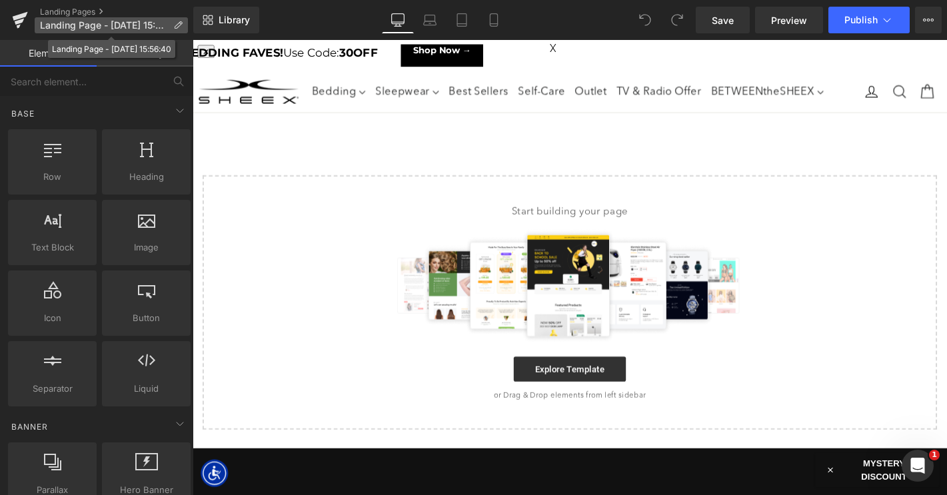
click at [175, 21] on icon at bounding box center [177, 25] width 9 height 9
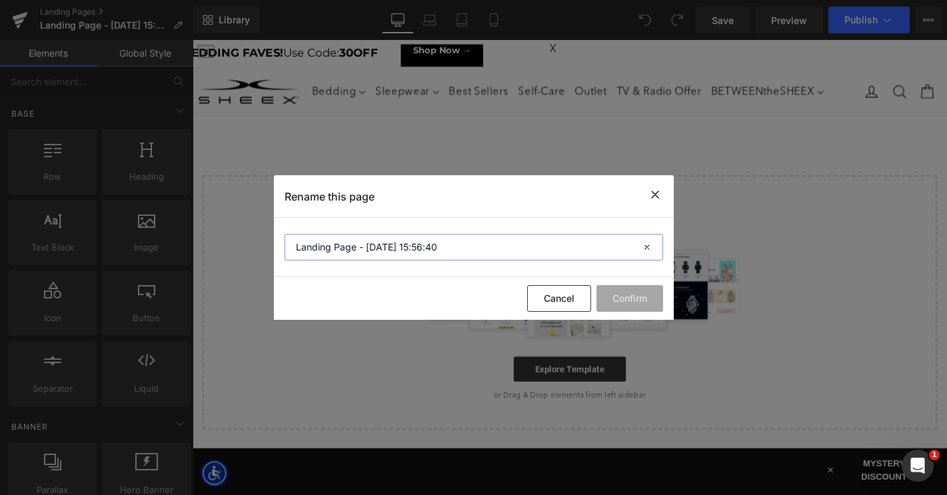
click at [374, 237] on input "Landing Page - Sep 8, 15:56:40" at bounding box center [473, 247] width 378 height 27
click at [372, 249] on input "Landing Page - Sep 8, 15:56:40" at bounding box center [473, 247] width 378 height 27
paste input "uxury Hotel and Resort Cooling Sheets"
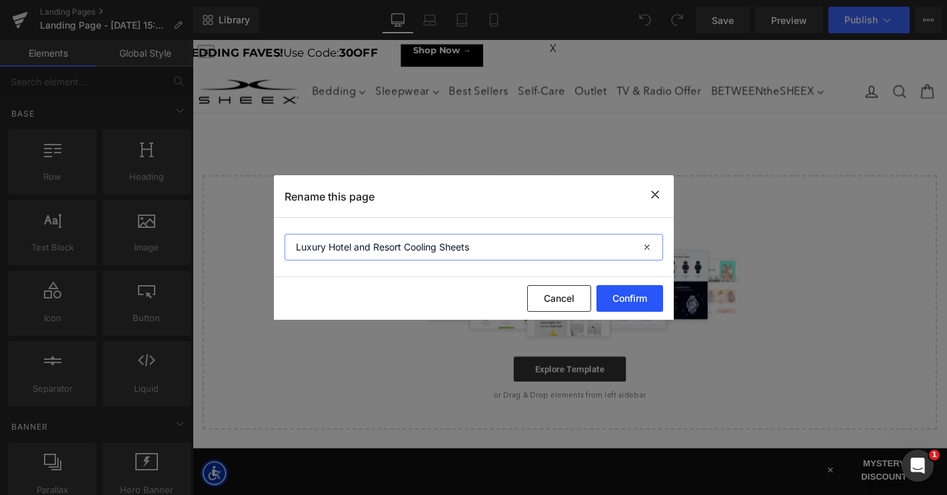
type input "Luxury Hotel and Resort Cooling Sheets"
click at [632, 299] on button "Confirm" at bounding box center [629, 298] width 67 height 27
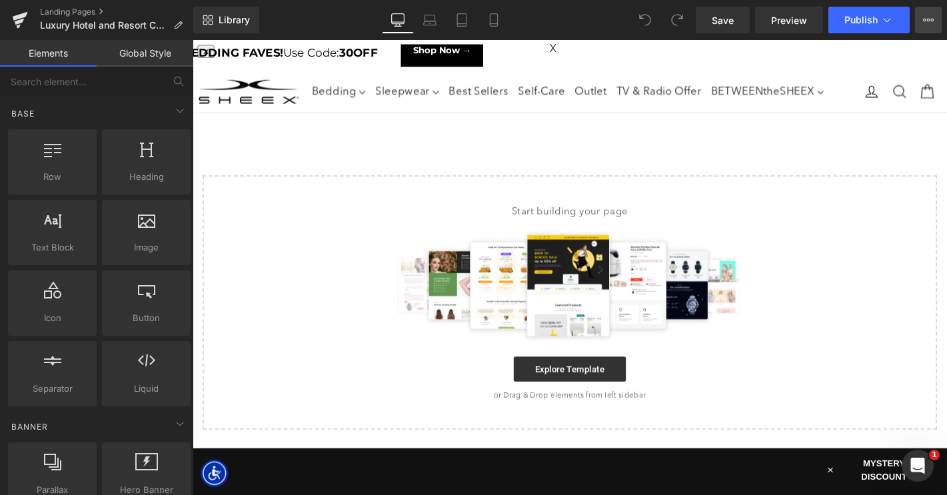
click at [927, 27] on button "View Live Page View with current Template Save Template to Library Schedule Pub…" at bounding box center [928, 20] width 27 height 27
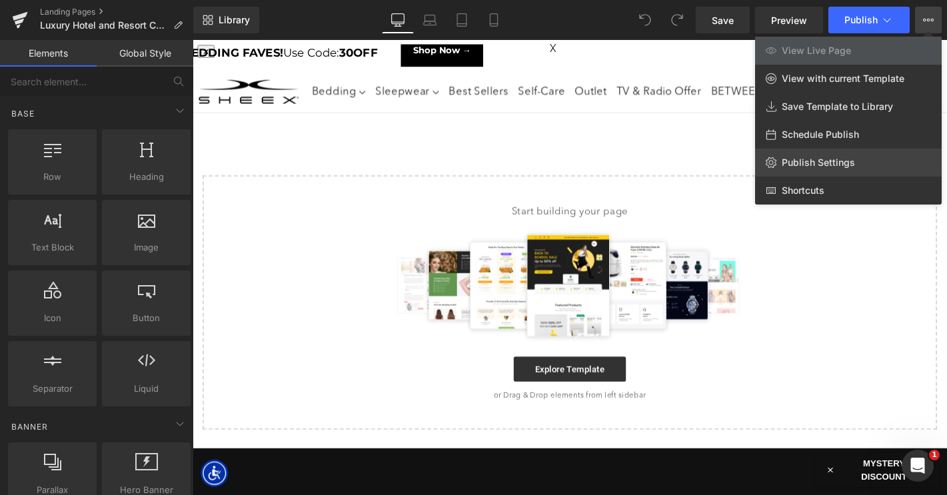
click at [821, 162] on span "Publish Settings" at bounding box center [818, 163] width 73 height 12
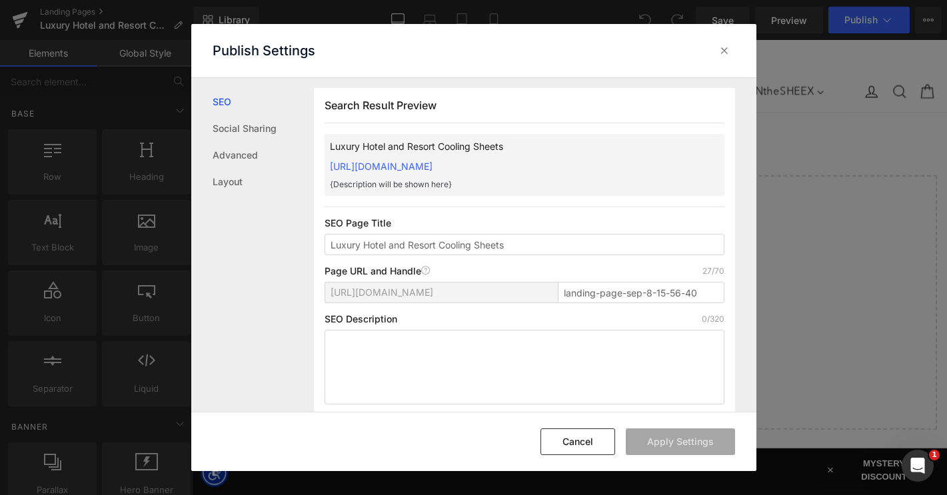
scroll to position [15, 0]
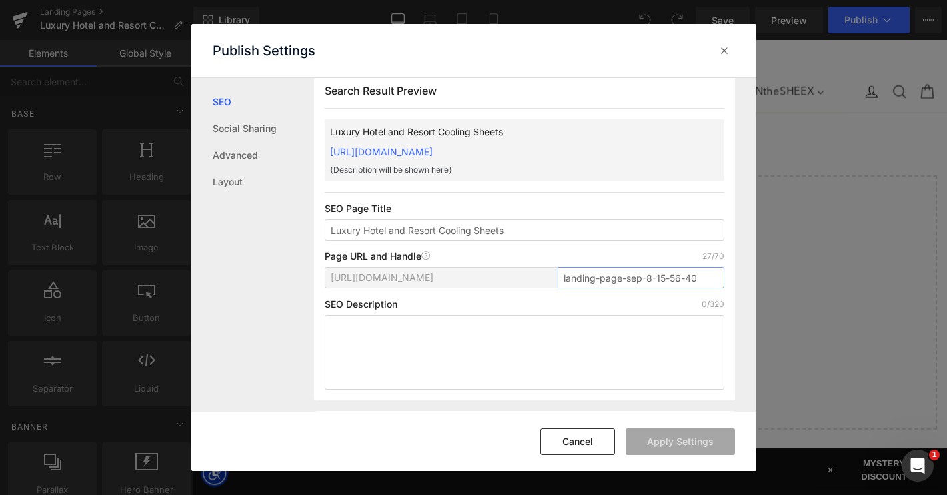
click at [604, 276] on input "landing-page-sep-8-15-56-40" at bounding box center [641, 277] width 167 height 21
paste input "uxury-hotel-and-resort-cooling-sheets"
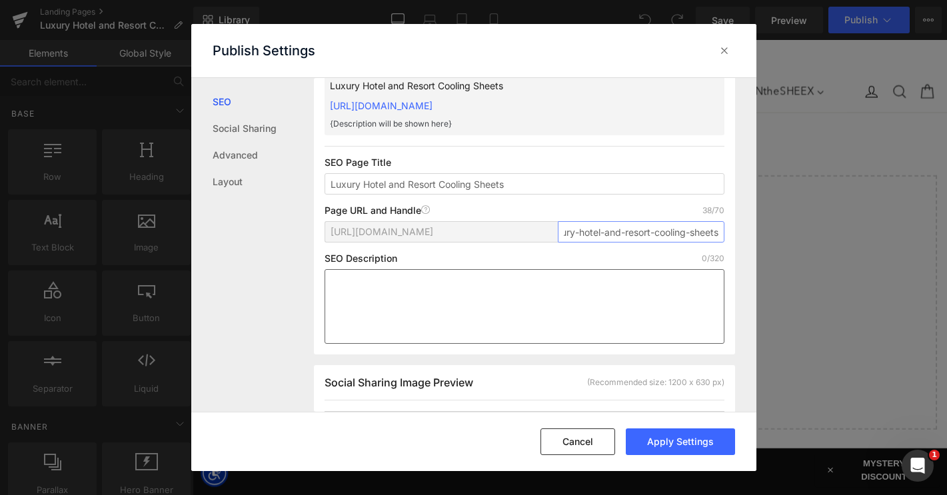
scroll to position [79, 0]
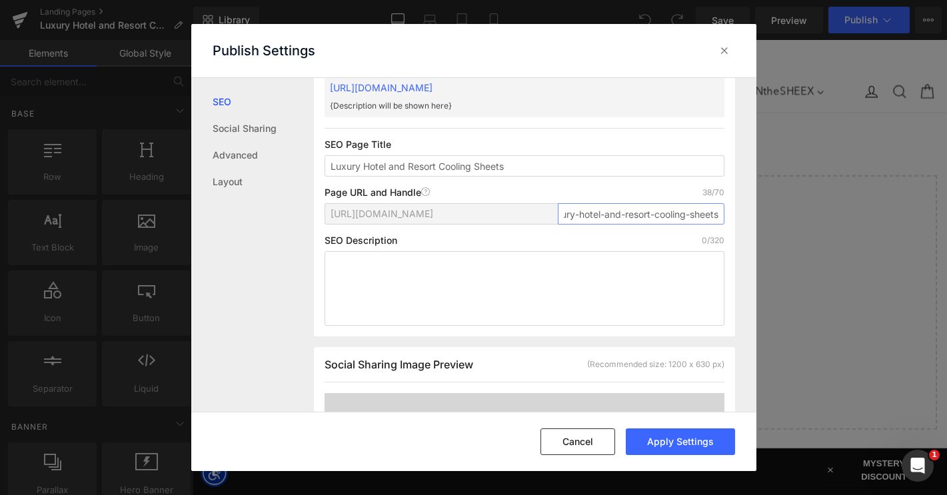
type input "luxury-hotel-and-resort-cooling-sheets"
click at [423, 276] on textarea at bounding box center [524, 288] width 400 height 75
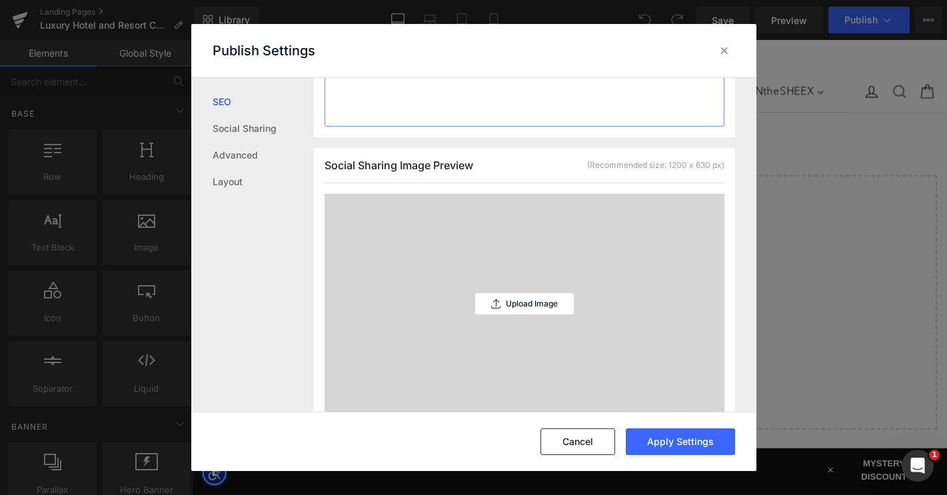
paste textarea "Elevate the guest experience at your hotel or resort with wholesale cooling she…"
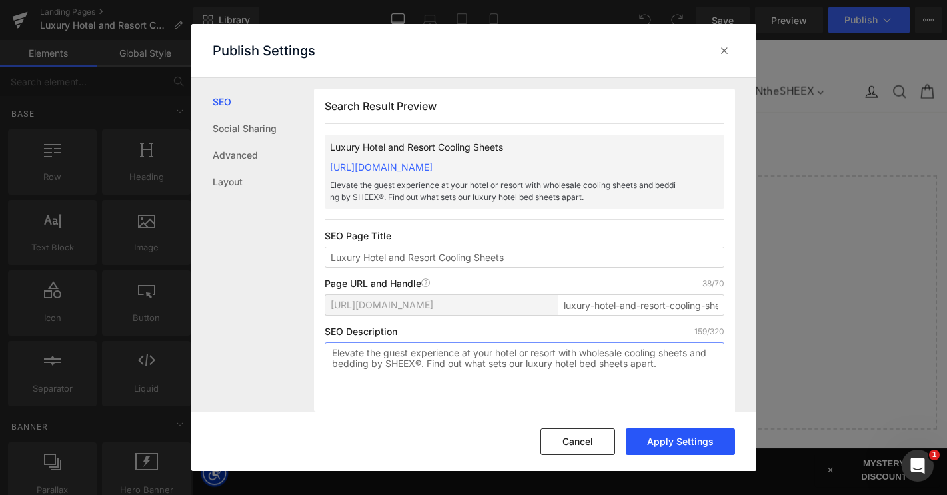
type textarea "Elevate the guest experience at your hotel or resort with wholesale cooling she…"
click at [681, 440] on button "Apply Settings" at bounding box center [680, 441] width 109 height 27
click at [719, 51] on icon at bounding box center [724, 50] width 13 height 13
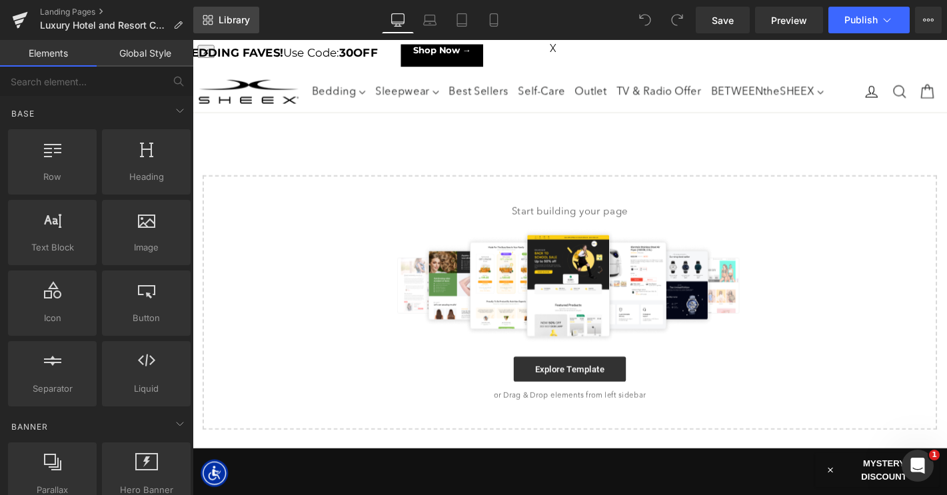
click at [229, 27] on link "Library" at bounding box center [226, 20] width 66 height 27
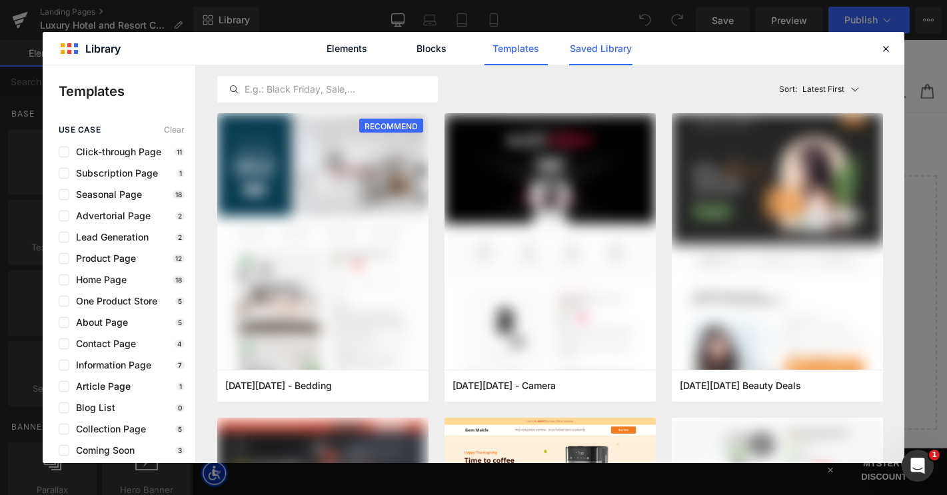
click at [605, 46] on link "Saved Library" at bounding box center [600, 48] width 63 height 33
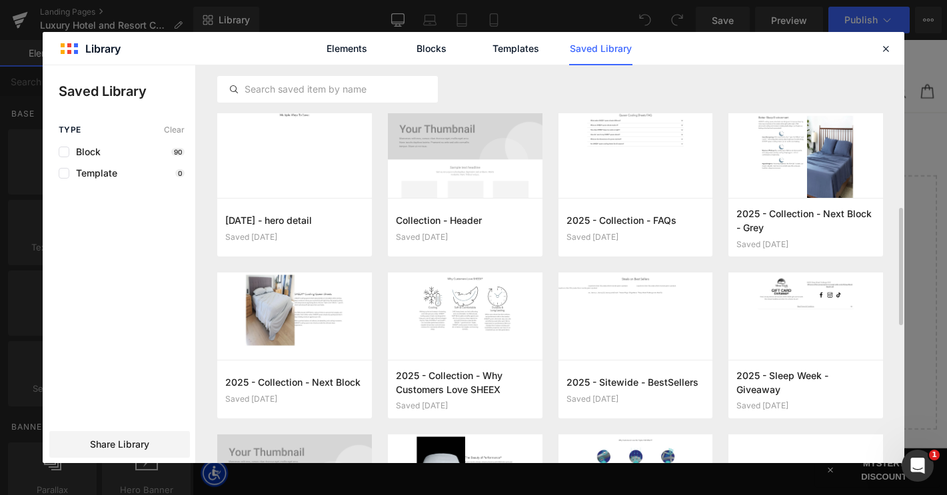
scroll to position [496, 0]
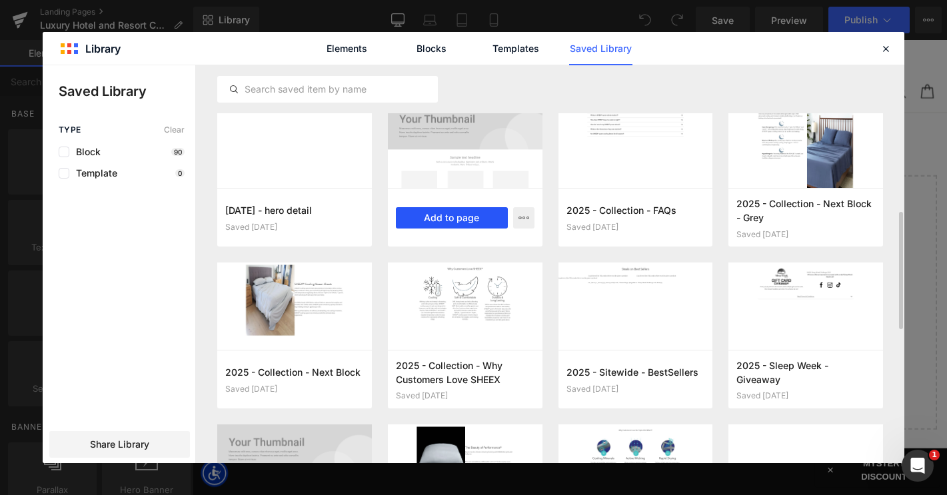
click at [439, 217] on button "Add to page" at bounding box center [452, 217] width 112 height 21
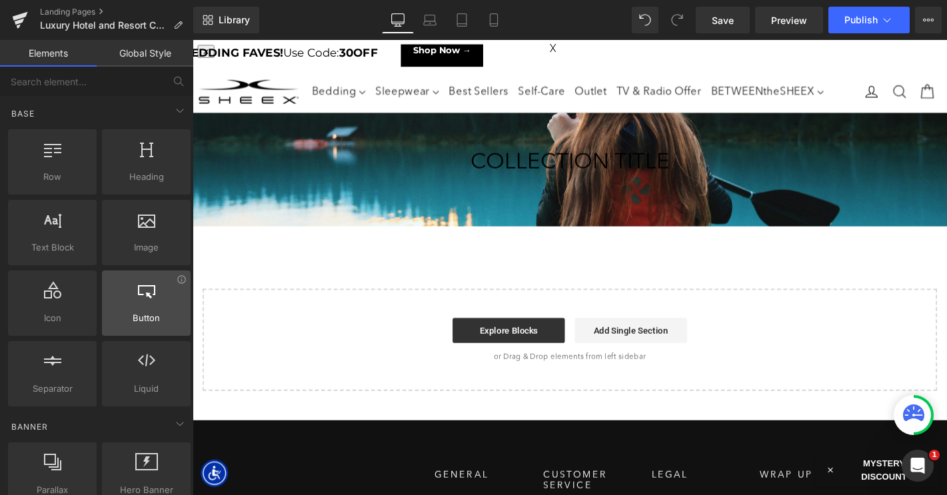
scroll to position [73, 0]
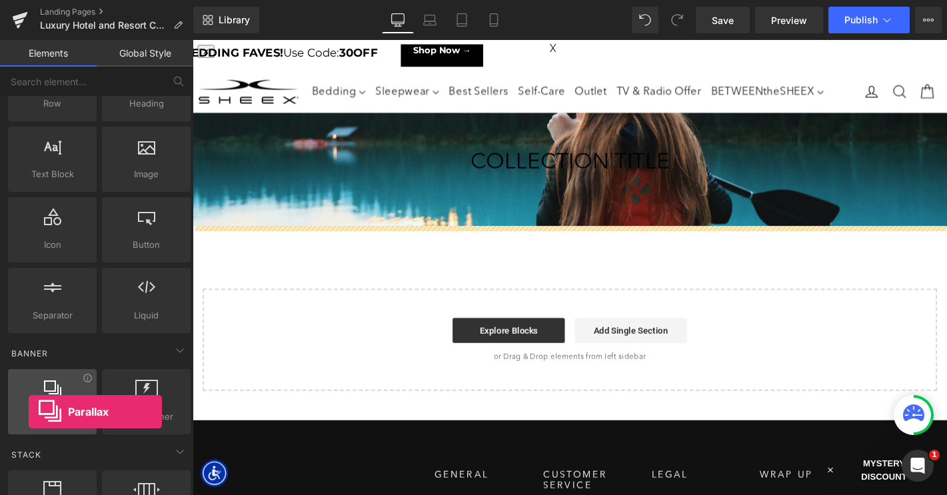
drag, startPoint x: 61, startPoint y: 394, endPoint x: 27, endPoint y: 412, distance: 37.5
click at [27, 412] on div "Parallax banner, slideshow, hero, image, cover, parallax, effect" at bounding box center [52, 401] width 89 height 65
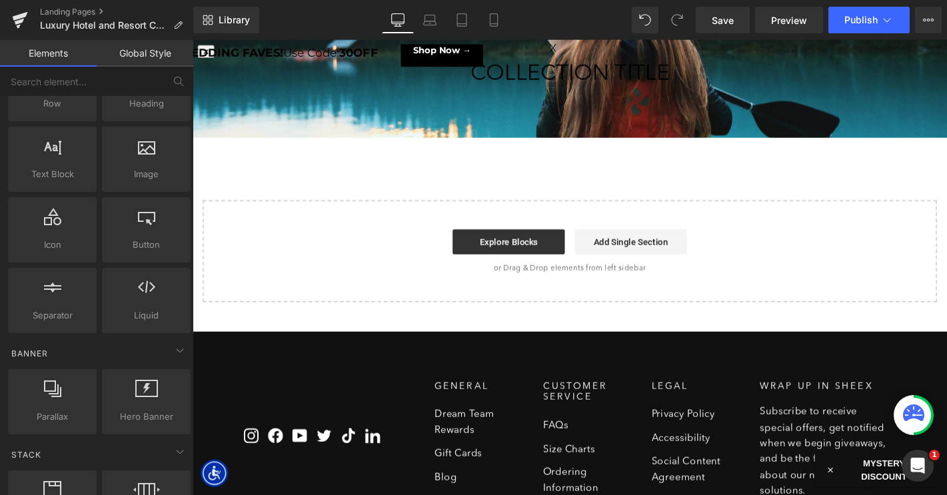
scroll to position [0, 0]
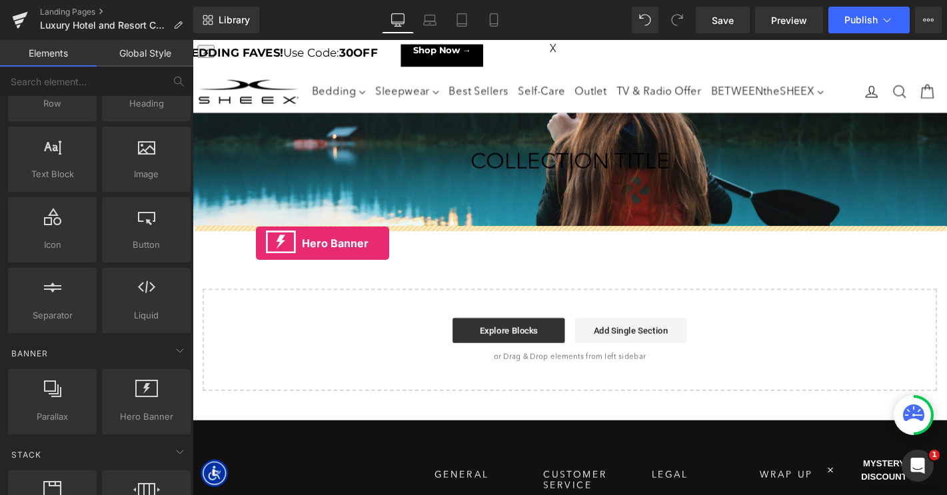
drag, startPoint x: 332, startPoint y: 451, endPoint x: 261, endPoint y: 257, distance: 206.8
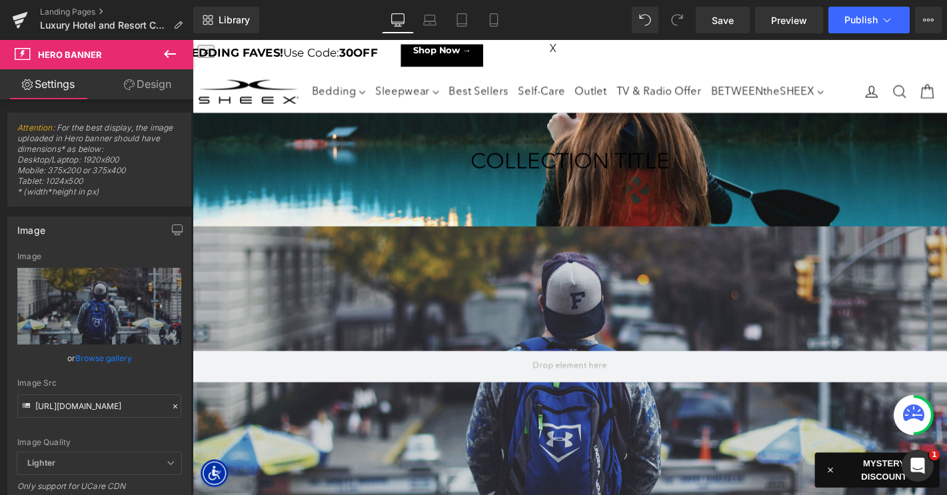
click at [164, 58] on icon at bounding box center [170, 54] width 16 height 16
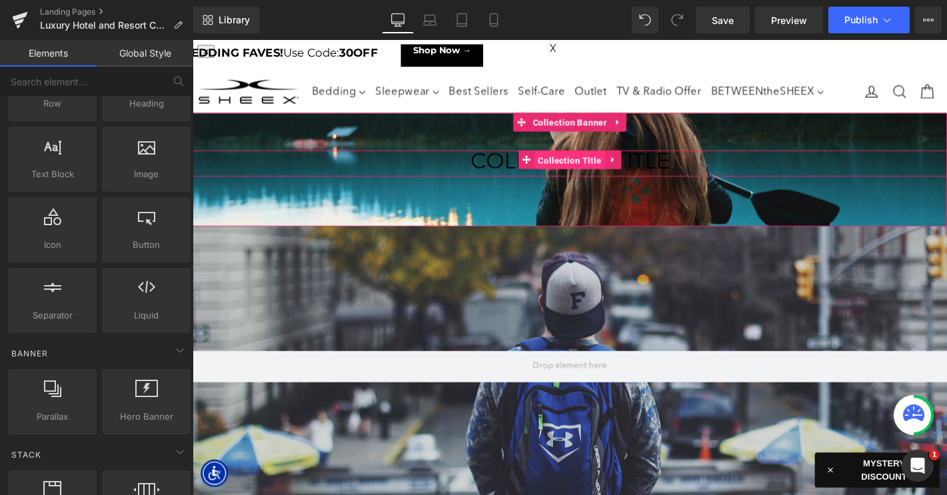
click at [584, 171] on span "Collection Title" at bounding box center [595, 169] width 75 height 20
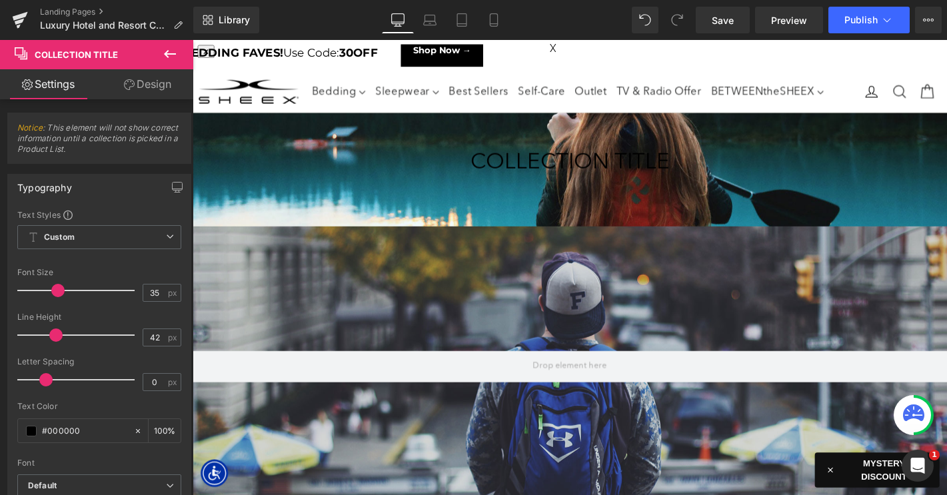
click at [167, 58] on icon at bounding box center [170, 54] width 16 height 16
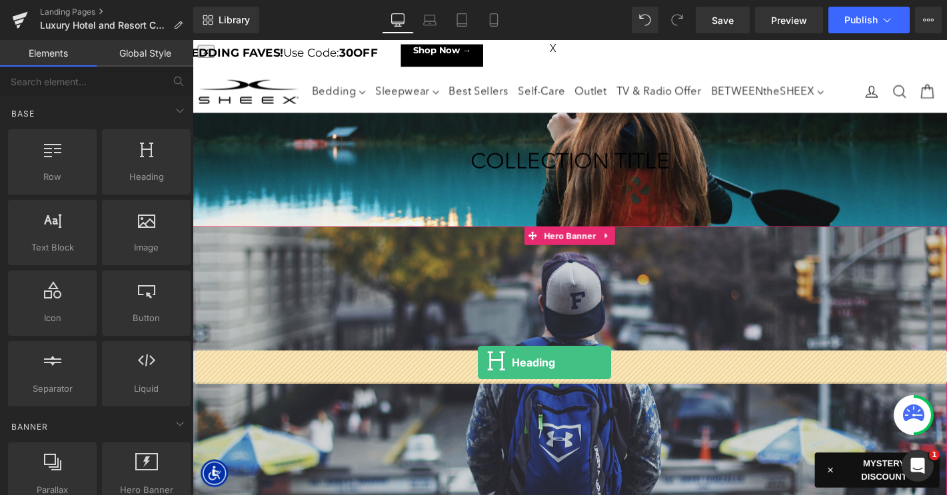
drag, startPoint x: 318, startPoint y: 205, endPoint x: 498, endPoint y: 384, distance: 253.9
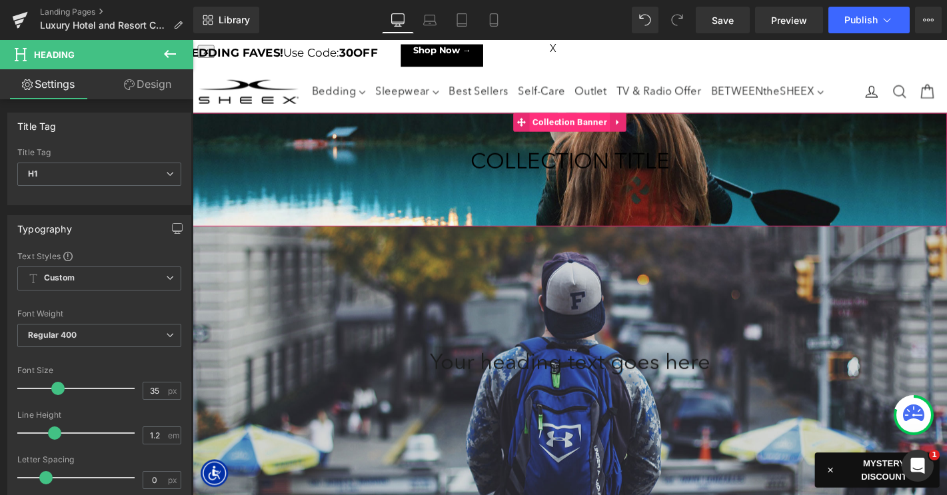
click at [562, 127] on span "Collection Banner" at bounding box center [595, 128] width 86 height 20
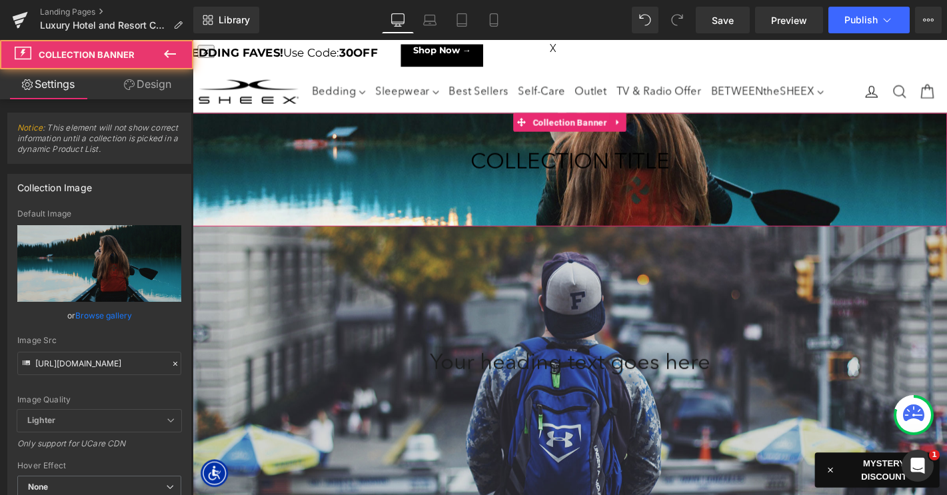
click at [152, 86] on link "Design" at bounding box center [147, 84] width 97 height 30
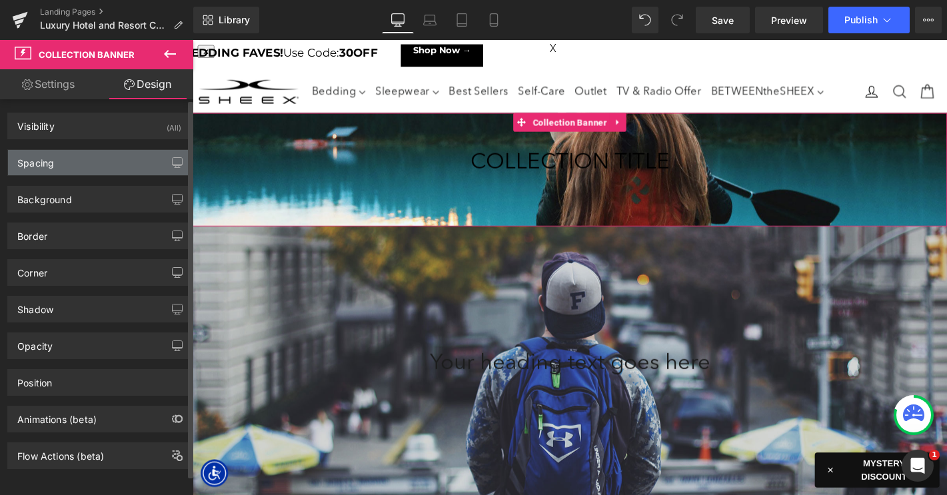
click at [79, 170] on div "Spacing" at bounding box center [99, 162] width 183 height 25
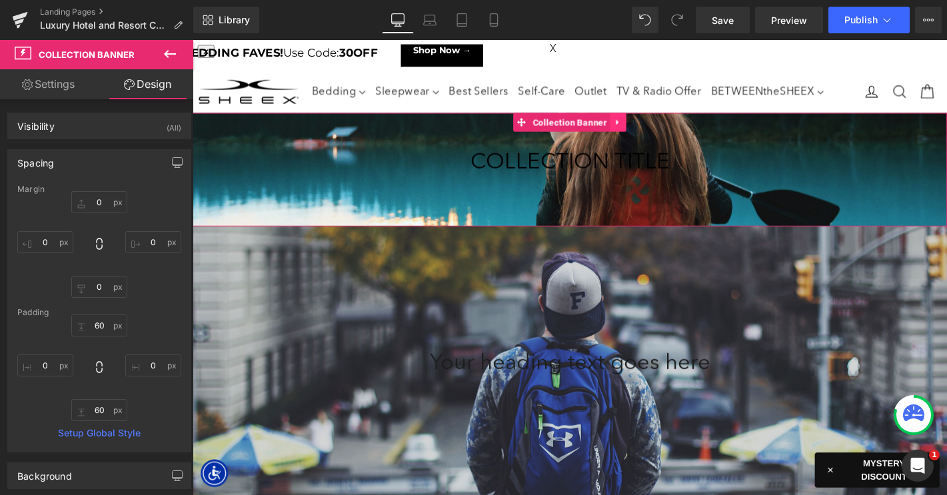
click at [651, 131] on link at bounding box center [647, 128] width 17 height 20
click at [656, 131] on icon at bounding box center [656, 127] width 9 height 9
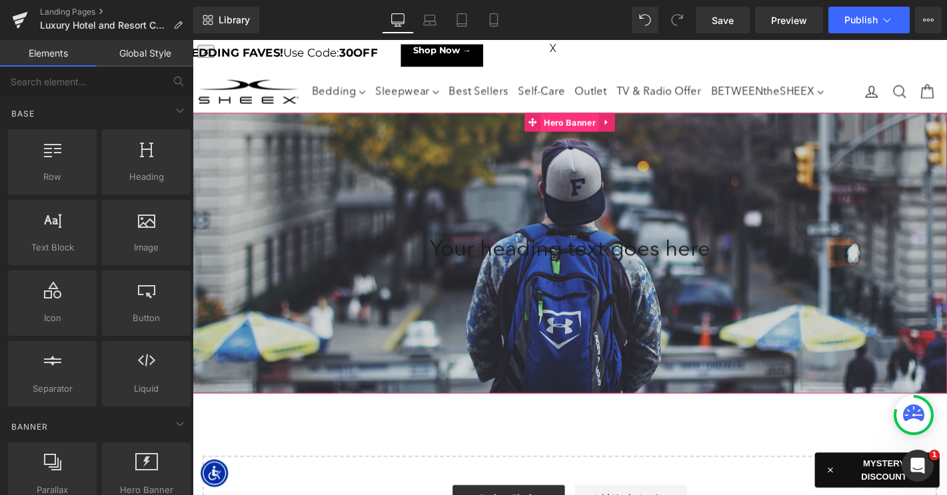
click at [580, 129] on span "Hero Banner" at bounding box center [595, 129] width 62 height 20
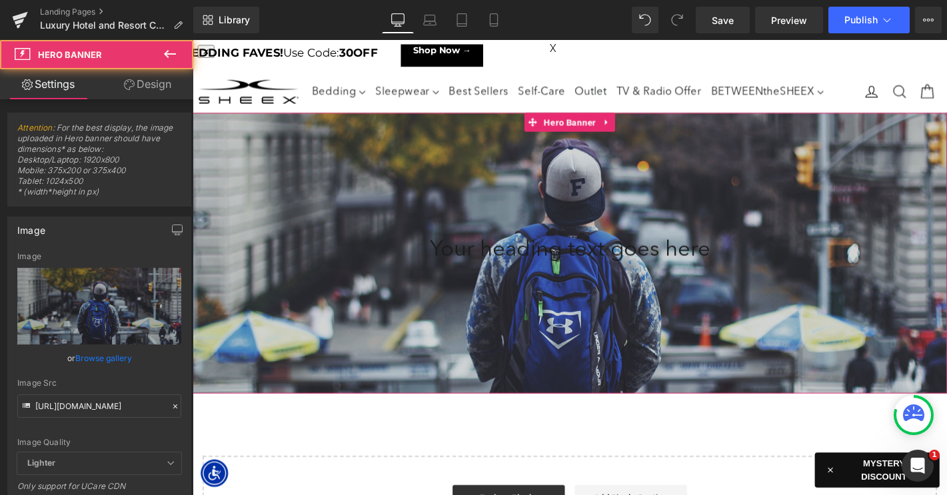
click at [147, 82] on link "Design" at bounding box center [147, 84] width 97 height 30
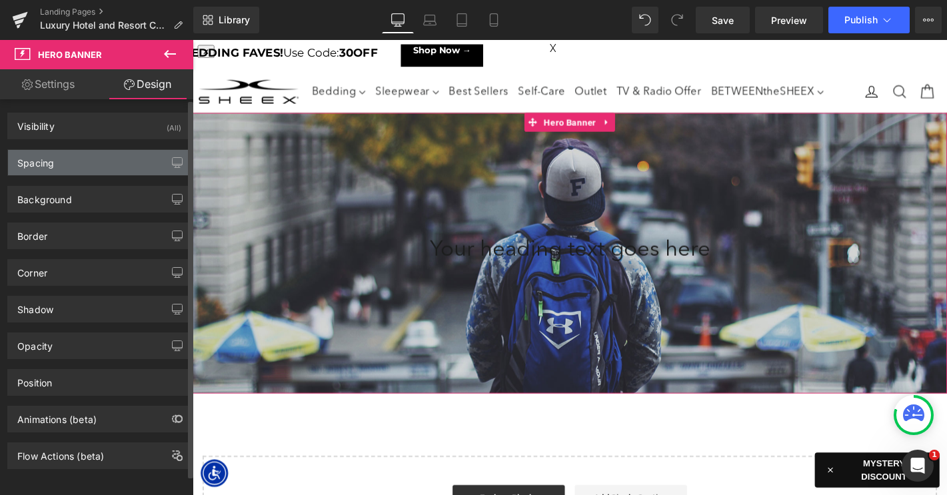
click at [87, 171] on div "Spacing" at bounding box center [99, 162] width 183 height 25
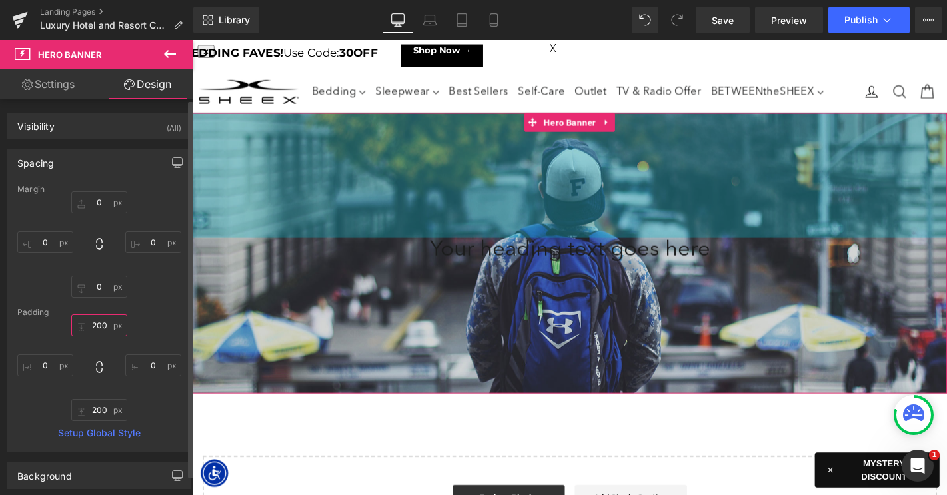
drag, startPoint x: 96, startPoint y: 324, endPoint x: 61, endPoint y: 324, distance: 34.6
click at [61, 324] on div "200px 200 0px 0 200px 200 0px 0" at bounding box center [99, 367] width 164 height 107
click at [99, 328] on input "200" at bounding box center [99, 325] width 56 height 22
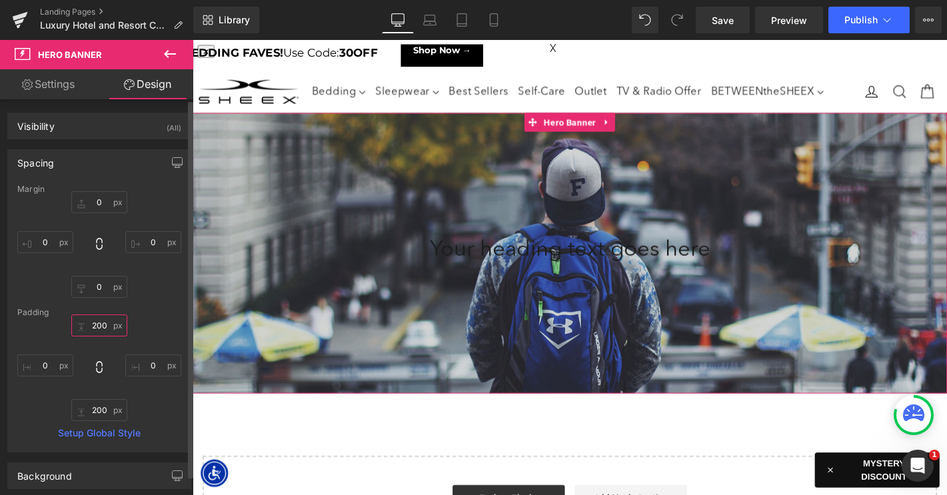
click at [99, 328] on input "200" at bounding box center [99, 325] width 56 height 22
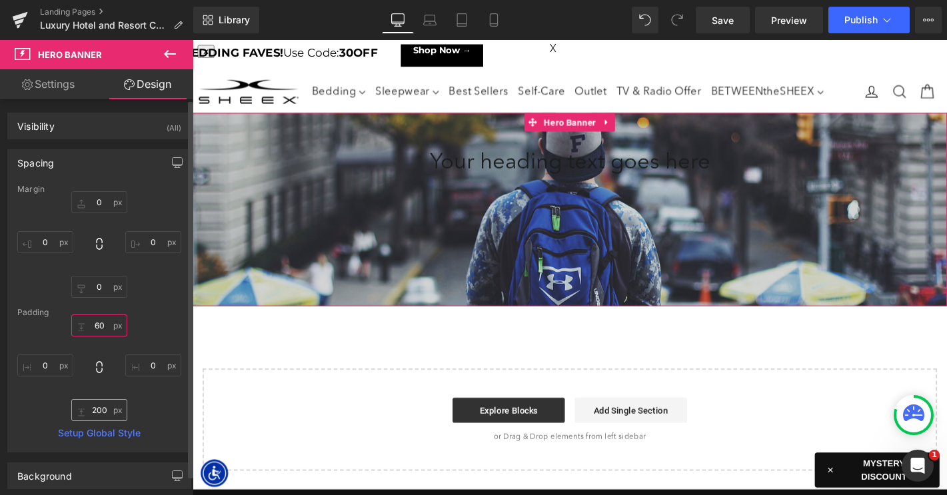
type input "60"
click at [100, 408] on input "200" at bounding box center [99, 410] width 56 height 22
type input "60"
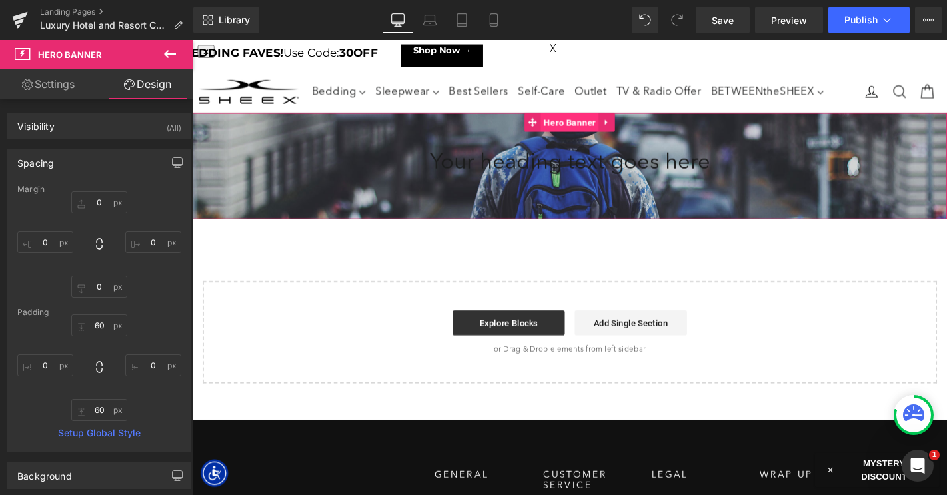
click at [576, 128] on span "Hero Banner" at bounding box center [595, 128] width 62 height 20
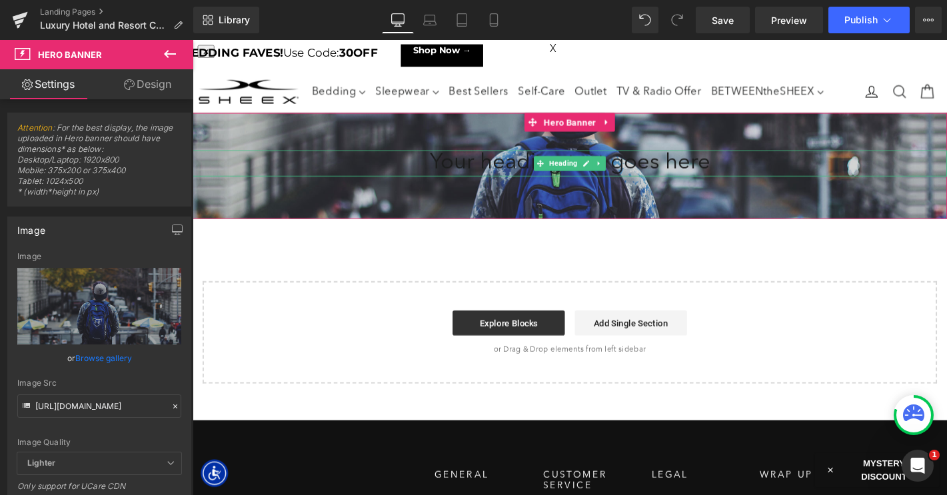
click at [500, 179] on h1 "Your heading text goes here" at bounding box center [596, 172] width 806 height 28
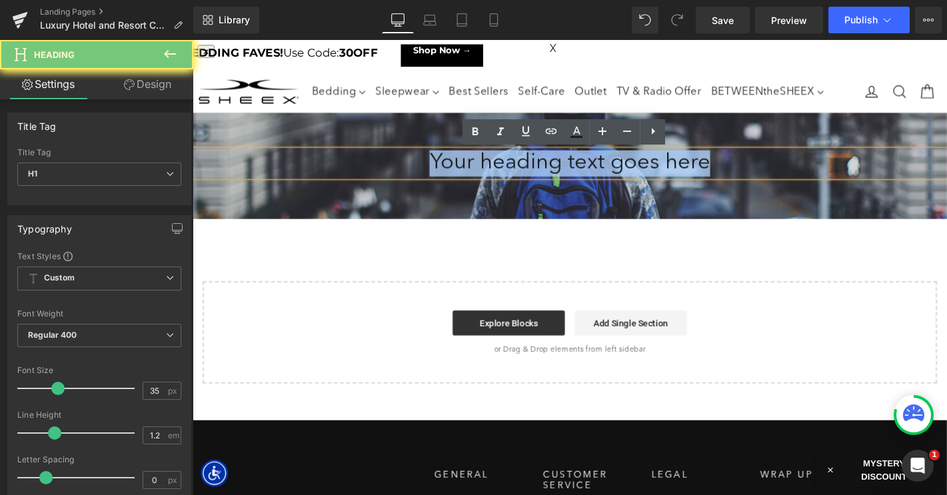
click at [500, 179] on h1 "Your heading text goes here" at bounding box center [596, 172] width 806 height 28
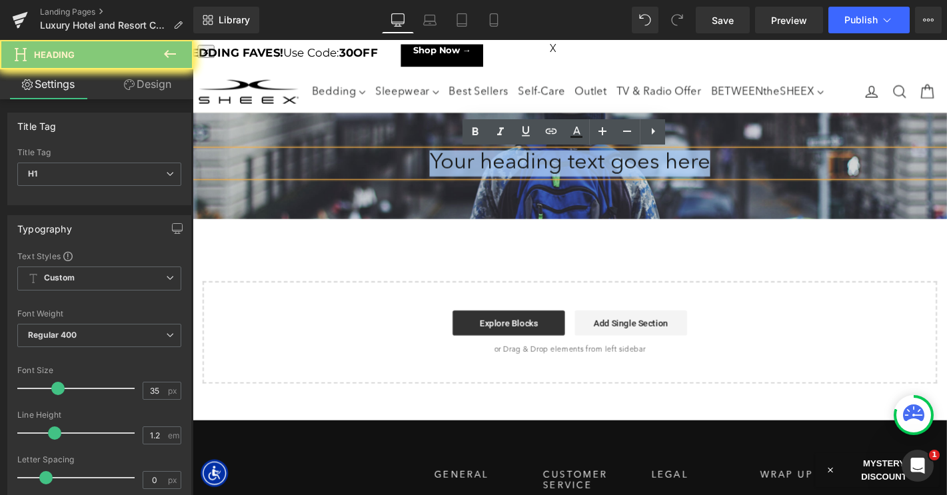
paste div
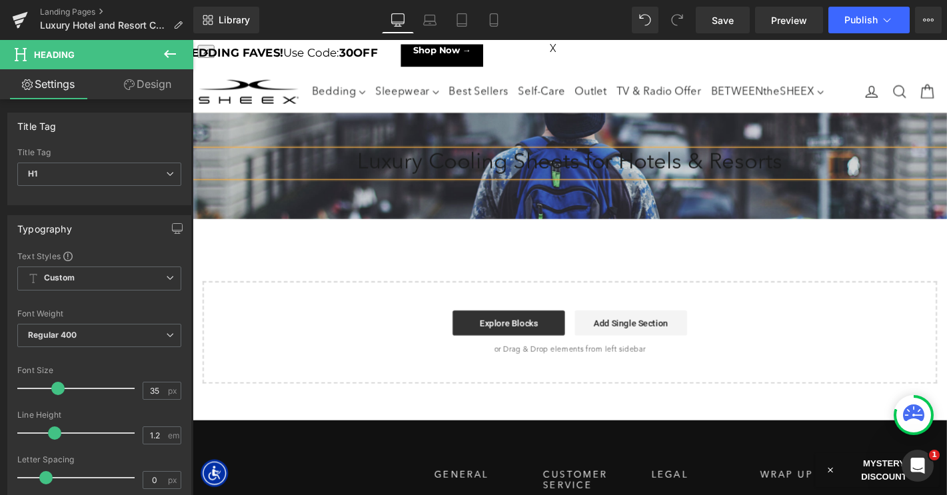
click at [656, 223] on div at bounding box center [596, 174] width 806 height 113
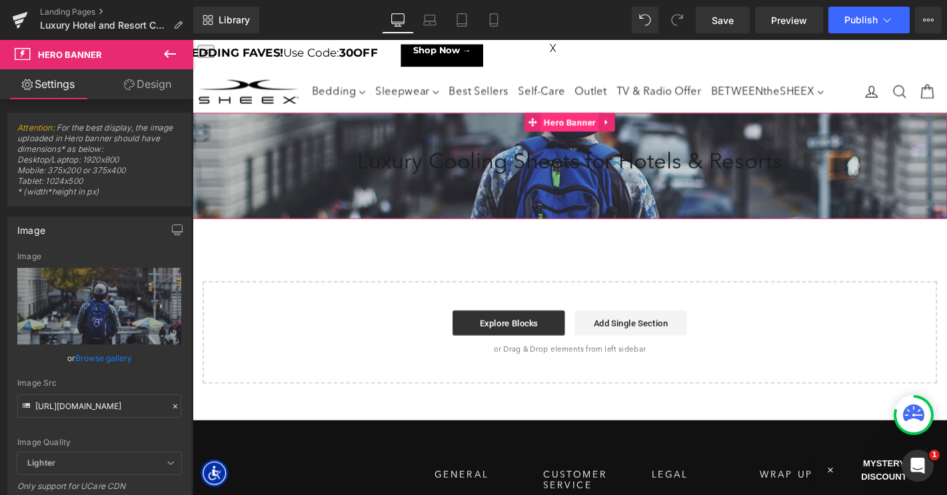
click at [598, 125] on span "Hero Banner" at bounding box center [595, 128] width 62 height 20
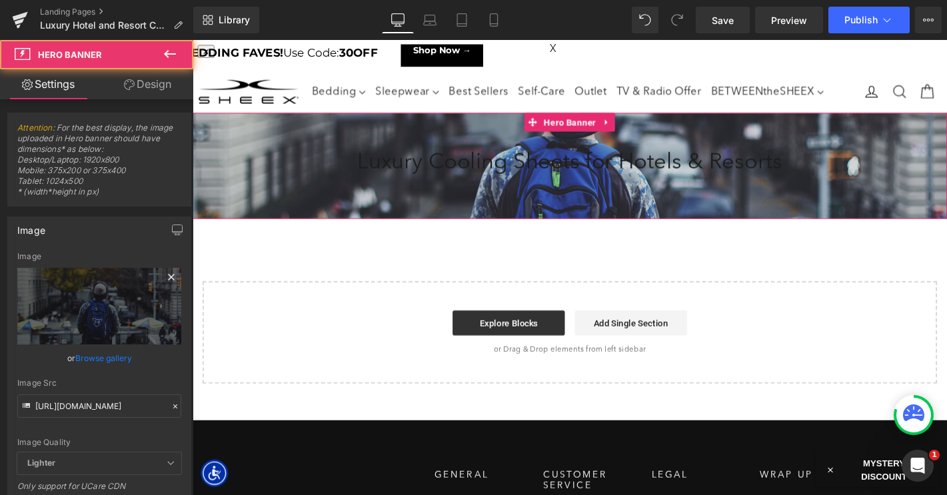
click at [168, 276] on icon at bounding box center [171, 277] width 16 height 16
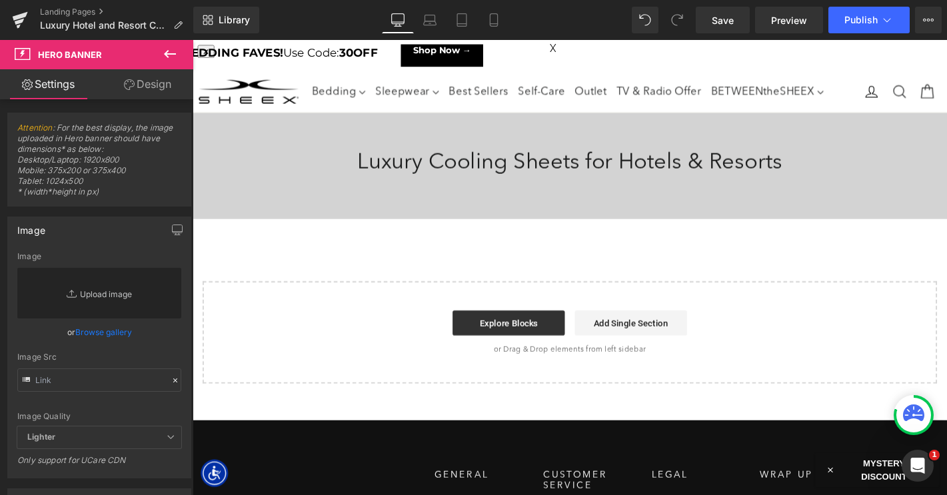
click at [115, 295] on link "Replace Image" at bounding box center [99, 293] width 164 height 51
type input "C:\fakepath\LP-LuxeCoolingForHotel-HeroBG.jpg"
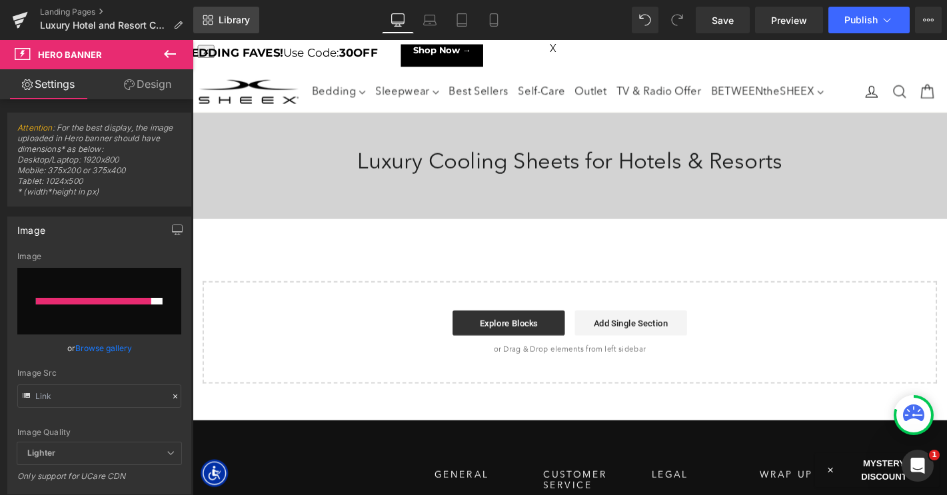
click at [235, 16] on span "Library" at bounding box center [234, 20] width 31 height 12
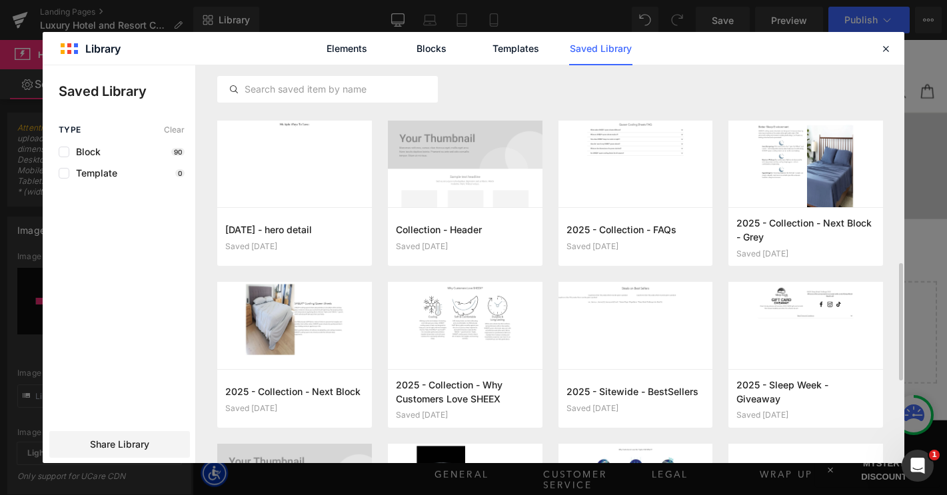
scroll to position [458, 0]
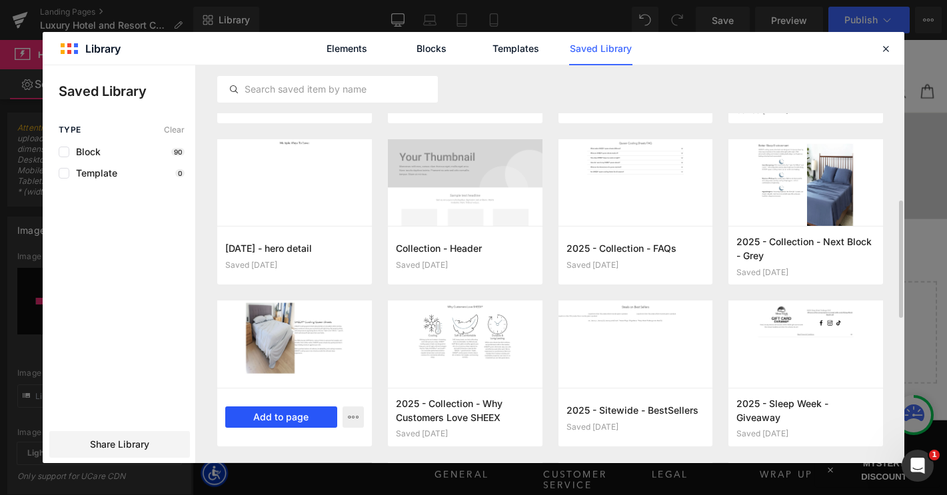
click at [299, 416] on button "Add to page" at bounding box center [281, 416] width 112 height 21
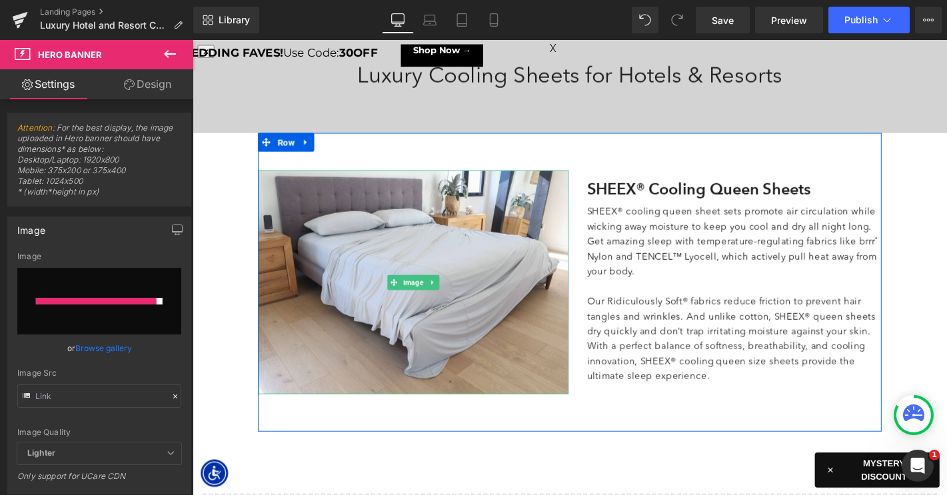
scroll to position [87, 0]
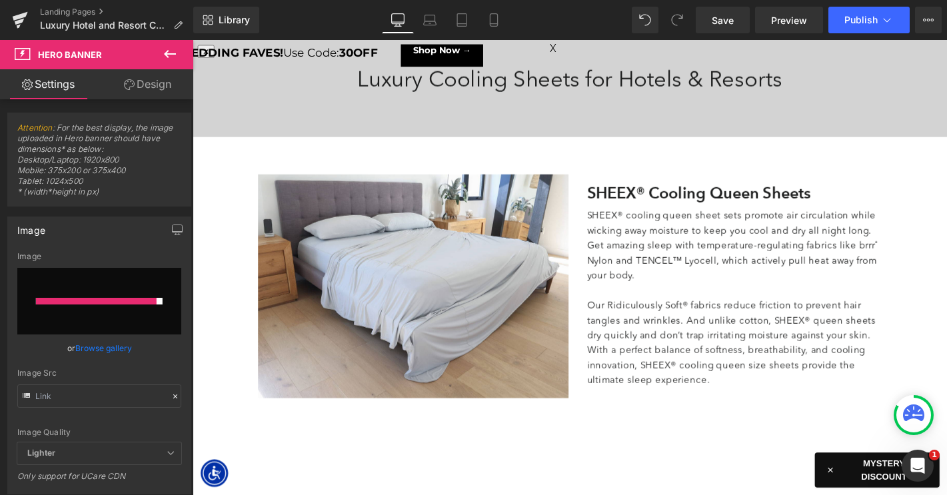
click at [173, 53] on icon at bounding box center [170, 54] width 12 height 8
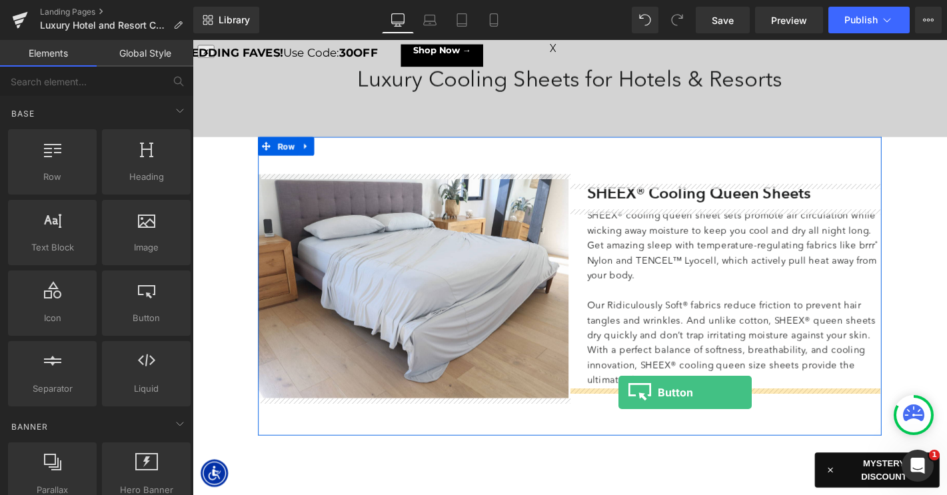
drag, startPoint x: 334, startPoint y: 356, endPoint x: 648, endPoint y: 416, distance: 319.0
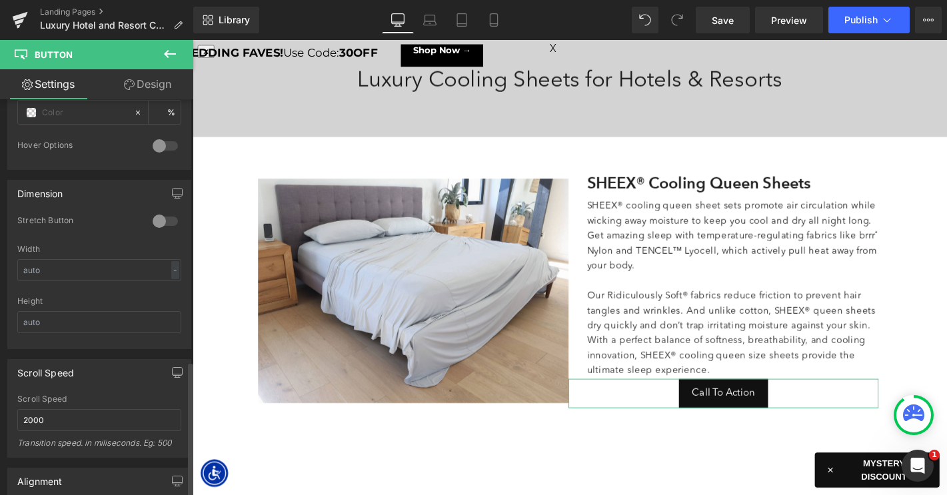
scroll to position [830, 0]
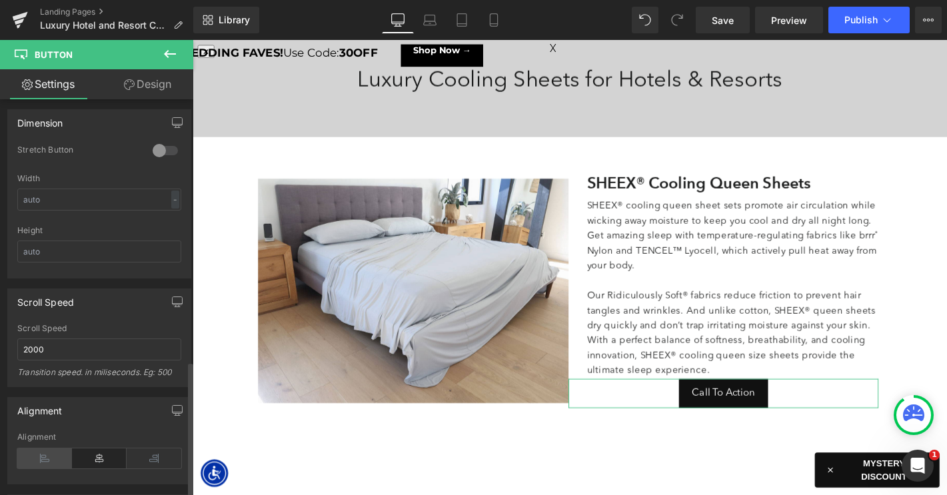
click at [47, 458] on icon at bounding box center [44, 458] width 55 height 20
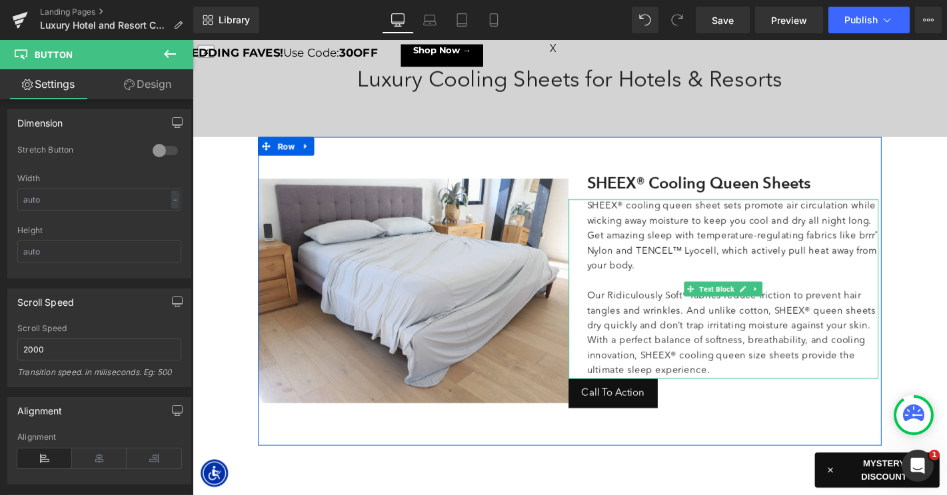
click at [754, 314] on p "Our Ridiculously Soft® fabrics reduce friction to prevent hair tangles and wrin…" at bounding box center [770, 330] width 312 height 48
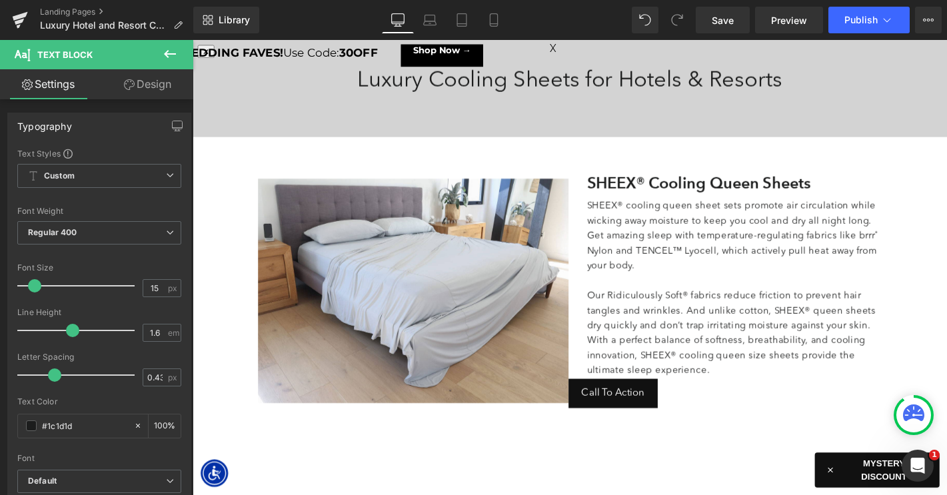
click at [141, 81] on link "Design" at bounding box center [147, 84] width 97 height 30
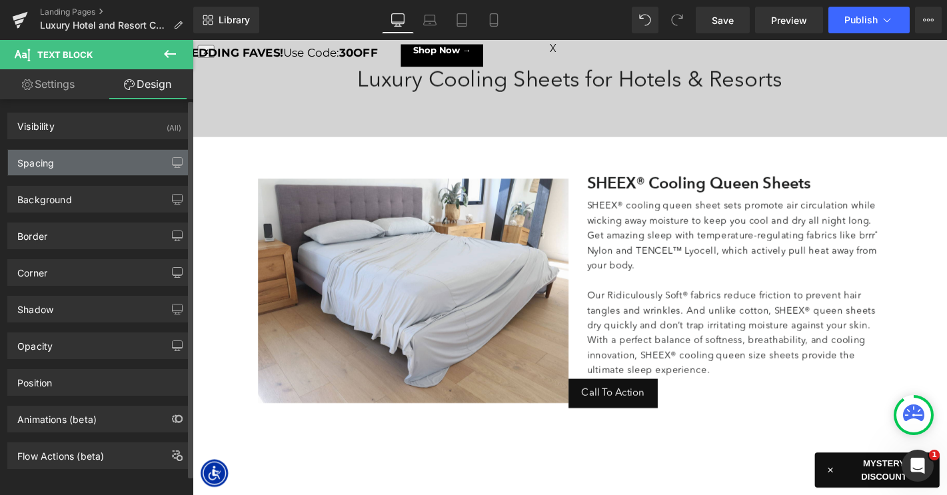
type input "0"
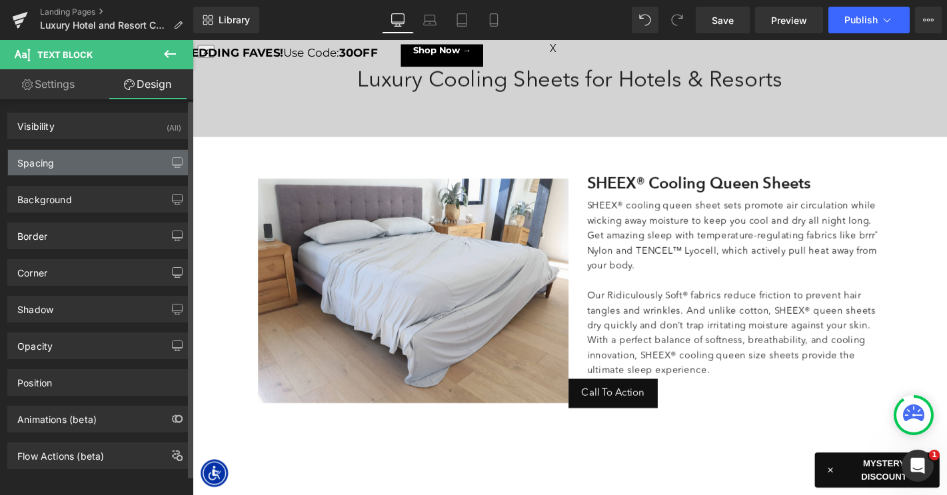
type input "0"
type input "30"
click at [82, 172] on div "Spacing" at bounding box center [99, 162] width 183 height 25
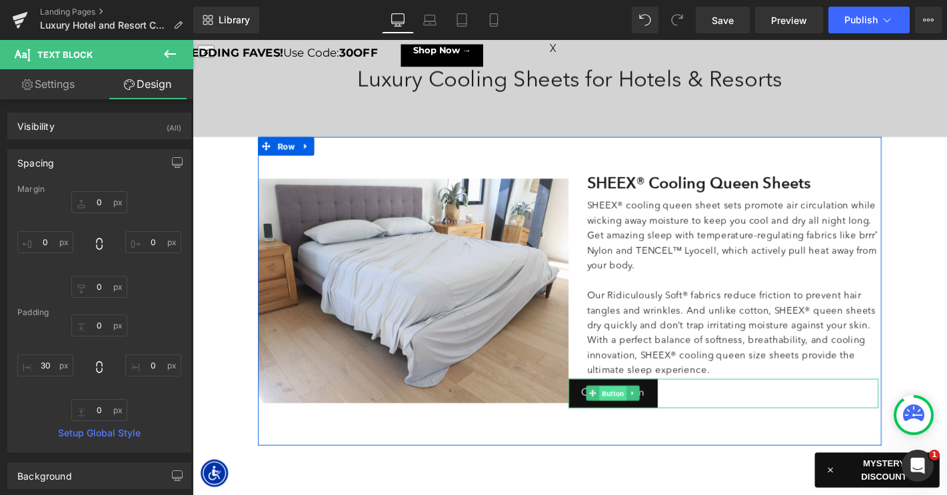
click at [650, 417] on span "Button" at bounding box center [641, 418] width 29 height 16
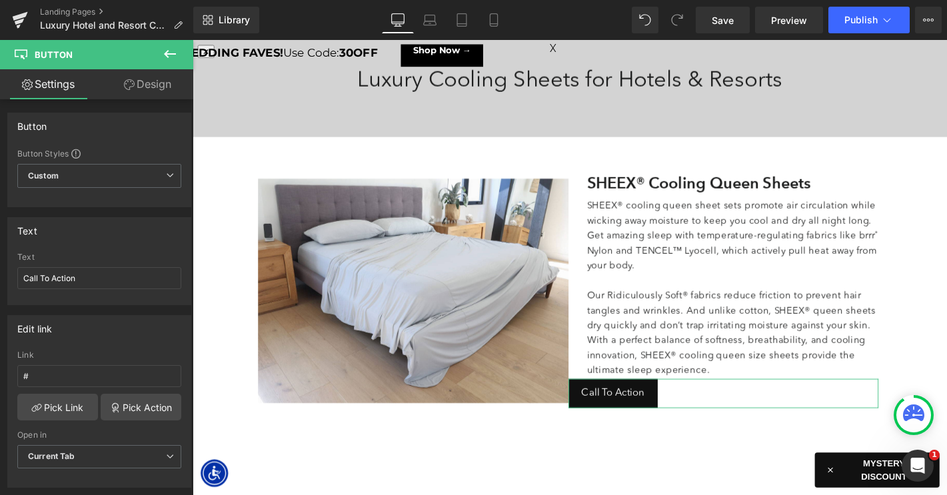
click at [157, 91] on link "Design" at bounding box center [147, 84] width 97 height 30
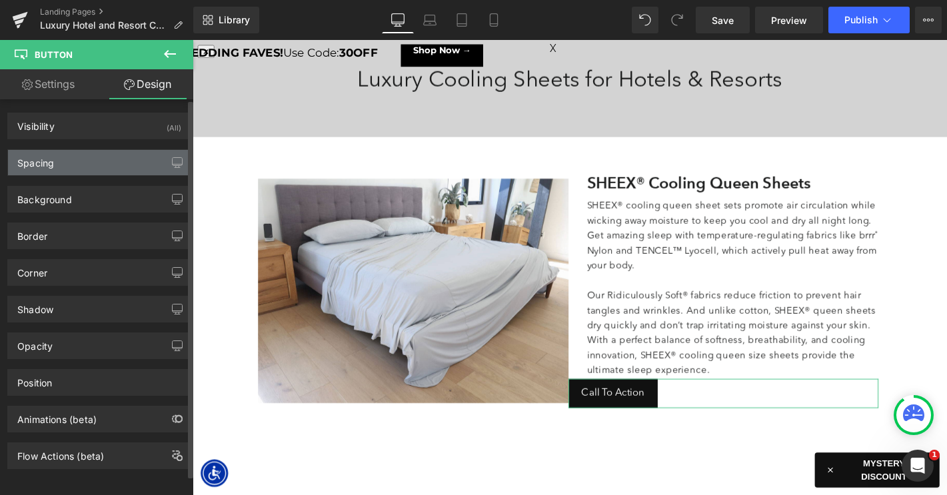
type input "0"
type input "11"
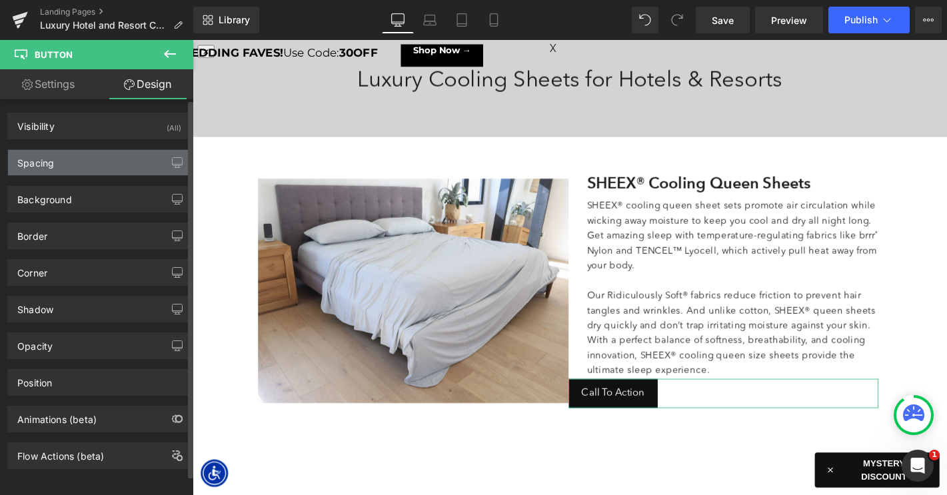
type input "20"
type input "11"
type input "20"
click at [79, 168] on div "Spacing" at bounding box center [99, 162] width 183 height 25
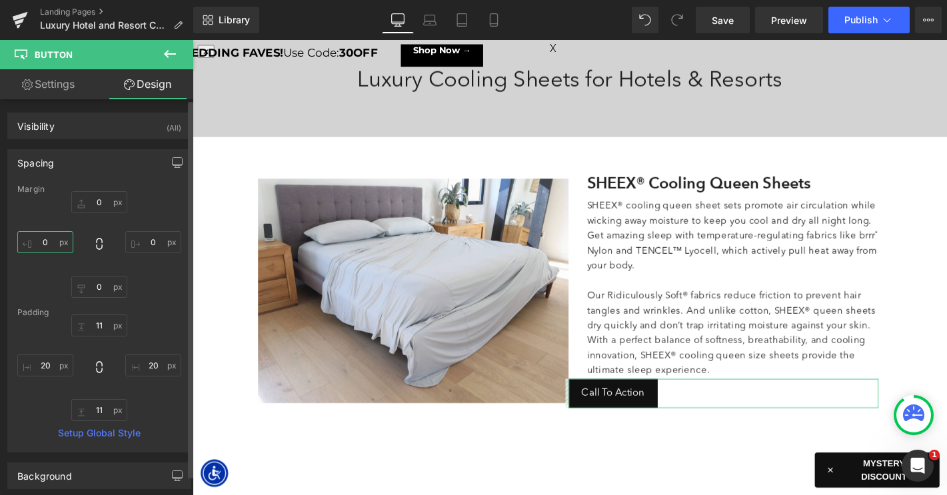
click at [43, 241] on input "0" at bounding box center [45, 242] width 56 height 22
type input "30"
click at [91, 204] on input "0" at bounding box center [99, 202] width 56 height 22
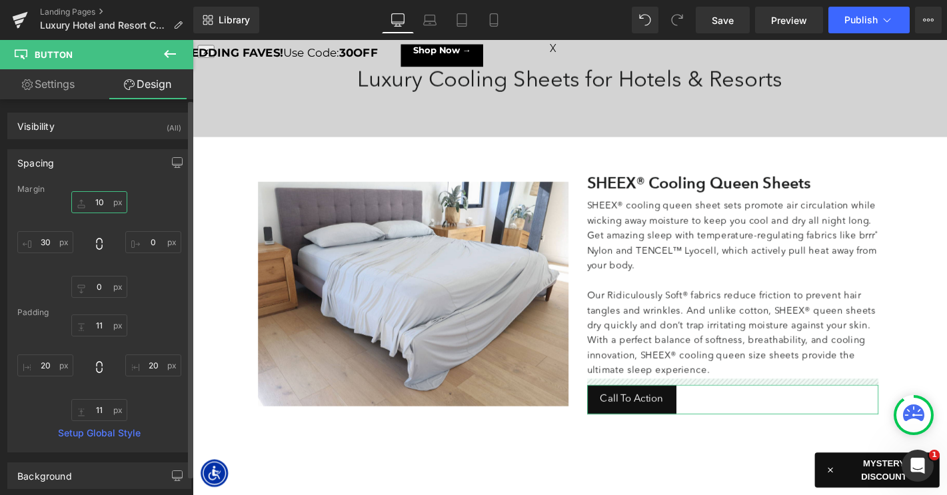
click at [93, 199] on input "10" at bounding box center [99, 202] width 56 height 22
type input "20"
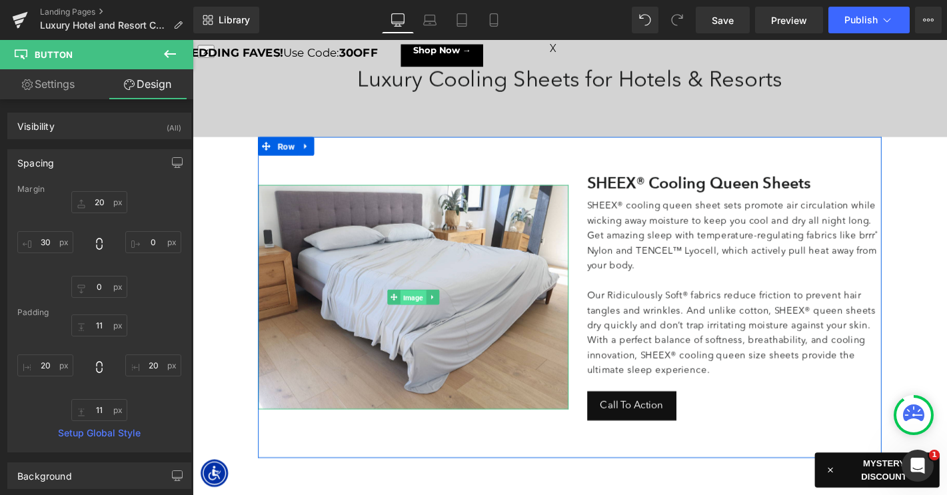
click at [419, 314] on span "Image" at bounding box center [427, 316] width 27 height 16
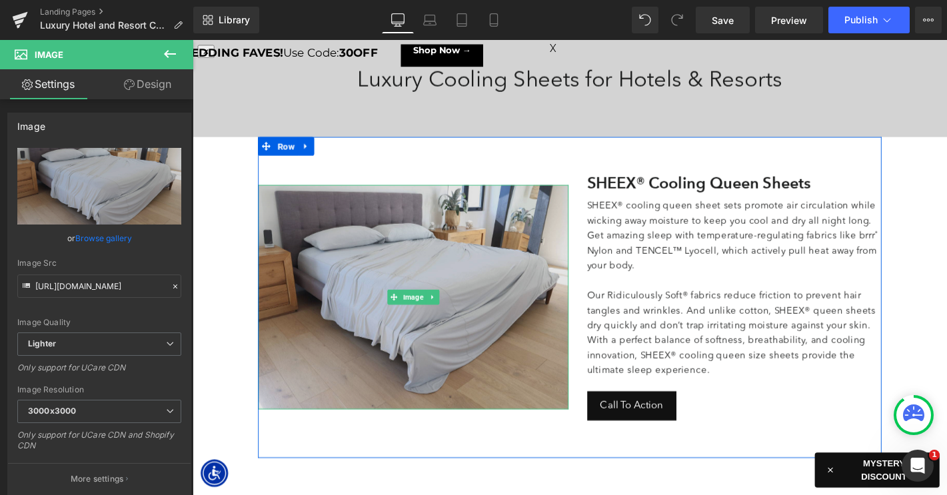
click at [376, 294] on img at bounding box center [429, 314] width 332 height 239
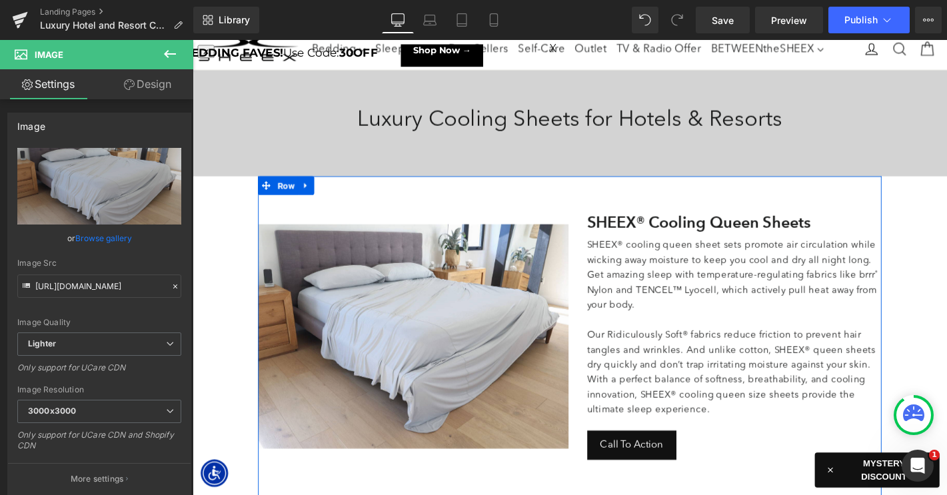
scroll to position [0, 0]
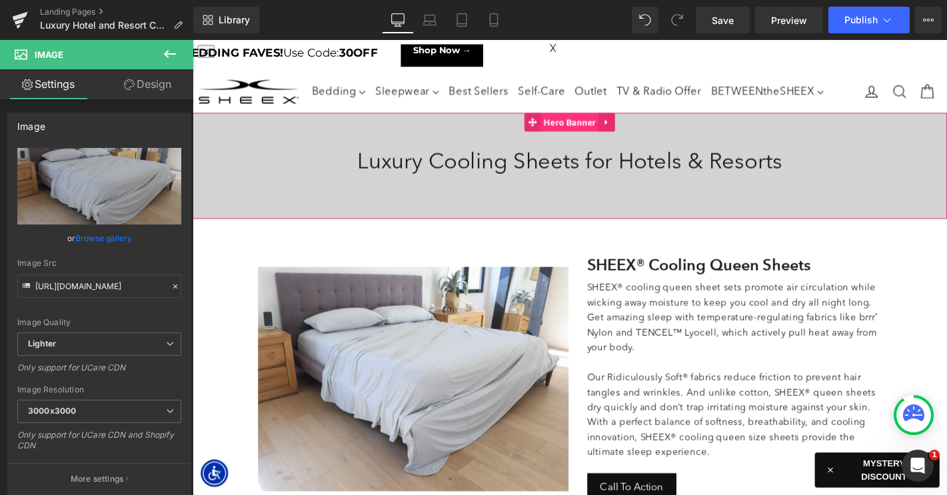
click at [579, 129] on span "Hero Banner" at bounding box center [595, 128] width 62 height 20
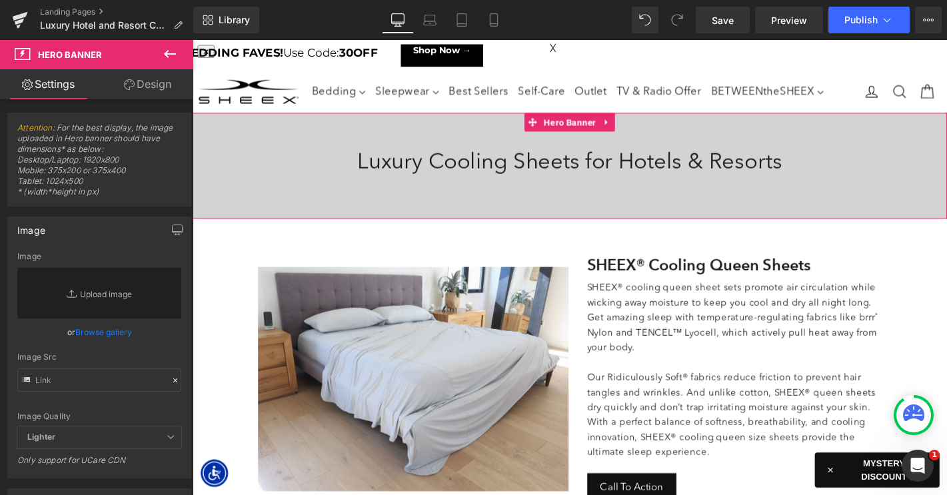
click at [109, 332] on link "Browse gallery" at bounding box center [103, 331] width 57 height 23
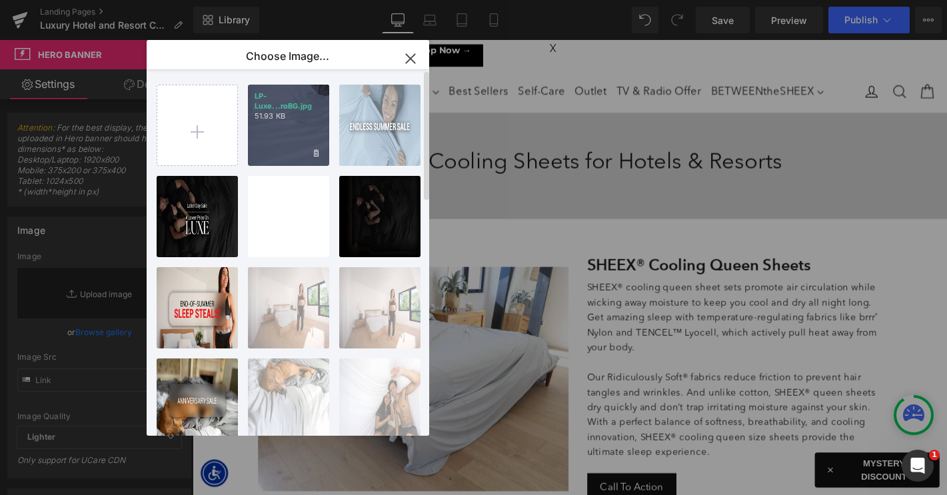
click at [265, 141] on div "LP-Luxe...roBG.jpg 51.93 KB" at bounding box center [288, 125] width 81 height 81
type input "https://ucarecdn.com/c26b0c38-21e4-44f3-896a-388d8d69788b/-/format/auto/-/previ…"
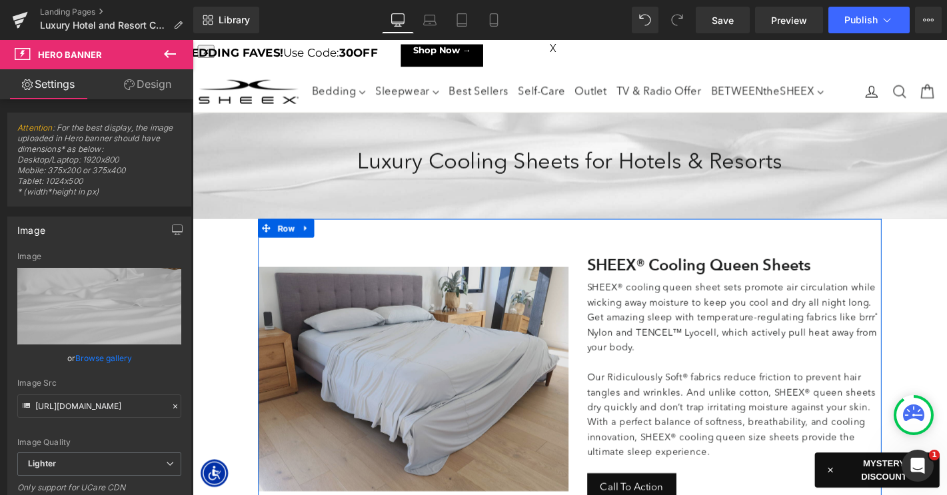
click at [378, 343] on img at bounding box center [429, 401] width 332 height 239
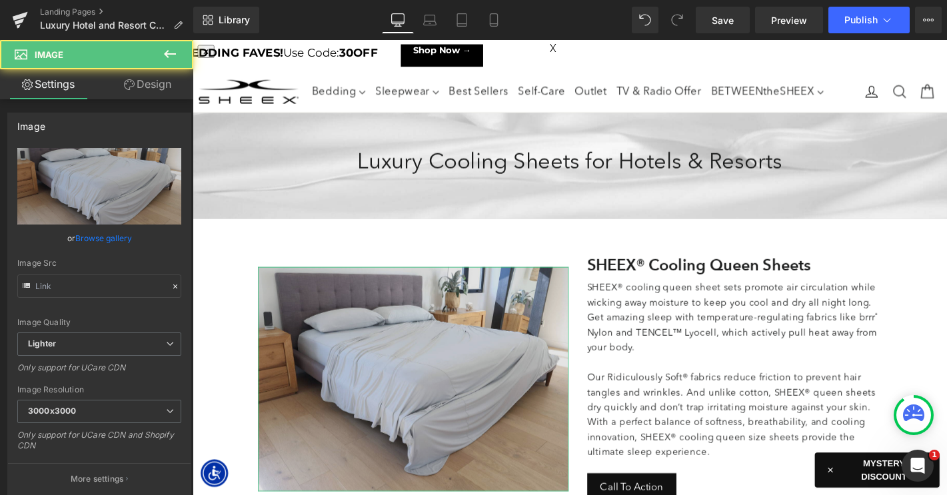
type input "https://ucarecdn.com/1fdca409-7be5-48a0-a9f6-e4ded8c07f38/-/format/auto/-/previ…"
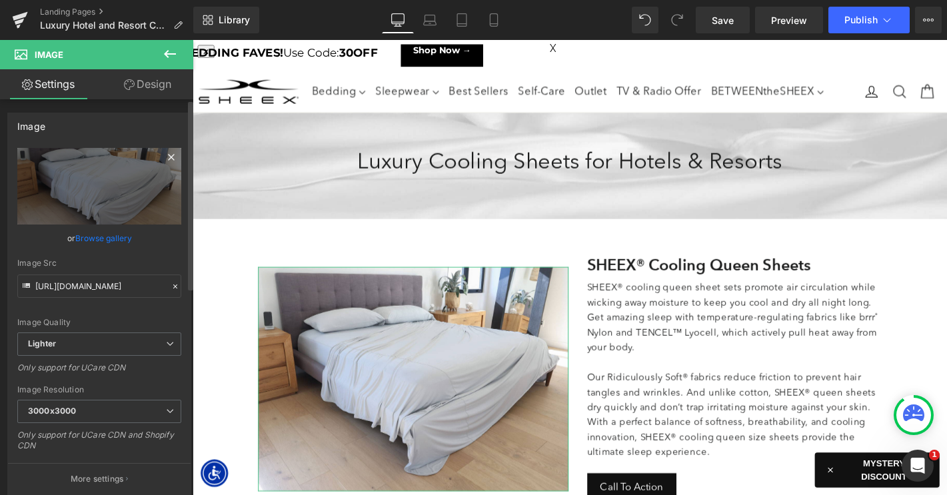
click at [168, 158] on icon at bounding box center [171, 157] width 6 height 6
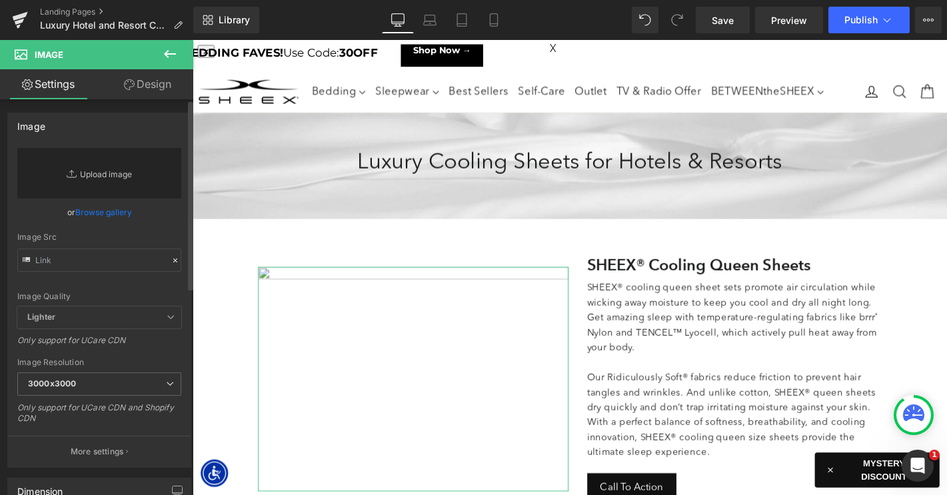
click at [107, 185] on link "Replace Image" at bounding box center [99, 173] width 164 height 51
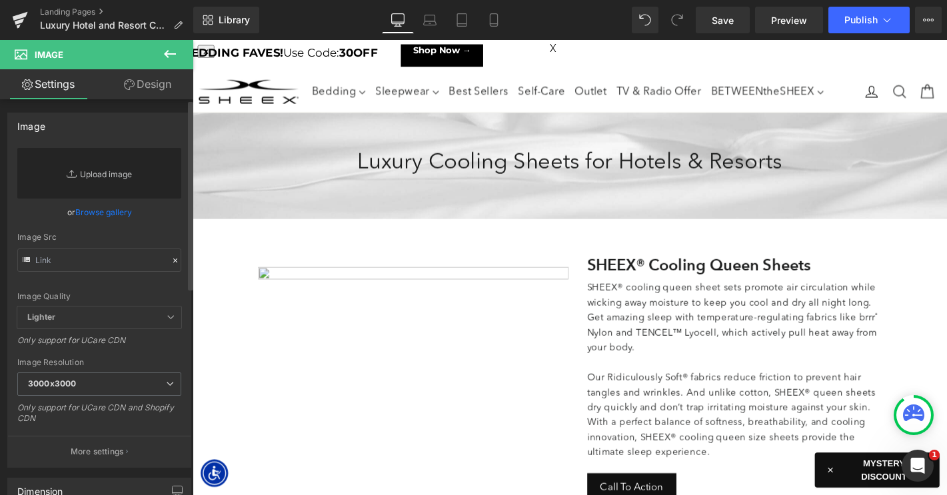
type input "C:\fakepath\LP-LuxeCoolingForHotel-Images-1.jpg"
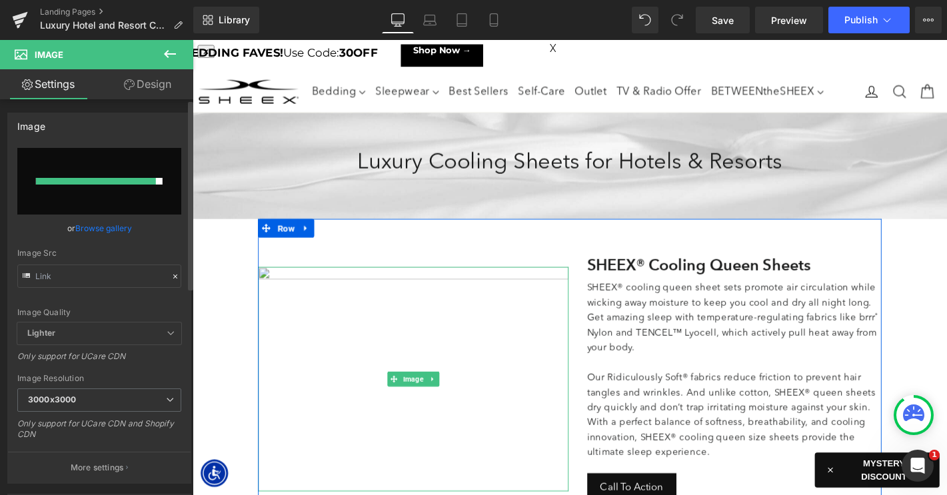
type input "https://ucarecdn.com/da1860f1-eccd-4b9c-aa65-40a001c8f436/-/format/auto/-/previ…"
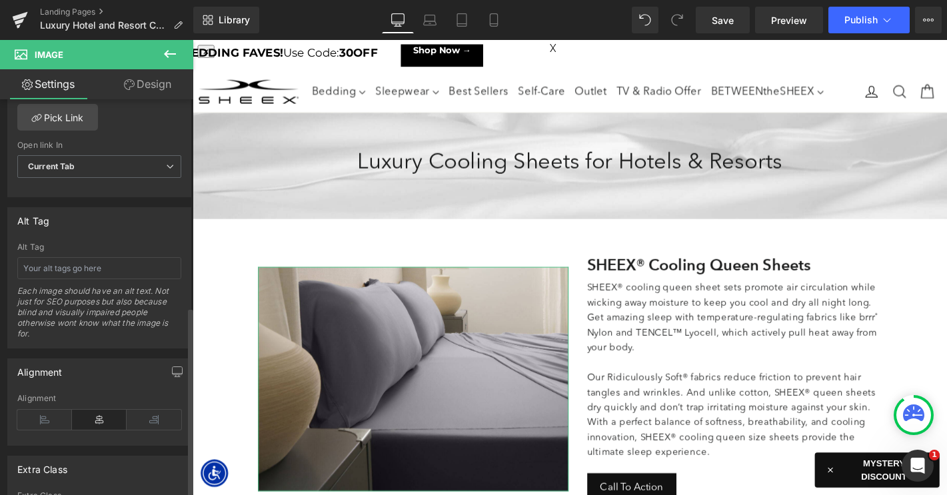
scroll to position [646, 0]
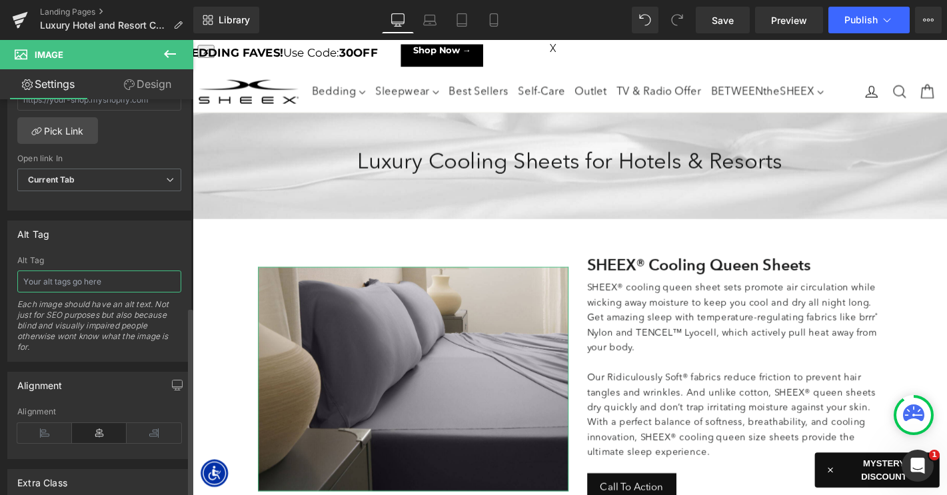
click at [90, 282] on input "text" at bounding box center [99, 281] width 164 height 22
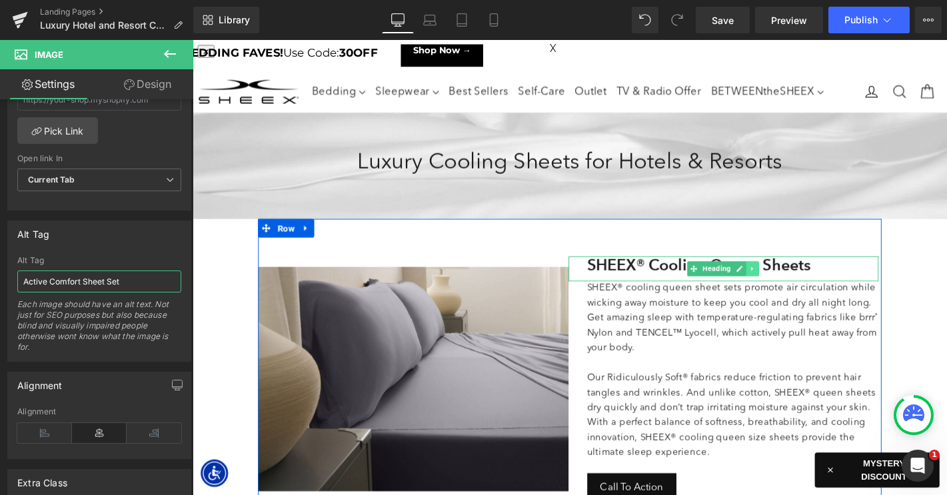
type input "Active Comfort Sheet Set"
click at [793, 283] on icon at bounding box center [791, 284] width 7 height 8
click at [799, 285] on icon at bounding box center [797, 283] width 7 height 7
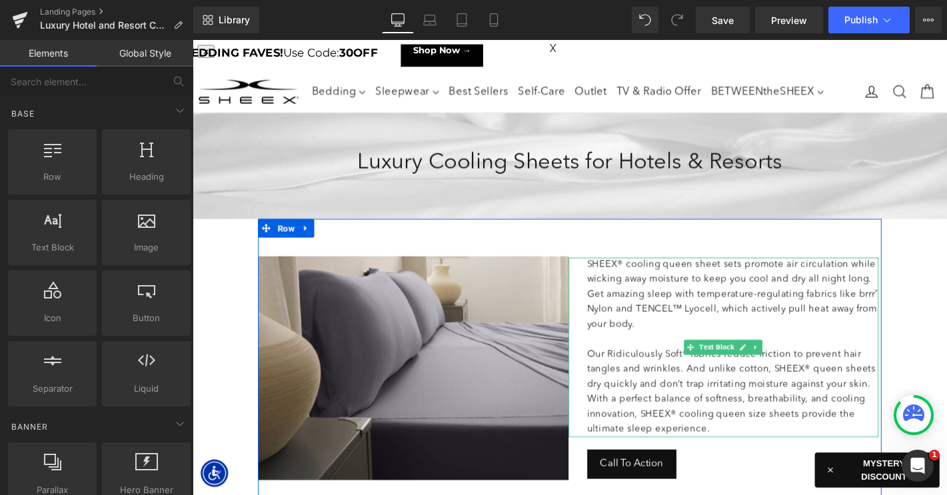
click at [694, 301] on p "SHEEX® cooling queen sheet sets promote air circulation while wicking away mois…" at bounding box center [770, 312] width 312 height 80
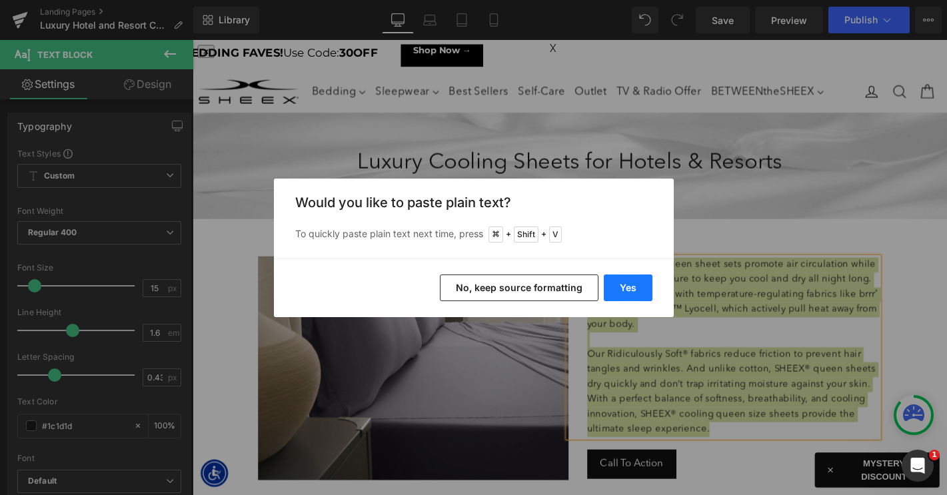
click at [616, 284] on button "Yes" at bounding box center [628, 287] width 49 height 27
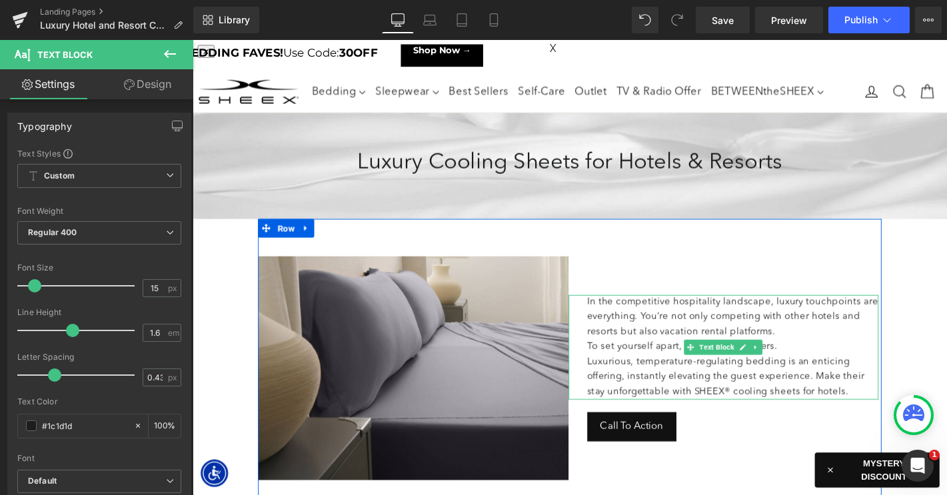
click at [822, 351] on p "In the competitive hospitality landscape, luxury touchpoints are everything. Yo…" at bounding box center [770, 336] width 312 height 48
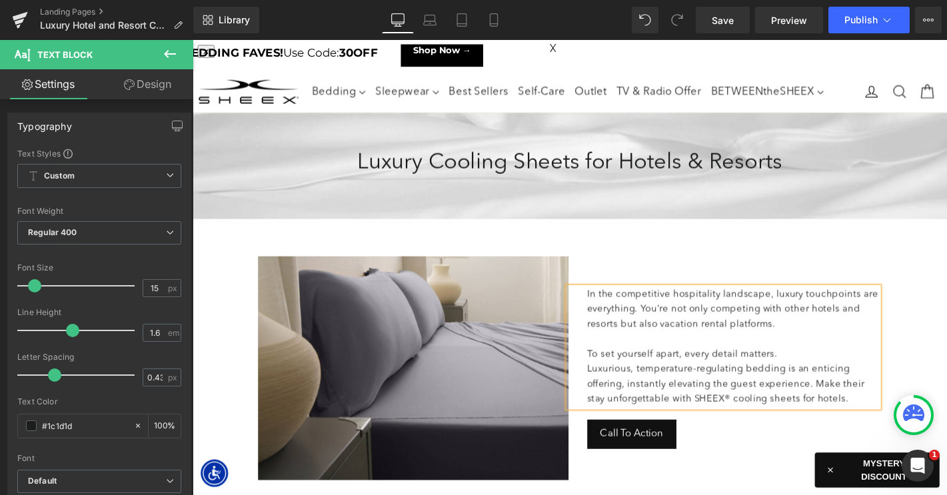
click at [828, 376] on p "To set yourself apart, every detail matters." at bounding box center [770, 376] width 312 height 16
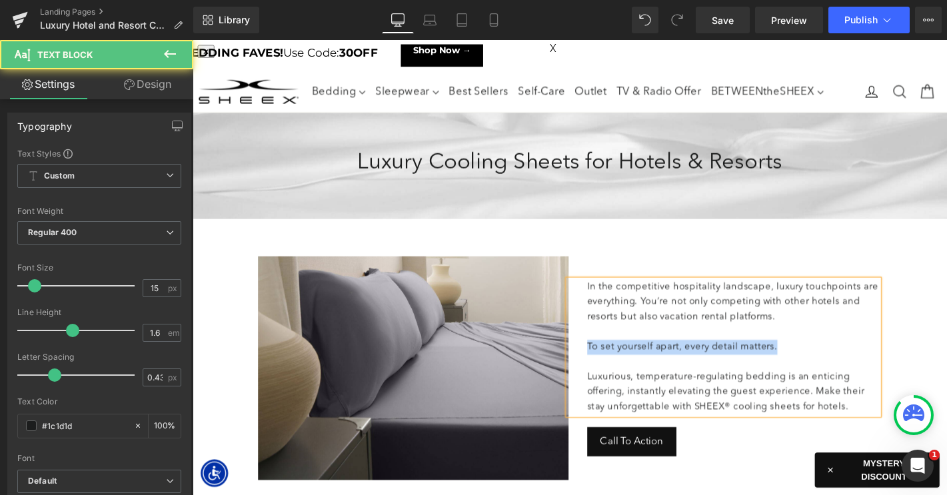
drag, startPoint x: 823, startPoint y: 367, endPoint x: 606, endPoint y: 371, distance: 217.9
click at [606, 371] on div "In the competitive hospitality landscape, luxury touchpoints are everything. Yo…" at bounding box center [760, 368] width 332 height 144
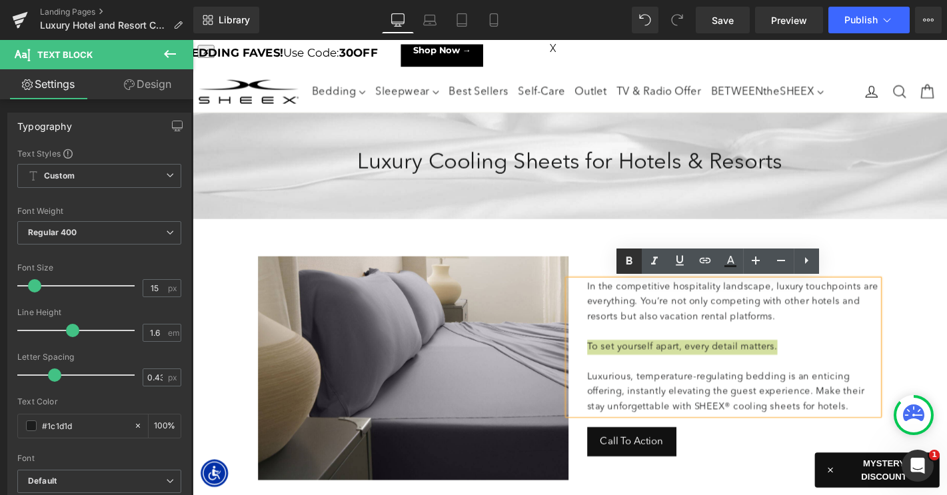
click at [630, 259] on icon at bounding box center [629, 261] width 6 height 8
click at [662, 342] on p "In the competitive hospitality landscape, luxury touchpoints are everything. Yo…" at bounding box center [770, 320] width 312 height 48
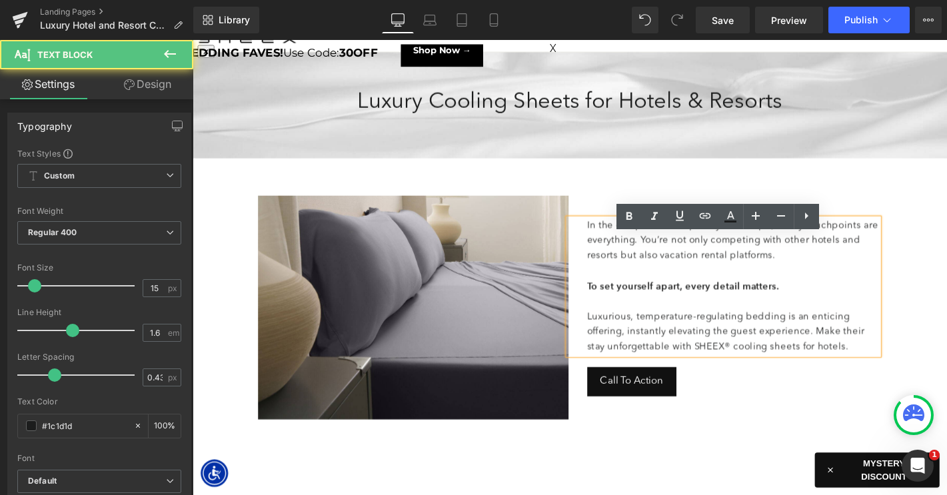
scroll to position [65, 0]
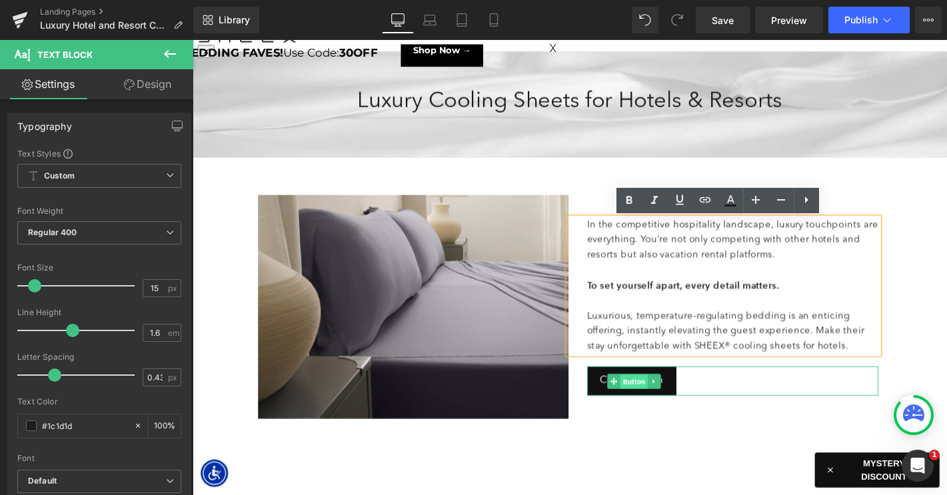
drag, startPoint x: 658, startPoint y: 404, endPoint x: 831, endPoint y: 55, distance: 390.3
click at [658, 404] on span "Button" at bounding box center [664, 405] width 29 height 16
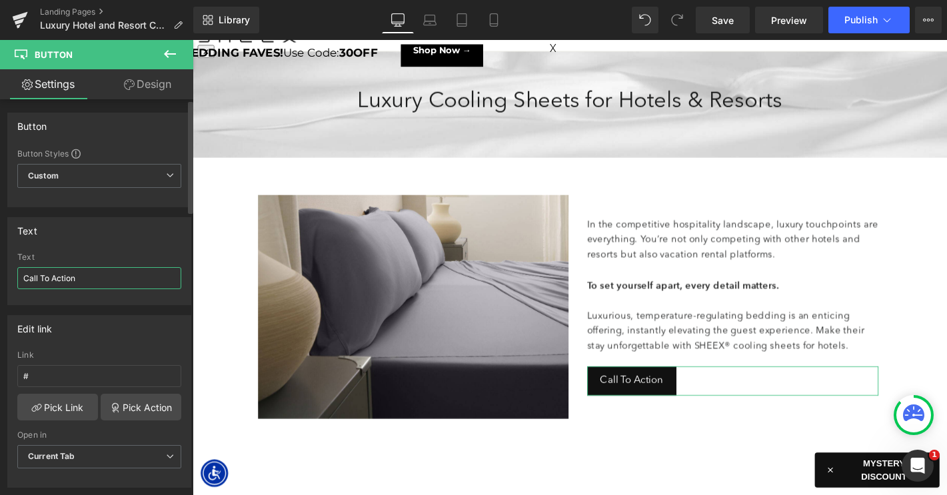
click at [89, 276] on input "Call To Action" at bounding box center [99, 278] width 164 height 22
click at [69, 278] on input "Shop SHEEX Cooling Sheets" at bounding box center [99, 278] width 164 height 22
type input "Shop SHEEX® Cooling Sheets"
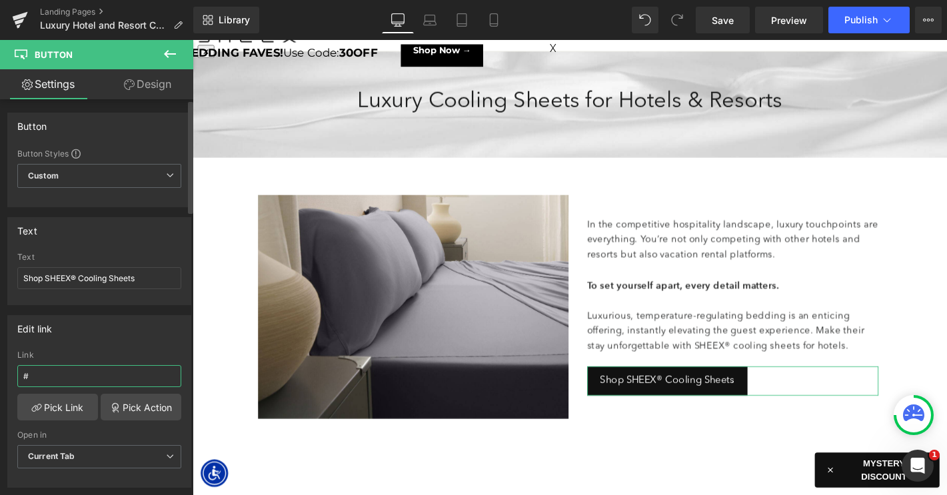
click at [67, 378] on input "#" at bounding box center [99, 376] width 164 height 22
paste input "https://www.sheex.com/collections/cooling-sheets"
type input "https://www.sheex.com/collections/cooling-sheets"
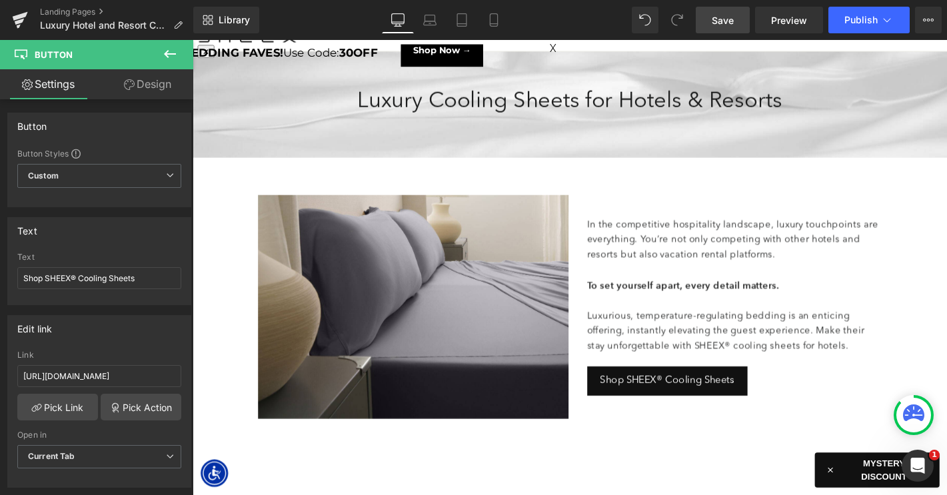
click at [723, 20] on span "Save" at bounding box center [723, 20] width 22 height 14
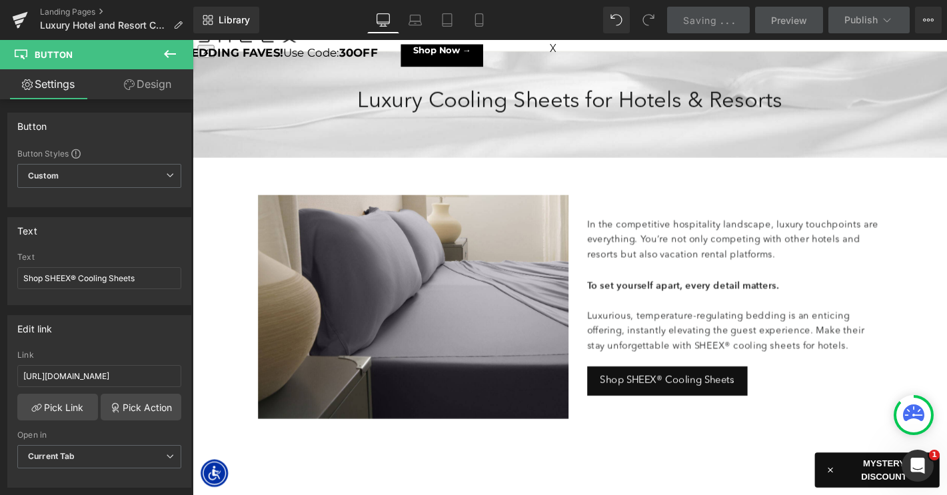
scroll to position [0, 0]
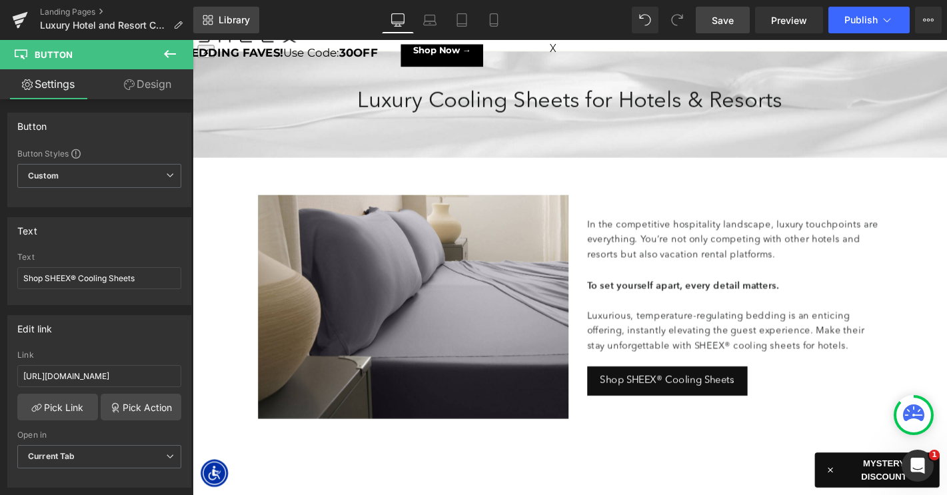
click at [205, 21] on icon at bounding box center [205, 23] width 5 height 5
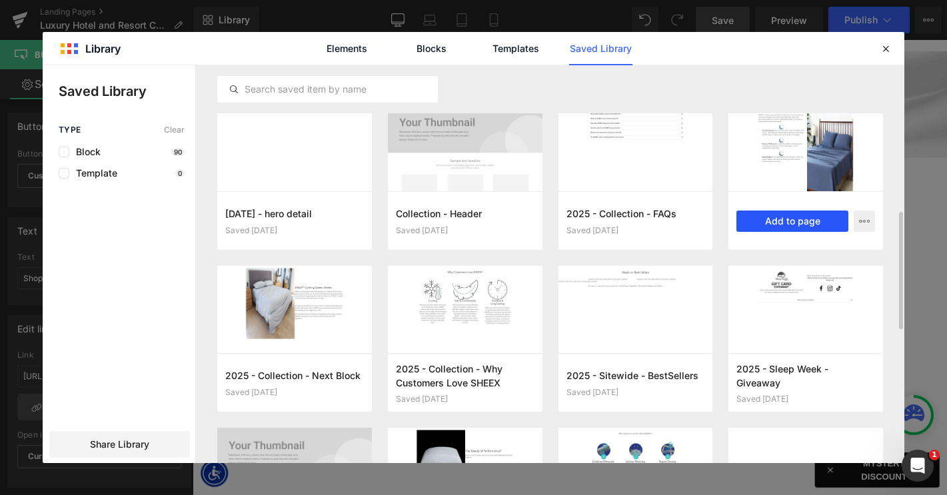
scroll to position [494, 0]
click at [789, 221] on button "Add to page" at bounding box center [792, 220] width 112 height 21
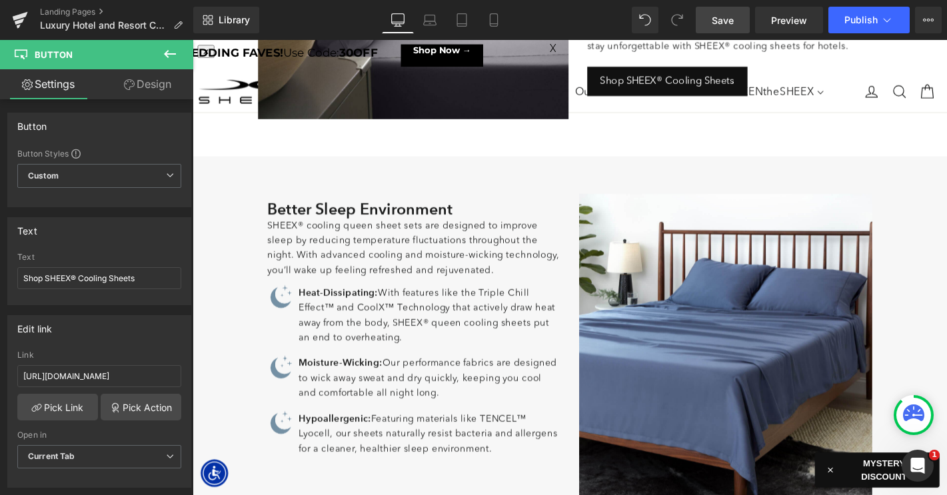
scroll to position [293, 0]
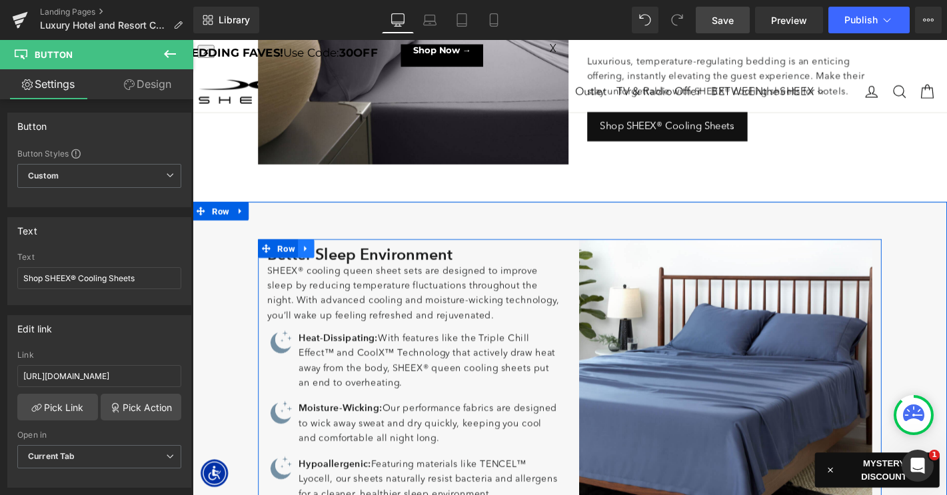
click at [312, 265] on icon at bounding box center [313, 264] width 3 height 6
click at [333, 265] on icon at bounding box center [330, 264] width 9 height 10
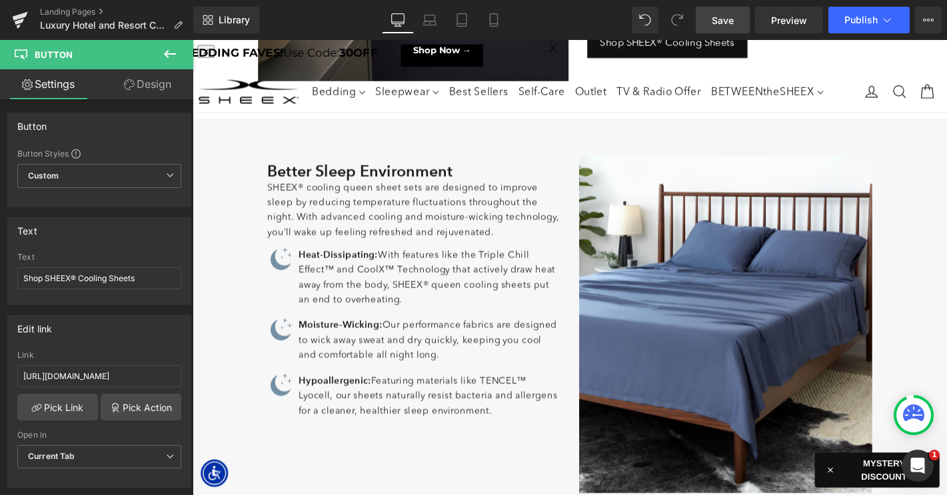
scroll to position [356, 0]
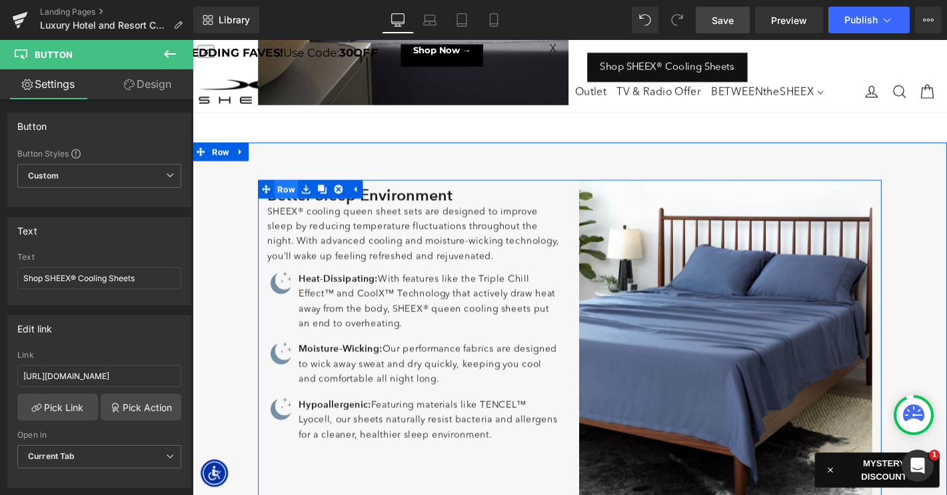
click at [287, 201] on span "Row" at bounding box center [292, 200] width 25 height 20
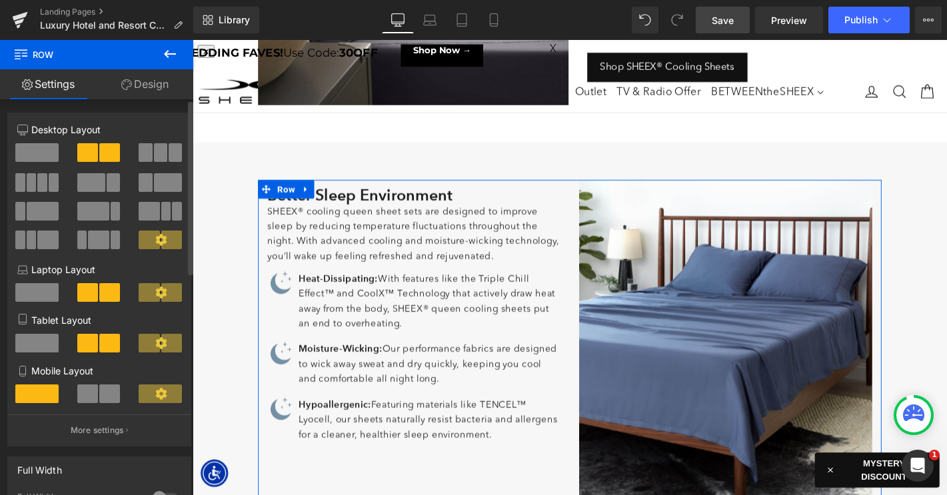
click at [51, 157] on span at bounding box center [36, 152] width 43 height 19
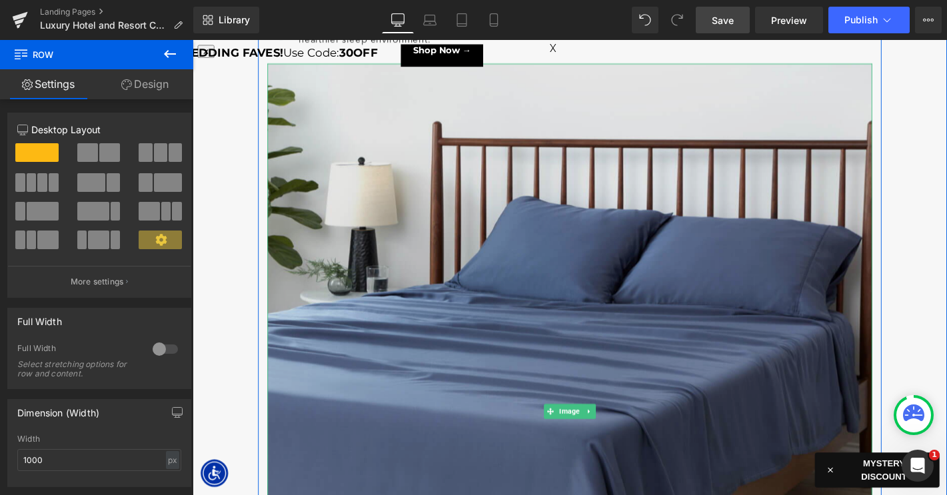
scroll to position [689, 0]
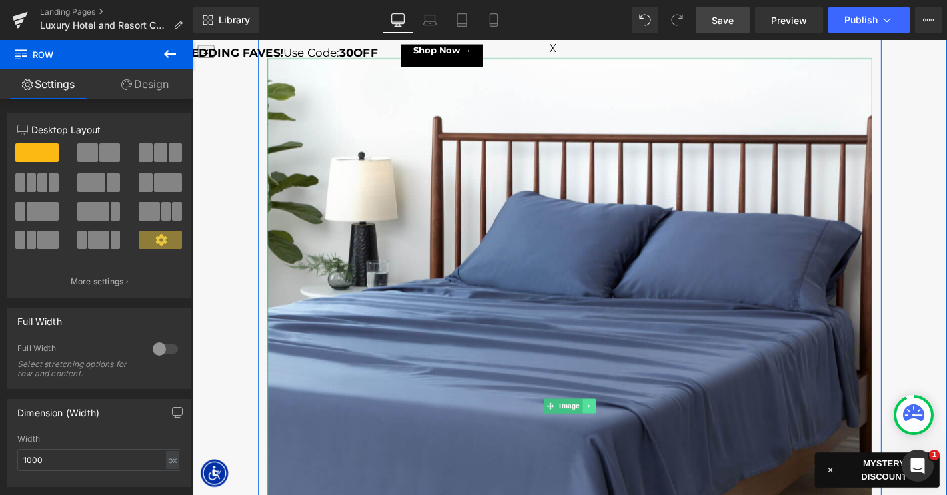
click at [616, 427] on icon at bounding box center [615, 431] width 7 height 8
click at [626, 428] on icon at bounding box center [623, 431] width 7 height 7
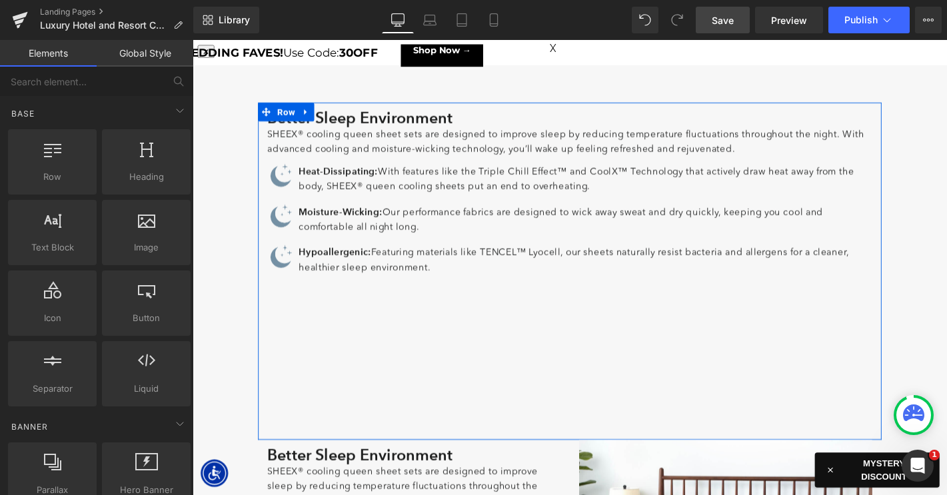
scroll to position [372, 0]
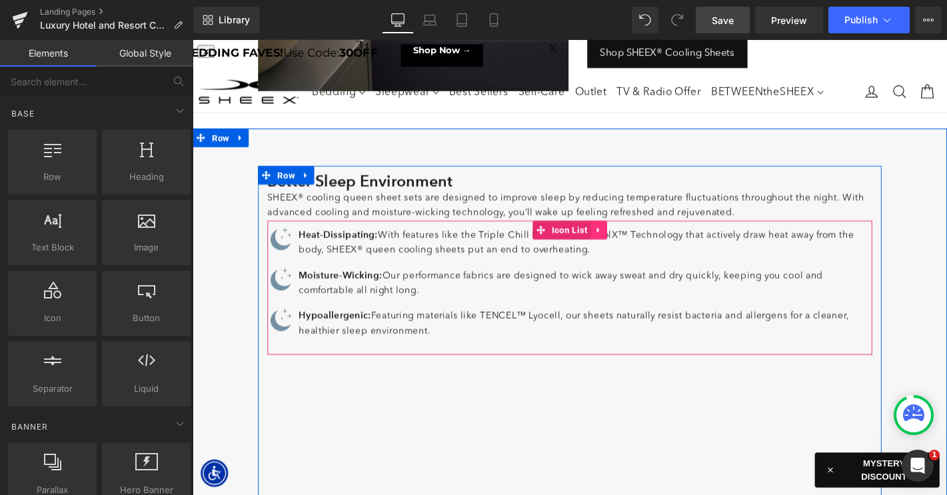
click at [627, 243] on icon at bounding box center [625, 244] width 3 height 6
click at [635, 244] on icon at bounding box center [634, 243] width 9 height 9
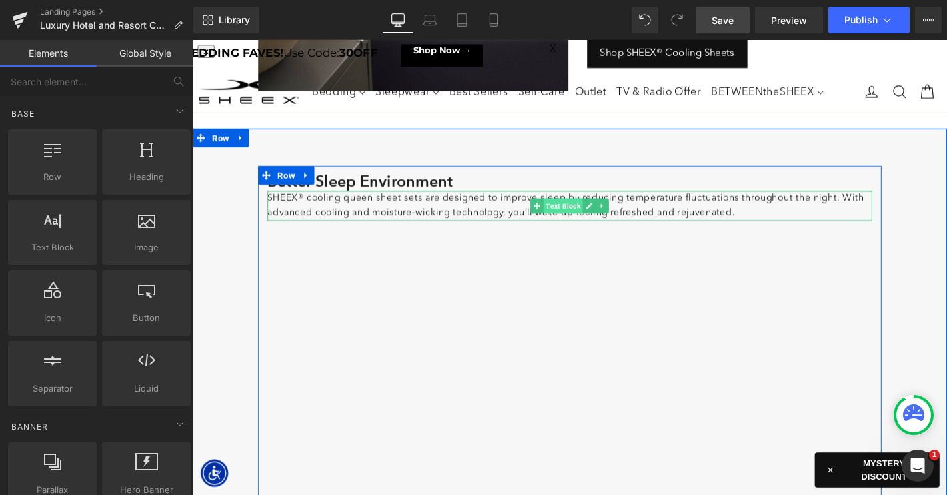
click at [584, 217] on span "Text Block" at bounding box center [589, 217] width 42 height 16
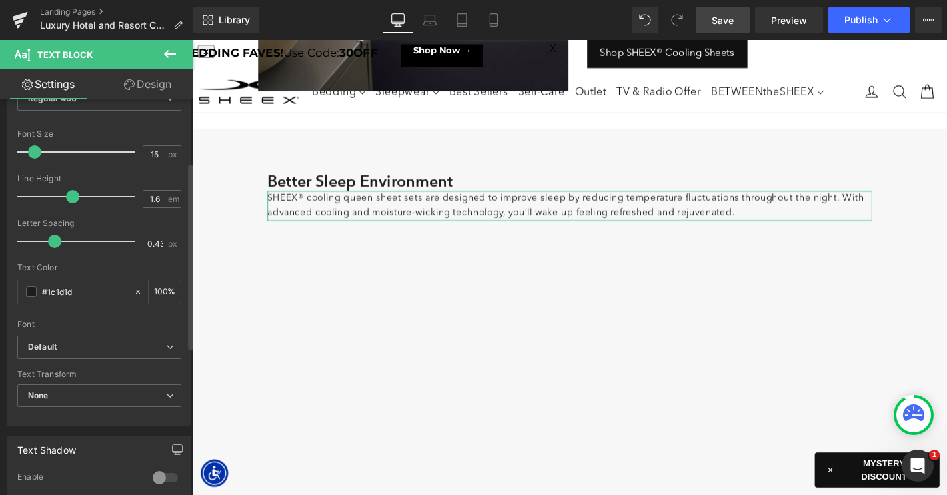
scroll to position [448, 0]
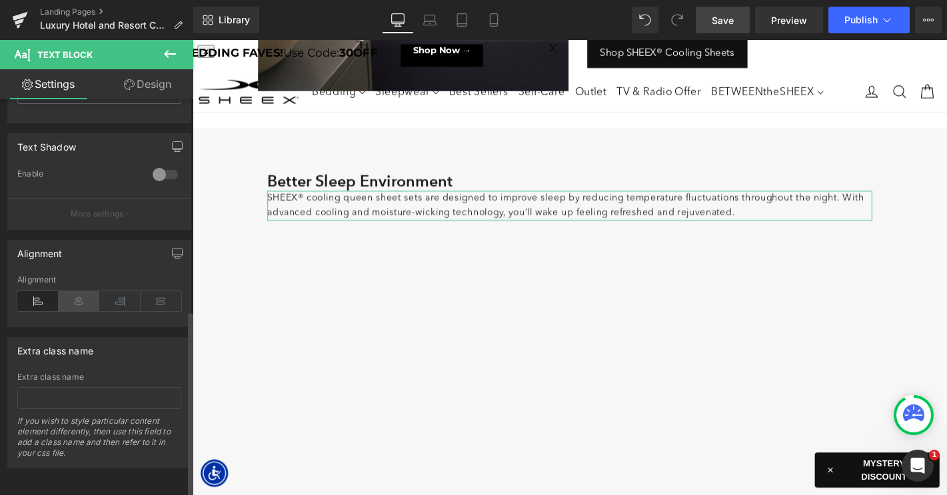
click at [81, 291] on icon at bounding box center [79, 301] width 41 height 20
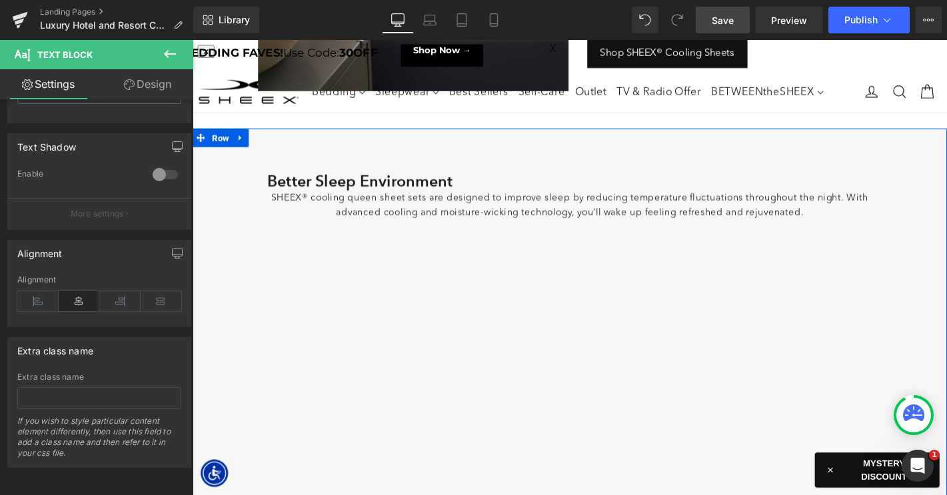
click at [406, 187] on h2 "Better Sleep Environment" at bounding box center [595, 191] width 646 height 20
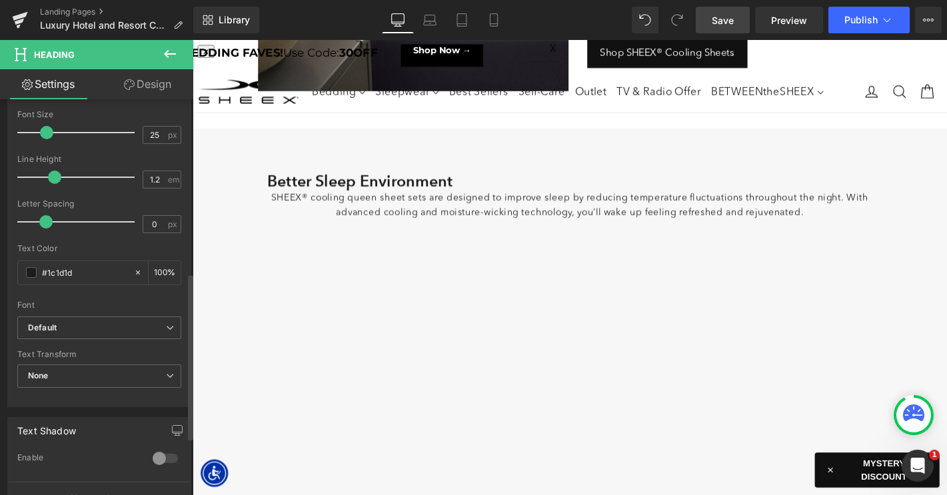
scroll to position [550, 0]
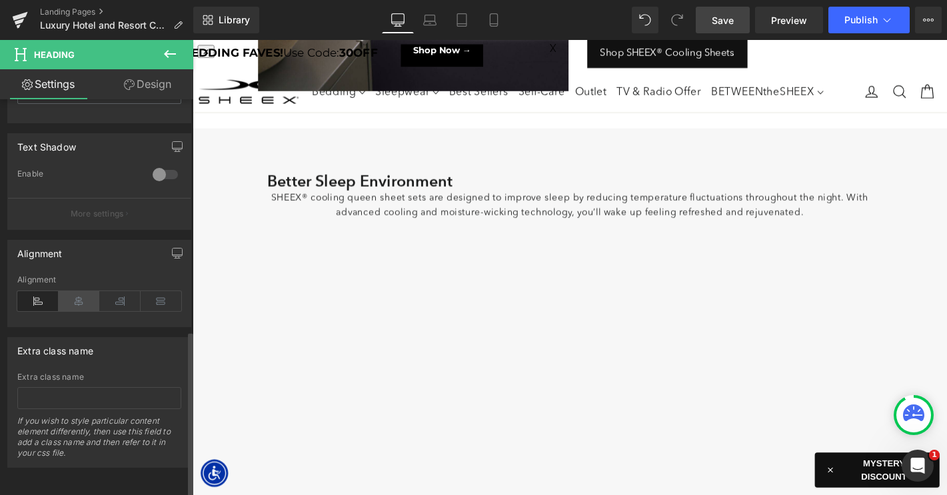
click at [77, 296] on icon at bounding box center [79, 301] width 41 height 20
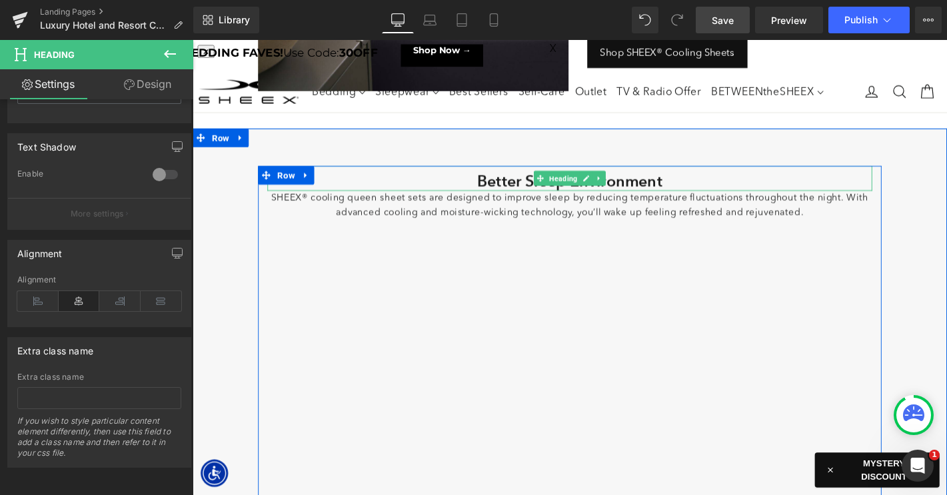
click at [513, 190] on h2 "Better Sleep Environment" at bounding box center [595, 191] width 646 height 20
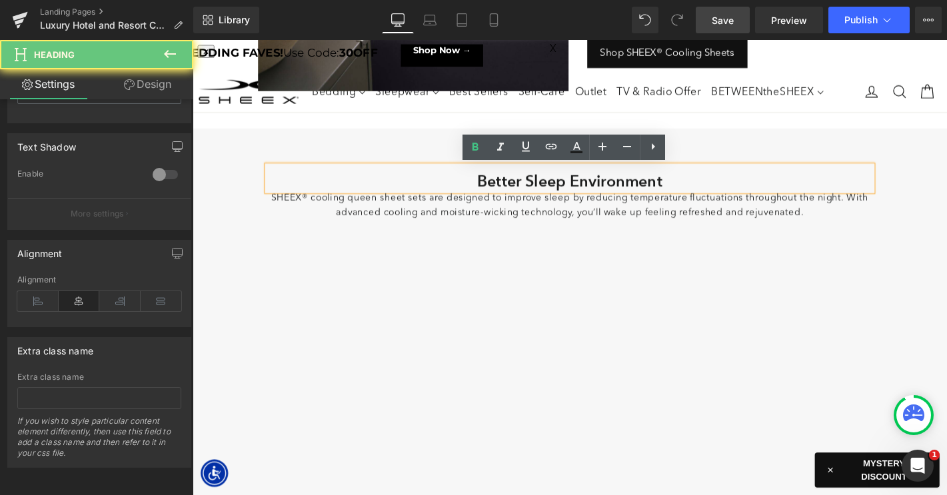
click at [513, 190] on h2 "Better Sleep Environment" at bounding box center [595, 191] width 646 height 20
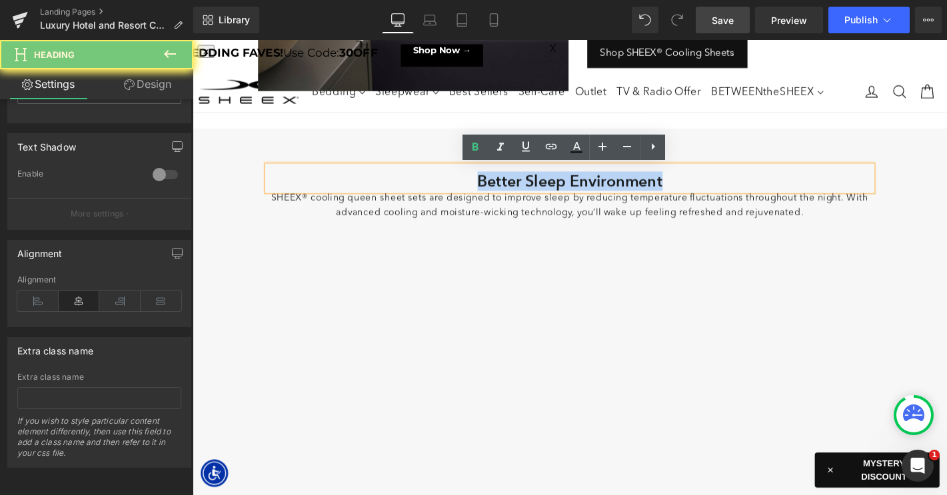
click at [513, 190] on h2 "Better Sleep Environment" at bounding box center [595, 191] width 646 height 20
paste div
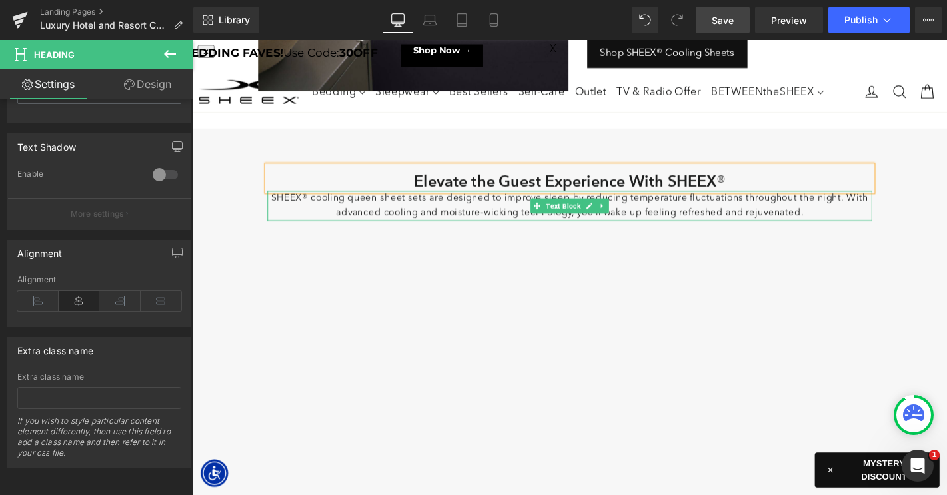
click at [481, 225] on p "SHEEX® cooling queen sheet sets are designed to improve sleep by reducing tempe…" at bounding box center [595, 217] width 646 height 32
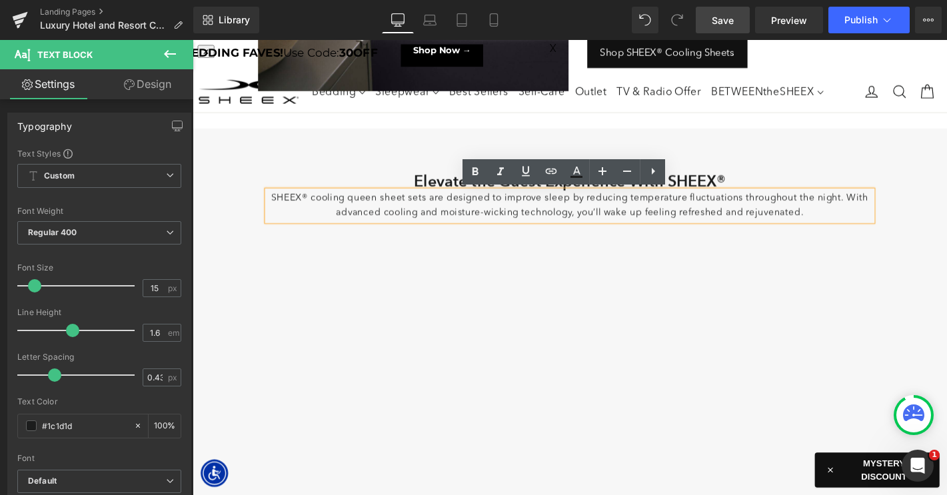
click at [430, 212] on p "SHEEX® cooling queen sheet sets are designed to improve sleep by reducing tempe…" at bounding box center [595, 217] width 646 height 32
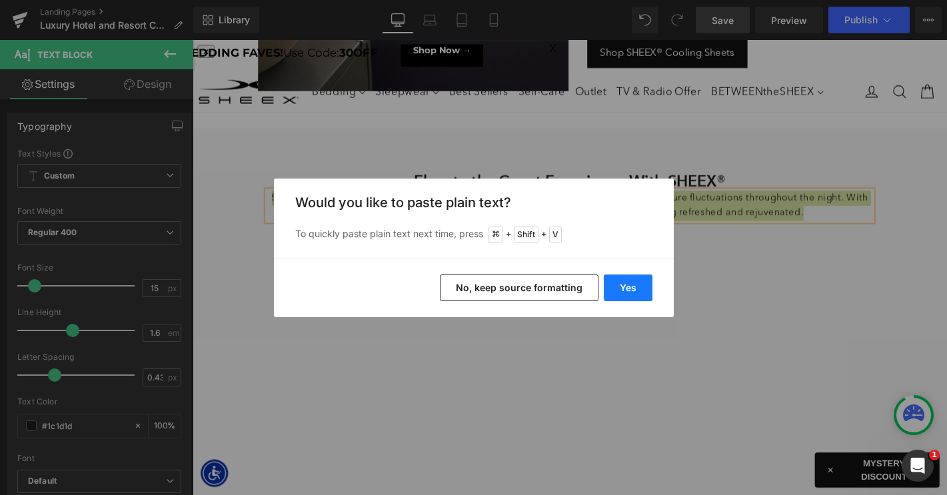
click at [623, 292] on button "Yes" at bounding box center [628, 287] width 49 height 27
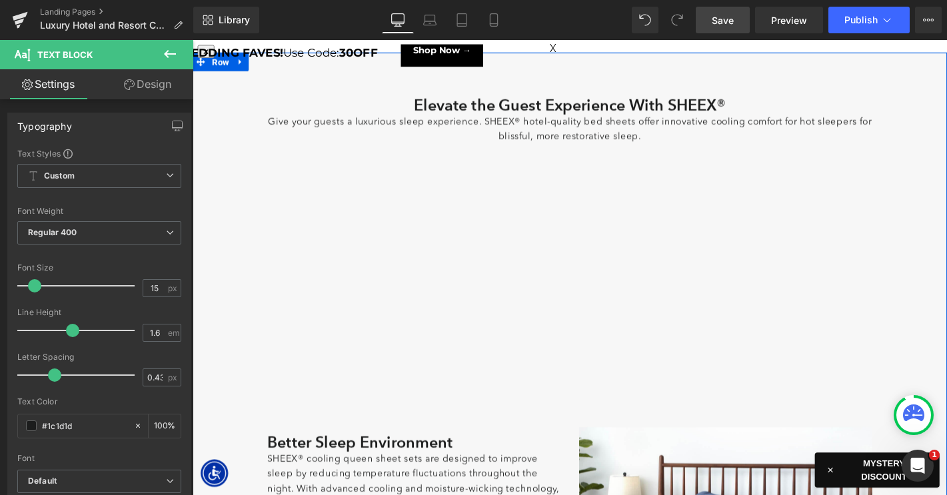
scroll to position [409, 0]
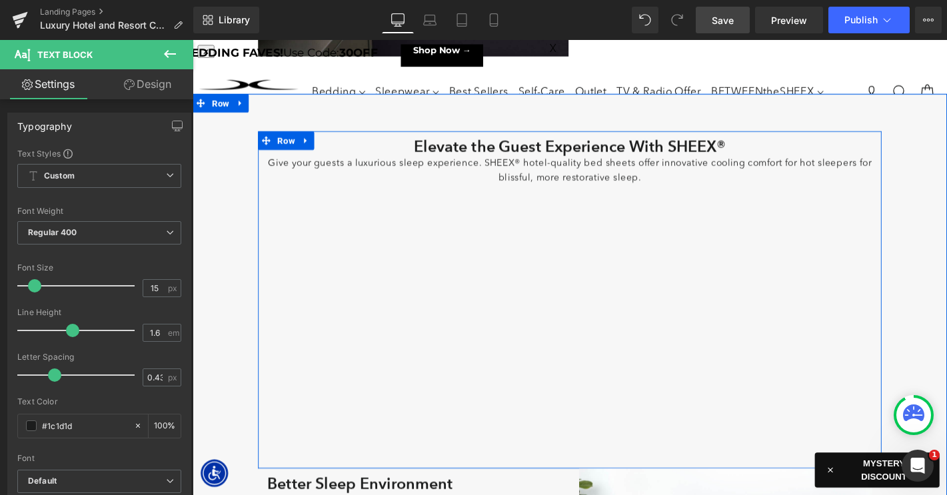
click at [559, 468] on div "Elevate the Guest Experience With SHEEX® Heading Give your guests a luxurious s…" at bounding box center [596, 317] width 666 height 360
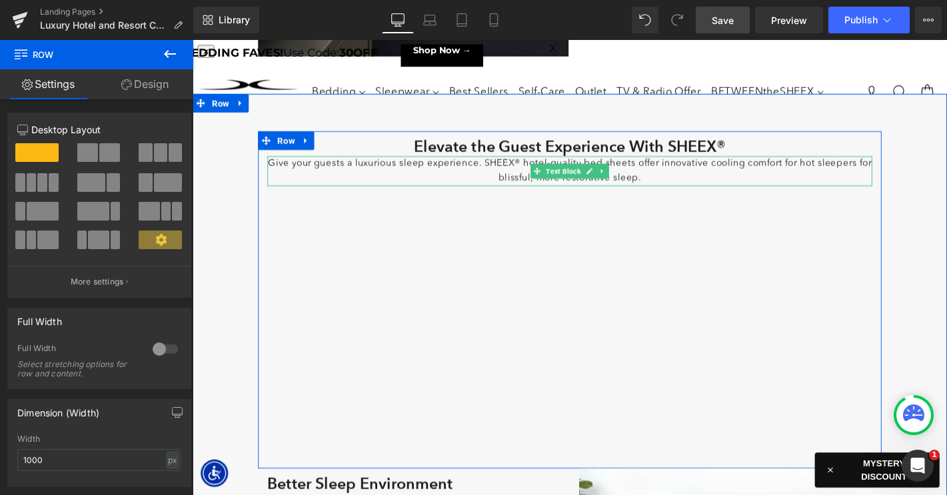
drag, startPoint x: 571, startPoint y: 188, endPoint x: 544, endPoint y: 239, distance: 57.8
click at [570, 188] on p "Give your guests a luxurious sleep experience. SHEEX® hotel-quality bed sheets …" at bounding box center [595, 180] width 646 height 32
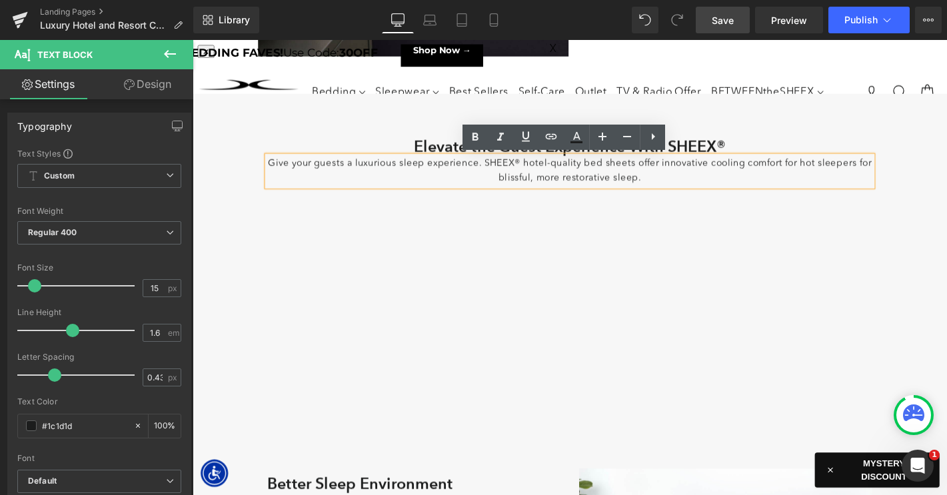
click at [424, 257] on div "Elevate the Guest Experience With SHEEX® Heading Give your guests a luxurious s…" at bounding box center [596, 317] width 666 height 360
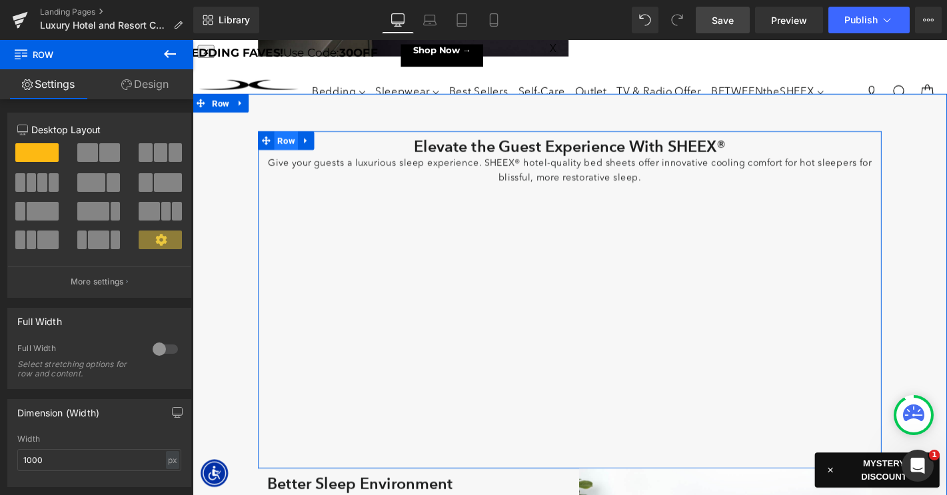
click at [296, 148] on span "Row" at bounding box center [292, 147] width 25 height 20
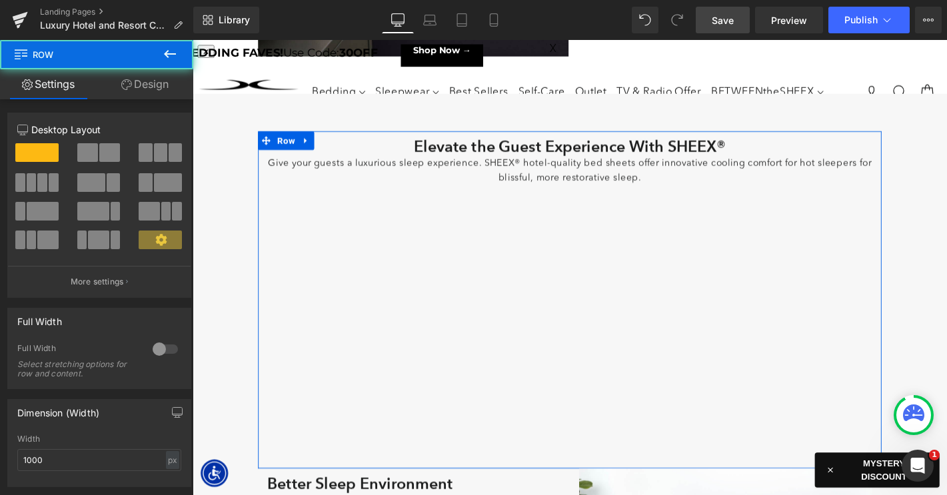
click at [156, 89] on link "Design" at bounding box center [145, 84] width 97 height 30
click at [0, 0] on div "Spacing" at bounding box center [0, 0] width 0 height 0
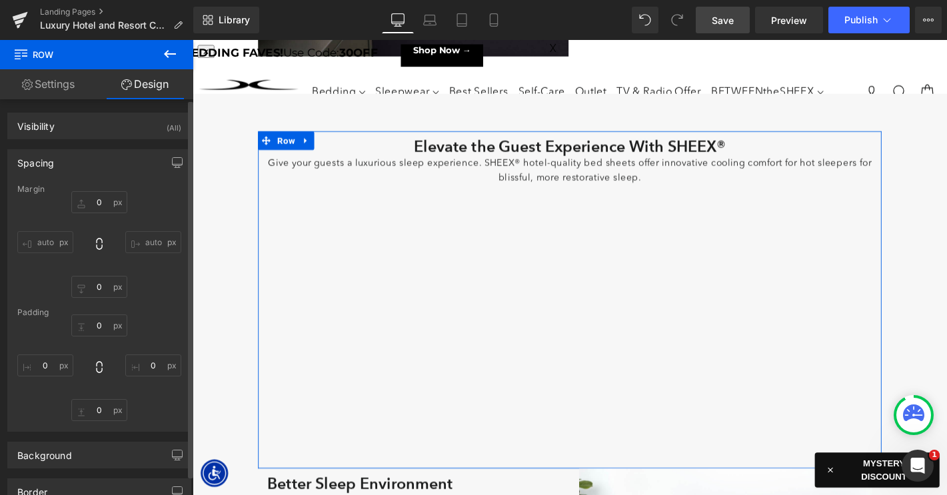
type input "0"
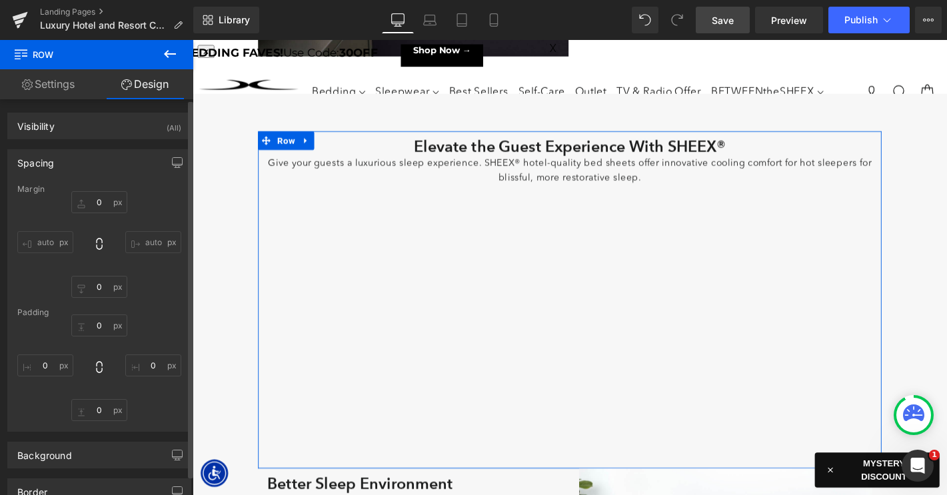
type input "0"
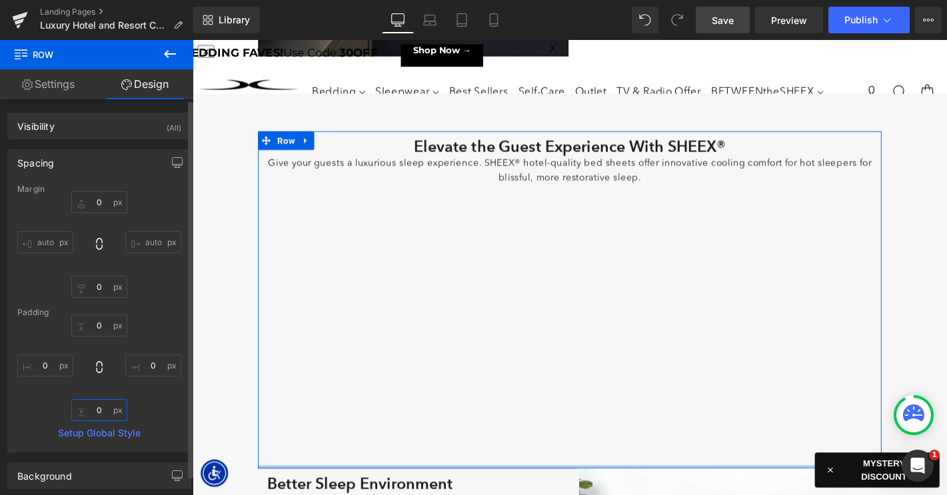
click at [93, 409] on input "0" at bounding box center [99, 410] width 56 height 22
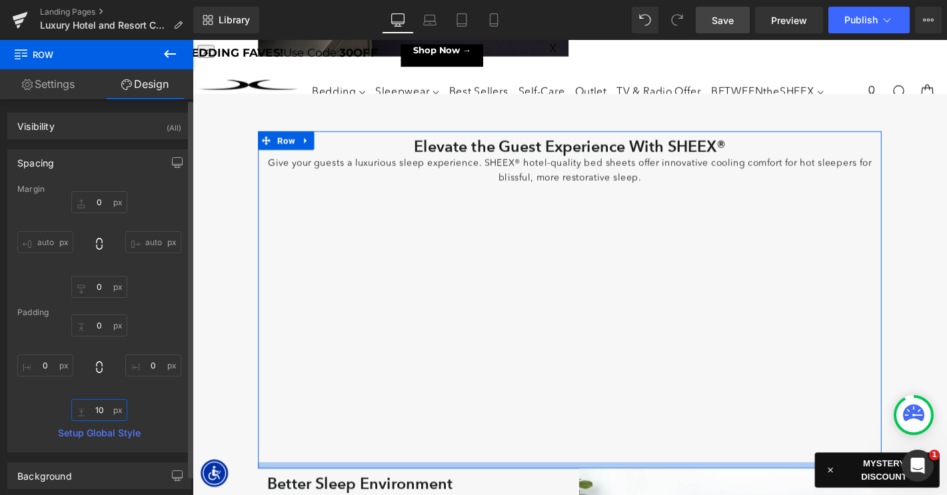
click at [101, 412] on input "10" at bounding box center [99, 410] width 56 height 22
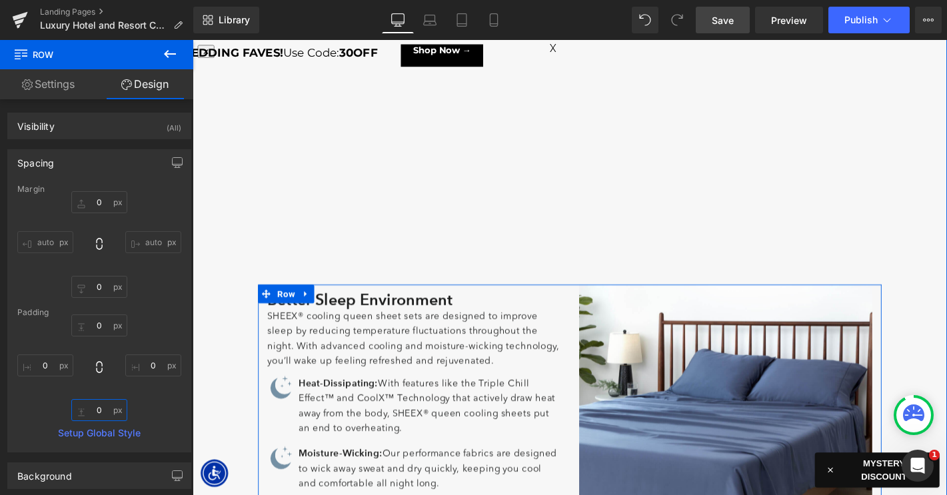
scroll to position [594, 0]
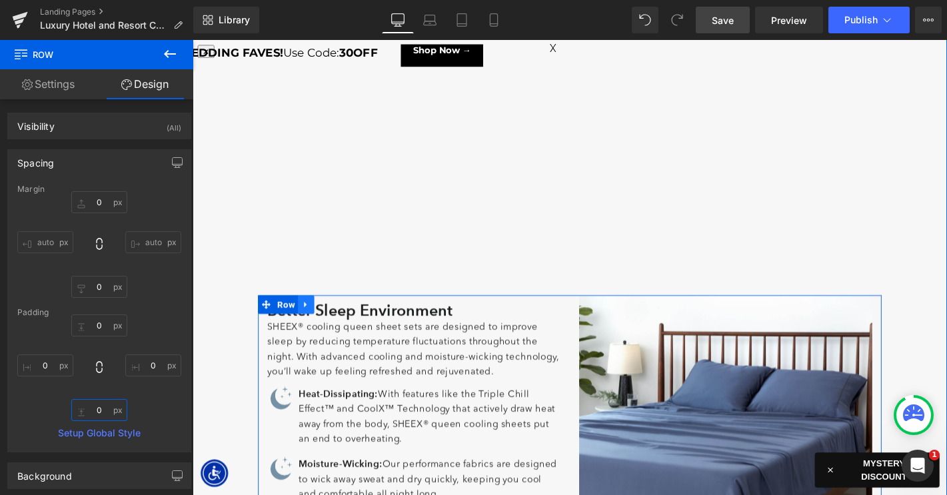
type input "0"
click at [316, 324] on icon at bounding box center [313, 323] width 9 height 10
click at [345, 325] on icon at bounding box center [348, 322] width 9 height 9
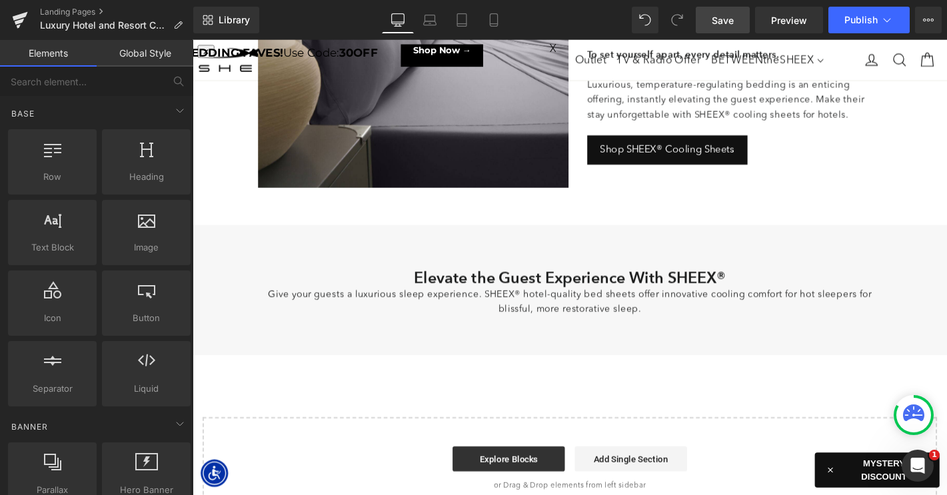
scroll to position [272, 0]
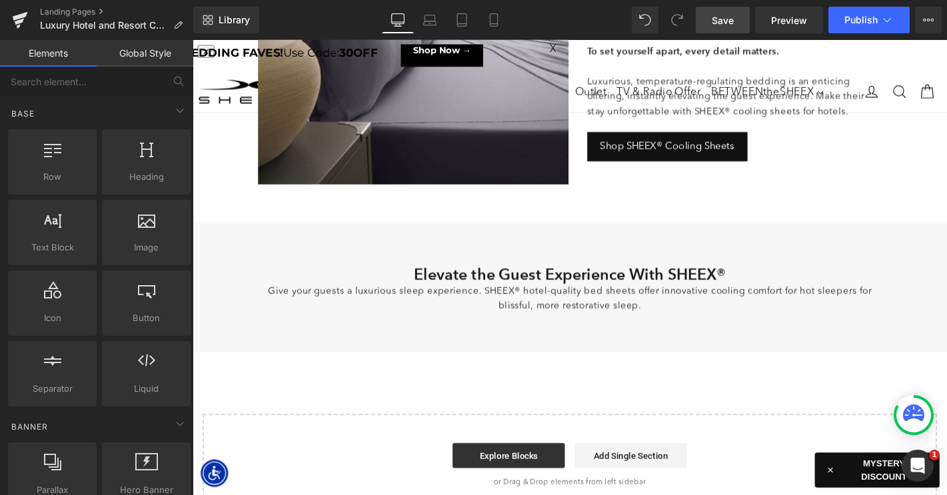
click at [720, 26] on span "Save" at bounding box center [723, 20] width 22 height 14
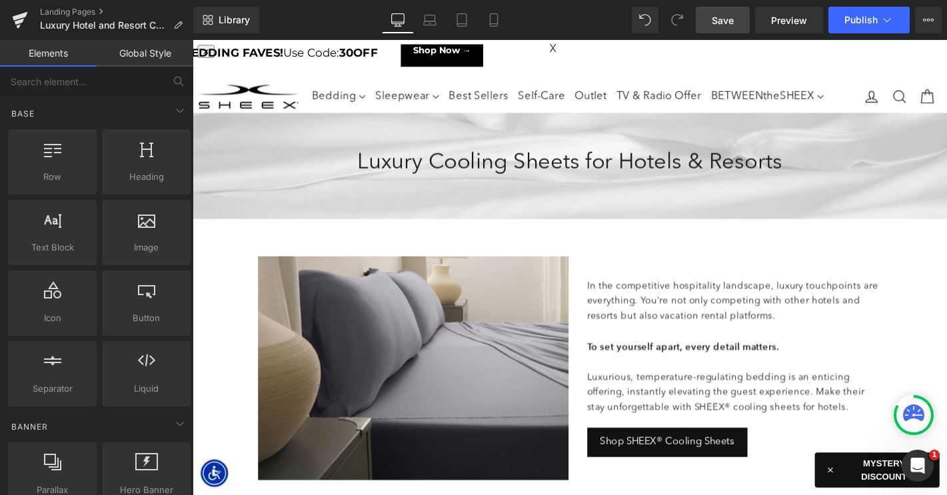
scroll to position [35, 0]
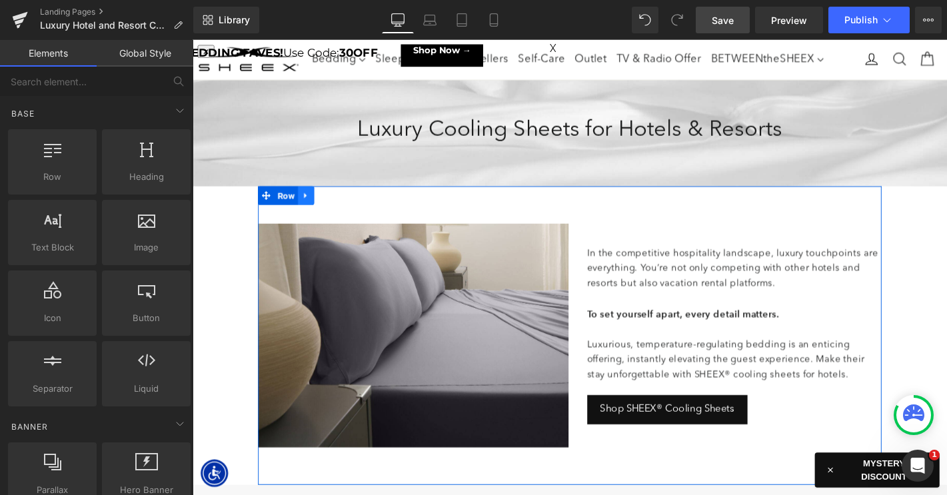
click at [316, 205] on icon at bounding box center [313, 206] width 9 height 10
click at [332, 205] on icon at bounding box center [330, 206] width 9 height 9
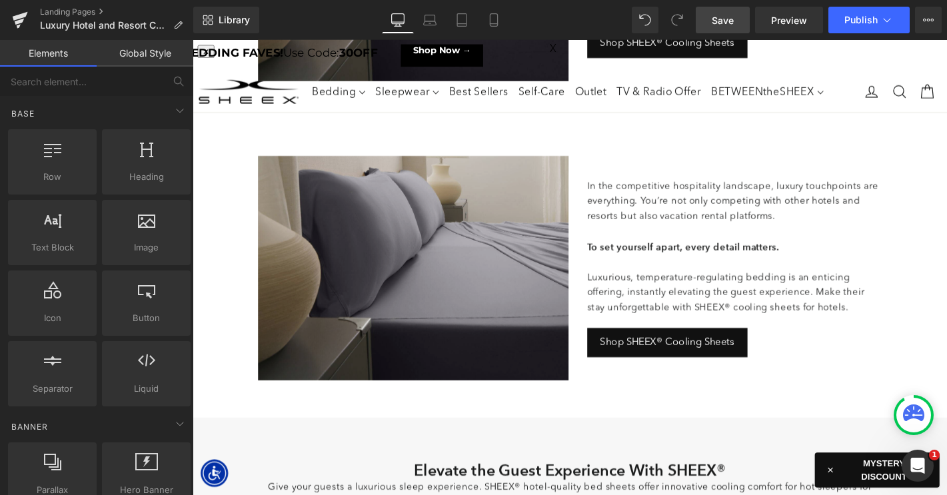
scroll to position [344, 0]
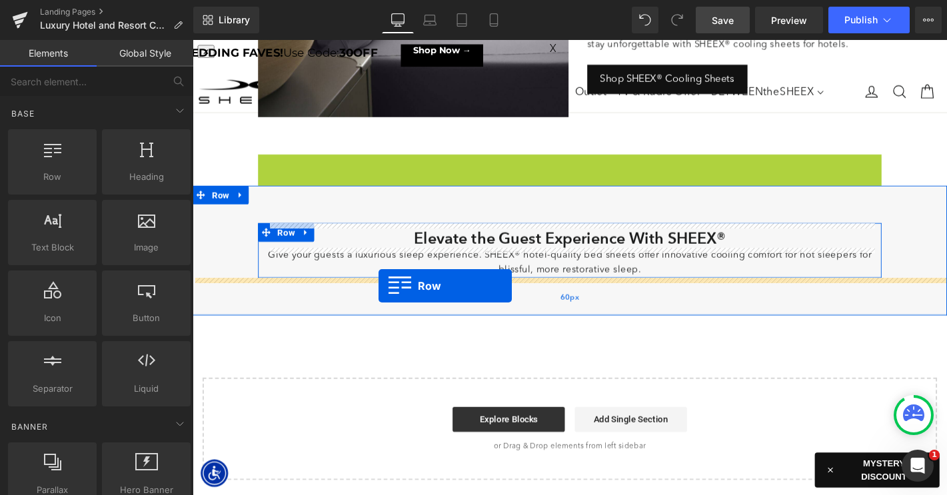
drag, startPoint x: 272, startPoint y: 173, endPoint x: 391, endPoint y: 302, distance: 175.4
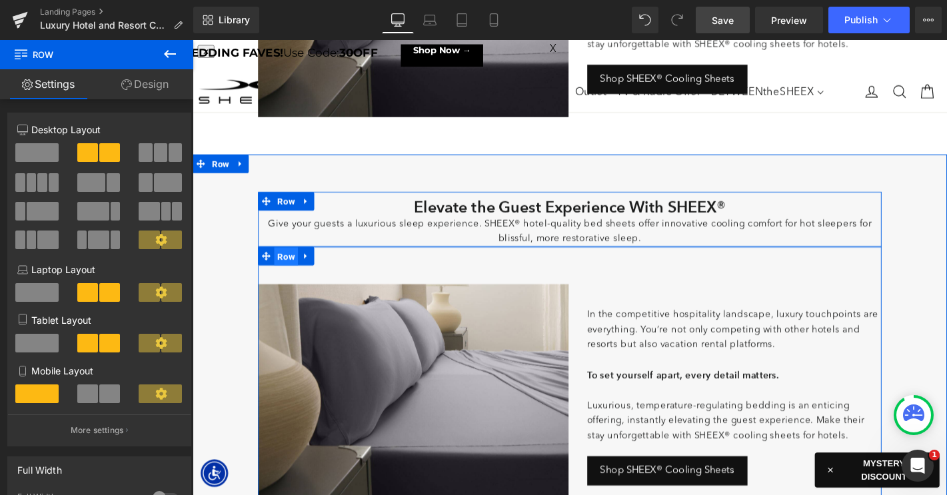
click at [292, 268] on span "Row" at bounding box center [292, 272] width 25 height 20
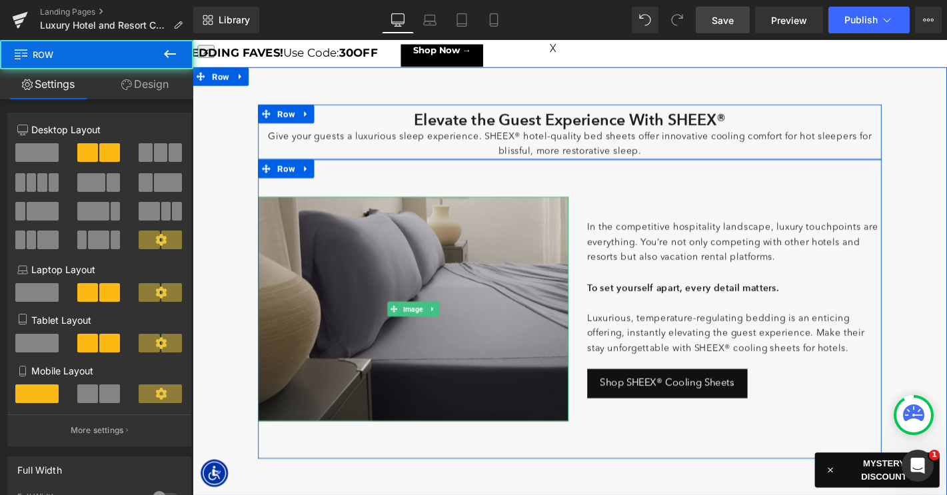
scroll to position [498, 0]
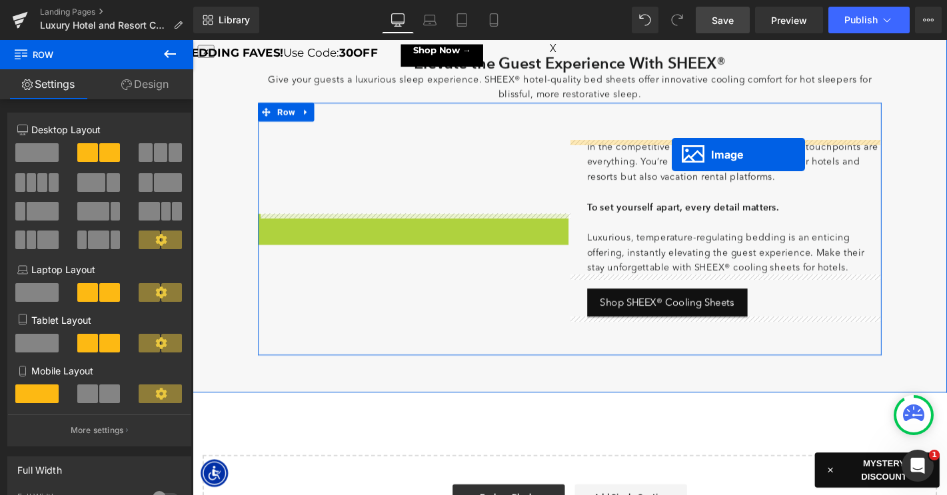
drag, startPoint x: 406, startPoint y: 266, endPoint x: 705, endPoint y: 162, distance: 316.7
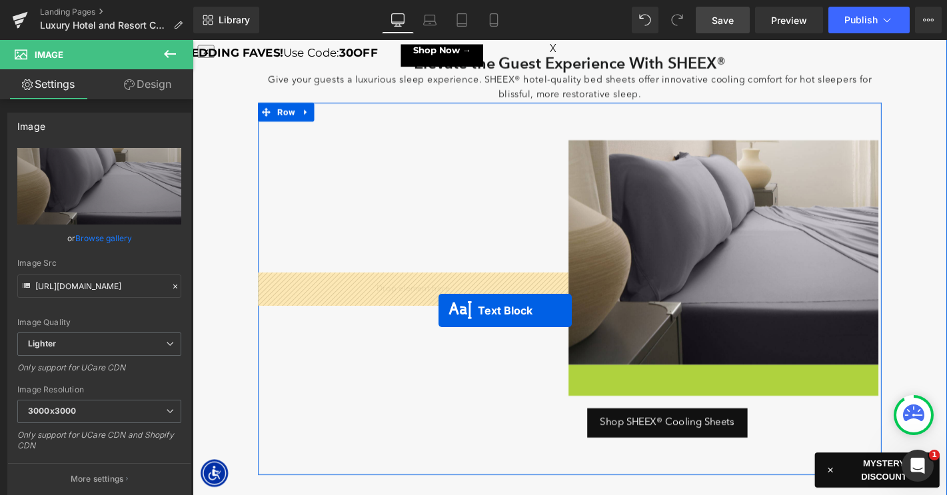
drag, startPoint x: 724, startPoint y: 459, endPoint x: 748, endPoint y: 438, distance: 31.2
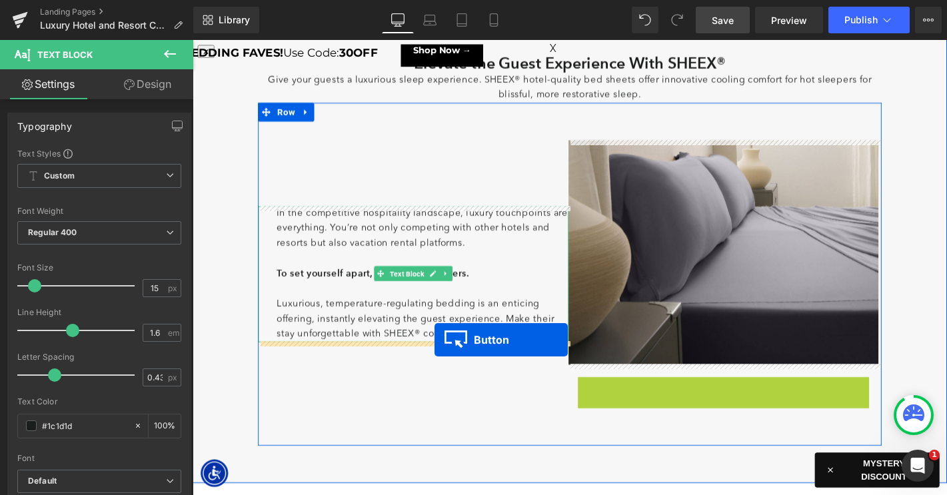
drag, startPoint x: 682, startPoint y: 416, endPoint x: 439, endPoint y: 322, distance: 260.1
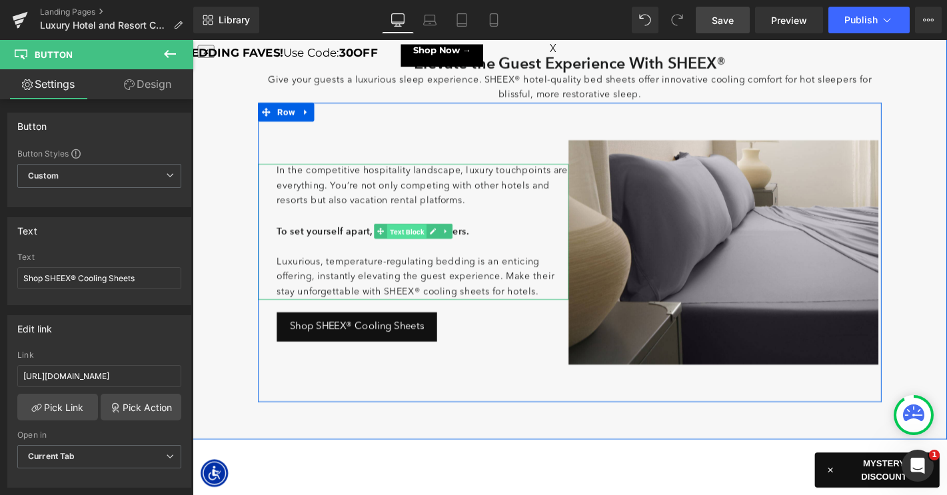
click at [420, 247] on span "Text Block" at bounding box center [421, 245] width 42 height 16
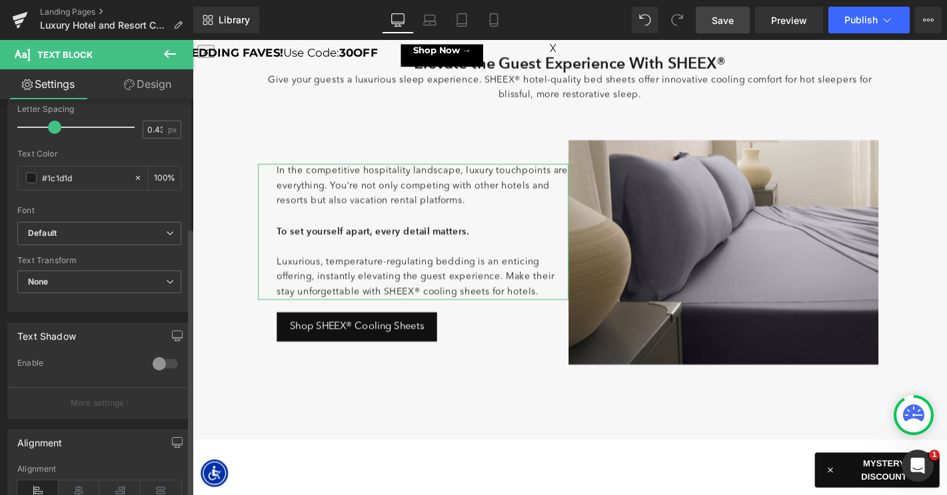
scroll to position [448, 0]
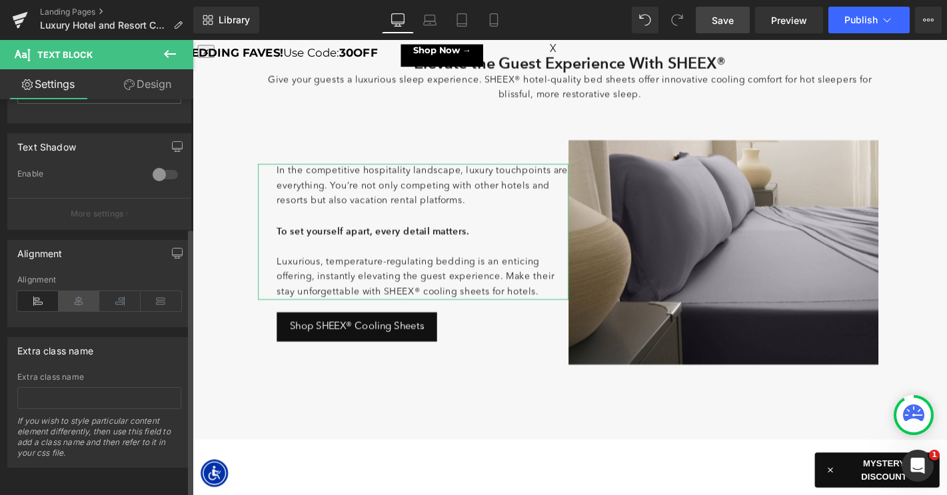
click at [78, 293] on icon at bounding box center [79, 301] width 41 height 20
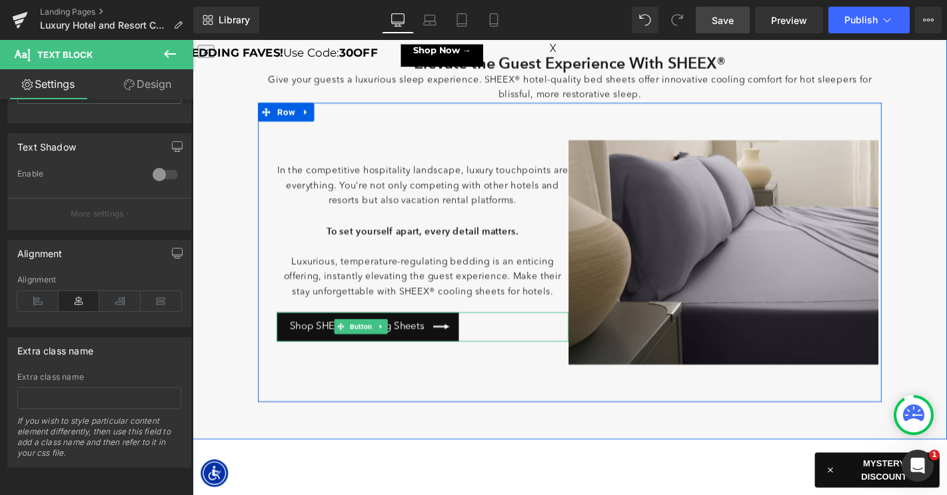
click at [400, 344] on div "Shop SHEEX® Cooling Sheets Button" at bounding box center [438, 346] width 312 height 31
click at [387, 345] on span "Button" at bounding box center [372, 346] width 29 height 16
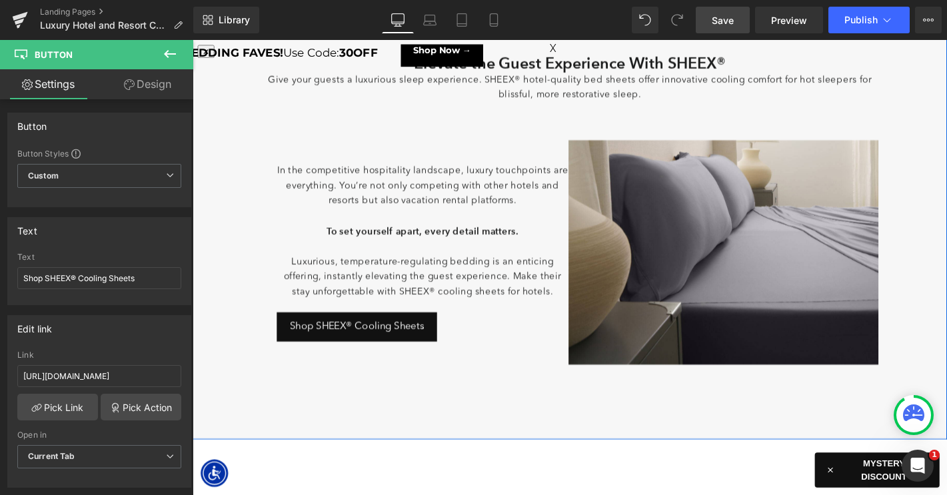
scroll to position [390, 0]
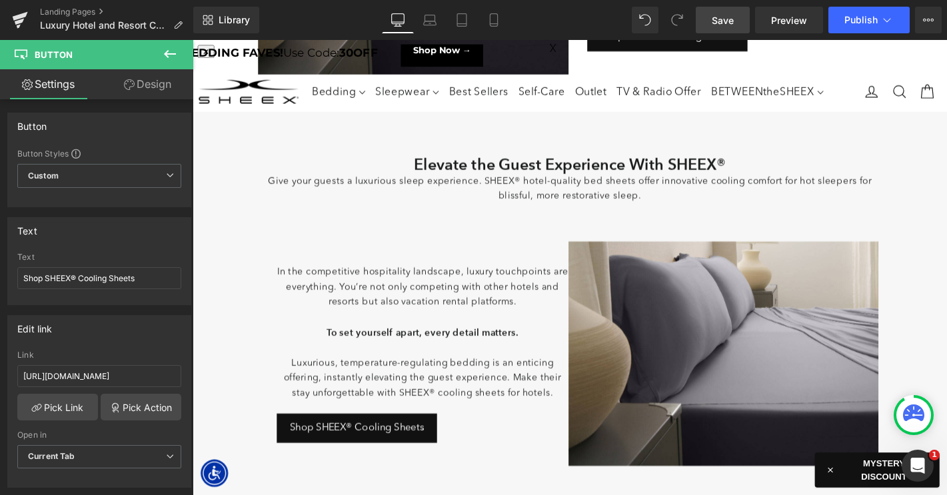
click at [722, 18] on span "Save" at bounding box center [723, 20] width 22 height 14
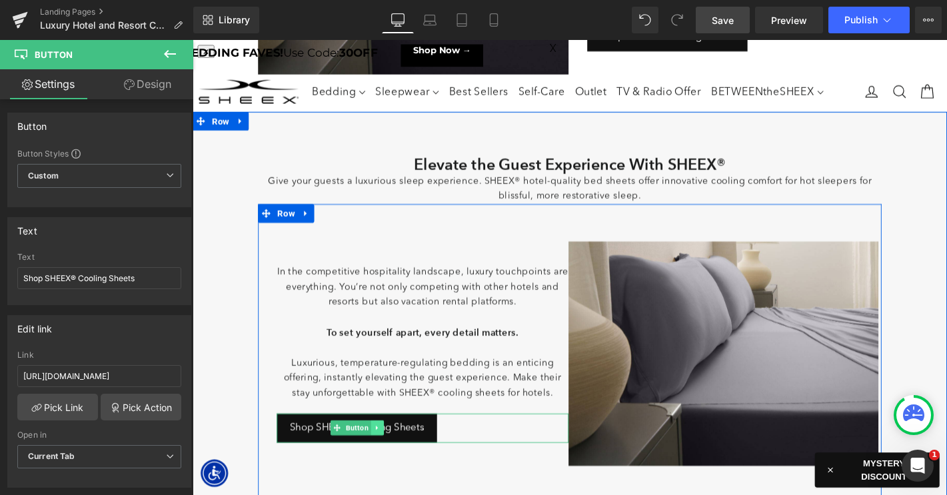
click at [392, 455] on icon at bounding box center [389, 454] width 7 height 8
click at [395, 455] on icon at bounding box center [397, 454] width 7 height 8
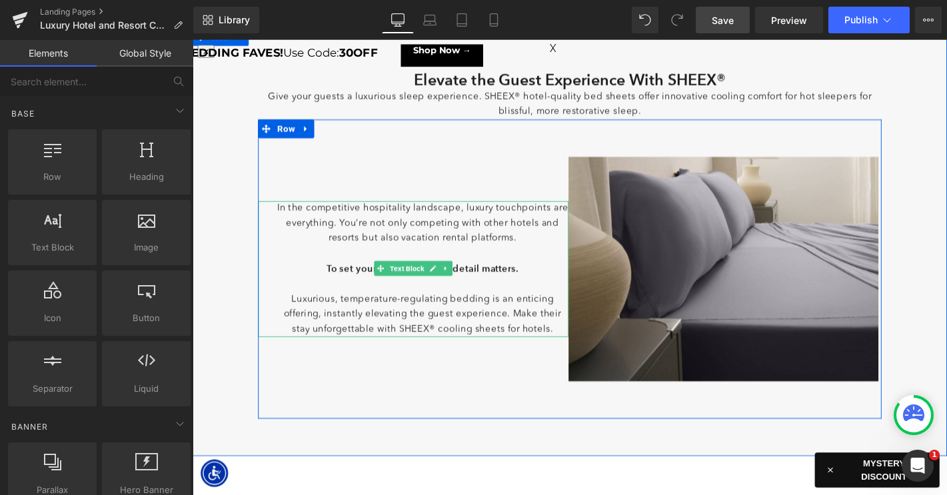
scroll to position [480, 0]
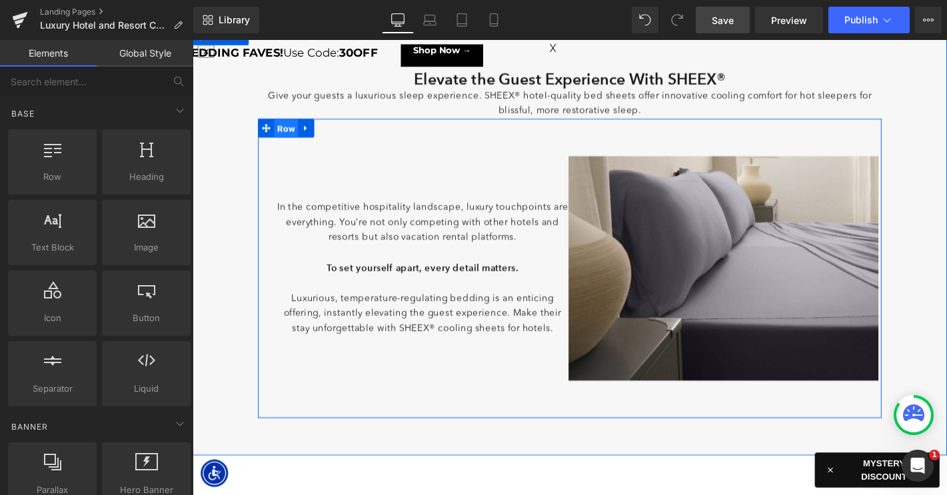
click at [294, 137] on span "Row" at bounding box center [292, 135] width 25 height 20
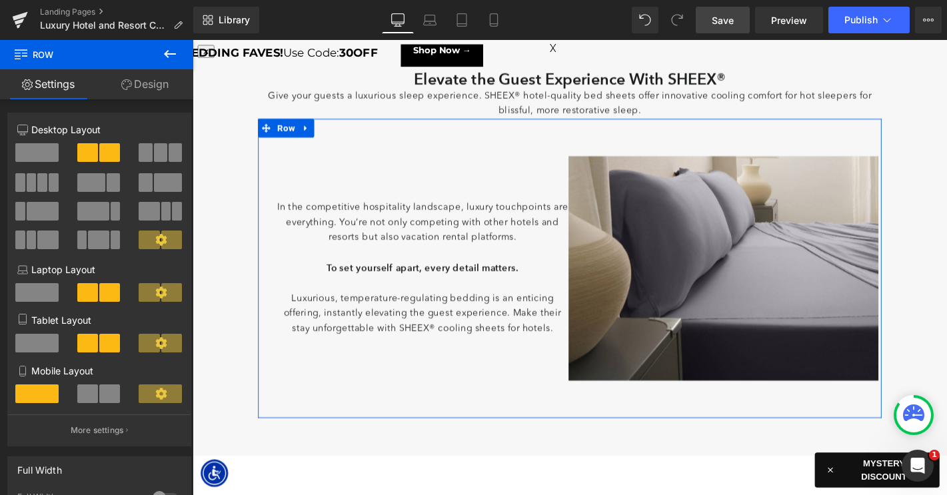
click at [155, 91] on link "Design" at bounding box center [145, 84] width 97 height 30
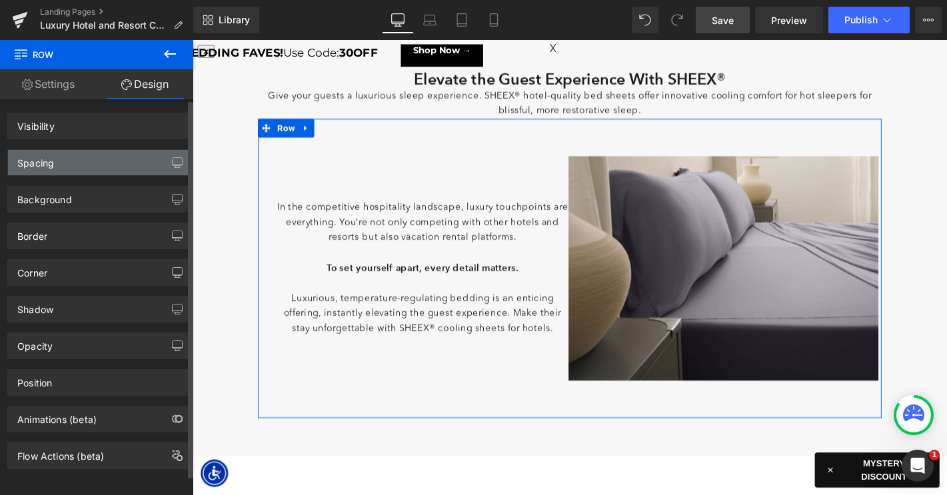
click at [96, 159] on div "Spacing" at bounding box center [99, 162] width 183 height 25
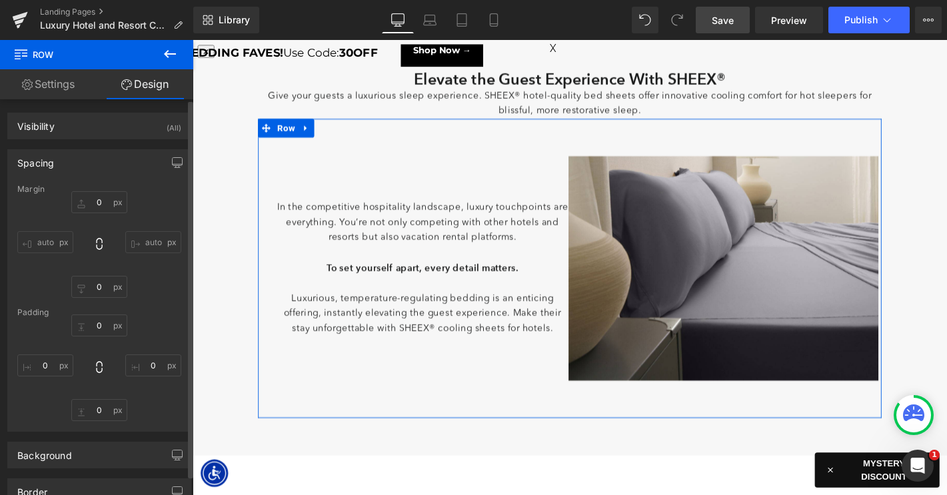
type input "0"
type input "60"
type input "5"
type input "60"
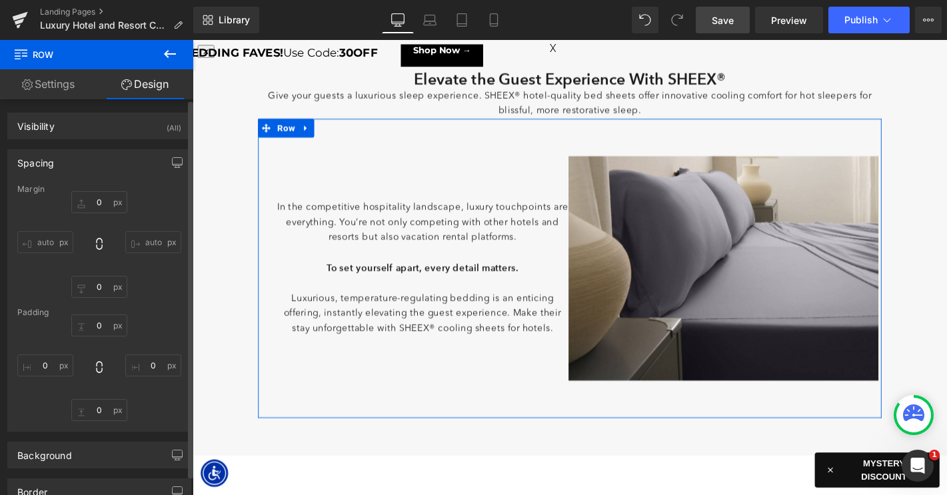
type input "0"
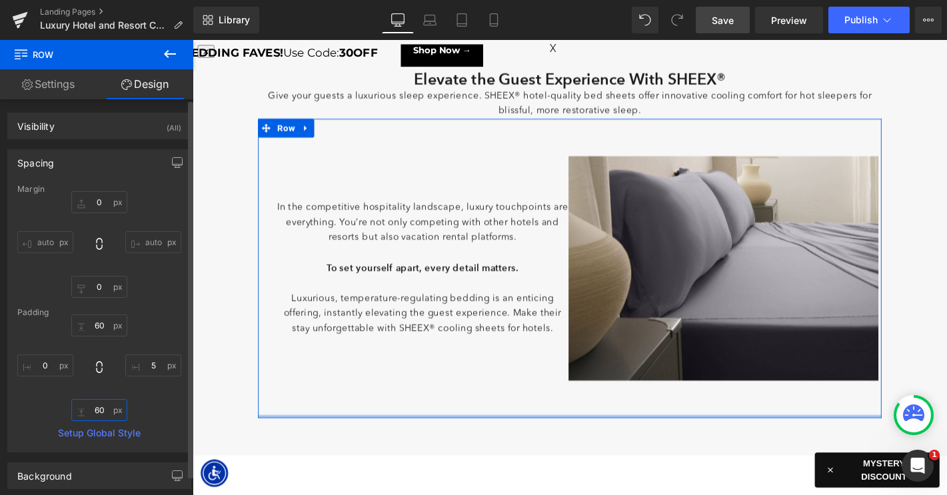
click at [97, 408] on input "60" at bounding box center [99, 410] width 56 height 22
type input "0"
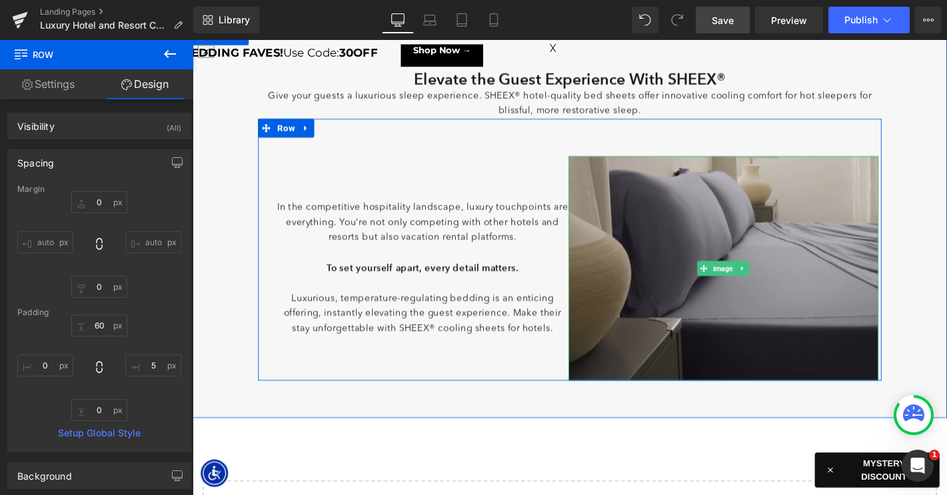
click at [721, 255] on img at bounding box center [760, 284] width 332 height 239
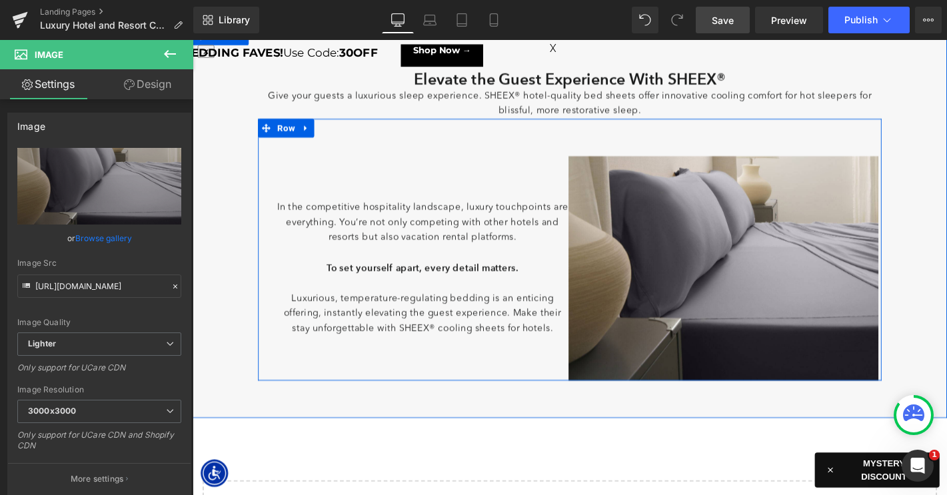
click at [778, 279] on link at bounding box center [781, 284] width 14 height 16
click at [744, 280] on link "Image" at bounding box center [732, 284] width 41 height 16
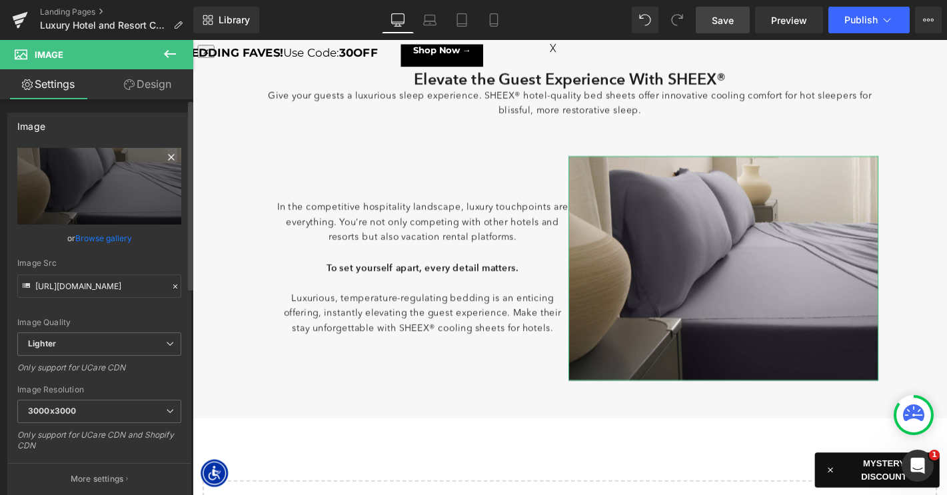
click at [164, 153] on icon at bounding box center [171, 157] width 16 height 16
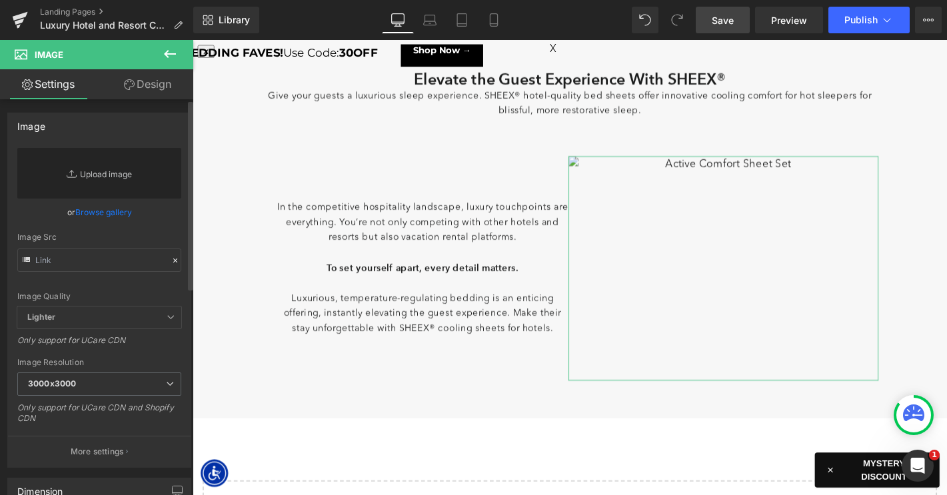
click at [117, 179] on link "Replace Image" at bounding box center [99, 173] width 164 height 51
type input "C:\fakepath\LP-LuxeCoolingForHotel-Images-2.jpg"
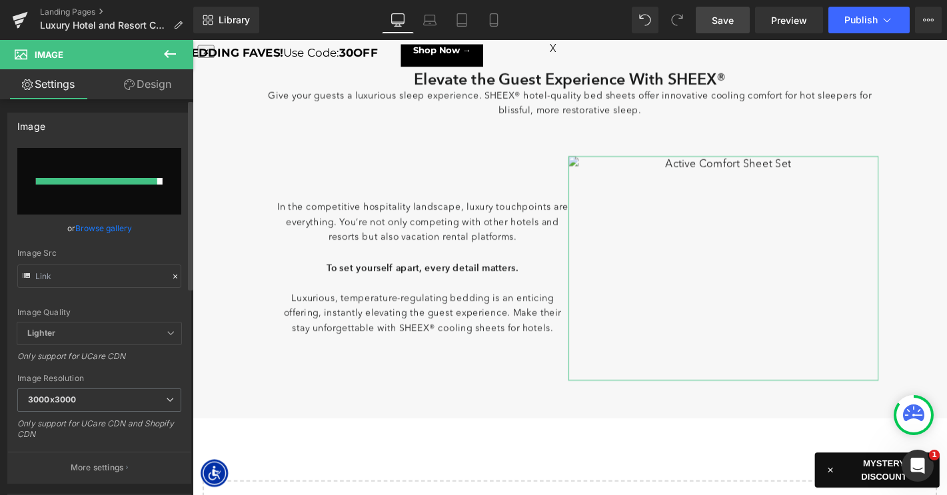
type input "https://ucarecdn.com/8fbe4e2a-81cf-4a3d-9a71-7a55a9cb7314/-/format/auto/-/previ…"
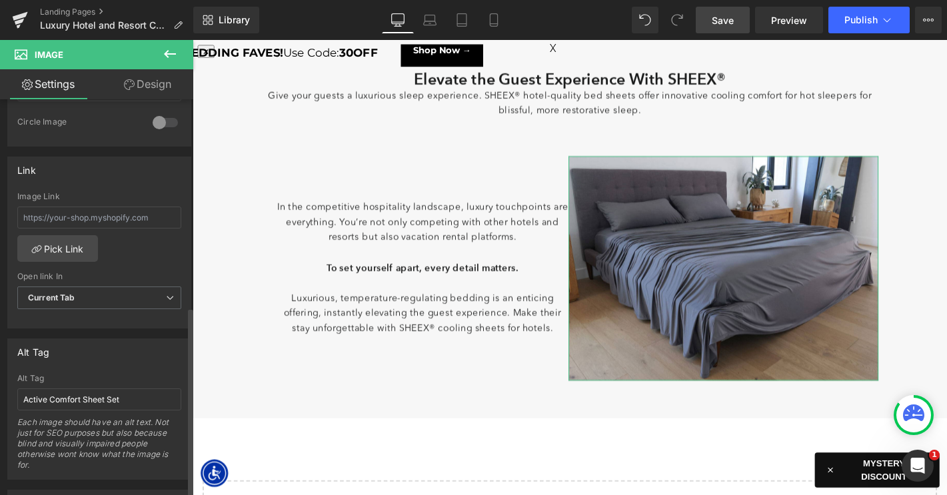
scroll to position [527, 0]
click at [75, 396] on input "Active Comfort Sheet Set" at bounding box center [99, 400] width 164 height 22
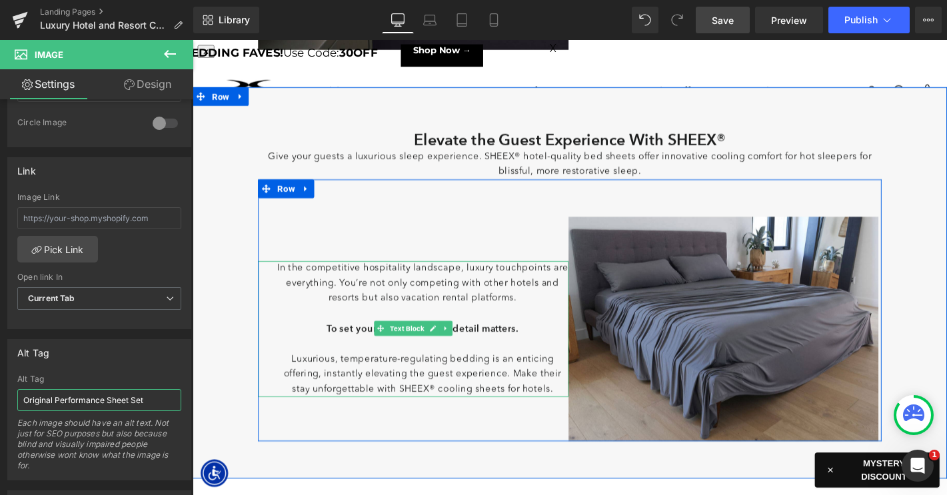
scroll to position [408, 0]
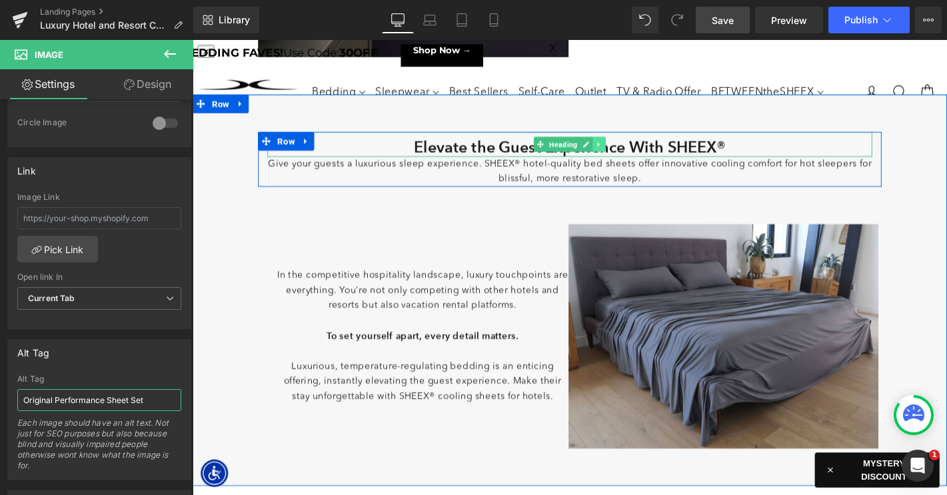
type input "Original Performance Sheet Set"
click at [628, 149] on icon at bounding box center [627, 152] width 7 height 8
click at [620, 152] on icon at bounding box center [619, 152] width 7 height 7
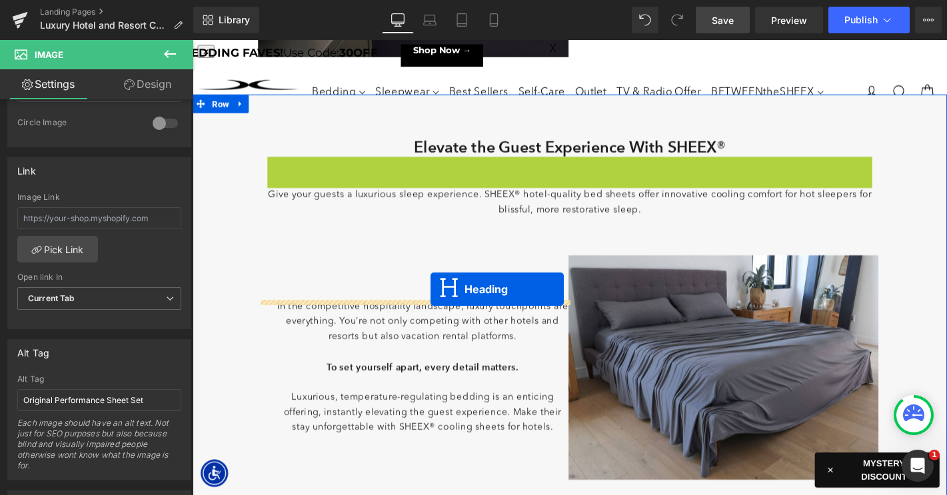
drag, startPoint x: 569, startPoint y: 179, endPoint x: 447, endPoint y: 306, distance: 176.7
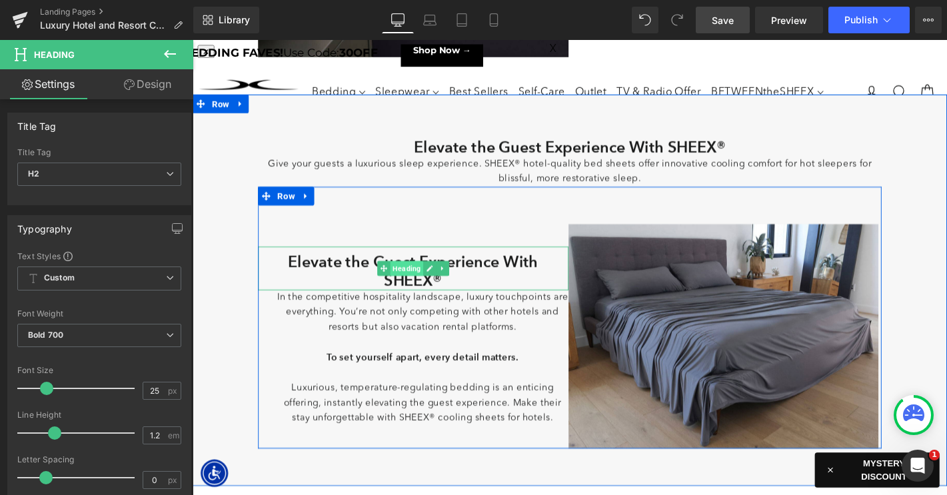
click at [411, 282] on span "Heading" at bounding box center [421, 284] width 35 height 16
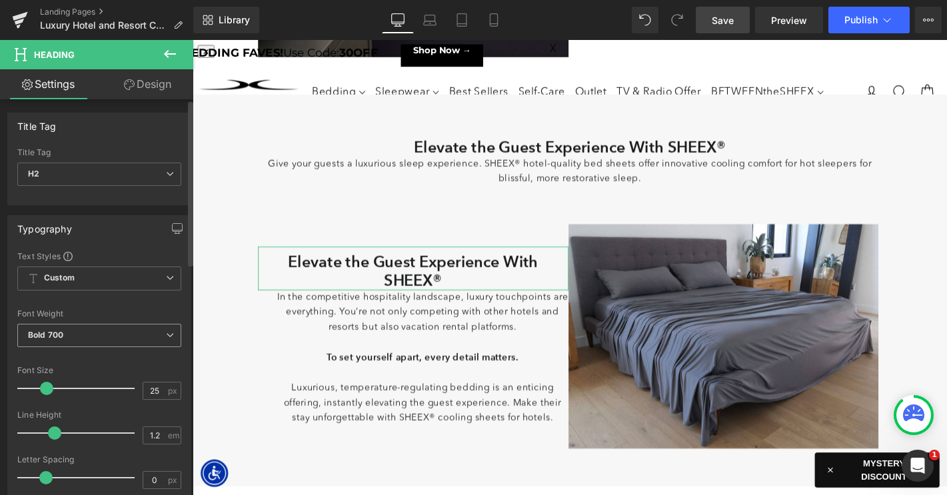
click at [107, 338] on span "Bold 700" at bounding box center [99, 335] width 164 height 23
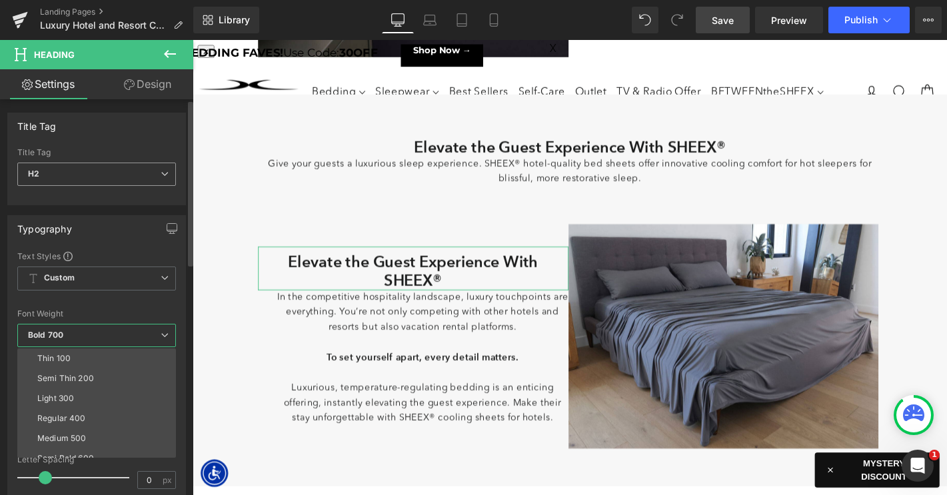
click at [139, 174] on span "H2" at bounding box center [96, 174] width 159 height 23
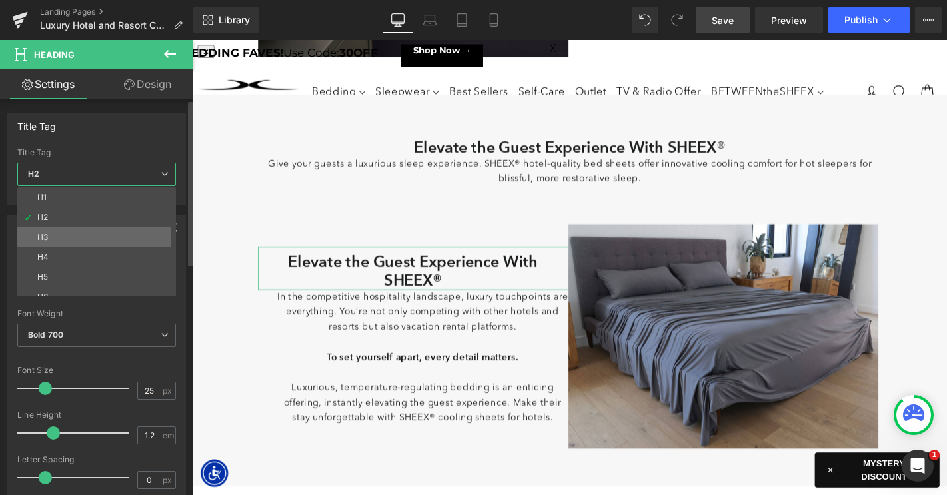
click at [93, 239] on li "H3" at bounding box center [99, 237] width 165 height 20
type input "29.75"
type input "100"
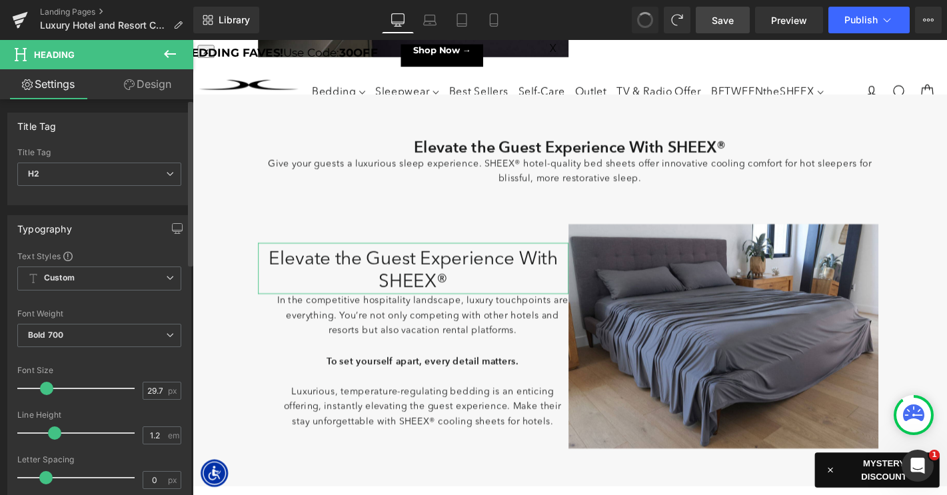
type input "25"
type input "100"
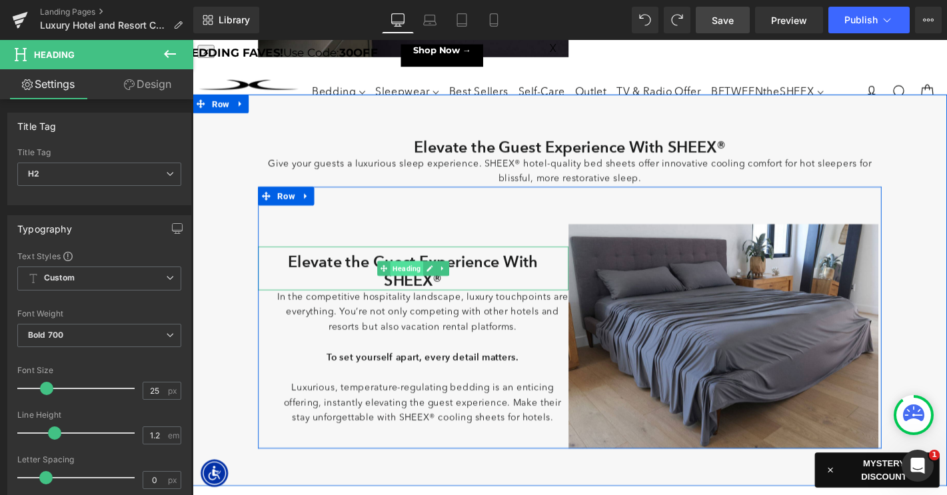
click at [422, 286] on span "Heading" at bounding box center [421, 284] width 35 height 16
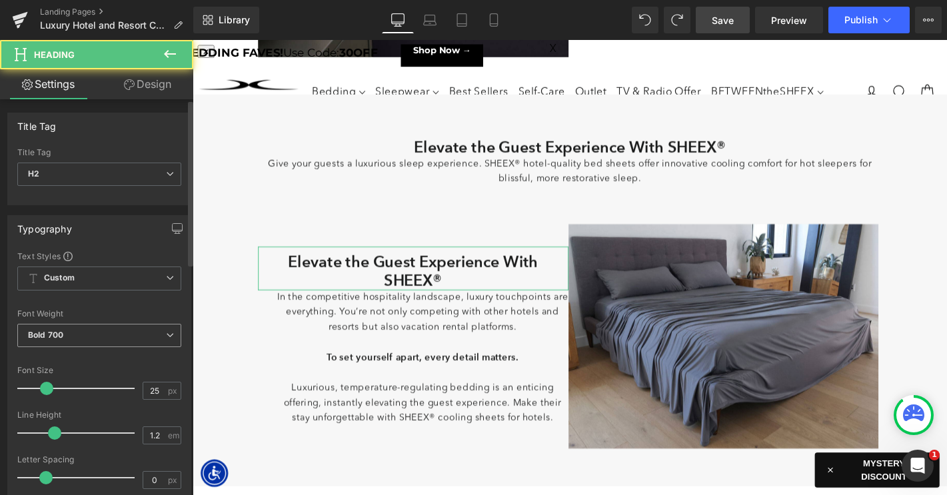
click at [113, 334] on span "Bold 700" at bounding box center [99, 335] width 164 height 23
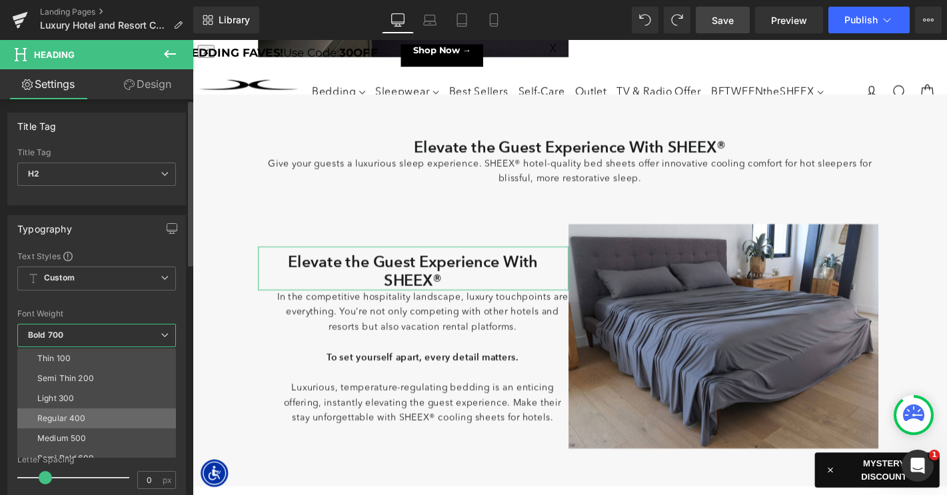
click at [85, 411] on li "Regular 400" at bounding box center [99, 418] width 165 height 20
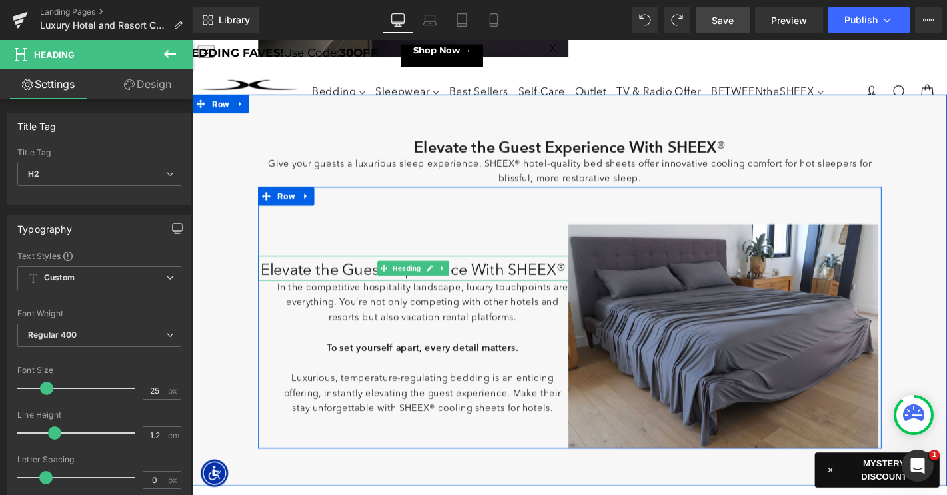
click at [335, 288] on h2 "Elevate the Guest Experience With SHEEX®" at bounding box center [429, 288] width 332 height 20
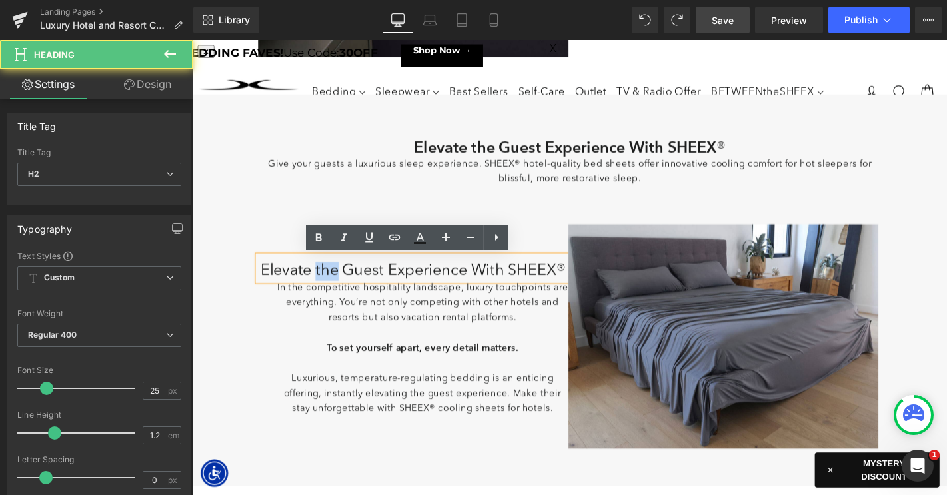
click at [335, 288] on h2 "Elevate the Guest Experience With SHEEX®" at bounding box center [429, 288] width 332 height 20
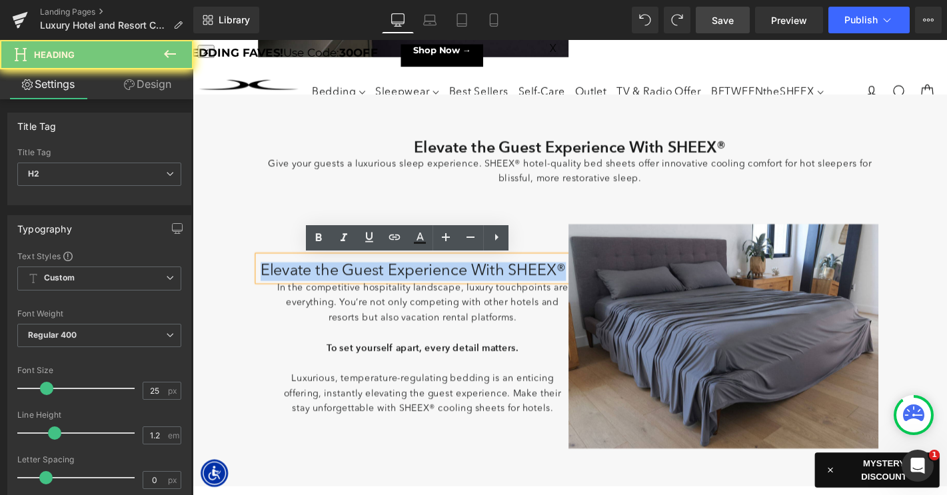
click at [335, 288] on h2 "Elevate the Guest Experience With SHEEX®" at bounding box center [429, 288] width 332 height 20
paste div
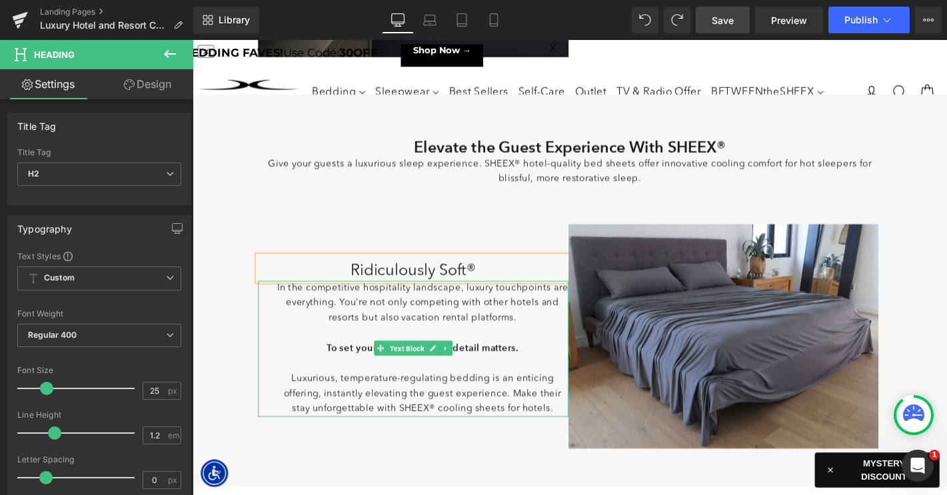
click at [384, 324] on p "In the competitive hospitality landscape, luxury touchpoints are everything. Yo…" at bounding box center [438, 322] width 312 height 48
click at [358, 323] on p "In the competitive hospitality landscape, luxury touchpoints are everything. Yo…" at bounding box center [438, 322] width 312 height 48
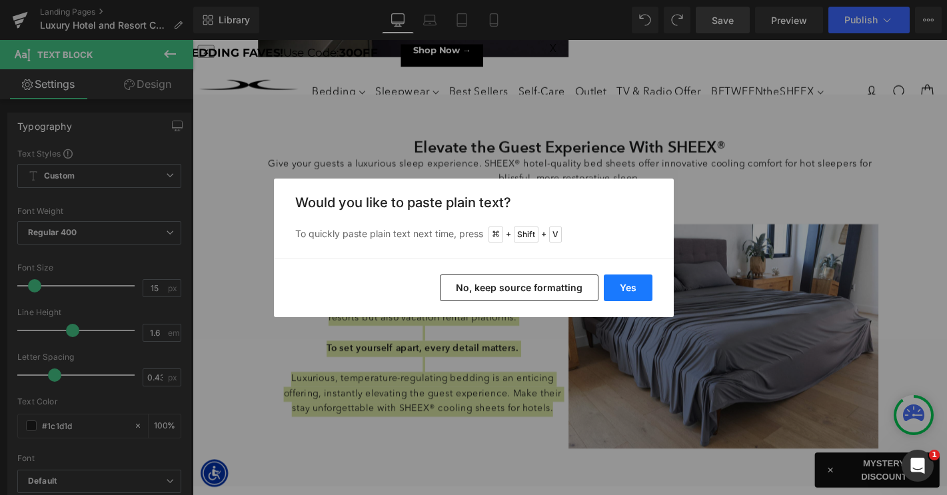
drag, startPoint x: 622, startPoint y: 286, endPoint x: 460, endPoint y: 263, distance: 164.2
click at [622, 286] on button "Yes" at bounding box center [628, 287] width 49 height 27
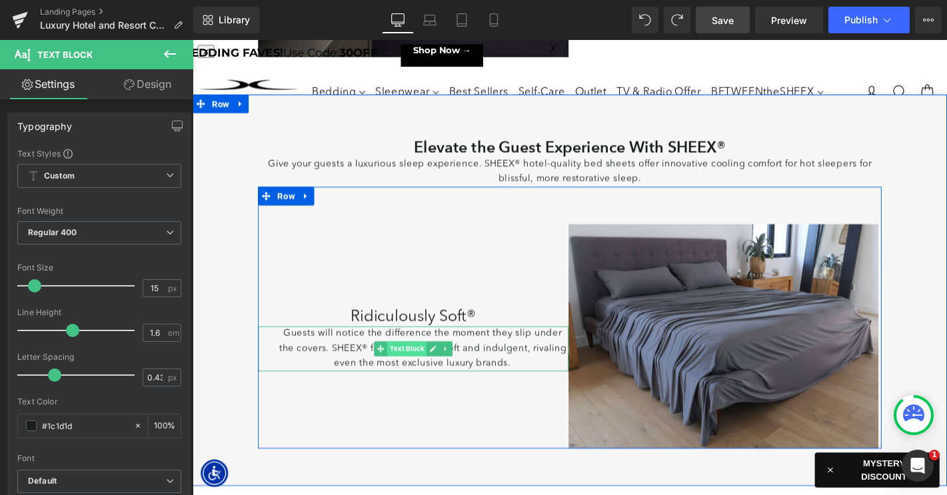
click at [423, 366] on span "Text Block" at bounding box center [421, 370] width 42 height 16
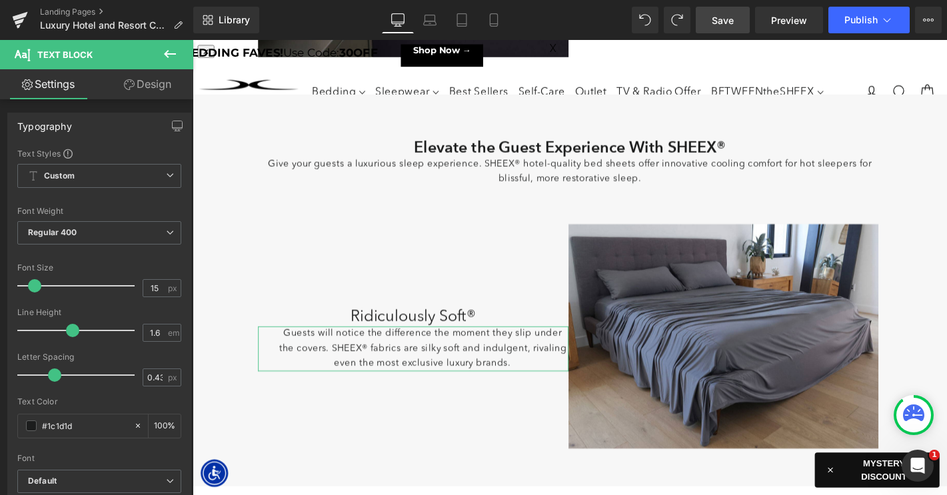
click at [155, 81] on link "Design" at bounding box center [147, 84] width 97 height 30
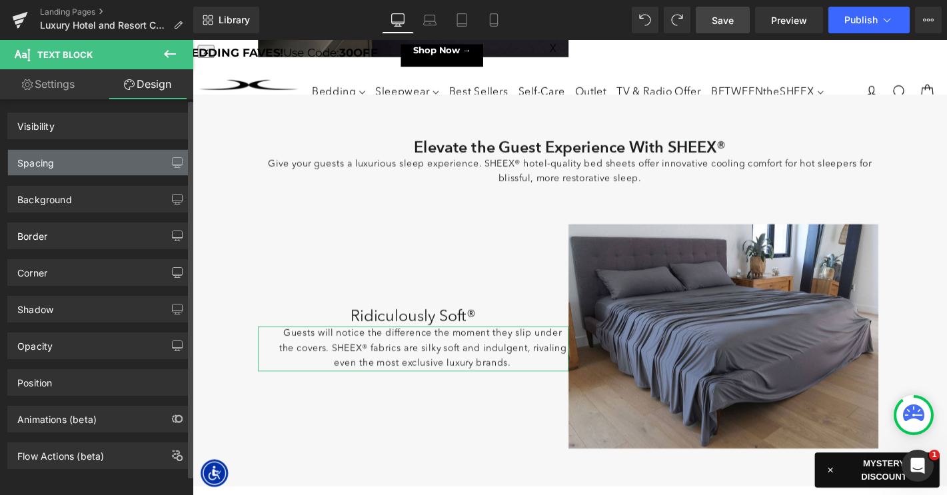
click at [85, 162] on div "Spacing" at bounding box center [99, 162] width 183 height 25
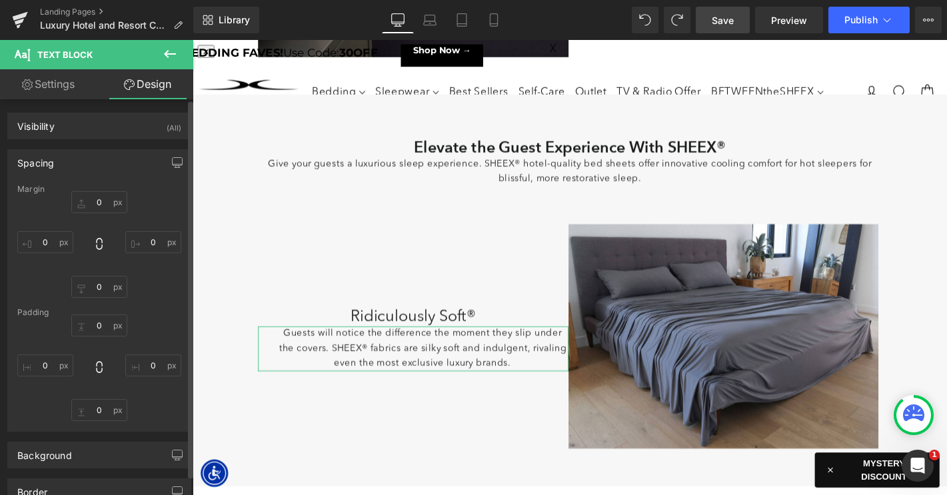
type input "0"
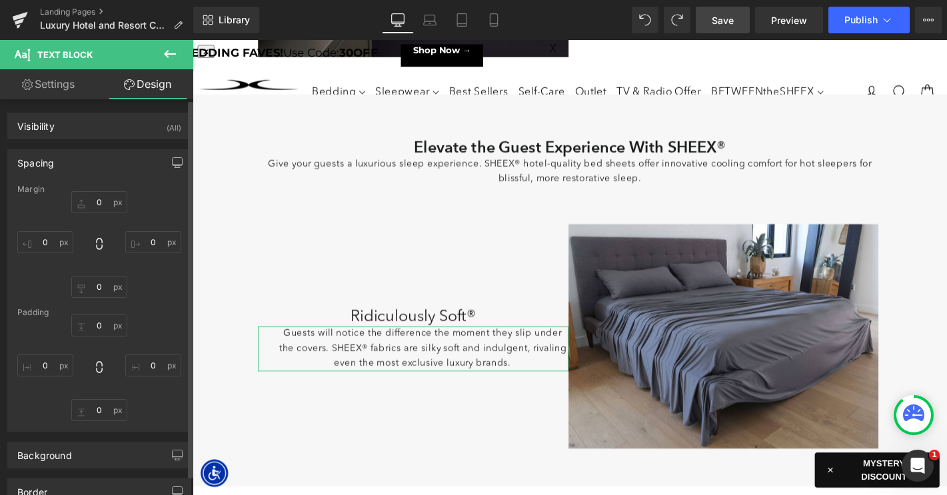
type input "0"
click at [43, 366] on input "30" at bounding box center [45, 365] width 56 height 22
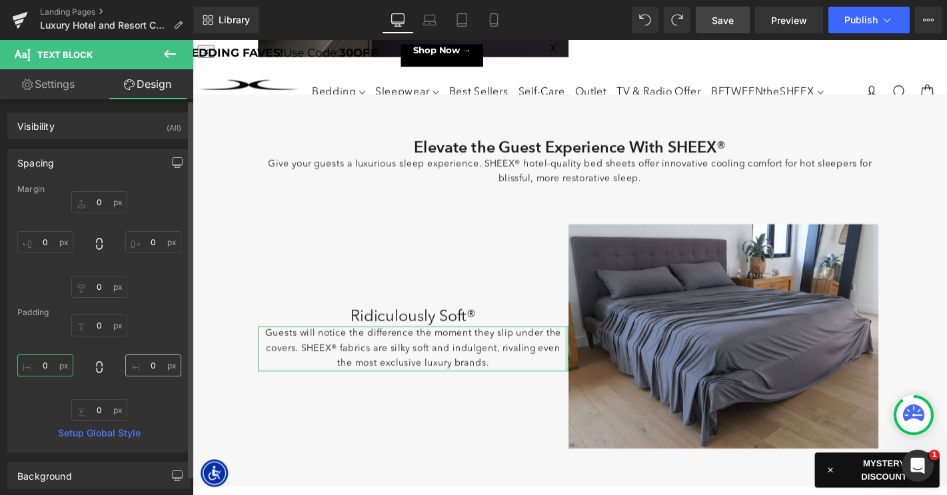
type input "0"
click at [145, 367] on input "0" at bounding box center [153, 365] width 56 height 22
type input "30"
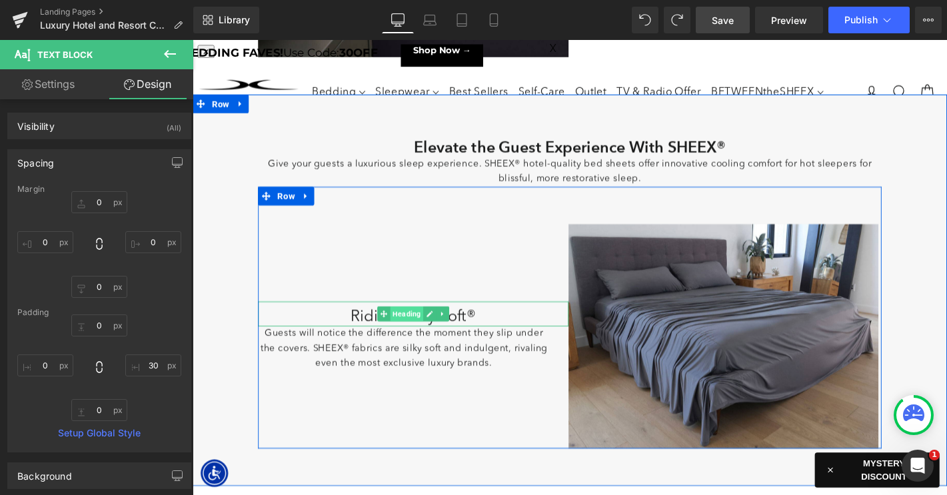
click at [422, 332] on span "Heading" at bounding box center [421, 333] width 35 height 16
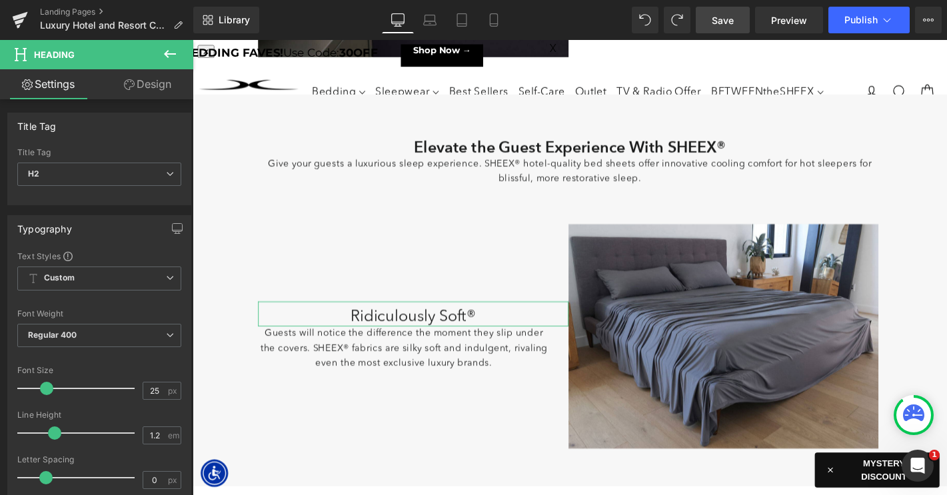
click at [151, 86] on link "Design" at bounding box center [147, 84] width 97 height 30
click at [0, 0] on div "Spacing" at bounding box center [0, 0] width 0 height 0
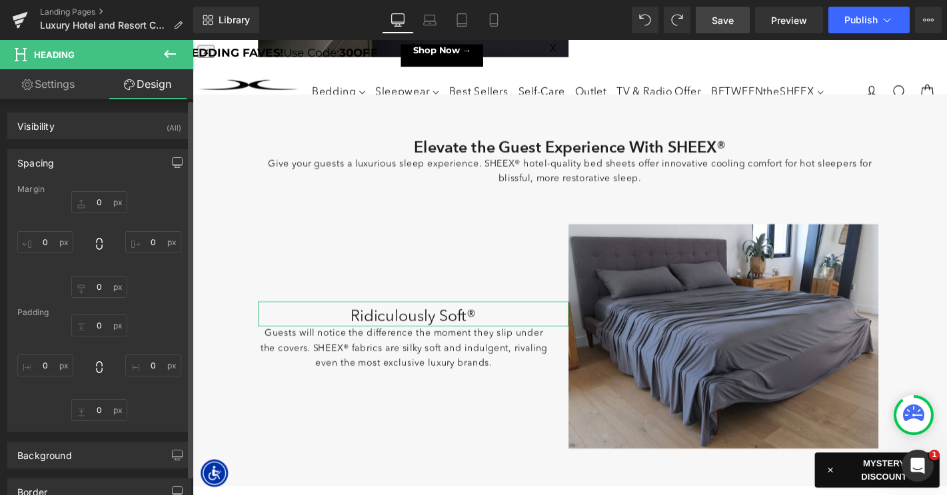
type input "0"
type input "10"
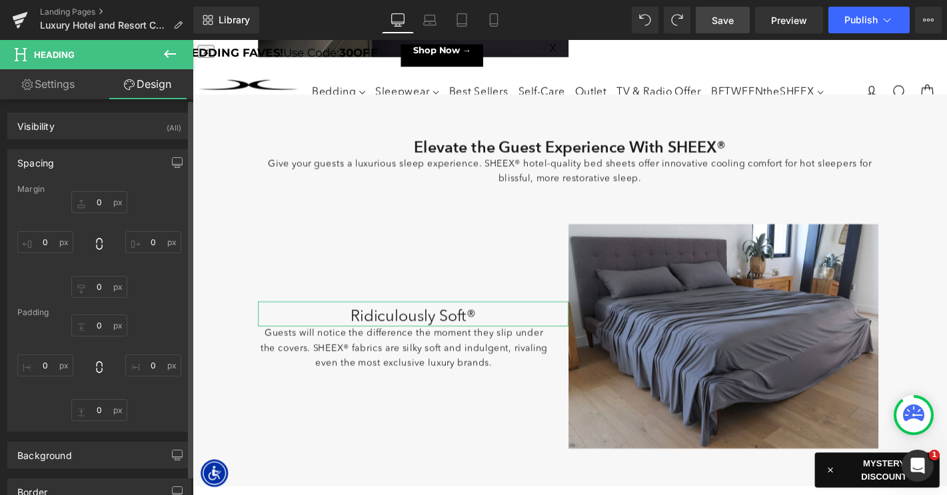
type input "0"
click at [138, 366] on input "0" at bounding box center [153, 365] width 56 height 22
type input "30"
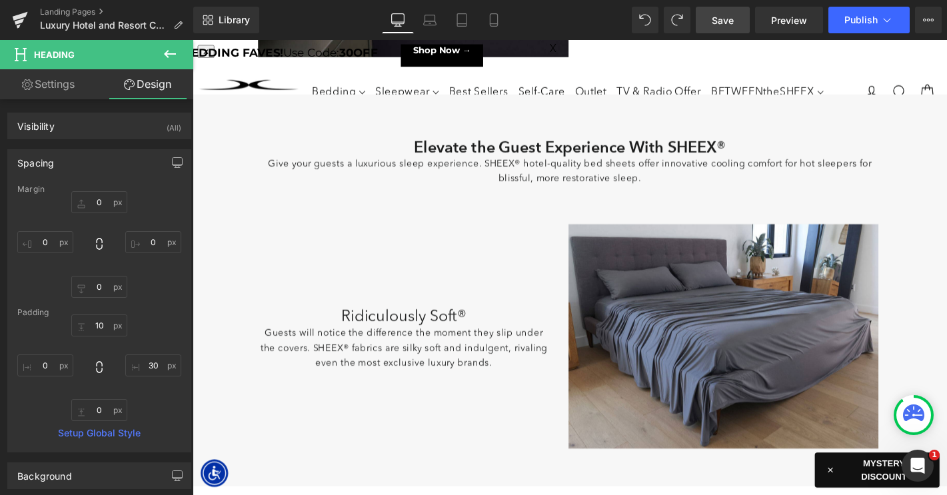
click at [168, 53] on icon at bounding box center [170, 54] width 12 height 8
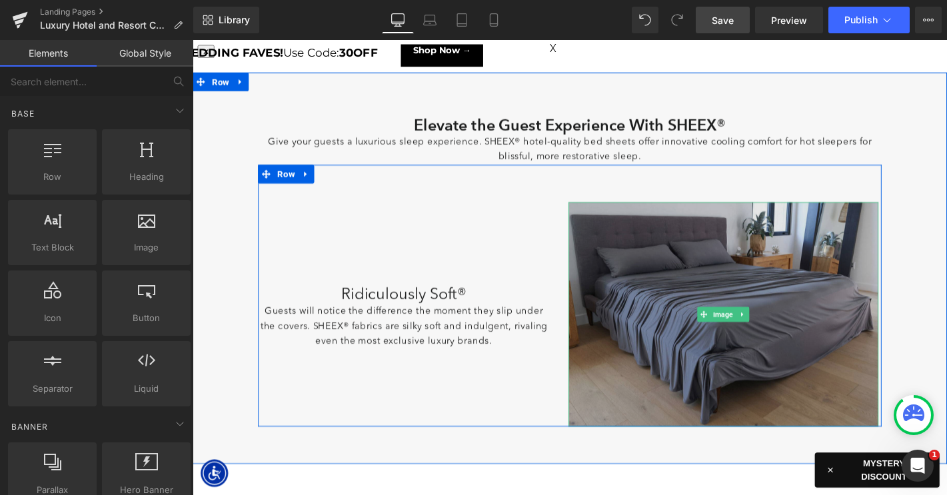
scroll to position [415, 0]
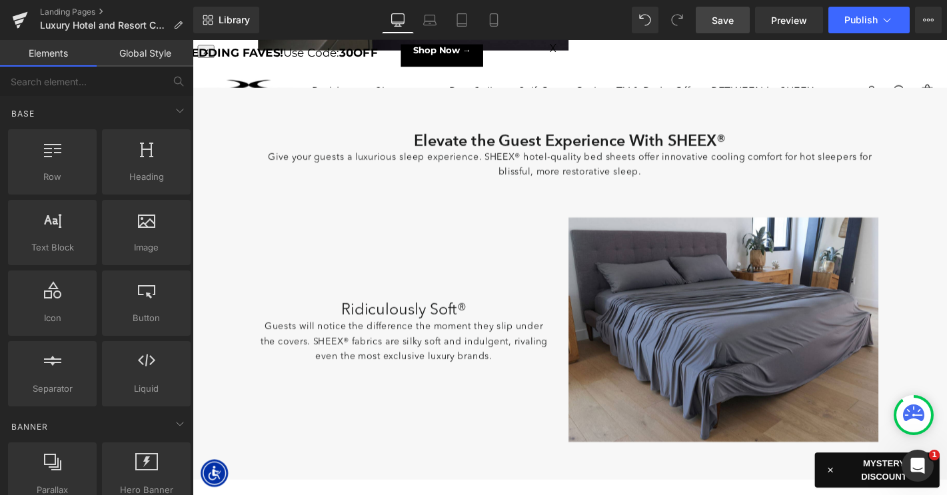
click at [729, 20] on span "Save" at bounding box center [723, 20] width 22 height 14
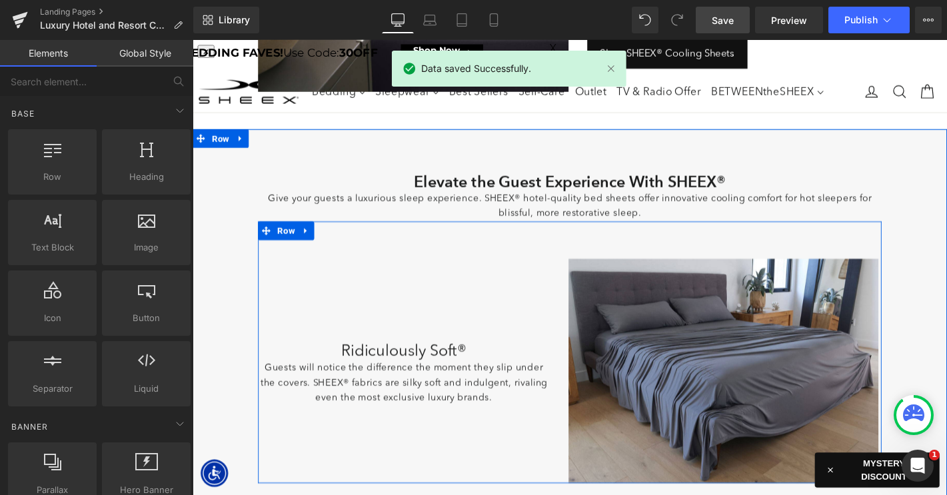
scroll to position [366, 0]
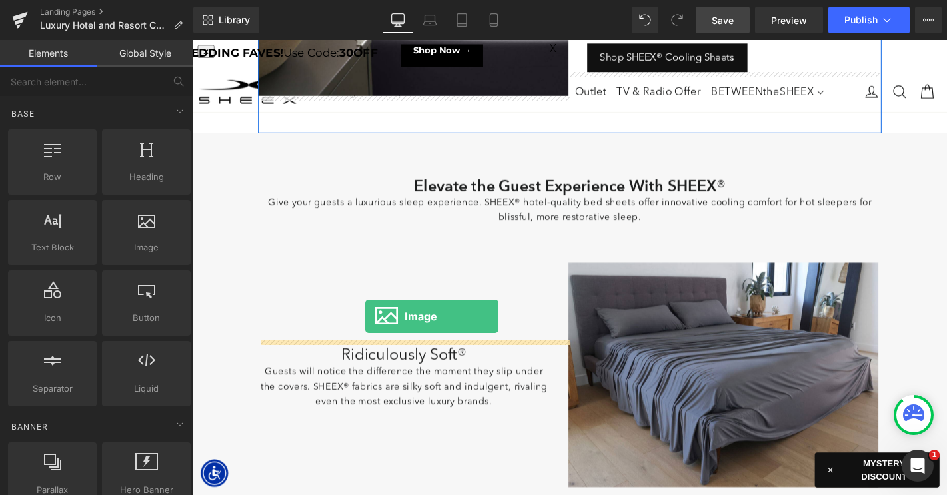
drag, startPoint x: 338, startPoint y: 284, endPoint x: 377, endPoint y: 334, distance: 64.1
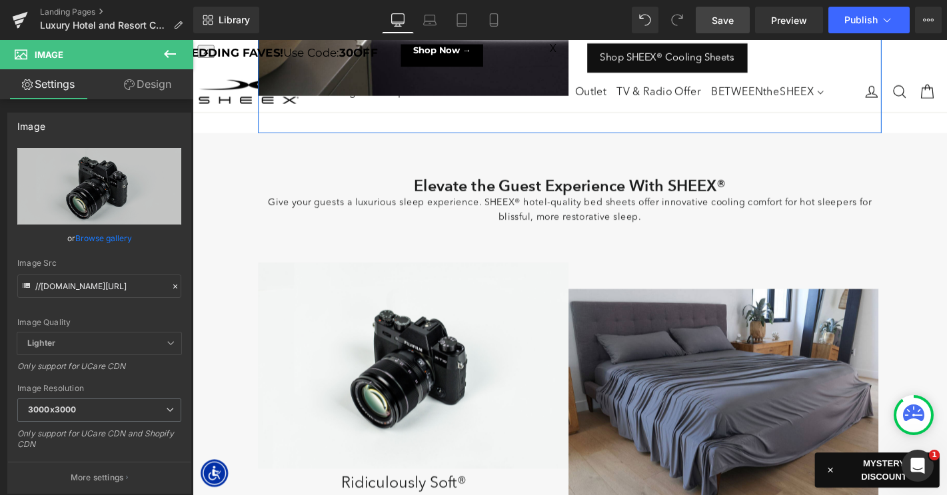
click at [427, 65] on html "✕ ENDLESS SUMMER SALE! SAVE 30% ON ONE OF YOUR BEDDING FAVES! Use Code: 30OFF S…" at bounding box center [596, 52] width 806 height 25
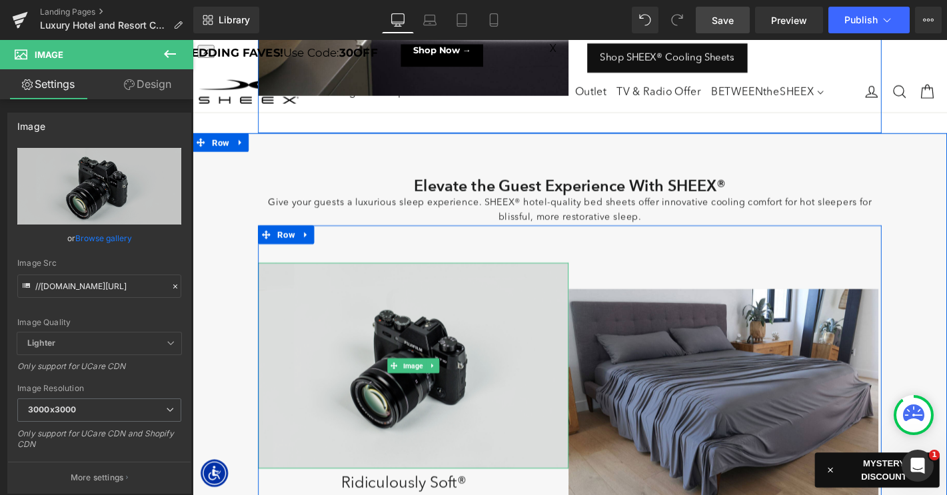
click at [424, 384] on span "Image" at bounding box center [427, 388] width 27 height 16
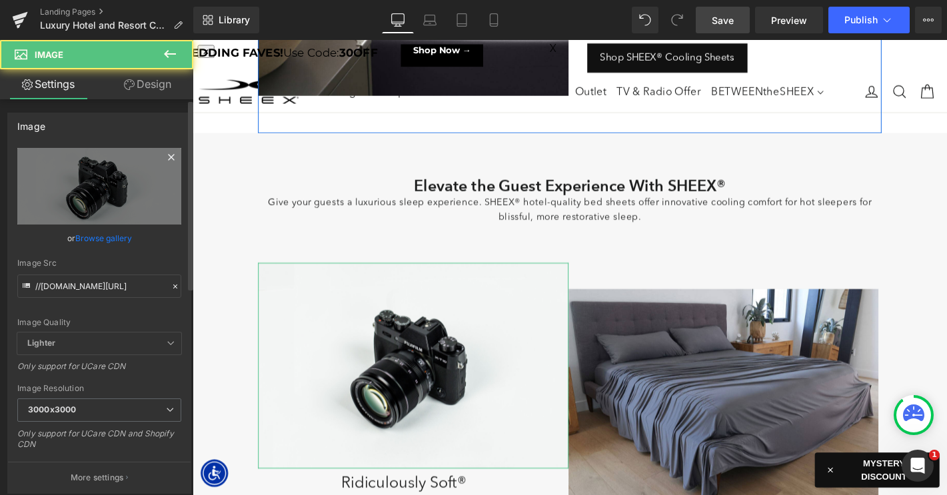
click at [167, 157] on icon at bounding box center [171, 157] width 16 height 16
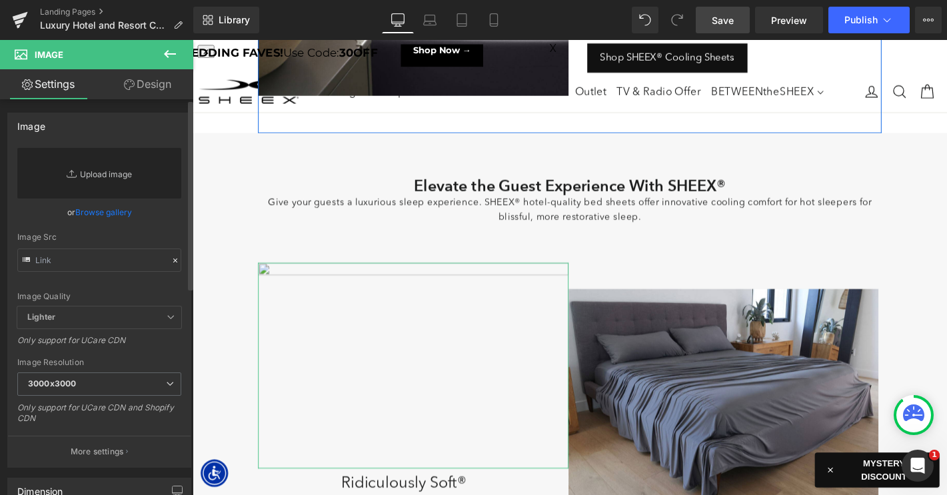
click at [105, 175] on link "Replace Image" at bounding box center [99, 173] width 164 height 51
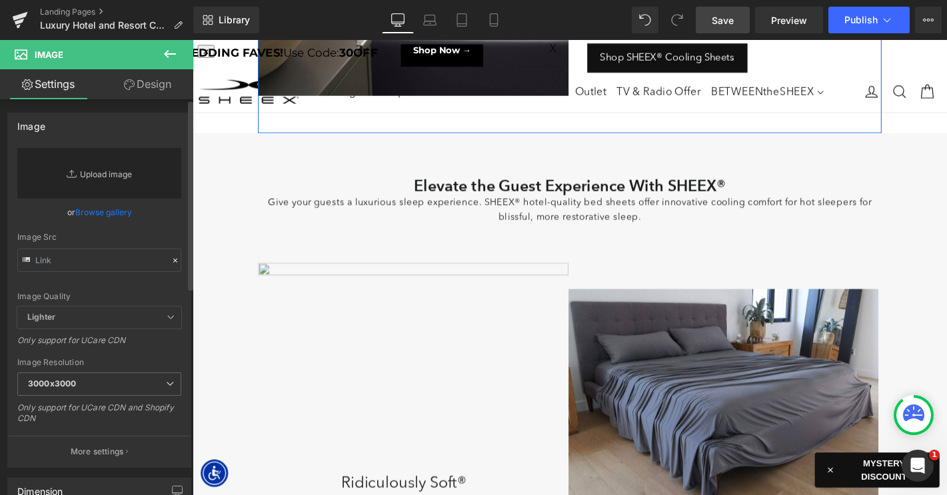
type input "C:\fakepath\LP_LuxeCoolingForHotel-Icons-Soft.png"
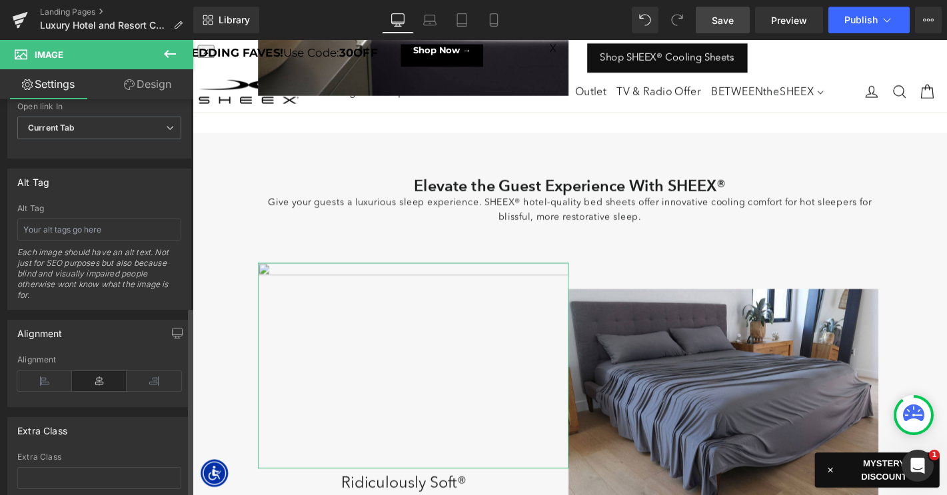
scroll to position [606, 0]
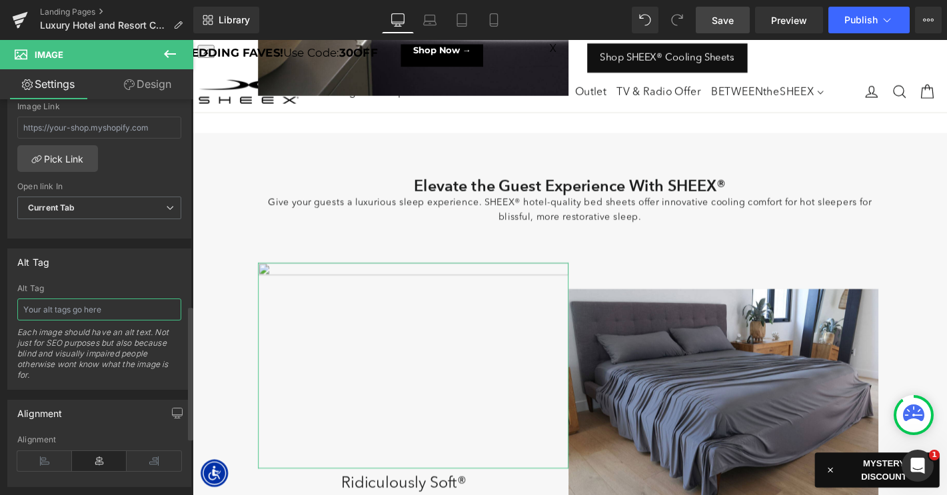
click at [81, 318] on input "text" at bounding box center [99, 309] width 164 height 22
type input "Ridiculously Soft"
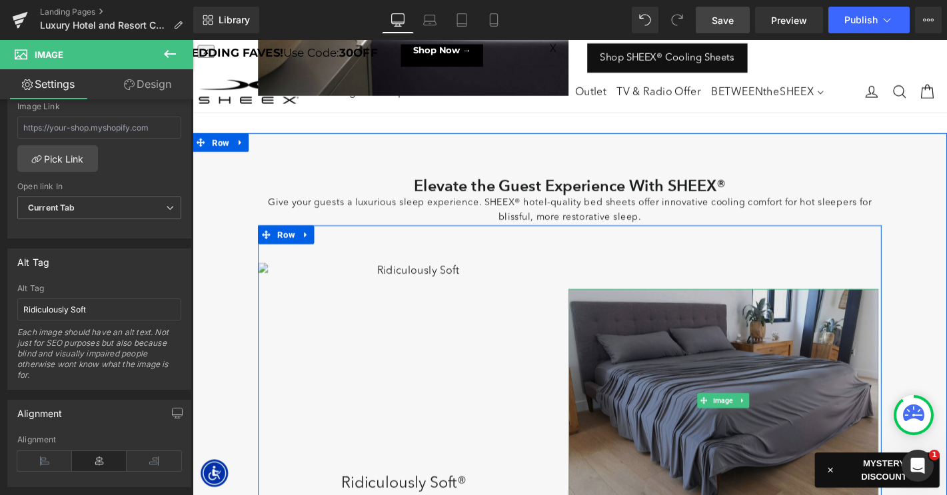
click at [672, 394] on img at bounding box center [760, 425] width 332 height 239
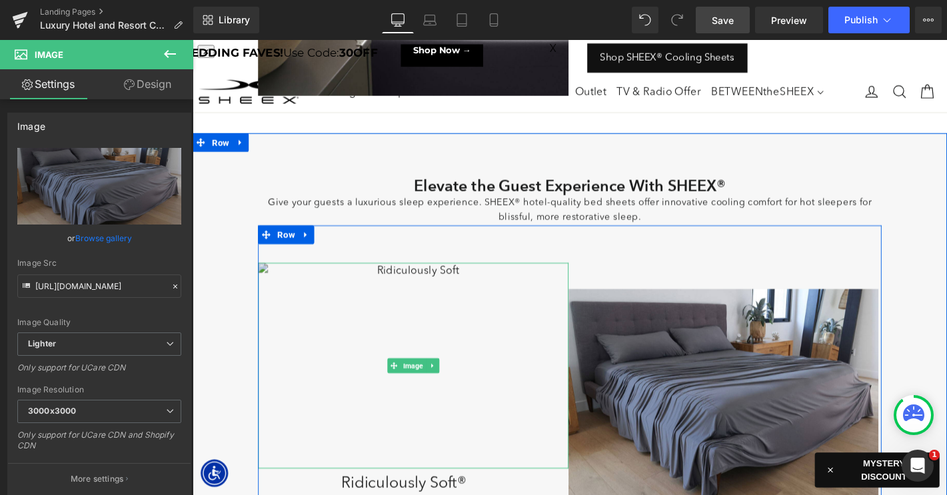
click at [419, 286] on img at bounding box center [429, 388] width 332 height 220
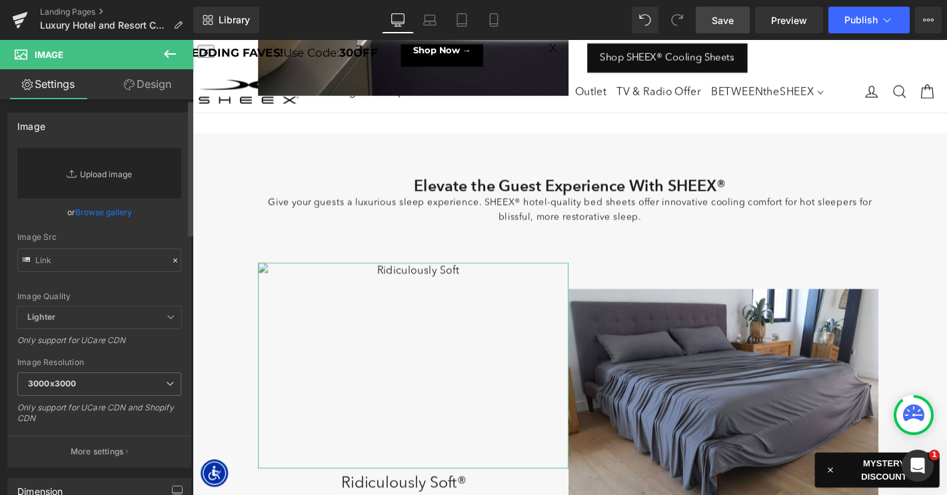
click at [113, 171] on link "Replace Image" at bounding box center [99, 173] width 164 height 51
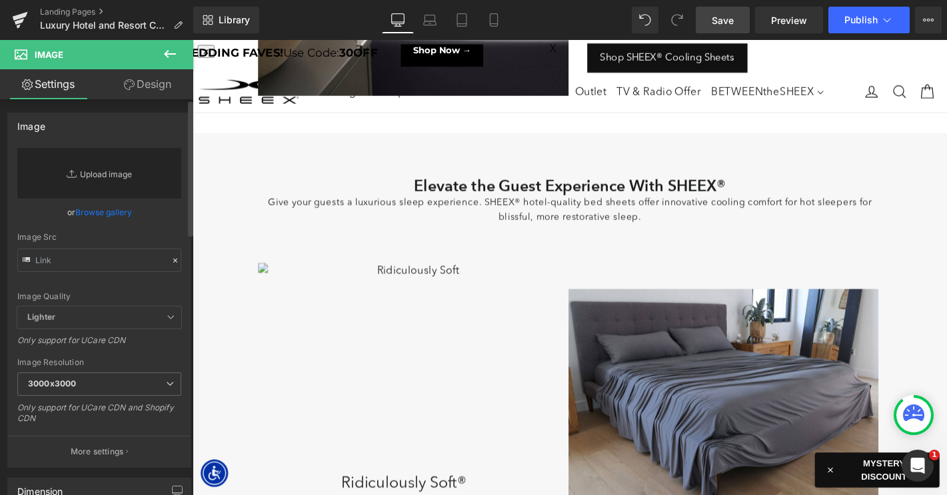
type input "C:\fakepath\LP_LuxeCoolingForHotel-Icons-Soft.png"
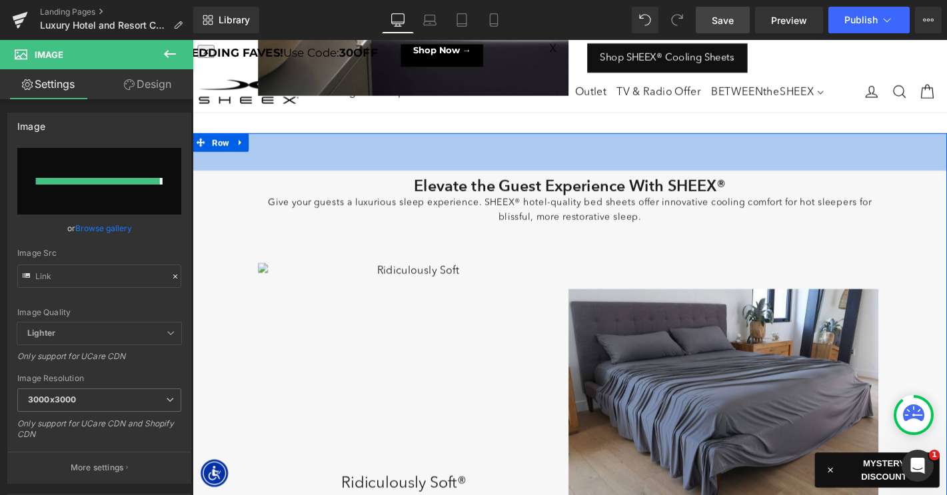
type input "https://ucarecdn.com/9186b31a-2c68-4626-bd3f-b662d640a90f/-/format/auto/-/previ…"
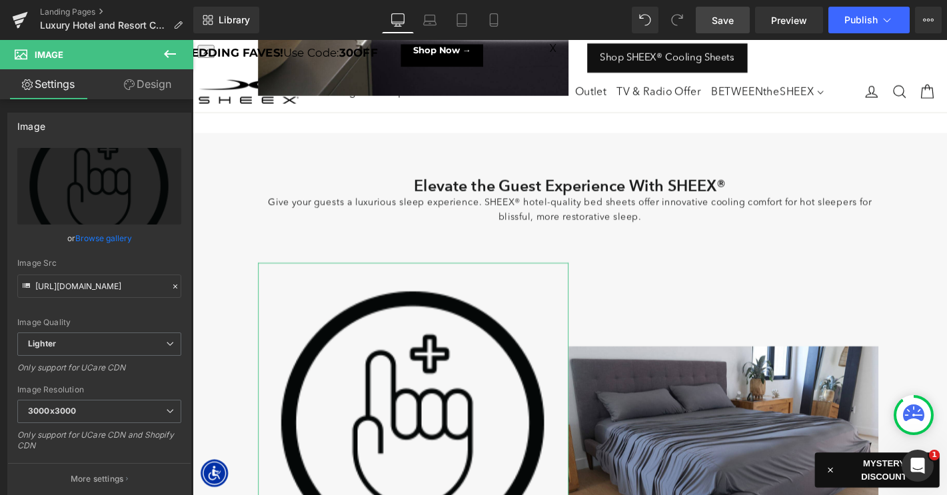
click at [161, 87] on link "Design" at bounding box center [147, 84] width 97 height 30
click at [0, 0] on div "Spacing" at bounding box center [0, 0] width 0 height 0
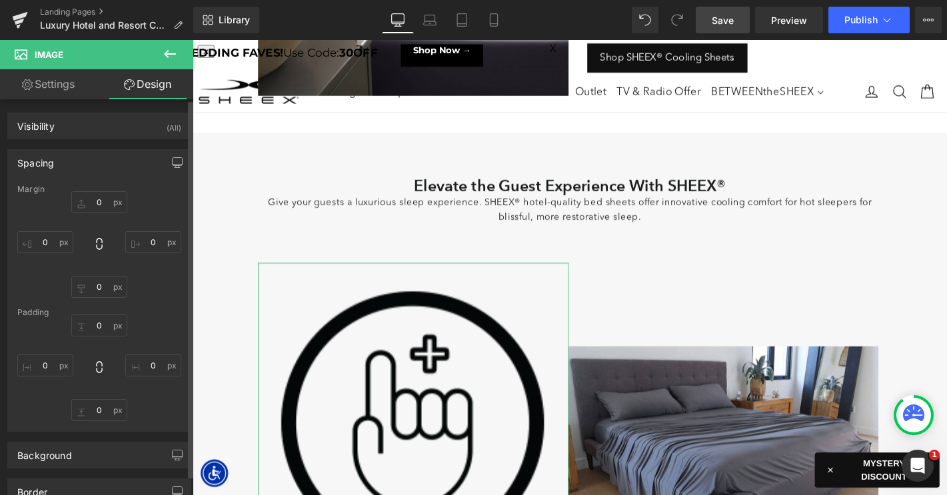
type input "0"
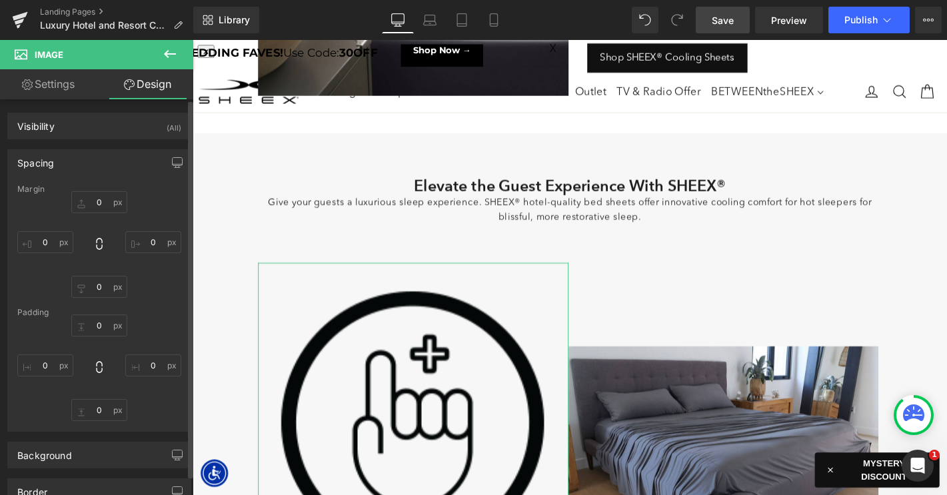
type input "0"
click at [139, 240] on input "0" at bounding box center [153, 242] width 56 height 22
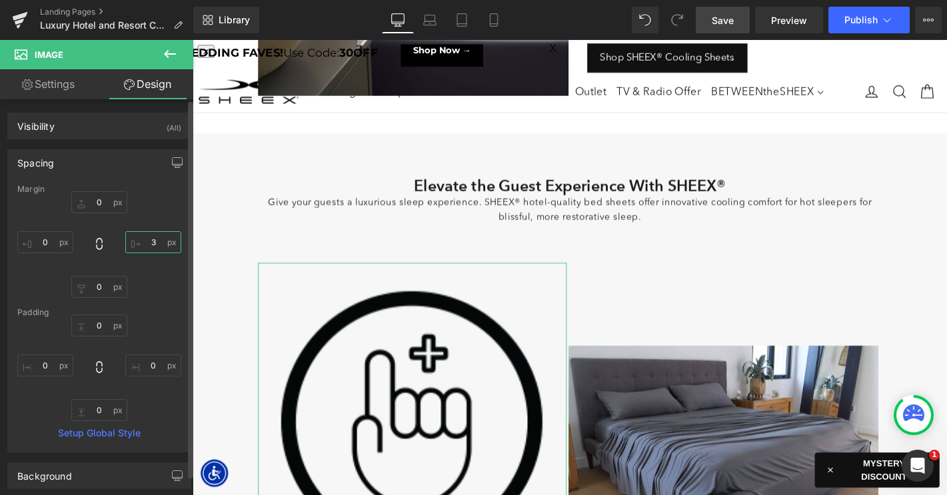
type input "30"
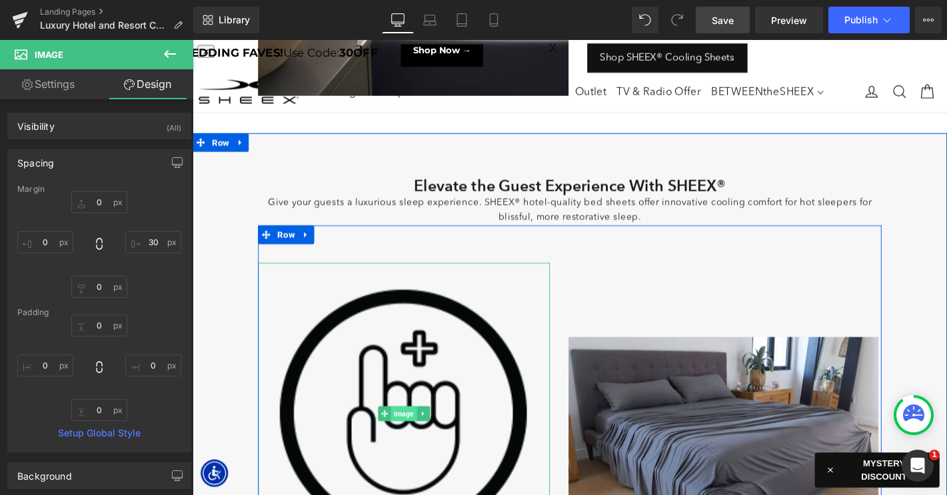
click at [413, 443] on span "Image" at bounding box center [417, 440] width 27 height 16
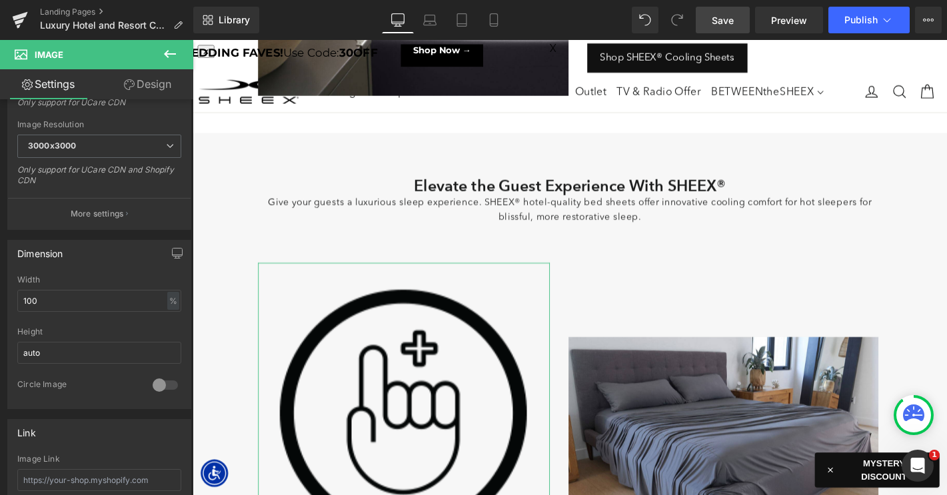
scroll to position [340, 0]
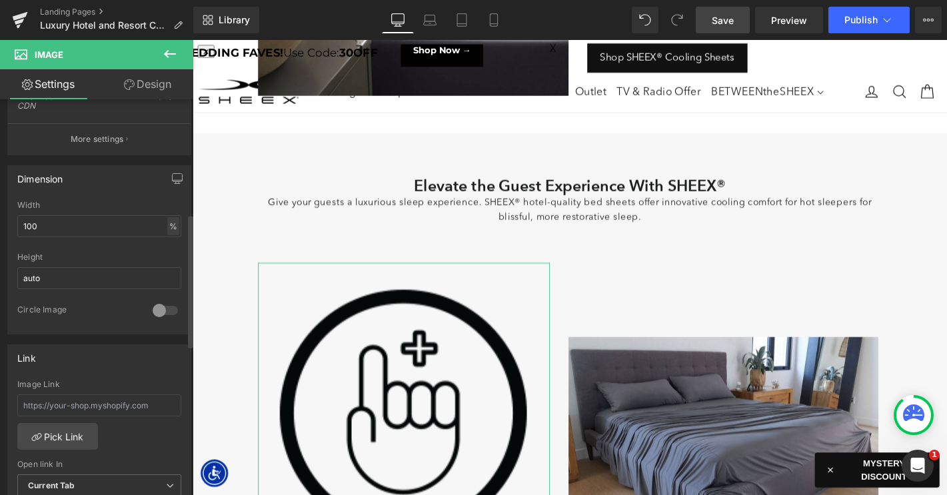
click at [169, 225] on div "%" at bounding box center [173, 226] width 12 height 18
click at [168, 263] on li "px" at bounding box center [172, 266] width 17 height 19
click at [97, 226] on input "467.5" at bounding box center [99, 226] width 164 height 22
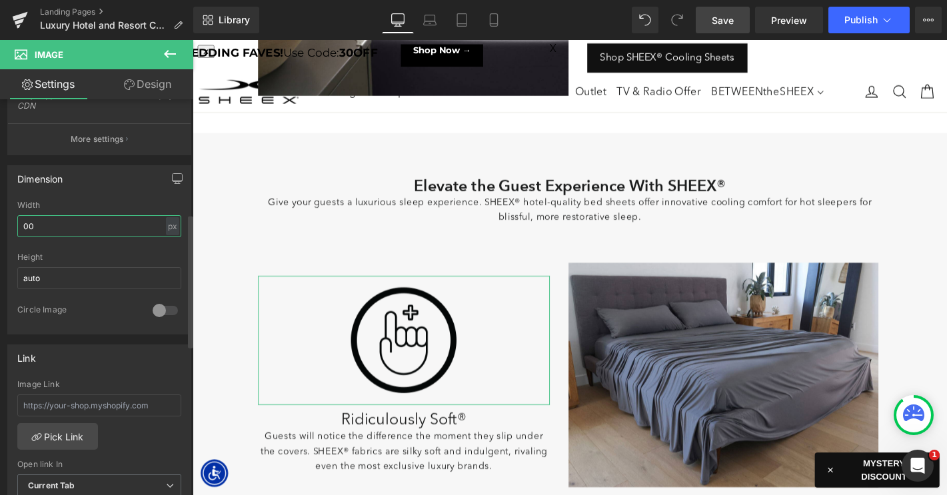
type input "100"
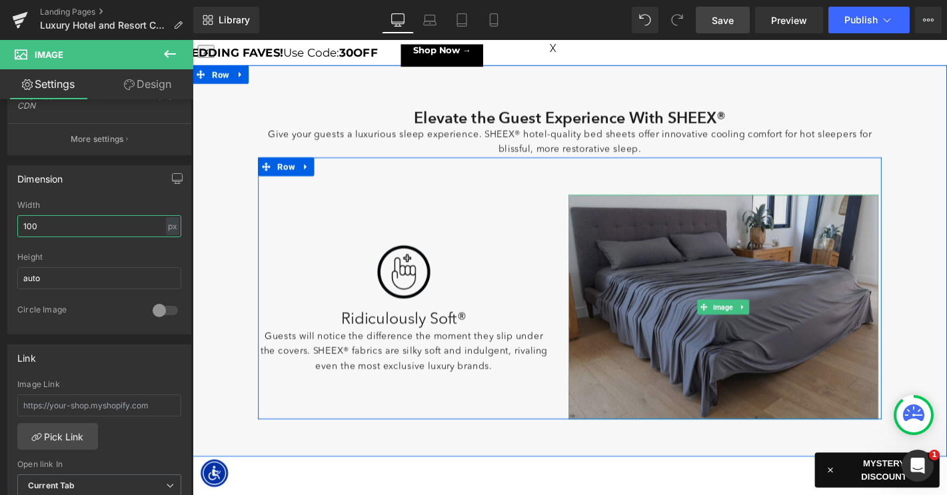
scroll to position [457, 0]
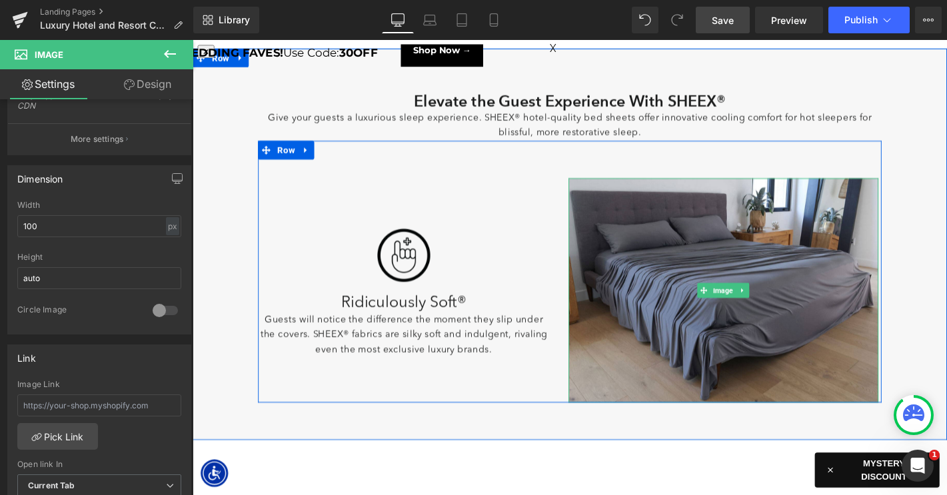
click at [644, 233] on img at bounding box center [760, 307] width 332 height 239
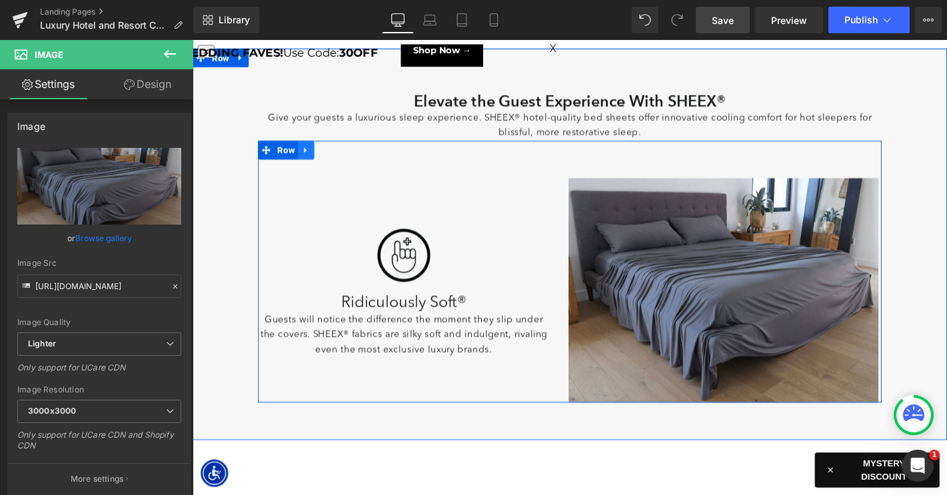
click at [313, 155] on icon at bounding box center [313, 158] width 9 height 10
click at [328, 159] on icon at bounding box center [330, 157] width 9 height 9
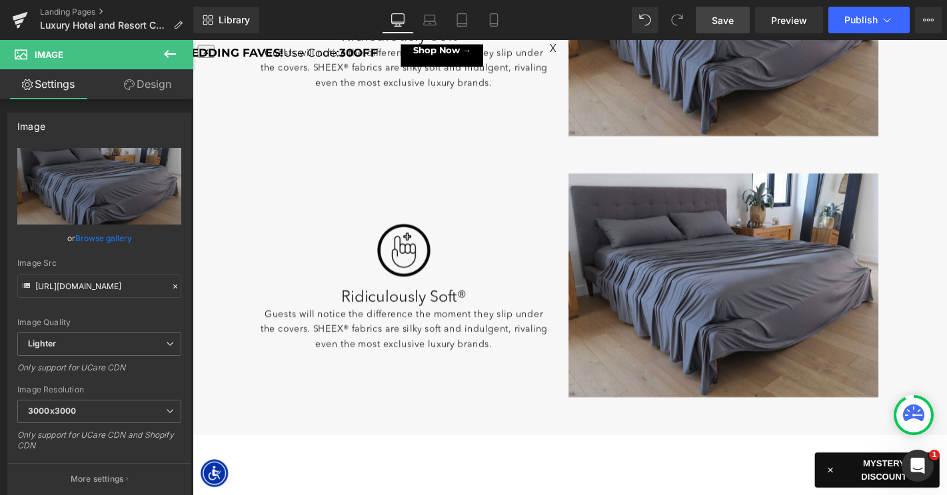
scroll to position [684, 0]
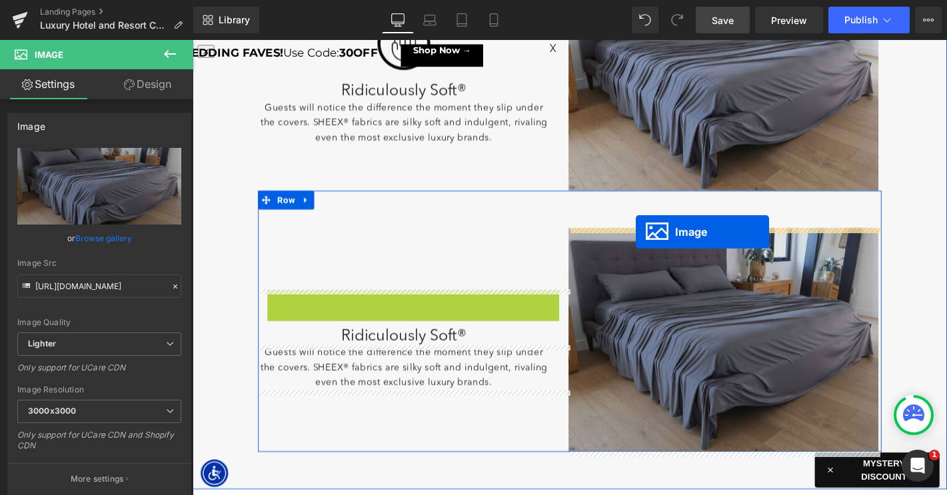
drag, startPoint x: 397, startPoint y: 324, endPoint x: 666, endPoint y: 245, distance: 280.4
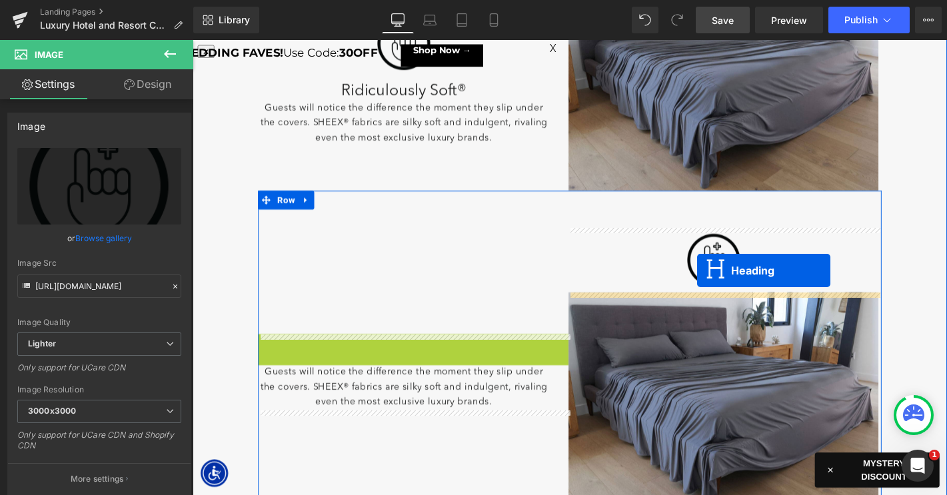
drag, startPoint x: 398, startPoint y: 372, endPoint x: 732, endPoint y: 286, distance: 344.7
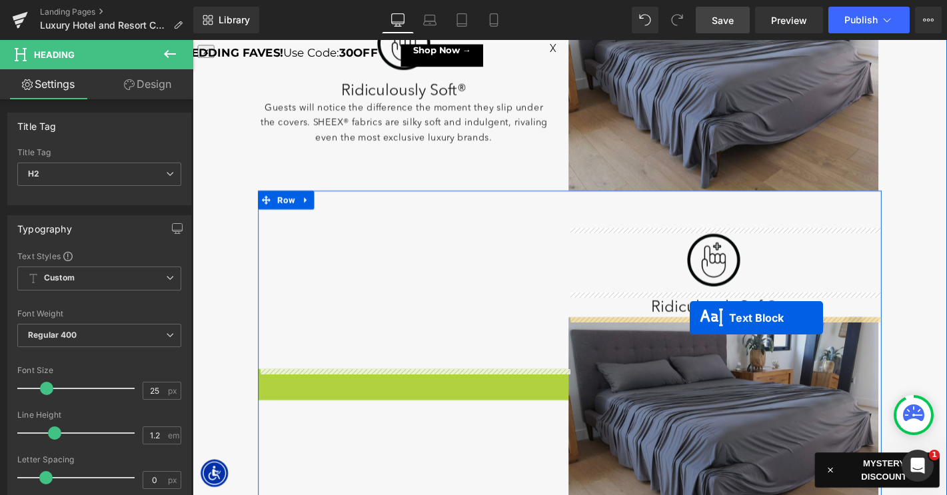
drag, startPoint x: 394, startPoint y: 409, endPoint x: 724, endPoint y: 337, distance: 336.9
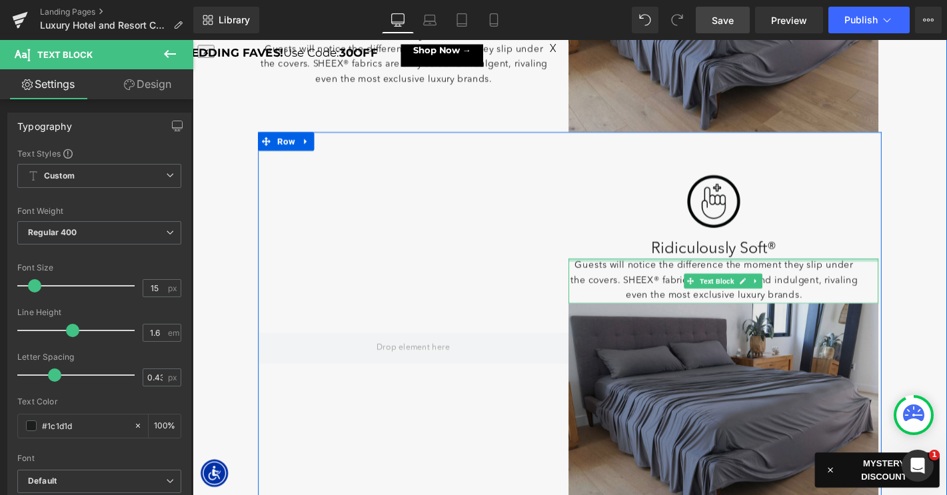
scroll to position [756, 0]
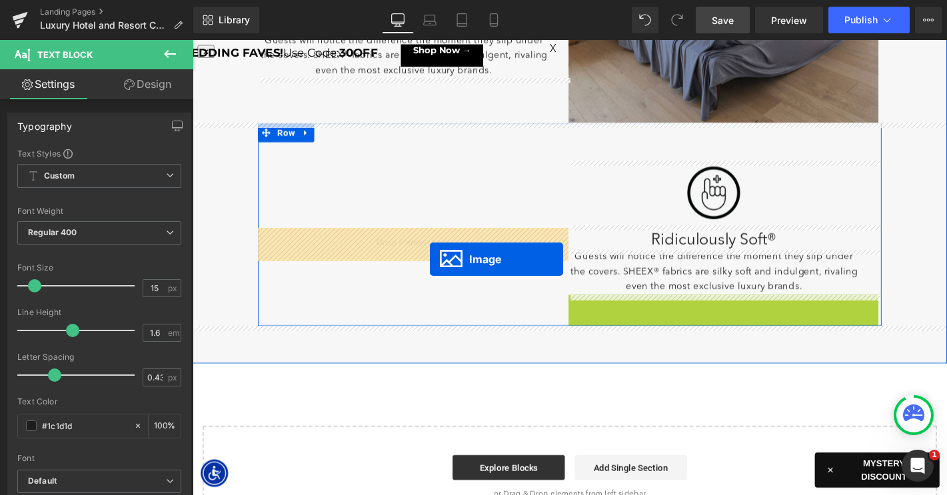
drag, startPoint x: 736, startPoint y: 431, endPoint x: 447, endPoint y: 271, distance: 329.8
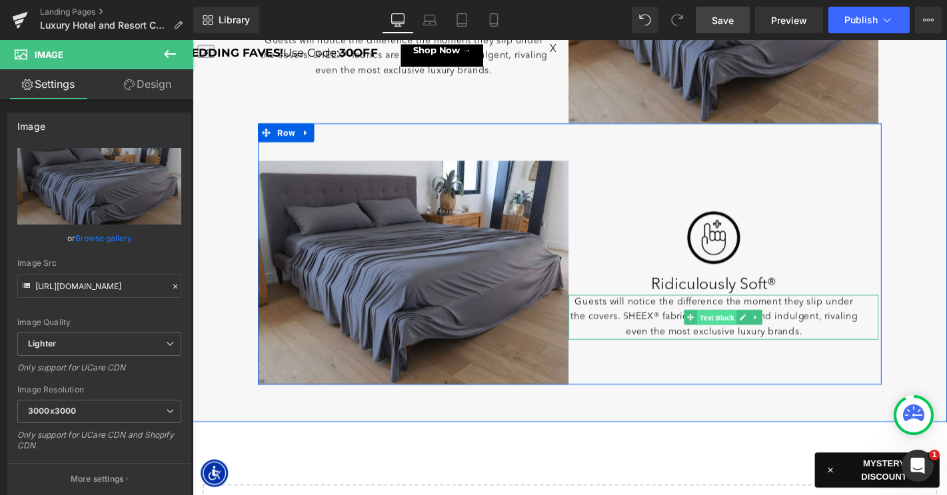
click at [755, 336] on span "Text Block" at bounding box center [753, 337] width 42 height 16
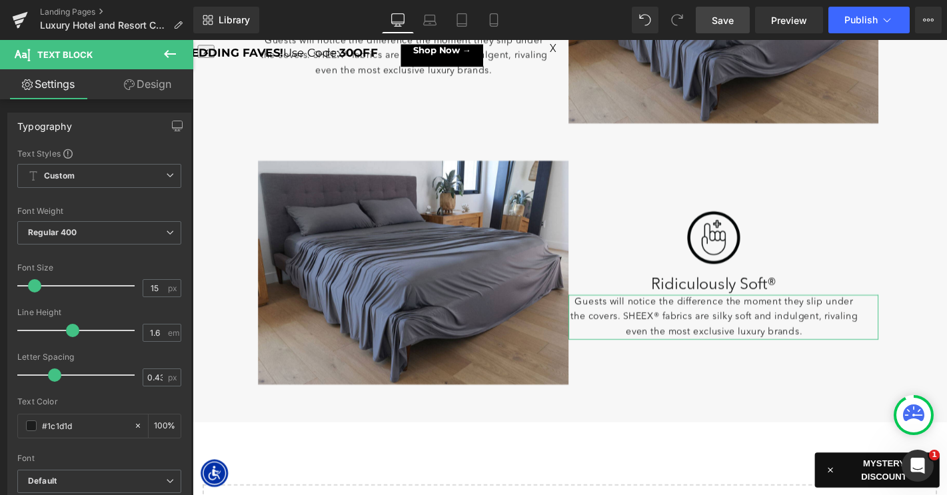
click at [146, 88] on link "Design" at bounding box center [147, 84] width 97 height 30
click at [0, 0] on div "Spacing" at bounding box center [0, 0] width 0 height 0
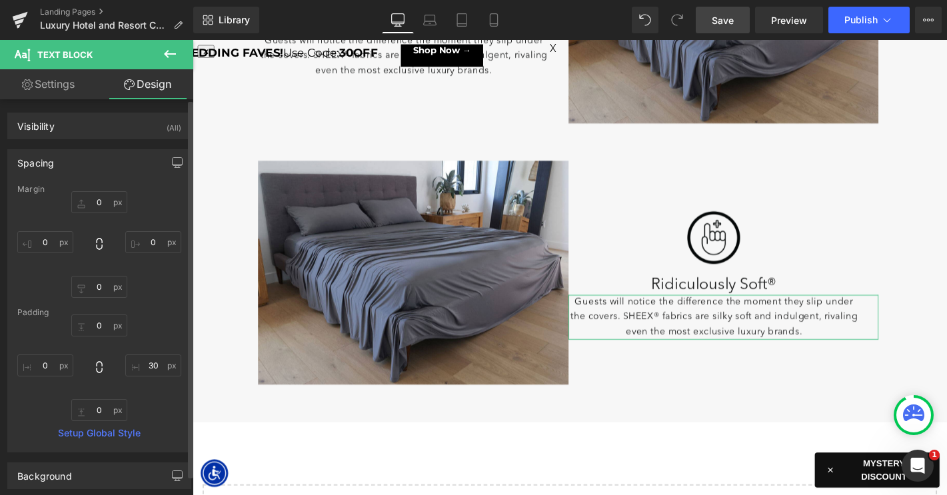
type input "0"
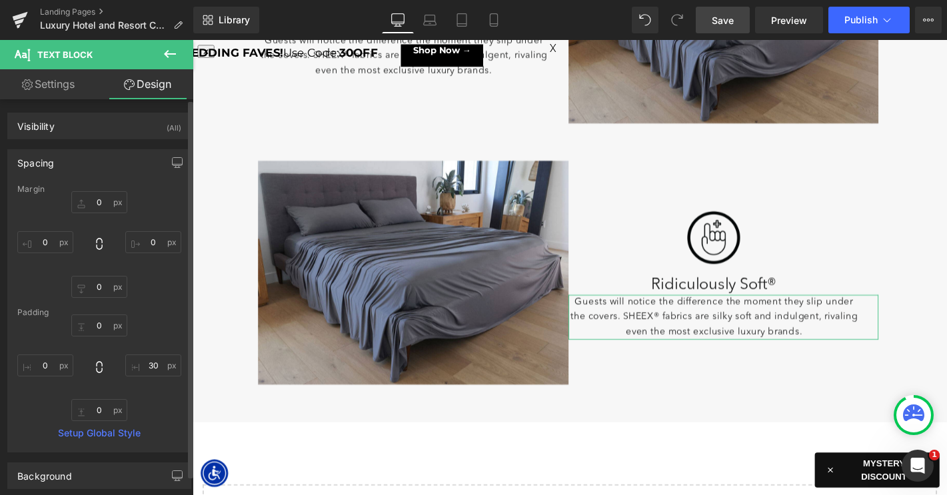
type input "30"
type input "0"
click at [42, 365] on input "0" at bounding box center [45, 365] width 56 height 22
type input "30"
click at [146, 364] on input "30" at bounding box center [153, 365] width 56 height 22
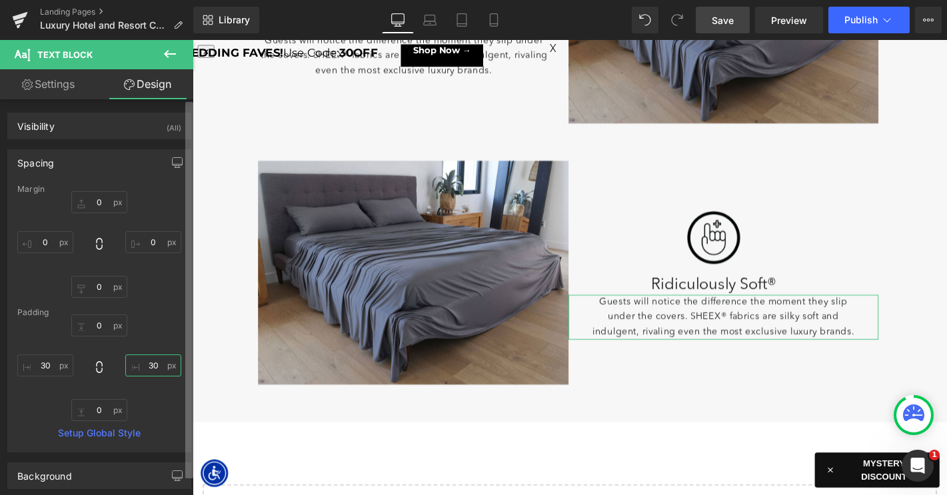
type input "0"
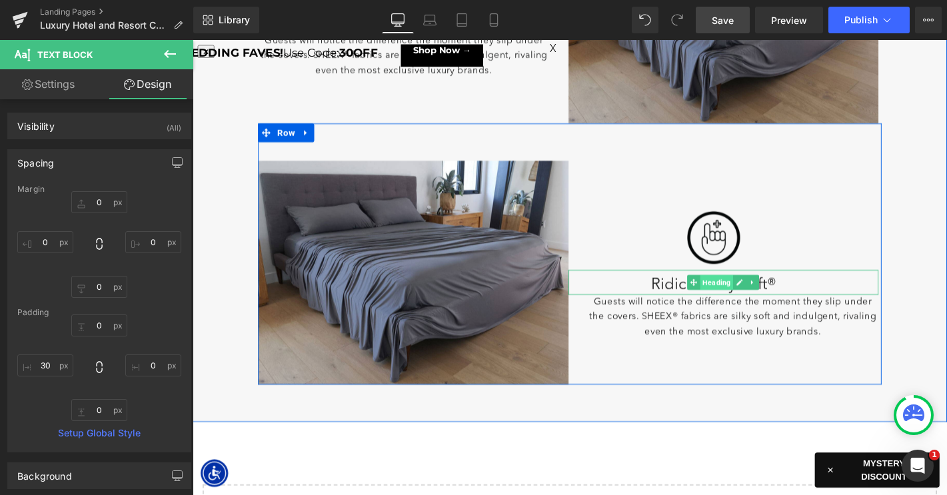
click at [744, 301] on span "Heading" at bounding box center [752, 299] width 35 height 16
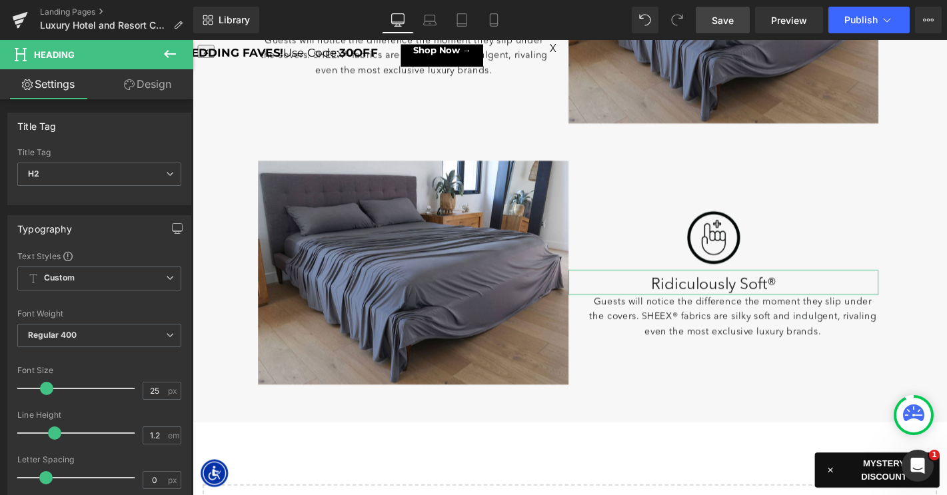
click at [145, 90] on link "Design" at bounding box center [147, 84] width 97 height 30
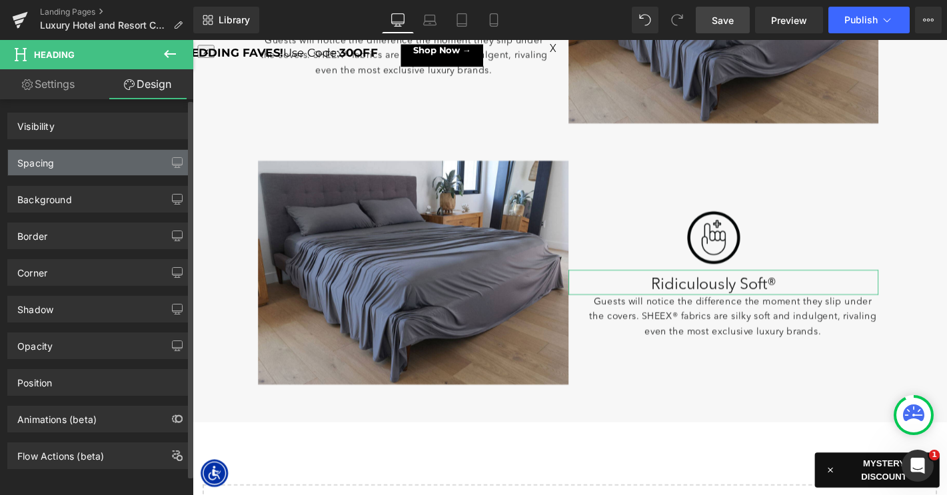
click at [97, 164] on div "Spacing" at bounding box center [99, 162] width 183 height 25
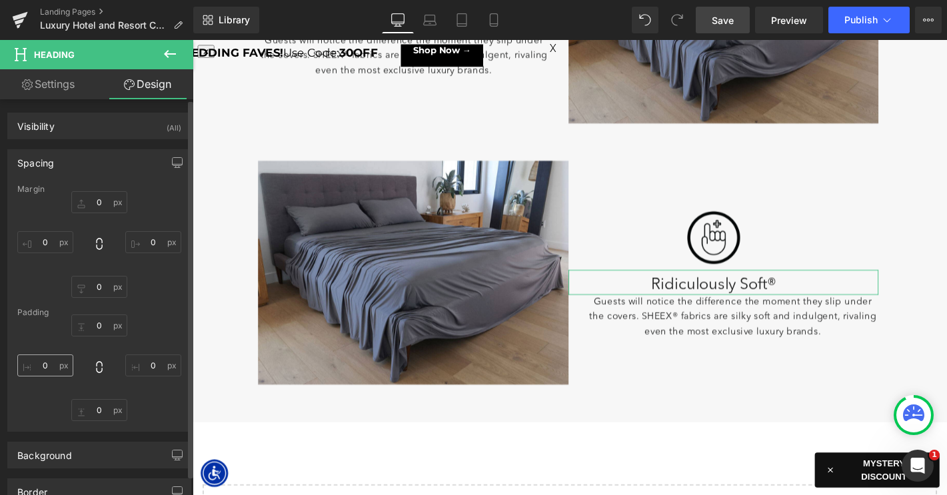
type input "0"
type input "10"
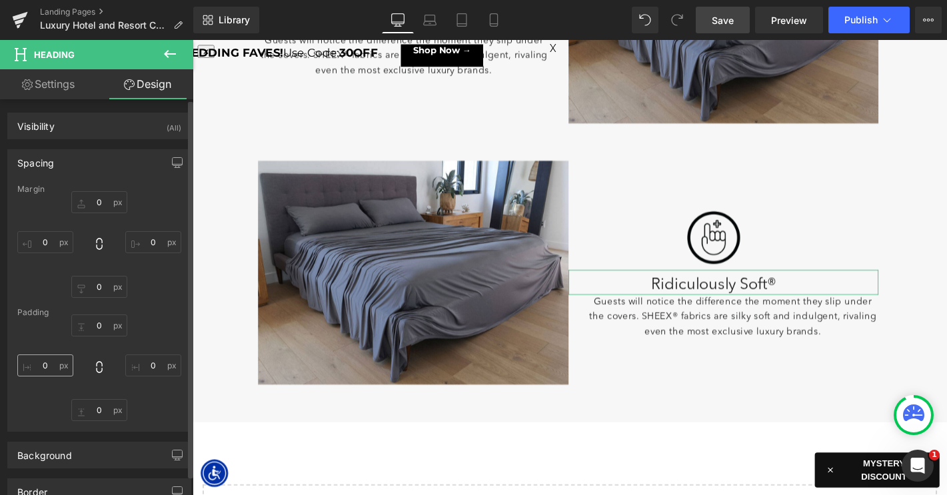
type input "30"
type input "0"
click at [42, 364] on input "0" at bounding box center [45, 365] width 56 height 22
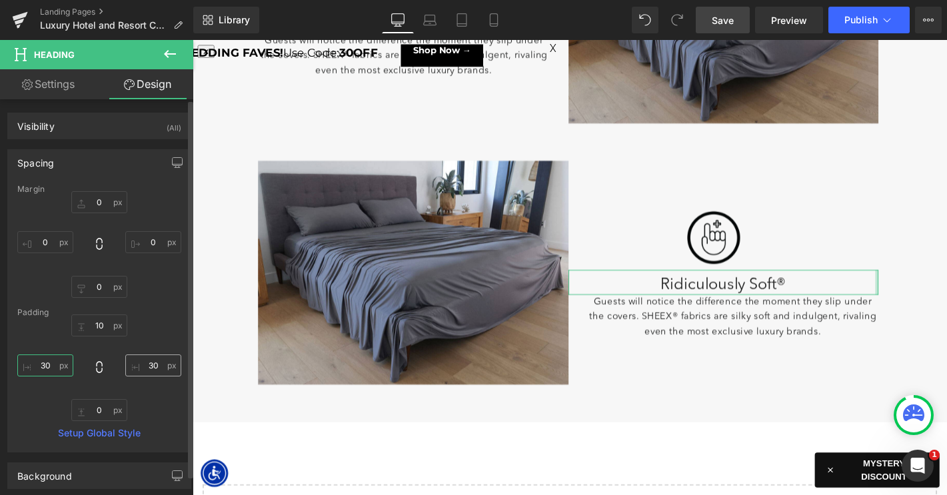
type input "30"
click at [153, 367] on input "30" at bounding box center [153, 365] width 56 height 22
type input "0"
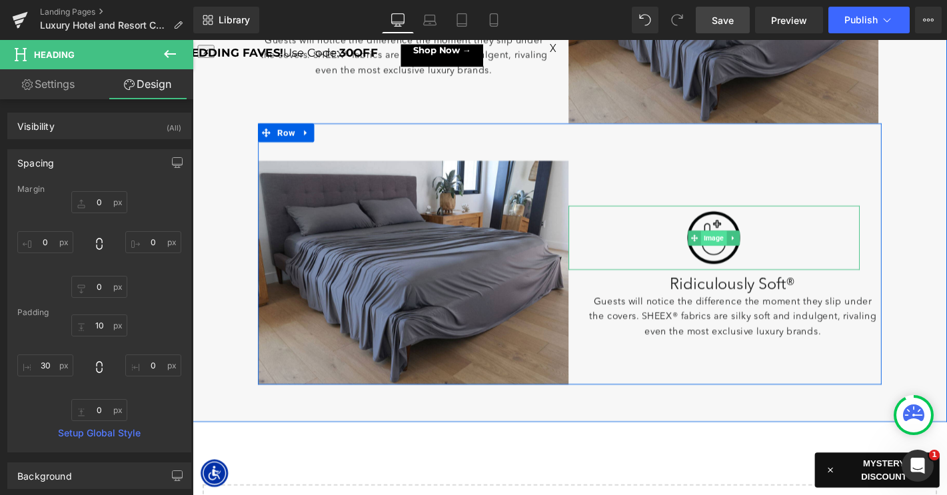
click at [745, 248] on span "Image" at bounding box center [749, 252] width 27 height 16
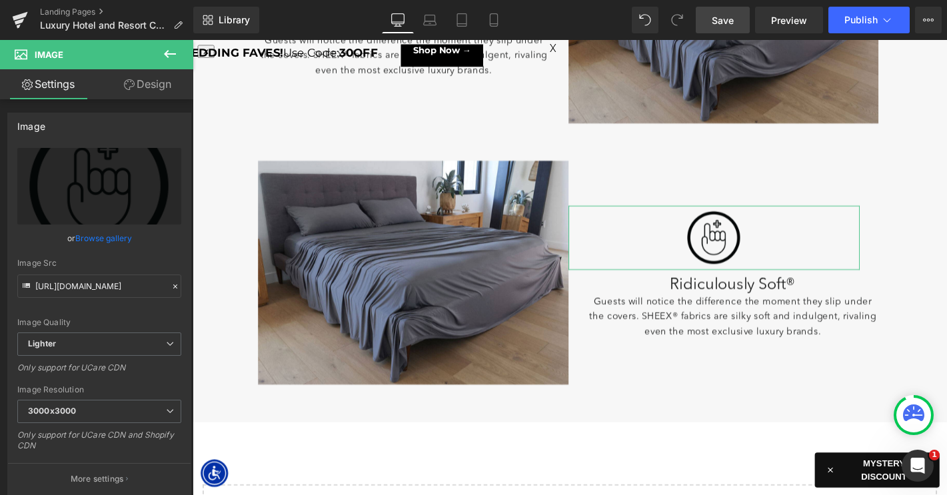
click at [139, 89] on link "Design" at bounding box center [147, 84] width 97 height 30
click at [0, 0] on div "Spacing" at bounding box center [0, 0] width 0 height 0
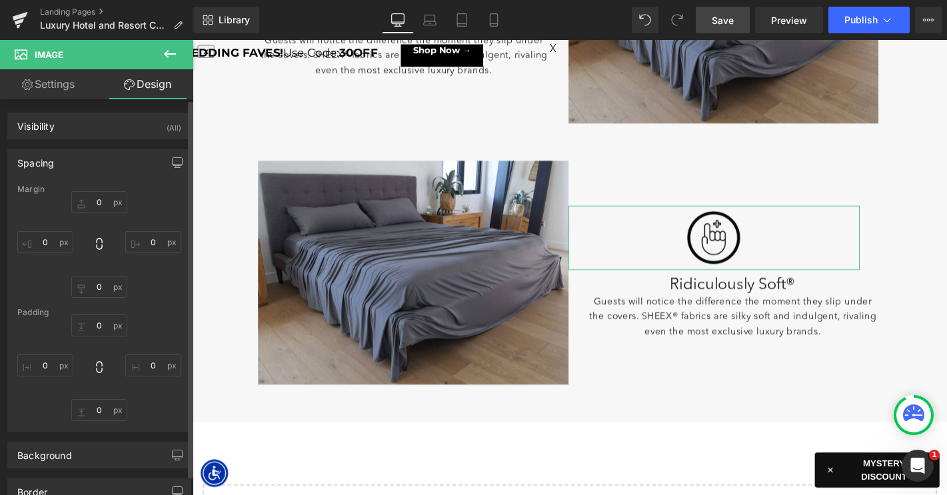
type input "0"
type input "30"
type input "0"
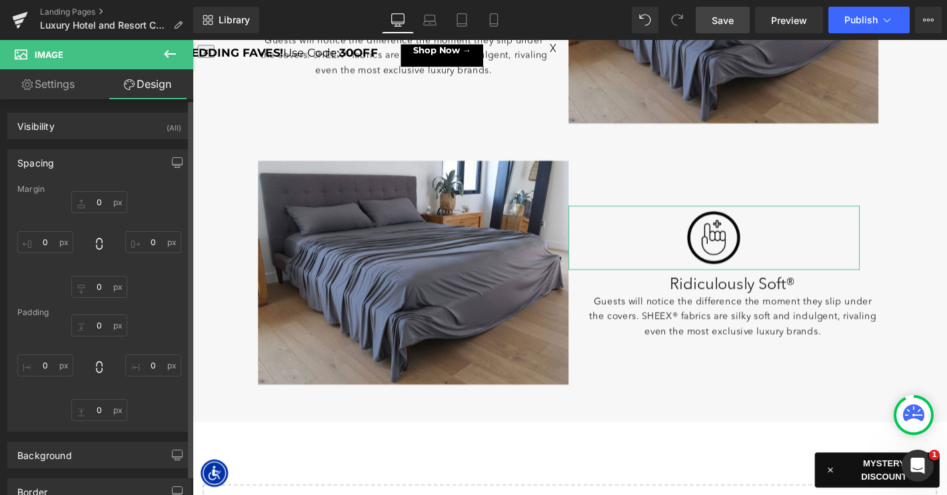
type input "0"
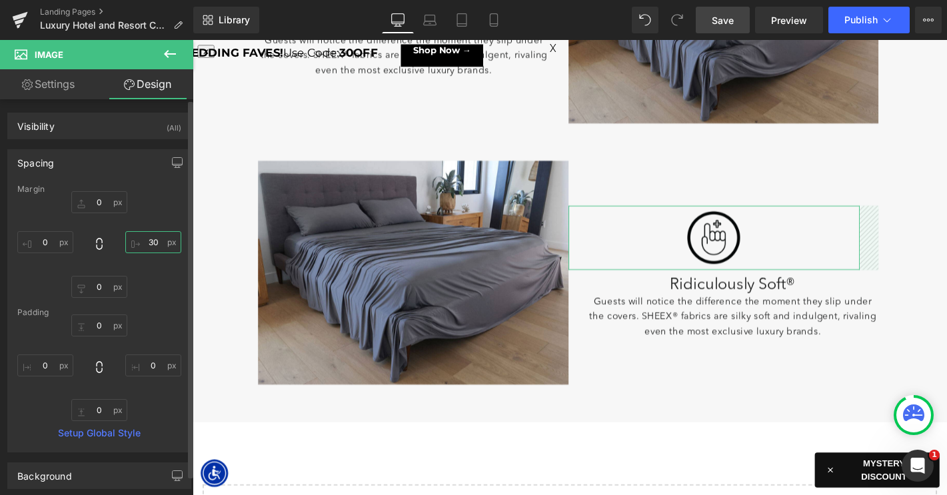
click at [149, 239] on input "30" at bounding box center [153, 242] width 56 height 22
type input "0"
click at [36, 240] on input "0" at bounding box center [45, 242] width 56 height 22
type input "30"
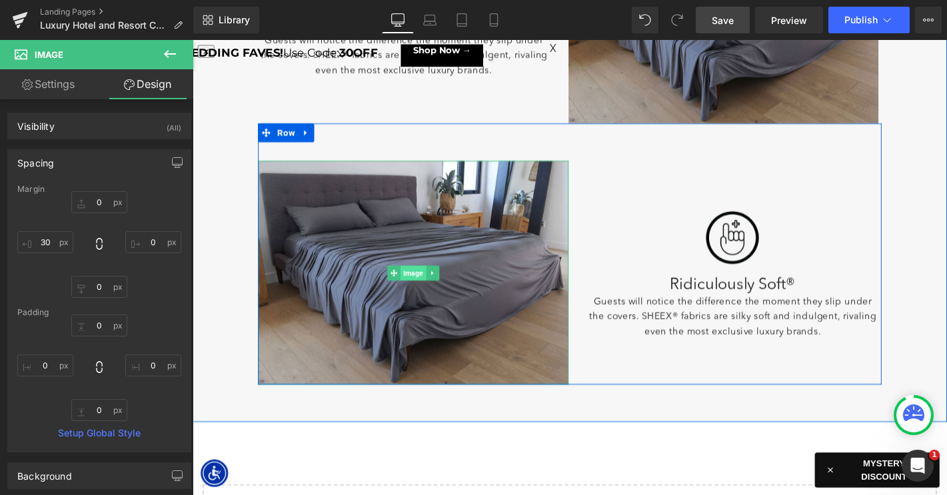
click at [426, 288] on span "Image" at bounding box center [427, 289] width 27 height 16
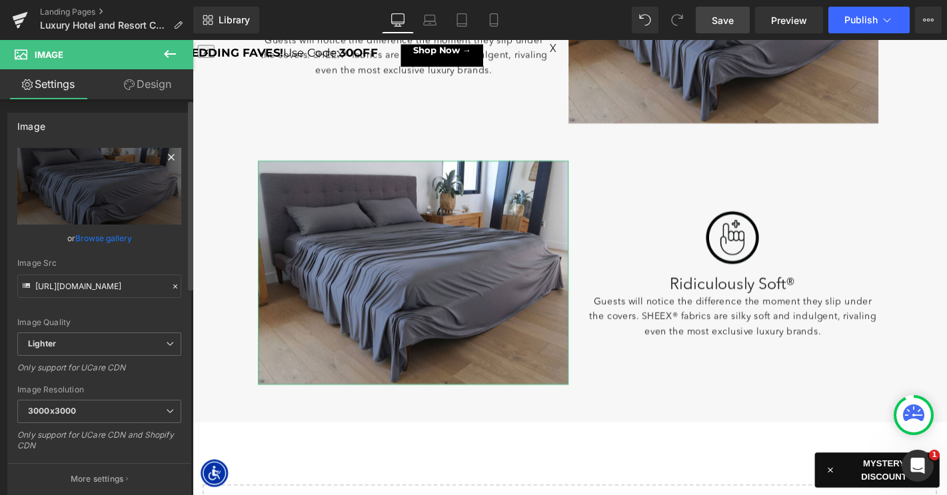
click at [163, 155] on icon at bounding box center [171, 157] width 16 height 16
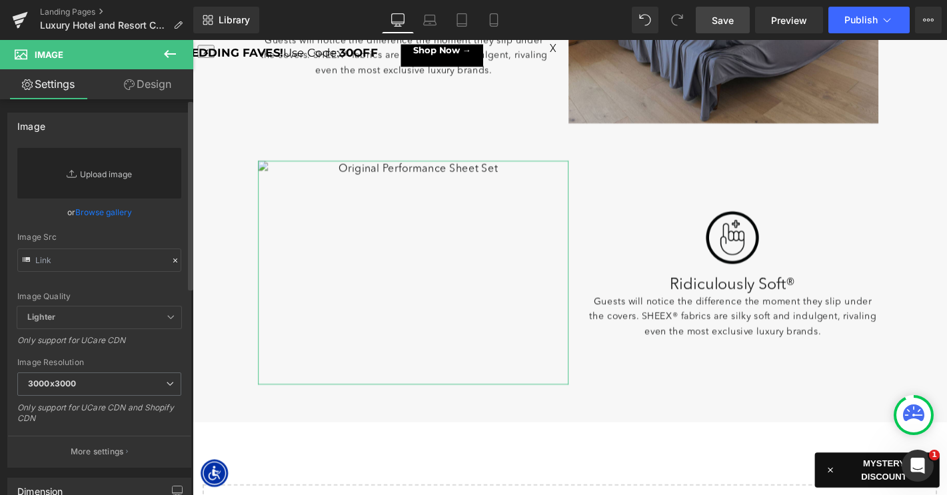
click at [113, 176] on link "Replace Image" at bounding box center [99, 173] width 164 height 51
type input "C:\fakepath\LP-LuxeCoolingForHotel-Images-3.jpg"
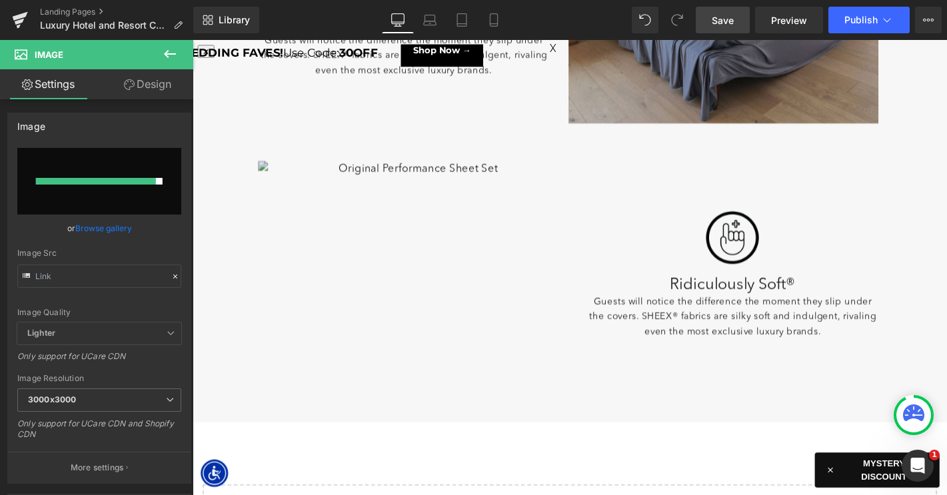
type input "https://ucarecdn.com/8bac1623-a9da-43b1-8f52-ec524f780f0d/-/format/auto/-/previ…"
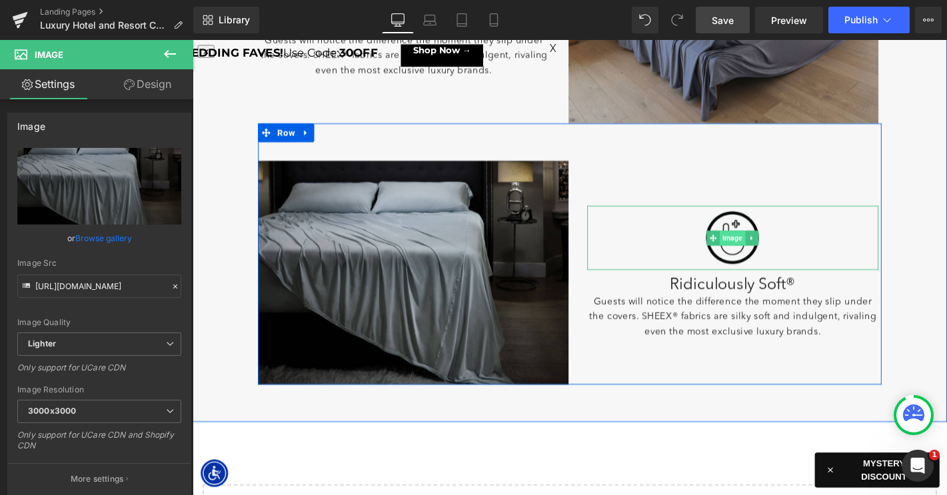
click at [771, 249] on span "Image" at bounding box center [769, 252] width 27 height 16
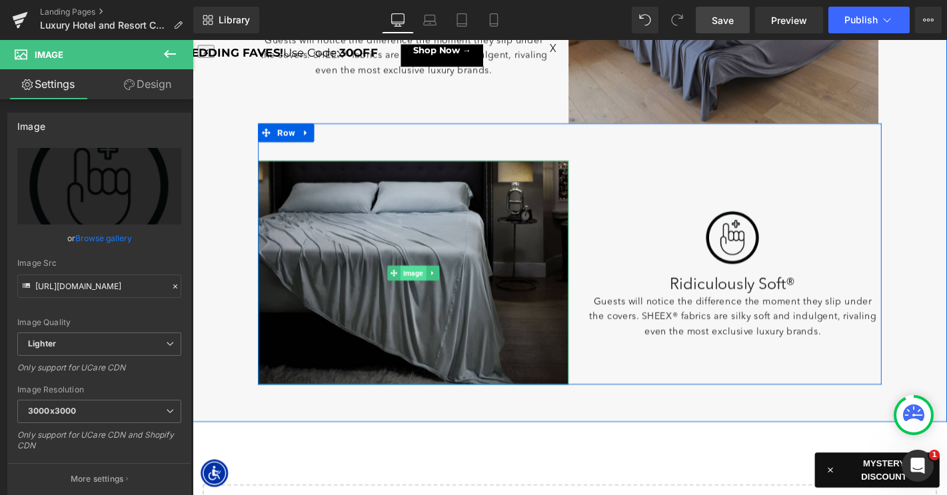
click at [420, 289] on span "Image" at bounding box center [427, 289] width 27 height 16
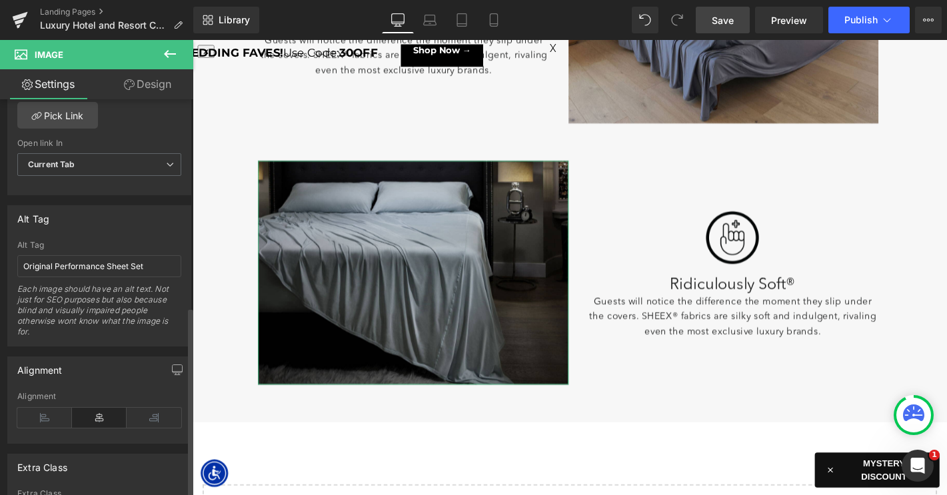
scroll to position [652, 0]
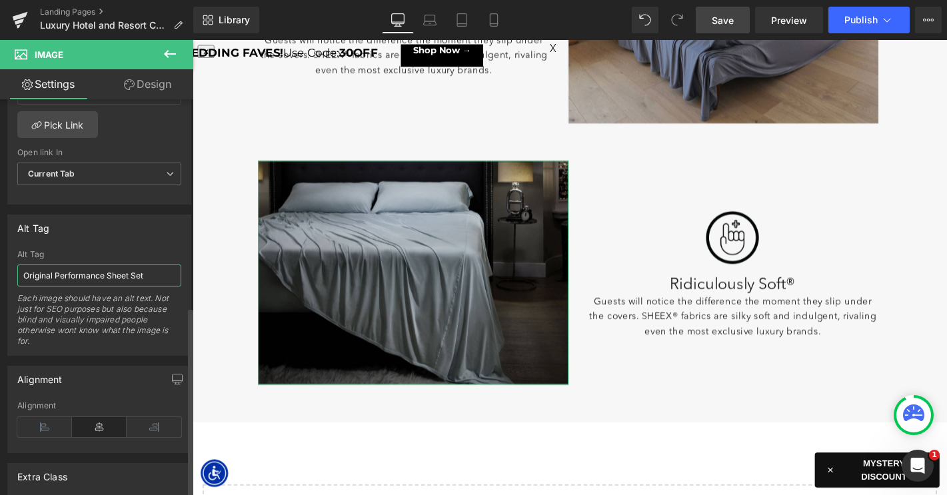
click at [97, 278] on input "Original Performance Sheet Set" at bounding box center [99, 276] width 164 height 22
drag, startPoint x: 105, startPoint y: 276, endPoint x: -66, endPoint y: 267, distance: 170.8
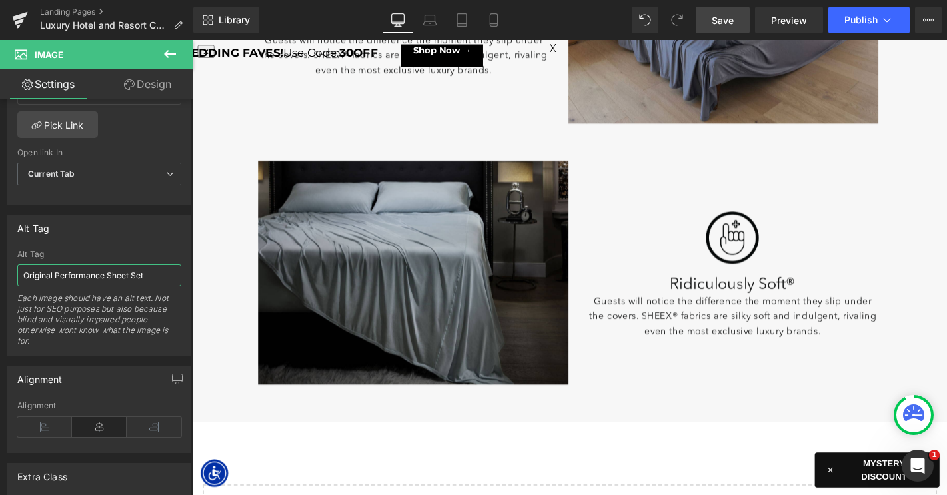
click at [0, 267] on html "Image You are previewing how the will restyle your page. You can not edit Eleme…" at bounding box center [473, 247] width 947 height 495
type input "Midnight Label Sheet Set"
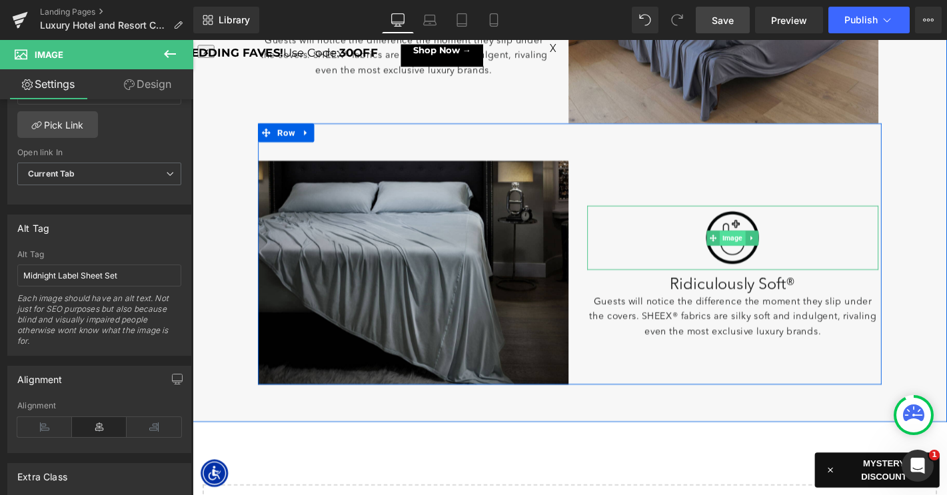
click at [767, 253] on span "Image" at bounding box center [769, 252] width 27 height 16
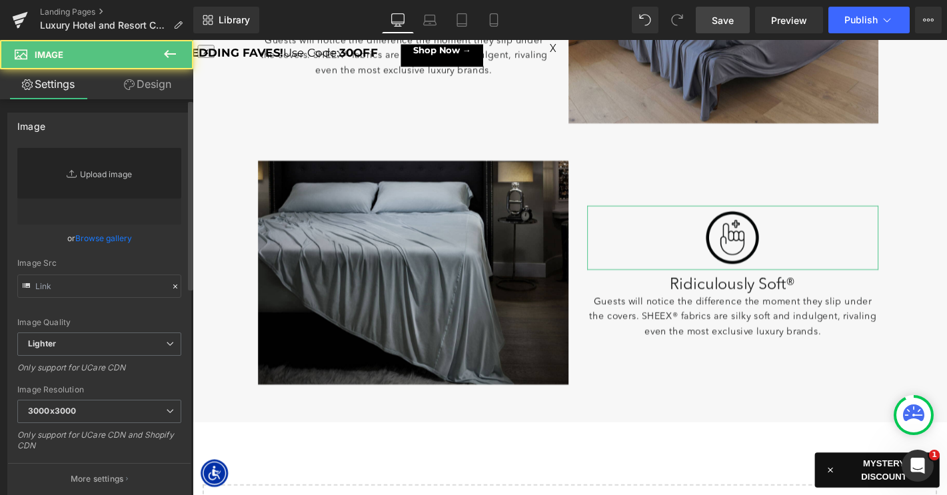
type input "https://ucarecdn.com/9186b31a-2c68-4626-bd3f-b662d640a90f/-/format/auto/-/previ…"
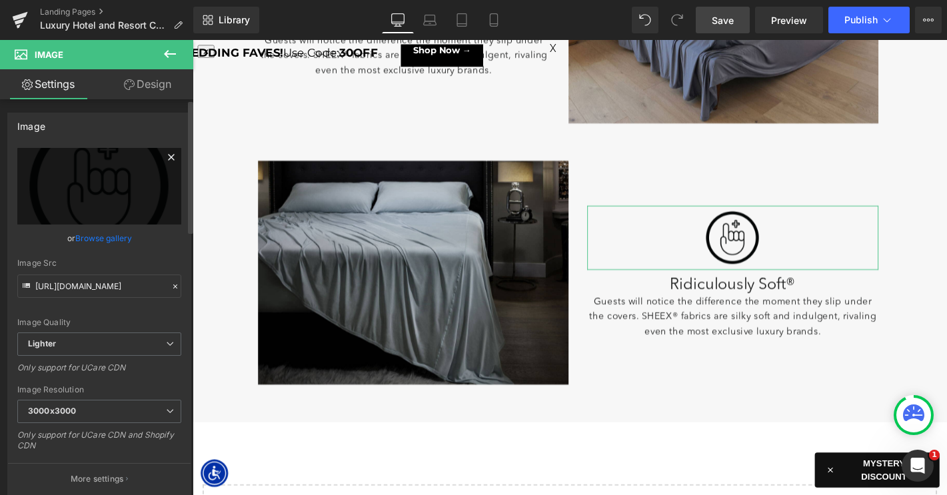
click at [164, 161] on icon at bounding box center [171, 157] width 16 height 16
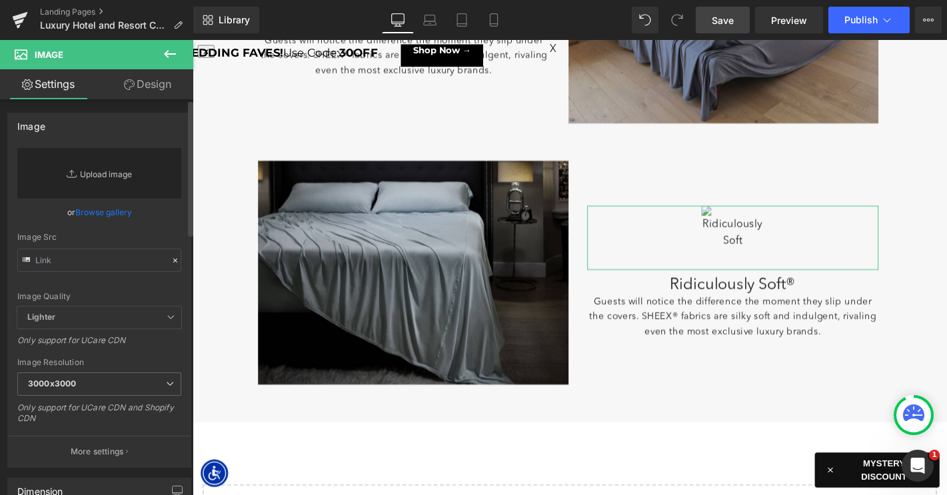
click at [103, 175] on link "Replace Image" at bounding box center [99, 173] width 164 height 51
type input "C:\fakepath\LP_LuxeCoolingForHotel-Icons-Cooling.png"
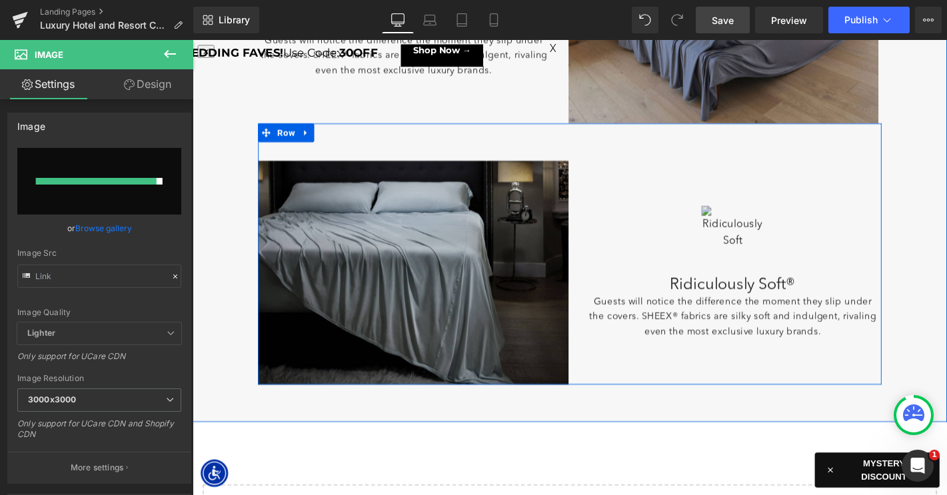
click at [762, 319] on p "Guests will notice the difference the moment they slip under the covers. SHEEX®…" at bounding box center [770, 336] width 312 height 48
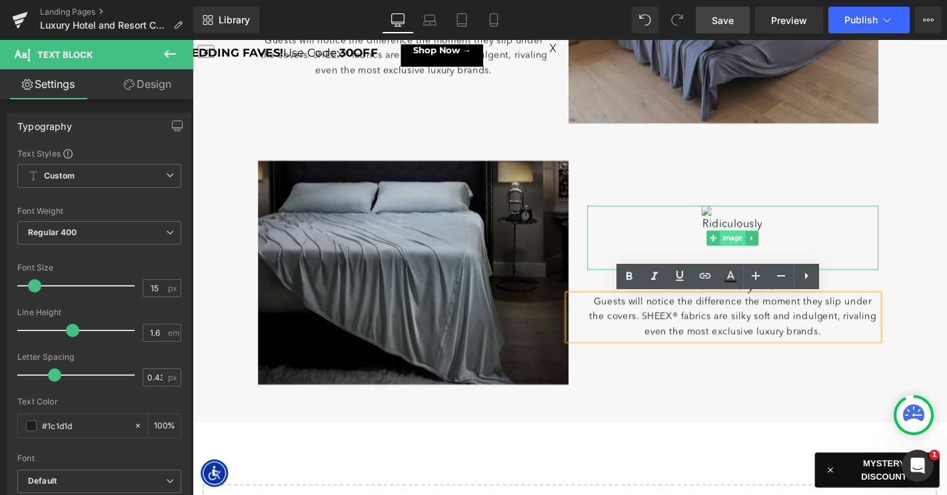
click at [761, 249] on span "Image" at bounding box center [769, 252] width 27 height 16
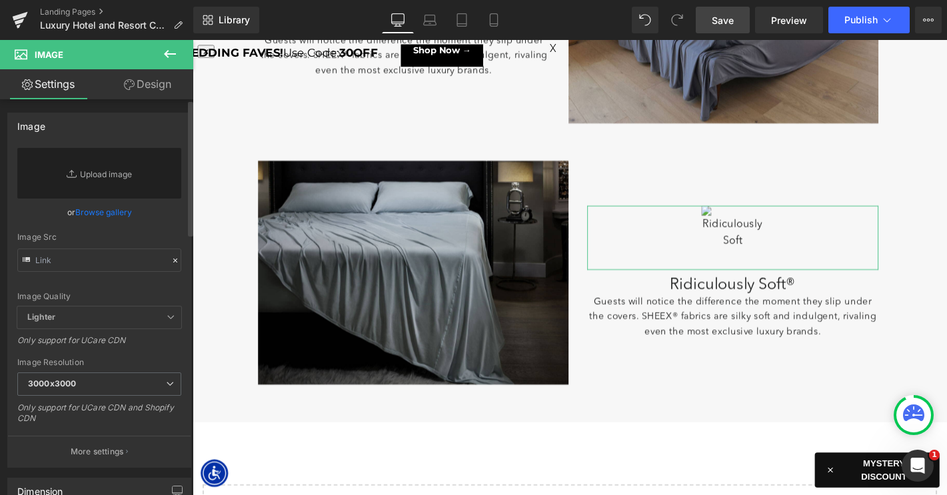
click at [107, 212] on link "Browse gallery" at bounding box center [103, 212] width 57 height 23
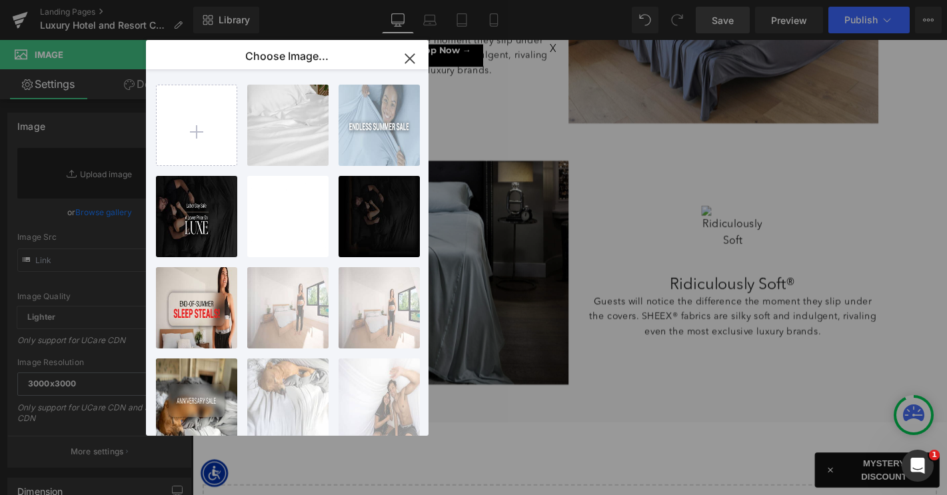
click at [413, 55] on icon "button" at bounding box center [409, 58] width 9 height 9
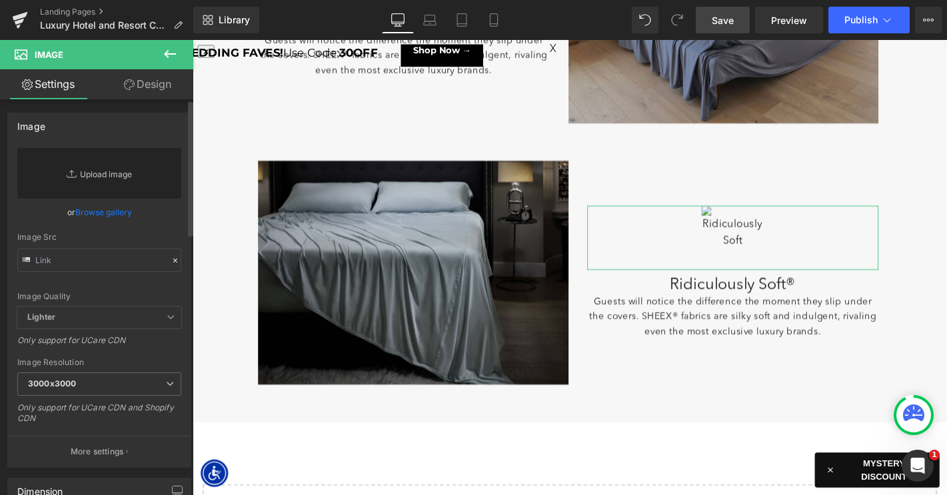
click at [125, 176] on link "Replace Image" at bounding box center [99, 173] width 164 height 51
type input "C:\fakepath\LP_LuxeCoolingForHotel-Icons-Cooling.png"
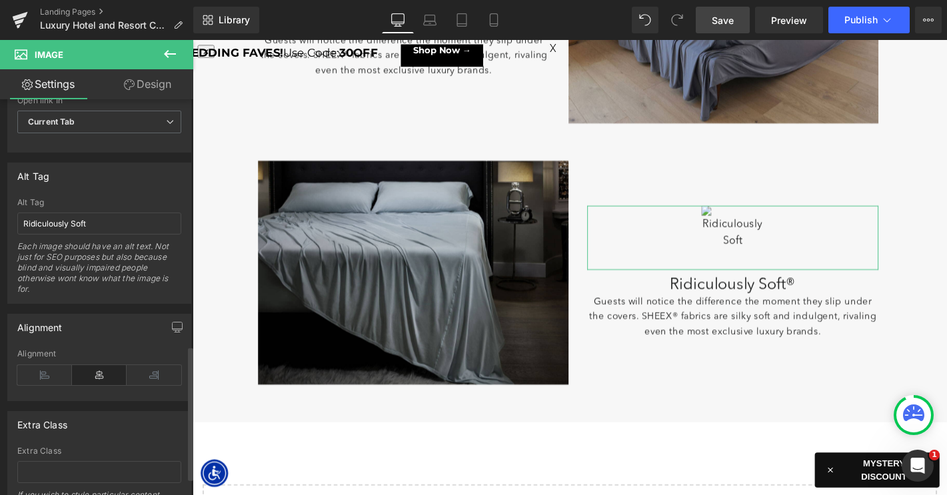
scroll to position [725, 0]
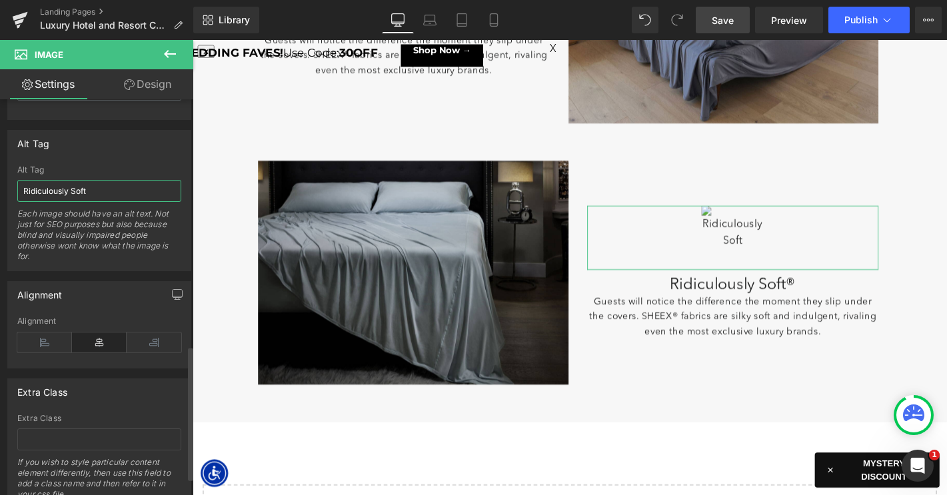
click at [97, 185] on input "Ridiculously Soft" at bounding box center [99, 191] width 164 height 22
type input "Cooling"
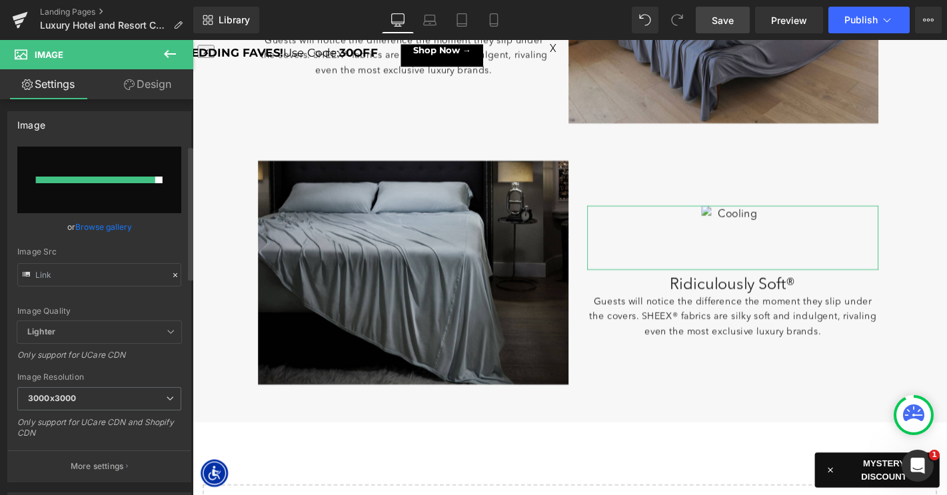
scroll to position [0, 0]
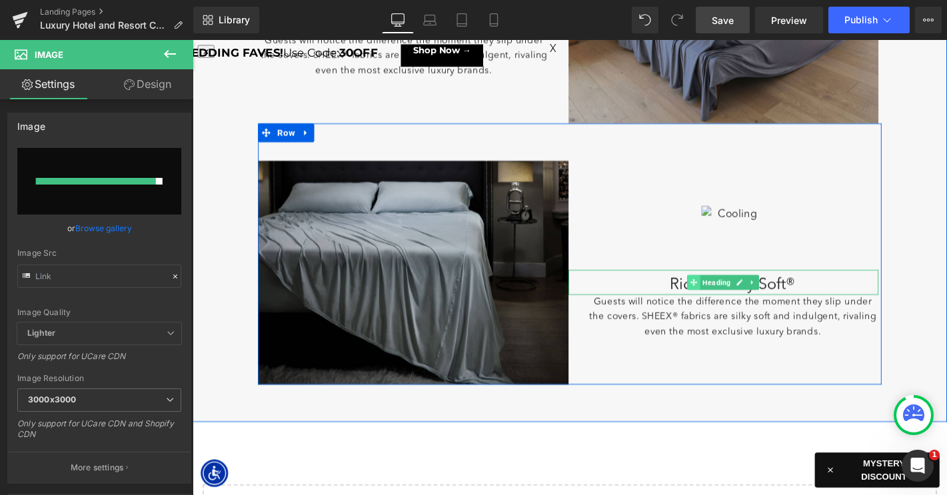
click at [730, 306] on span at bounding box center [729, 299] width 14 height 16
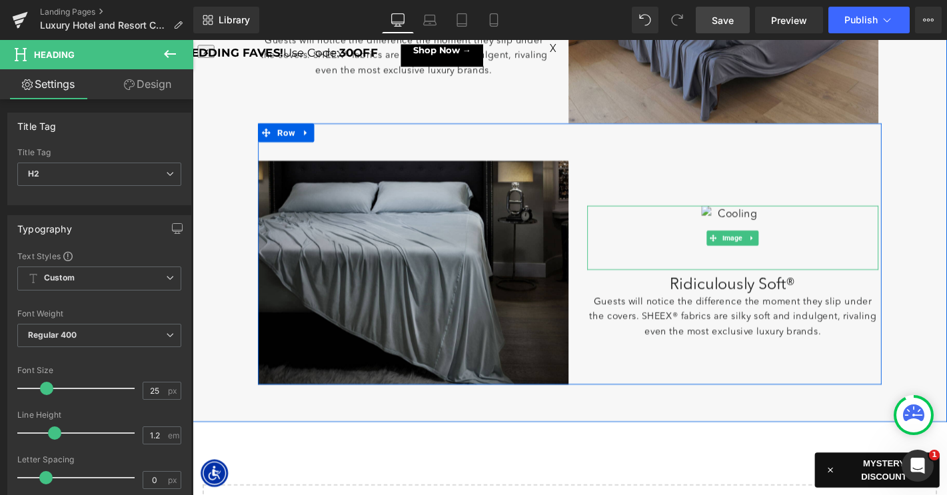
click at [766, 251] on span "Image" at bounding box center [769, 252] width 27 height 16
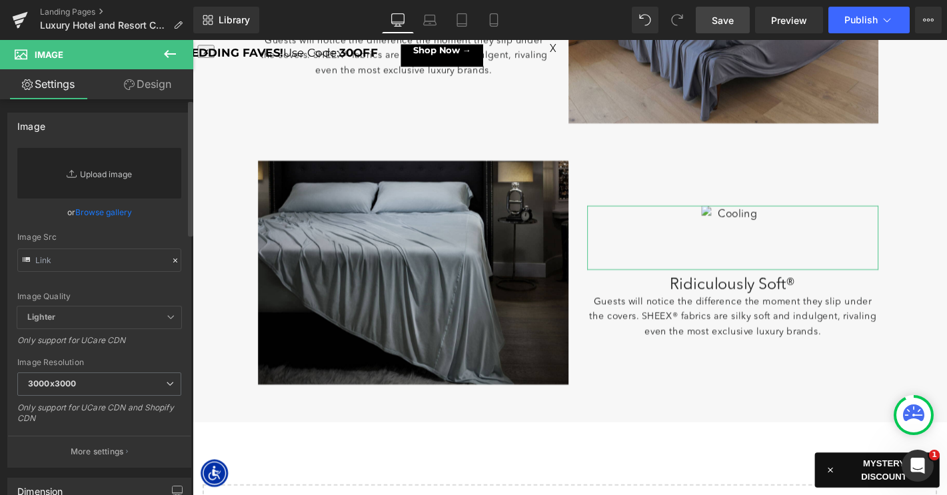
click at [121, 177] on link "Replace Image" at bounding box center [99, 173] width 164 height 51
type input "C:\fakepath\LP_LuxeCoolingForHotel-Icons-Cooling.png"
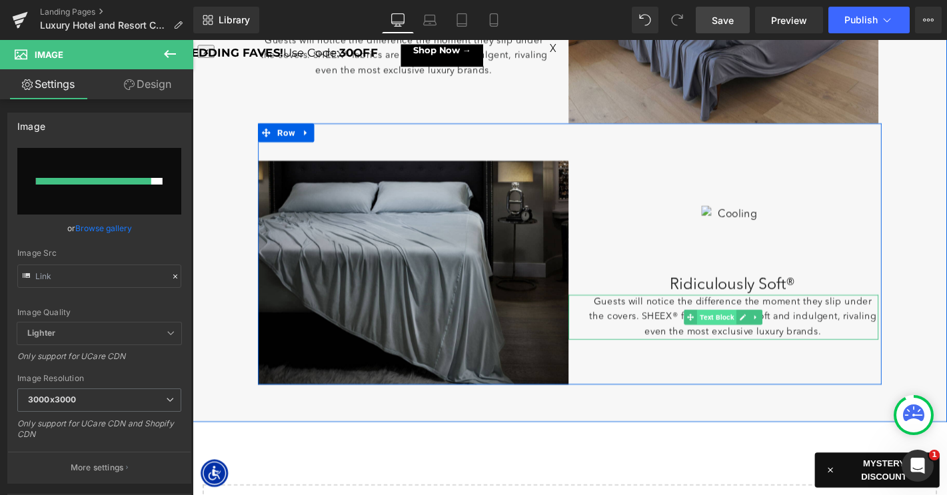
click at [756, 339] on span "Text Block" at bounding box center [753, 336] width 42 height 16
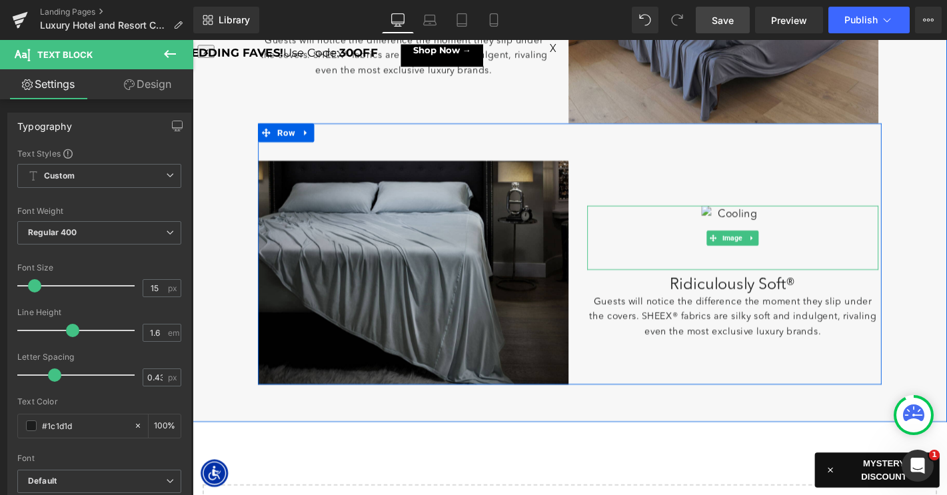
click at [766, 248] on span "Image" at bounding box center [769, 252] width 27 height 16
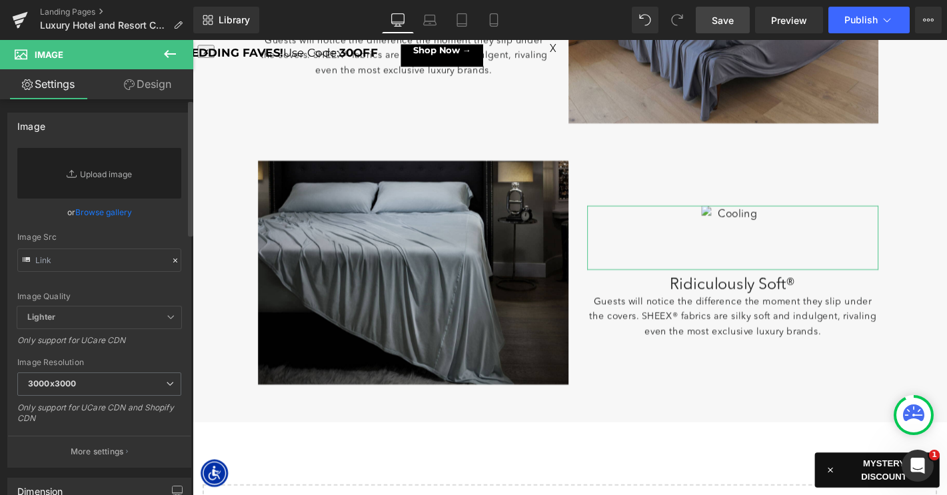
click at [93, 210] on link "Browse gallery" at bounding box center [103, 212] width 57 height 23
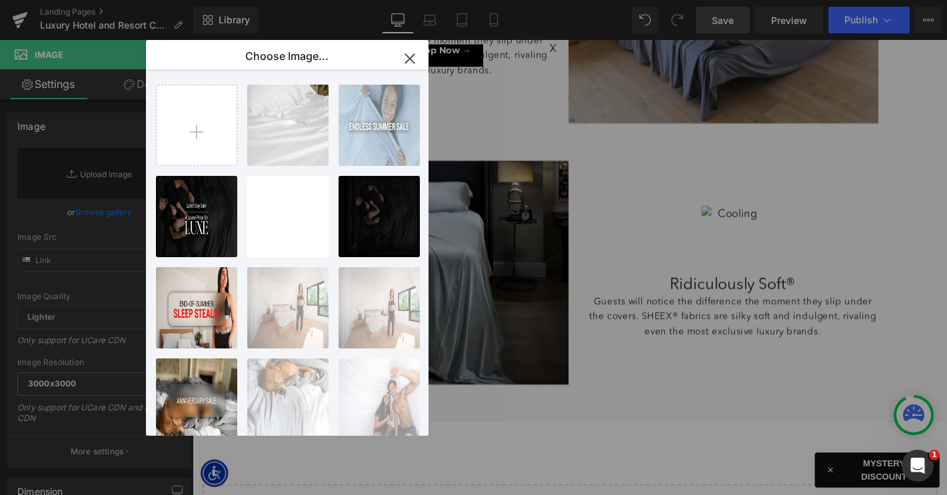
click at [406, 55] on icon "button" at bounding box center [409, 58] width 9 height 9
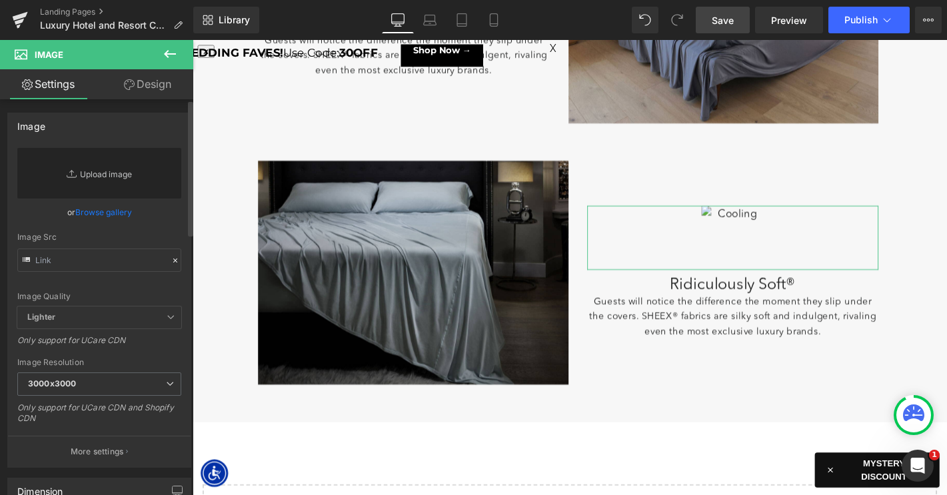
click at [103, 173] on link "Replace Image" at bounding box center [99, 173] width 164 height 51
type input "C:\fakepath\LP_LuxeCoolingForHotel-Icons-Cooling.png"
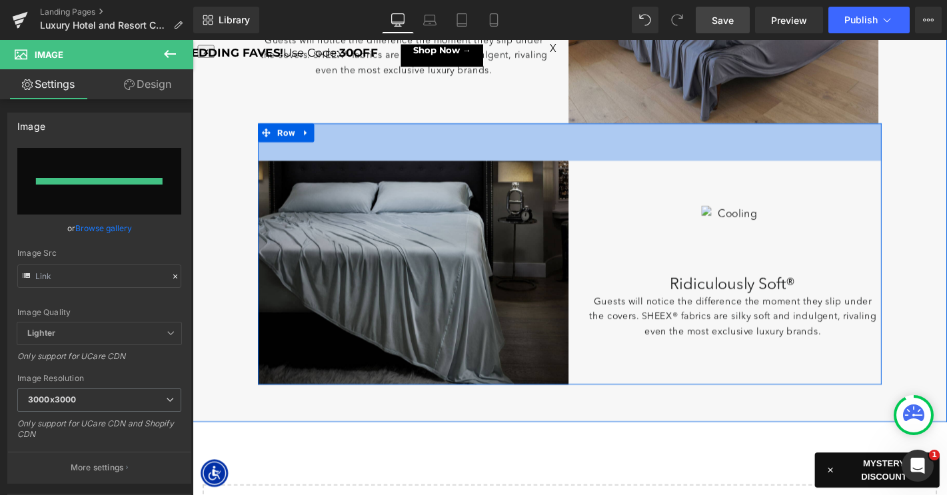
type input "https://ucarecdn.com/ba29bee2-a399-49cc-abb3-dda4c8c338ba/-/format/auto/-/previ…"
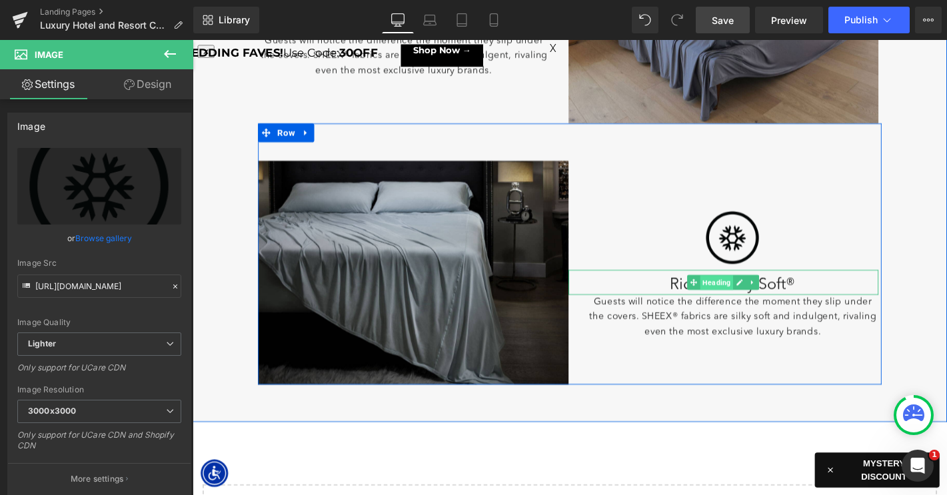
click at [756, 300] on span "Heading" at bounding box center [752, 300] width 35 height 16
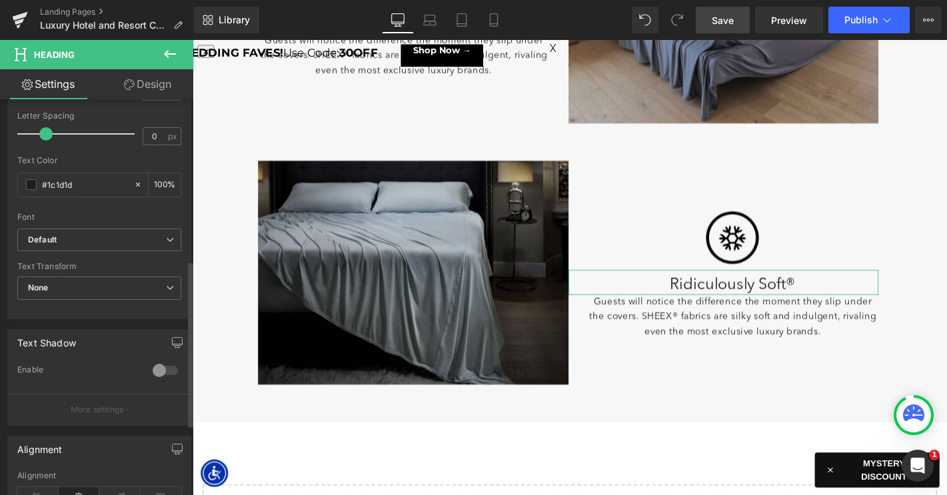
scroll to position [274, 0]
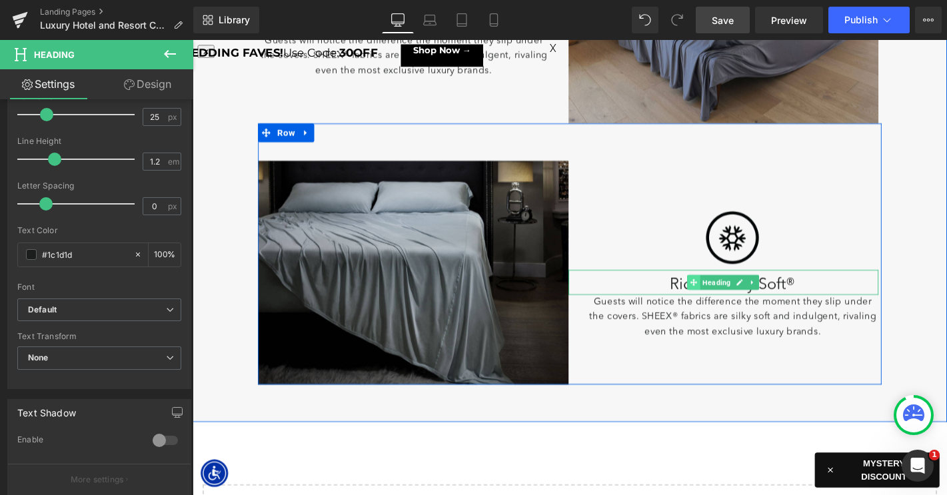
click at [730, 304] on span at bounding box center [729, 299] width 14 height 16
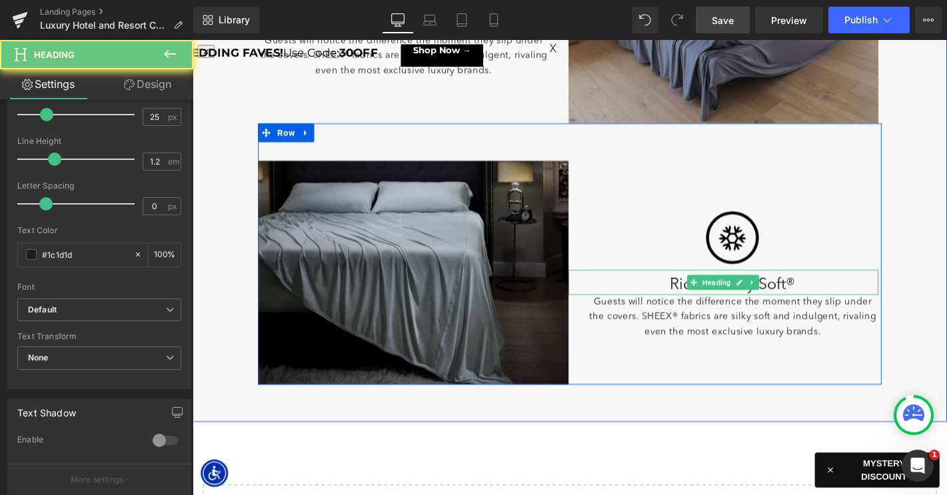
click at [711, 302] on h2 "Ridiculously Soft®" at bounding box center [770, 302] width 312 height 20
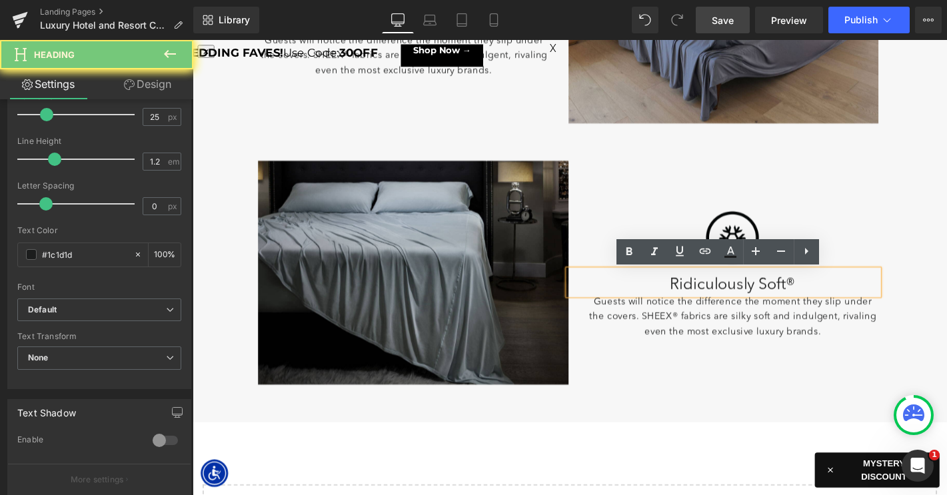
click at [711, 302] on h2 "Ridiculously Soft®" at bounding box center [770, 302] width 312 height 20
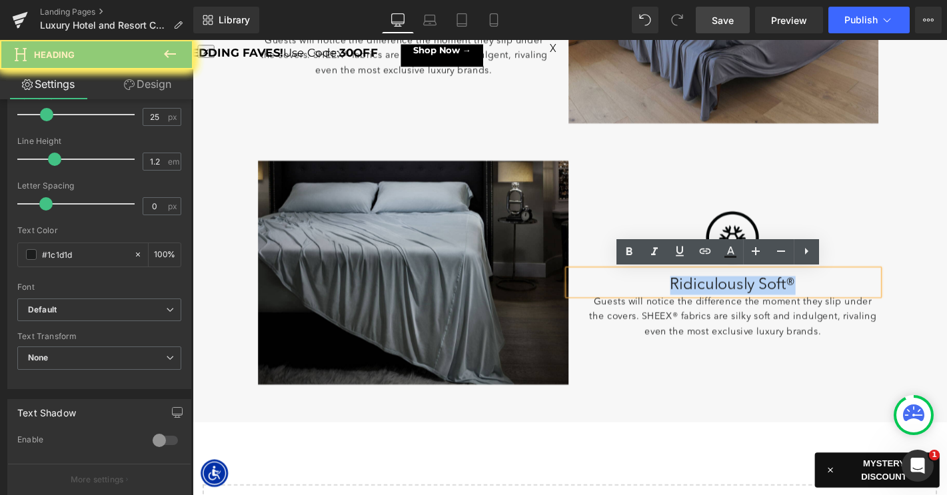
click at [711, 302] on h2 "Ridiculously Soft®" at bounding box center [770, 302] width 312 height 20
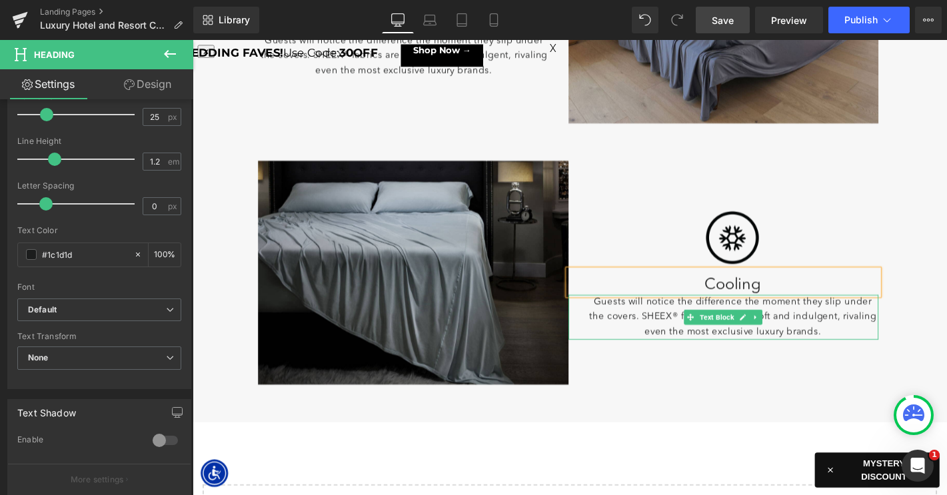
click at [692, 338] on p "Guests will notice the difference the moment they slip under the covers. SHEEX®…" at bounding box center [770, 336] width 312 height 48
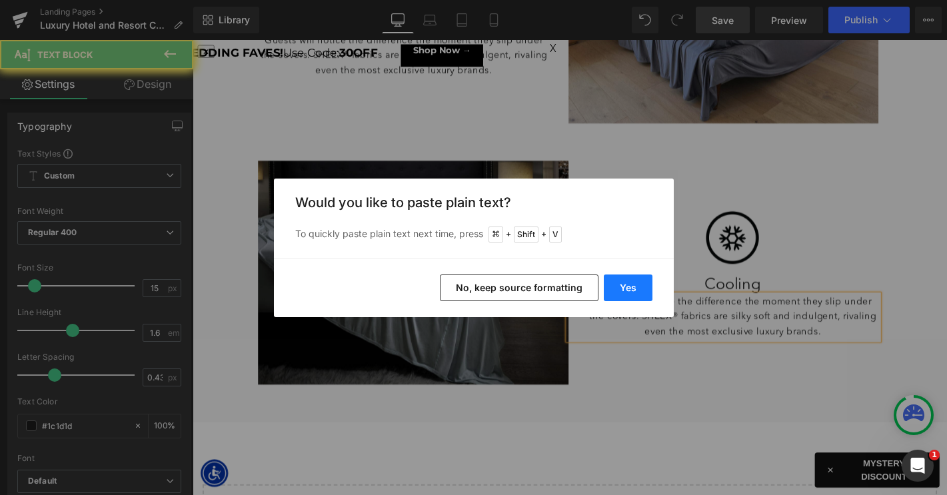
click at [639, 288] on button "Yes" at bounding box center [628, 287] width 49 height 27
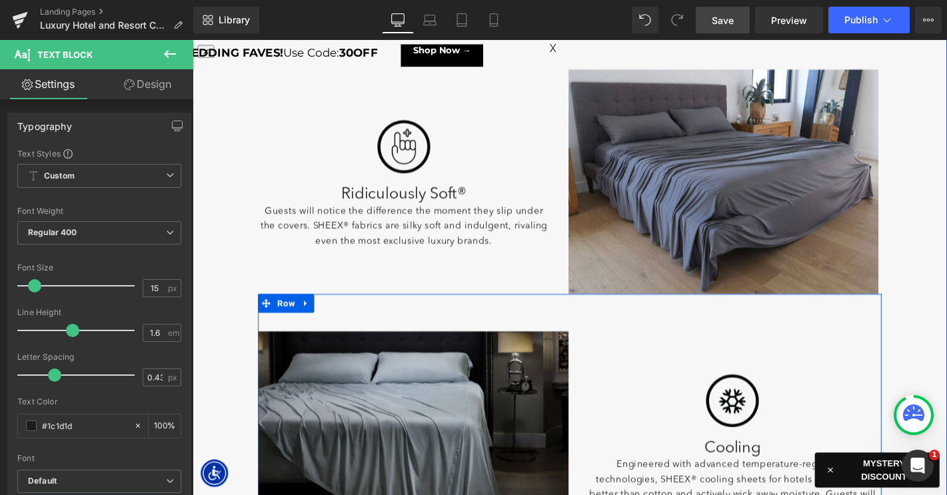
scroll to position [499, 0]
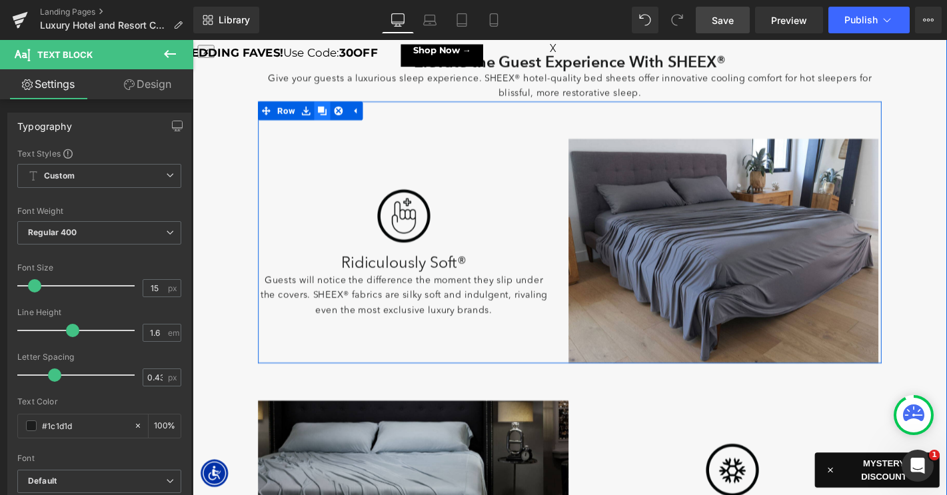
click at [332, 118] on icon at bounding box center [330, 115] width 9 height 9
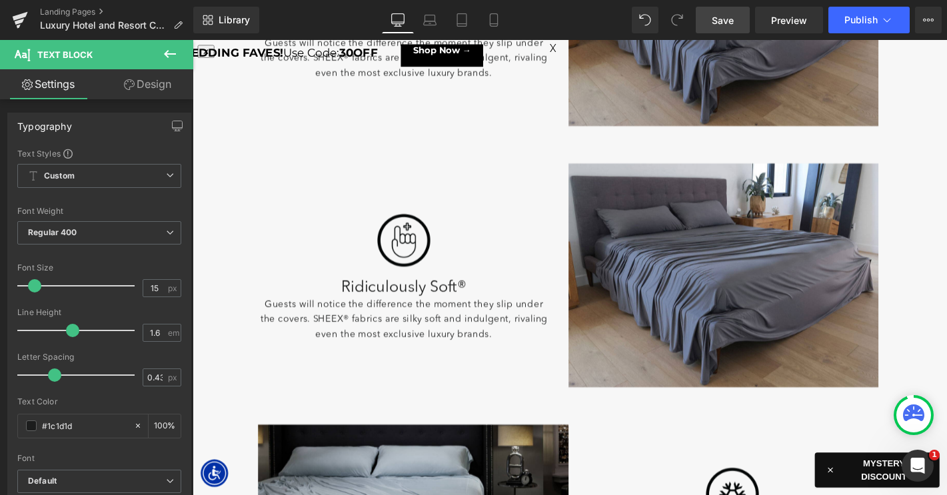
scroll to position [740, 0]
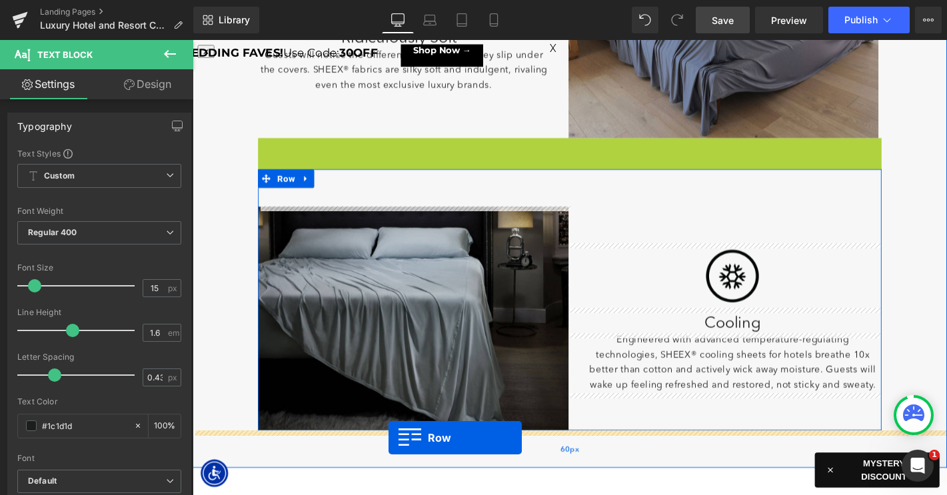
drag, startPoint x: 274, startPoint y: 155, endPoint x: 402, endPoint y: 465, distance: 335.8
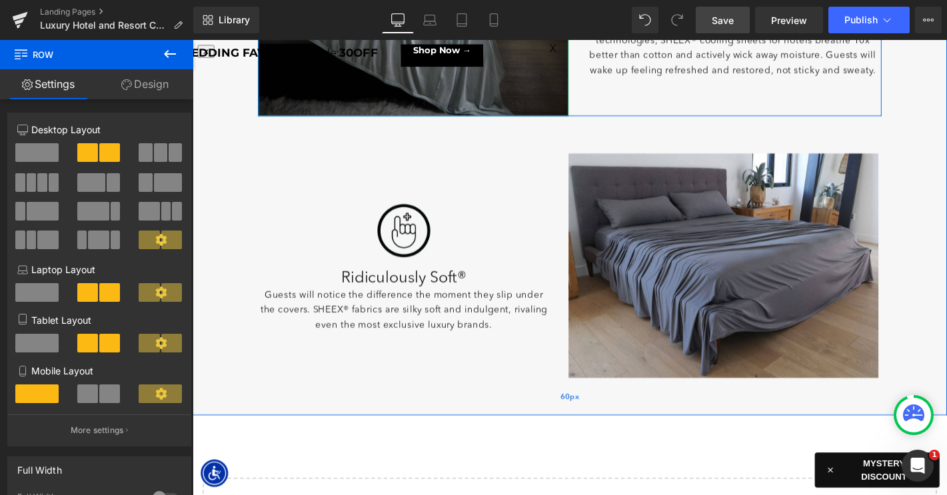
scroll to position [1060, 0]
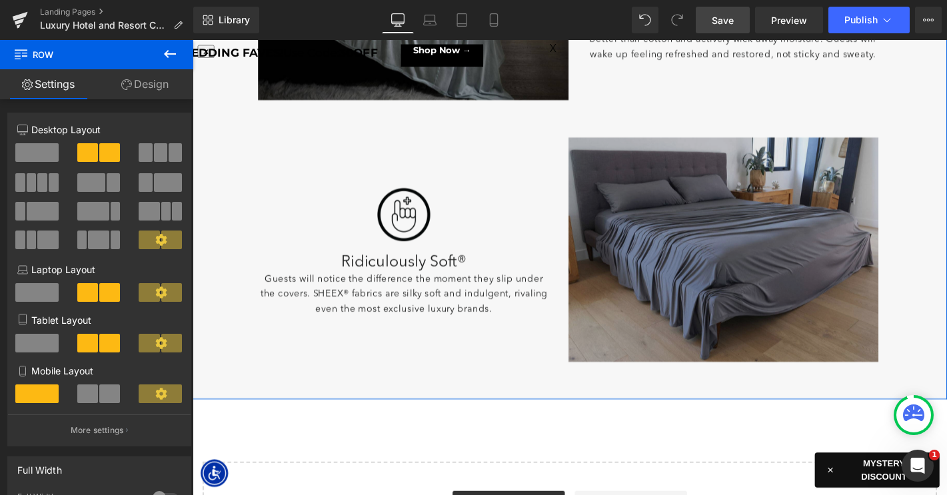
click at [746, 273] on img at bounding box center [760, 263] width 332 height 239
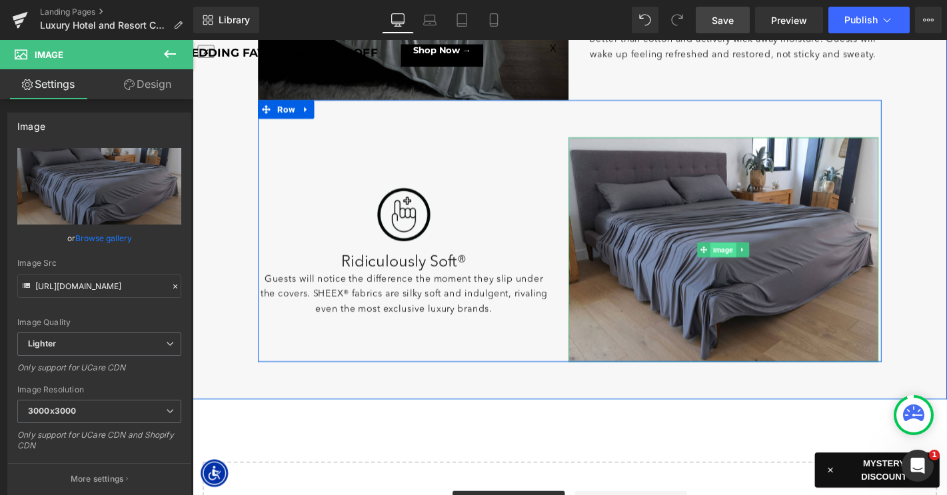
click at [747, 264] on span "Image" at bounding box center [759, 265] width 27 height 16
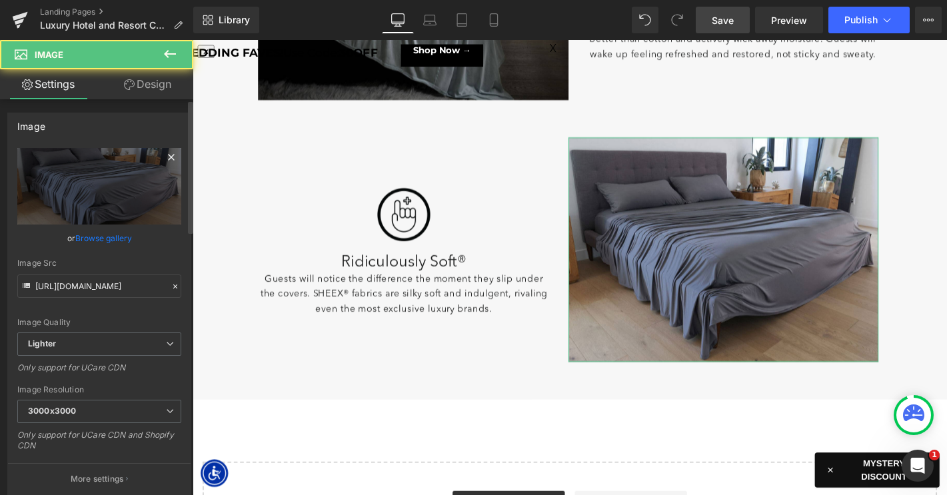
click at [168, 157] on icon at bounding box center [171, 157] width 6 height 6
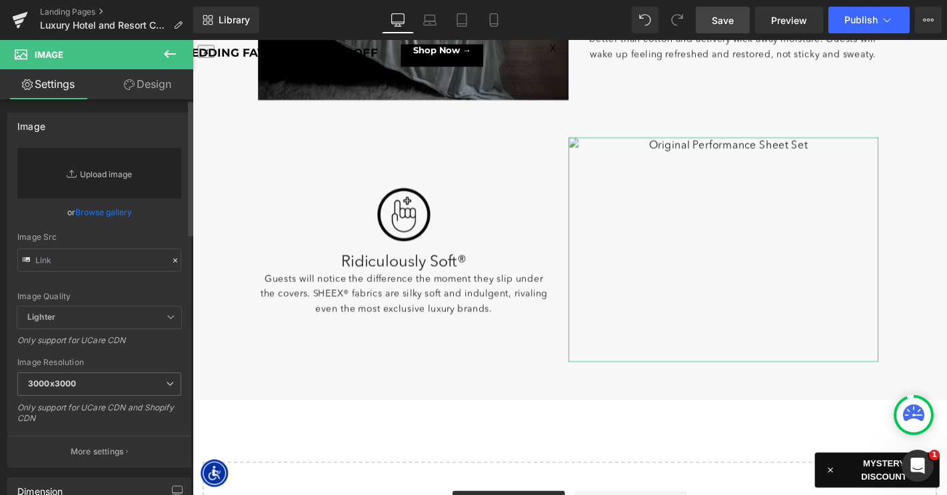
click at [115, 179] on link "Replace Image" at bounding box center [99, 173] width 164 height 51
type input "C:\fakepath\LP-LuxeCoolingForHotel-Images-4.jpg"
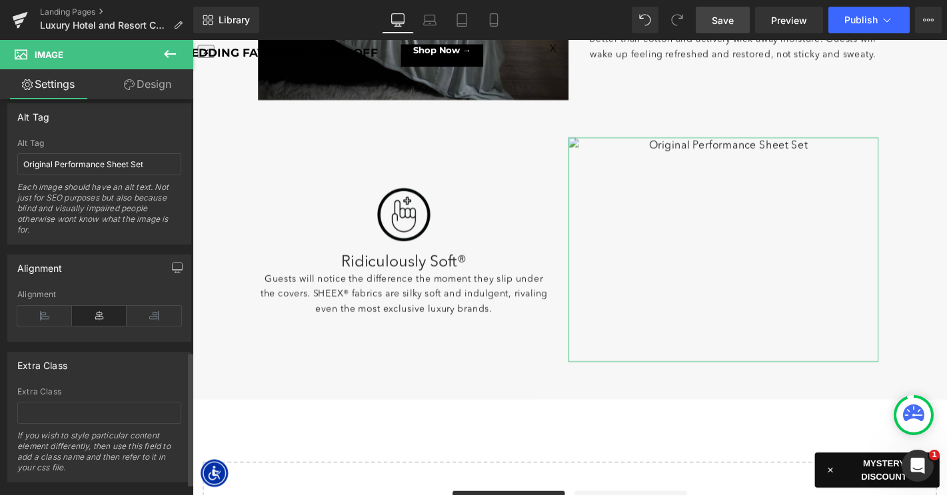
scroll to position [738, 0]
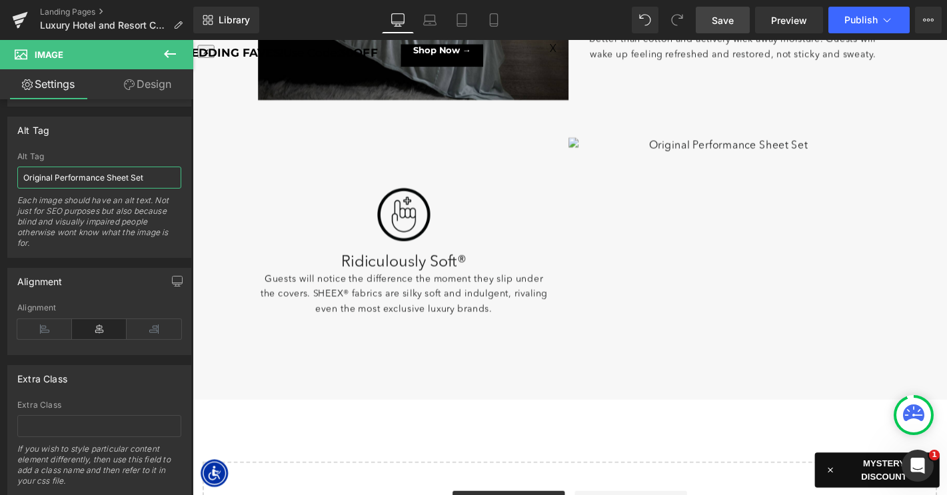
drag, startPoint x: 300, startPoint y: 216, endPoint x: 231, endPoint y: 189, distance: 74.2
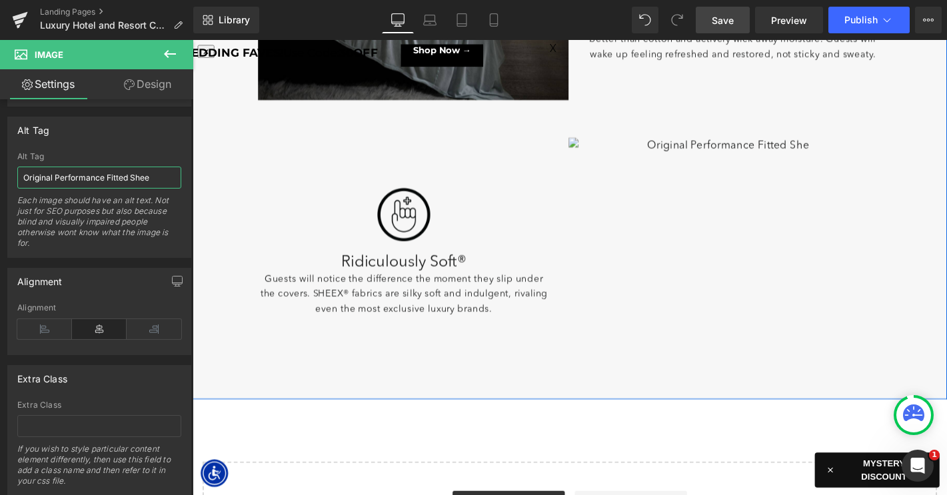
type input "Original Performance Fitted Sheet"
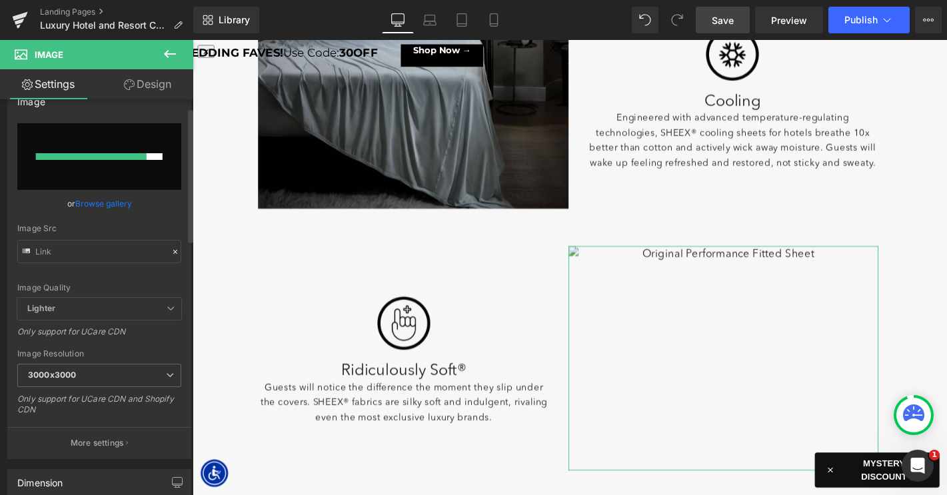
scroll to position [26, 0]
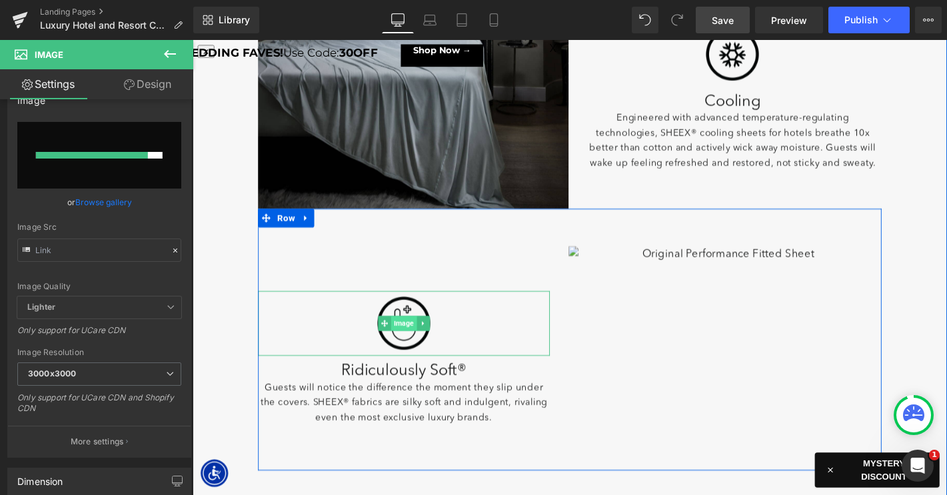
click at [419, 343] on span "Image" at bounding box center [417, 343] width 27 height 16
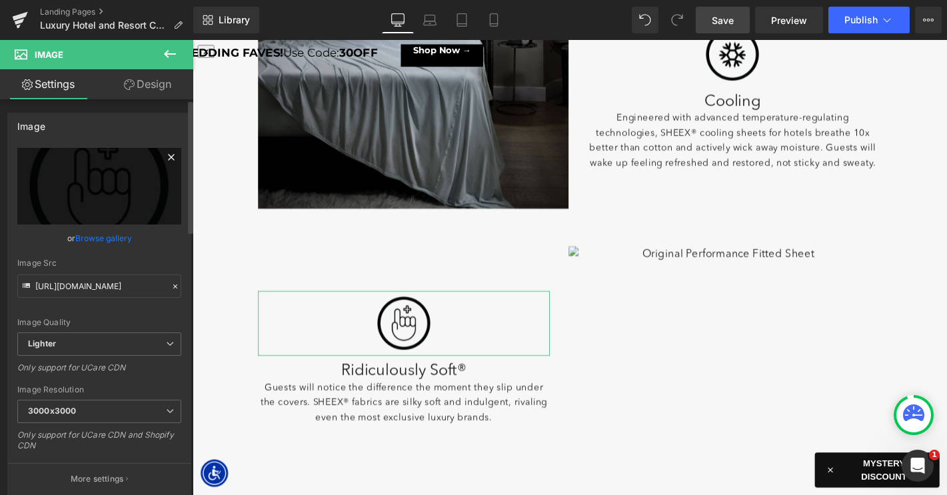
click at [168, 157] on icon at bounding box center [171, 157] width 6 height 6
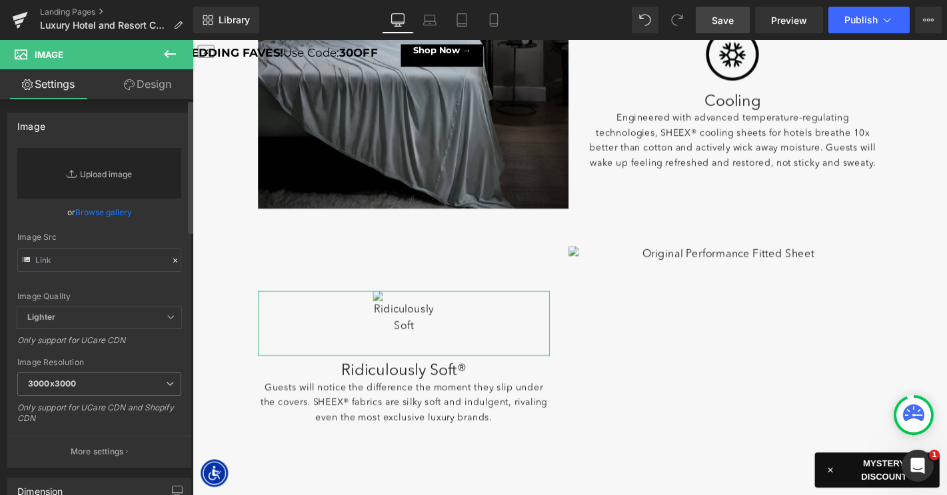
click at [109, 169] on link "Replace Image" at bounding box center [99, 173] width 164 height 51
type input "C:\fakepath\LP_LuxeCoolingForHotel-Icons-StayFit.png"
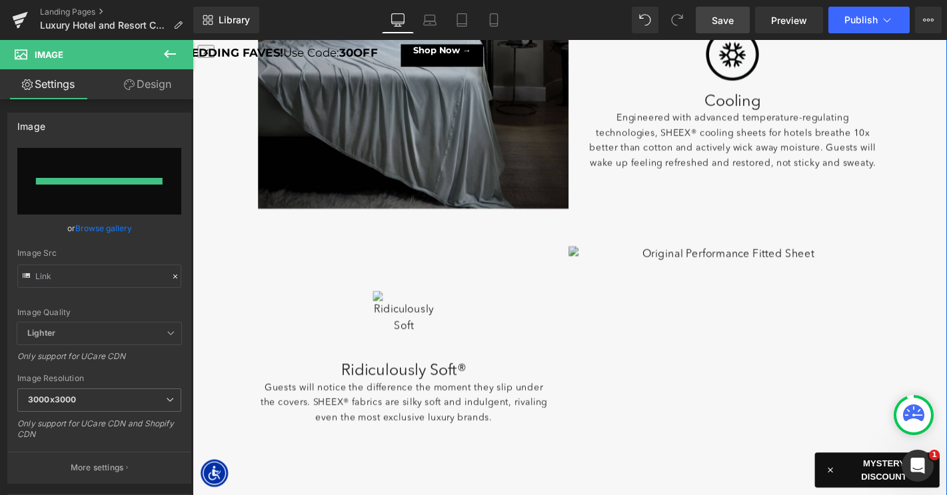
type input "https://ucarecdn.com/0761a8e1-002c-4fc2-9a9e-fbc592b11bca/-/format/auto/-/previ…"
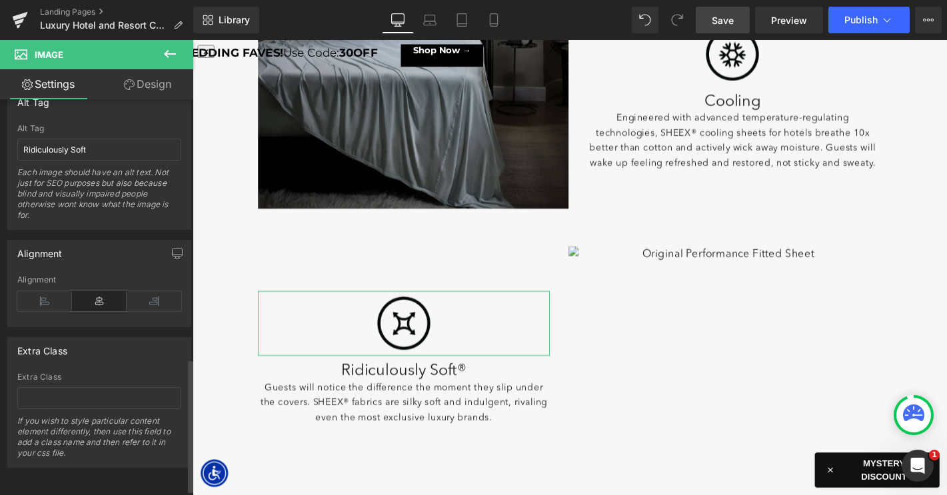
scroll to position [756, 0]
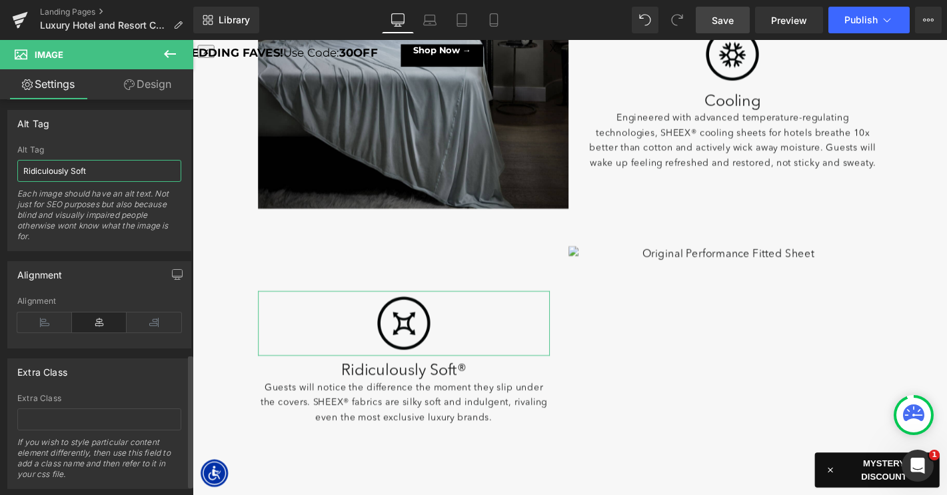
click at [65, 169] on input "Ridiculously Soft" at bounding box center [99, 171] width 164 height 22
type input "Snug Fit"
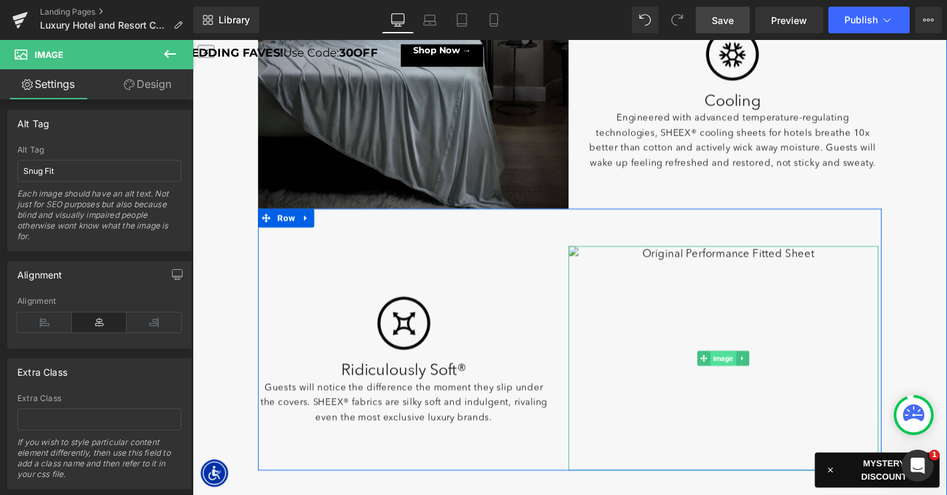
click at [752, 378] on span "Image" at bounding box center [759, 380] width 27 height 16
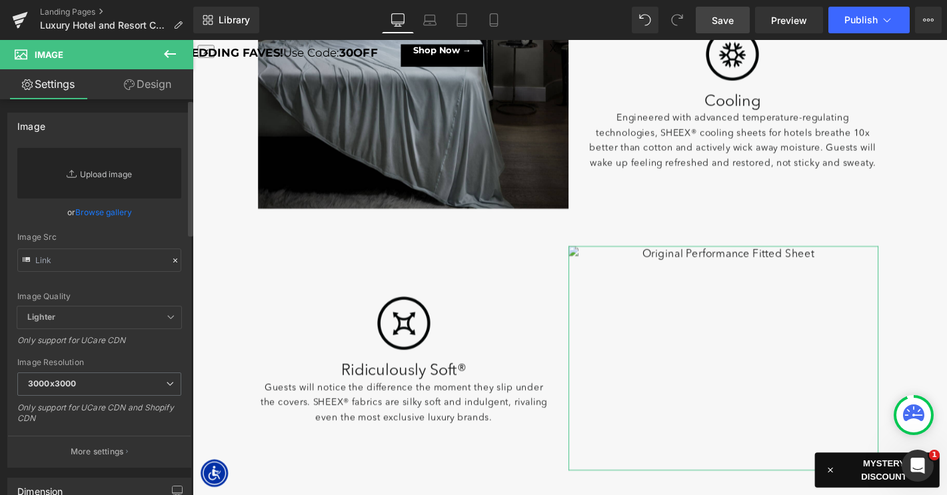
click at [122, 173] on link "Replace Image" at bounding box center [99, 173] width 164 height 51
type input "C:\fakepath\LP-LuxeCoolingForHotel-Images-4.jpg"
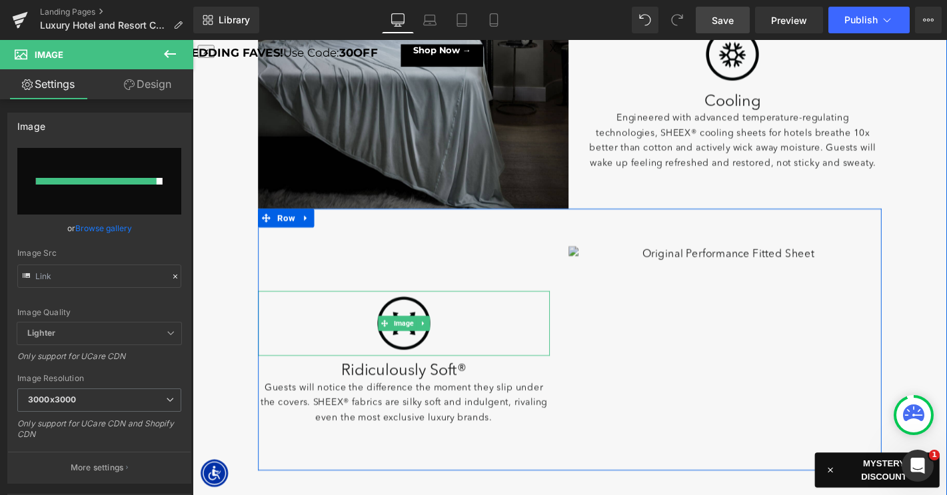
click at [466, 351] on div at bounding box center [419, 342] width 312 height 69
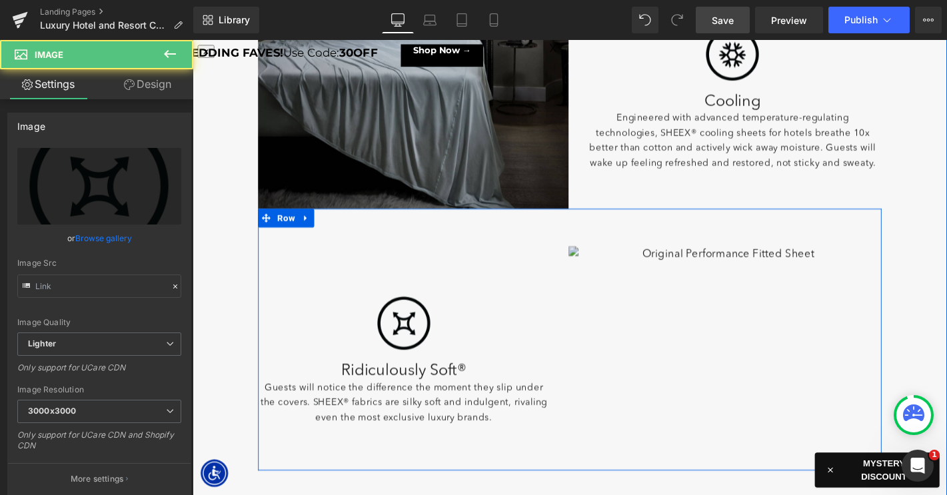
type input "https://ucarecdn.com/0761a8e1-002c-4fc2-9a9e-fbc592b11bca/-/format/auto/-/previ…"
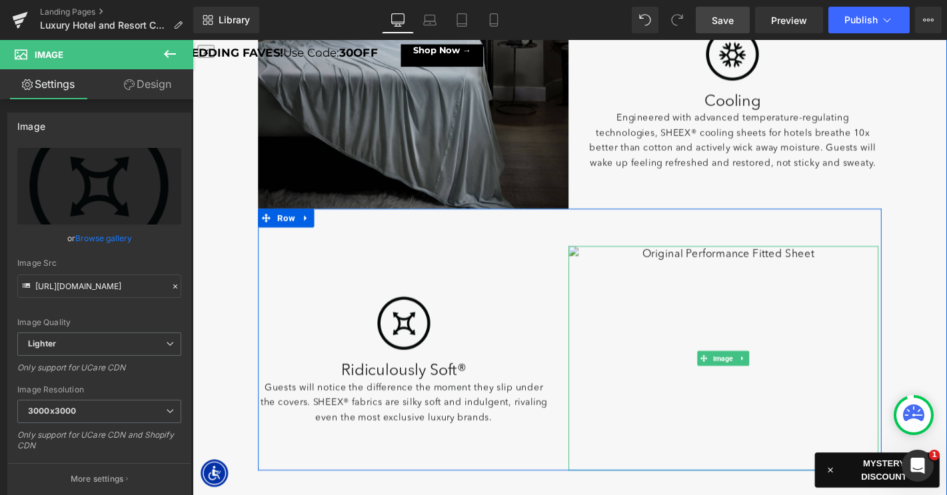
drag, startPoint x: 748, startPoint y: 267, endPoint x: 194, endPoint y: 205, distance: 557.8
click at [748, 267] on img at bounding box center [760, 380] width 332 height 239
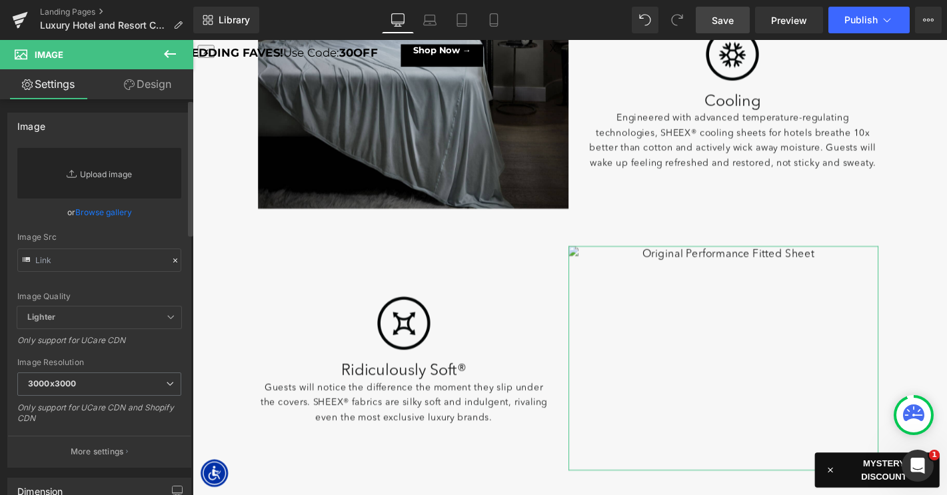
click at [125, 173] on link "Replace Image" at bounding box center [99, 173] width 164 height 51
type input "C:\fakepath\LP-LuxeCoolingForHotel-Images-4.jpg"
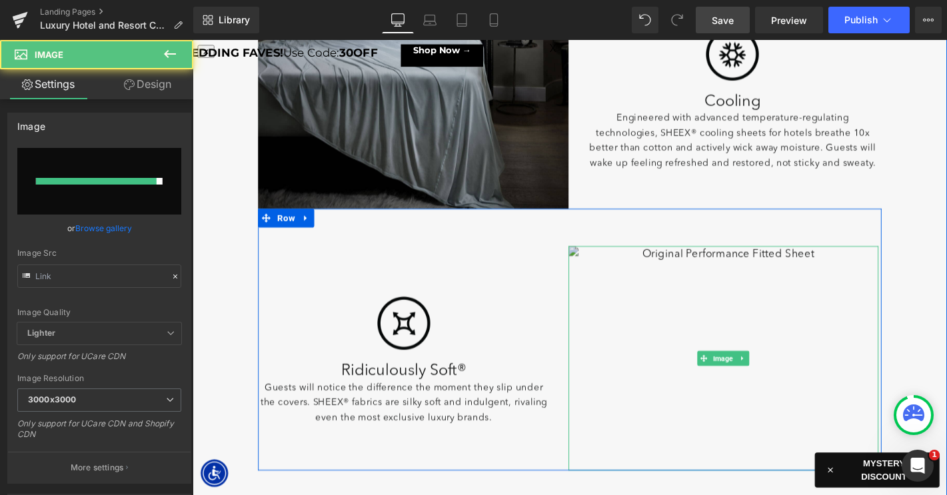
click at [760, 328] on img at bounding box center [760, 380] width 332 height 239
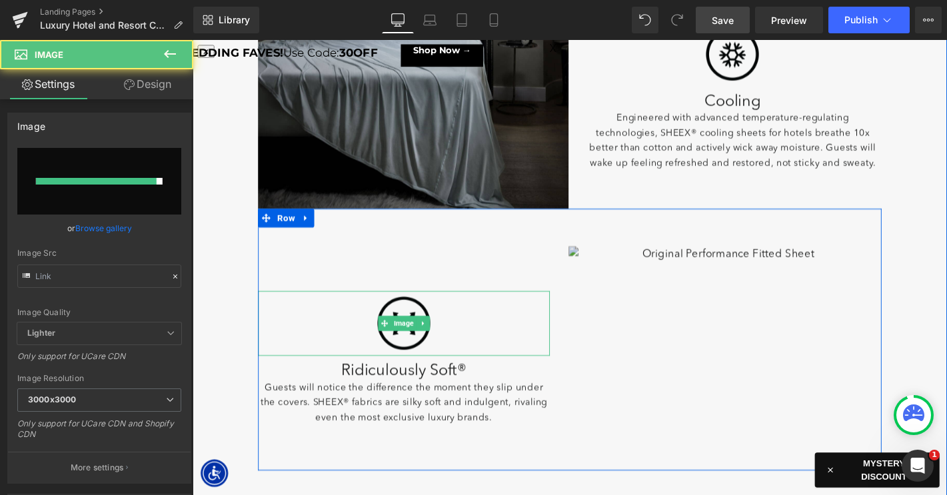
click at [486, 313] on div at bounding box center [419, 342] width 312 height 69
click at [757, 276] on img at bounding box center [760, 380] width 332 height 239
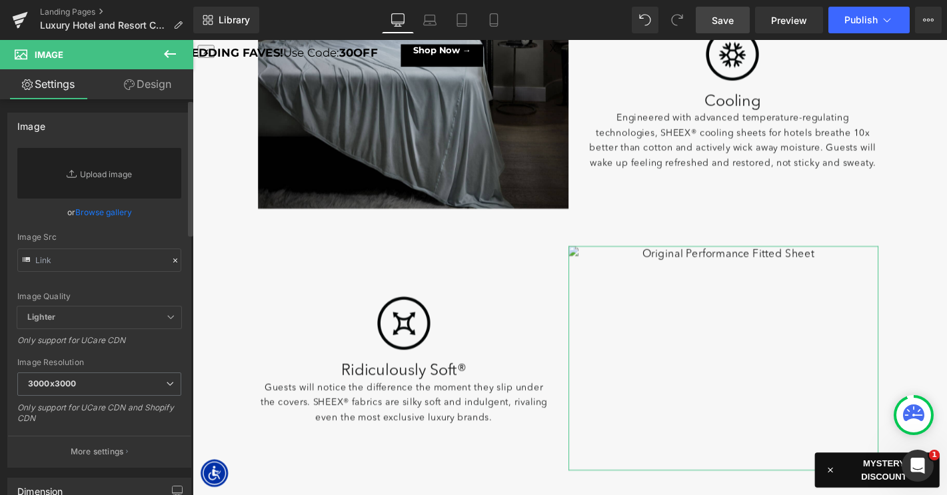
click at [106, 214] on link "Browse gallery" at bounding box center [103, 212] width 57 height 23
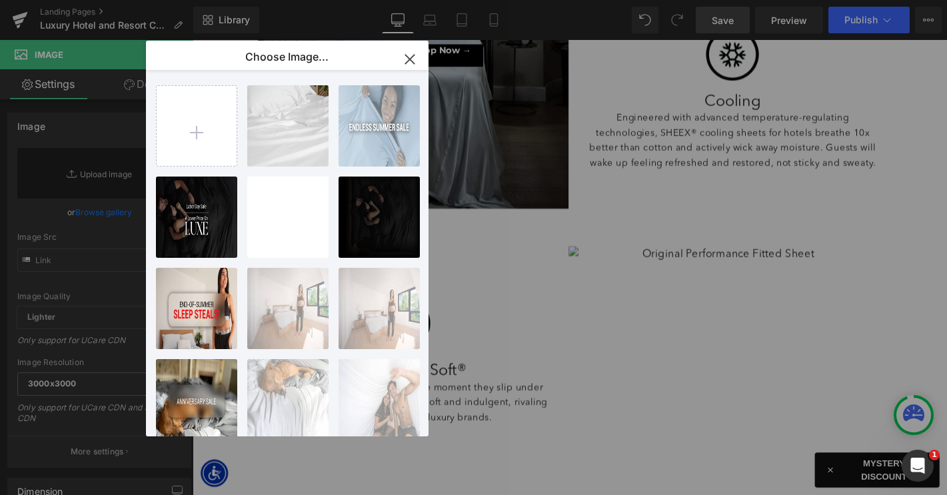
click at [408, 63] on icon "button" at bounding box center [409, 59] width 21 height 21
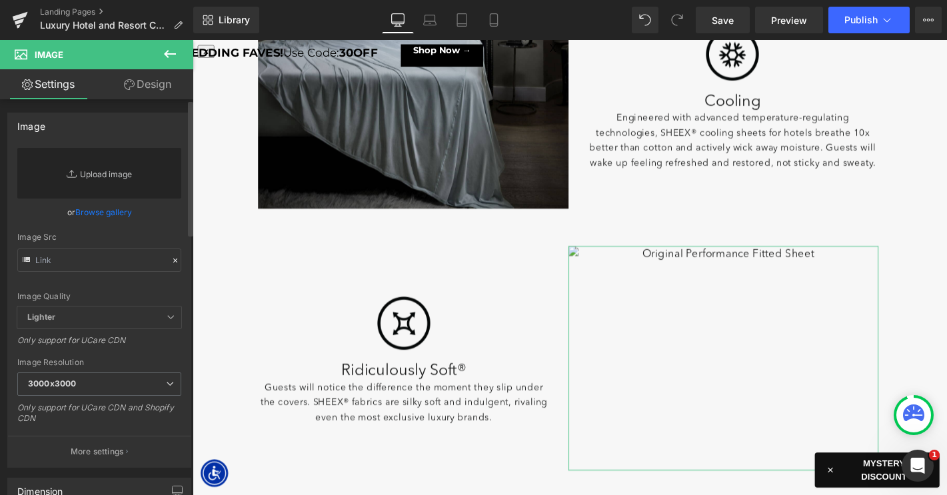
click at [122, 173] on link "Replace Image" at bounding box center [99, 173] width 164 height 51
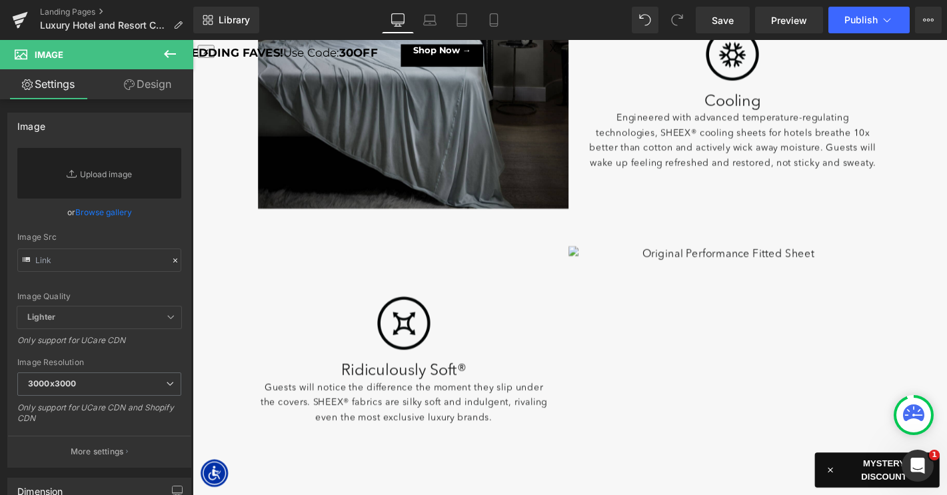
type input "C:\fakepath\LP-LuxeCoolingForHotel-Images-4.jpg"
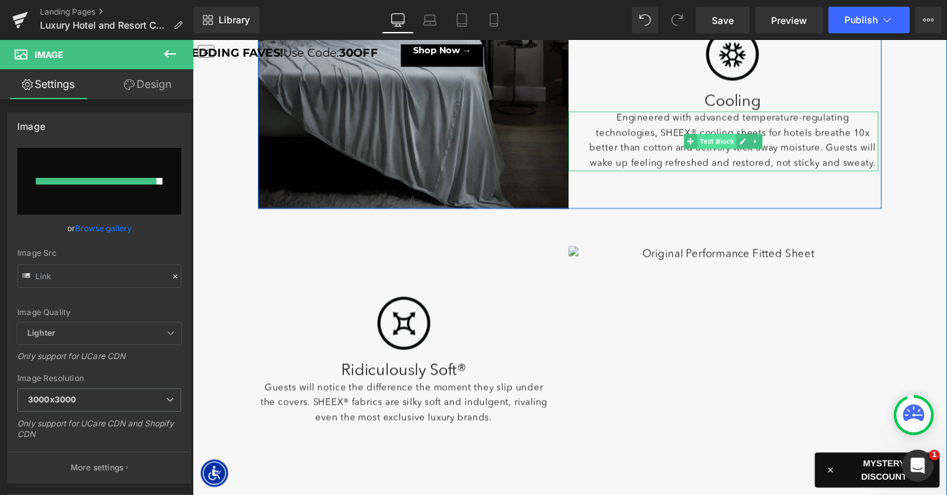
click at [744, 149] on span "Text Block" at bounding box center [753, 149] width 42 height 16
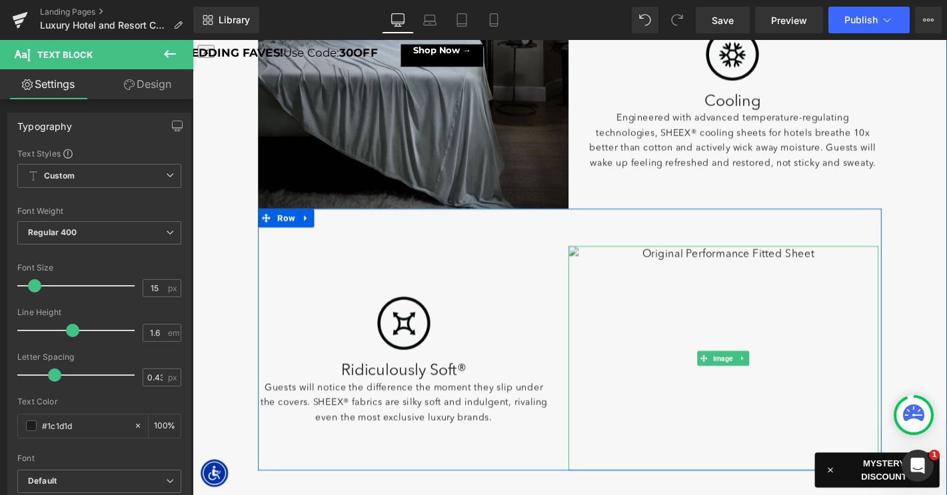
drag, startPoint x: 752, startPoint y: 381, endPoint x: 437, endPoint y: 267, distance: 334.5
click at [752, 382] on span "Image" at bounding box center [759, 380] width 27 height 16
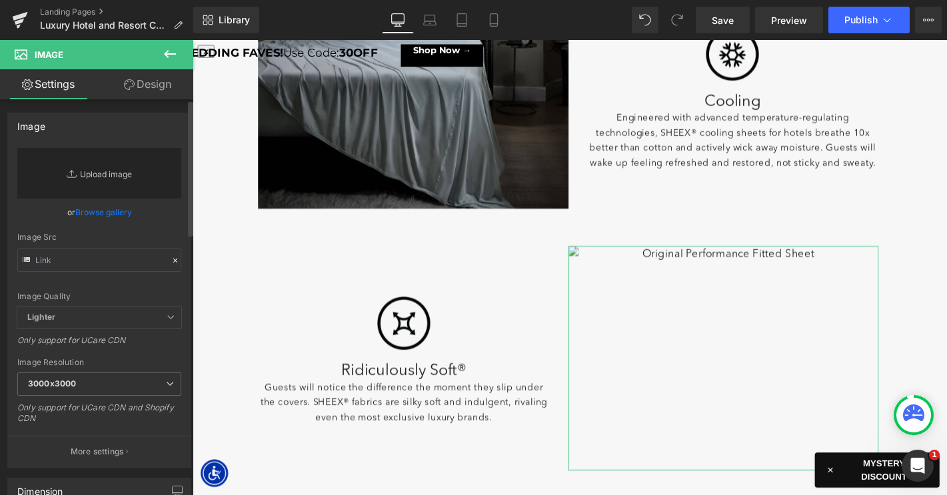
click at [104, 171] on link "Replace Image" at bounding box center [99, 173] width 164 height 51
type input "C:\fakepath\LP-LuxeCoolingForHotel-Images-4.jpg"
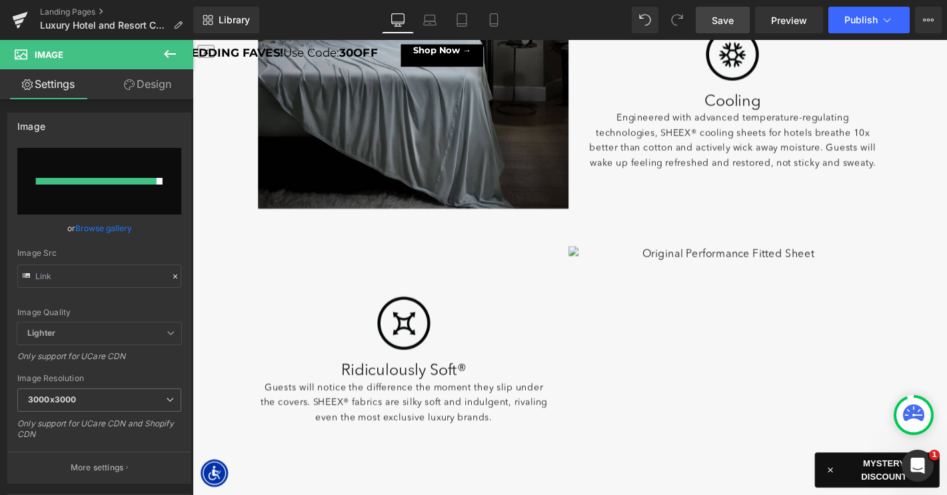
click at [715, 21] on span "Save" at bounding box center [723, 20] width 22 height 14
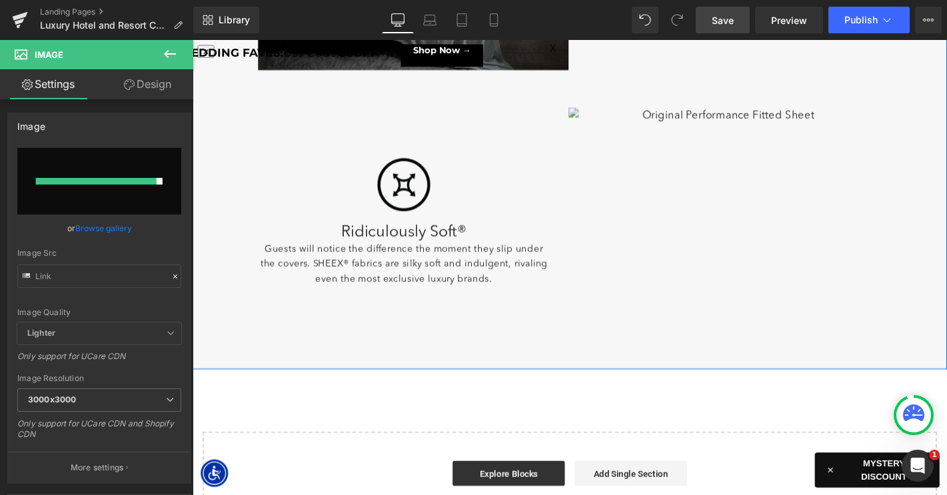
scroll to position [1126, 0]
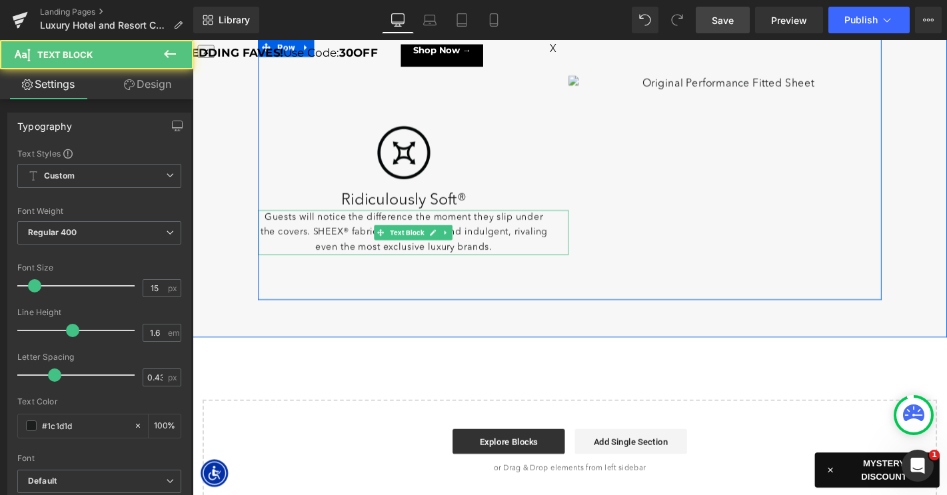
click at [486, 237] on p "Guests will notice the difference the moment they slip under the covers. SHEEX®…" at bounding box center [419, 246] width 312 height 48
click at [419, 270] on p "Guests will notice the difference the moment they slip under the covers. SHEEX®…" at bounding box center [419, 246] width 312 height 48
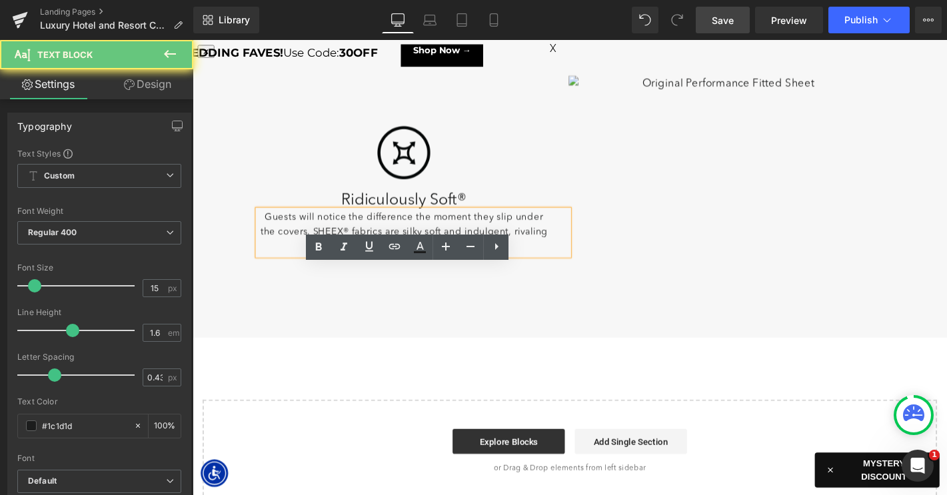
scroll to position [1066, 0]
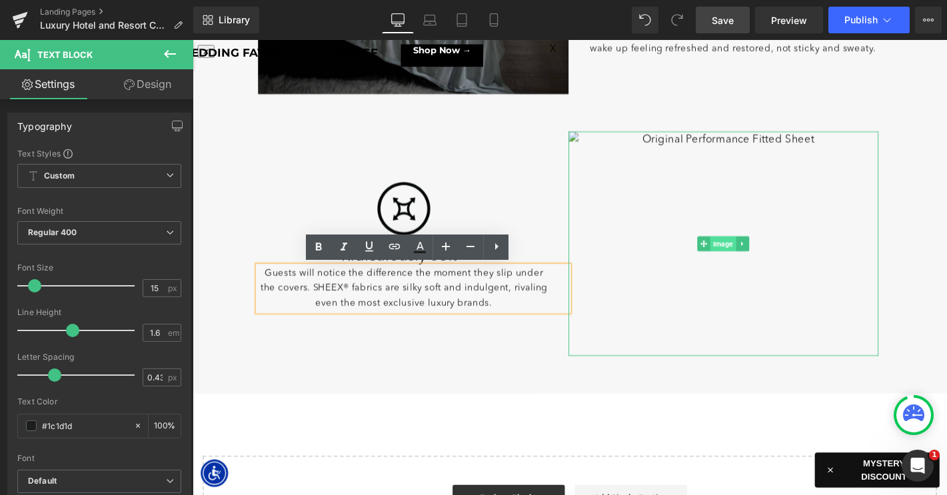
click at [751, 255] on span "Image" at bounding box center [759, 258] width 27 height 16
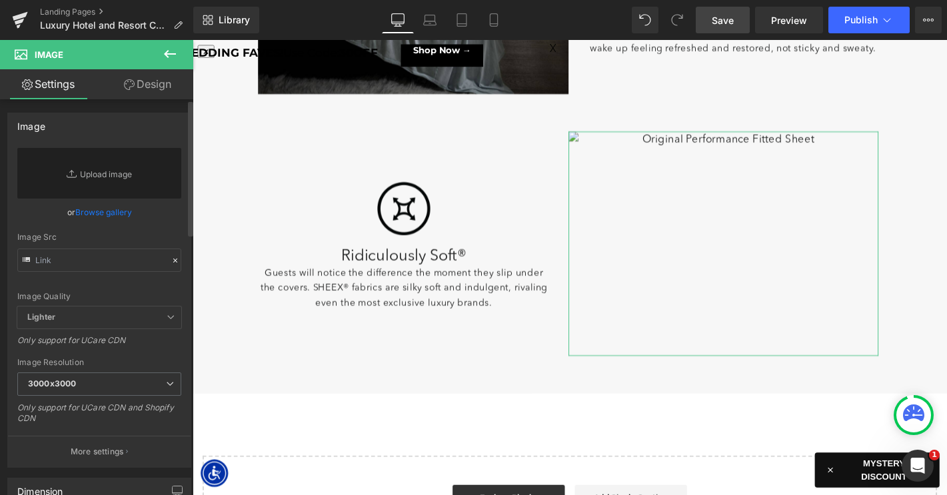
click at [97, 216] on link "Browse gallery" at bounding box center [103, 212] width 57 height 23
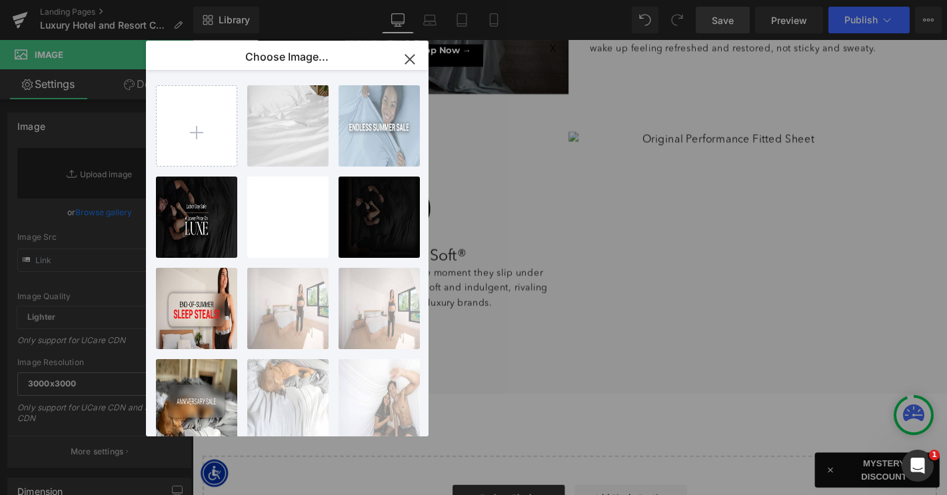
click at [407, 53] on icon "button" at bounding box center [409, 59] width 21 height 21
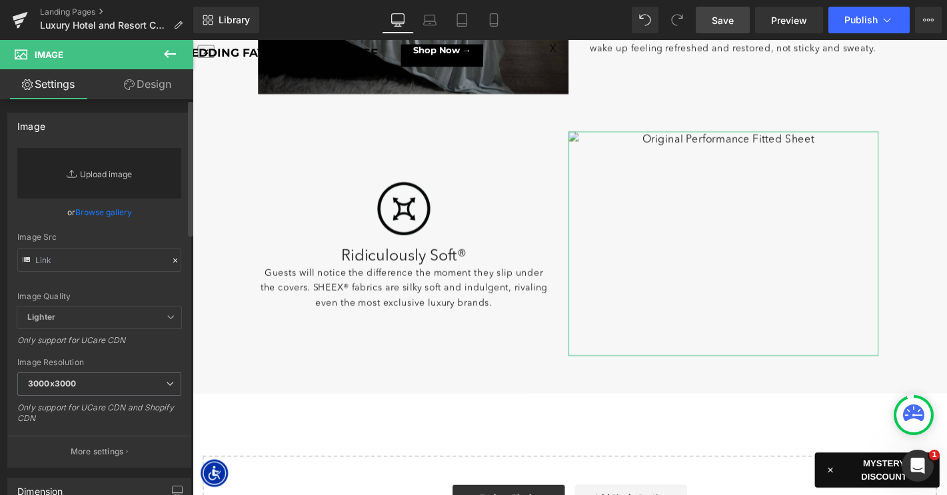
click at [113, 169] on link "Replace Image" at bounding box center [99, 173] width 164 height 51
type input "C:\fakepath\LP-LuxeCoolingForHotel-Images-4.jpg"
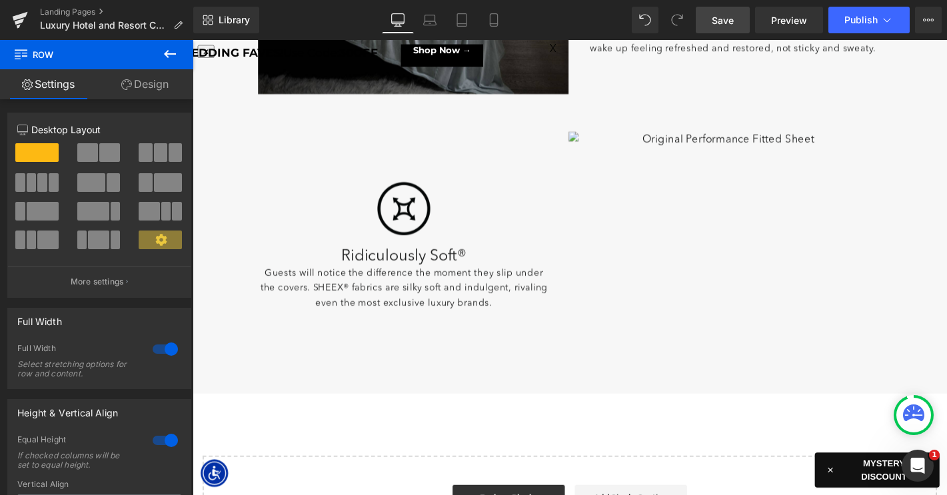
click at [718, 19] on span "Save" at bounding box center [723, 20] width 22 height 14
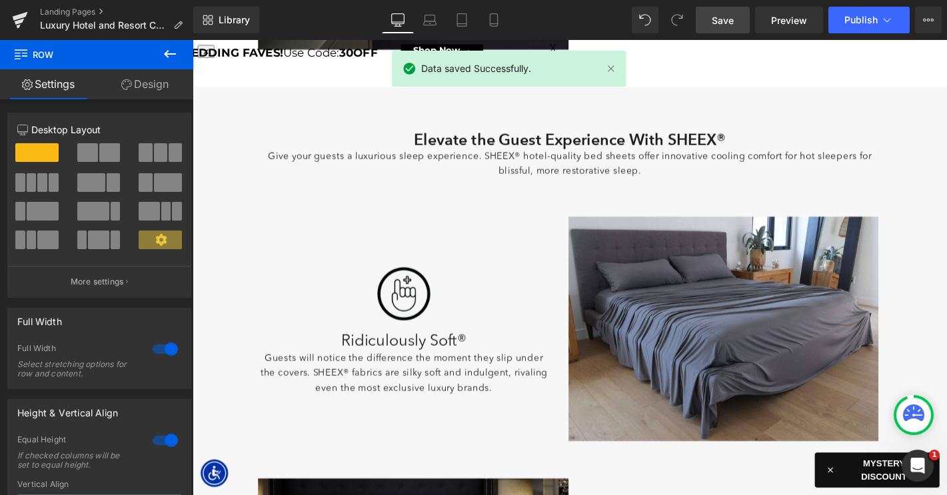
scroll to position [0, 0]
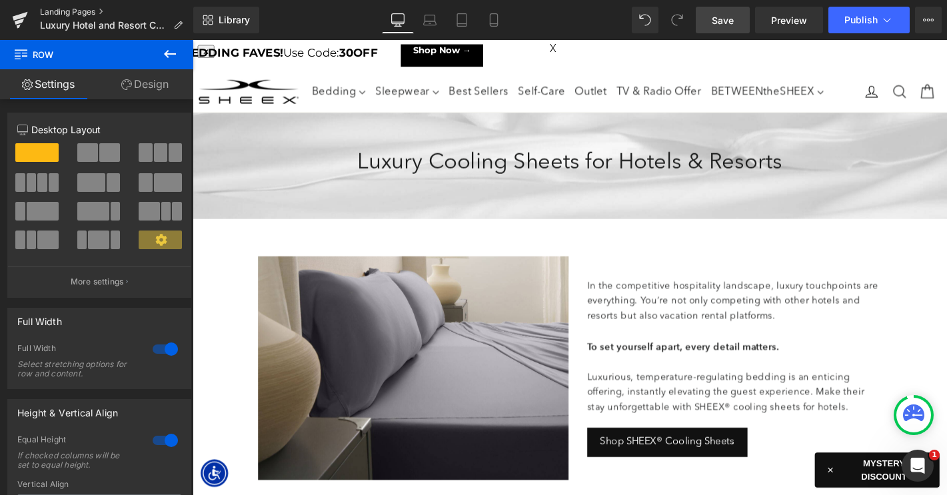
click at [89, 8] on link "Landing Pages" at bounding box center [116, 12] width 153 height 11
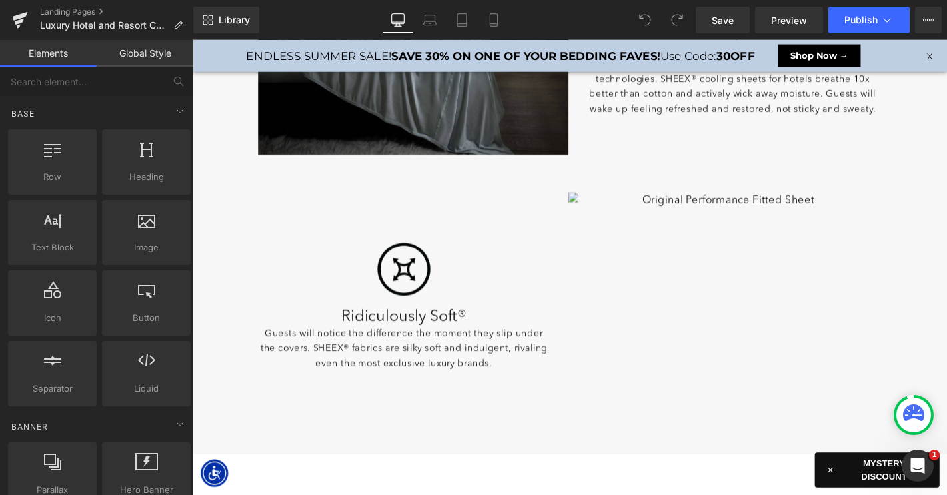
scroll to position [999, 0]
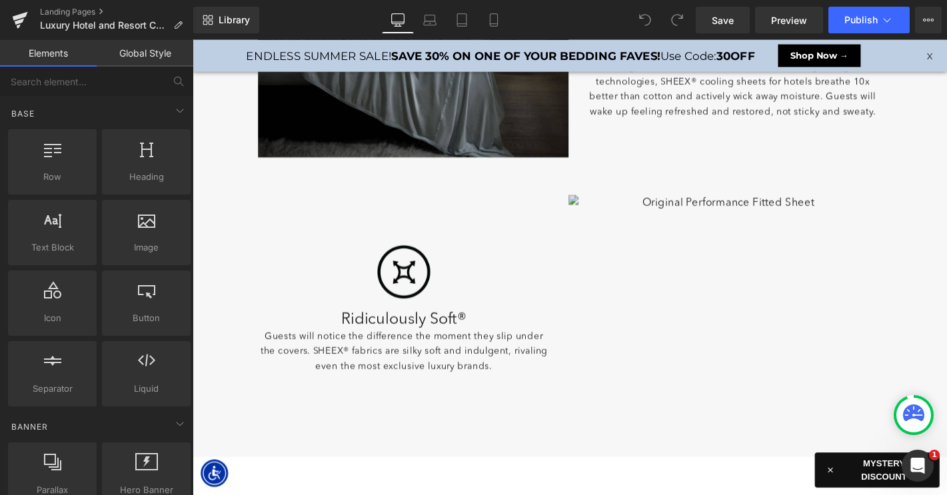
click at [754, 220] on img at bounding box center [760, 324] width 332 height 239
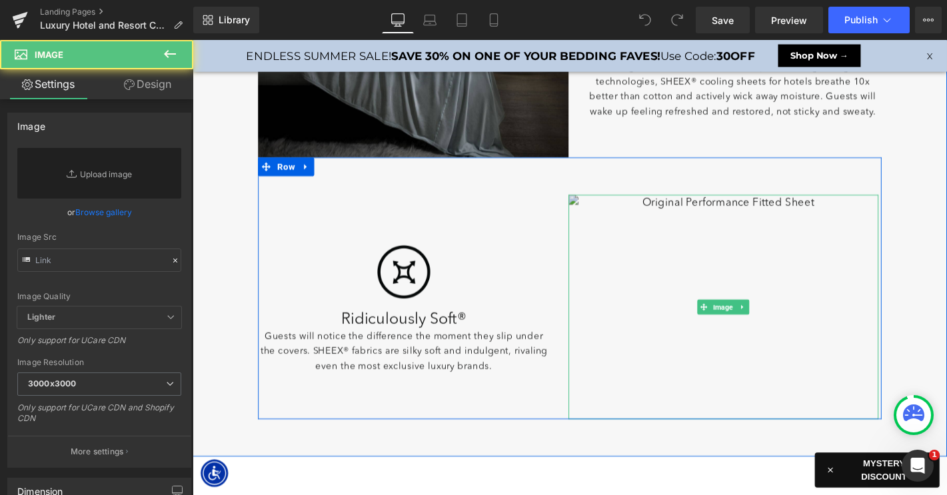
scroll to position [0, 0]
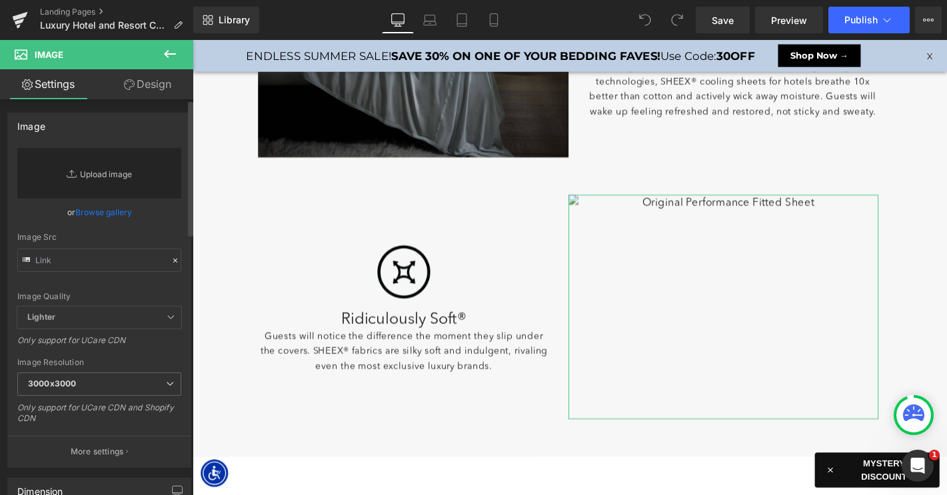
click at [120, 173] on link "Replace Image" at bounding box center [99, 173] width 164 height 51
type input "C:\fakepath\LP-LuxeCoolingForHotel-Images-4.jpg"
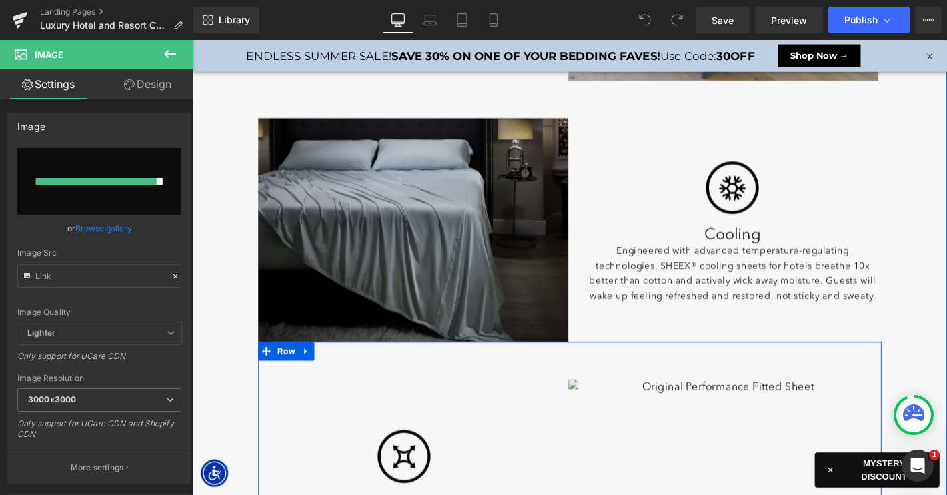
scroll to position [678, 0]
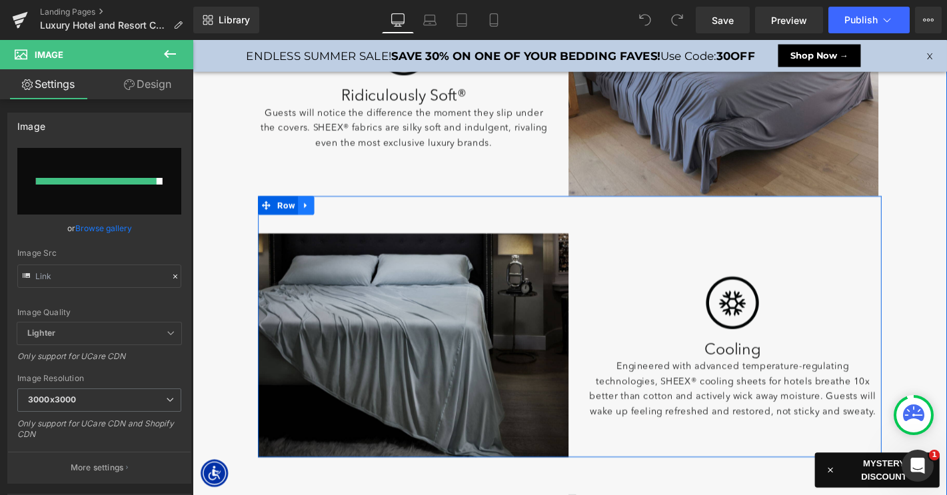
click at [314, 215] on icon at bounding box center [313, 216] width 9 height 10
click at [332, 219] on icon at bounding box center [330, 216] width 9 height 9
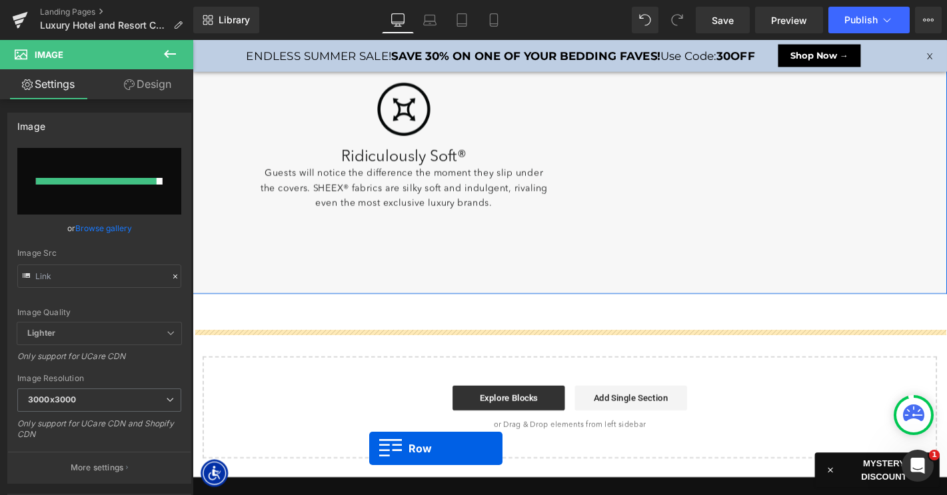
scroll to position [1273, 0]
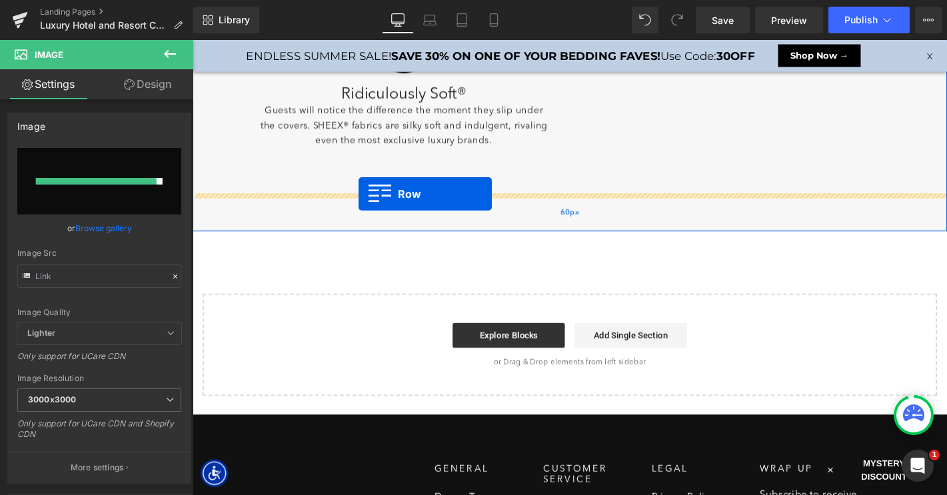
drag, startPoint x: 270, startPoint y: 153, endPoint x: 370, endPoint y: 205, distance: 113.0
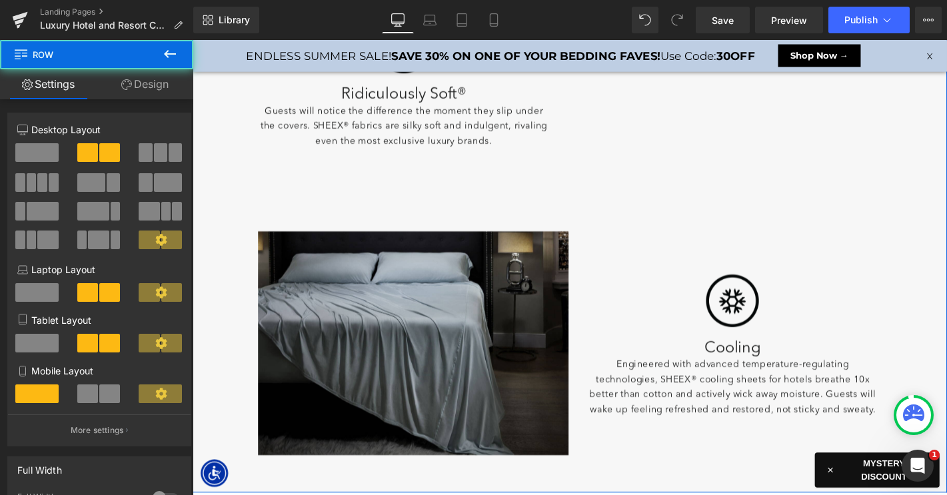
scroll to position [985, 0]
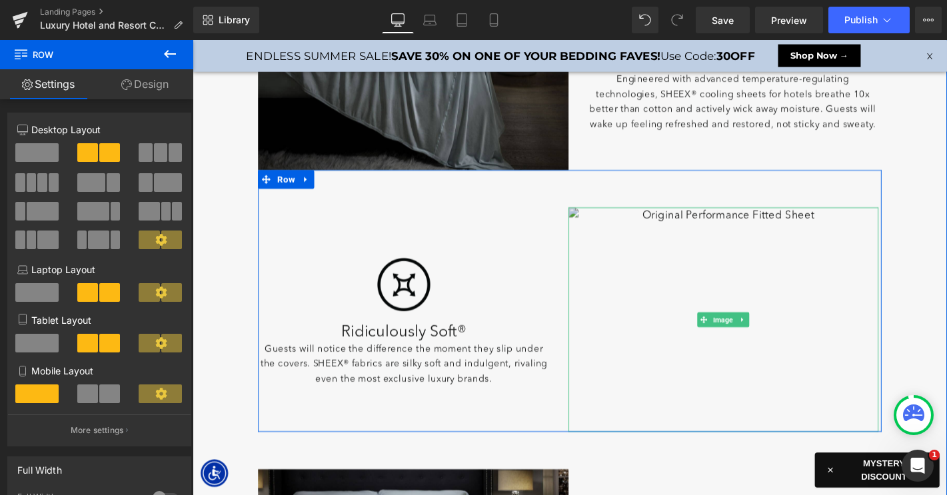
click at [711, 268] on img at bounding box center [760, 338] width 332 height 239
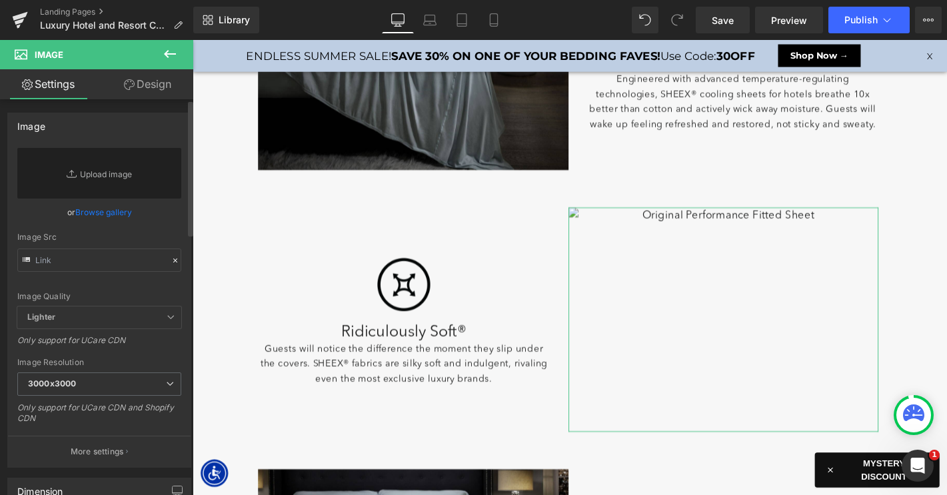
click at [116, 217] on link "Browse gallery" at bounding box center [103, 212] width 57 height 23
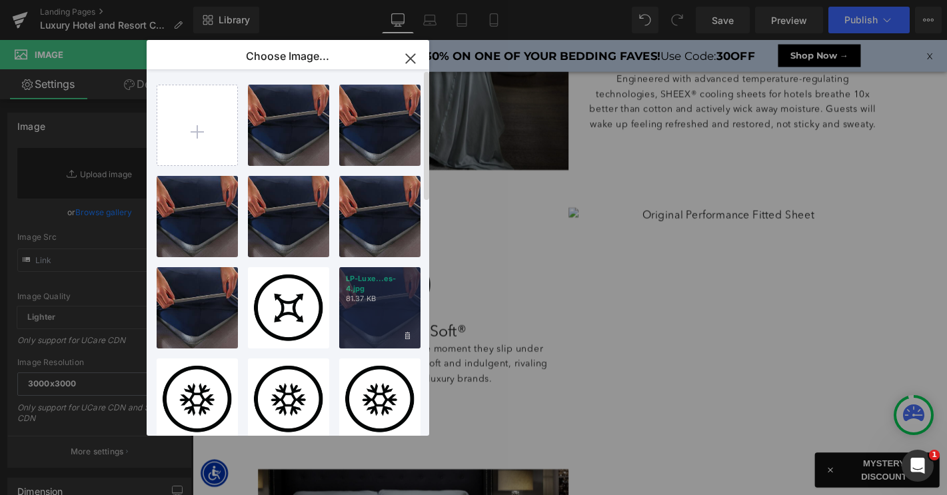
click at [370, 306] on div "LP-Luxe...es-4.jpg 81.37 KB" at bounding box center [379, 307] width 81 height 81
type input "https://ucarecdn.com/66739b39-abe1-4619-8d3d-6f591a813499/-/format/auto/-/previ…"
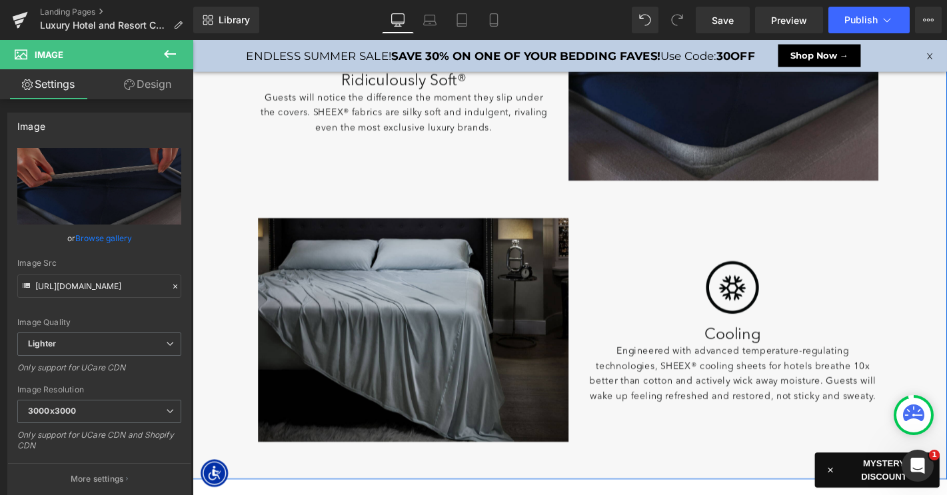
scroll to position [1256, 0]
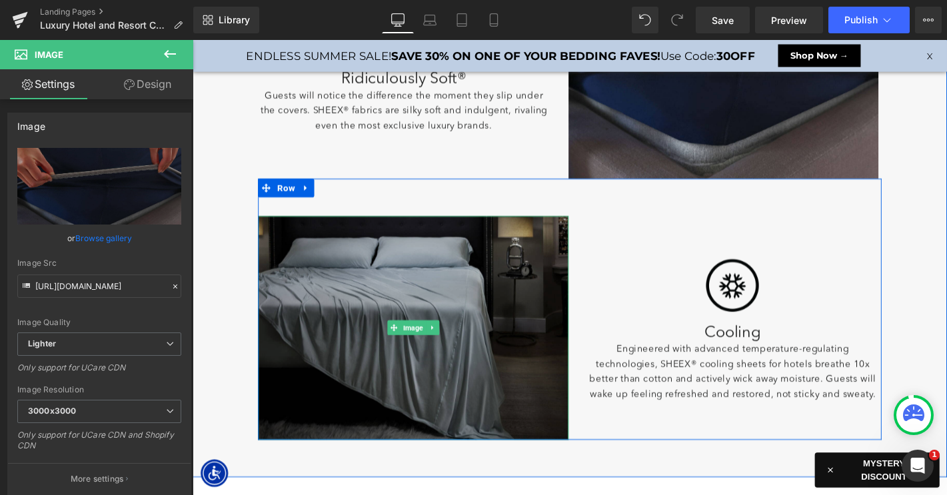
click at [490, 306] on img at bounding box center [429, 347] width 332 height 239
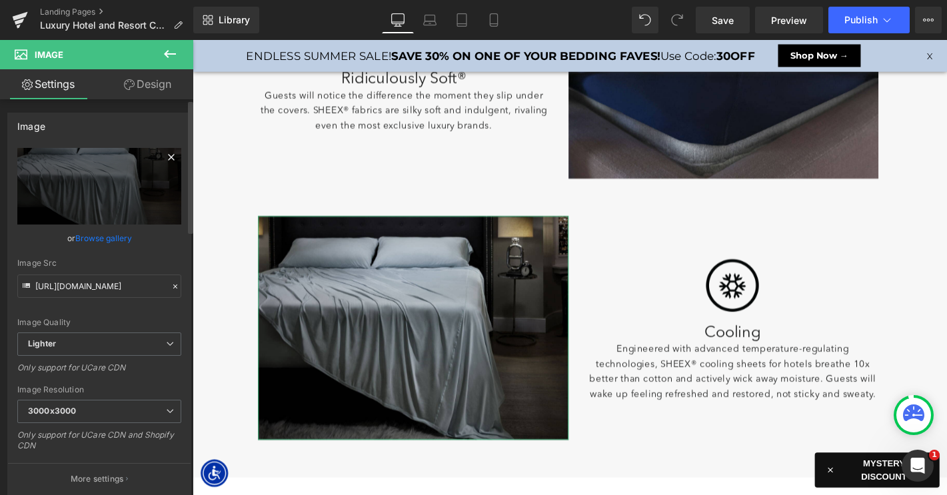
click at [165, 159] on icon at bounding box center [171, 157] width 16 height 16
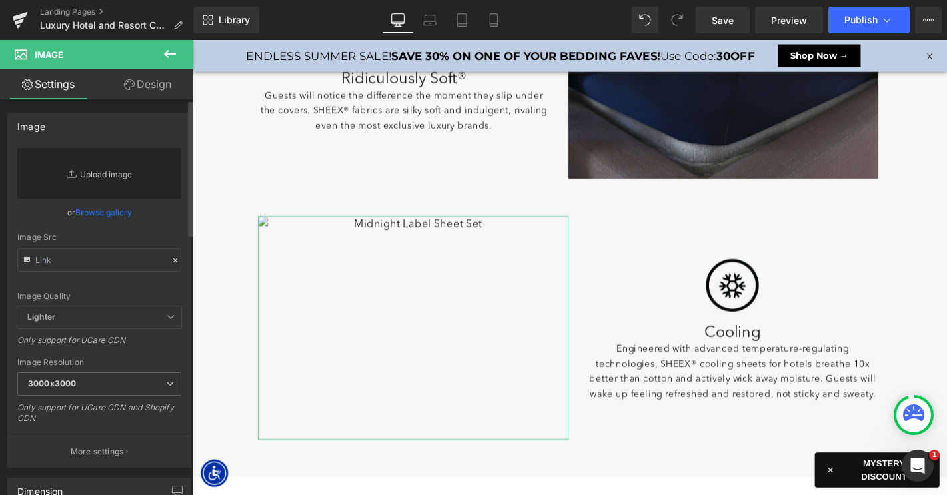
click at [115, 173] on link "Replace Image" at bounding box center [99, 173] width 164 height 51
type input "C:\fakepath\LP-LuxeCoolingForHotel-Images-5.jpg"
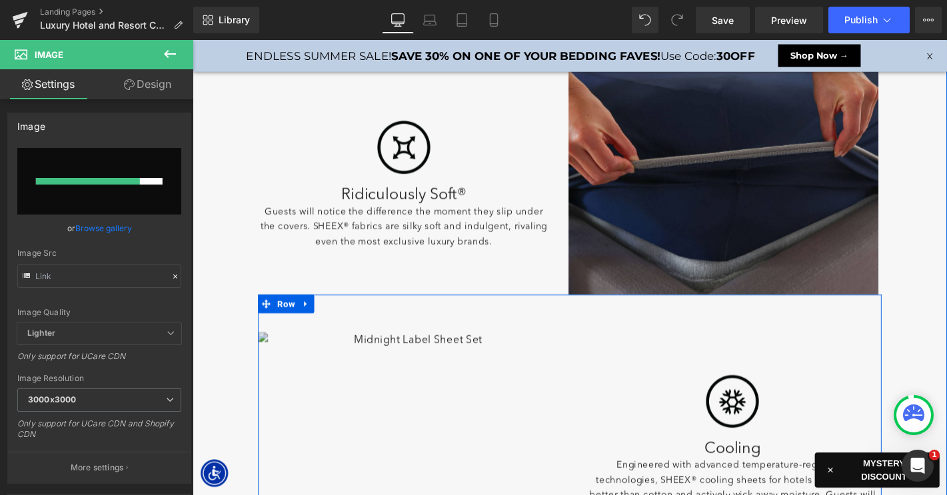
scroll to position [1107, 0]
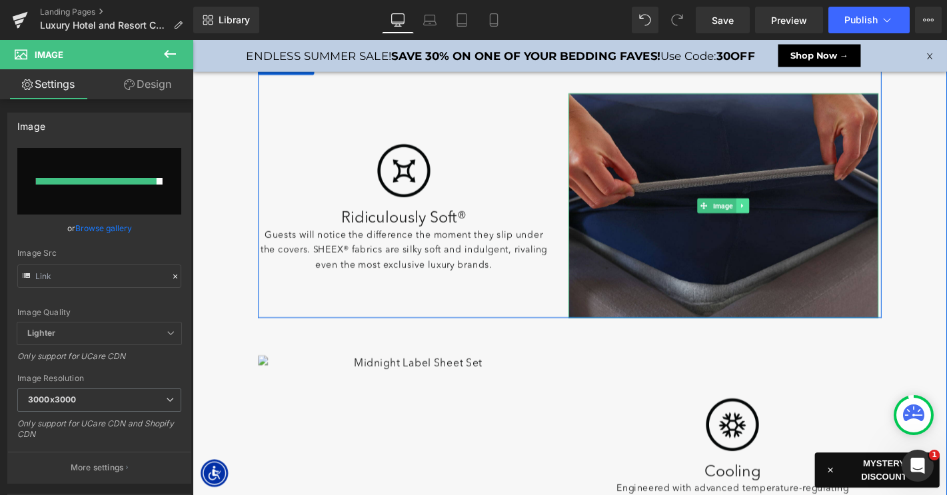
click at [777, 216] on icon at bounding box center [780, 217] width 7 height 8
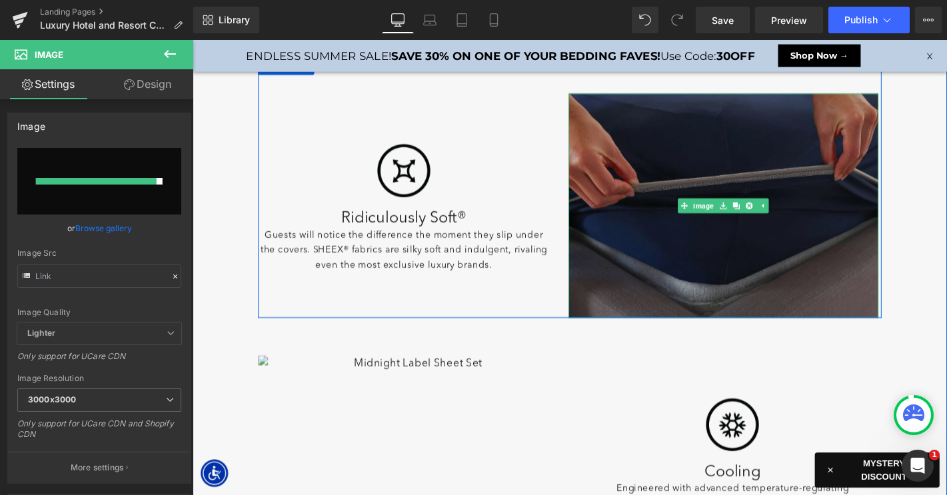
click at [738, 251] on img at bounding box center [760, 216] width 332 height 239
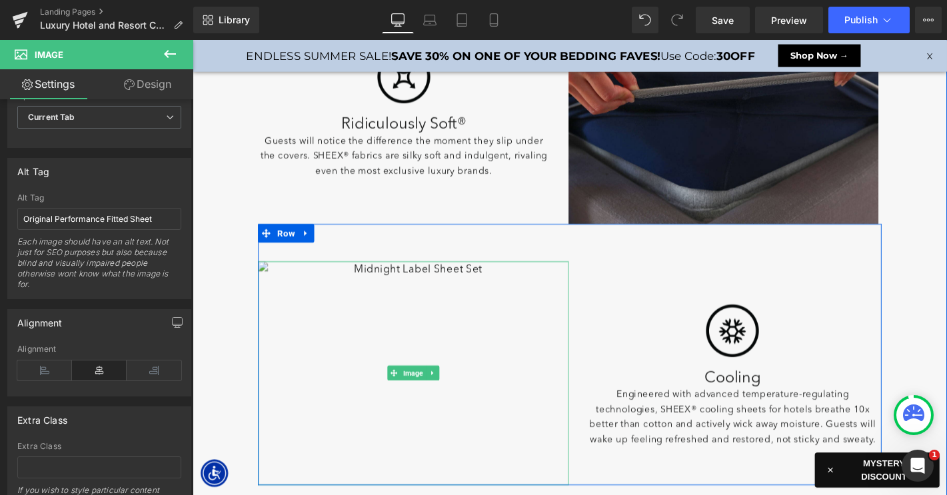
scroll to position [1267, 0]
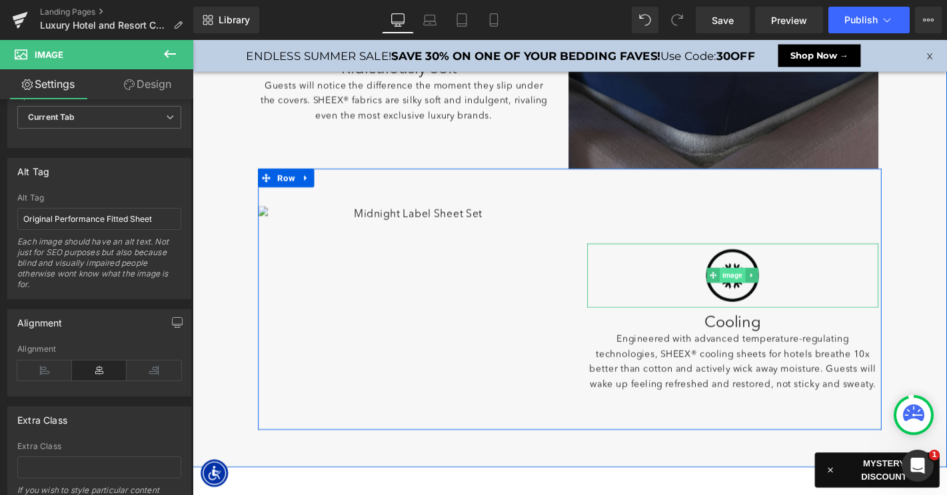
click at [774, 289] on span "Image" at bounding box center [769, 291] width 27 height 16
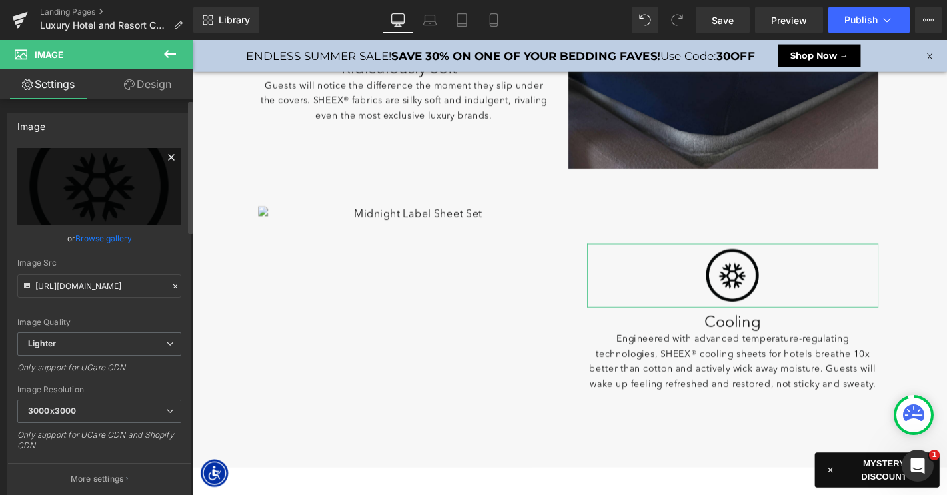
click at [163, 156] on icon at bounding box center [171, 157] width 16 height 16
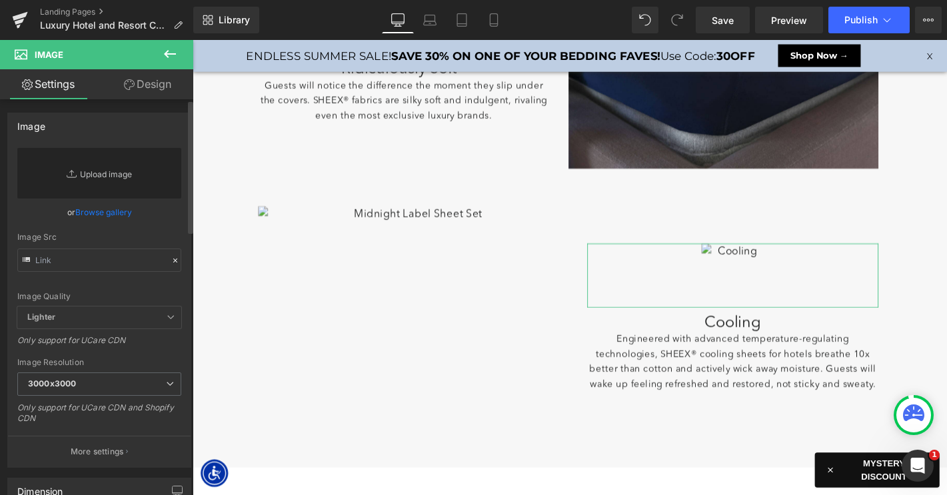
click at [95, 187] on link "Replace Image" at bounding box center [99, 173] width 164 height 51
type input "C:\fakepath\LP_LuxeCoolingForHotel-Icons-Hypo.png"
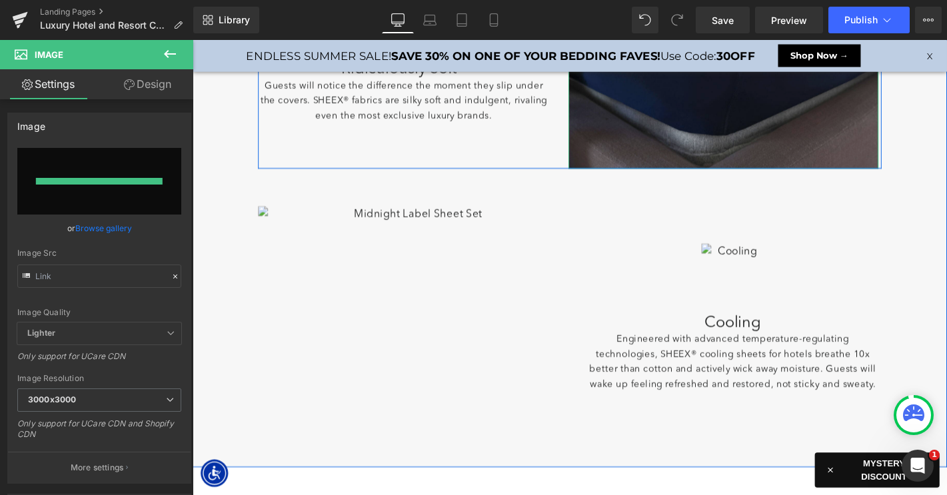
type input "https://ucarecdn.com/df4c81b7-837e-41ac-bf4f-575b69f2eada/-/format/auto/-/previ…"
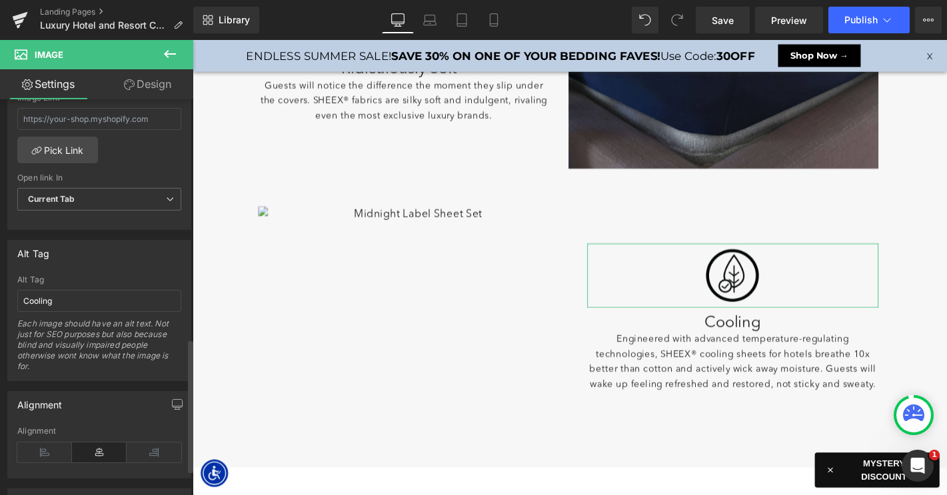
scroll to position [546, 0]
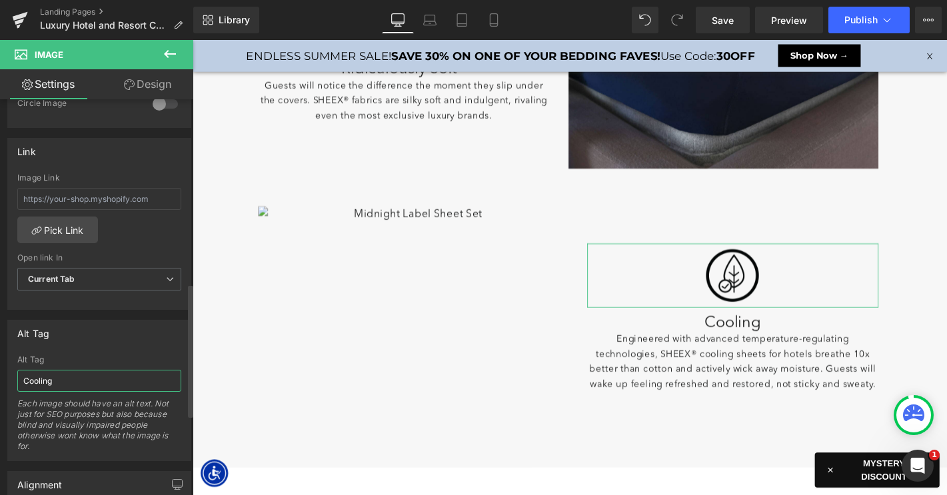
click at [69, 373] on input "Cooling" at bounding box center [99, 381] width 164 height 22
type input "Hypoallergenic"
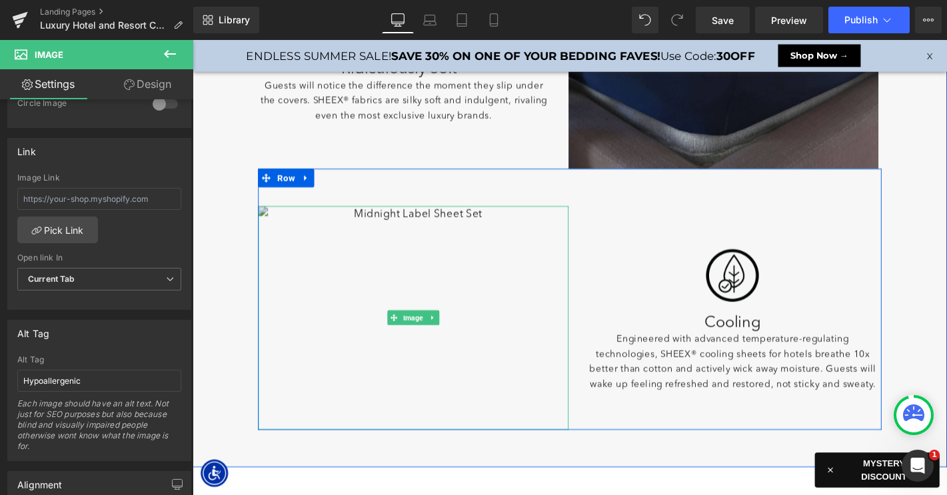
click at [384, 276] on img at bounding box center [429, 336] width 332 height 239
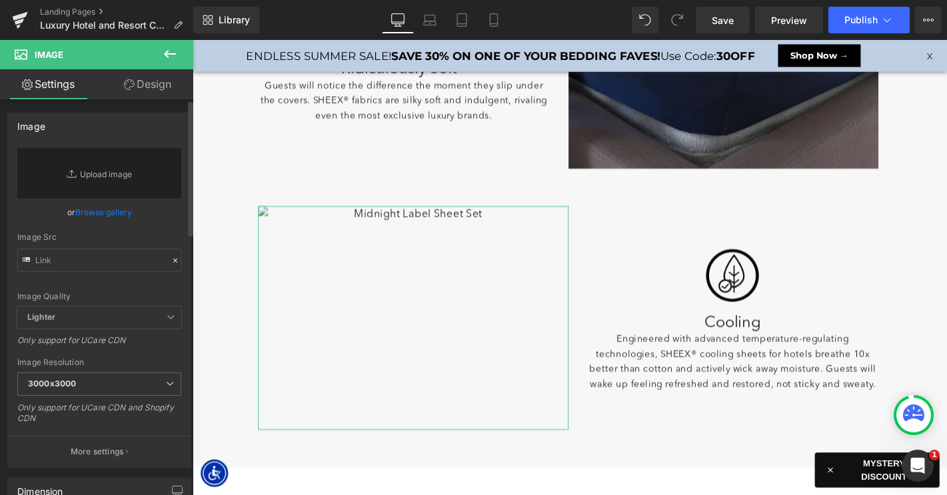
click at [108, 211] on link "Browse gallery" at bounding box center [103, 212] width 57 height 23
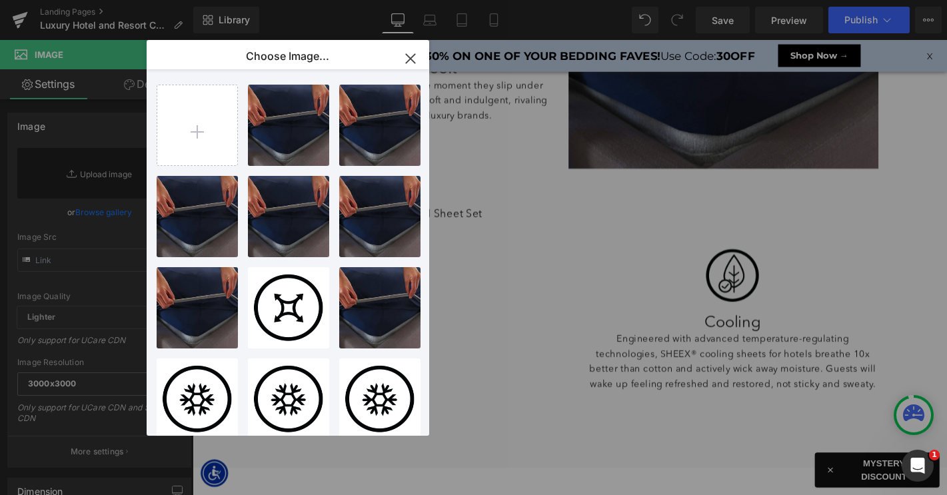
click at [403, 60] on icon "button" at bounding box center [410, 58] width 21 height 21
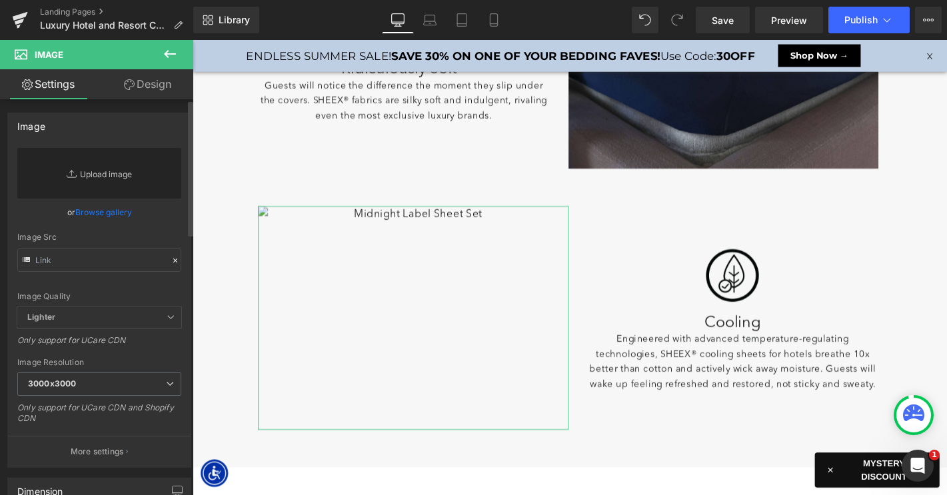
click at [115, 171] on link "Replace Image" at bounding box center [99, 173] width 164 height 51
type input "C:\fakepath\LP-LuxeCoolingForHotel-Images-5.jpg"
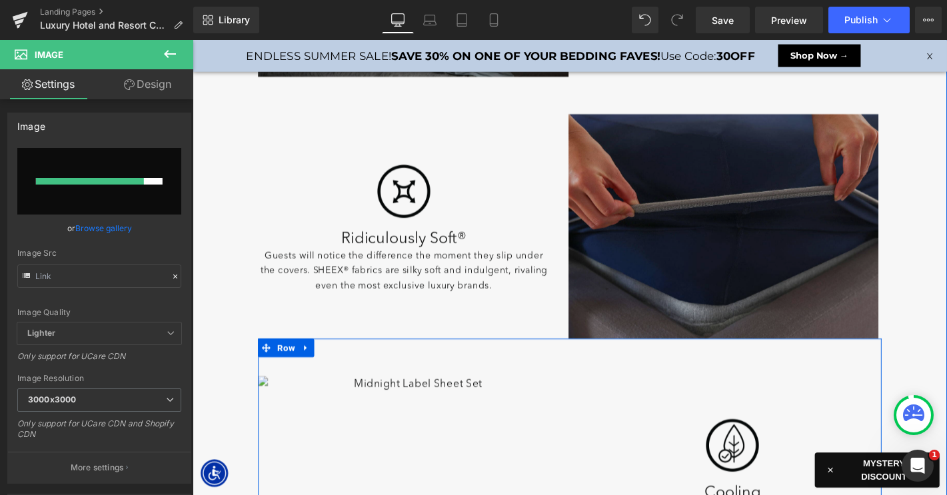
scroll to position [1051, 0]
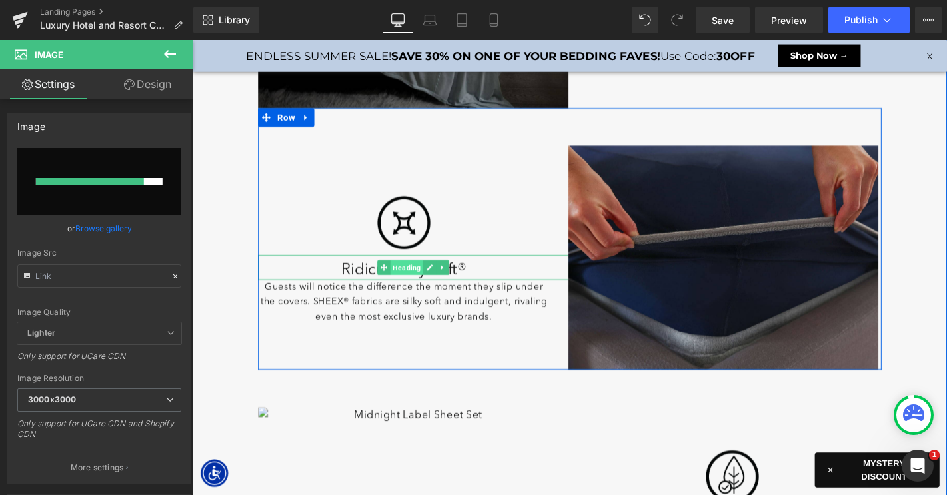
click at [438, 288] on span "Heading" at bounding box center [421, 283] width 35 height 16
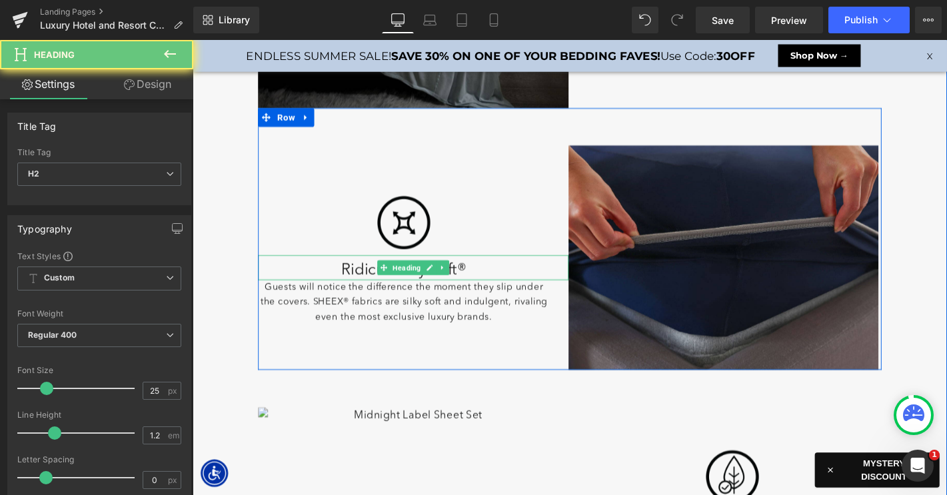
click at [350, 288] on h2 "Ridiculously Soft®" at bounding box center [419, 286] width 312 height 20
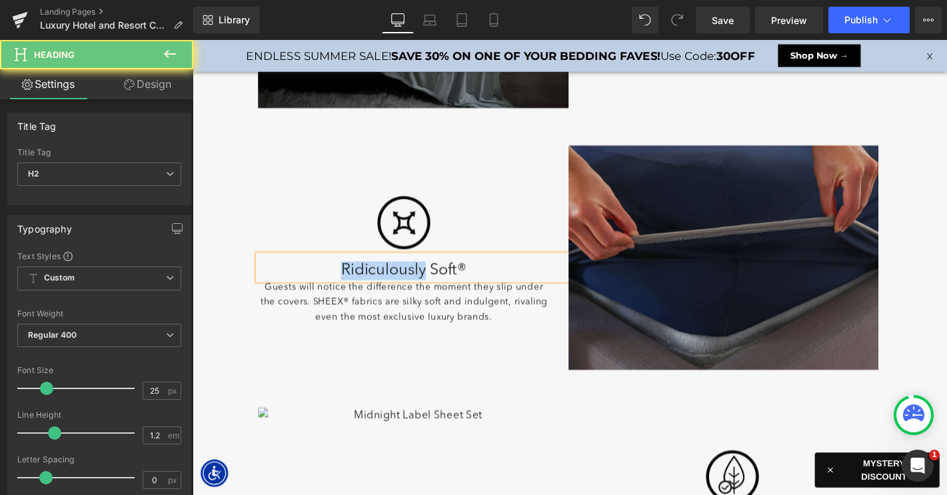
click at [350, 288] on h2 "Ridiculously Soft®" at bounding box center [419, 286] width 312 height 20
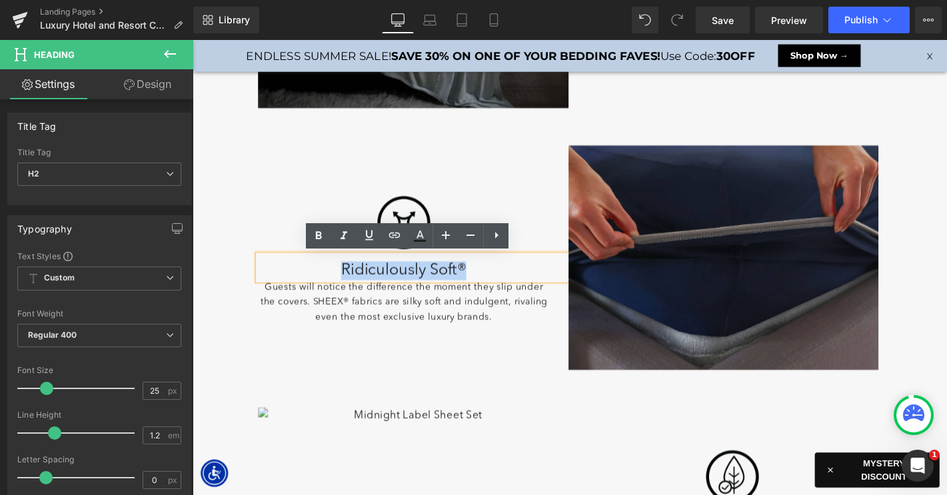
click at [350, 288] on h2 "Ridiculously Soft®" at bounding box center [419, 286] width 312 height 20
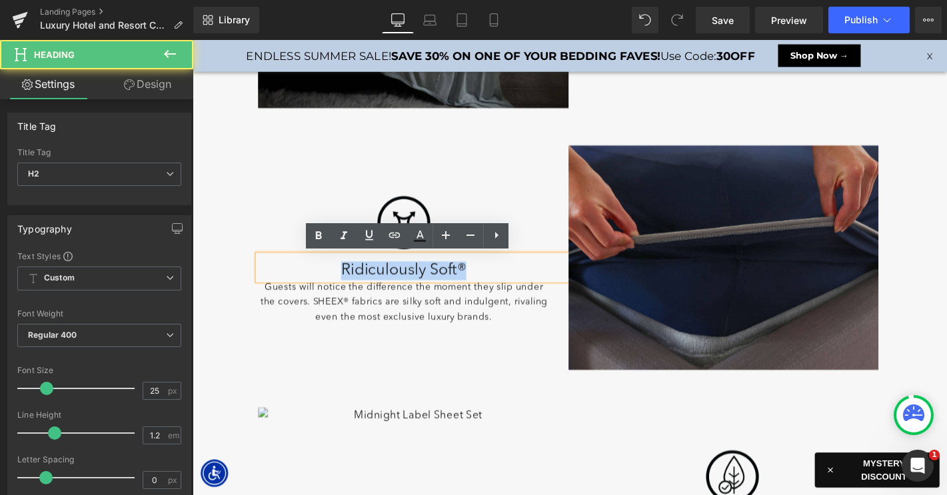
paste div
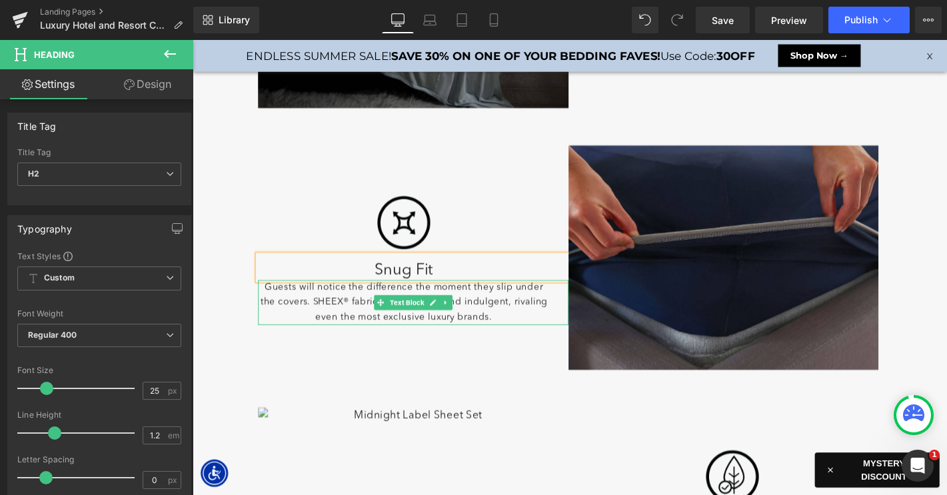
click at [352, 319] on p "Guests will notice the difference the moment they slip under the covers. SHEEX®…" at bounding box center [419, 320] width 312 height 48
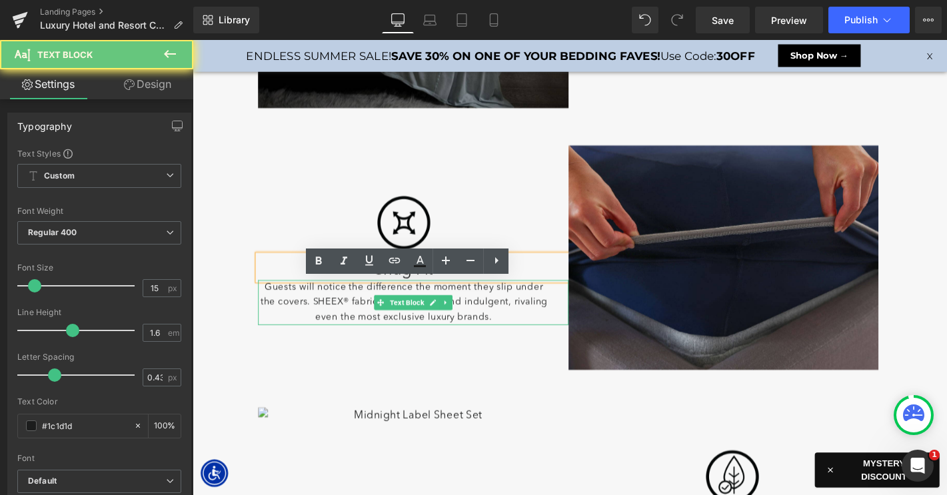
click at [352, 319] on p "Guests will notice the difference the moment they slip under the covers. SHEEX®…" at bounding box center [419, 320] width 312 height 48
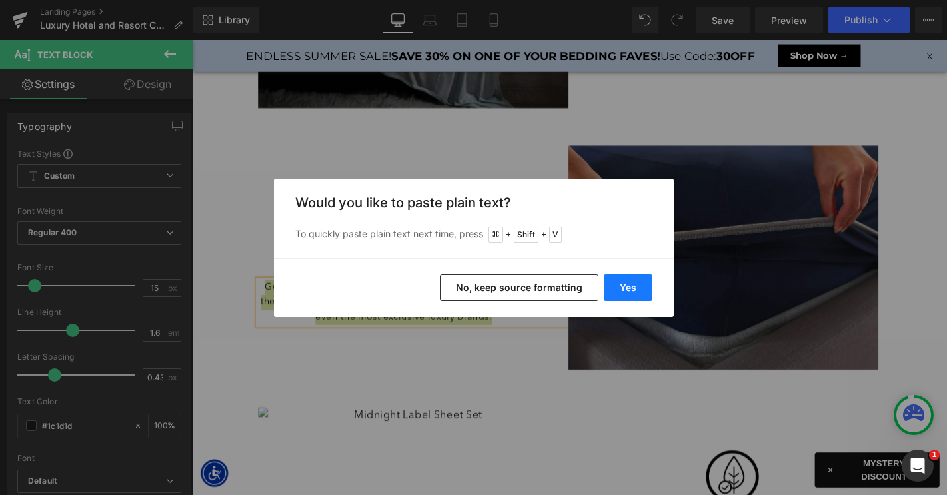
click at [628, 282] on button "Yes" at bounding box center [628, 287] width 49 height 27
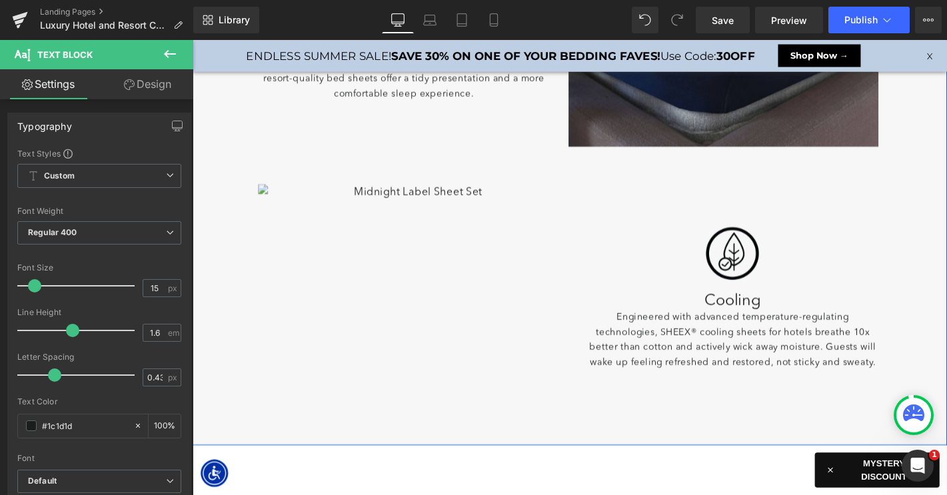
scroll to position [1293, 0]
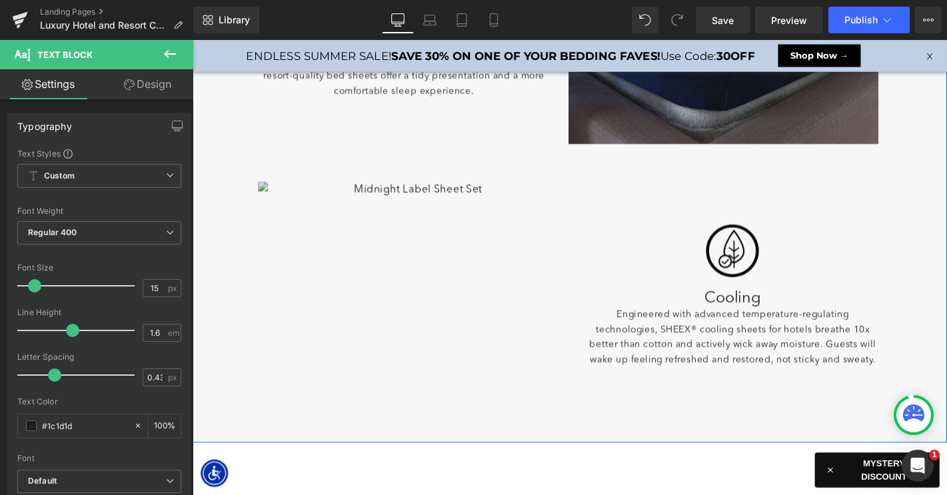
click at [428, 231] on img at bounding box center [429, 310] width 332 height 239
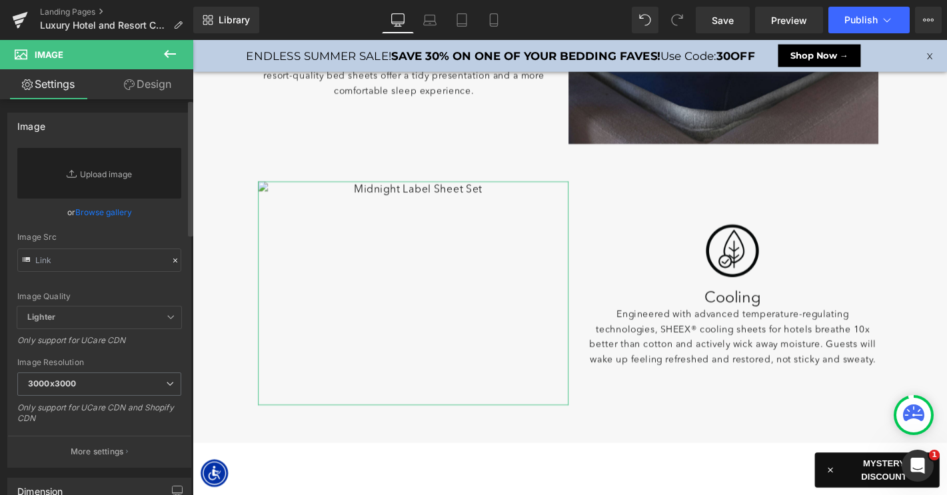
click at [122, 216] on link "Browse gallery" at bounding box center [103, 212] width 57 height 23
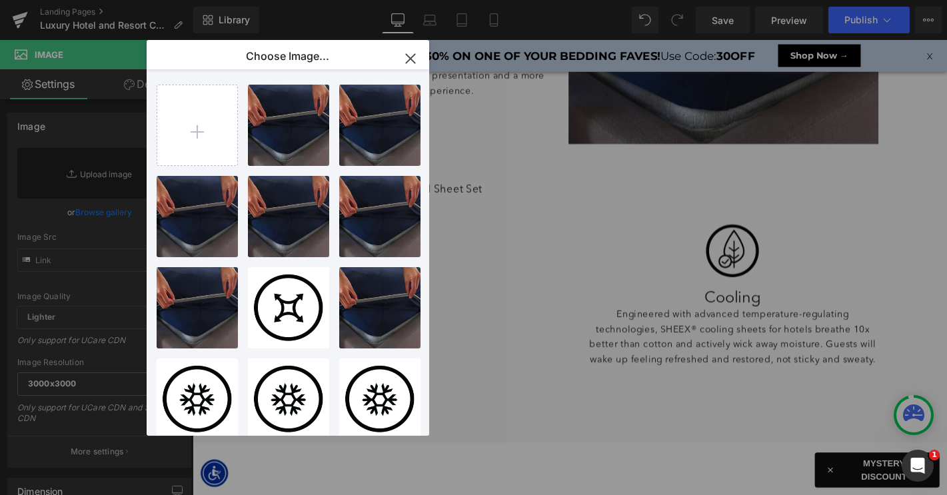
click at [414, 60] on icon "button" at bounding box center [410, 58] width 21 height 21
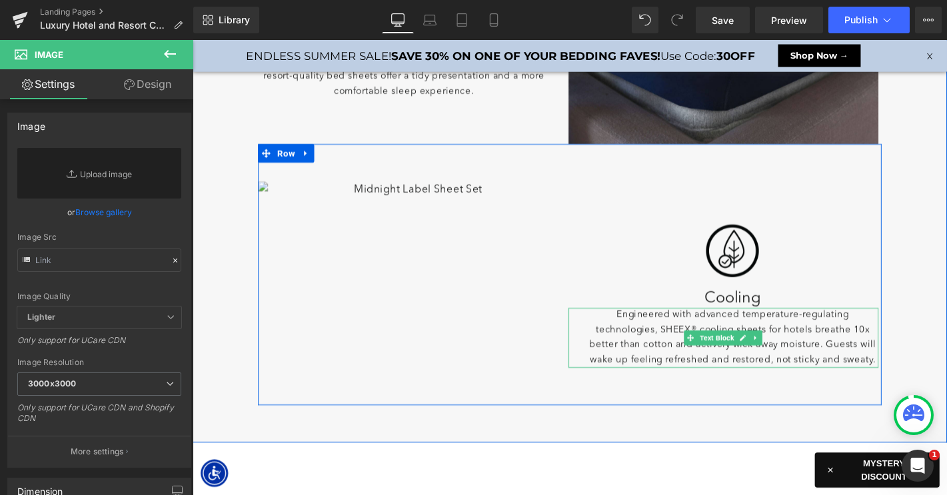
click at [709, 354] on p "Engineered with advanced temperature-regulating technologies, SHEEX® cooling sh…" at bounding box center [770, 358] width 312 height 64
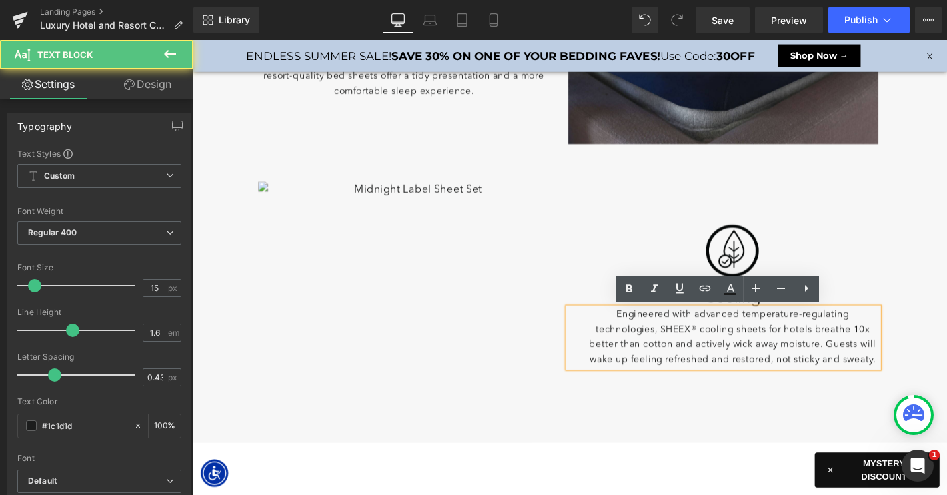
click at [676, 348] on p "Engineered with advanced temperature-regulating technologies, SHEEX® cooling sh…" at bounding box center [770, 358] width 312 height 64
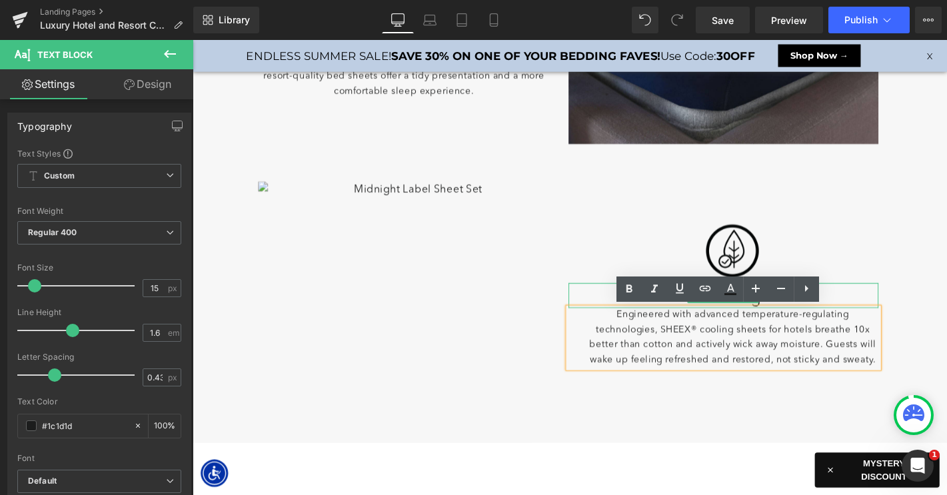
click at [630, 308] on h2 "Cooling" at bounding box center [770, 316] width 312 height 20
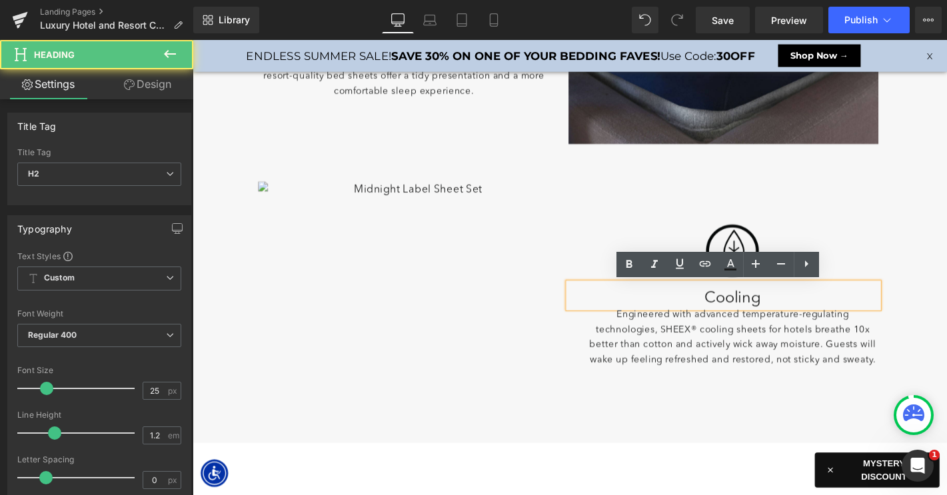
click at [775, 319] on h2 "Cooling" at bounding box center [770, 316] width 312 height 20
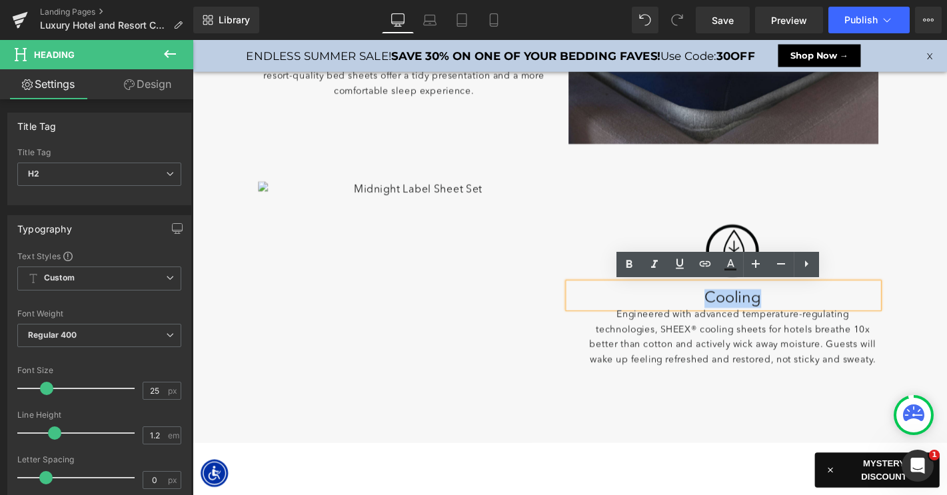
click at [775, 319] on h2 "Cooling" at bounding box center [770, 316] width 312 height 20
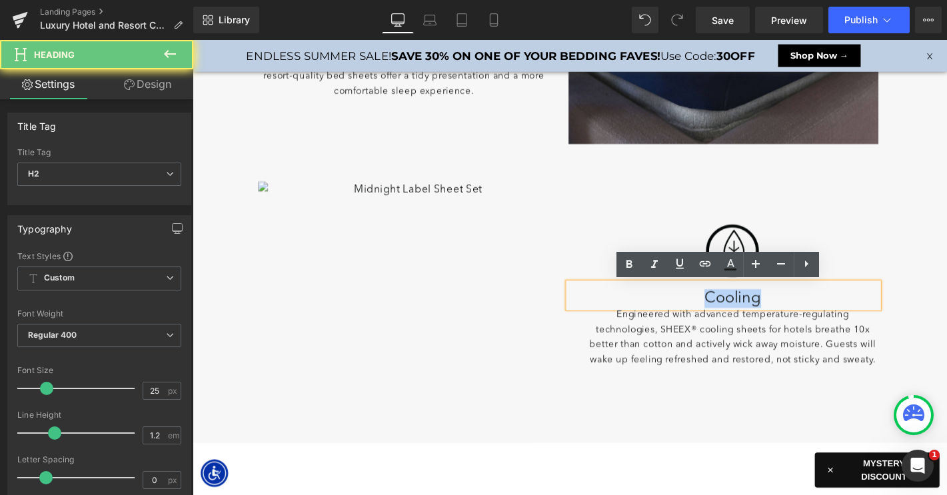
click at [775, 319] on h2 "Cooling" at bounding box center [770, 316] width 312 height 20
paste div
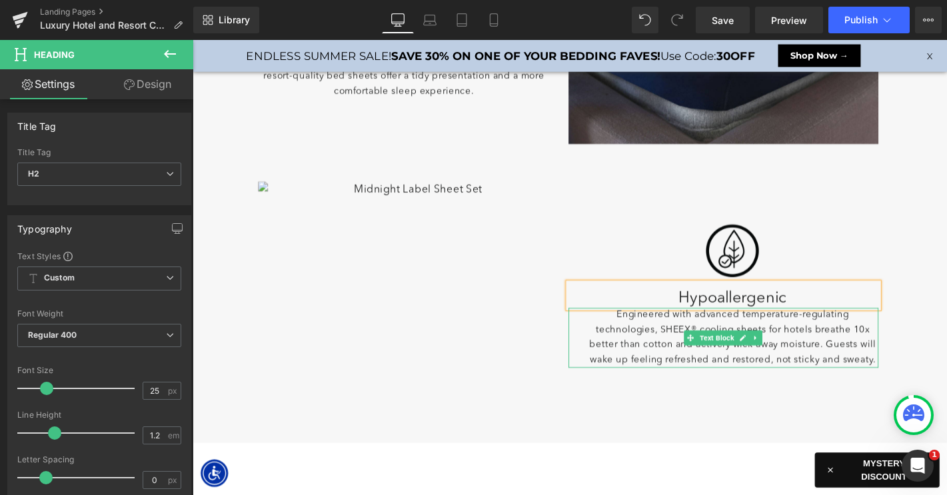
click at [704, 364] on p "Engineered with advanced temperature-regulating technologies, SHEEX® cooling sh…" at bounding box center [770, 358] width 312 height 64
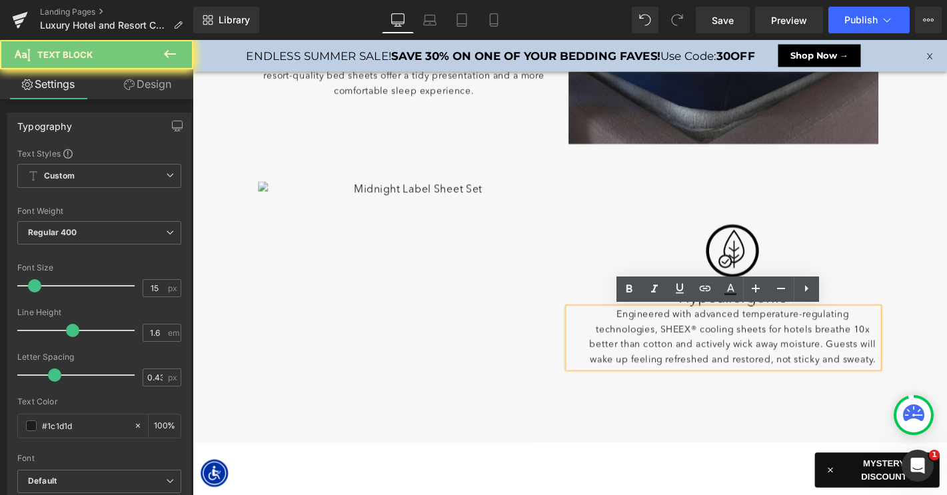
click at [704, 364] on p "Engineered with advanced temperature-regulating technologies, SHEEX® cooling sh…" at bounding box center [770, 358] width 312 height 64
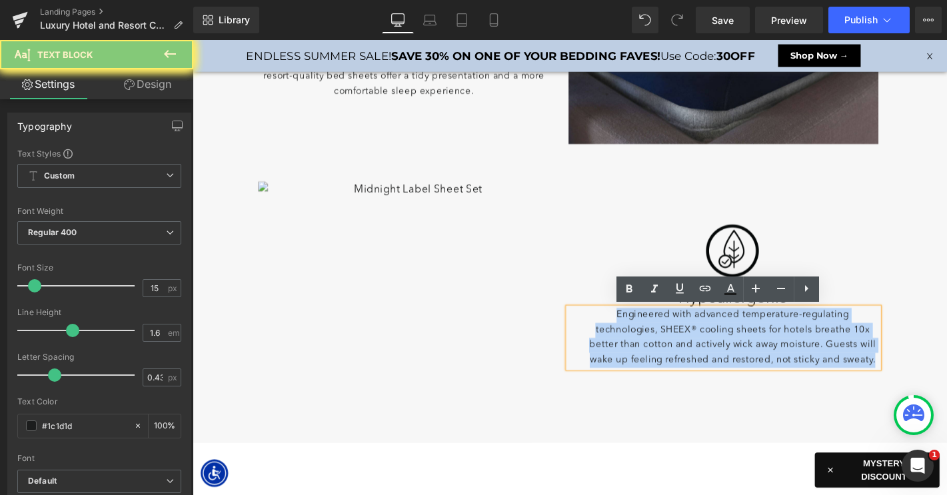
click at [704, 364] on p "Engineered with advanced temperature-regulating technologies, SHEEX® cooling sh…" at bounding box center [770, 358] width 312 height 64
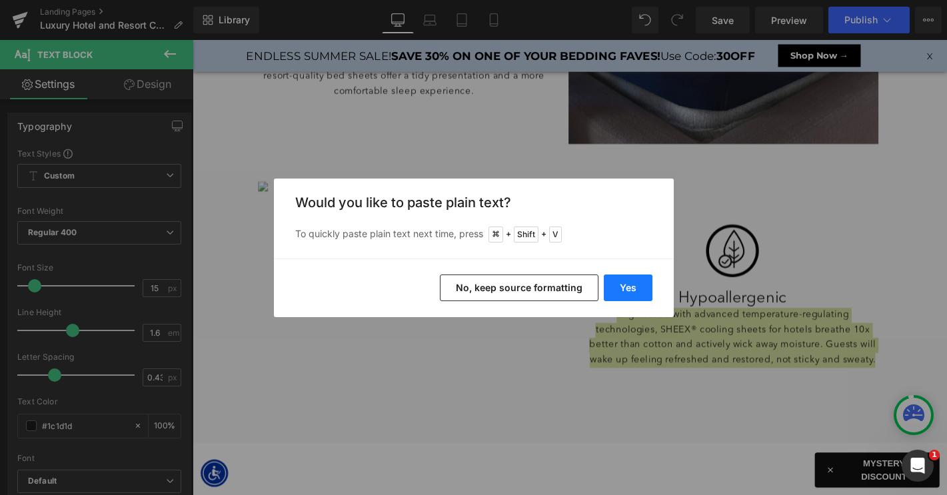
click at [625, 284] on button "Yes" at bounding box center [628, 287] width 49 height 27
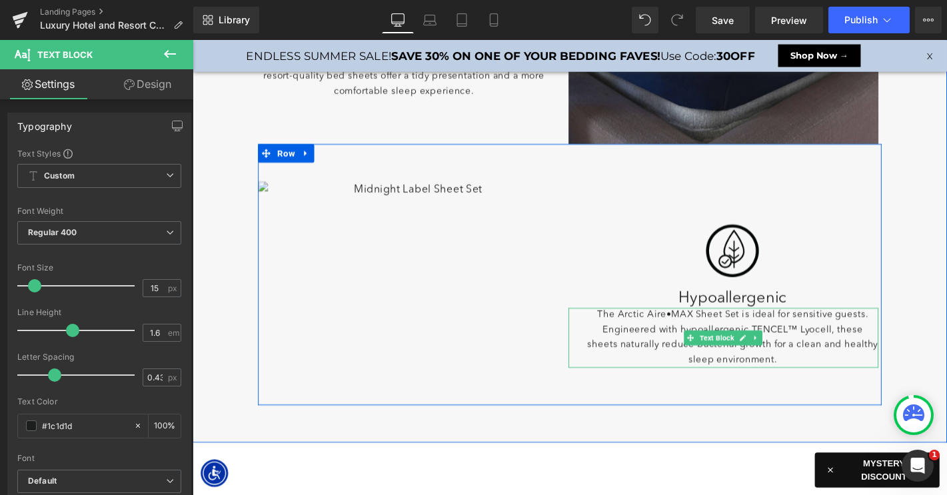
click at [743, 334] on p "The Arctic Aire•MAX Sheet Set is ideal for sensitive guests. Engineered with hy…" at bounding box center [770, 358] width 312 height 64
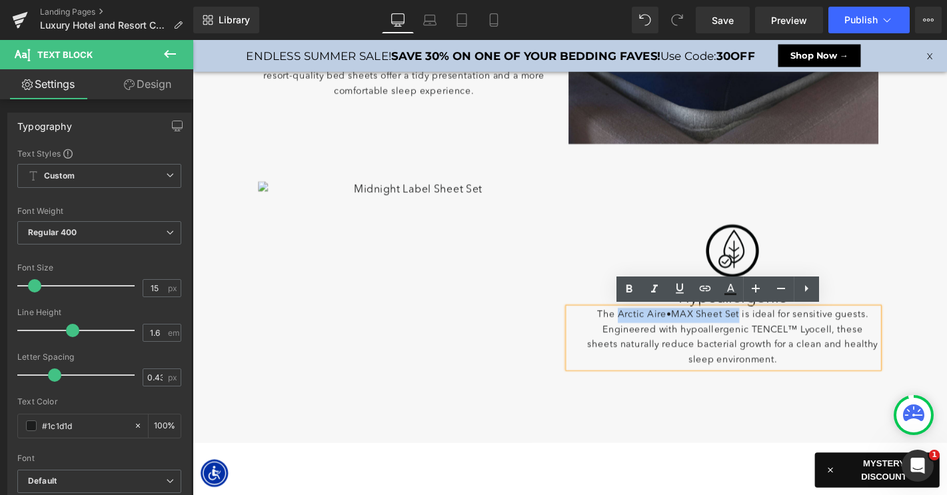
drag, startPoint x: 650, startPoint y: 334, endPoint x: 776, endPoint y: 337, distance: 126.0
click at [776, 337] on p "The Arctic Aire•MAX Sheet Set is ideal for sensitive guests. Engineered with hy…" at bounding box center [770, 358] width 312 height 64
click at [700, 288] on icon at bounding box center [704, 288] width 11 height 5
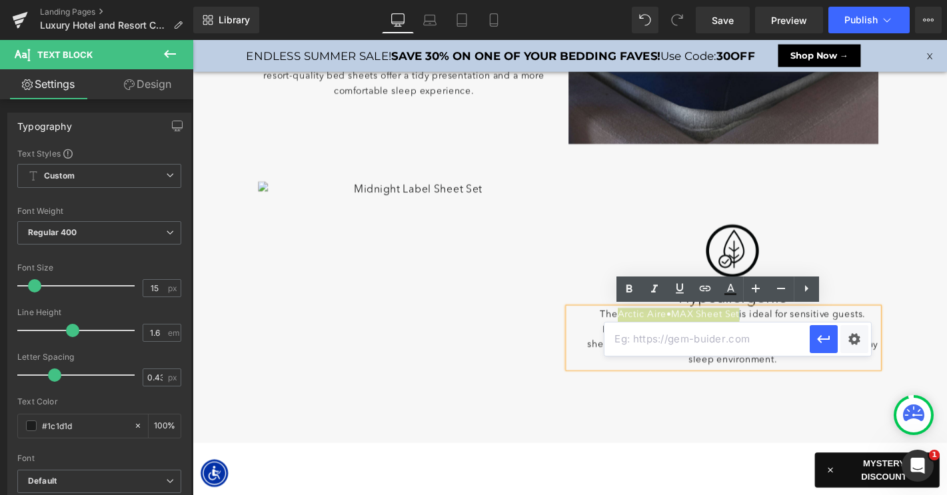
click at [656, 340] on input "text" at bounding box center [706, 338] width 205 height 33
paste input "https://www.sheex.com/collections/hypoallergenic-sheets-bedding/products/arctic…"
type input "https://www.sheex.com/collections/hypoallergenic-sheets-bedding/products/arctic…"
click at [823, 342] on icon "button" at bounding box center [823, 339] width 16 height 16
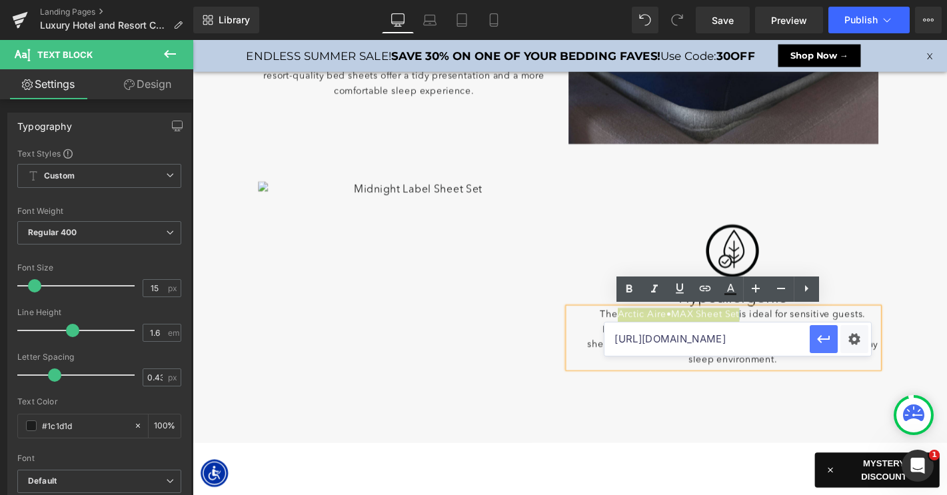
scroll to position [0, 0]
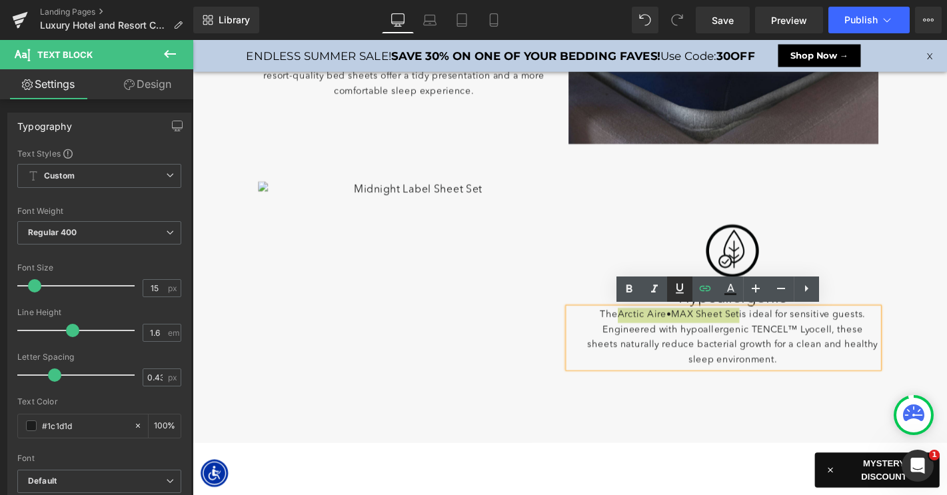
click at [678, 295] on icon at bounding box center [680, 288] width 16 height 16
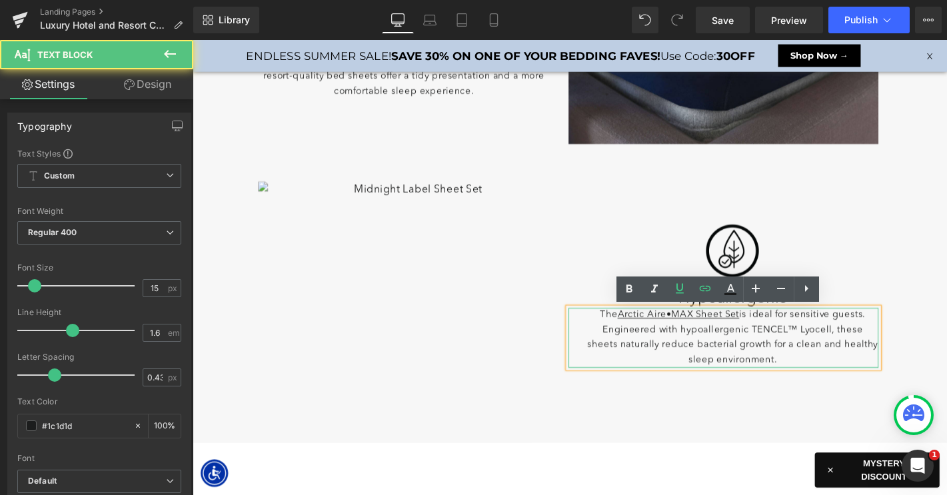
click at [783, 373] on p "The Arctic Aire•MAX Sheet Set is ideal for sensitive guests. Engineered with hy…" at bounding box center [770, 358] width 312 height 64
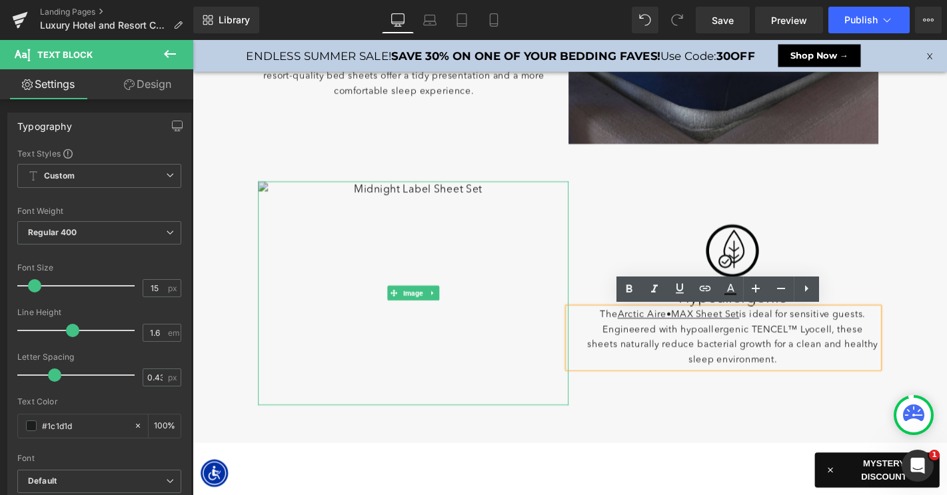
click at [402, 287] on img at bounding box center [429, 310] width 332 height 239
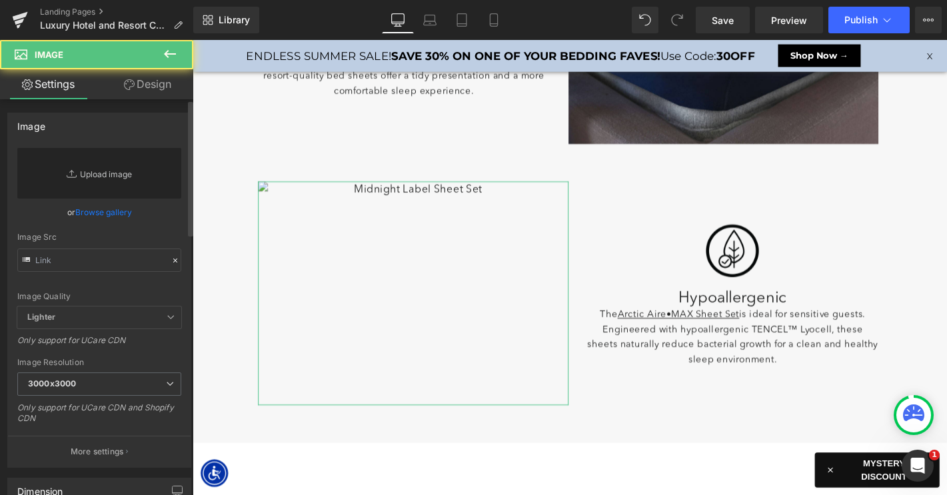
click at [113, 170] on link "Replace Image" at bounding box center [99, 173] width 164 height 51
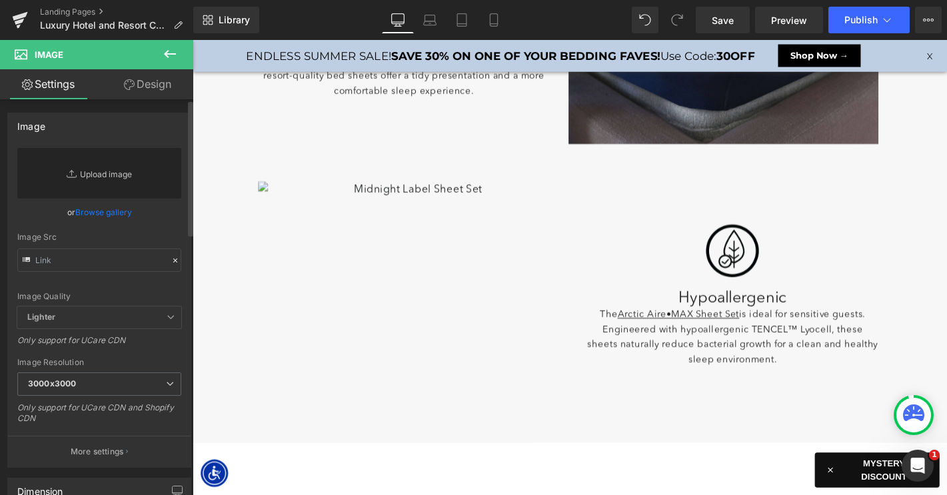
type input "C:\fakepath\LP-LuxeCoolingForHotel-Images-5.jpg"
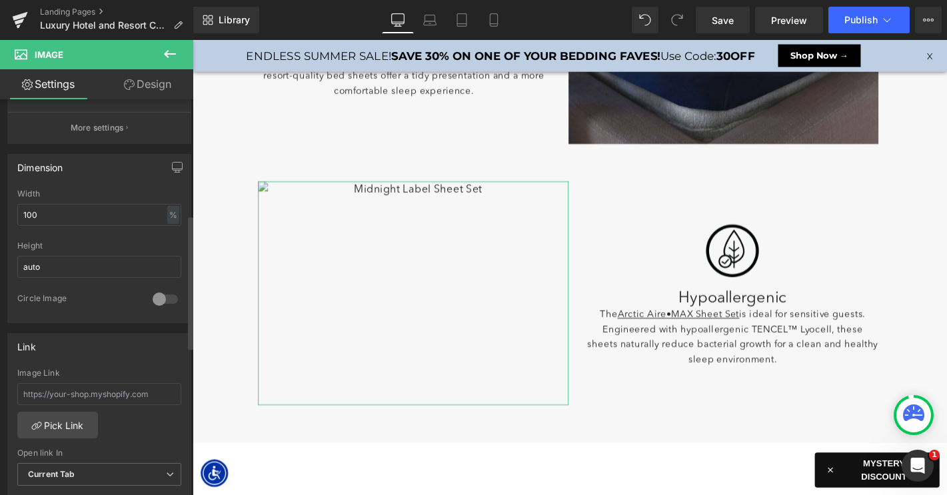
type input "https://ucarecdn.com/3d3a79e6-e541-4417-bc7b-eb8f42cdfcde/-/format/auto/-/previ…"
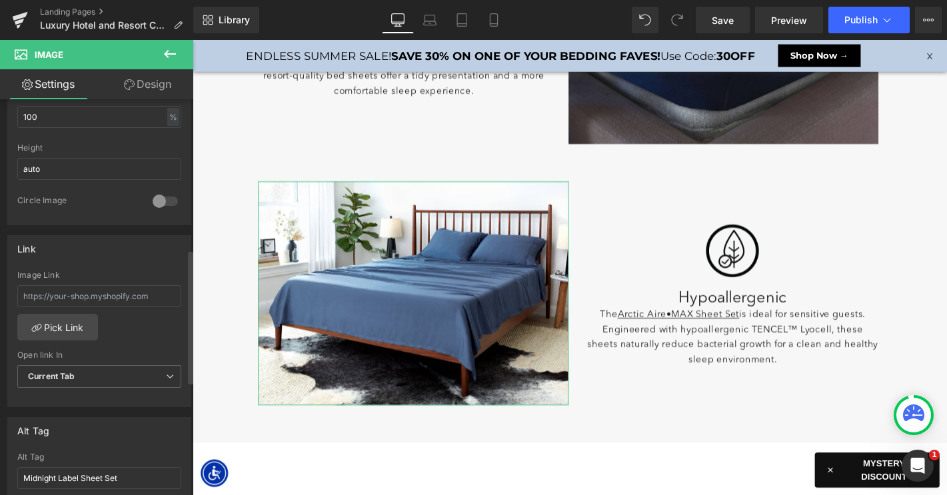
scroll to position [465, 0]
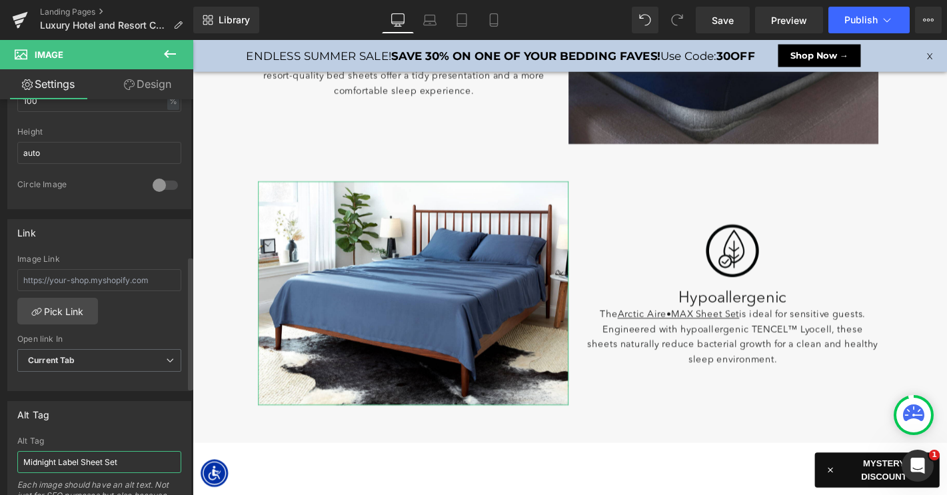
click at [76, 462] on input "Midnight Label Sheet Set" at bounding box center [99, 462] width 164 height 22
click at [114, 460] on input "Midnight Label Sheet Set" at bounding box center [99, 462] width 164 height 22
drag, startPoint x: 81, startPoint y: 460, endPoint x: -54, endPoint y: 460, distance: 135.2
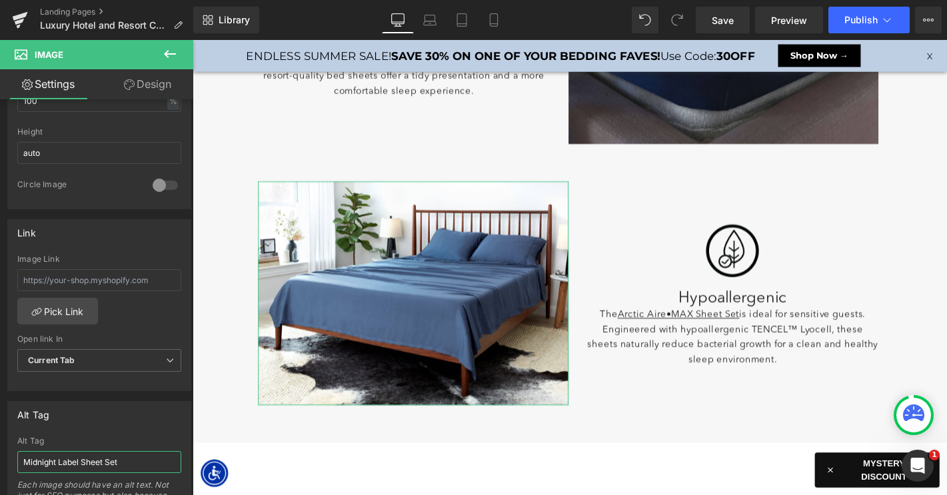
click at [0, 460] on html "Heading You are previewing how the will restyle your page. You can not edit Ele…" at bounding box center [473, 247] width 947 height 495
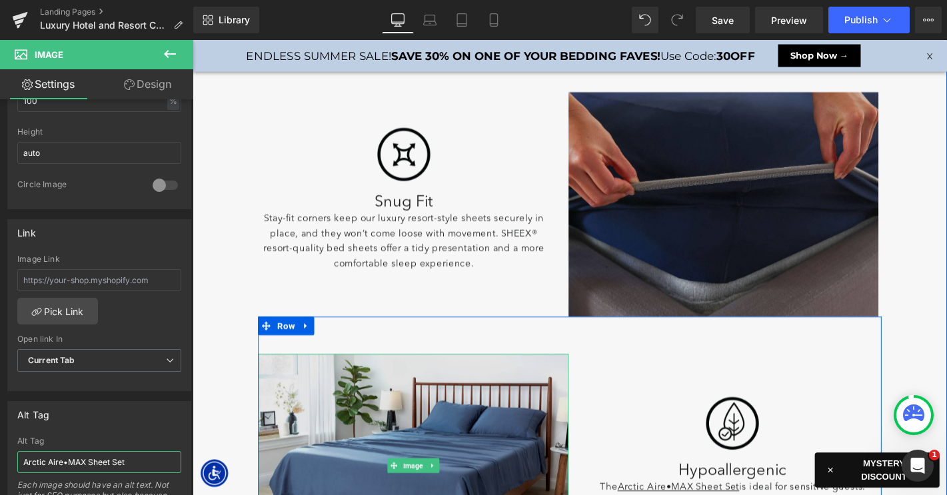
scroll to position [1018, 0]
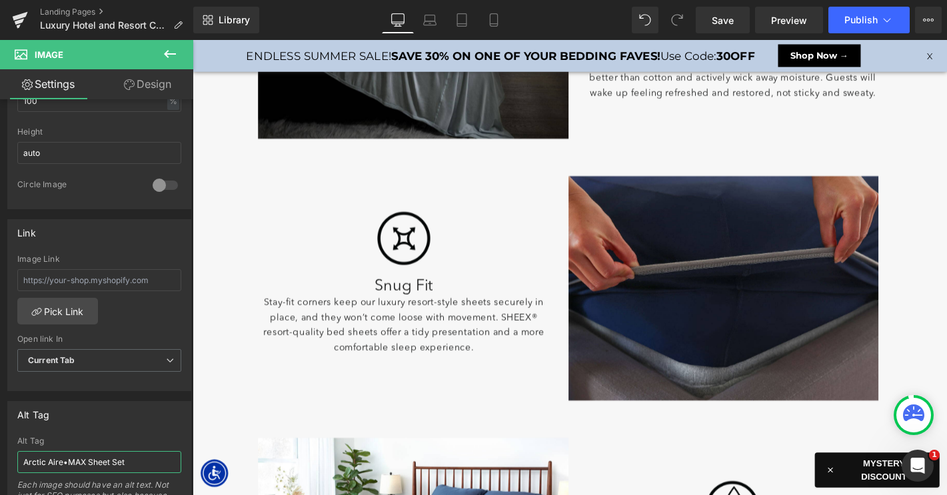
type input "Arctic Aire•MAX Sheet Set"
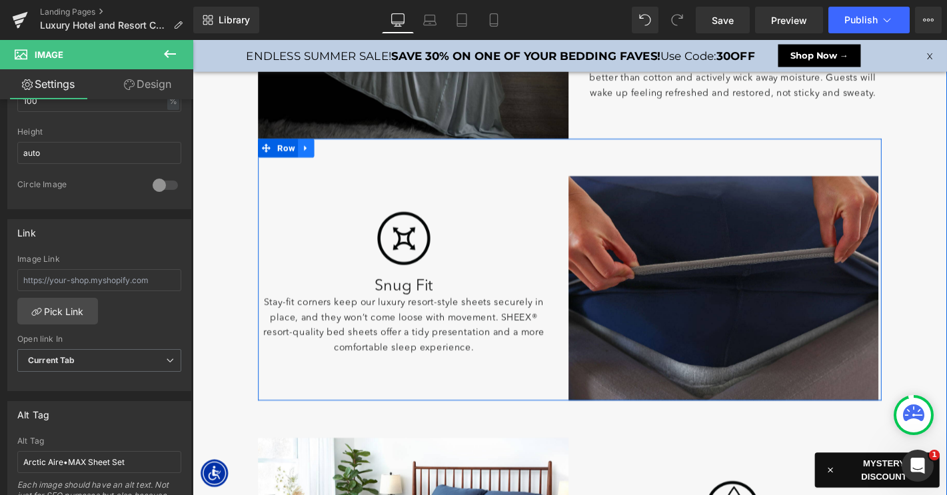
click at [314, 155] on icon at bounding box center [313, 156] width 3 height 6
click at [330, 156] on icon at bounding box center [330, 155] width 9 height 9
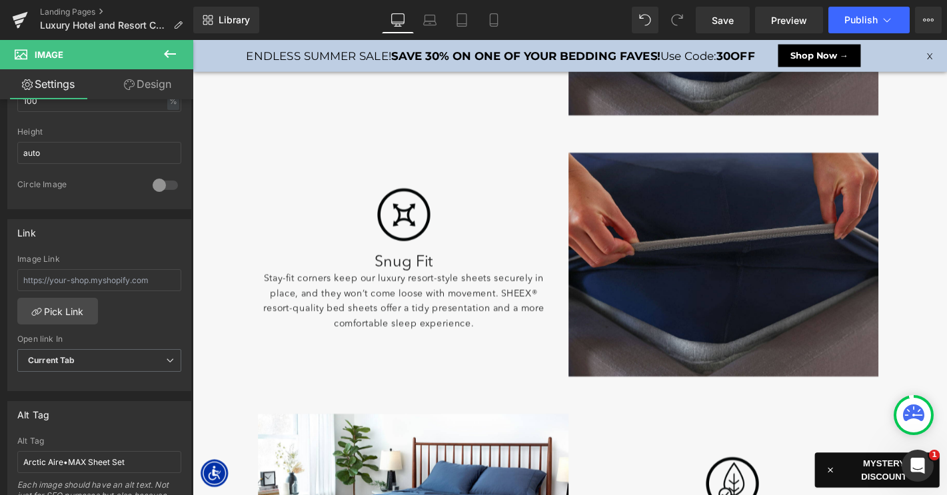
scroll to position [1307, 0]
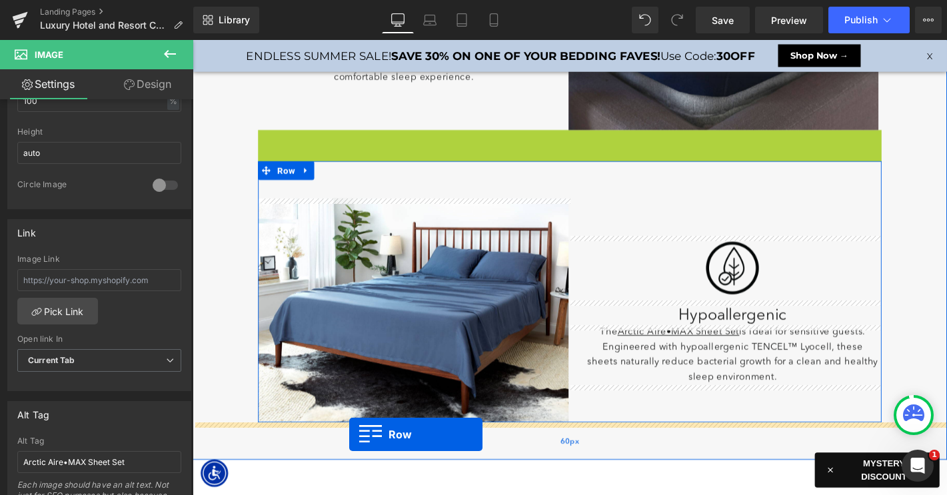
drag, startPoint x: 268, startPoint y: 149, endPoint x: 360, endPoint y: 461, distance: 325.5
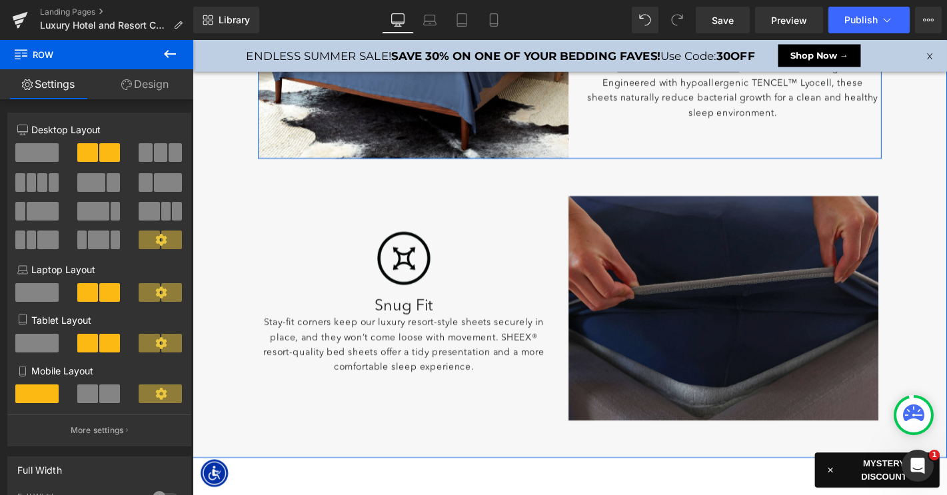
scroll to position [1576, 0]
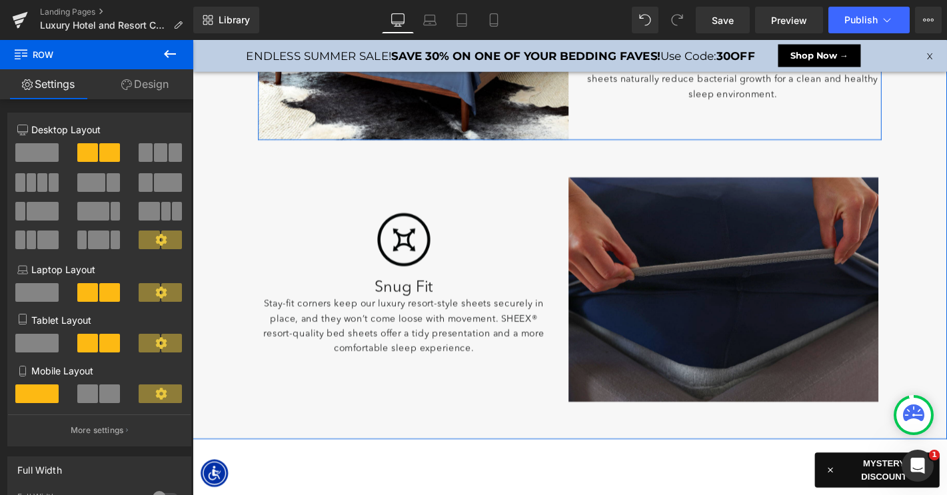
click at [744, 299] on div "Image" at bounding box center [760, 306] width 332 height 239
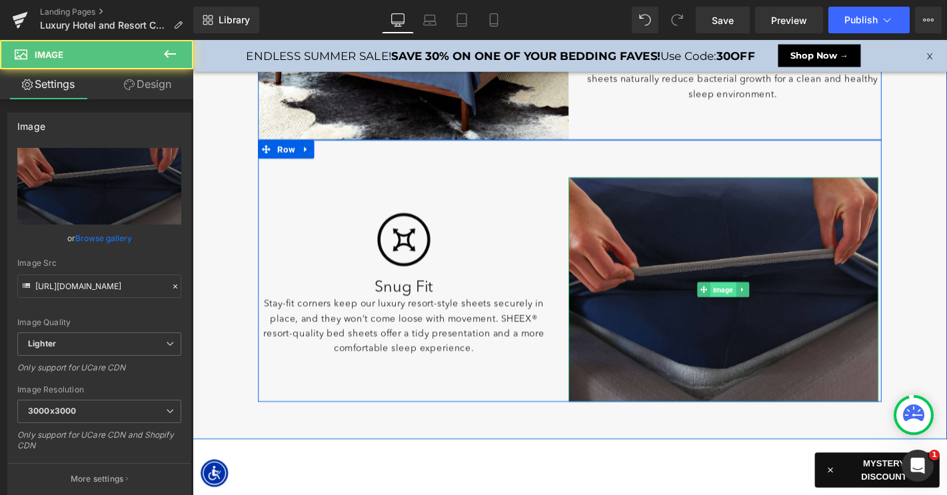
click at [750, 303] on span "Image" at bounding box center [759, 307] width 27 height 16
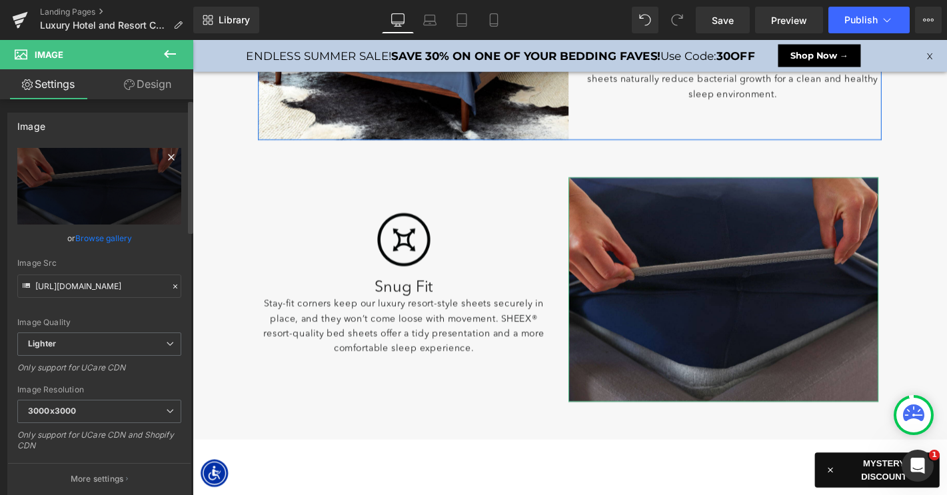
click at [163, 155] on icon at bounding box center [171, 157] width 16 height 16
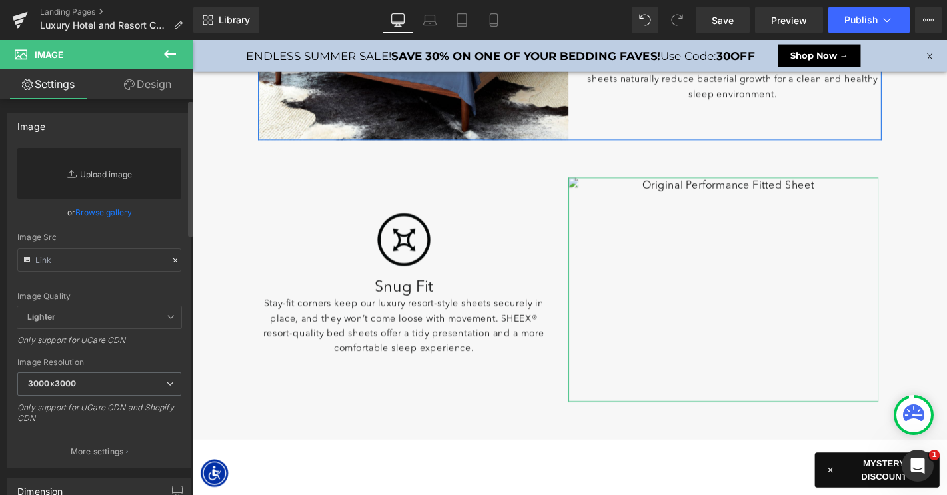
click at [96, 177] on link "Replace Image" at bounding box center [99, 173] width 164 height 51
type input "C:\fakepath\LP-LuxeCoolingForHotel-Images-6.jpg"
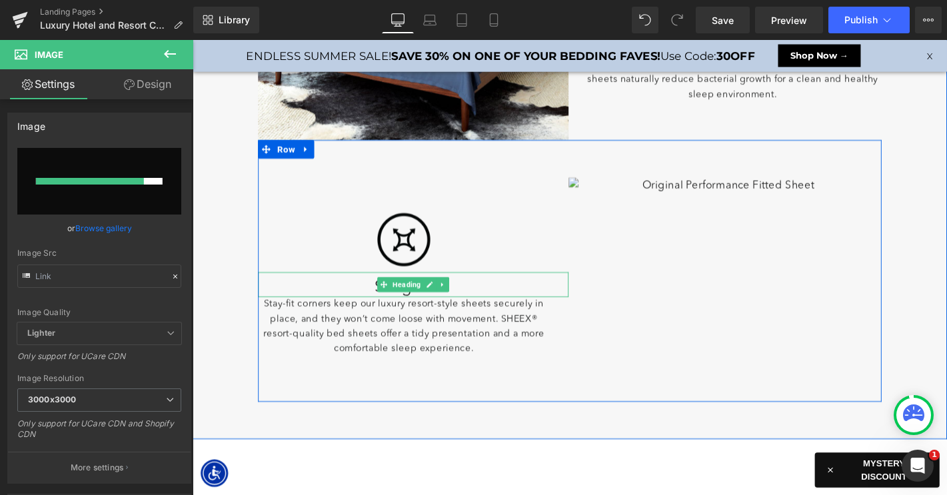
click at [382, 304] on h2 "Snug Fit" at bounding box center [419, 305] width 312 height 20
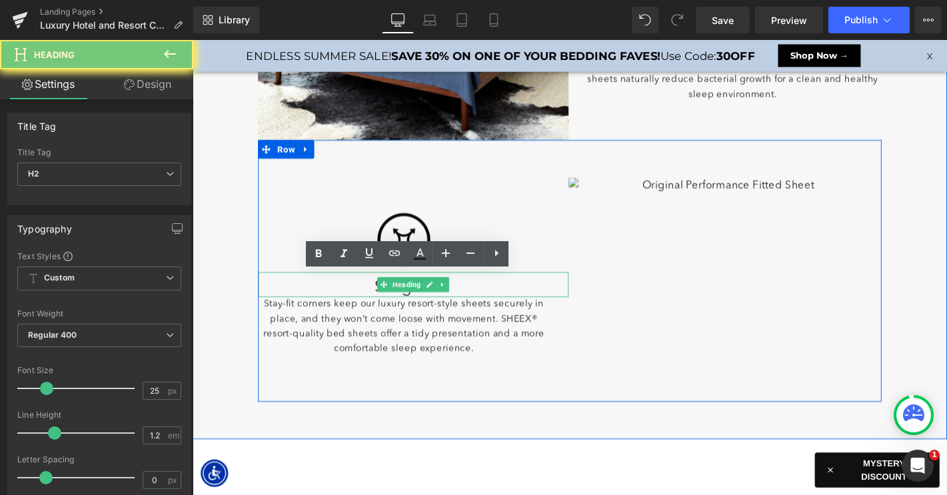
click at [382, 304] on h2 "Snug Fit" at bounding box center [419, 305] width 312 height 20
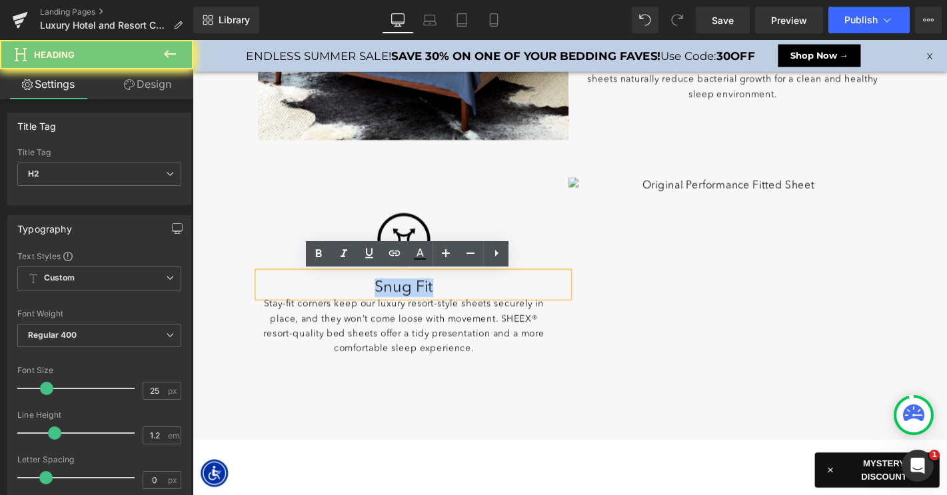
paste div
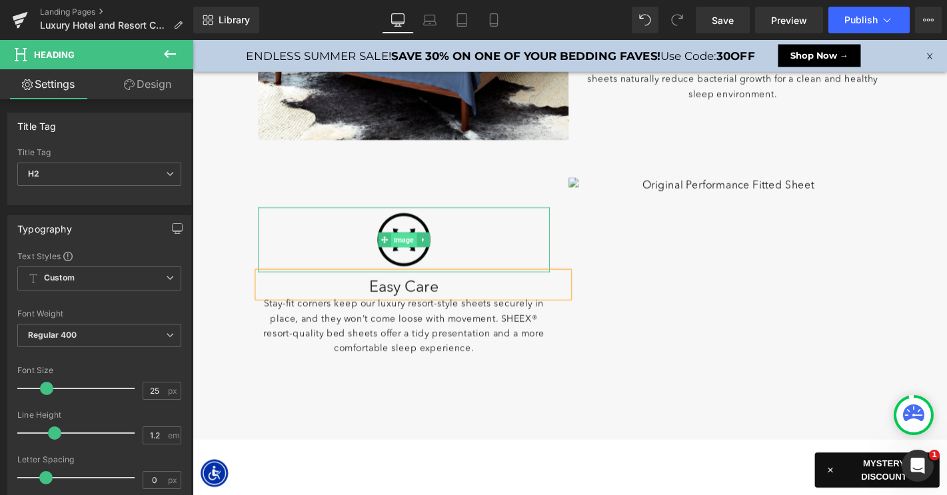
click at [414, 253] on span "Image" at bounding box center [417, 255] width 27 height 16
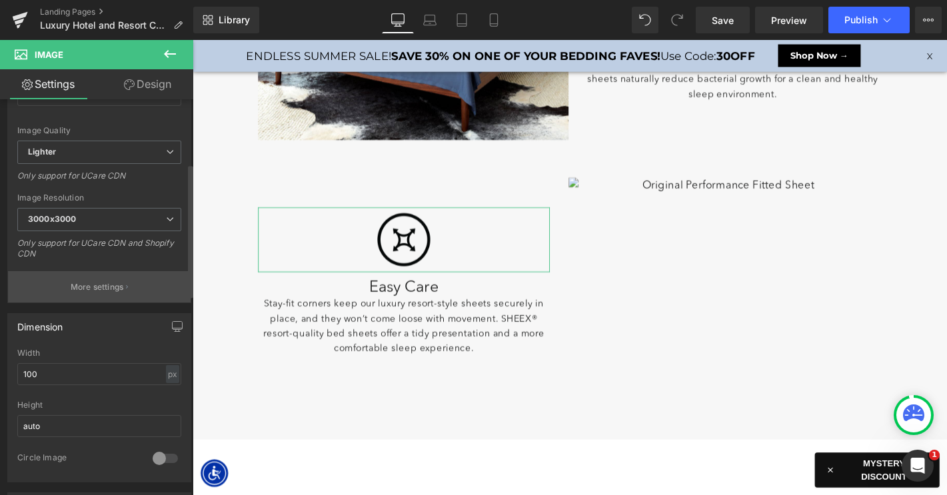
scroll to position [0, 0]
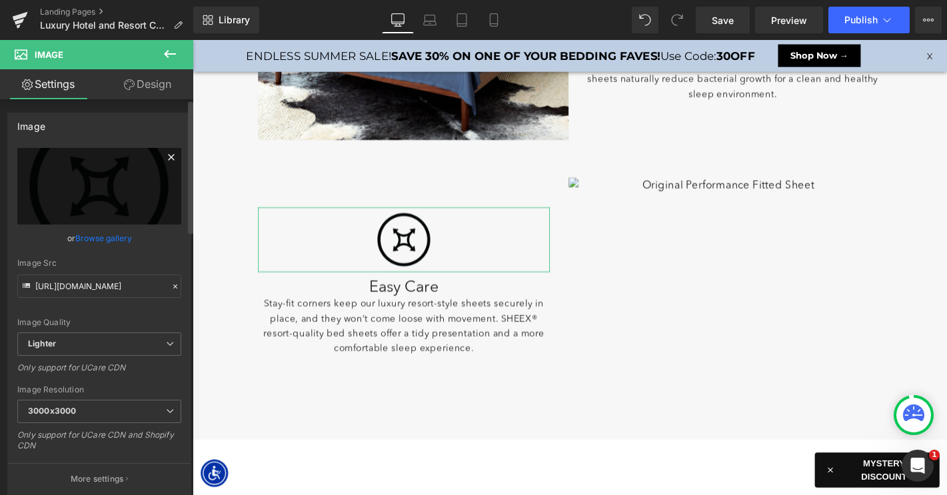
click at [163, 161] on icon at bounding box center [171, 157] width 16 height 16
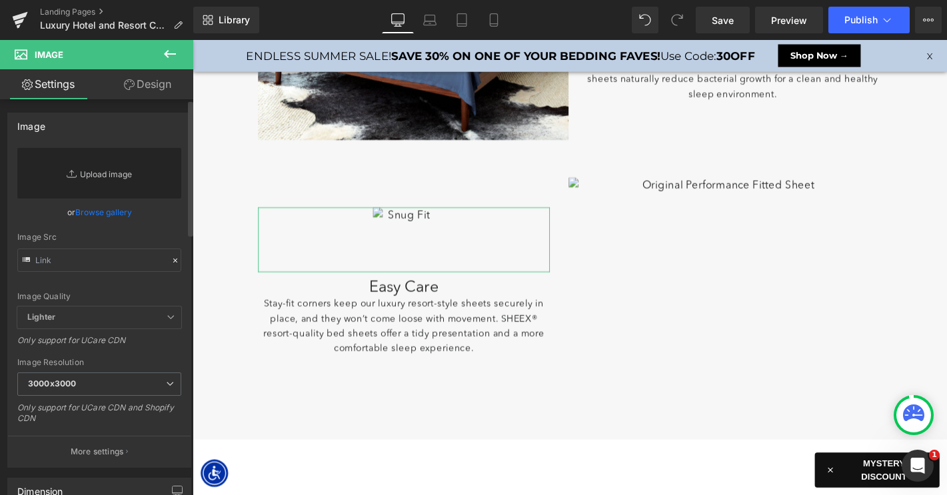
click at [127, 183] on link "Replace Image" at bounding box center [99, 173] width 164 height 51
type input "C:\fakepath\LP_LuxeCoolingForHotel-Icons-Clean.png"
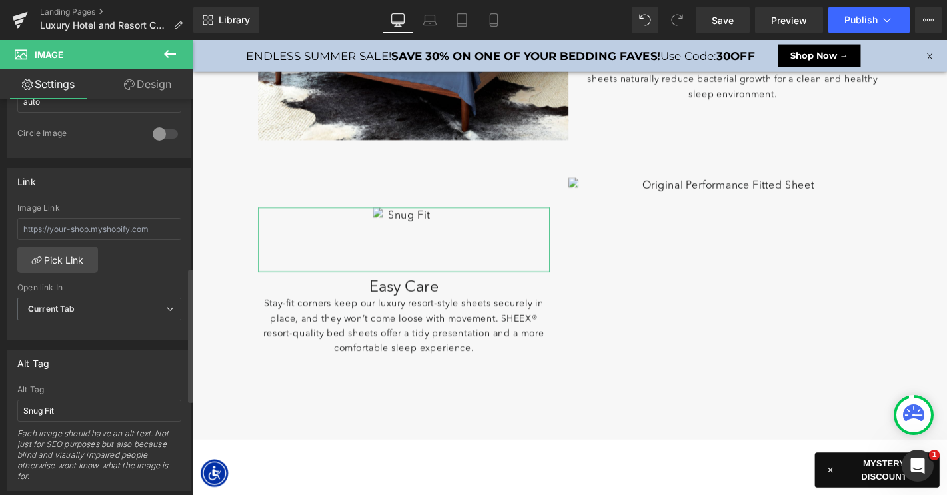
scroll to position [514, 0]
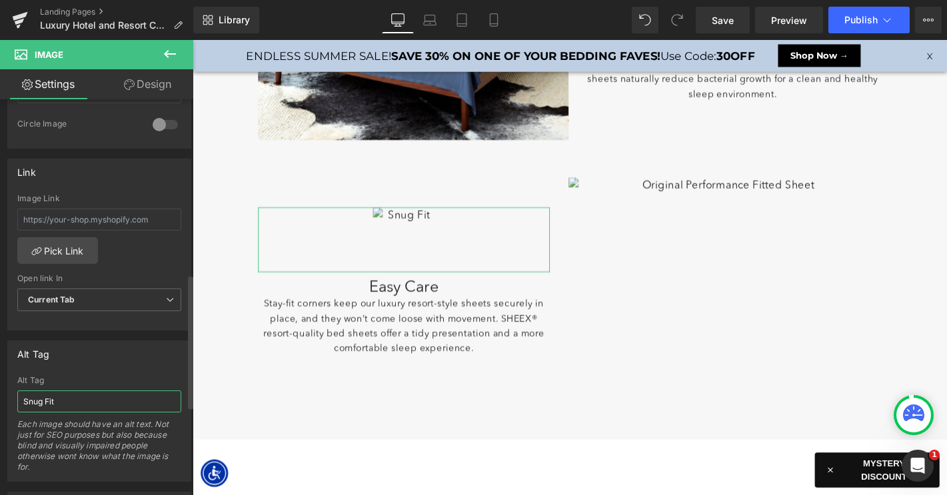
click at [78, 401] on input "Snug Fit" at bounding box center [99, 401] width 164 height 22
paste input "Easy Care"
type input "Easy Care"
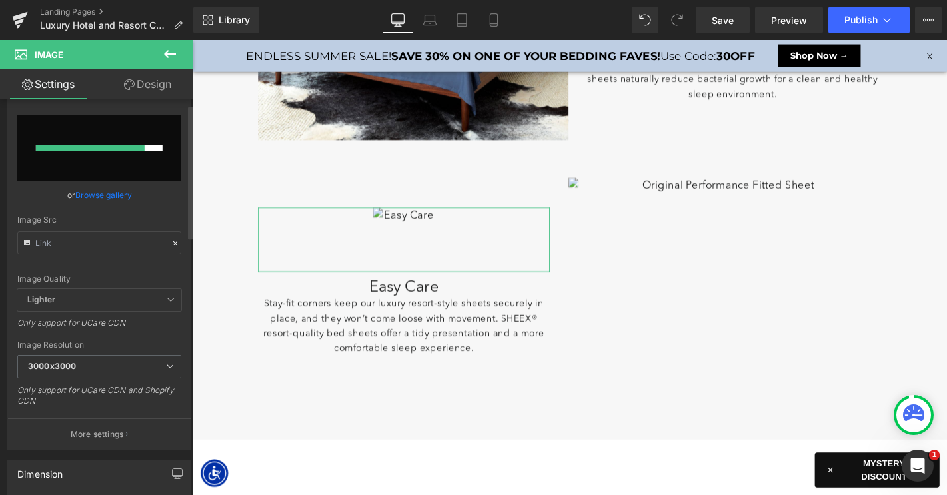
scroll to position [0, 0]
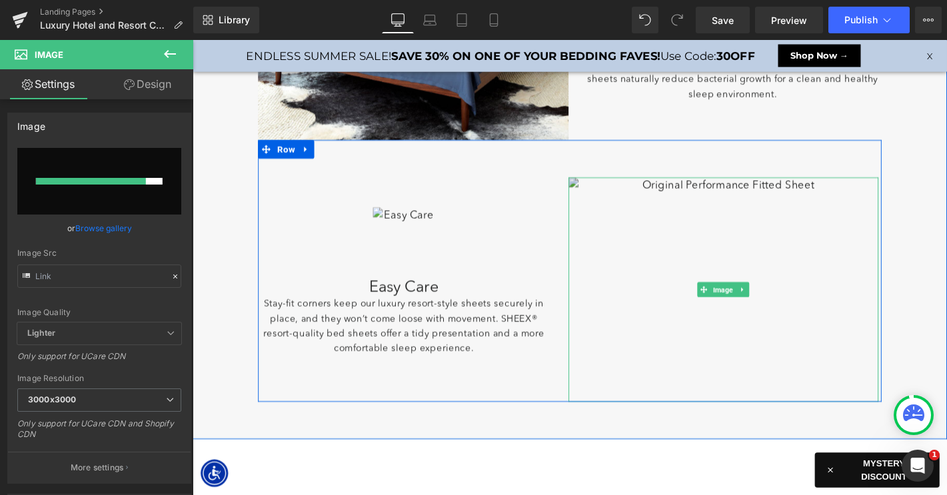
click at [754, 208] on img at bounding box center [760, 306] width 332 height 239
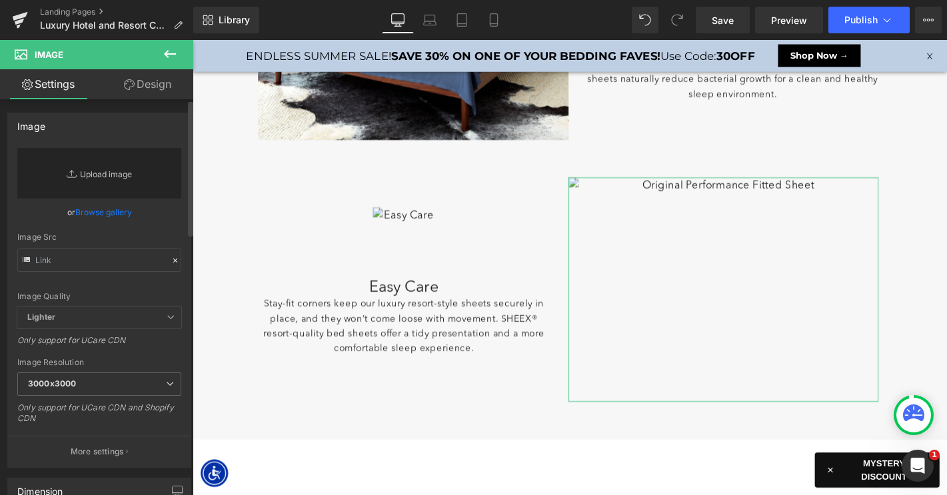
click at [120, 177] on link "Replace Image" at bounding box center [99, 173] width 164 height 51
type input "C:\fakepath\LP-LuxeCoolingForHotel-Images-6.jpg"
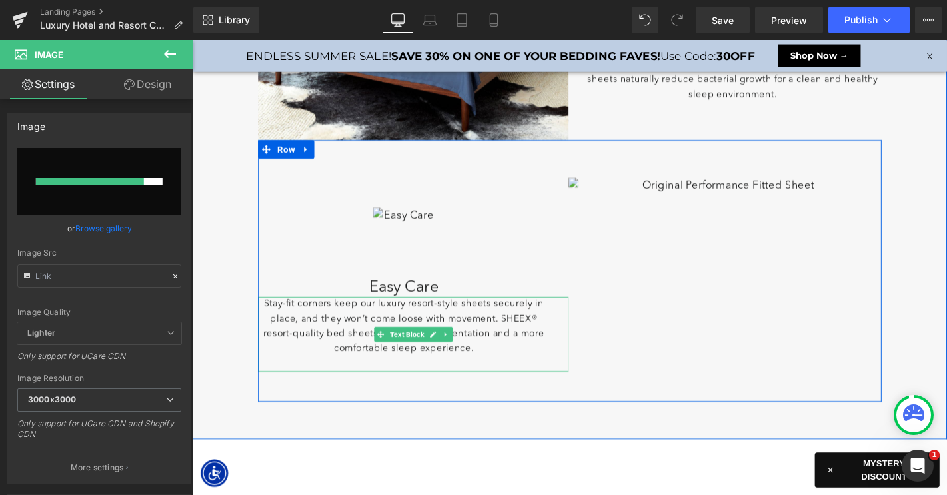
click at [328, 340] on p "Stay-fit corners keep our luxury resort-style sheets securely in place, and the…" at bounding box center [419, 347] width 312 height 64
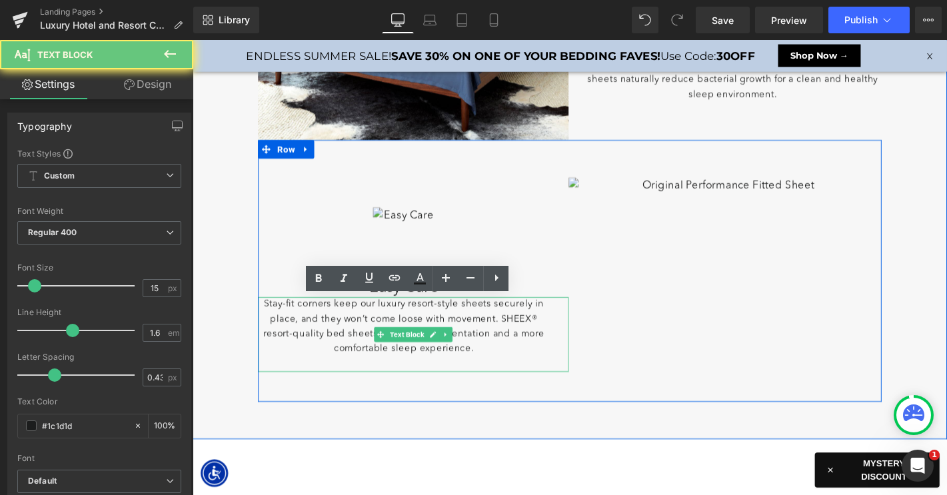
click at [328, 340] on p "Stay-fit corners keep our luxury resort-style sheets securely in place, and the…" at bounding box center [419, 347] width 312 height 64
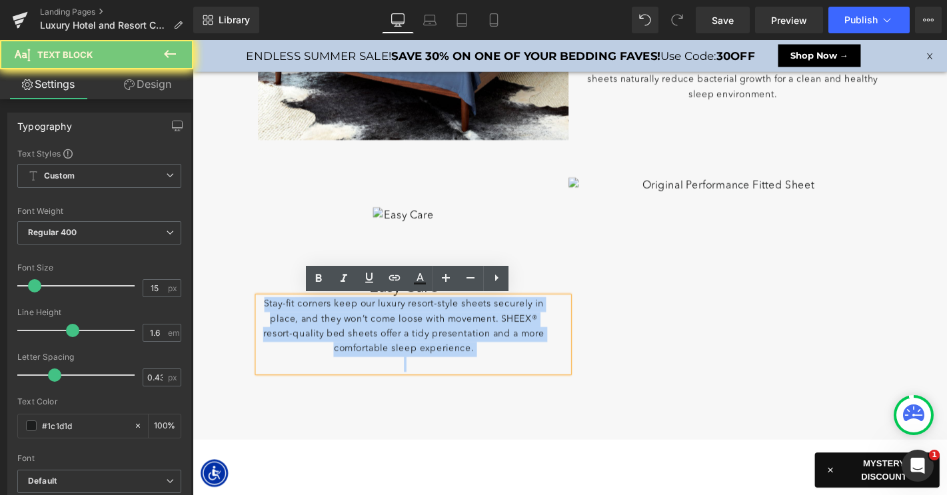
click at [328, 340] on p "Stay-fit corners keep our luxury resort-style sheets securely in place, and the…" at bounding box center [419, 347] width 312 height 64
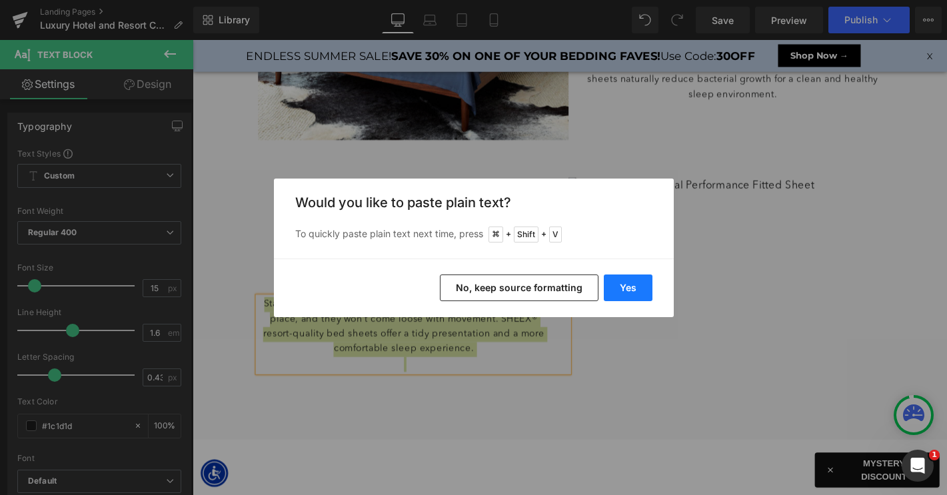
click at [624, 286] on button "Yes" at bounding box center [628, 287] width 49 height 27
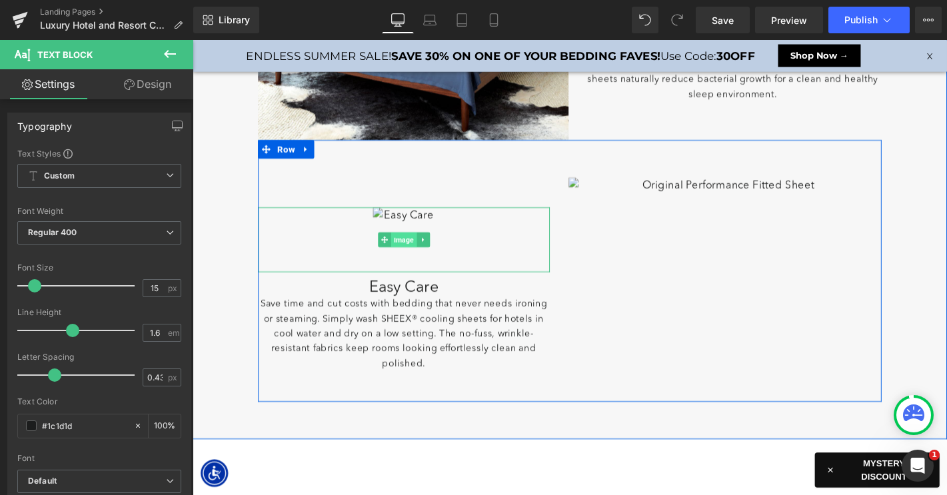
click at [416, 262] on span "Image" at bounding box center [417, 254] width 27 height 16
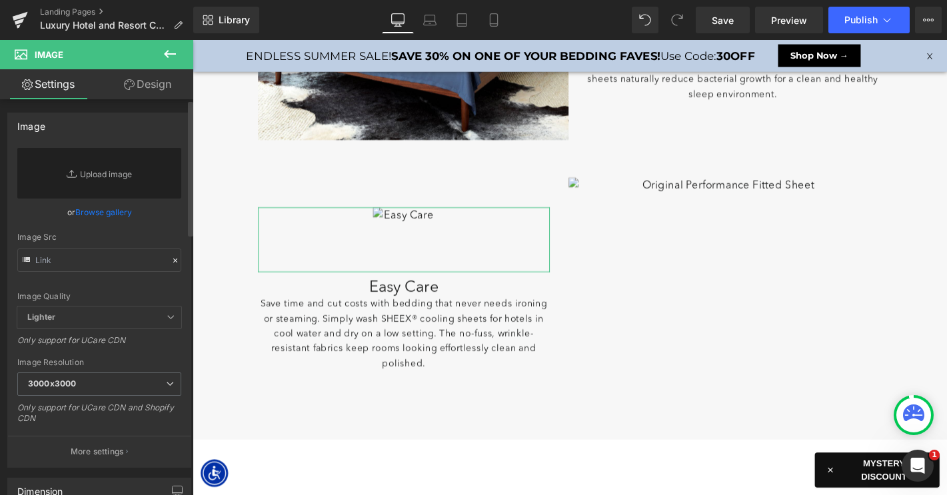
click at [104, 214] on link "Browse gallery" at bounding box center [103, 212] width 57 height 23
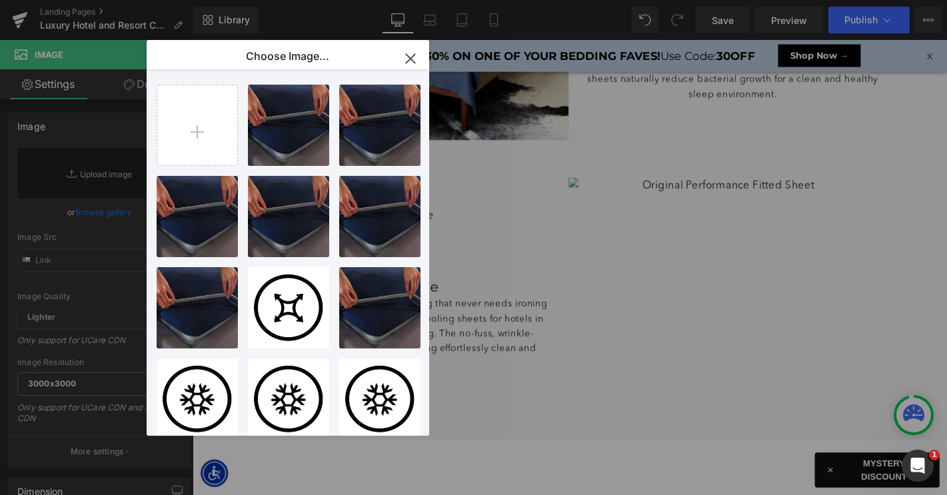
click at [409, 62] on icon "button" at bounding box center [410, 58] width 21 height 21
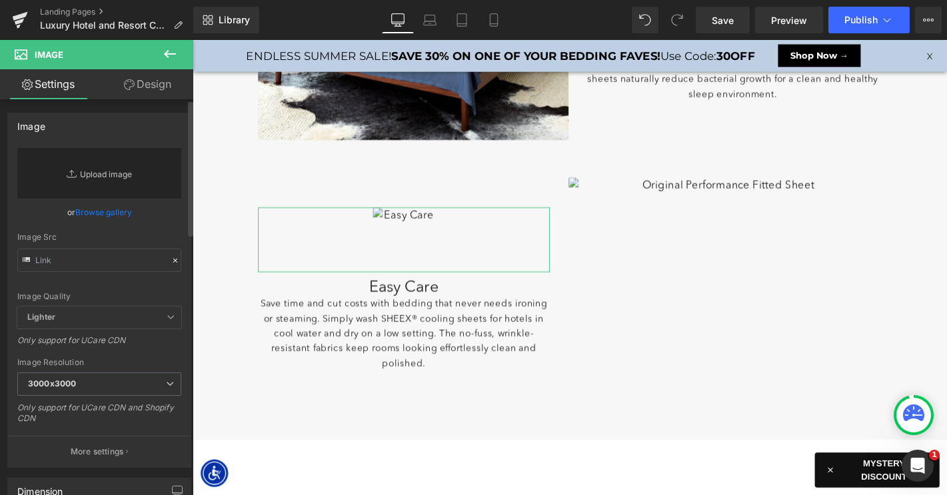
click at [87, 177] on link "Replace Image" at bounding box center [99, 173] width 164 height 51
type input "C:\fakepath\LP_LuxeCoolingForHotel-Icons-Clean.png"
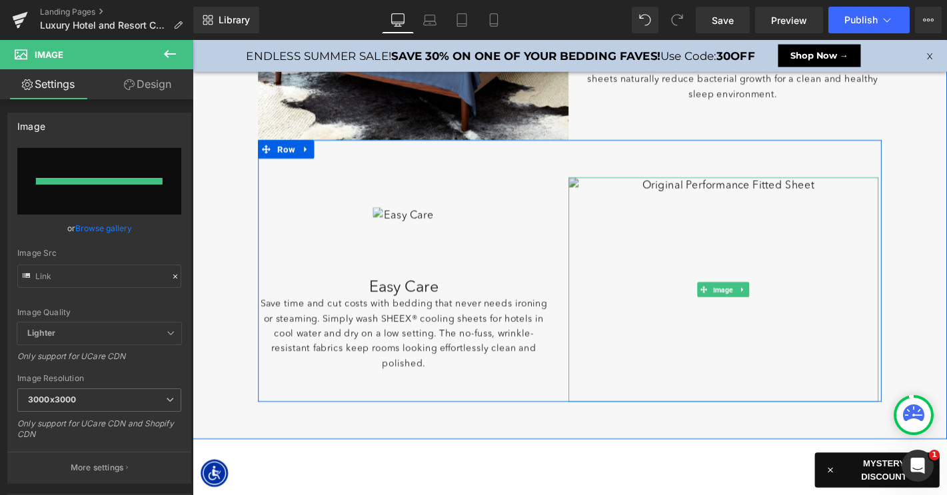
type input "https://ucarecdn.com/1c58c5ba-a4b0-400b-9089-03e7ab3148aa/-/format/auto/-/previ…"
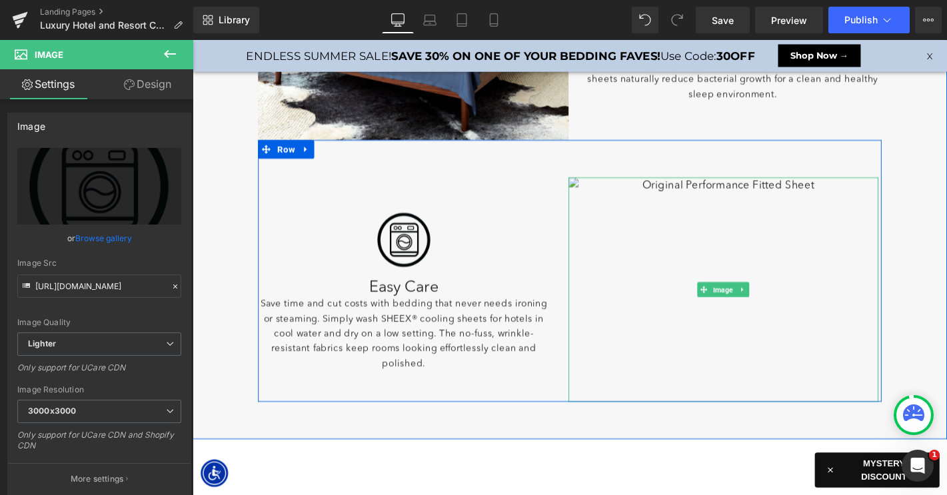
click at [745, 187] on div at bounding box center [760, 188] width 332 height 3
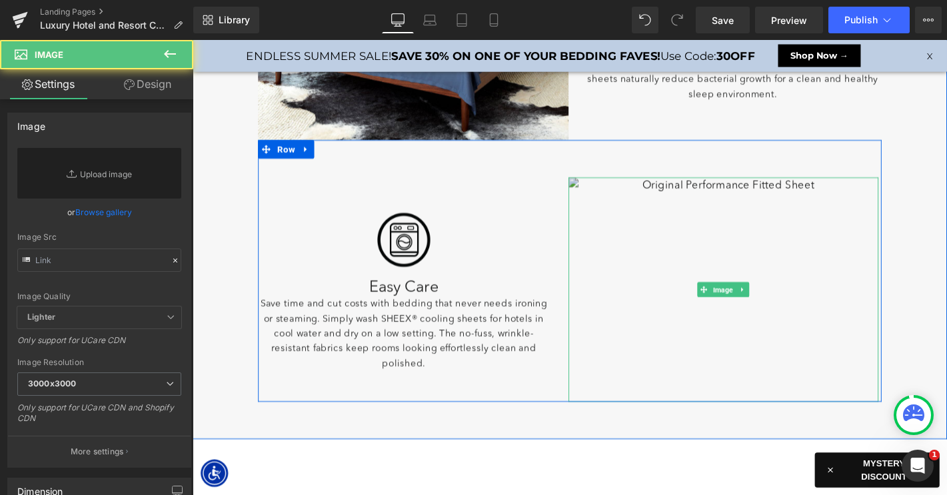
click at [742, 237] on img at bounding box center [760, 306] width 332 height 239
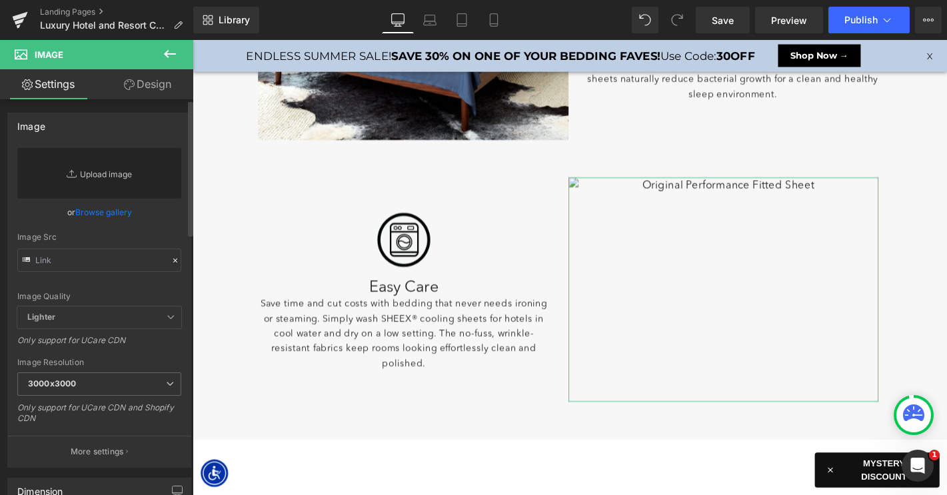
click at [108, 183] on link "Replace Image" at bounding box center [99, 173] width 164 height 51
type input "C:\fakepath\LP-LuxeCoolingForHotel-Images-6.jpg"
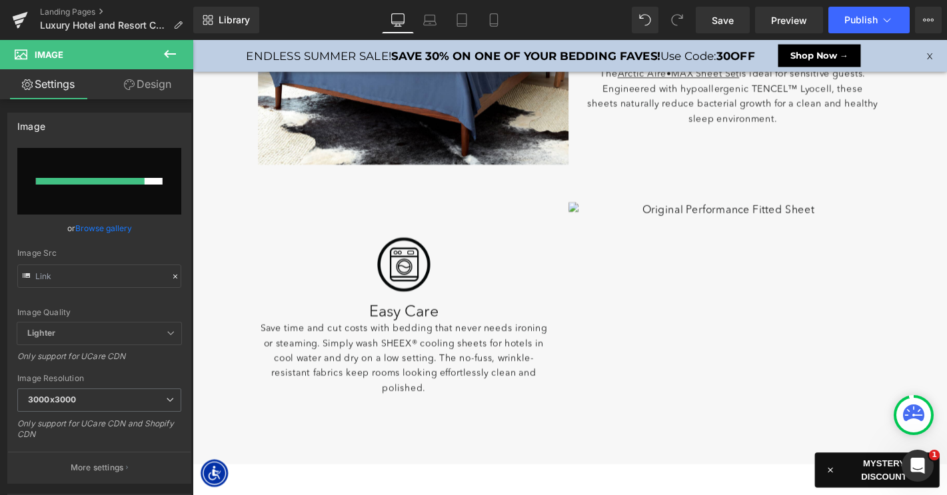
scroll to position [1533, 0]
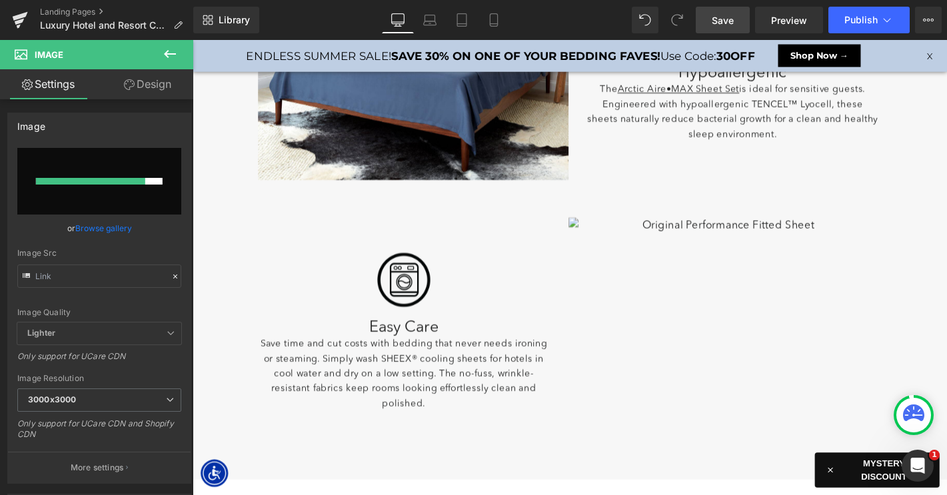
click at [719, 17] on span "Save" at bounding box center [723, 20] width 22 height 14
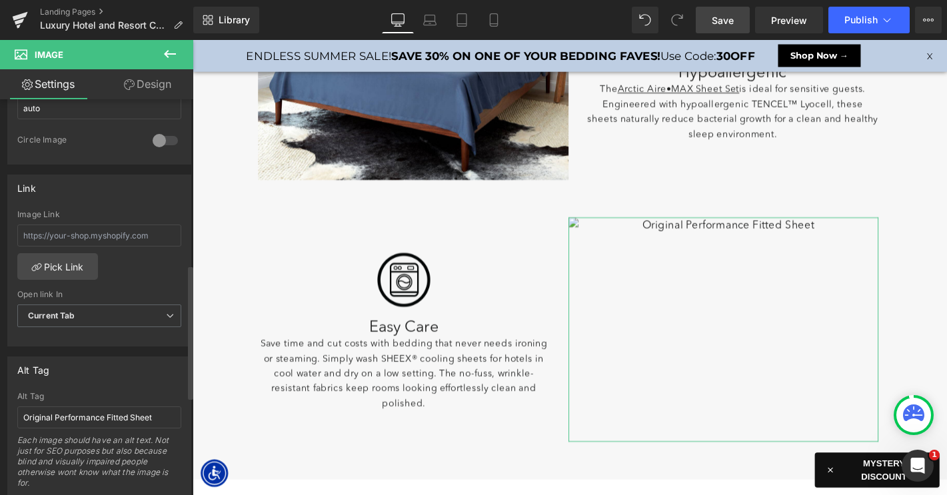
scroll to position [512, 0]
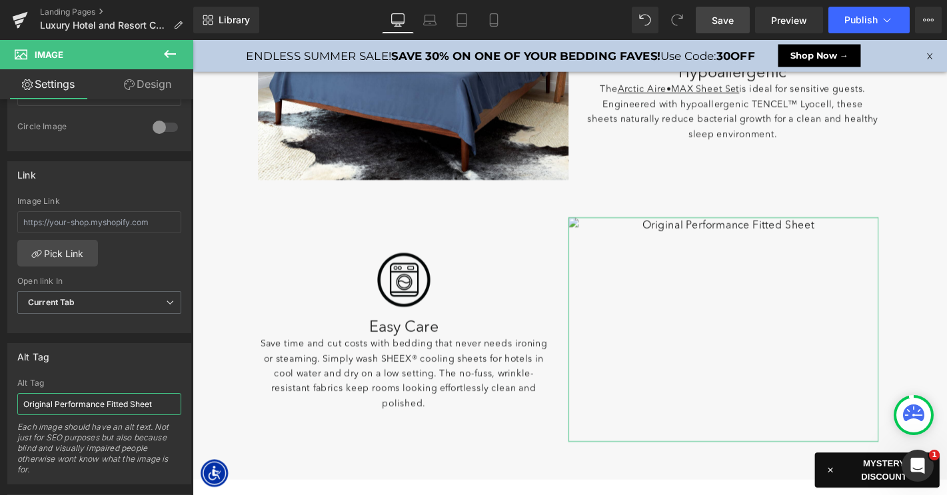
drag, startPoint x: 104, startPoint y: 404, endPoint x: -17, endPoint y: 400, distance: 120.7
click at [0, 400] on html "Image You are previewing how the will restyle your page. You can not edit Eleme…" at bounding box center [473, 247] width 947 height 495
type input "Active Comfort Fitted Sheet"
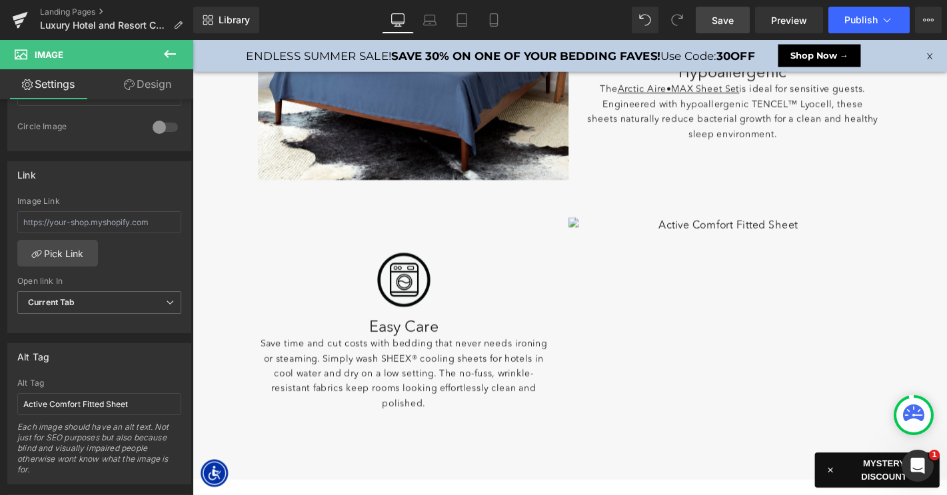
click at [721, 23] on span "Save" at bounding box center [723, 20] width 22 height 14
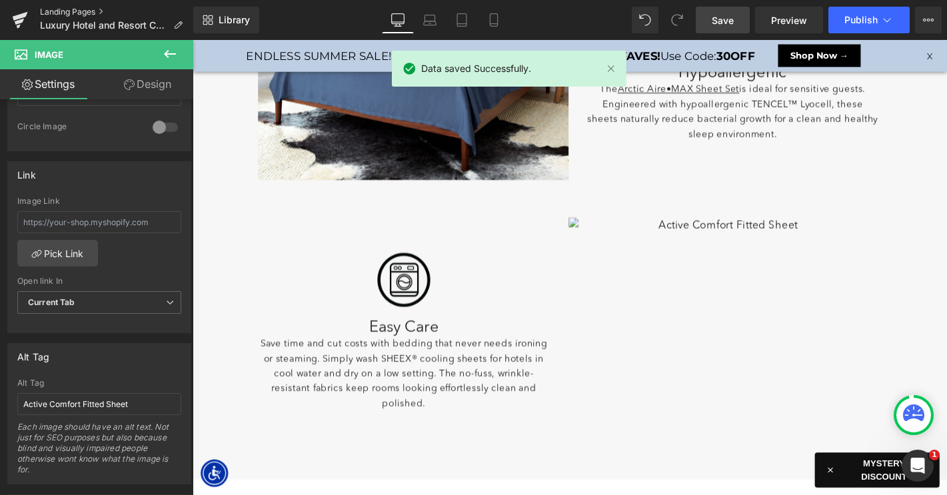
click at [59, 11] on link "Landing Pages" at bounding box center [116, 12] width 153 height 11
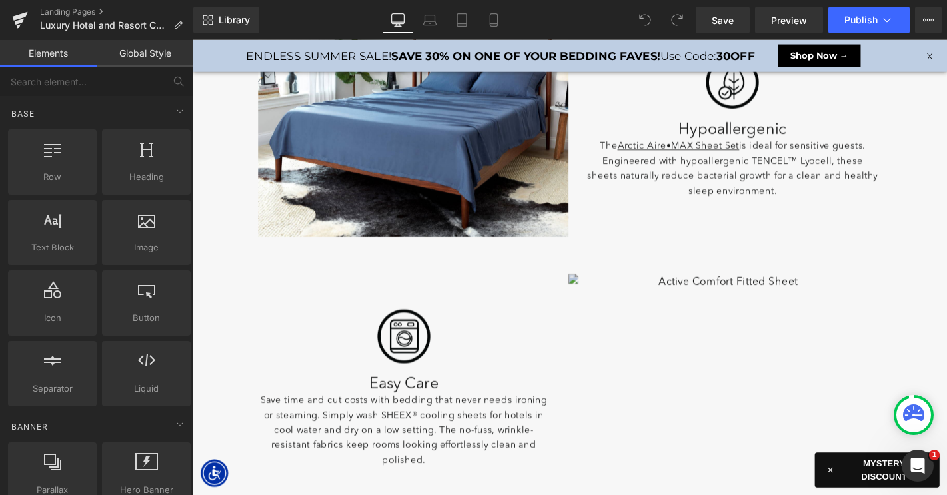
click at [753, 306] on img at bounding box center [760, 409] width 332 height 239
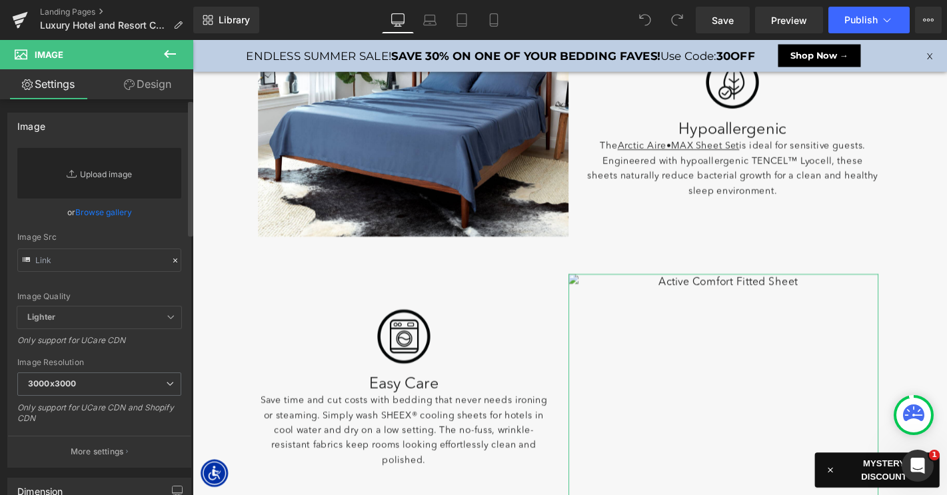
click at [111, 173] on link "Replace Image" at bounding box center [99, 173] width 164 height 51
type input "C:\fakepath\LP-LuxeCoolingForHotel-Images-6.jpg"
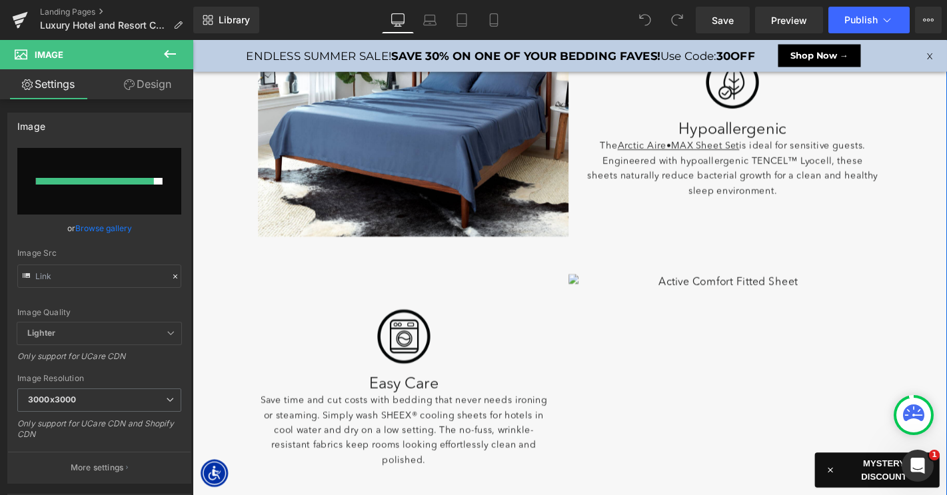
type input "https://ucarecdn.com/84ec51ee-d2c4-4b23-9610-2628d27dc635/-/format/auto/-/previ…"
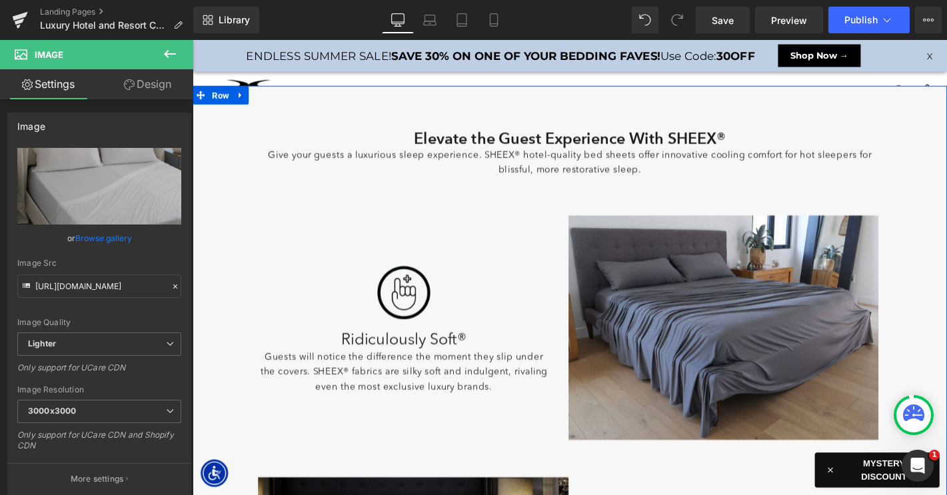
scroll to position [202, 0]
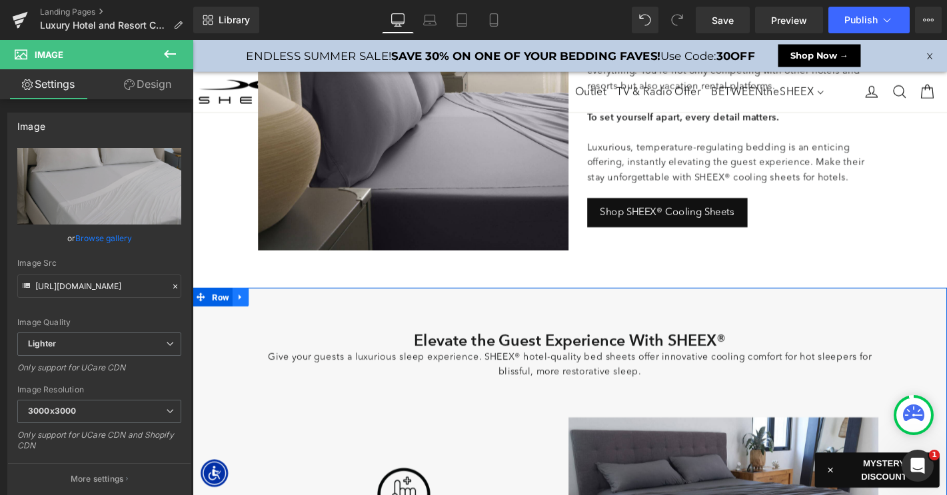
click at [243, 313] on icon at bounding box center [243, 315] width 9 height 10
click at [262, 315] on icon at bounding box center [261, 314] width 9 height 9
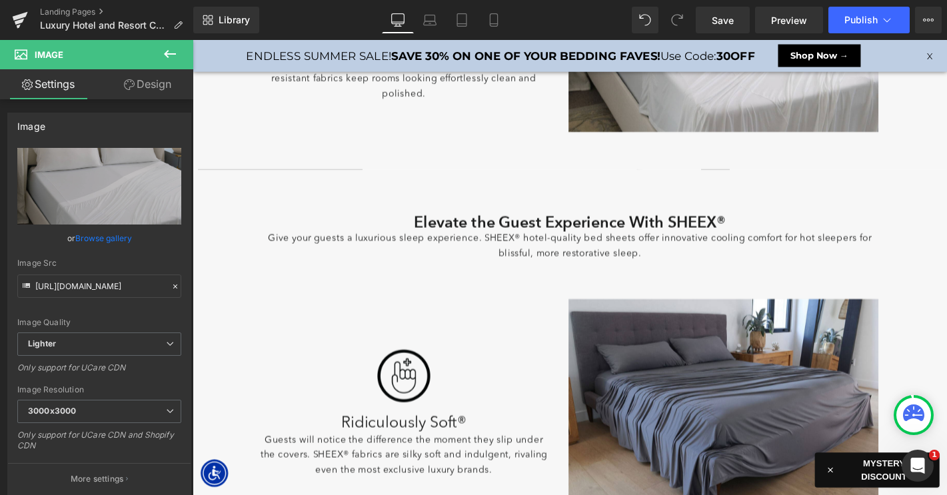
scroll to position [1848, 0]
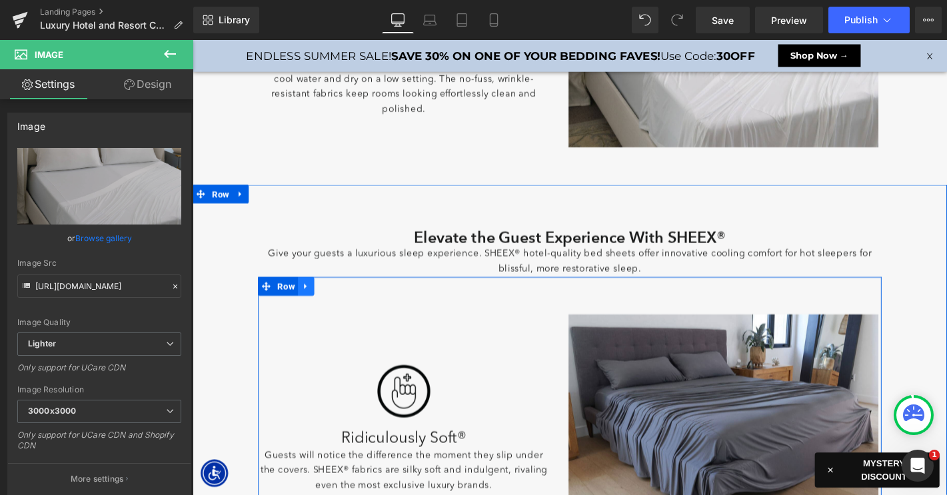
click at [315, 306] on icon at bounding box center [313, 303] width 9 height 10
click at [352, 303] on icon at bounding box center [348, 302] width 9 height 9
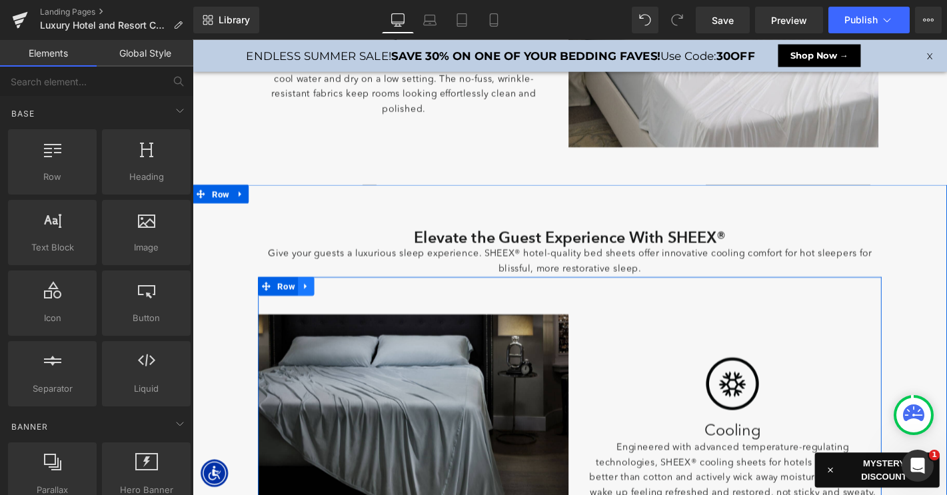
click at [314, 305] on icon at bounding box center [313, 303] width 9 height 10
click at [344, 303] on icon at bounding box center [348, 302] width 9 height 9
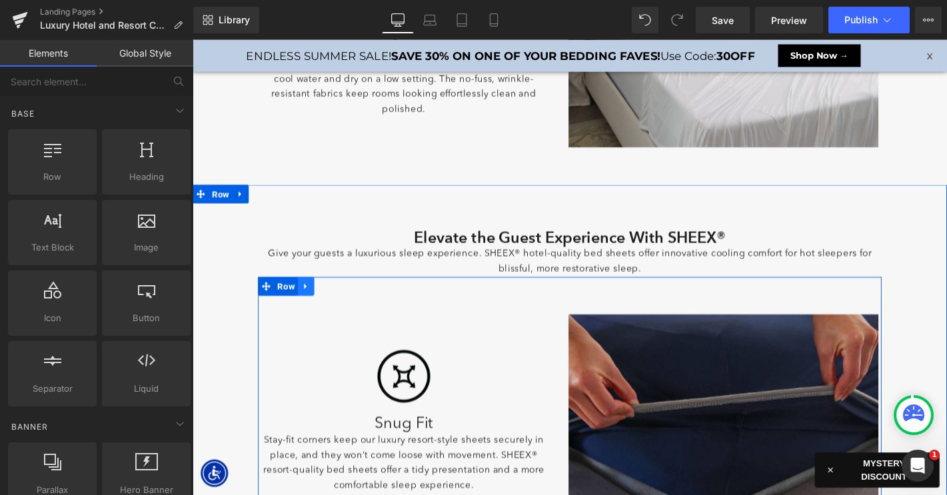
click at [315, 301] on icon at bounding box center [313, 303] width 9 height 10
click at [350, 304] on icon at bounding box center [348, 302] width 9 height 9
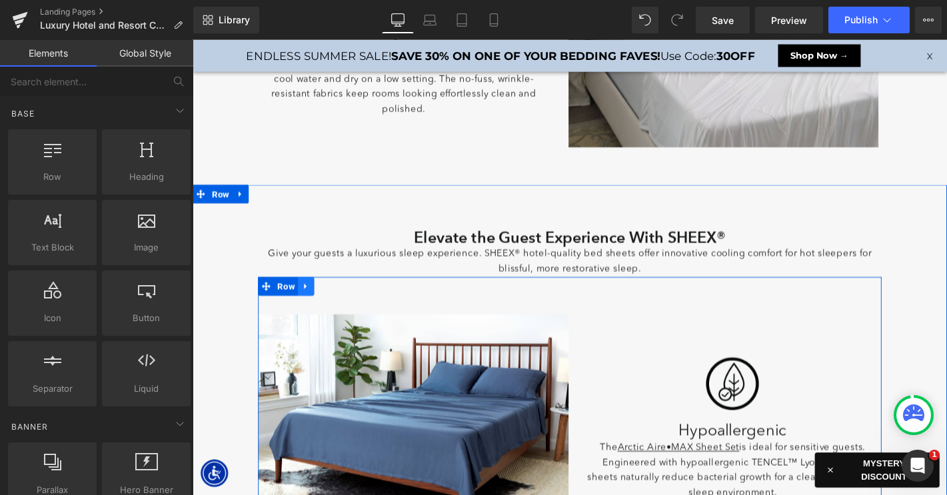
click at [315, 304] on icon at bounding box center [313, 303] width 9 height 10
click at [353, 303] on link at bounding box center [348, 303] width 17 height 20
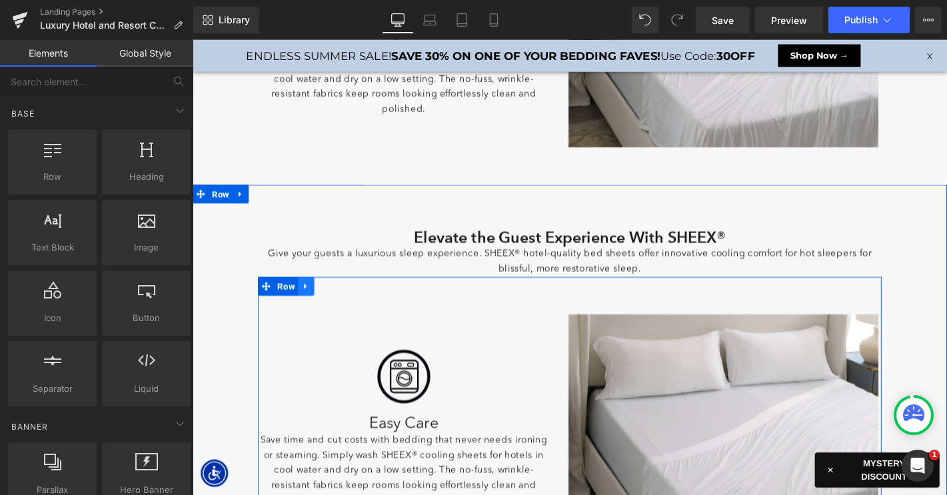
click at [314, 302] on icon at bounding box center [313, 303] width 9 height 10
click at [350, 305] on icon at bounding box center [348, 302] width 9 height 9
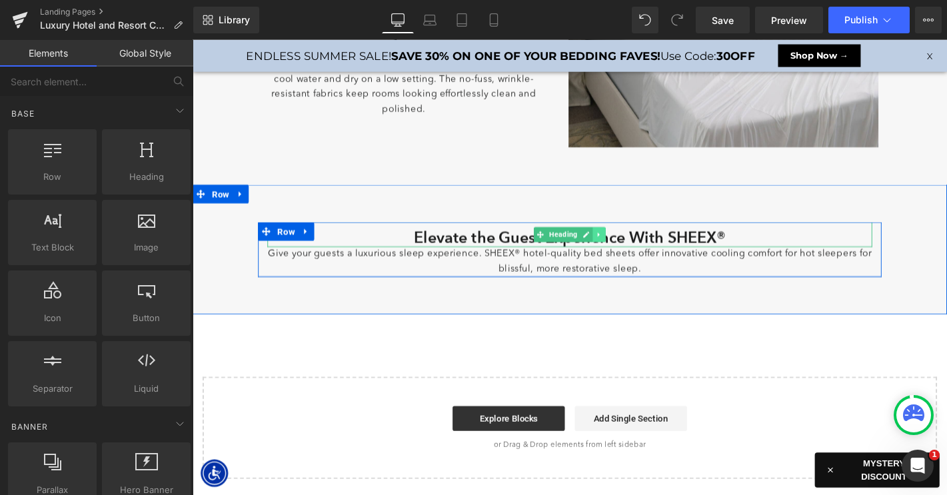
click at [629, 250] on icon at bounding box center [627, 248] width 7 height 8
click at [632, 249] on icon at bounding box center [633, 247] width 7 height 7
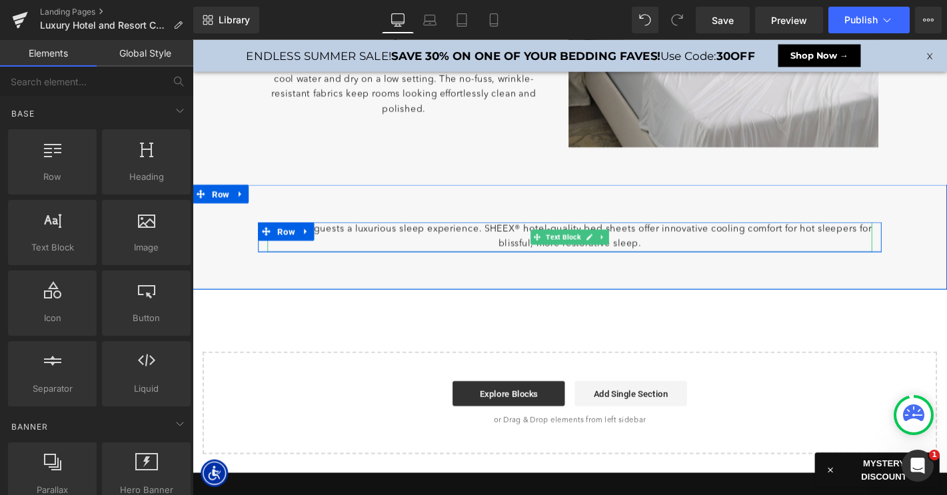
click at [411, 246] on p "Give your guests a luxurious sleep experience. SHEEX® hotel-quality bed sheets …" at bounding box center [595, 251] width 646 height 32
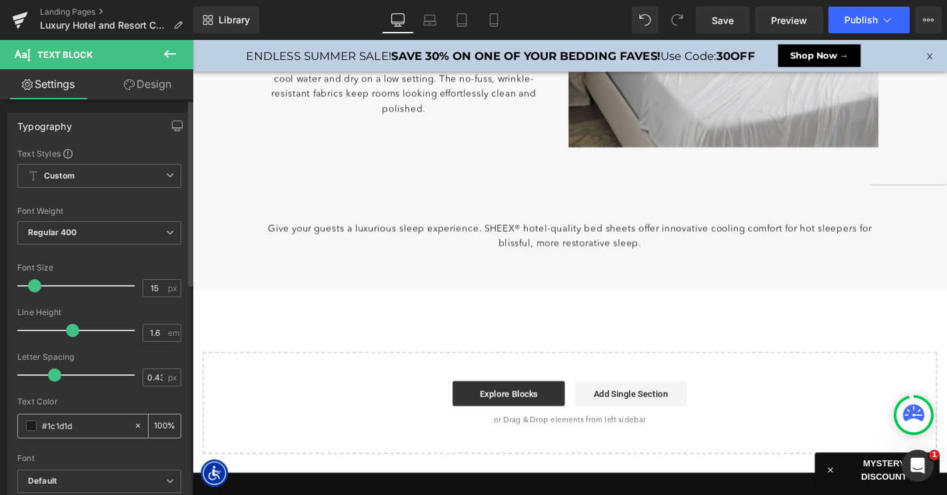
click at [34, 422] on span at bounding box center [31, 425] width 11 height 11
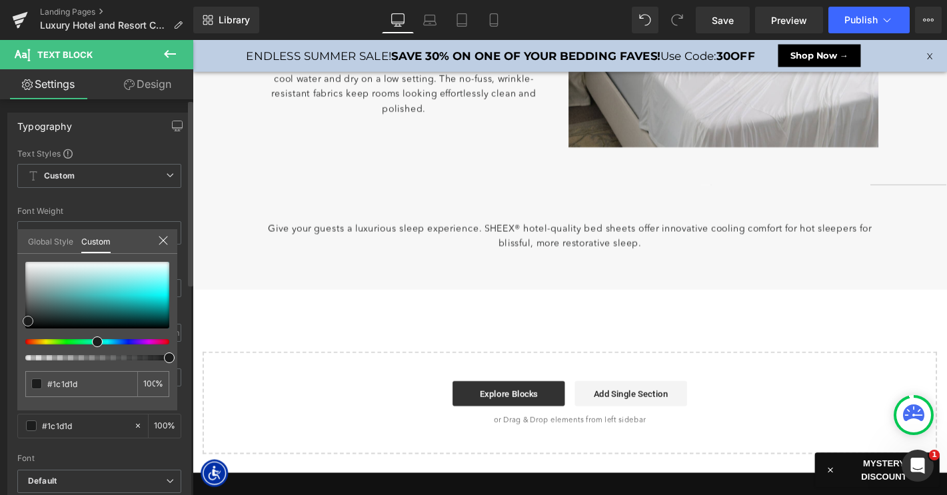
type input "#a5c9c9"
type input "#a6c8c8"
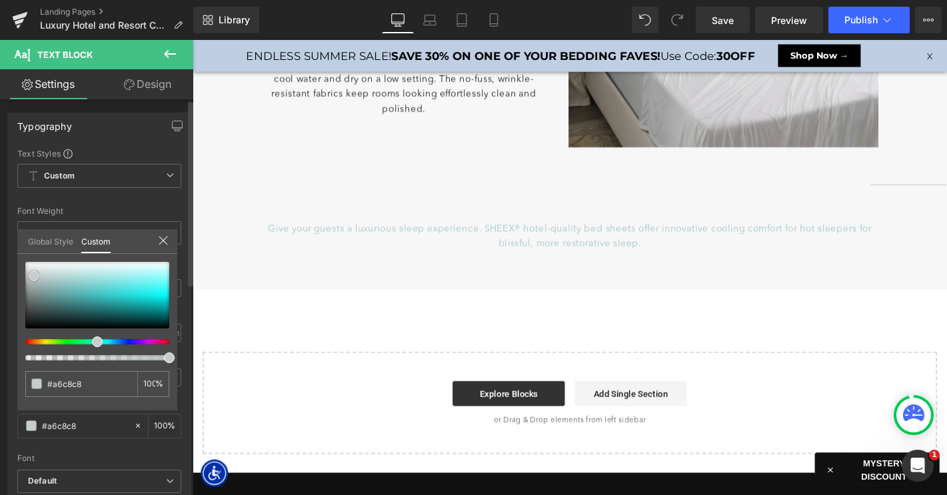
type input "#c6cccc"
type input "#ededed"
drag, startPoint x: 61, startPoint y: 280, endPoint x: -15, endPoint y: 249, distance: 81.5
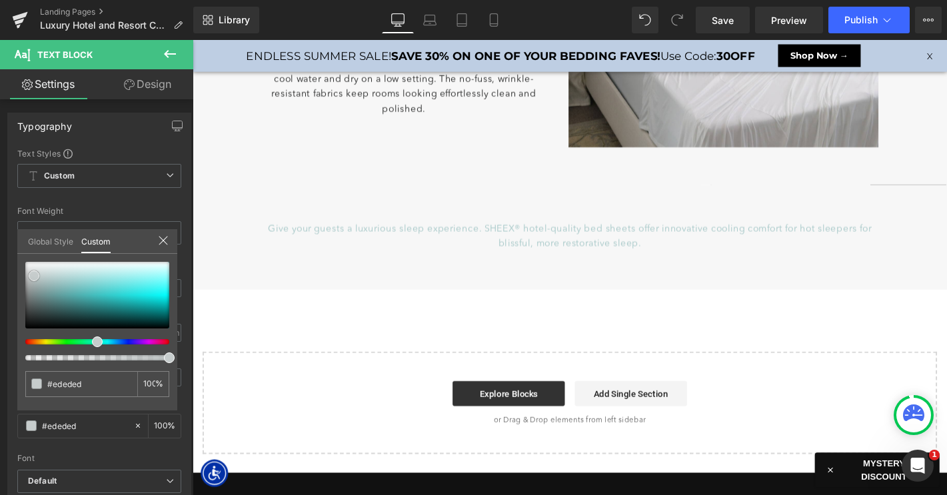
click at [0, 249] on html "You are previewing how the will restyle your page. You can not edit Elements in…" at bounding box center [473, 247] width 947 height 495
type input "#ffffff"
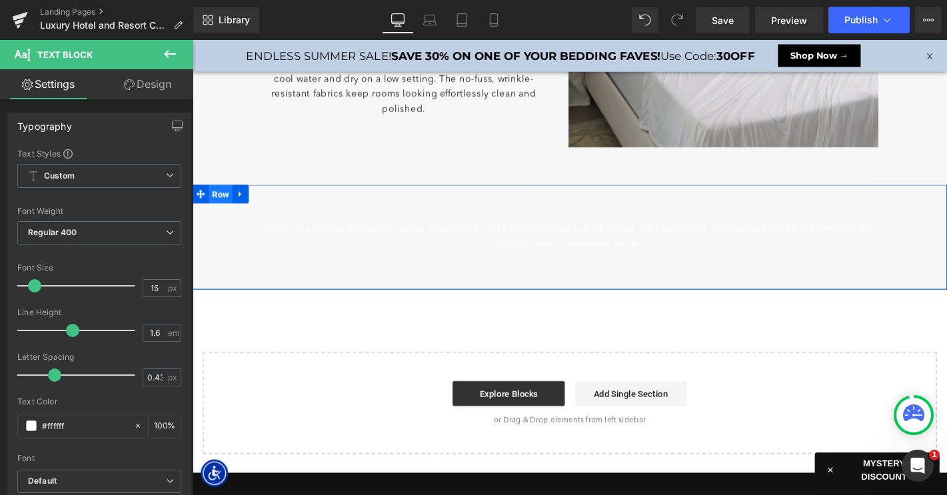
click at [213, 204] on span "Row" at bounding box center [222, 205] width 25 height 20
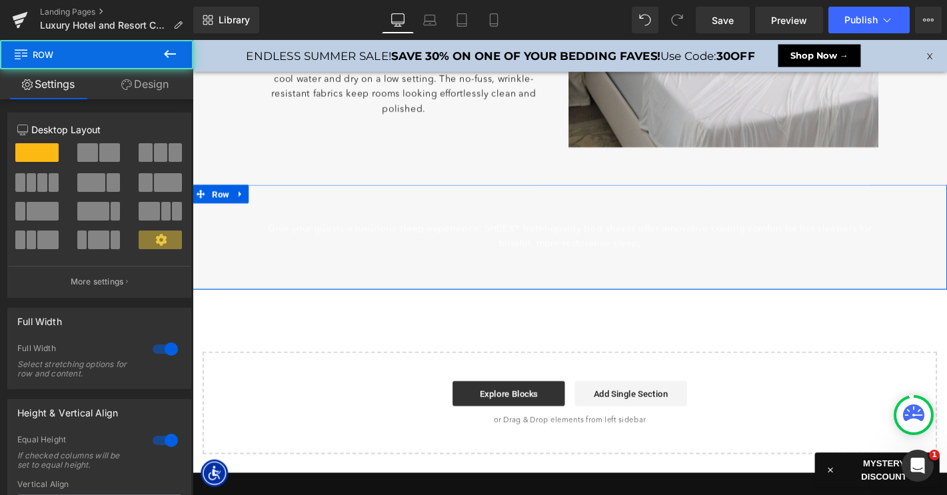
click at [148, 97] on link "Design" at bounding box center [145, 84] width 97 height 30
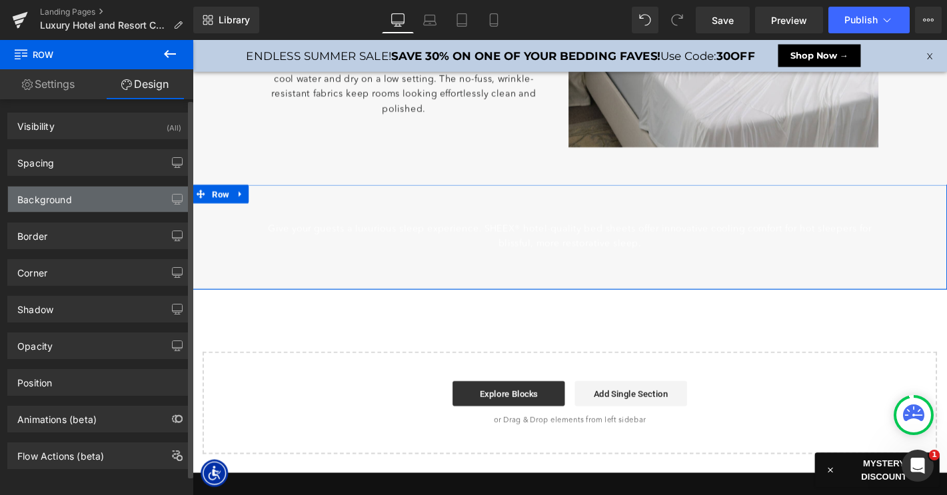
click at [77, 199] on div "Background" at bounding box center [99, 199] width 183 height 25
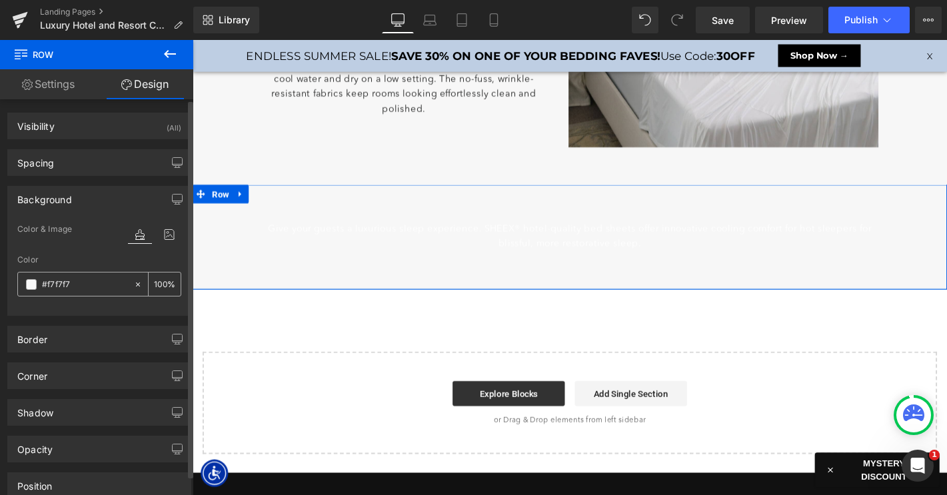
click at [32, 282] on span at bounding box center [31, 284] width 11 height 11
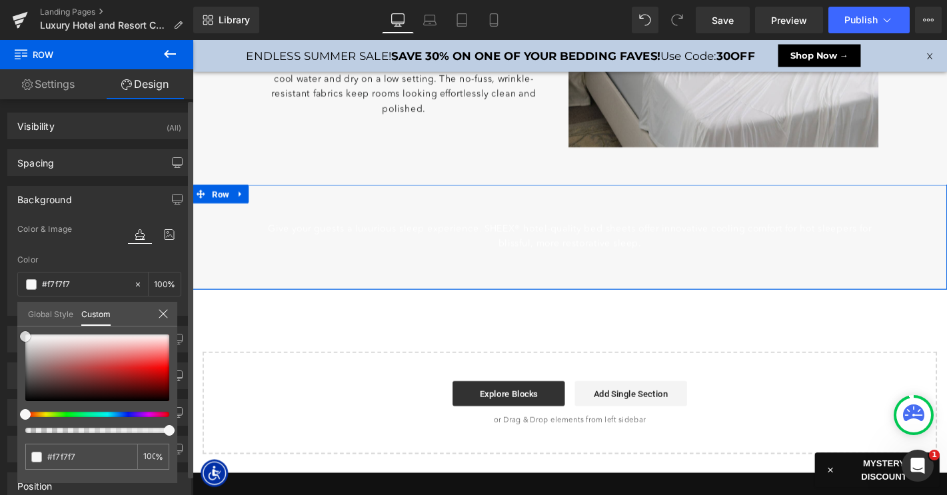
type input "#a78f8f"
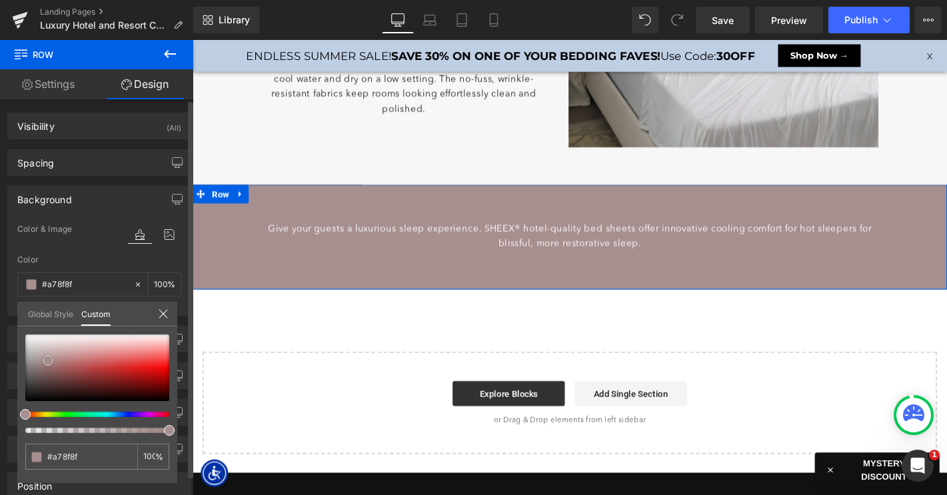
type input "#a88989"
type input "#8a6f6f"
type input "#333333"
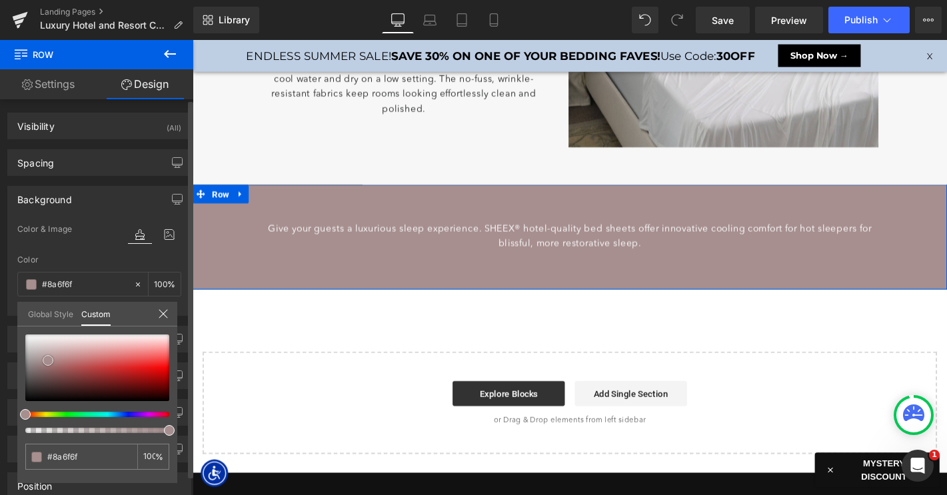
type input "#333333"
type input "#0a0a0a"
type input "#000000"
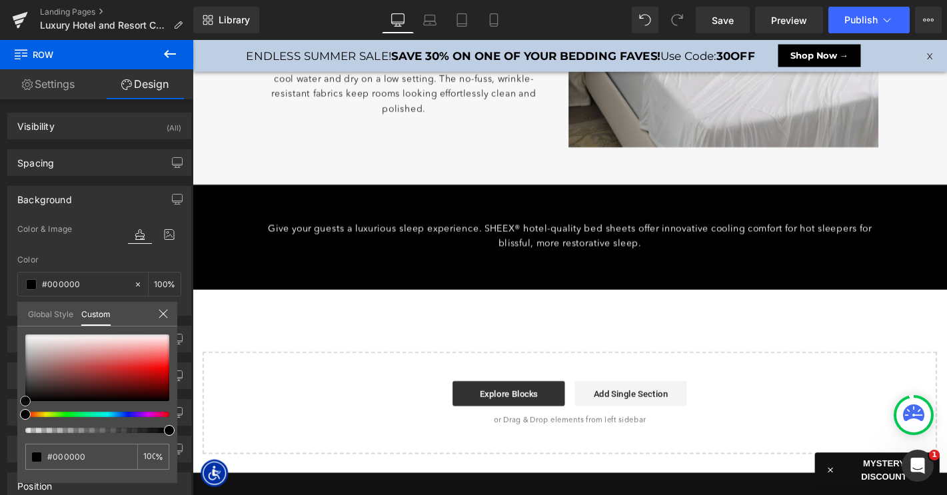
drag, startPoint x: 48, startPoint y: 360, endPoint x: -17, endPoint y: 430, distance: 95.7
click at [0, 430] on html "Row You are previewing how the will restyle your page. You can not edit Element…" at bounding box center [473, 247] width 947 height 495
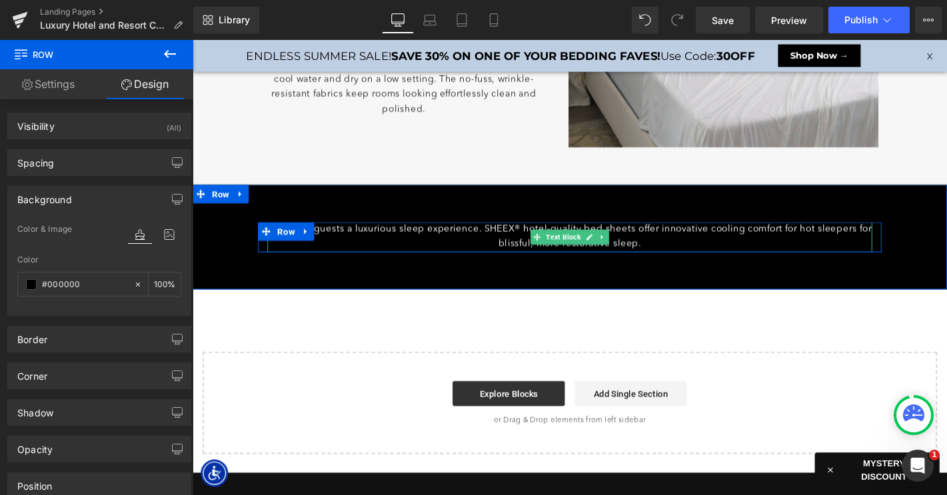
click at [370, 243] on p "Give your guests a luxurious sleep experience. SHEEX® hotel-quality bed sheets …" at bounding box center [595, 251] width 646 height 32
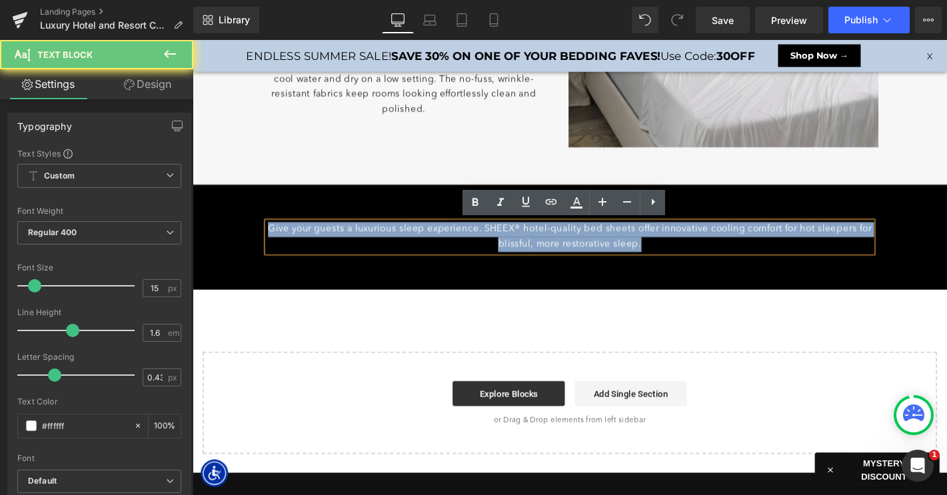
click at [370, 243] on p "Give your guests a luxurious sleep experience. SHEEX® hotel-quality bed sheets …" at bounding box center [595, 251] width 646 height 32
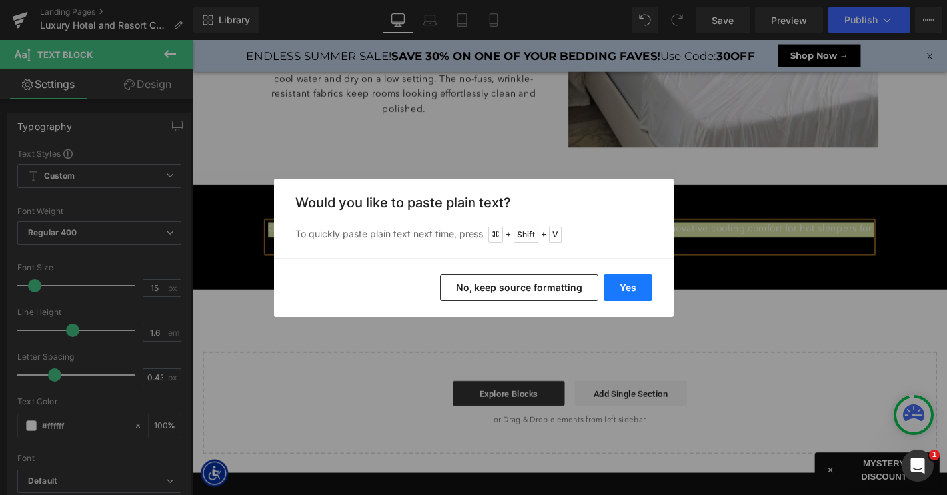
click at [625, 286] on button "Yes" at bounding box center [628, 287] width 49 height 27
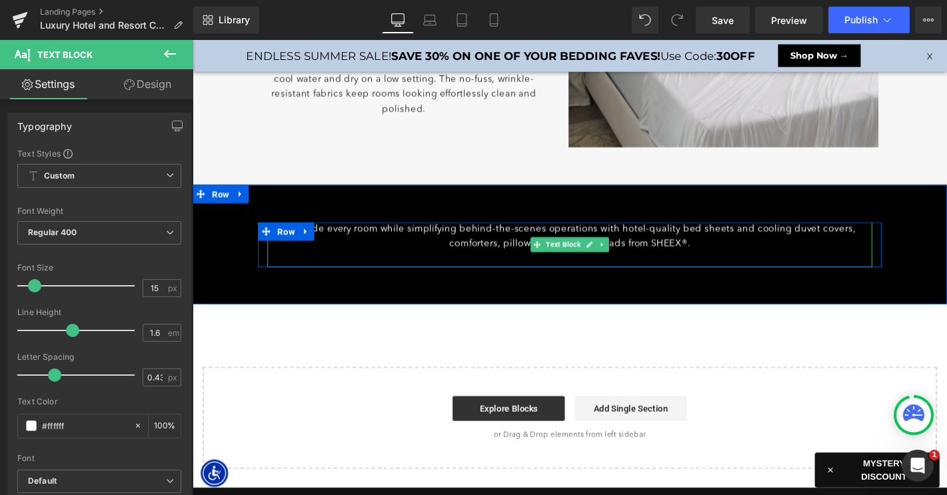
click at [449, 247] on p "Upgrade every room while simplifying behind-the-scenes operations with hotel-qu…" at bounding box center [595, 251] width 646 height 32
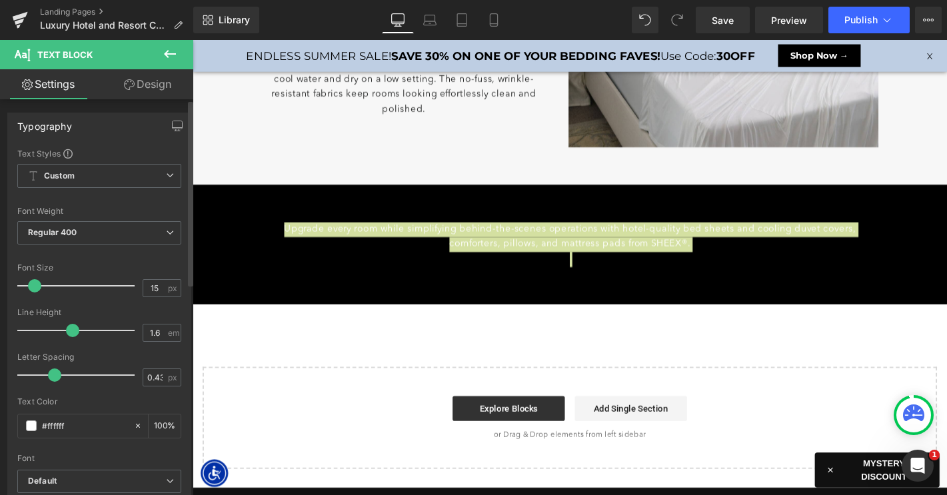
click at [93, 217] on div "Font Weight Regular 400 Thin 100 Semi Thin 200 Light 300 Regular 400 Medium 500…" at bounding box center [99, 233] width 164 height 53
click at [93, 227] on span "Regular 400" at bounding box center [99, 232] width 164 height 23
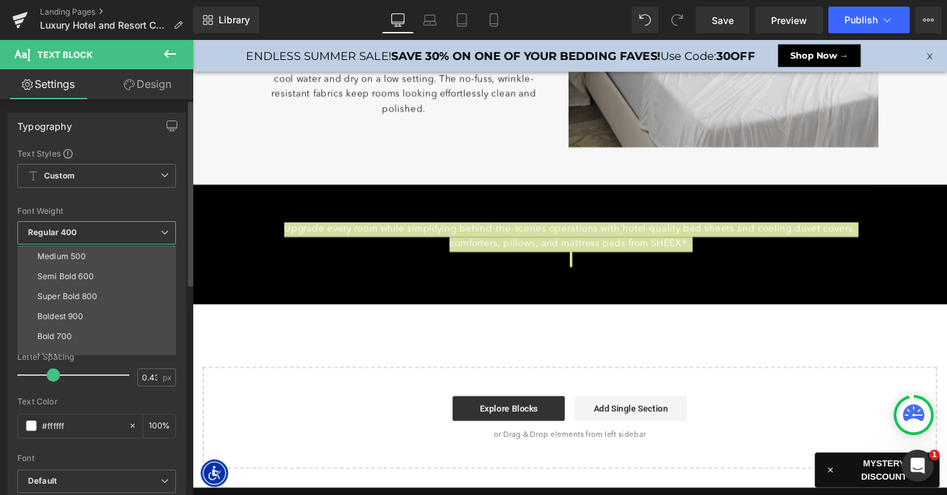
scroll to position [84, 0]
click at [76, 306] on li "Boldest 900" at bounding box center [99, 312] width 165 height 20
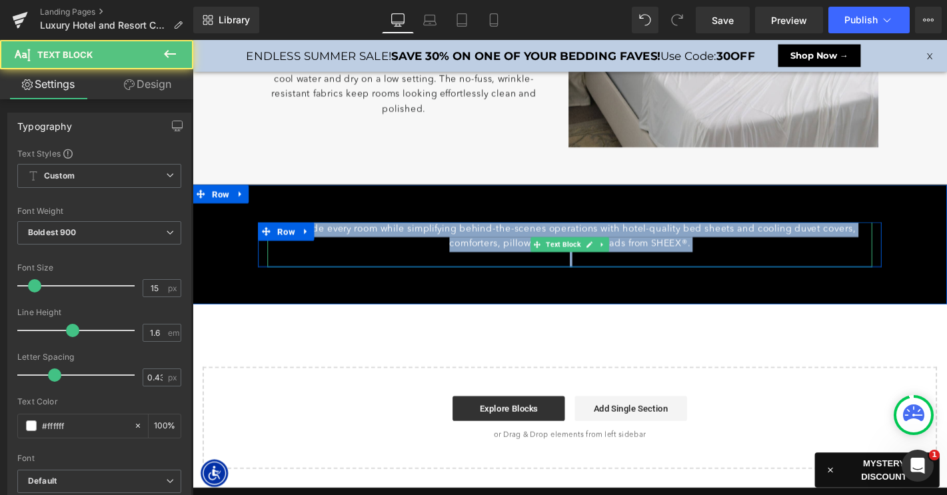
click at [338, 251] on p "Upgrade every room while simplifying behind-the-scenes operations with hotel-qu…" at bounding box center [595, 251] width 646 height 32
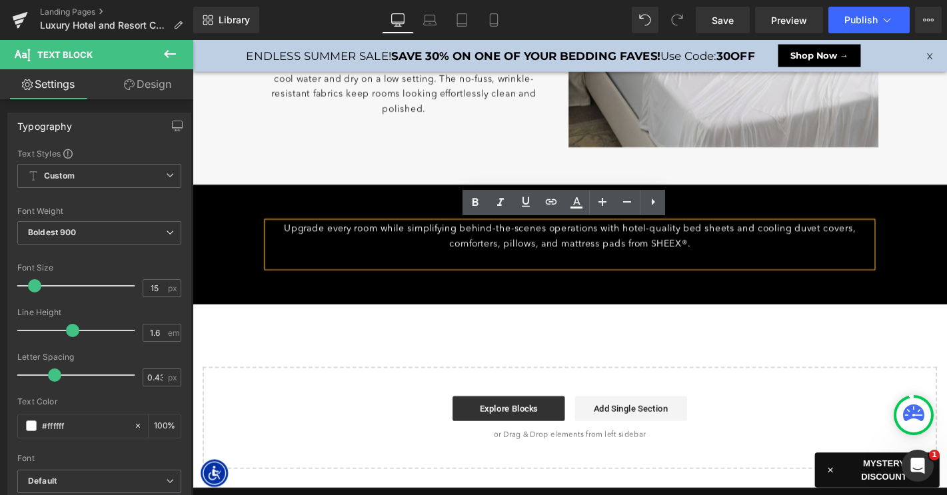
click at [600, 272] on p at bounding box center [595, 274] width 646 height 16
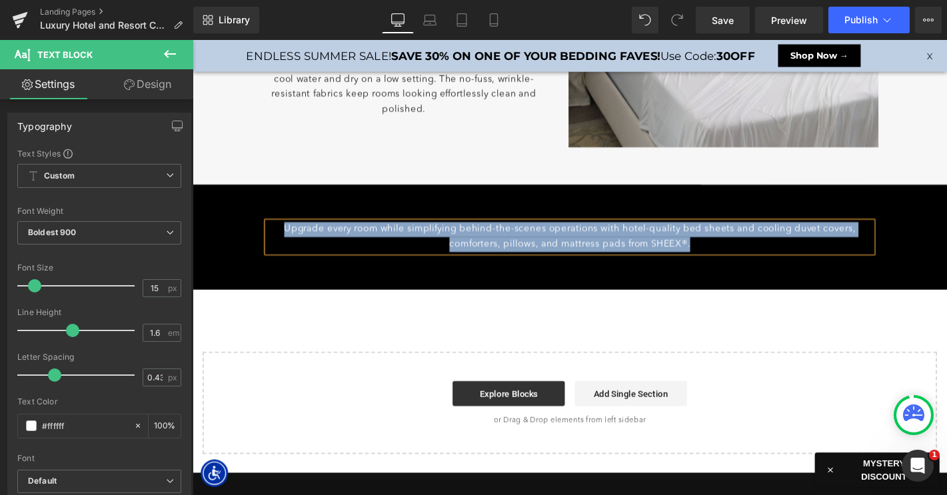
click at [352, 239] on p "Upgrade every room while simplifying behind-the-scenes operations with hotel-qu…" at bounding box center [595, 251] width 646 height 32
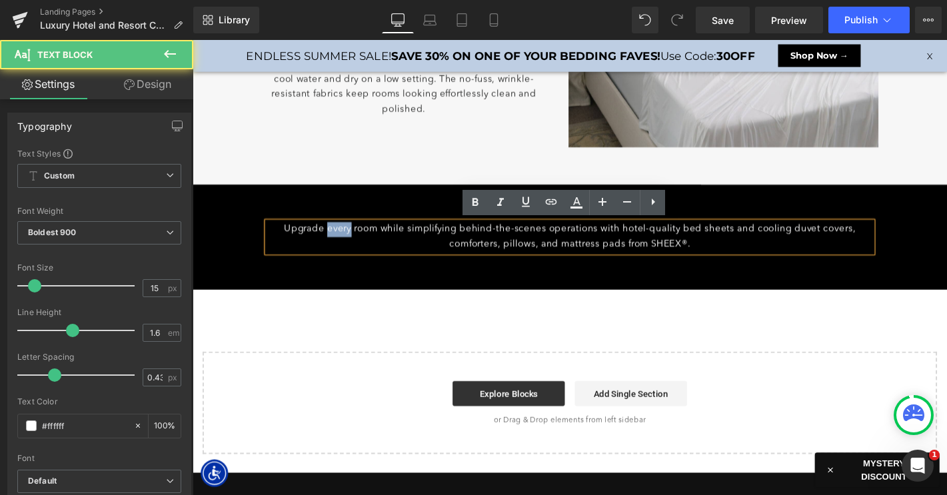
click at [352, 239] on p "Upgrade every room while simplifying behind-the-scenes operations with hotel-qu…" at bounding box center [595, 251] width 646 height 32
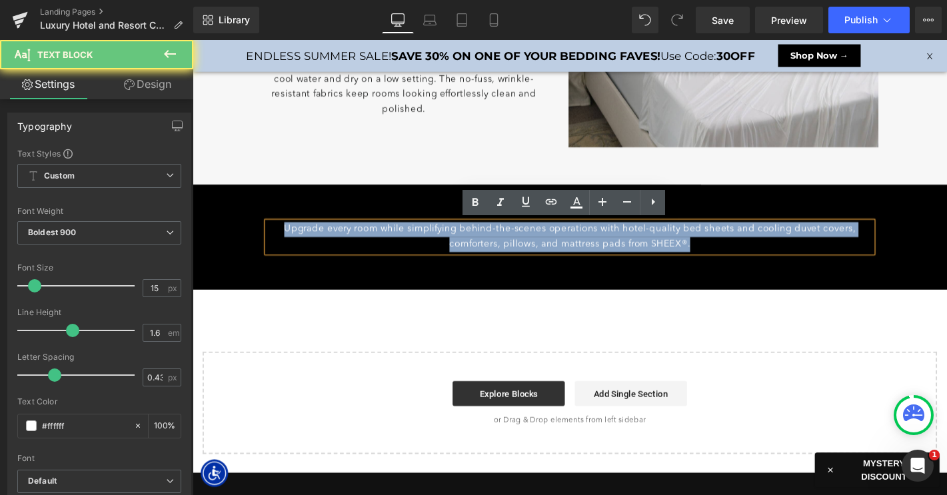
click at [352, 239] on p "Upgrade every room while simplifying behind-the-scenes operations with hotel-qu…" at bounding box center [595, 251] width 646 height 32
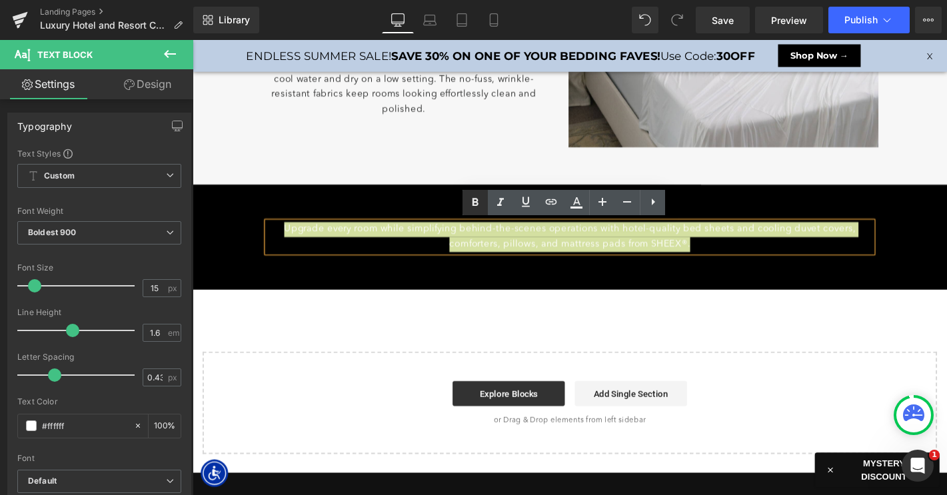
click at [478, 203] on icon at bounding box center [475, 203] width 16 height 16
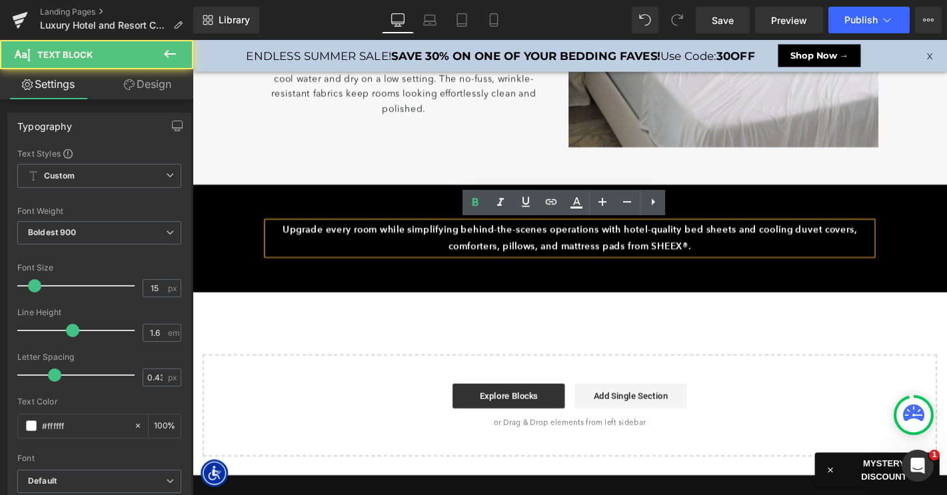
click at [368, 242] on strong "Upgrade every room while simplifying behind-the-scenes operations with hotel-qu…" at bounding box center [595, 251] width 614 height 30
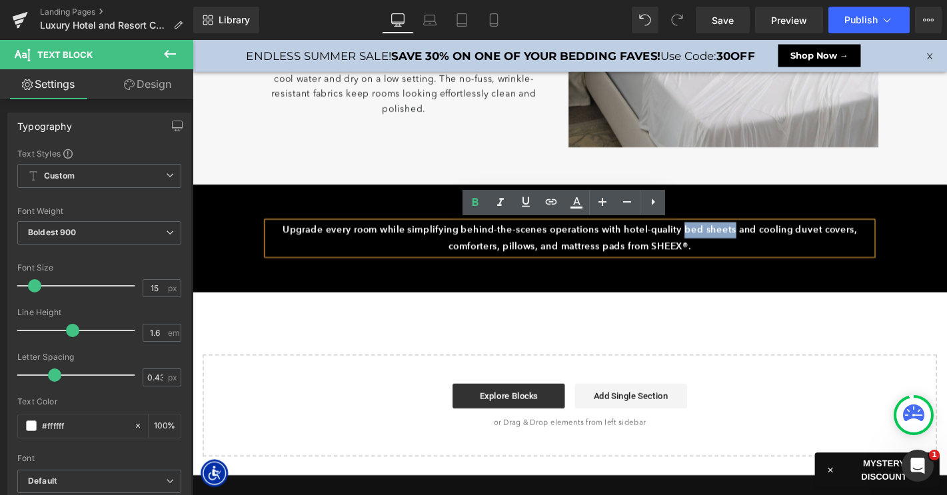
drag, startPoint x: 723, startPoint y: 243, endPoint x: 777, endPoint y: 245, distance: 54.0
click at [777, 245] on strong "Upgrade every room while simplifying behind-the-scenes operations with hotel-qu…" at bounding box center [595, 251] width 614 height 30
click at [550, 201] on icon at bounding box center [551, 201] width 11 height 5
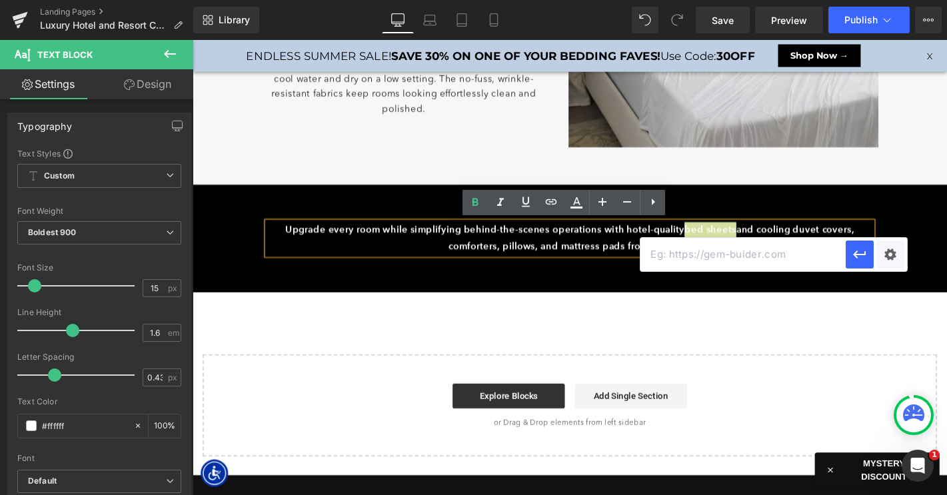
click at [726, 256] on input "text" at bounding box center [742, 254] width 205 height 33
paste input "https://www.sheex.com/collections/cooling-sheets"
type input "https://www.sheex.com/collections/cooling-sheets"
click at [860, 256] on icon "button" at bounding box center [859, 255] width 16 height 16
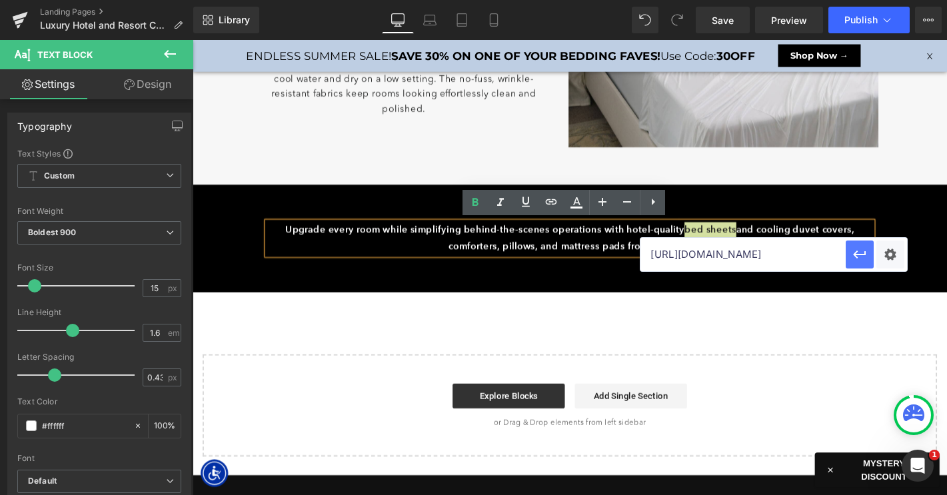
scroll to position [0, 0]
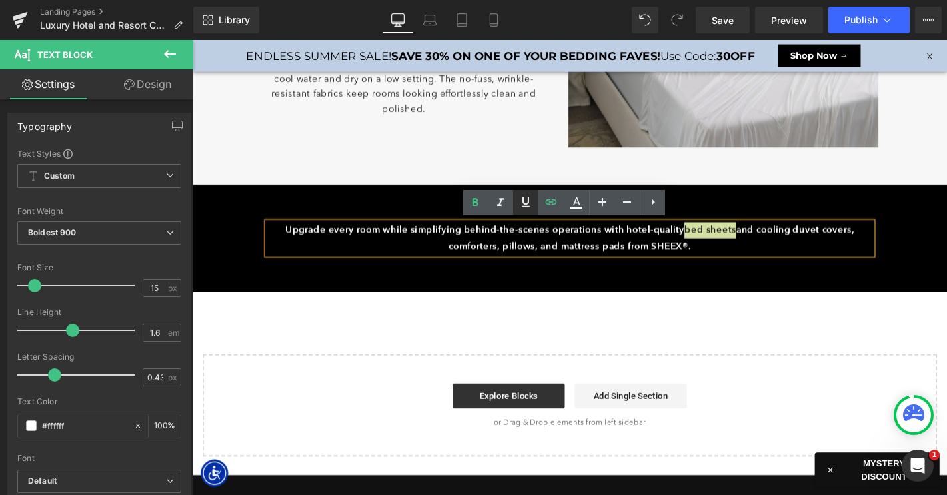
click at [529, 202] on icon at bounding box center [526, 202] width 16 height 16
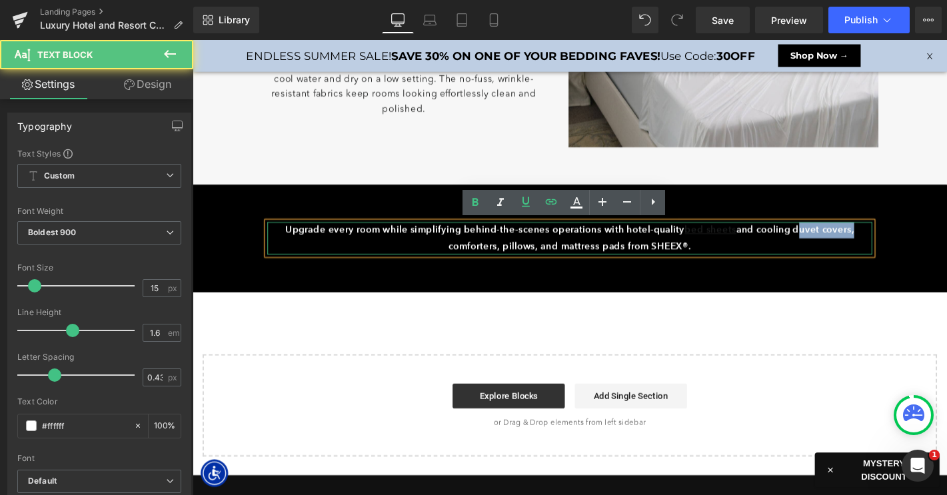
drag, startPoint x: 845, startPoint y: 244, endPoint x: 909, endPoint y: 241, distance: 64.7
click at [900, 241] on strong "Upgrade every room while simplifying behind-the-scenes operations with hotel-qu…" at bounding box center [596, 251] width 608 height 30
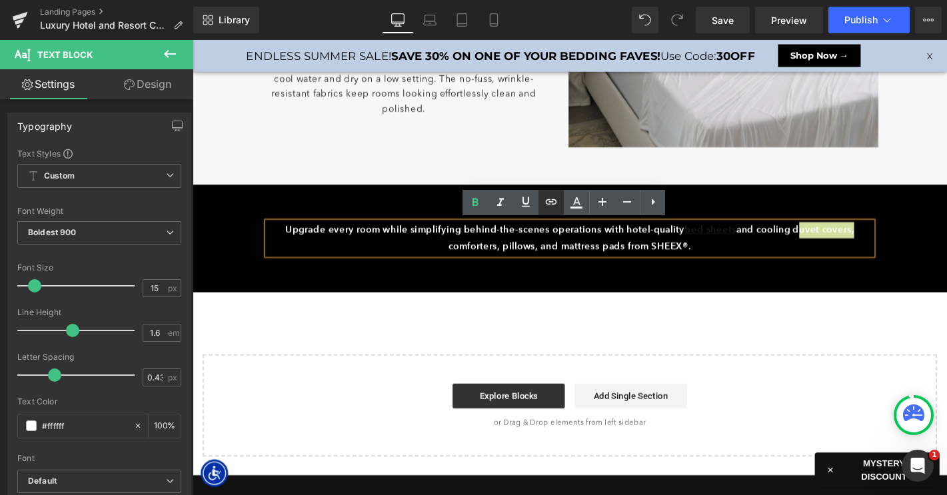
click at [550, 202] on icon at bounding box center [551, 201] width 11 height 5
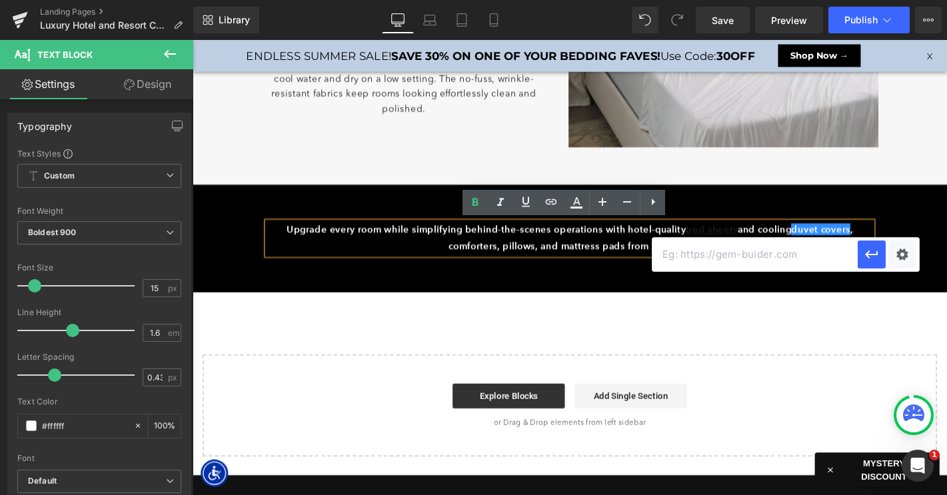
click at [784, 258] on input "text" at bounding box center [754, 254] width 205 height 33
paste input "https://www.sheex.com/collections/cooling-duvet-covers"
type input "https://www.sheex.com/collections/cooling-duvet-covers"
click at [864, 257] on icon "button" at bounding box center [871, 255] width 16 height 16
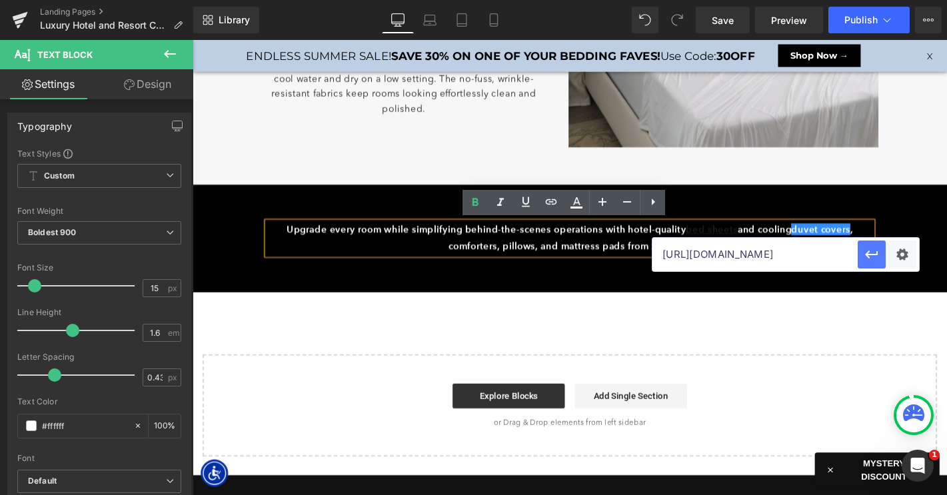
scroll to position [0, 0]
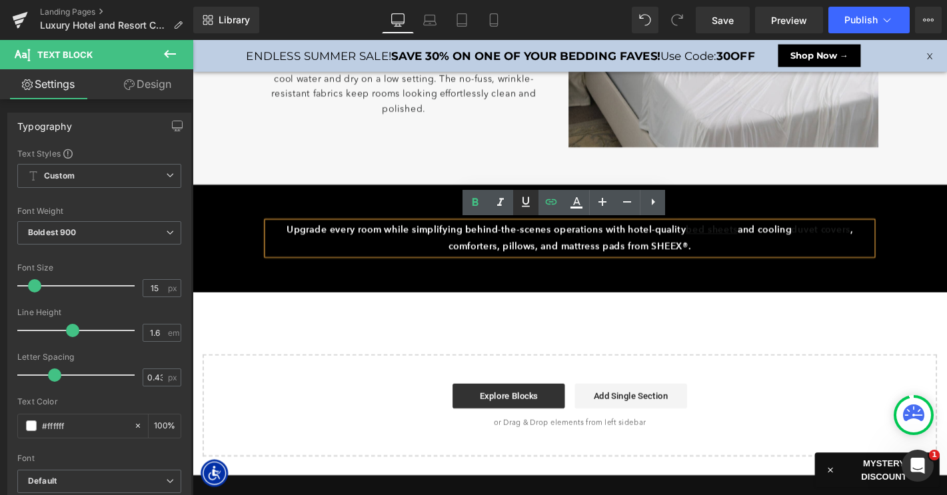
click at [521, 201] on icon at bounding box center [526, 202] width 16 height 16
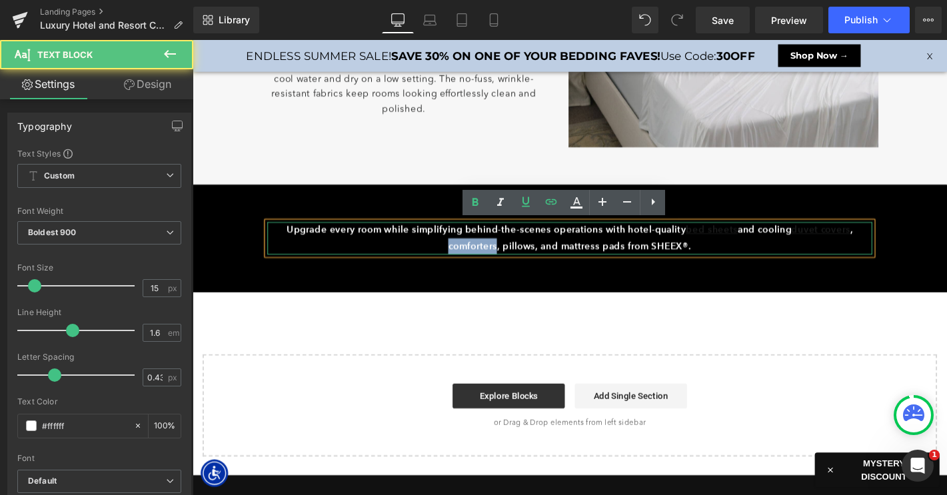
drag, startPoint x: 516, startPoint y: 260, endPoint x: 458, endPoint y: 262, distance: 58.0
click at [458, 262] on p "Upgrade every room while simplifying behind-the-scenes operations with hotel-qu…" at bounding box center [595, 252] width 646 height 35
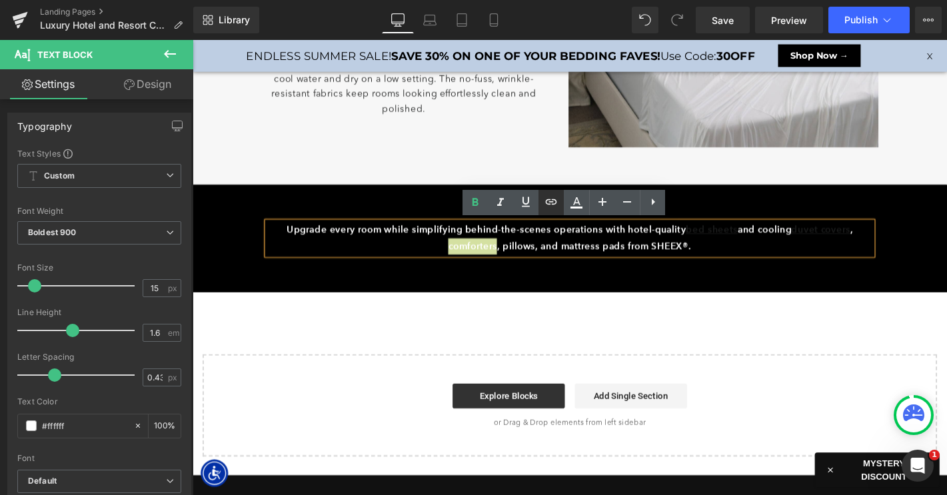
click at [552, 202] on icon at bounding box center [551, 201] width 11 height 5
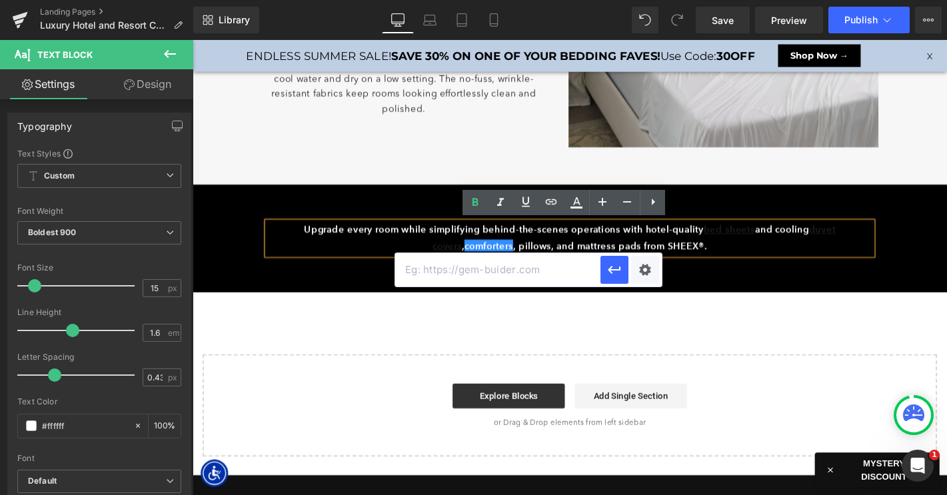
click at [546, 270] on input "text" at bounding box center [497, 269] width 205 height 33
paste input "https://www.sheex.com/collections/cooling-comforters"
type input "https://www.sheex.com/collections/cooling-comforters"
click at [618, 272] on icon "button" at bounding box center [614, 270] width 16 height 16
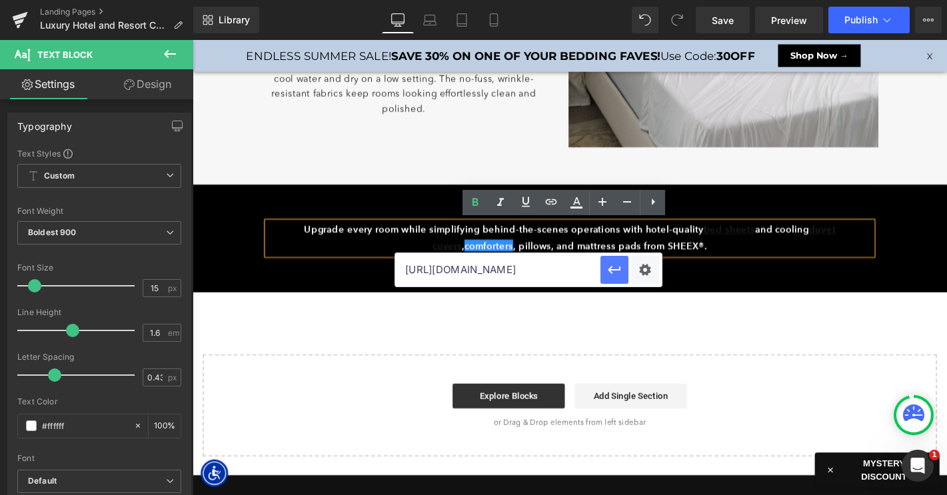
scroll to position [0, 0]
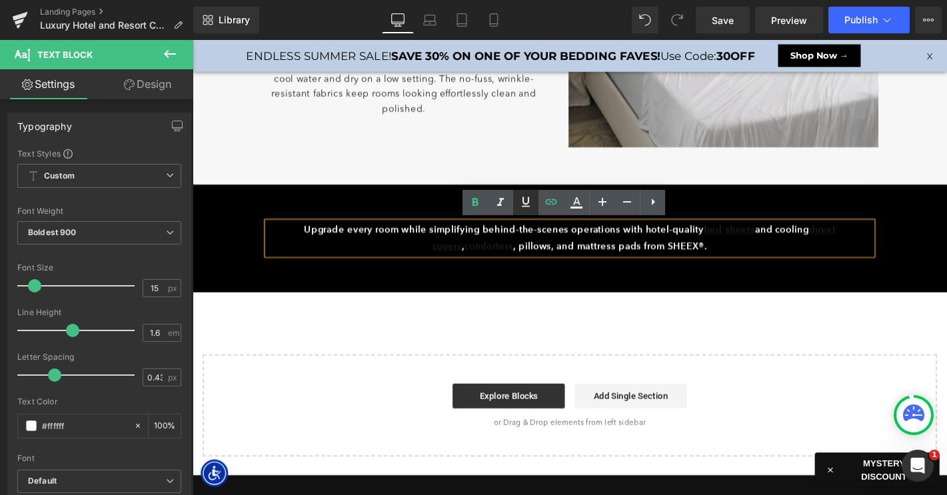
click at [525, 206] on icon at bounding box center [526, 202] width 8 height 10
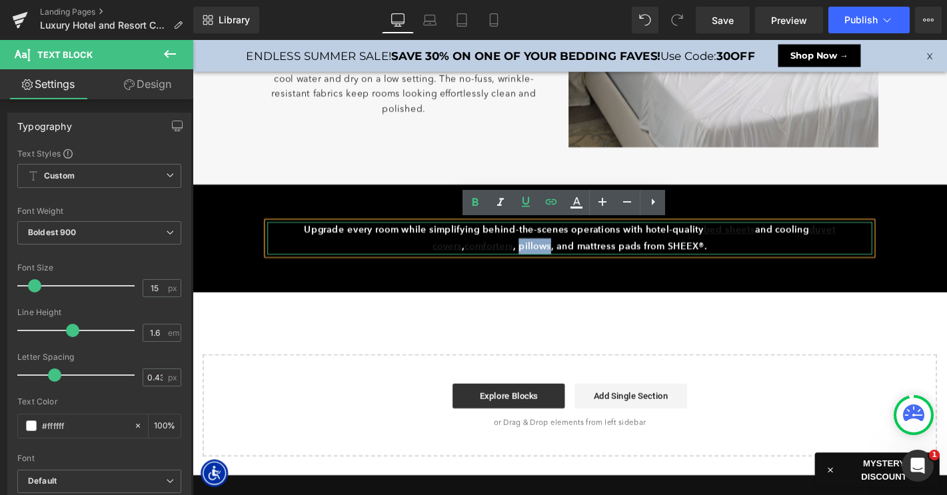
drag, startPoint x: 523, startPoint y: 259, endPoint x: 557, endPoint y: 257, distance: 34.0
click at [557, 257] on strong "Upgrade every room while simplifying behind-the-scenes operations with hotel-qu…" at bounding box center [596, 251] width 568 height 30
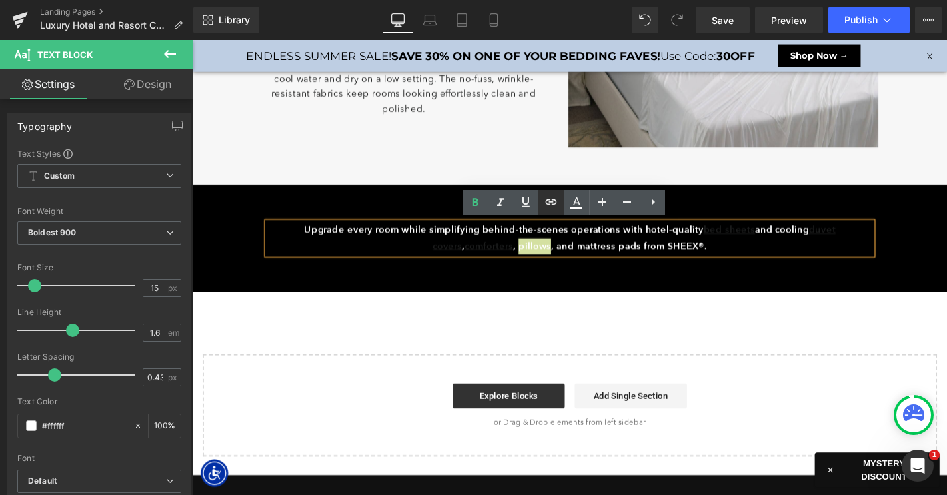
click at [553, 202] on icon at bounding box center [551, 201] width 11 height 5
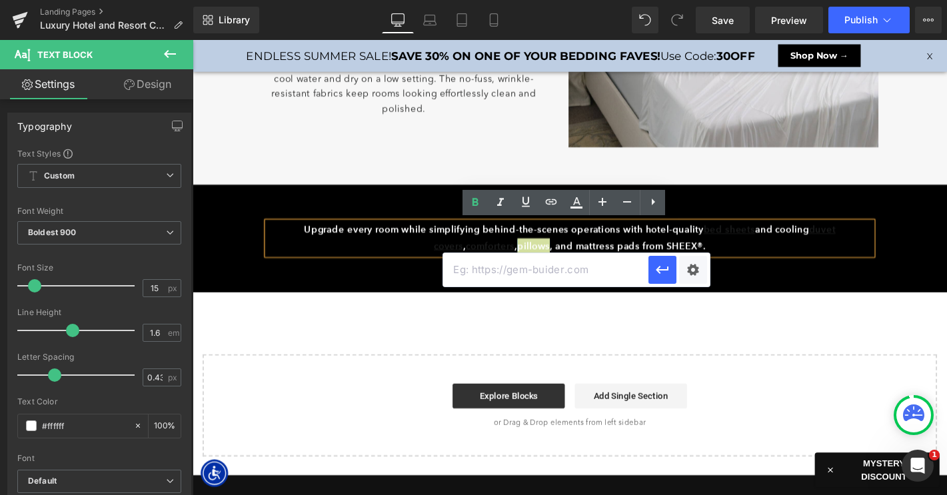
click at [596, 270] on input "text" at bounding box center [545, 269] width 205 height 33
paste input "https://www.sheex.com/collections/cooling-pillows"
type input "https://www.sheex.com/collections/cooling-pillows"
click at [665, 268] on icon "button" at bounding box center [662, 270] width 16 height 16
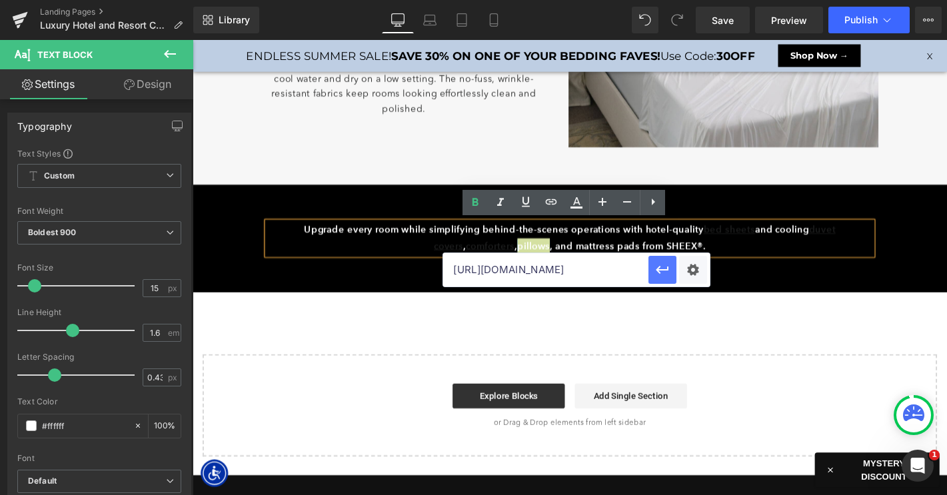
scroll to position [0, 0]
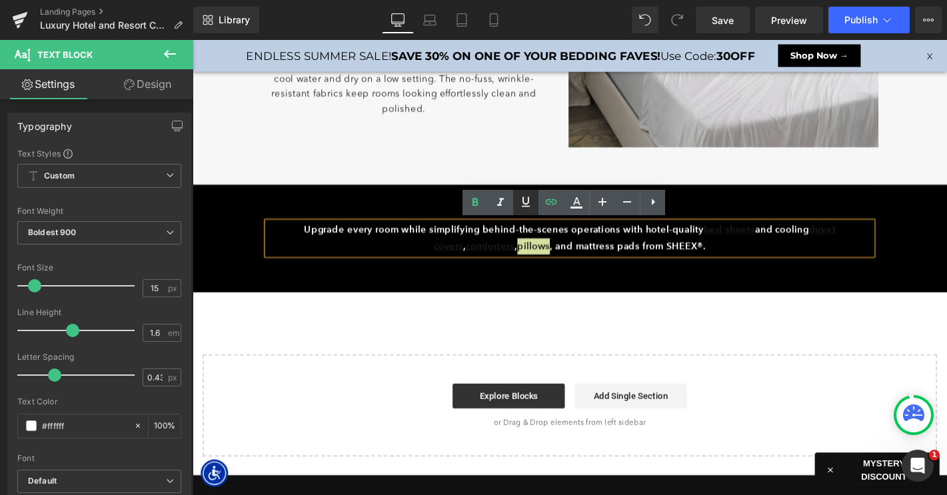
click at [522, 201] on icon at bounding box center [526, 202] width 16 height 16
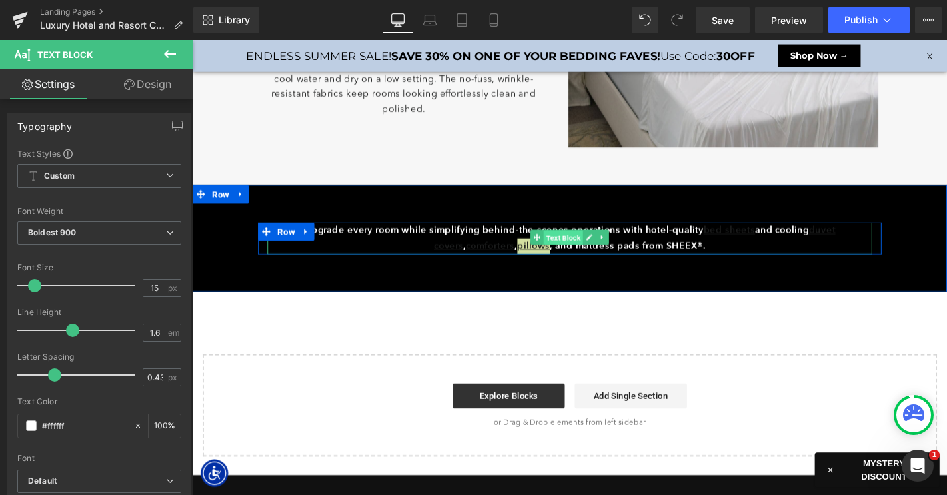
click at [606, 255] on span "Text Block" at bounding box center [589, 251] width 42 height 16
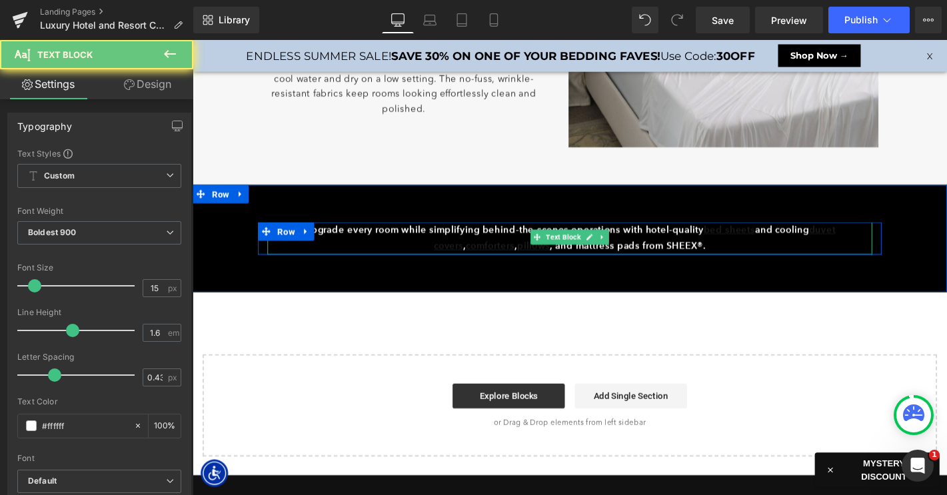
click at [670, 254] on strong "Upgrade every room while simplifying behind-the-scenes operations with hotel-qu…" at bounding box center [596, 251] width 568 height 30
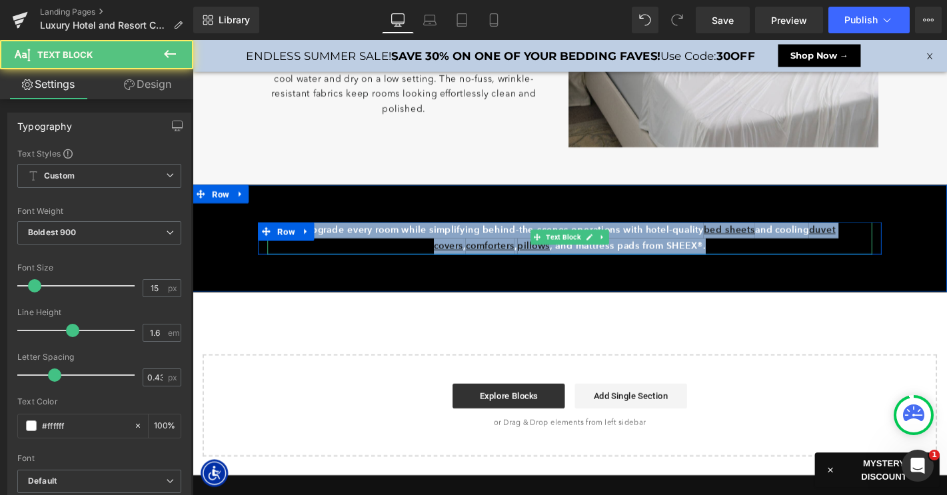
click at [576, 261] on strong "Upgrade every room while simplifying behind-the-scenes operations with hotel-qu…" at bounding box center [596, 251] width 568 height 30
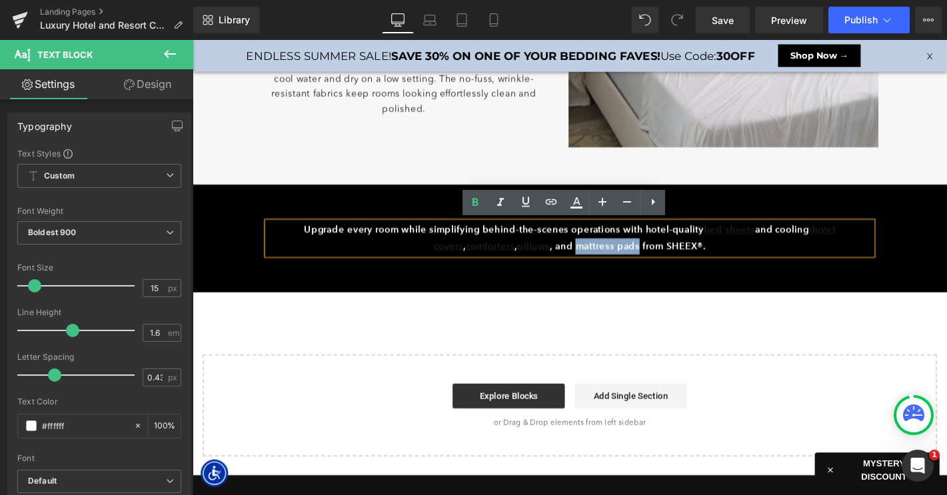
drag, startPoint x: 586, startPoint y: 257, endPoint x: 657, endPoint y: 257, distance: 70.6
click at [657, 257] on strong "Upgrade every room while simplifying behind-the-scenes operations with hotel-qu…" at bounding box center [596, 251] width 568 height 30
click at [550, 201] on icon at bounding box center [551, 202] width 16 height 16
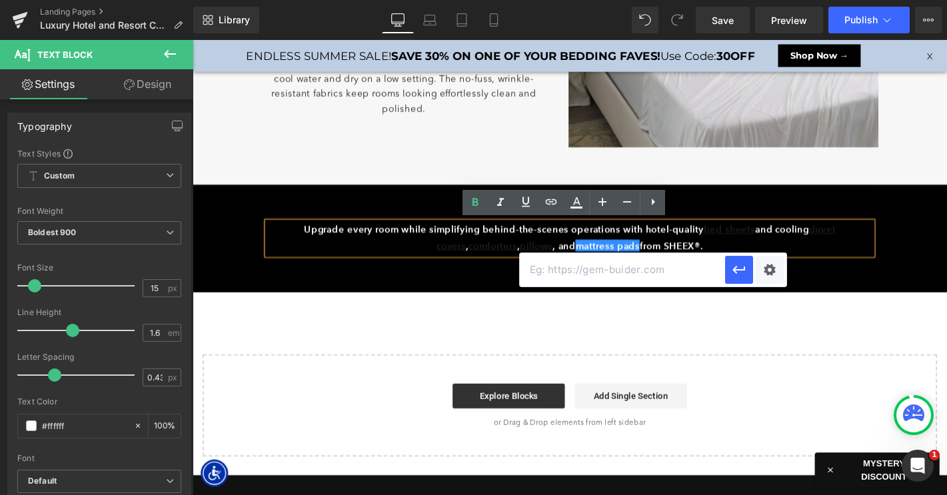
click at [562, 276] on input "text" at bounding box center [622, 269] width 205 height 33
paste input "https://www.sheex.com/collections/cooling-mattress-pads"
type input "https://www.sheex.com/collections/cooling-mattress-pads"
click at [736, 273] on icon "button" at bounding box center [739, 270] width 16 height 16
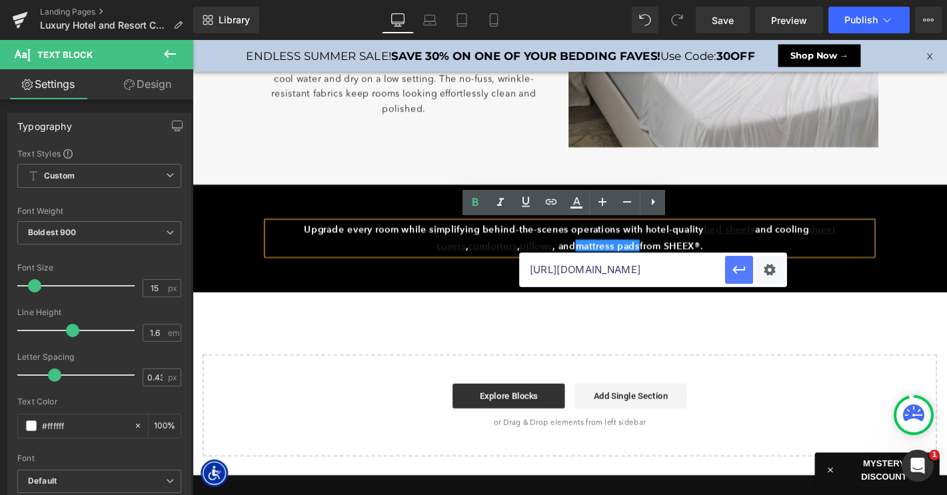
scroll to position [0, 0]
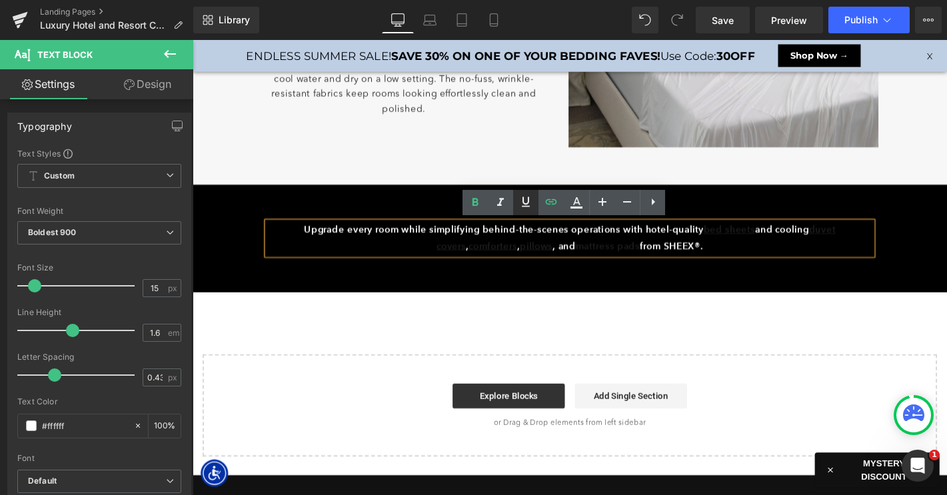
click at [522, 205] on icon at bounding box center [526, 202] width 16 height 16
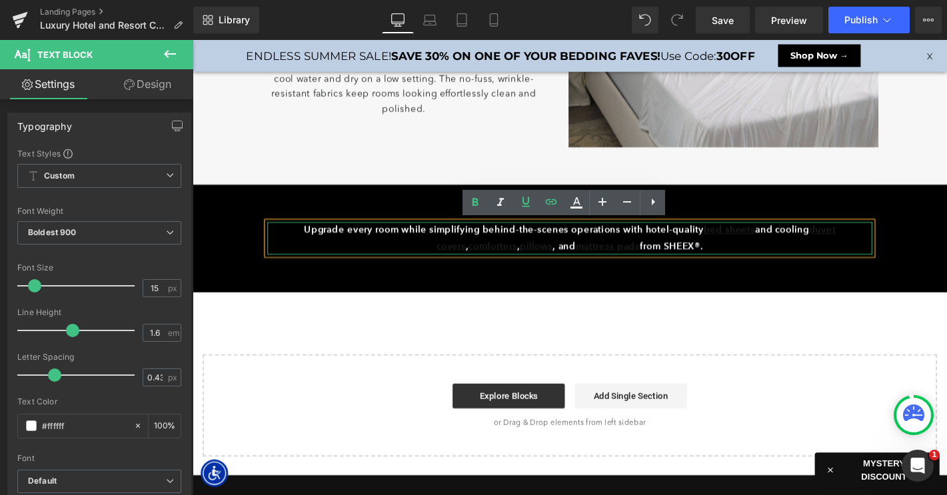
click at [672, 263] on strong "Upgrade every room while simplifying behind-the-scenes operations with hotel-qu…" at bounding box center [596, 251] width 568 height 30
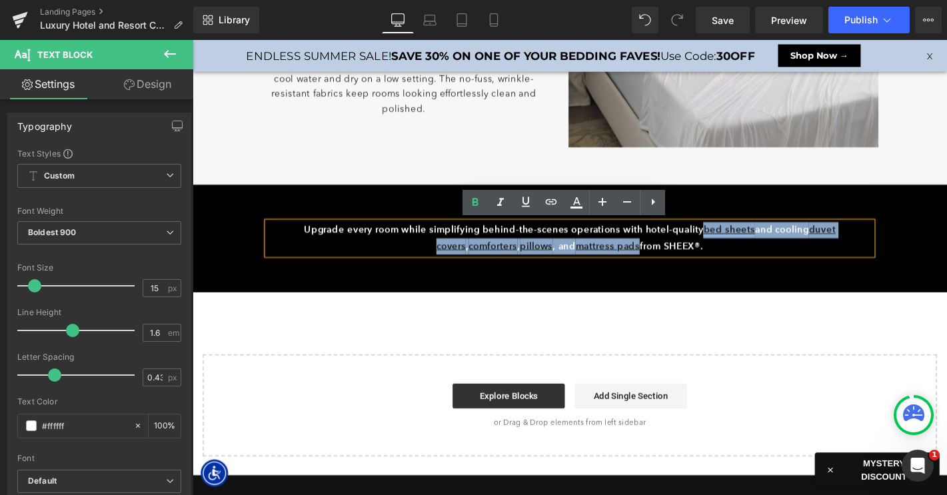
drag, startPoint x: 656, startPoint y: 260, endPoint x: 724, endPoint y: 243, distance: 70.6
click at [724, 243] on strong "Upgrade every room while simplifying behind-the-scenes operations with hotel-qu…" at bounding box center [596, 251] width 568 height 30
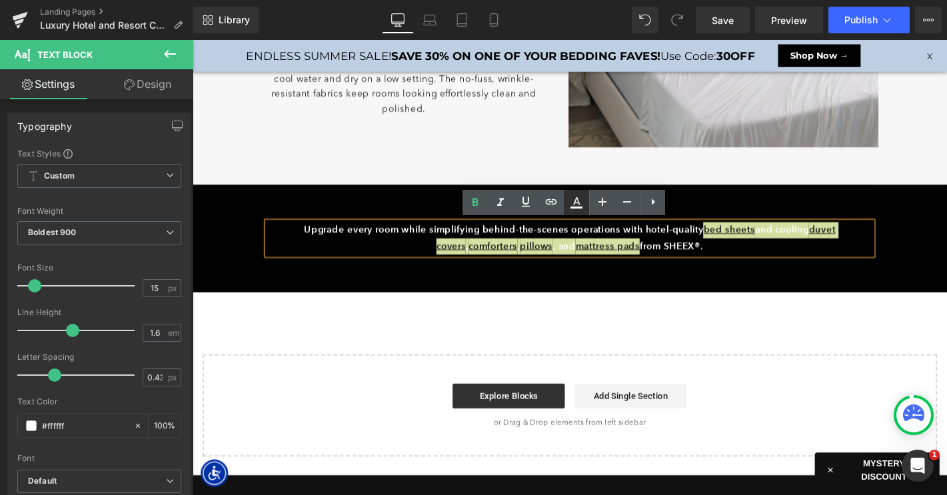
click at [570, 202] on icon at bounding box center [576, 203] width 16 height 16
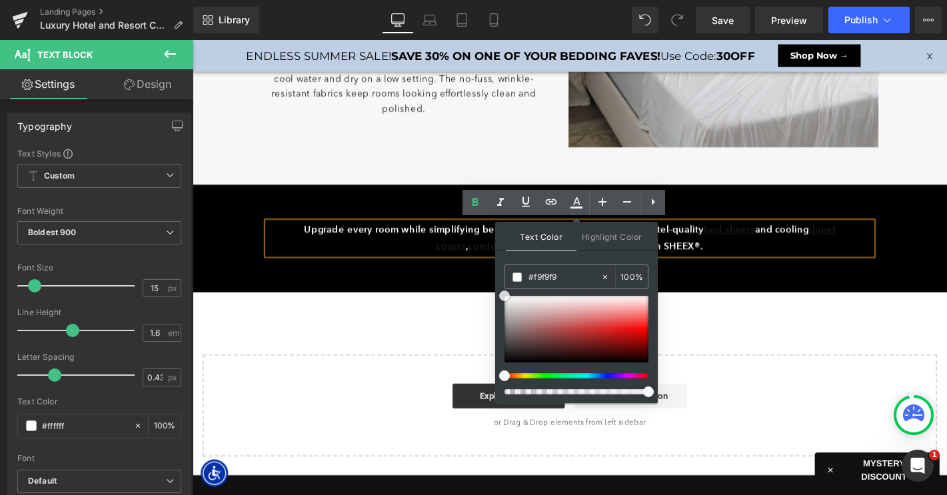
drag, startPoint x: 704, startPoint y: 356, endPoint x: 486, endPoint y: 282, distance: 230.1
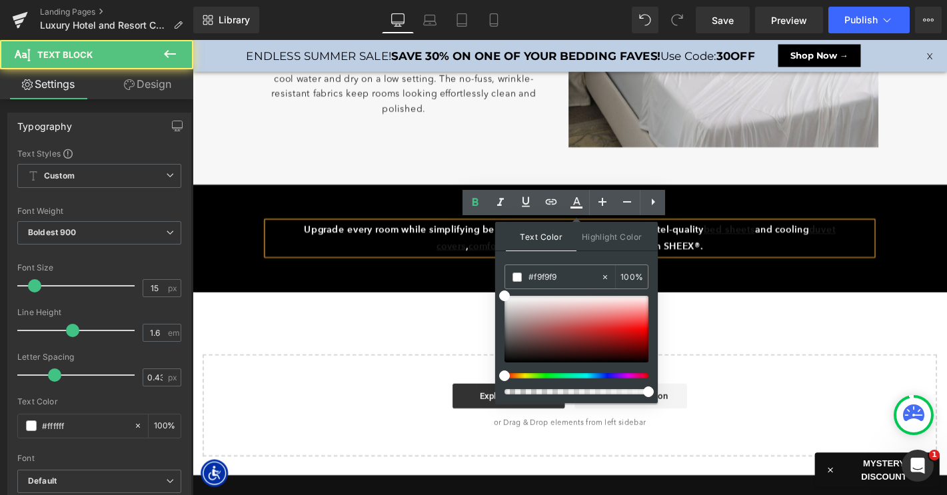
click at [712, 241] on strong "Upgrade every room while simplifying behind-the-scenes operations with hotel-qu…" at bounding box center [596, 251] width 568 height 30
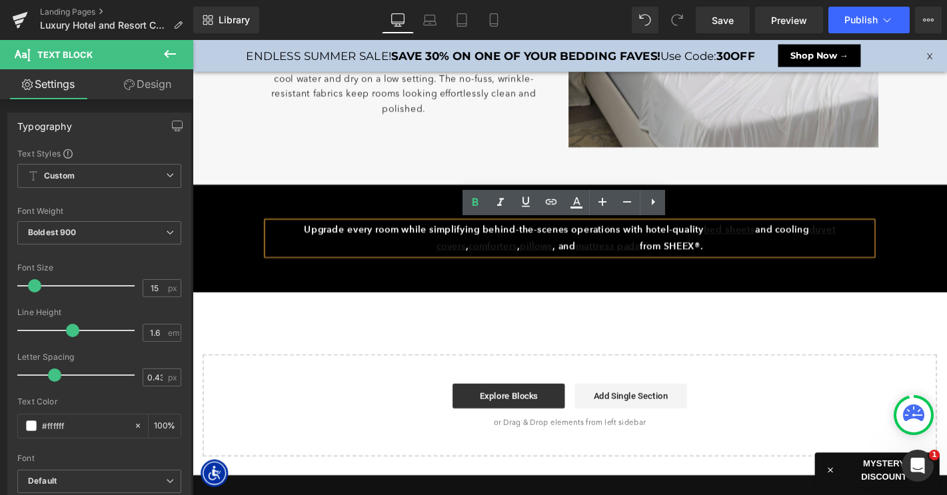
drag, startPoint x: 722, startPoint y: 243, endPoint x: 761, endPoint y: 252, distance: 39.8
click at [761, 252] on p "Upgrade every room while simplifying behind-the-scenes operations with hotel-qu…" at bounding box center [595, 252] width 646 height 35
click at [569, 199] on icon at bounding box center [576, 203] width 16 height 16
type input "#ffffff"
type input "100"
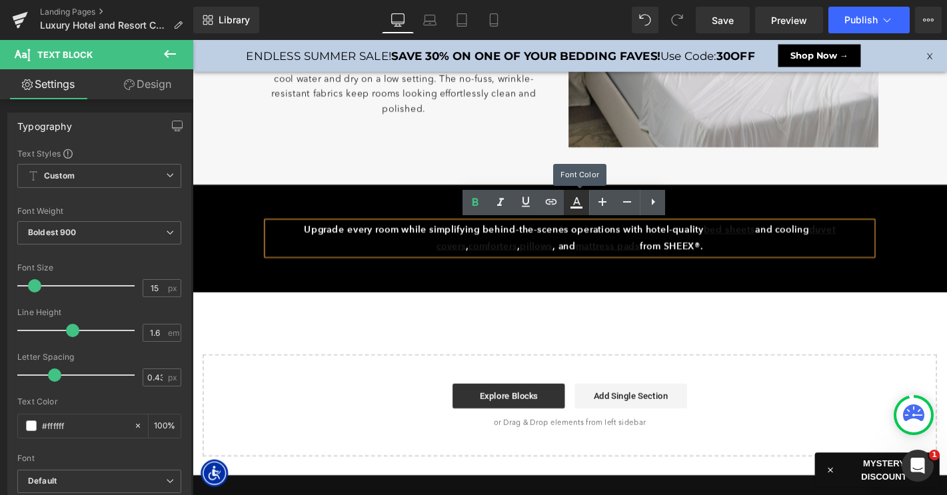
type input "0"
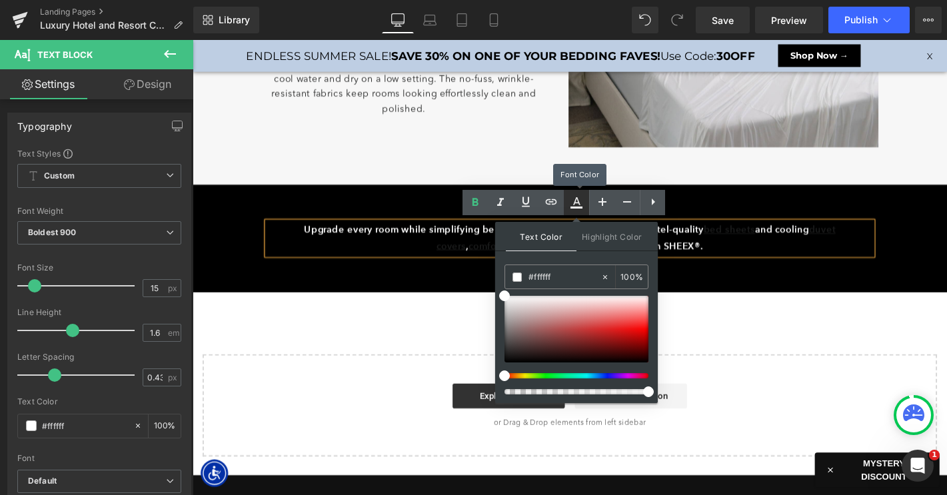
click at [569, 199] on icon at bounding box center [576, 203] width 16 height 16
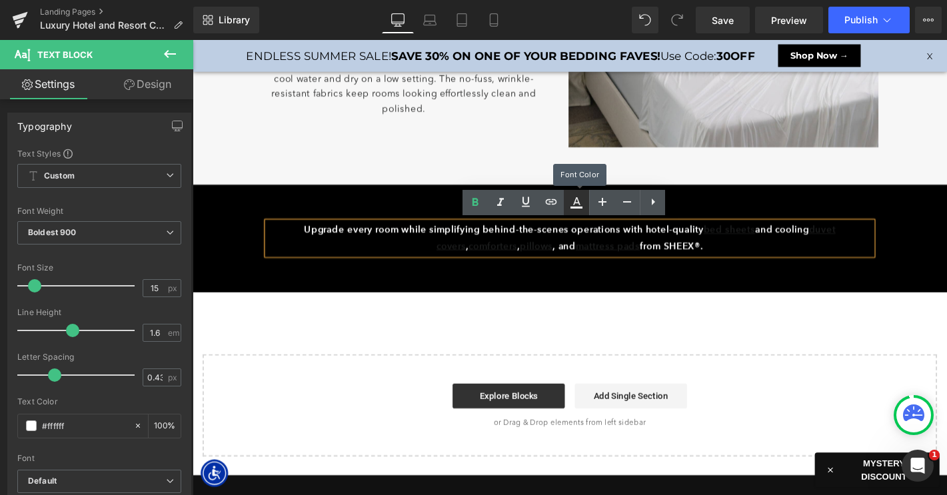
click at [569, 199] on icon at bounding box center [576, 203] width 16 height 16
type input "100"
type input "0"
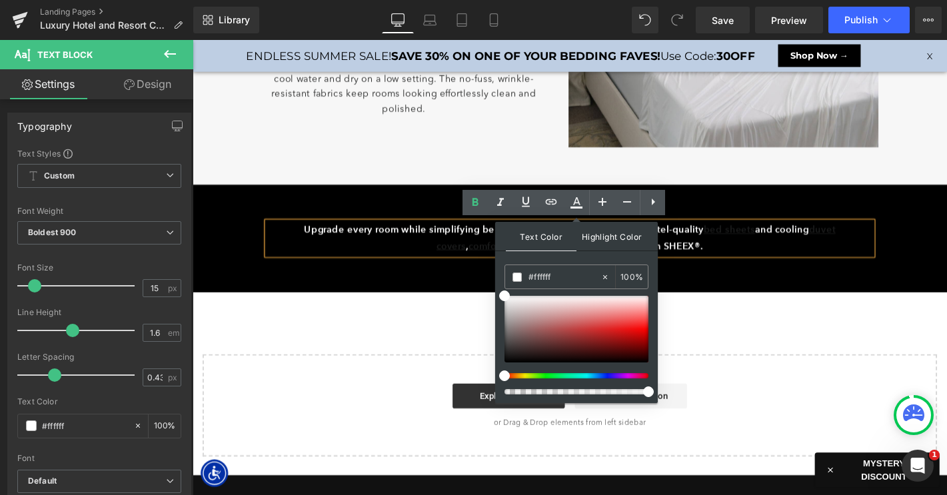
click at [592, 243] on span "Highlight Color" at bounding box center [611, 236] width 71 height 29
click at [572, 201] on icon at bounding box center [576, 203] width 16 height 16
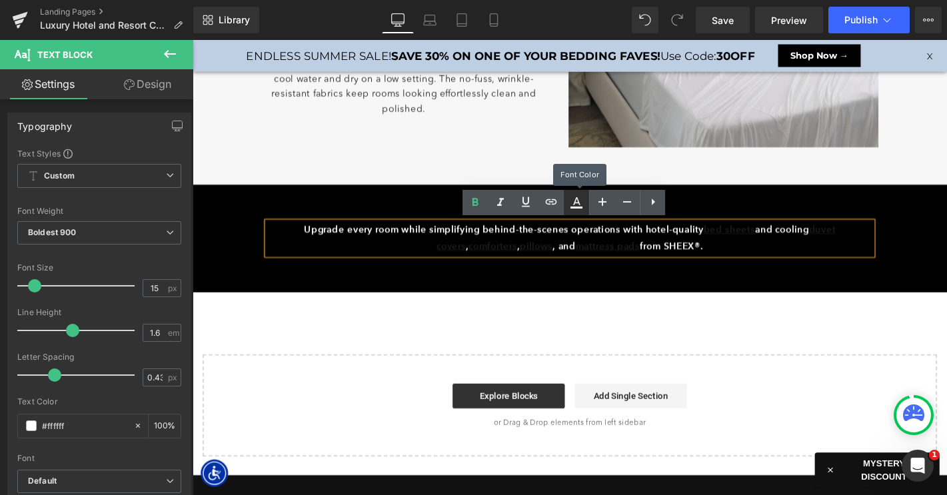
click at [572, 201] on icon at bounding box center [576, 203] width 16 height 16
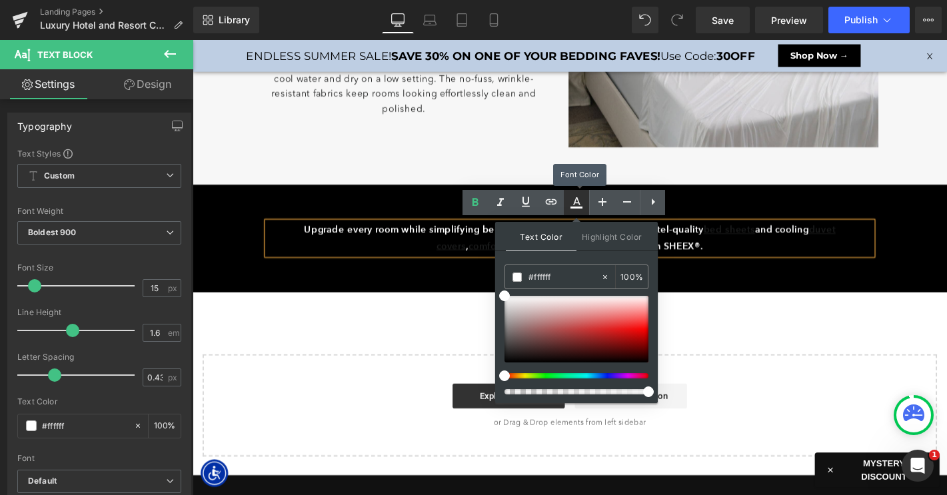
click at [572, 199] on icon at bounding box center [576, 203] width 16 height 16
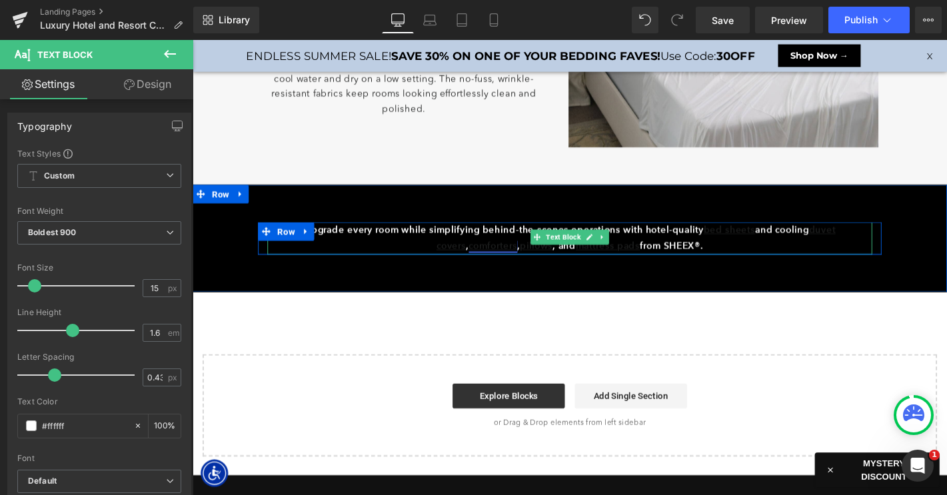
click at [488, 258] on u "comforters" at bounding box center [514, 259] width 52 height 13
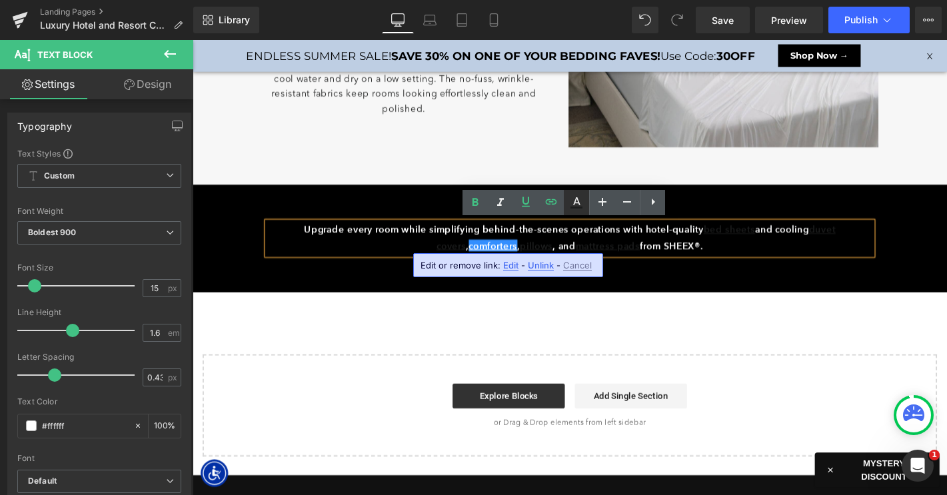
click at [577, 203] on icon at bounding box center [576, 201] width 7 height 8
type input "100"
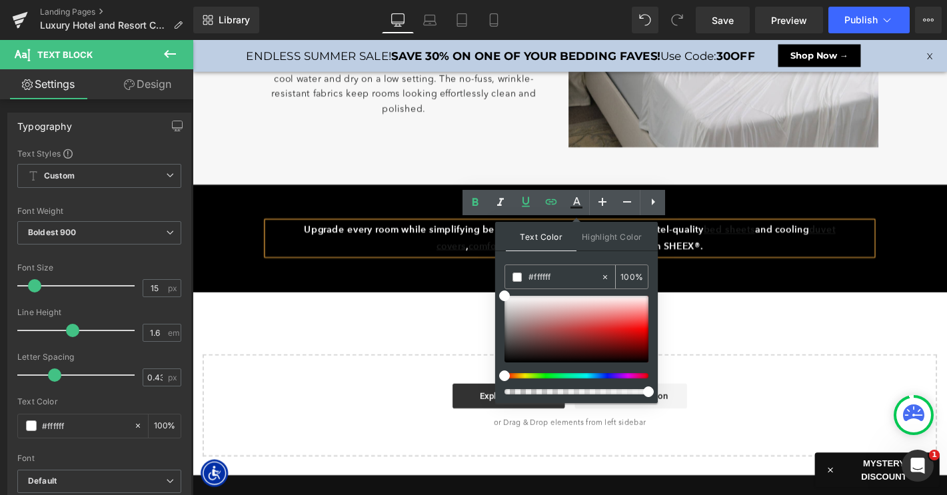
click at [516, 279] on span at bounding box center [516, 276] width 9 height 9
drag, startPoint x: 701, startPoint y: 356, endPoint x: 489, endPoint y: 290, distance: 221.9
drag, startPoint x: 713, startPoint y: 363, endPoint x: 434, endPoint y: 204, distance: 321.4
type input "#bfbfbf"
type input "100"
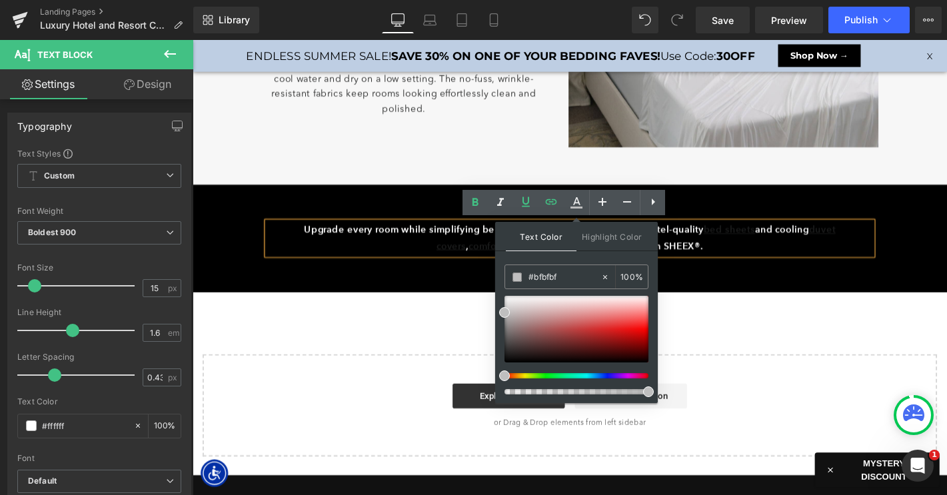
drag, startPoint x: 841, startPoint y: 432, endPoint x: 808, endPoint y: 412, distance: 39.2
drag, startPoint x: 723, startPoint y: 358, endPoint x: 475, endPoint y: 285, distance: 258.3
drag, startPoint x: 716, startPoint y: 350, endPoint x: 502, endPoint y: 240, distance: 240.8
click at [557, 281] on input "#ffffff" at bounding box center [564, 277] width 72 height 15
click at [516, 278] on span at bounding box center [516, 276] width 9 height 9
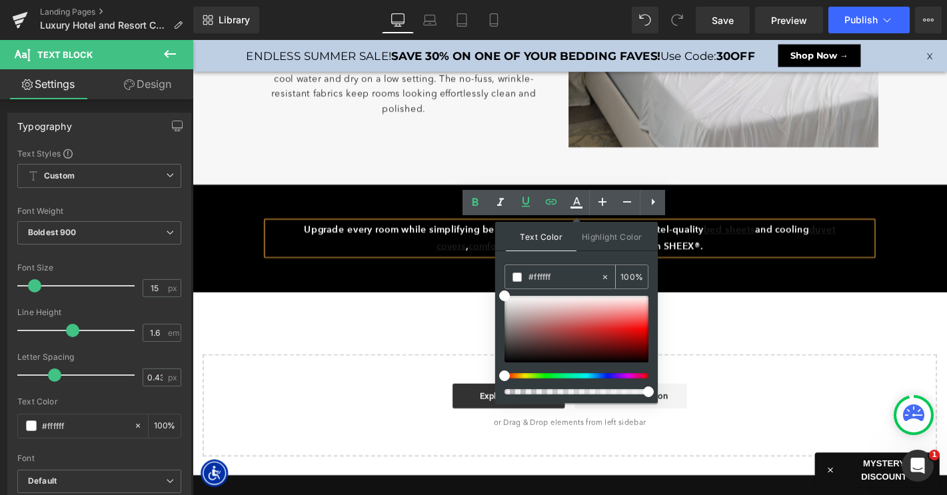
click at [542, 276] on input "#ffffff" at bounding box center [564, 277] width 72 height 15
click at [442, 241] on strong "Upgrade every room while simplifying behind-the-scenes operations with hotel-qu…" at bounding box center [596, 251] width 568 height 30
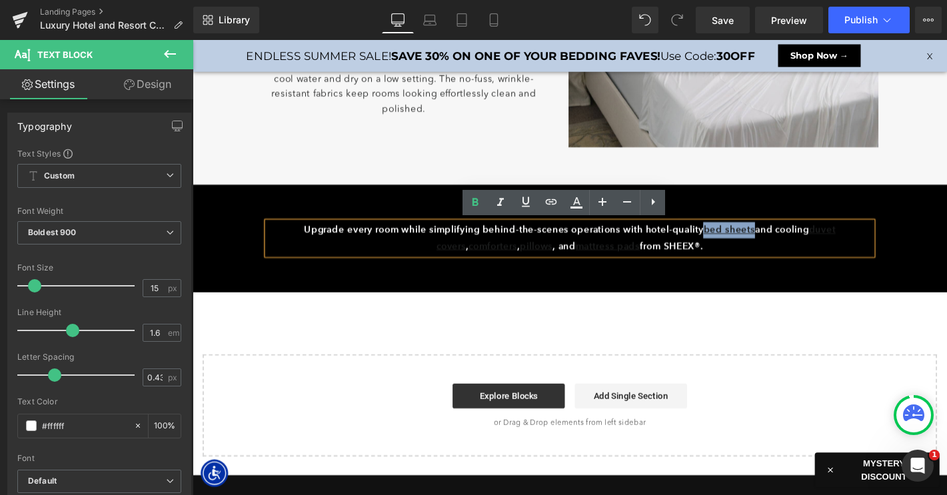
drag, startPoint x: 723, startPoint y: 243, endPoint x: 780, endPoint y: 243, distance: 57.3
click at [780, 243] on strong "Upgrade every room while simplifying behind-the-scenes operations with hotel-qu…" at bounding box center [596, 251] width 568 height 30
click at [575, 201] on icon at bounding box center [576, 201] width 7 height 8
type input "#1c1d1d"
type input "100"
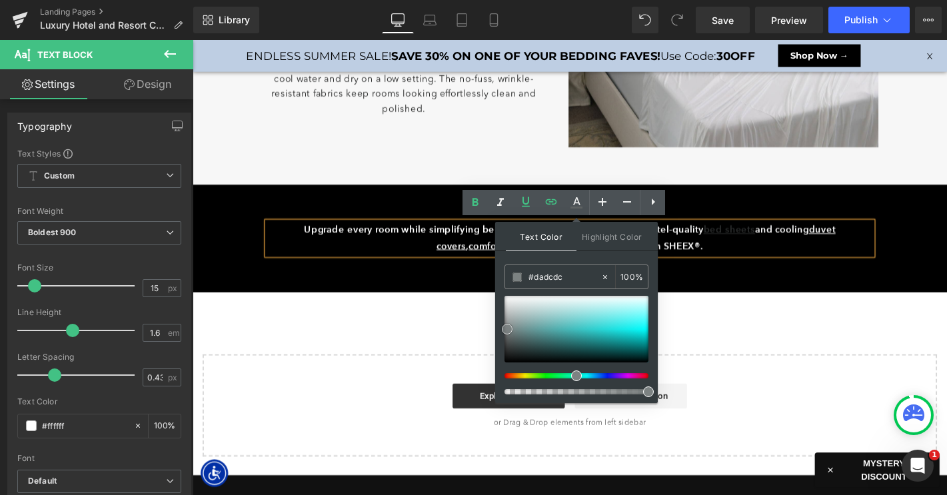
type input "#ffffff"
drag, startPoint x: 508, startPoint y: 356, endPoint x: 495, endPoint y: 253, distance: 104.8
click at [495, 253] on div "Text Color Highlight Color rgba(255, 255, 255, 1) #ffffff 100 % transparent tra…" at bounding box center [576, 312] width 163 height 181
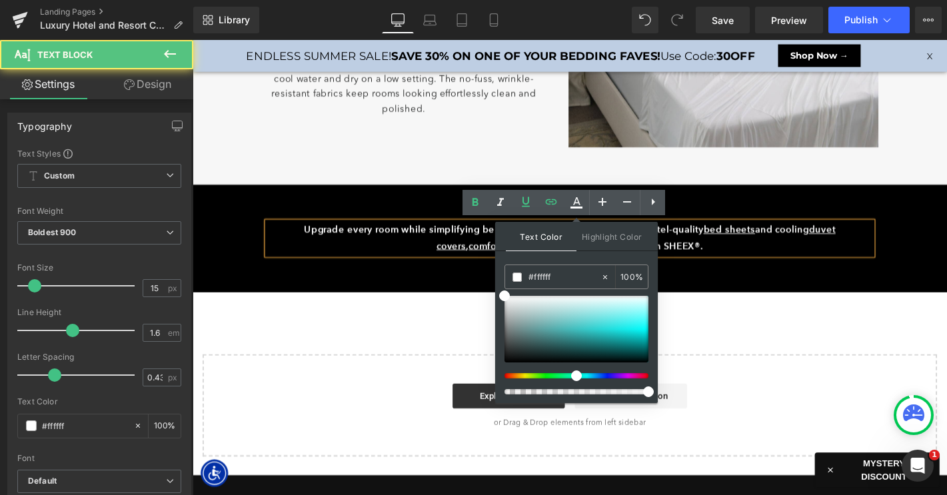
click at [826, 244] on span "and cooling" at bounding box center [822, 242] width 57 height 13
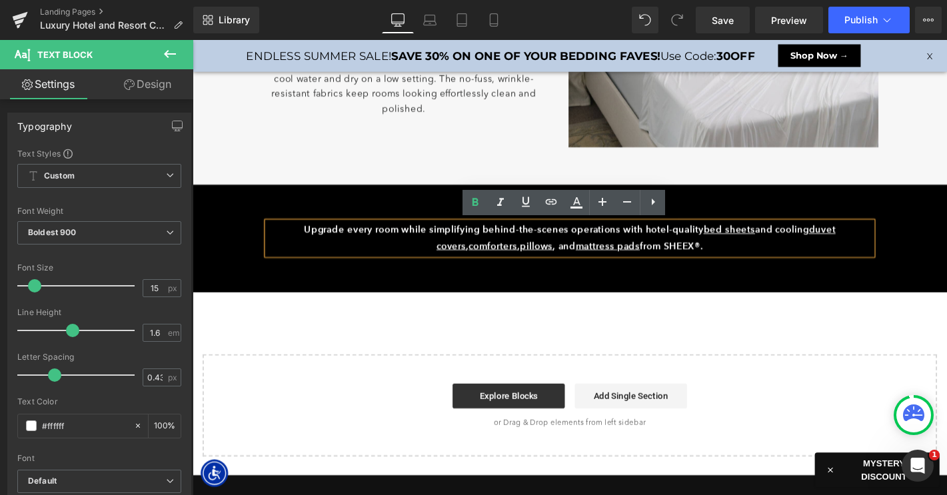
click at [684, 255] on strong "Upgrade every room while simplifying behind-the-scenes operations with hotel-qu…" at bounding box center [596, 251] width 568 height 30
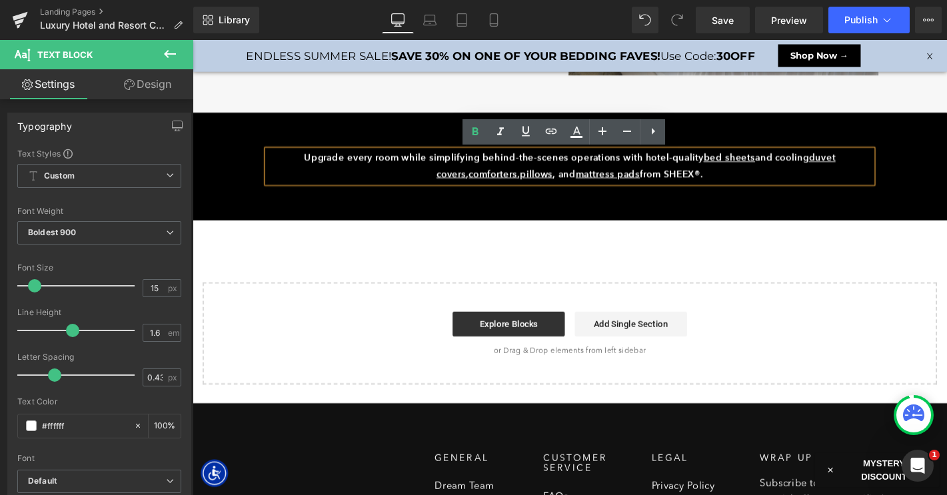
scroll to position [1926, 0]
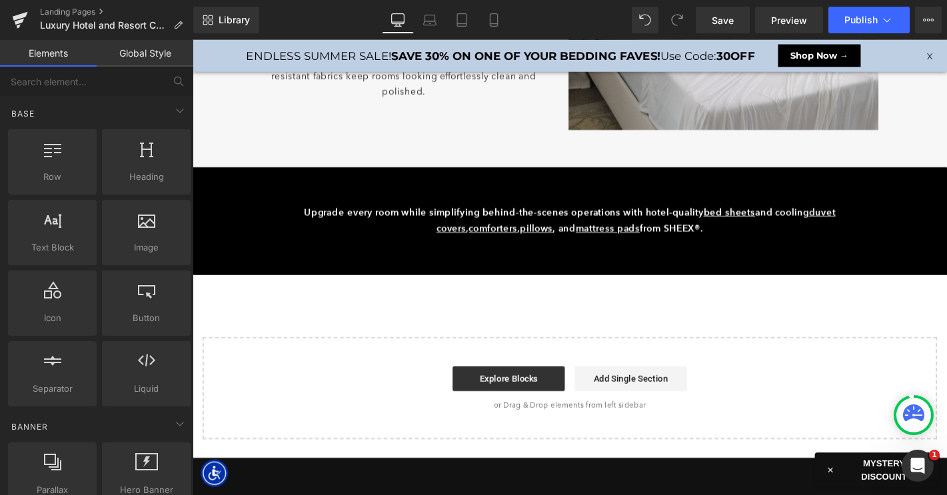
scroll to position [1879, 0]
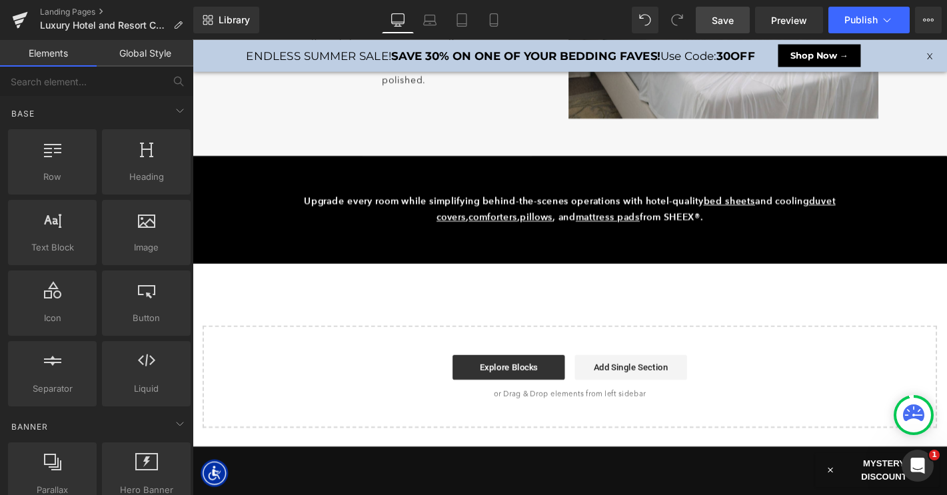
click at [724, 19] on span "Save" at bounding box center [723, 20] width 22 height 14
click at [243, 21] on span "Library" at bounding box center [234, 20] width 31 height 12
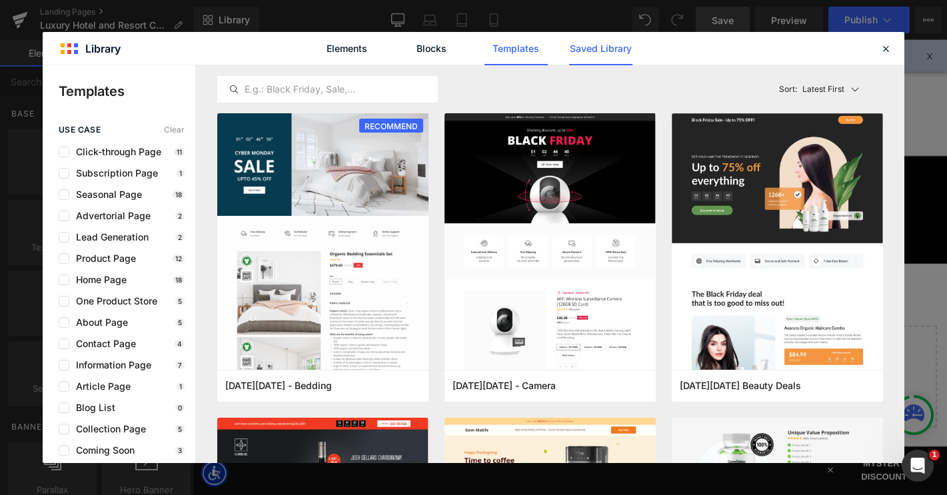
click at [612, 47] on link "Saved Library" at bounding box center [600, 48] width 63 height 33
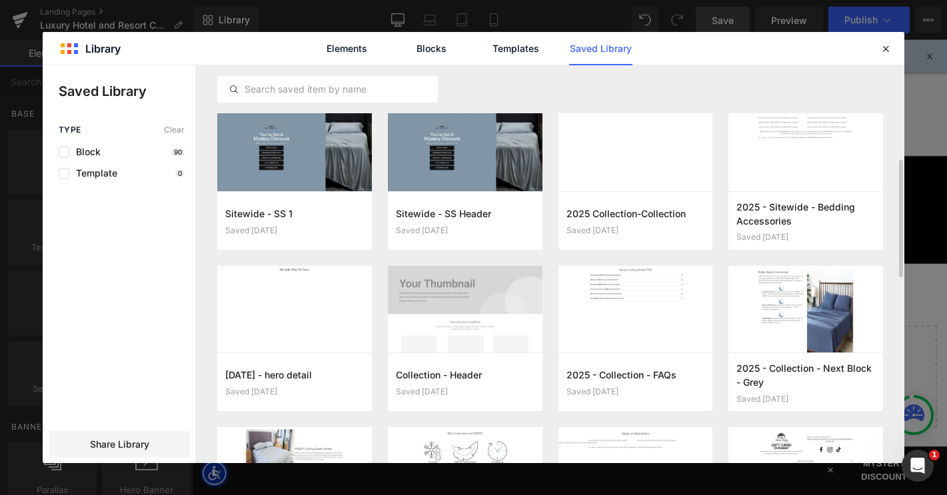
scroll to position [322, 0]
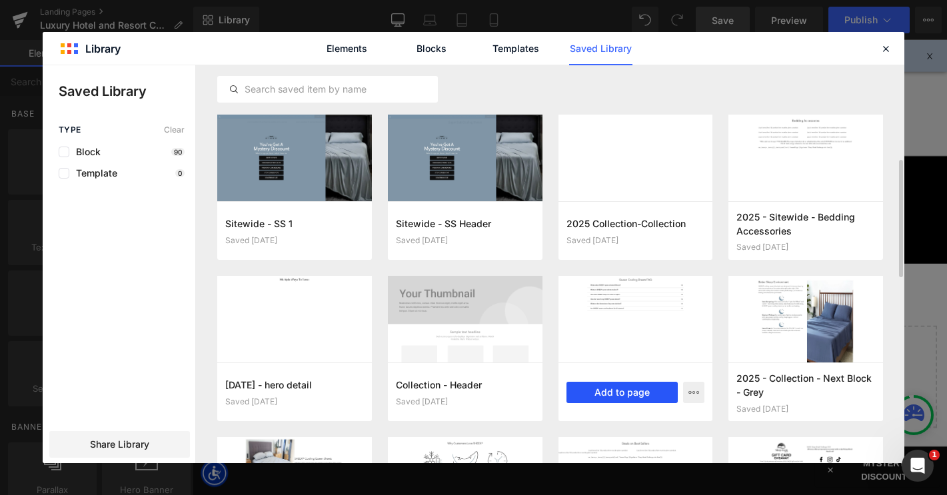
click at [626, 388] on button "Add to page" at bounding box center [622, 392] width 112 height 21
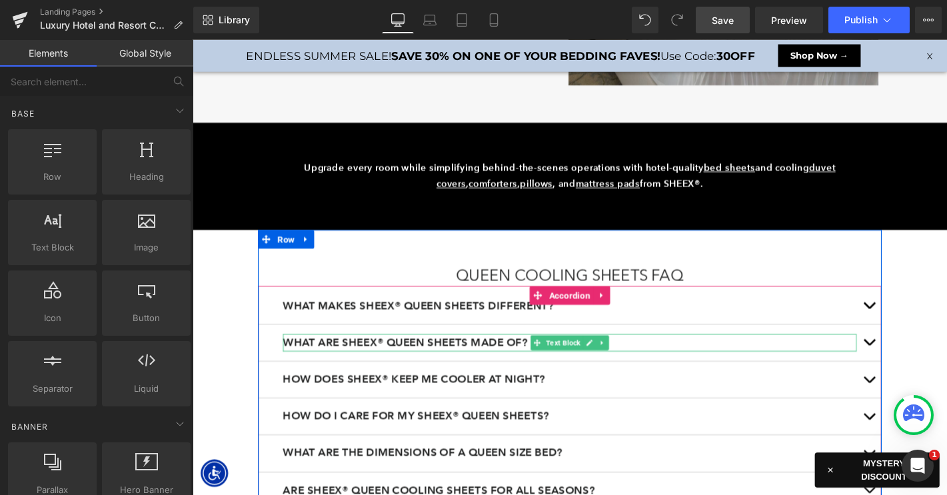
scroll to position [1885, 0]
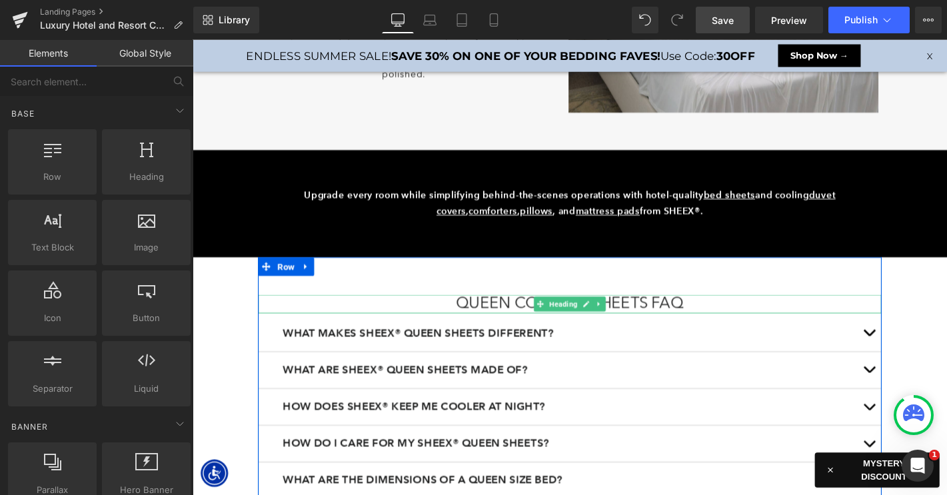
click at [494, 318] on h2 "Queen Cooling Sheets FAQ" at bounding box center [596, 322] width 666 height 20
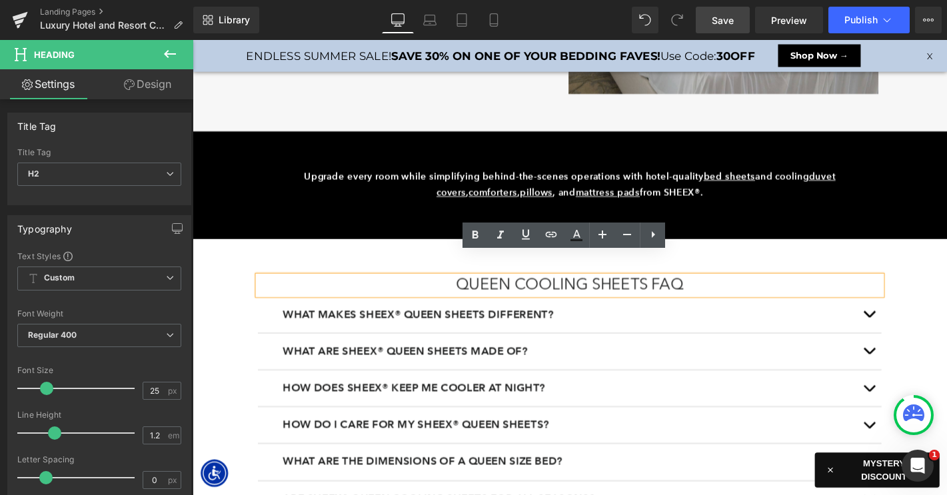
scroll to position [1926, 0]
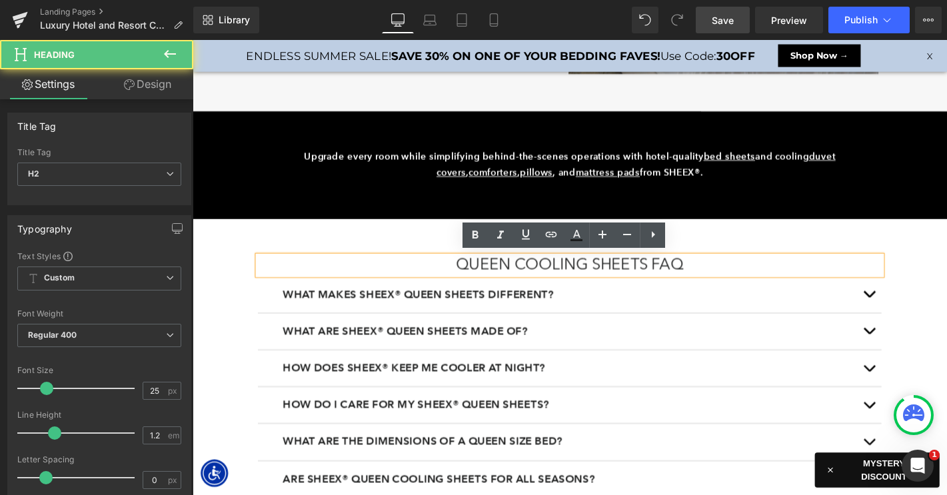
click at [481, 280] on h2 "Queen Cooling Sheets FAQ" at bounding box center [596, 281] width 666 height 20
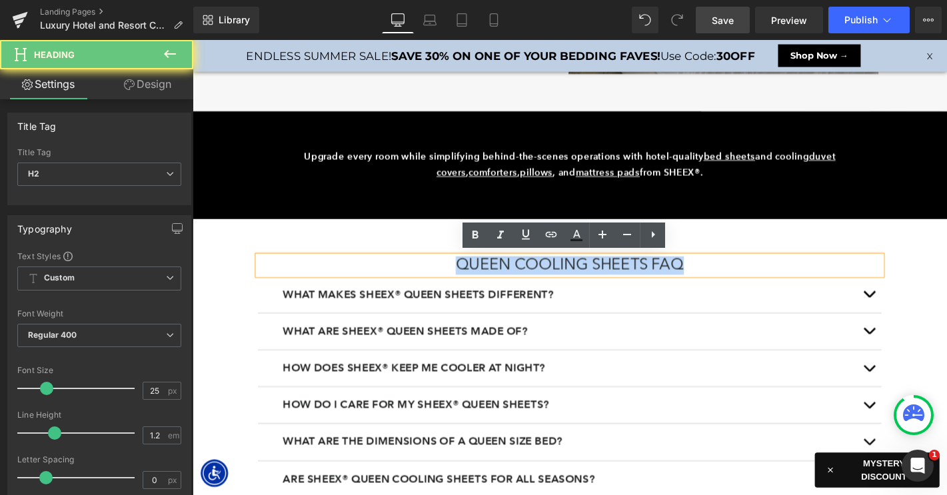
click at [481, 280] on h2 "Queen Cooling Sheets FAQ" at bounding box center [596, 281] width 666 height 20
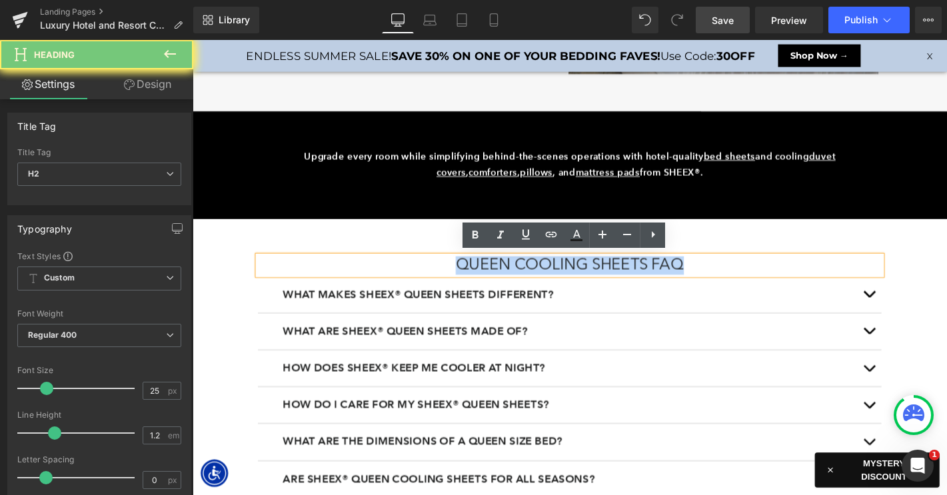
paste div
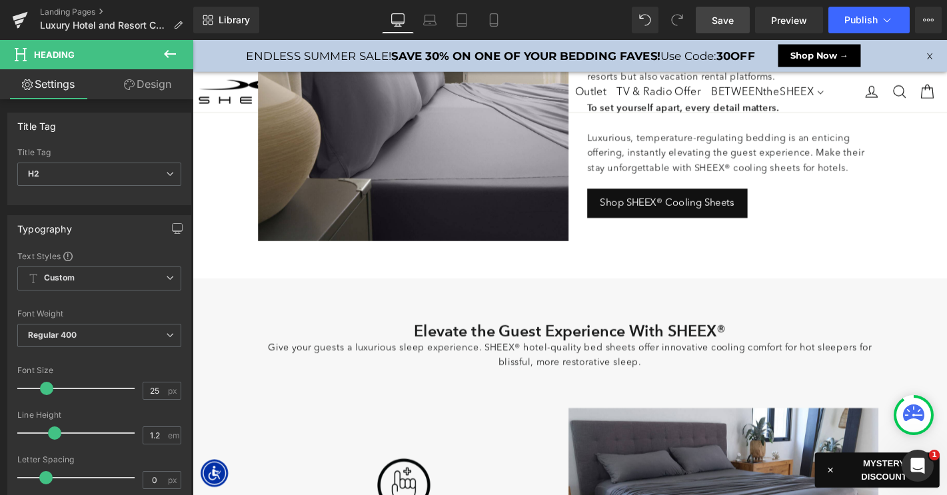
scroll to position [206, 0]
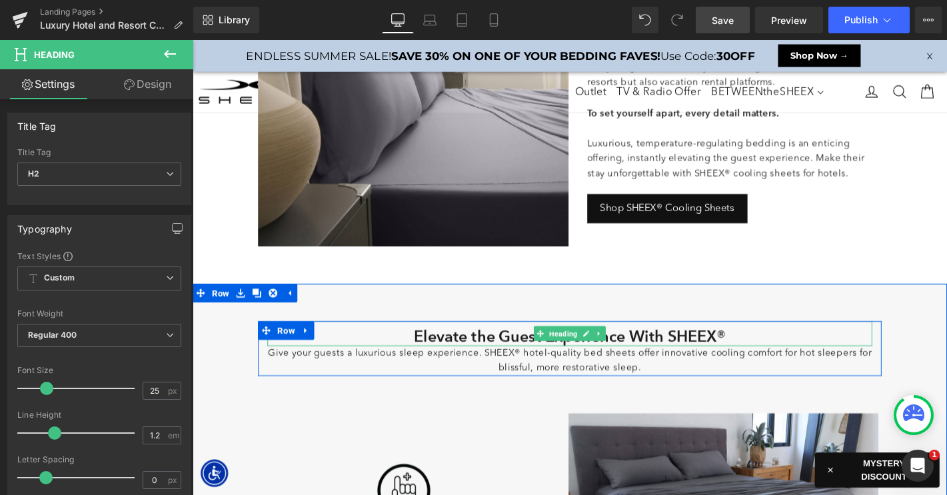
click at [454, 356] on h2 "Elevate the Guest Experience With SHEEX®" at bounding box center [595, 357] width 646 height 20
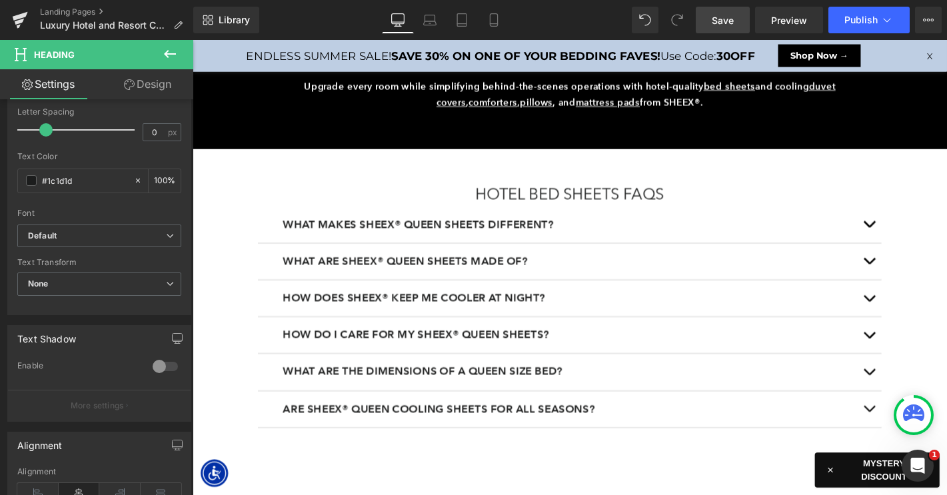
scroll to position [2005, 0]
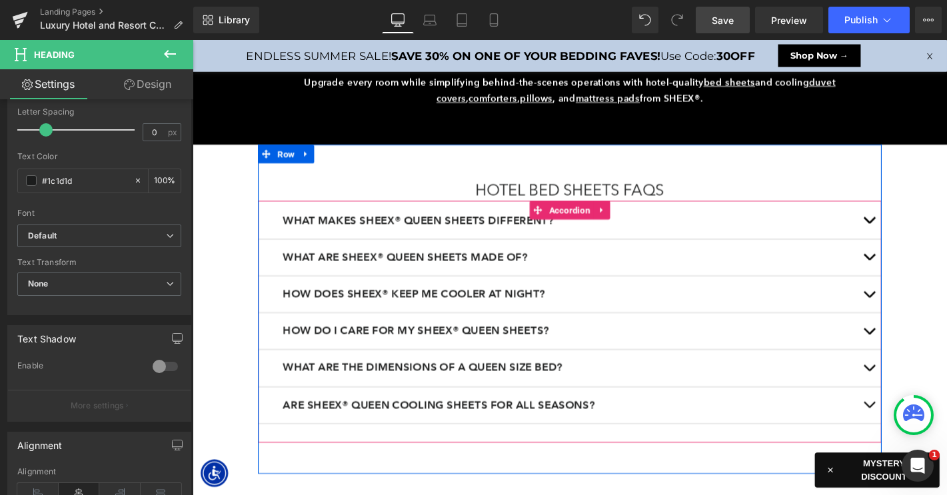
click at [372, 228] on b "What makes SHEEX® queen sheets different?" at bounding box center [433, 232] width 289 height 13
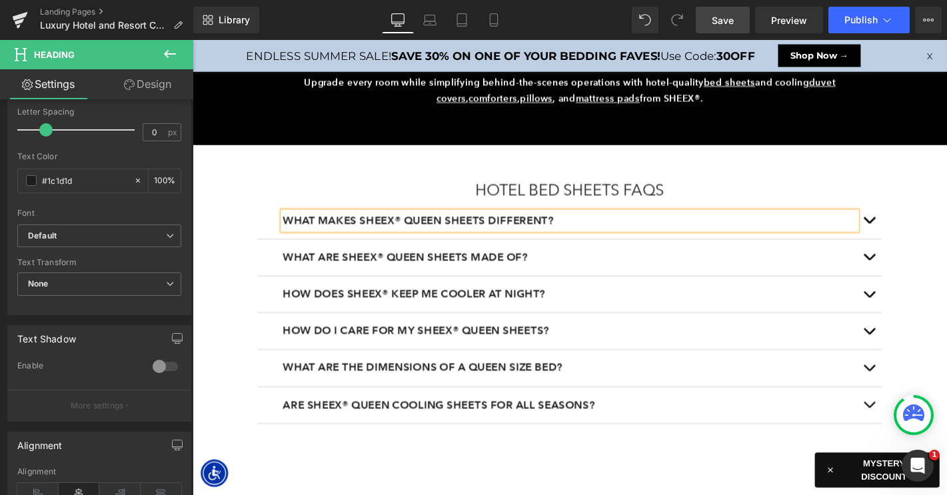
click at [372, 228] on b "What makes SHEEX® queen sheets different?" at bounding box center [433, 232] width 289 height 13
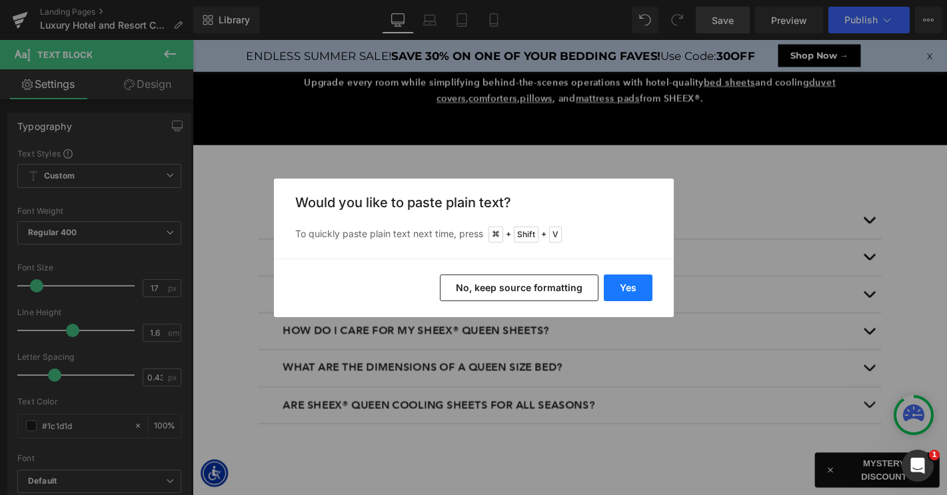
drag, startPoint x: 621, startPoint y: 286, endPoint x: 487, endPoint y: 260, distance: 136.5
click at [621, 286] on button "Yes" at bounding box center [628, 287] width 49 height 27
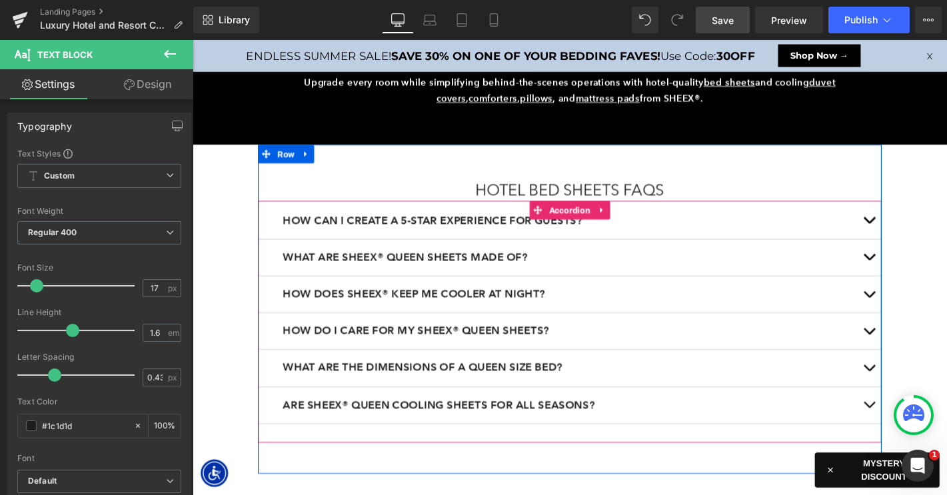
click at [917, 230] on button "button" at bounding box center [915, 233] width 27 height 39
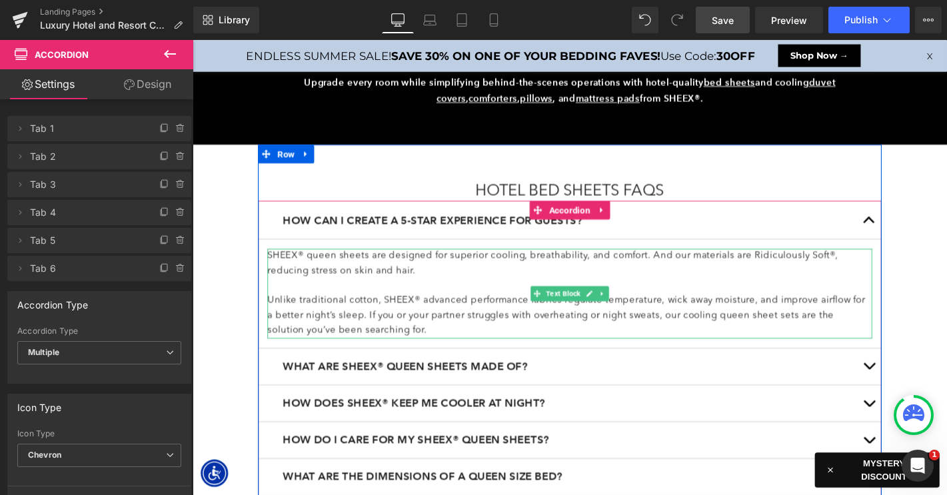
click at [336, 332] on p "Unlike traditional cotton, SHEEX® advanced performance fabrics regulate tempera…" at bounding box center [595, 335] width 646 height 48
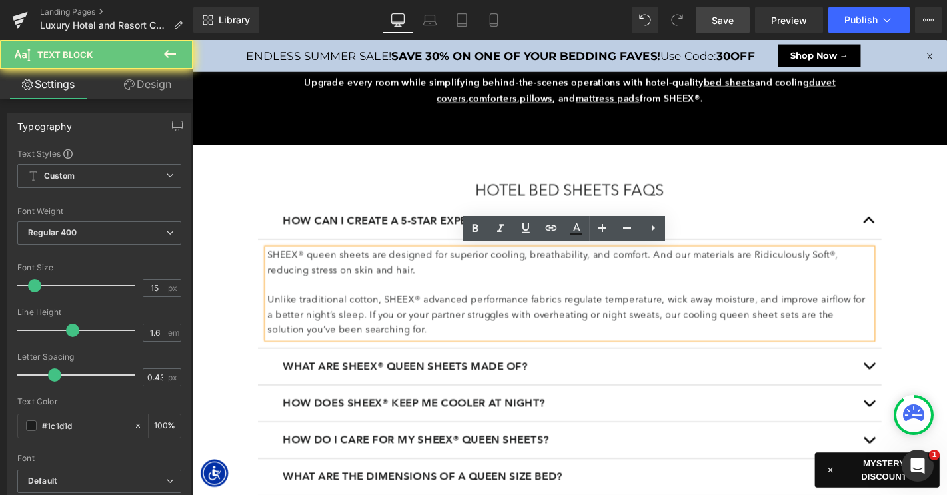
click at [332, 327] on p "Unlike traditional cotton, SHEEX® advanced performance fabrics regulate tempera…" at bounding box center [595, 335] width 646 height 48
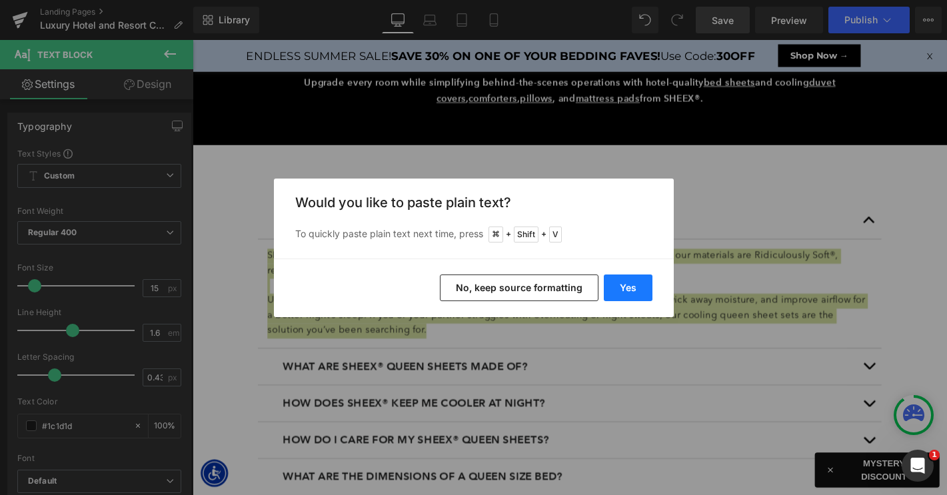
click at [623, 289] on button "Yes" at bounding box center [628, 287] width 49 height 27
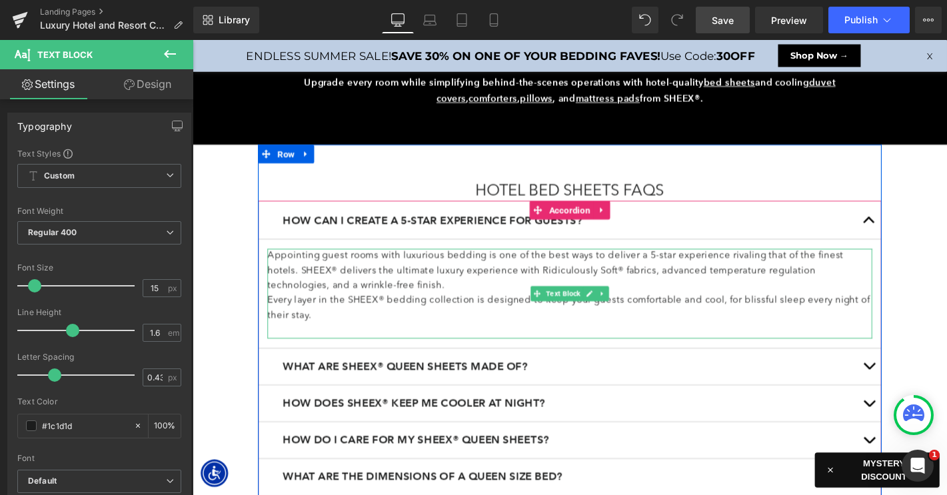
click at [468, 296] on p "Appointing guest rooms with luxurious bedding is one of the best ways to delive…" at bounding box center [595, 287] width 646 height 48
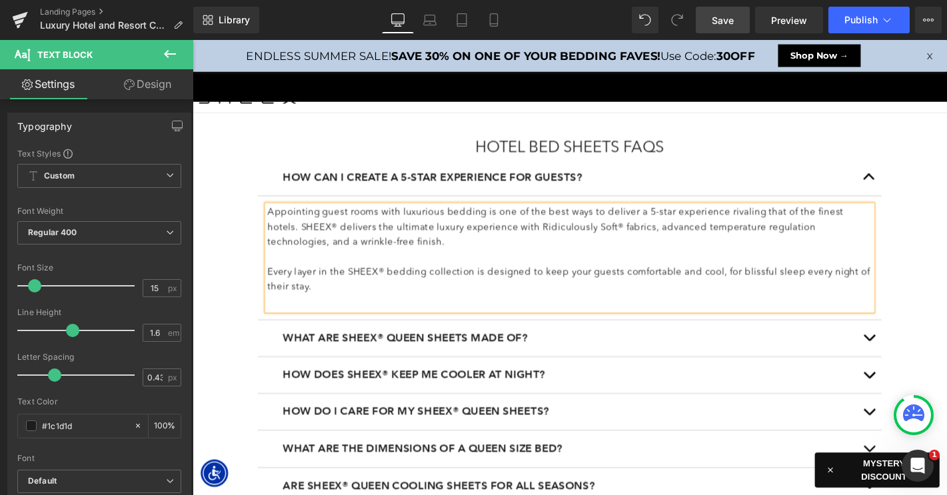
scroll to position [2053, 0]
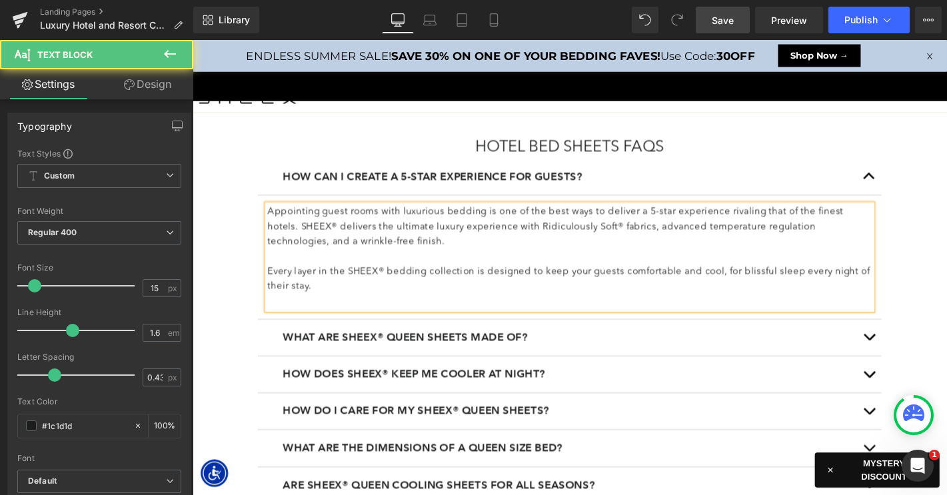
click at [386, 322] on p at bounding box center [595, 320] width 646 height 16
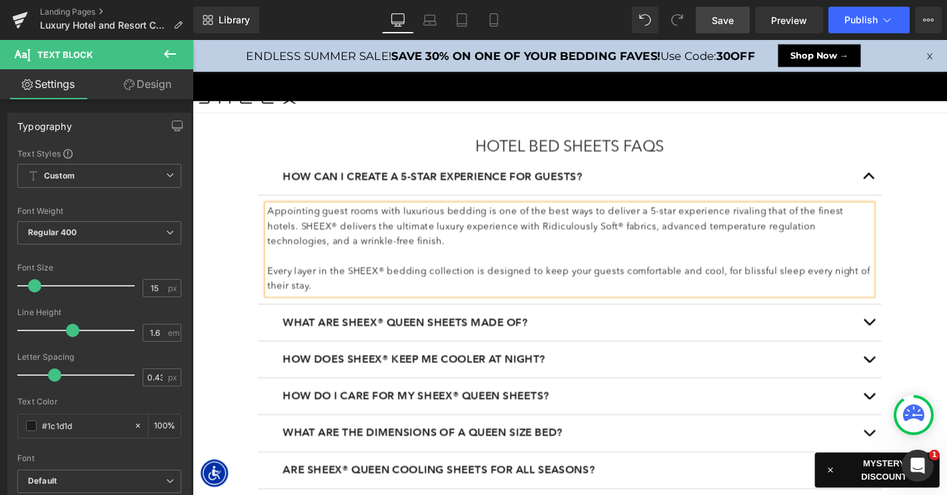
click at [909, 177] on button "button" at bounding box center [915, 186] width 27 height 39
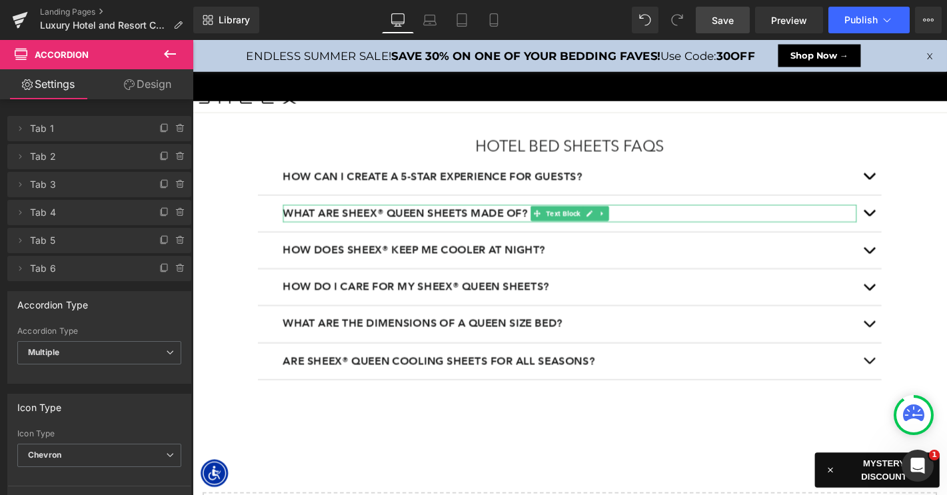
click at [401, 223] on b "What are SHEEX® queen sheets made of?" at bounding box center [420, 224] width 262 height 13
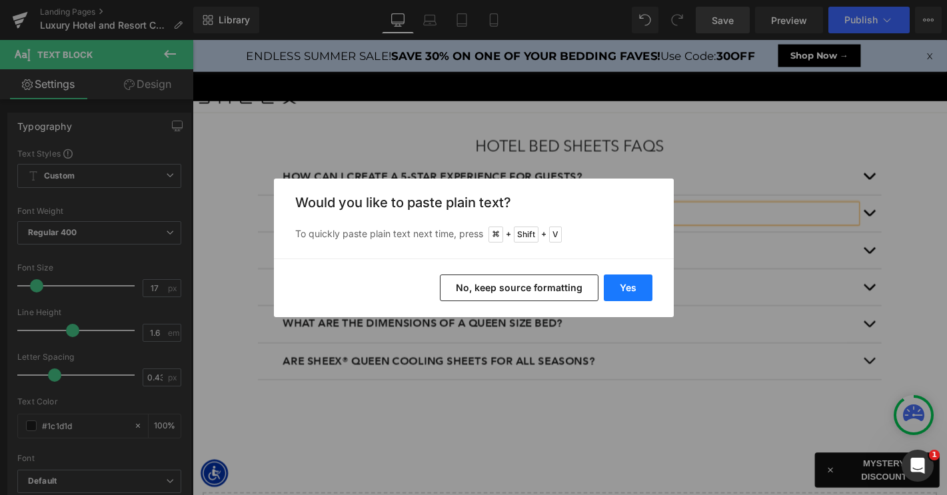
click at [636, 283] on button "Yes" at bounding box center [628, 287] width 49 height 27
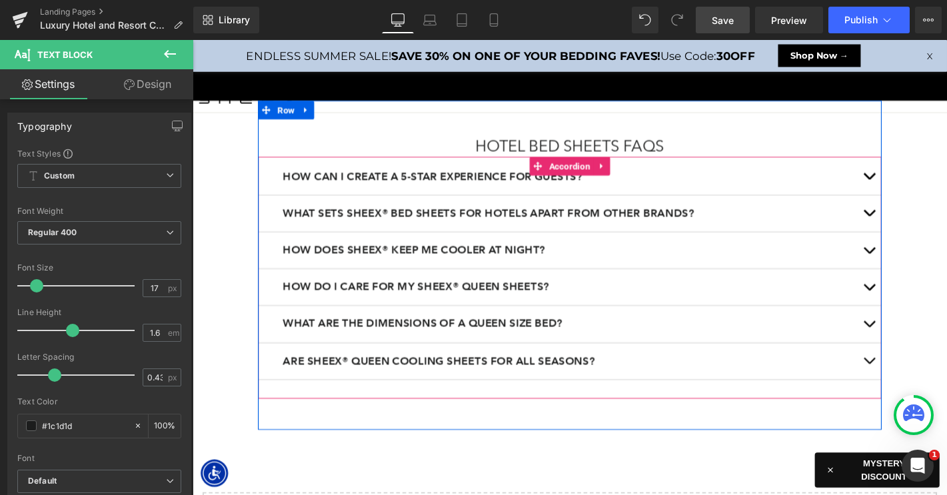
click at [915, 219] on button "button" at bounding box center [915, 225] width 27 height 39
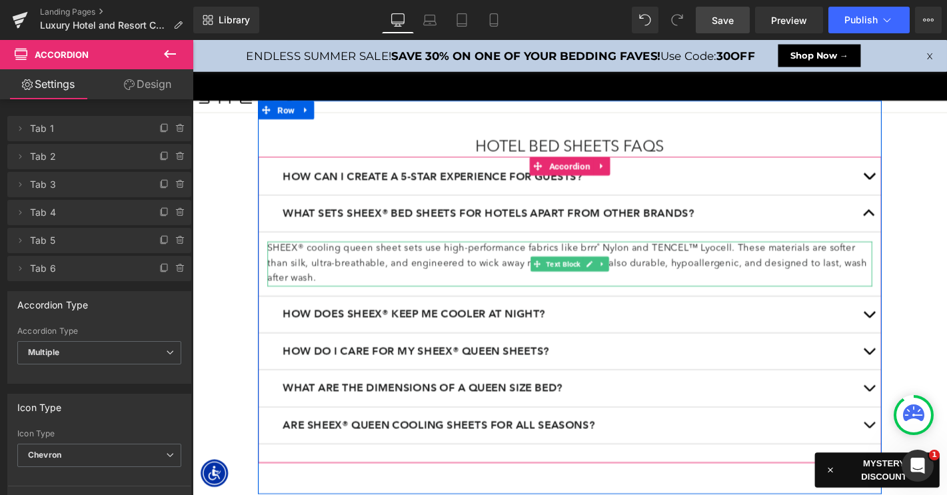
click at [336, 272] on p "SHEEX® cooling queen sheet sets use high-performance fabrics like brrr˚ Nylon a…" at bounding box center [595, 279] width 646 height 48
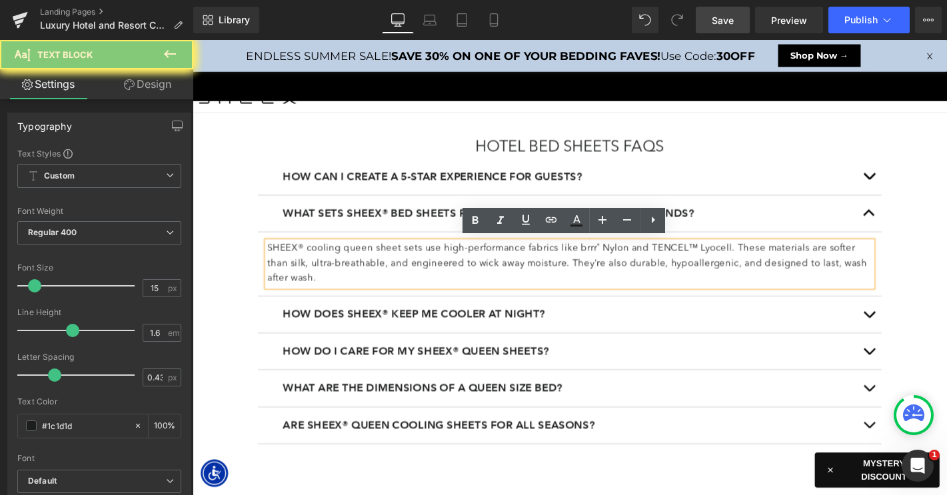
click at [336, 272] on p "SHEEX® cooling queen sheet sets use high-performance fabrics like brrr˚ Nylon a…" at bounding box center [595, 279] width 646 height 48
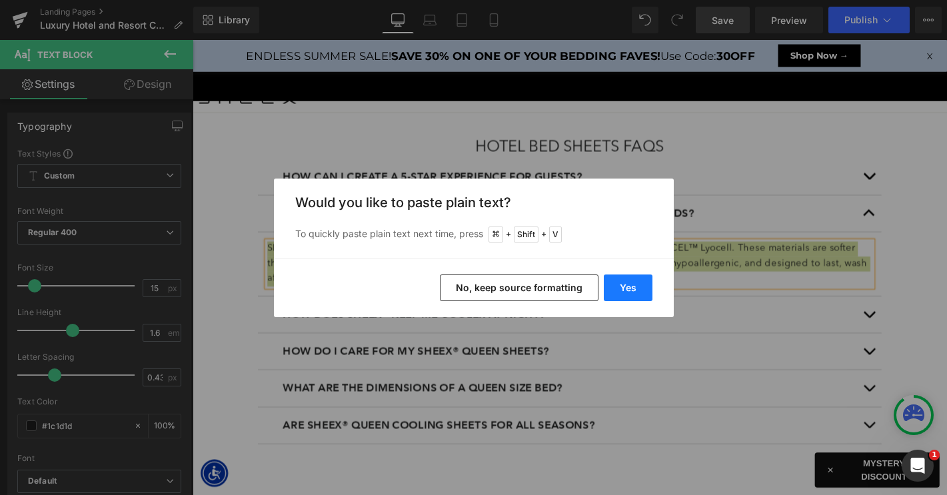
click at [627, 290] on button "Yes" at bounding box center [628, 287] width 49 height 27
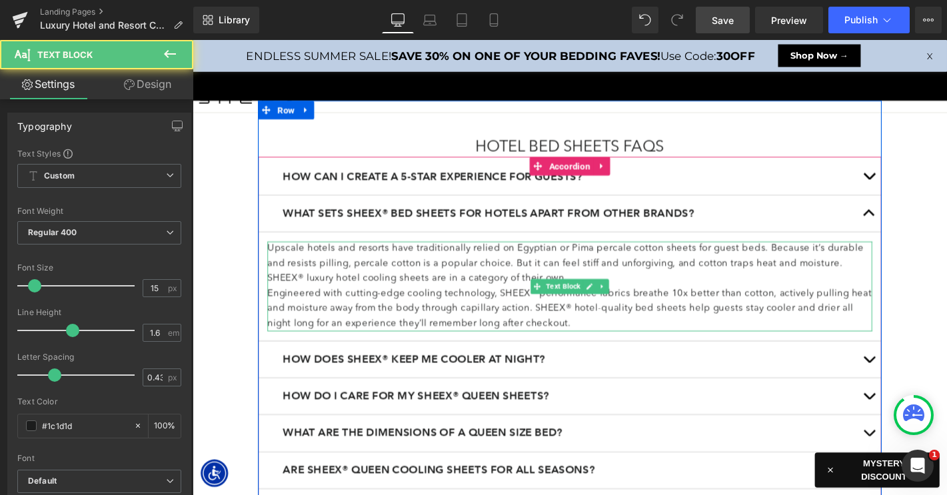
click at [636, 285] on p "Upscale hotels and resorts have traditionally relied on Egyptian or Pima percal…" at bounding box center [595, 279] width 646 height 48
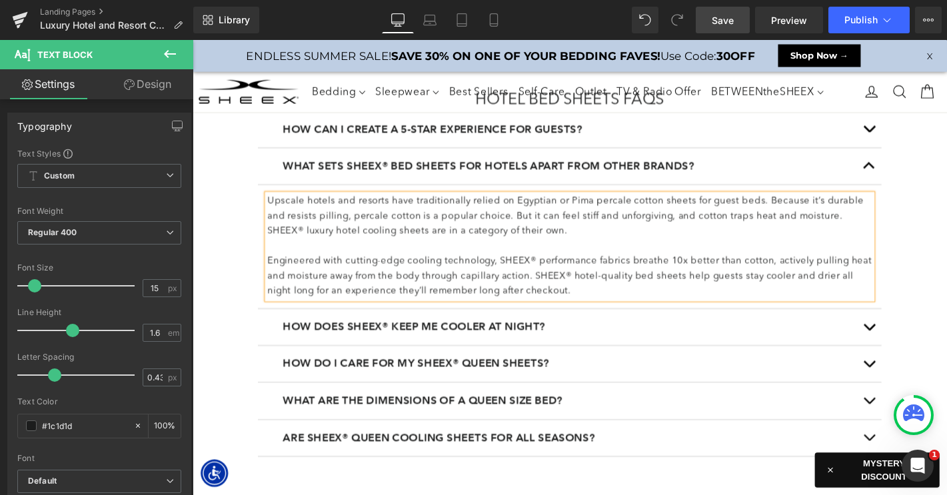
scroll to position [2117, 0]
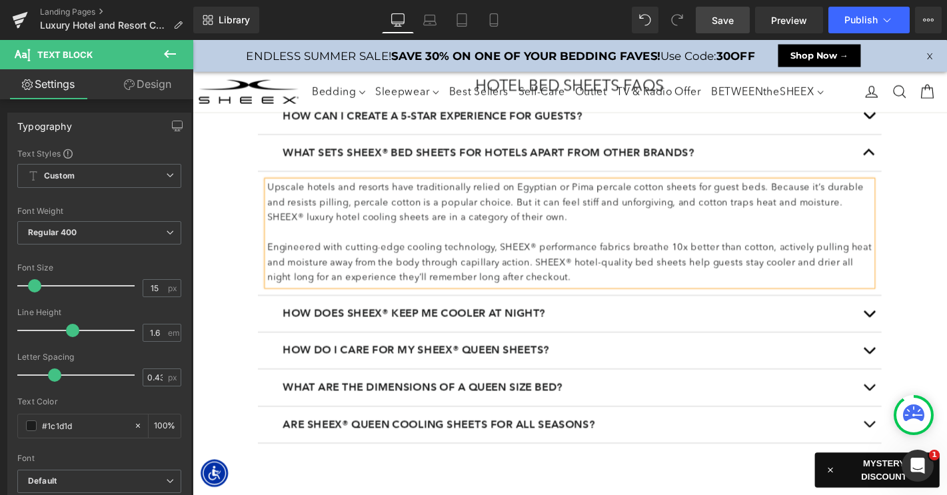
click at [915, 163] on span "button" at bounding box center [915, 163] width 0 height 0
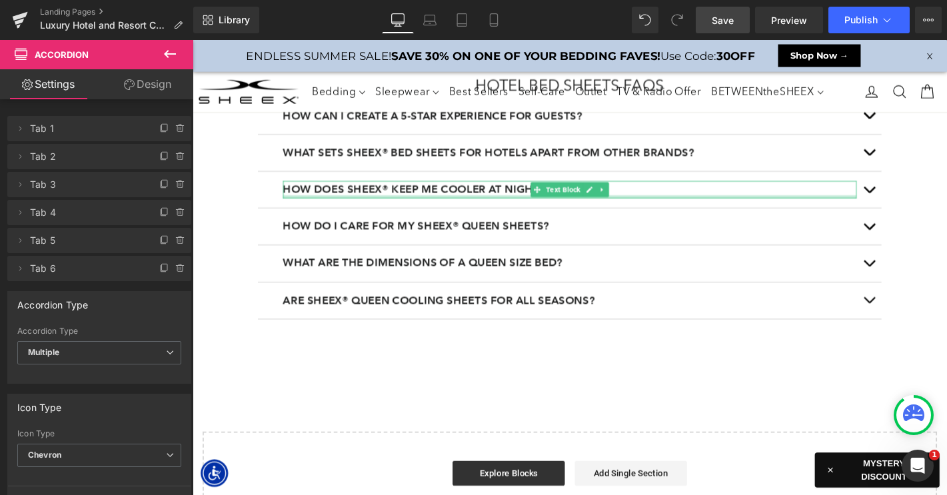
click at [486, 198] on b "How does SHEEX® keep me cooler at night?" at bounding box center [429, 199] width 280 height 13
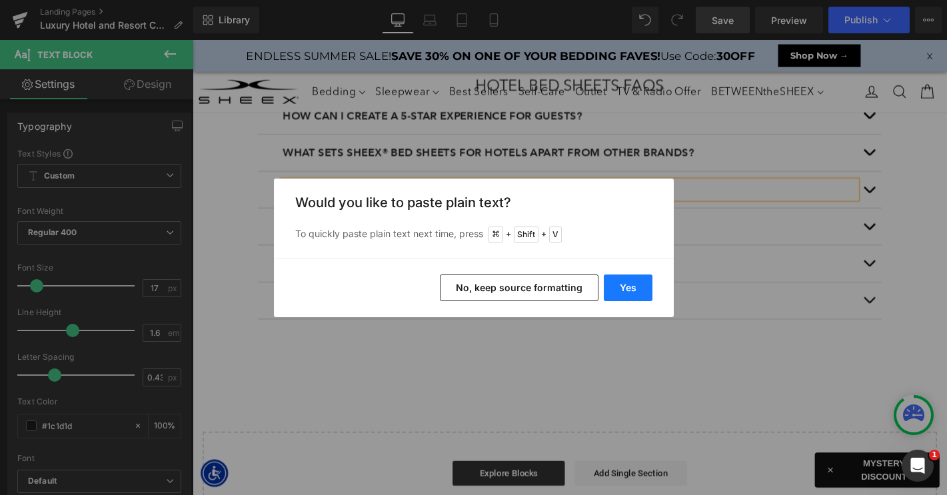
click at [624, 290] on button "Yes" at bounding box center [628, 287] width 49 height 27
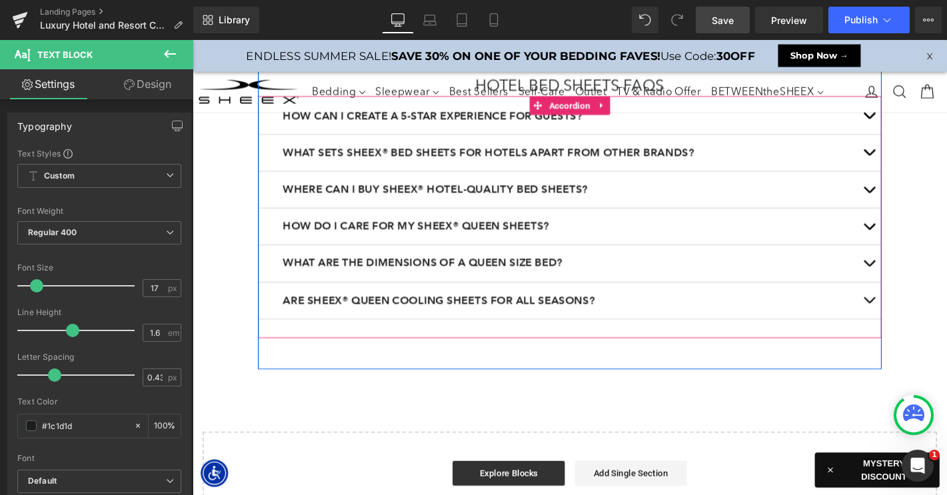
click at [914, 193] on button "button" at bounding box center [915, 200] width 27 height 39
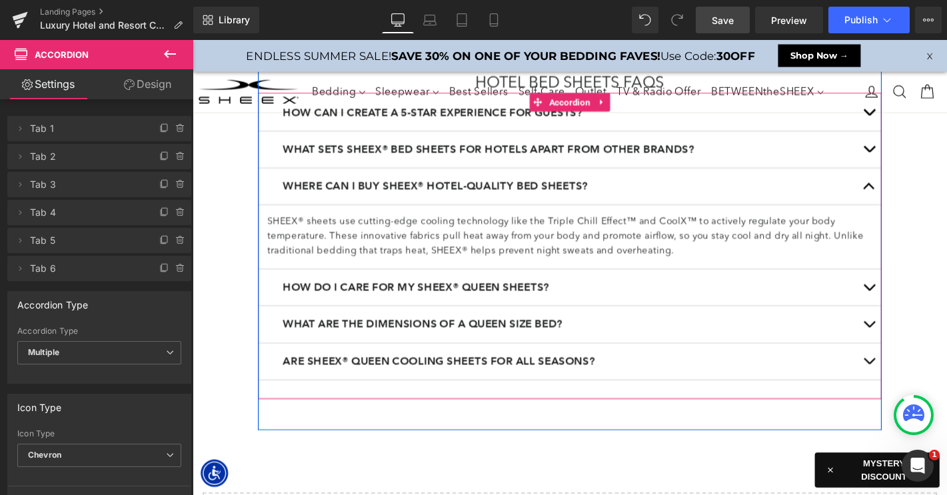
scroll to position [2128, 0]
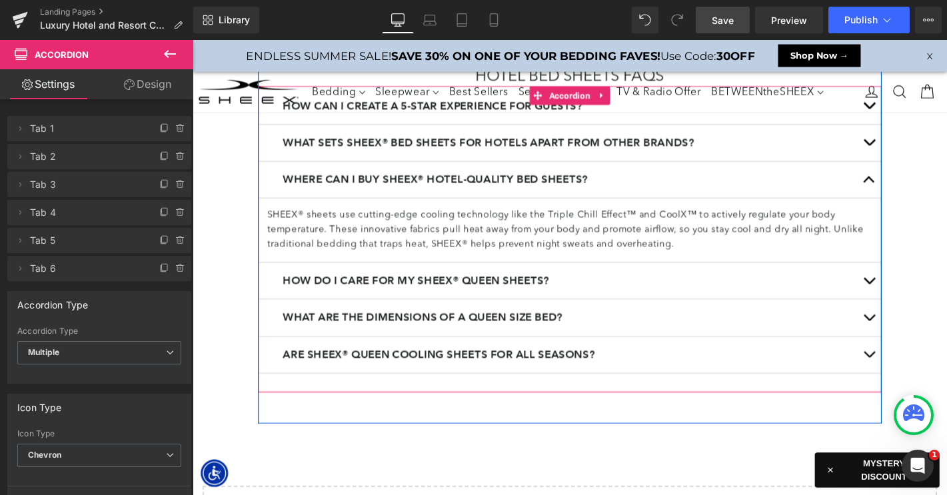
click at [394, 229] on p "SHEEX® sheets use cutting-edge cooling technology like the Triple Chill Effect™…" at bounding box center [595, 243] width 646 height 48
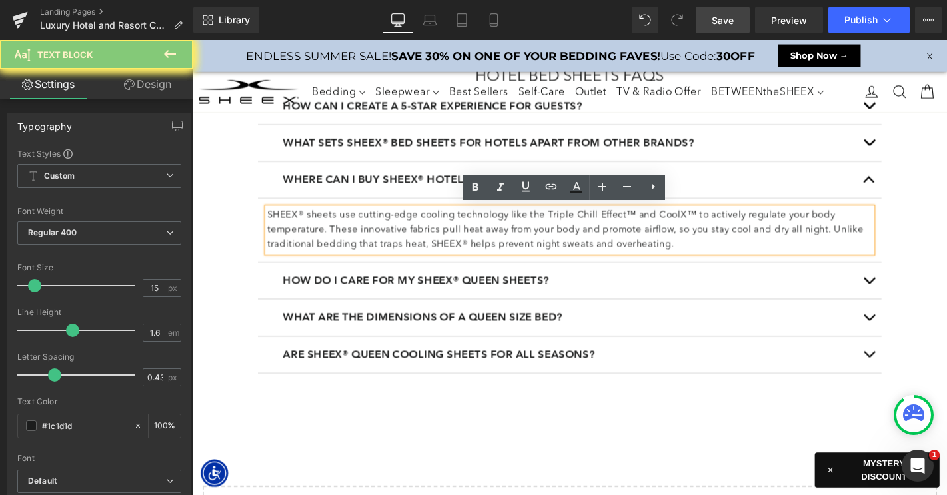
click at [394, 229] on p "SHEEX® sheets use cutting-edge cooling technology like the Triple Chill Effect™…" at bounding box center [595, 243] width 646 height 48
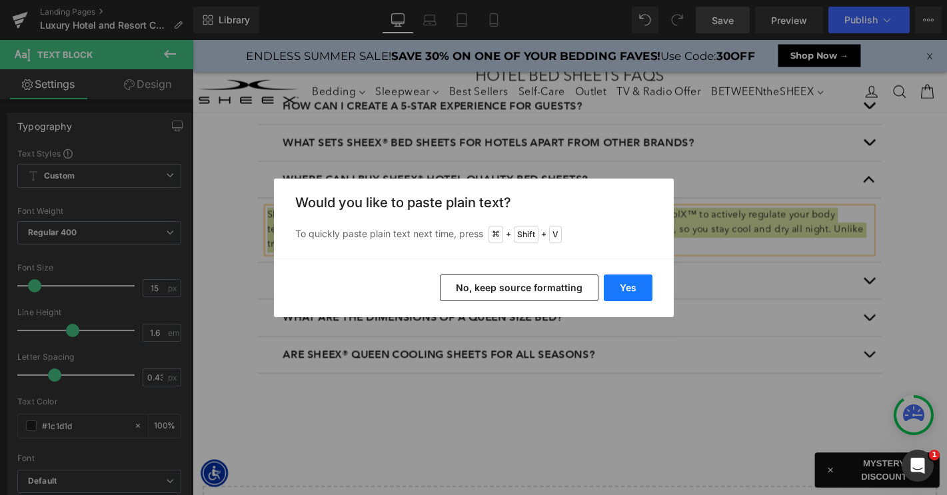
drag, startPoint x: 651, startPoint y: 291, endPoint x: 490, endPoint y: 269, distance: 162.7
click at [651, 292] on button "Yes" at bounding box center [628, 287] width 49 height 27
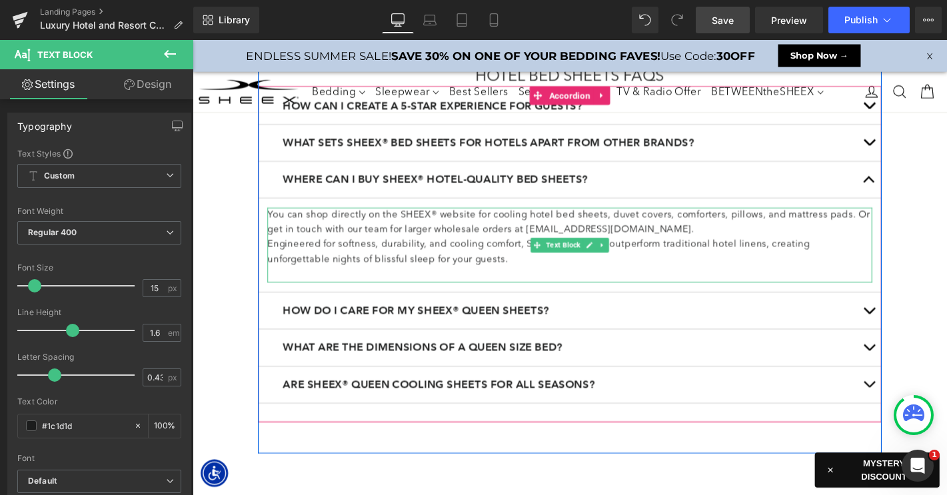
click at [670, 243] on p "You can shop directly on the SHEEX® website for cooling hotel bed sheets, duvet…" at bounding box center [595, 235] width 646 height 32
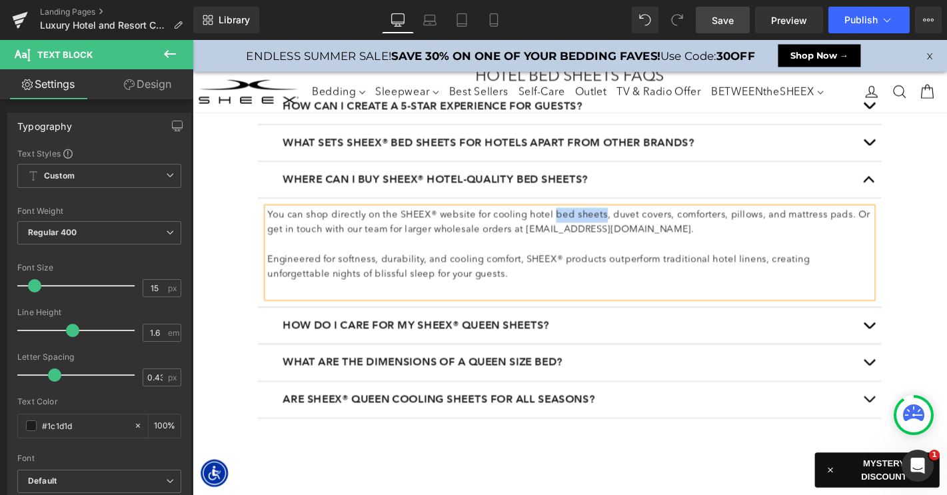
drag, startPoint x: 574, startPoint y: 225, endPoint x: 626, endPoint y: 225, distance: 52.6
click at [626, 225] on p "You can shop directly on the SHEEX® website for cooling hotel bed sheets, duvet…" at bounding box center [595, 235] width 646 height 32
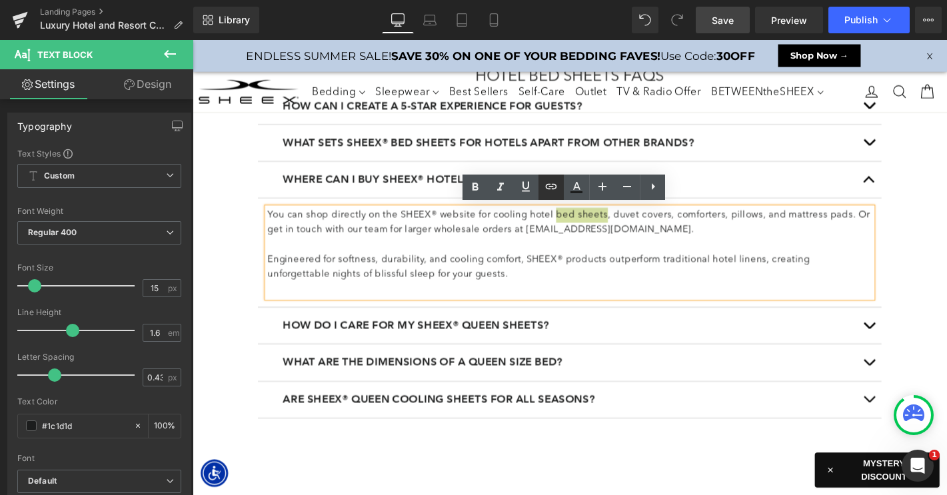
click at [548, 186] on icon at bounding box center [551, 187] width 16 height 16
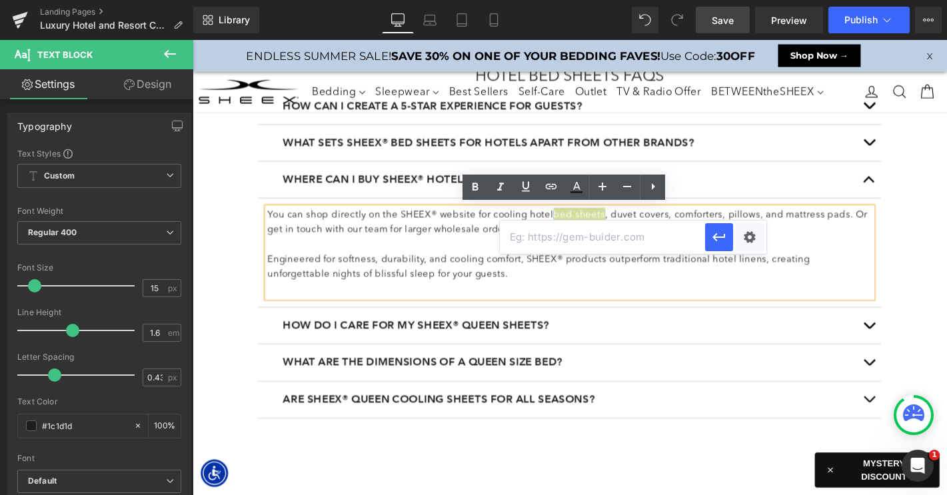
click at [614, 237] on input "text" at bounding box center [602, 237] width 205 height 33
paste input "bed sheets"
type input "bed sheets"
click at [593, 239] on input "text" at bounding box center [602, 237] width 205 height 33
paste input "https://www.sheex.com/collections/cooling-sheets"
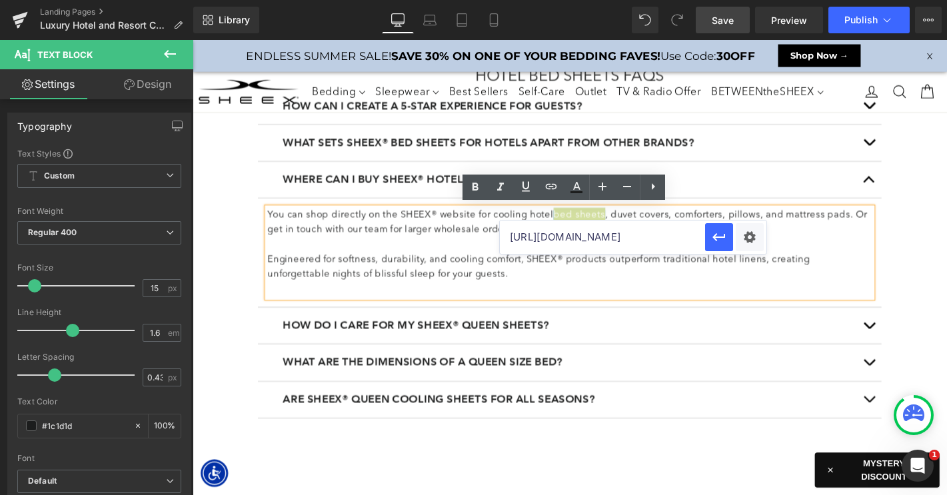
scroll to position [0, 65]
type input "https://www.sheex.com/collections/cooling-sheets"
click at [717, 238] on icon "button" at bounding box center [719, 237] width 16 height 16
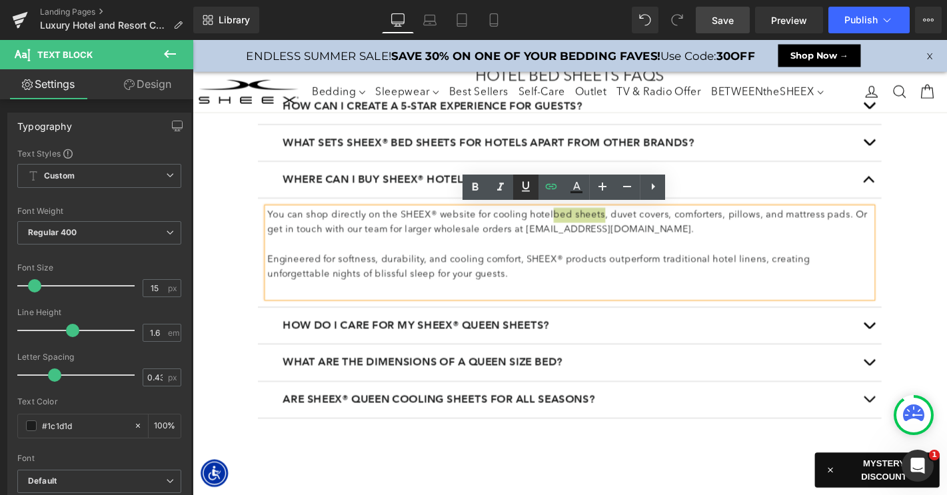
click at [530, 190] on icon at bounding box center [526, 187] width 16 height 16
drag, startPoint x: 634, startPoint y: 227, endPoint x: 694, endPoint y: 227, distance: 60.0
click at [694, 227] on p "You can shop directly on the SHEEX® website for cooling hotel bed sheets , duve…" at bounding box center [595, 235] width 646 height 32
click at [552, 187] on icon at bounding box center [551, 186] width 11 height 5
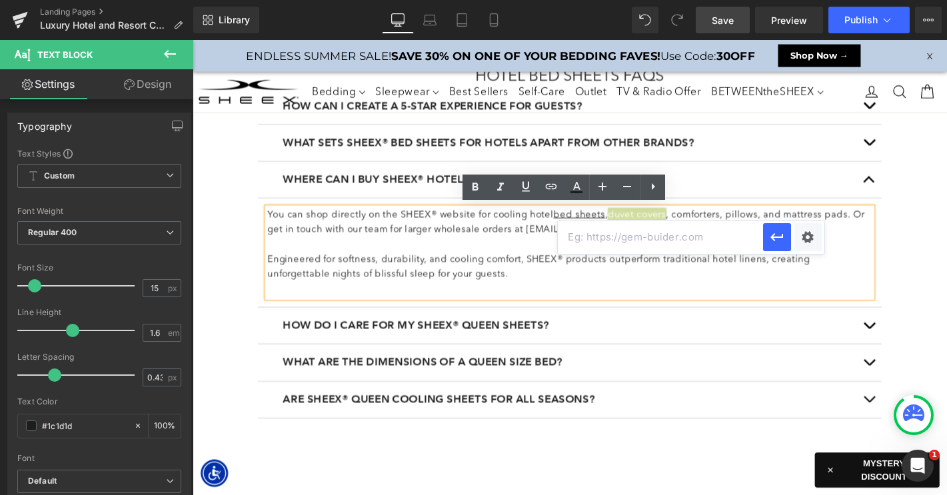
click at [592, 235] on input "text" at bounding box center [660, 237] width 205 height 33
paste input "https://www.sheex.com/collections/cooling-duvet-covers"
type input "https://www.sheex.com/collections/cooling-duvet-covers"
click at [771, 243] on icon "button" at bounding box center [777, 237] width 16 height 16
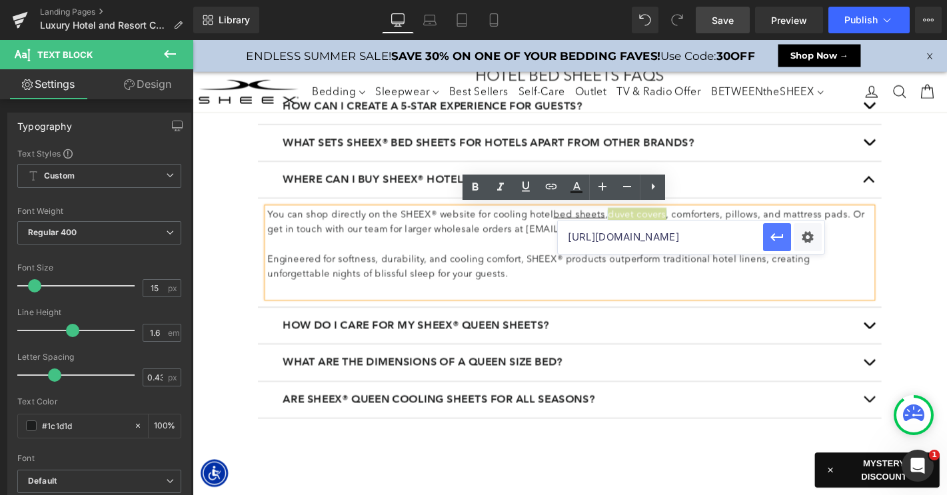
scroll to position [0, 0]
click at [527, 187] on icon at bounding box center [526, 187] width 8 height 10
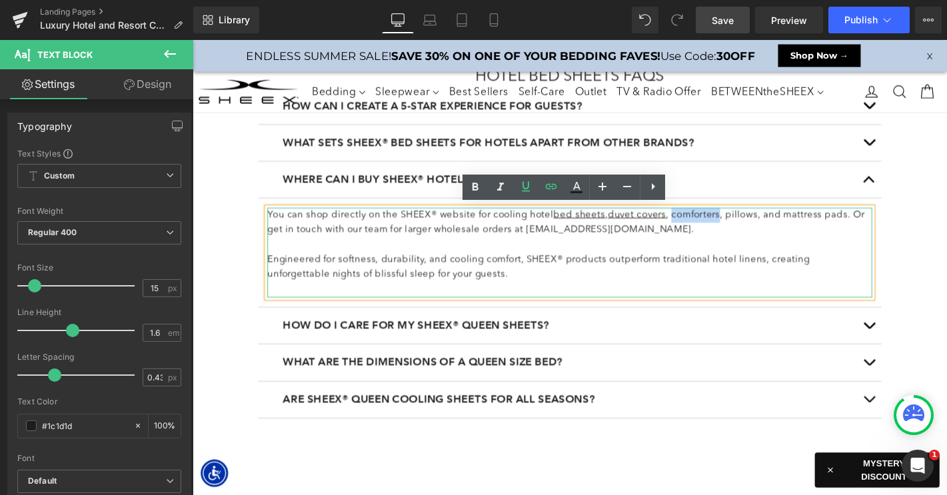
drag, startPoint x: 700, startPoint y: 227, endPoint x: 750, endPoint y: 225, distance: 49.4
click at [750, 225] on p "You can shop directly on the SHEEX® website for cooling hotel bed sheets , duve…" at bounding box center [595, 235] width 646 height 32
click at [548, 188] on icon at bounding box center [551, 187] width 16 height 16
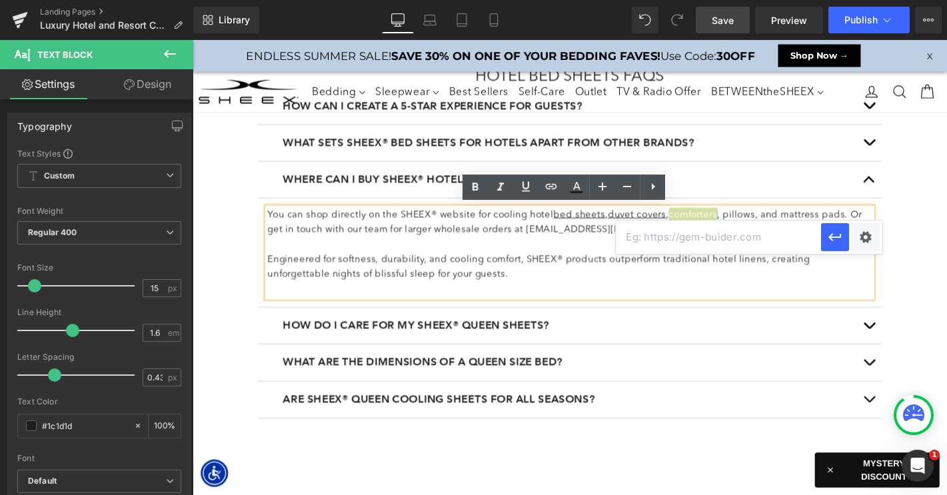
click at [664, 240] on input "text" at bounding box center [718, 237] width 205 height 33
paste input "https://www.sheex.com/collections/cooling-comforters"
type input "https://www.sheex.com/collections/cooling-comforters"
click at [835, 236] on icon "button" at bounding box center [835, 237] width 16 height 16
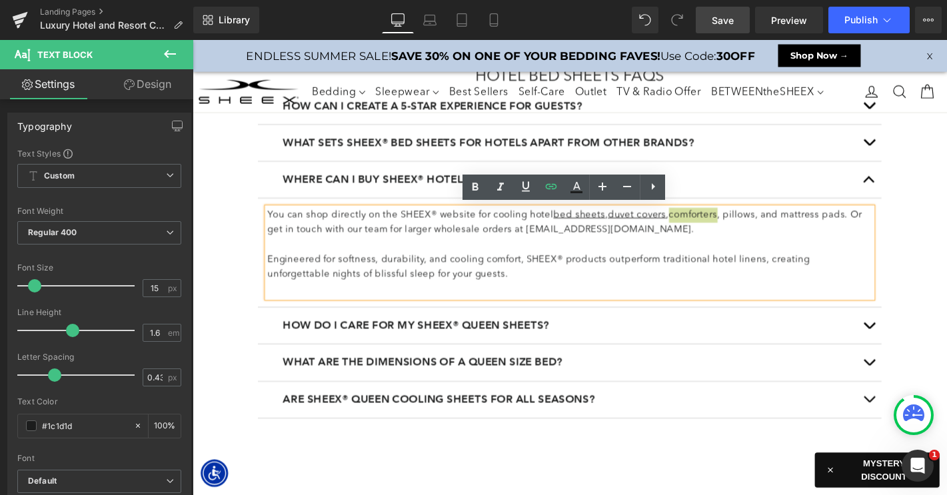
scroll to position [0, 0]
click at [524, 185] on icon at bounding box center [526, 187] width 16 height 16
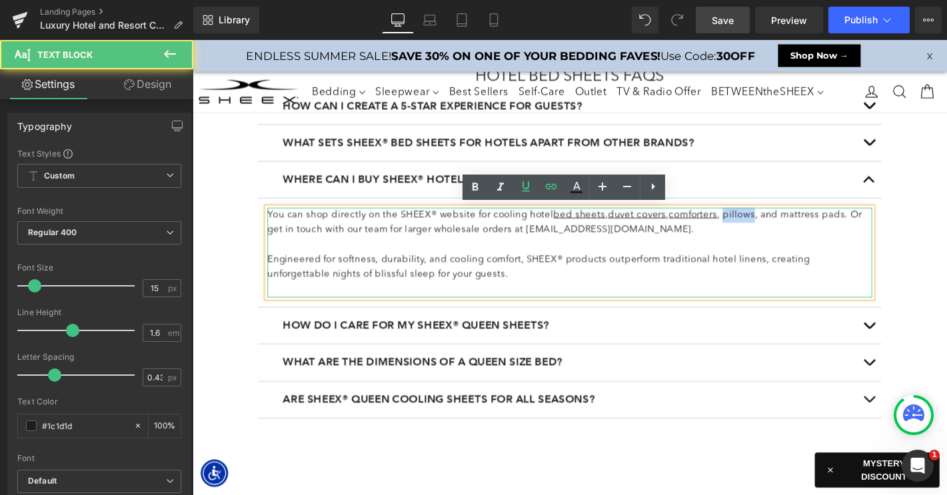
drag, startPoint x: 756, startPoint y: 227, endPoint x: 789, endPoint y: 227, distance: 32.6
click at [789, 227] on p "You can shop directly on the SHEEX® website for cooling hotel bed sheets , duve…" at bounding box center [595, 235] width 646 height 32
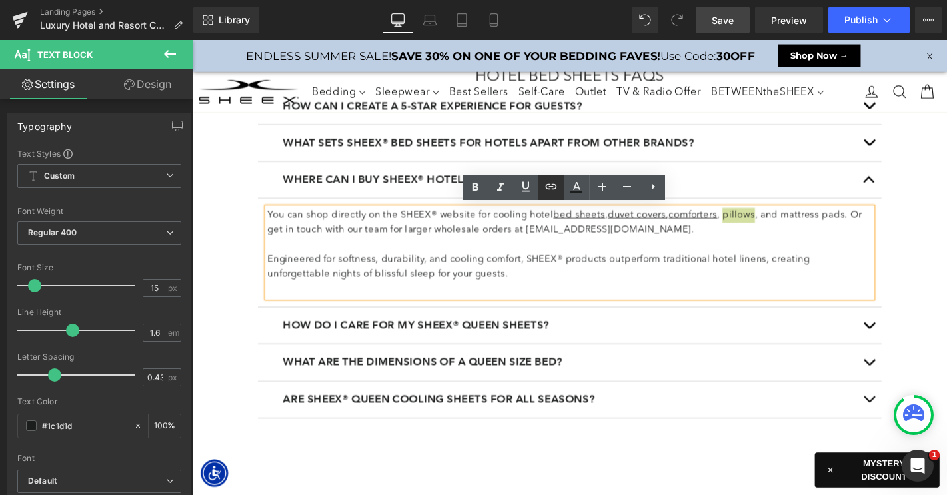
click at [556, 186] on icon at bounding box center [551, 186] width 11 height 5
click at [692, 241] on input "text" at bounding box center [754, 237] width 205 height 33
paste input "https://www.sheex.com/collections/cooling-pillows"
type input "https://www.sheex.com/collections/cooling-pillows"
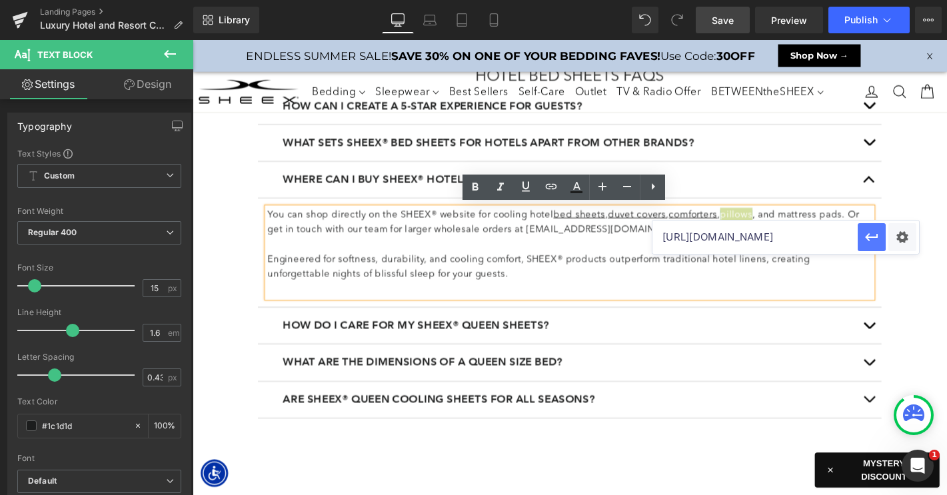
click at [869, 239] on icon "button" at bounding box center [871, 237] width 16 height 16
click at [524, 187] on icon at bounding box center [526, 187] width 8 height 10
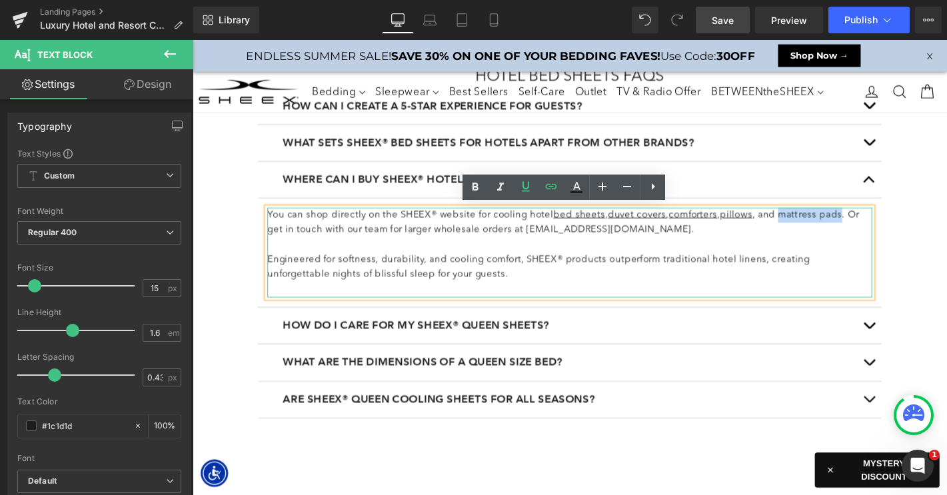
drag, startPoint x: 817, startPoint y: 227, endPoint x: 881, endPoint y: 224, distance: 64.0
click at [881, 224] on p "You can shop directly on the SHEEX® website for cooling hotel bed sheets , duve…" at bounding box center [595, 235] width 646 height 32
click at [549, 188] on icon at bounding box center [551, 186] width 11 height 5
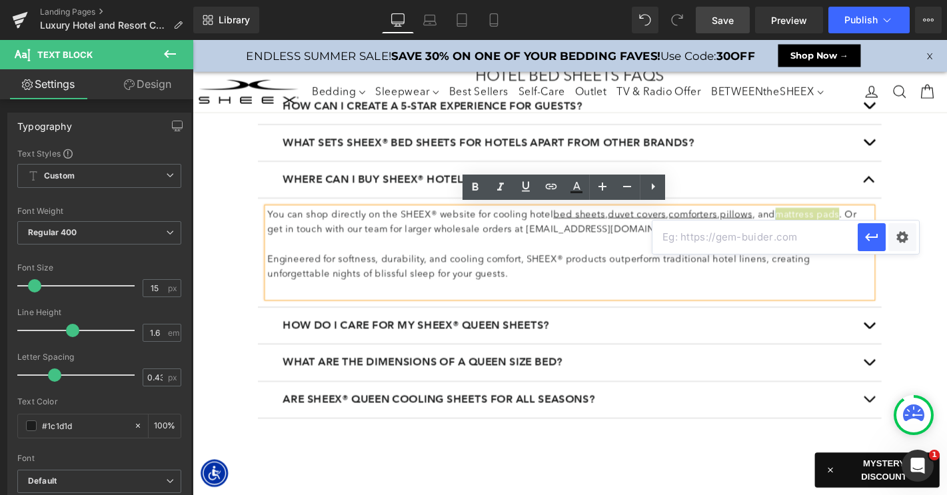
click at [723, 237] on input "text" at bounding box center [754, 237] width 205 height 33
paste input "https://www.sheex.com/collections/cooling-mattress-pads"
type input "https://www.sheex.com/collections/cooling-mattress-pads"
click at [873, 236] on icon "button" at bounding box center [871, 237] width 16 height 16
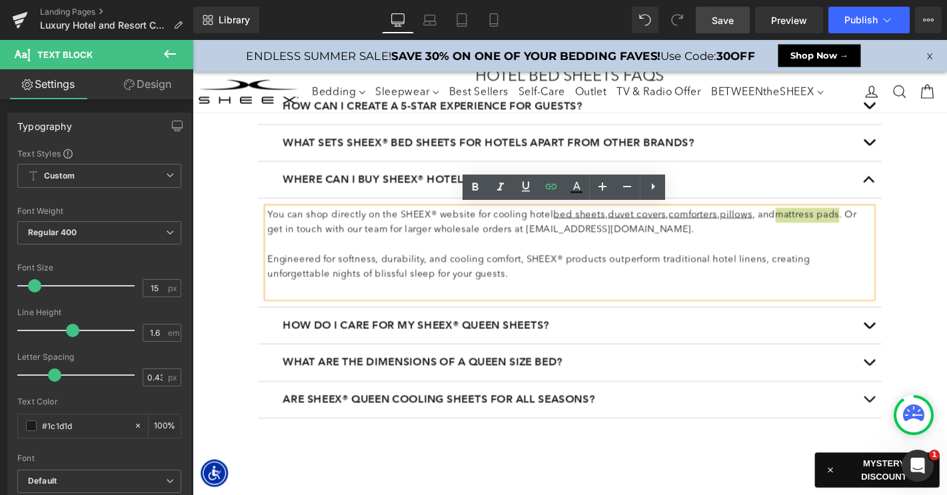
scroll to position [0, 0]
click at [522, 189] on icon at bounding box center [526, 187] width 16 height 16
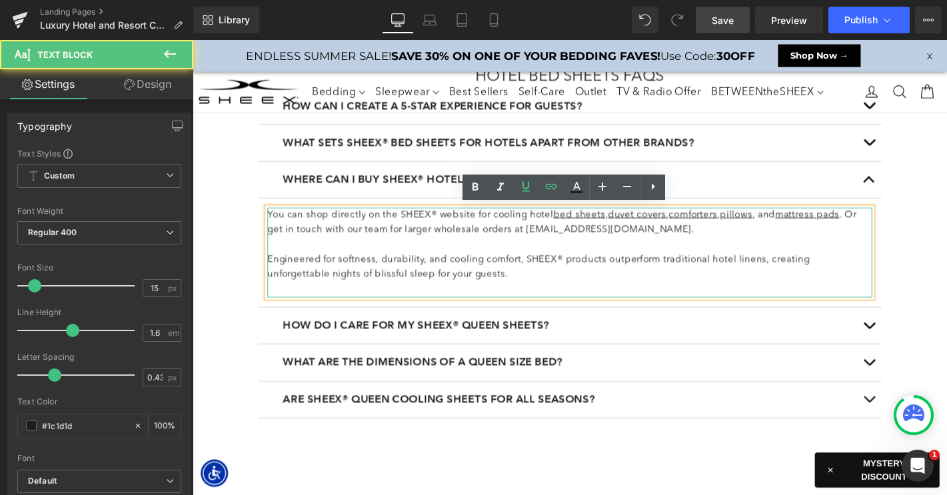
drag, startPoint x: 548, startPoint y: 243, endPoint x: 637, endPoint y: 243, distance: 88.6
click at [637, 243] on p "You can shop directly on the SHEEX® website for cooling hotel bed sheets , duve…" at bounding box center [595, 235] width 646 height 32
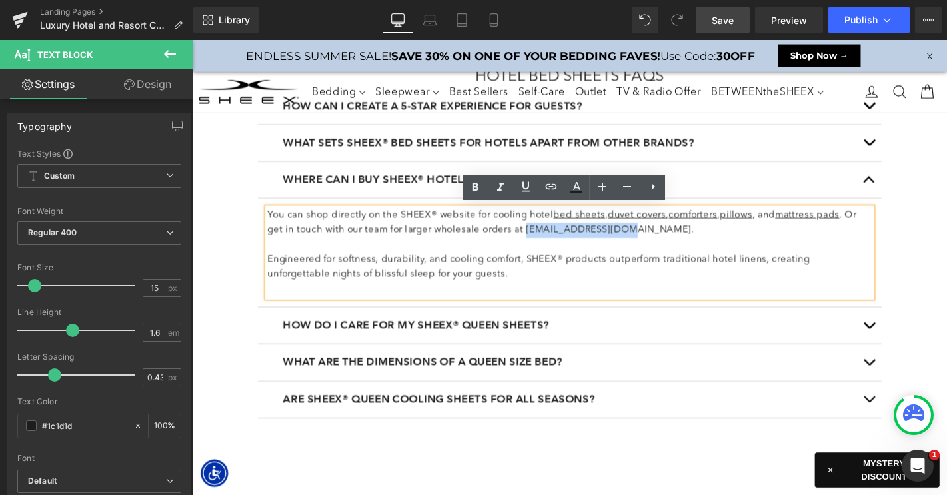
drag, startPoint x: 545, startPoint y: 242, endPoint x: 648, endPoint y: 241, distance: 103.3
click at [648, 241] on p "You can shop directly on the SHEEX® website for cooling hotel bed sheets , duve…" at bounding box center [595, 235] width 646 height 32
copy p "wholesale@sheex.com"
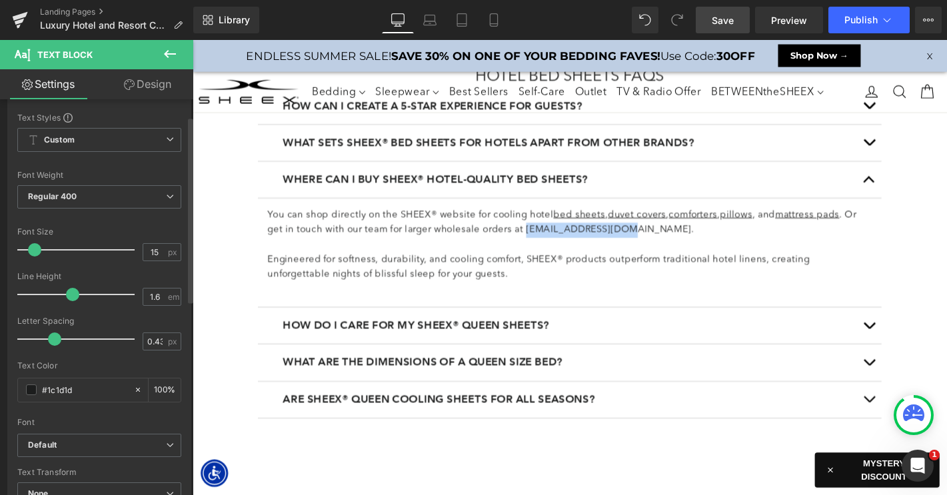
scroll to position [29, 0]
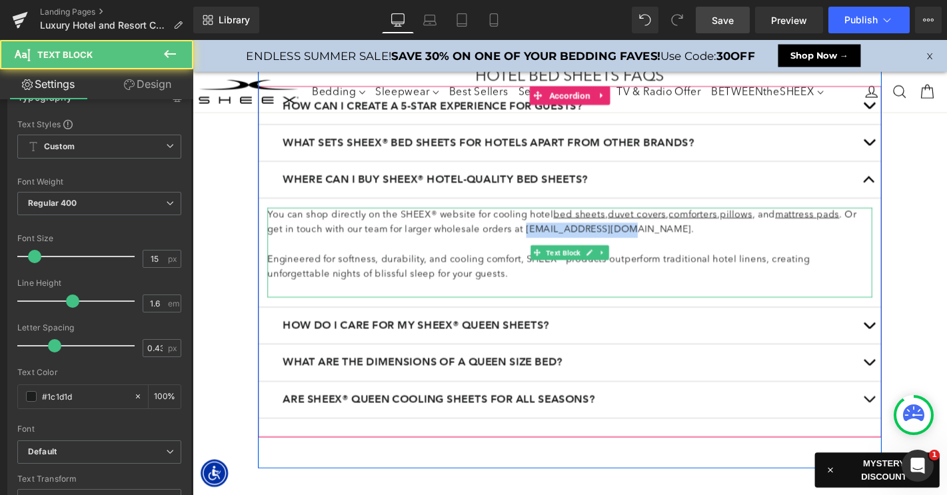
click at [577, 243] on p "You can shop directly on the SHEEX® website for cooling hotel bed sheets , duve…" at bounding box center [595, 235] width 646 height 32
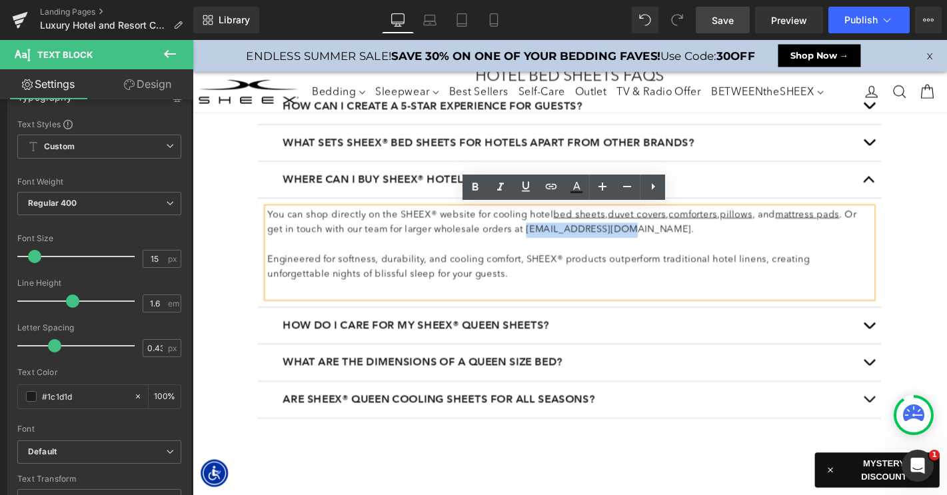
drag, startPoint x: 544, startPoint y: 244, endPoint x: 650, endPoint y: 243, distance: 105.9
click at [650, 243] on p "You can shop directly on the SHEEX® website for cooling hotel bed sheets , duve…" at bounding box center [595, 235] width 646 height 32
click at [549, 189] on icon at bounding box center [551, 187] width 16 height 16
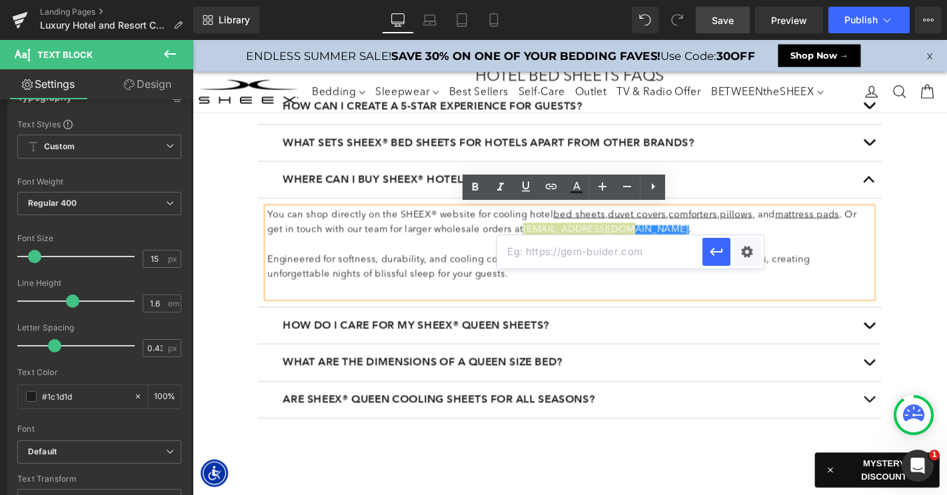
click at [540, 253] on input "text" at bounding box center [599, 251] width 205 height 33
paste input "wholesale@sheex.com"
type input "send to: wholesale@sheex.com"
click at [714, 249] on icon "button" at bounding box center [716, 253] width 13 height 8
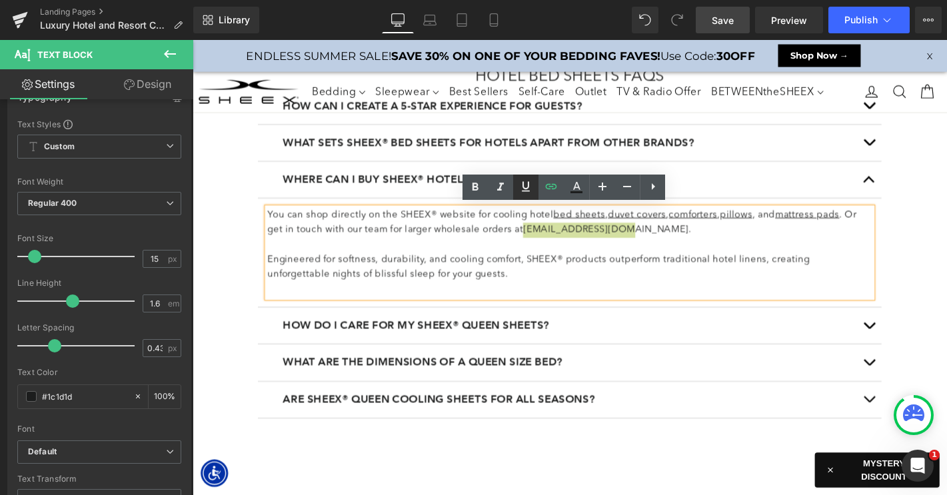
click at [524, 186] on icon at bounding box center [526, 187] width 16 height 16
click at [682, 258] on p at bounding box center [595, 259] width 646 height 16
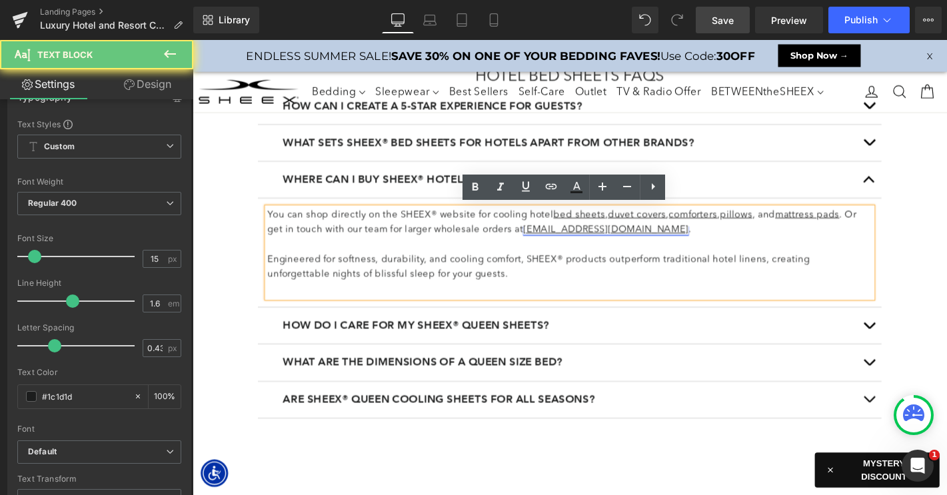
click at [574, 245] on link "wholesale@sheex.com" at bounding box center [634, 243] width 177 height 10
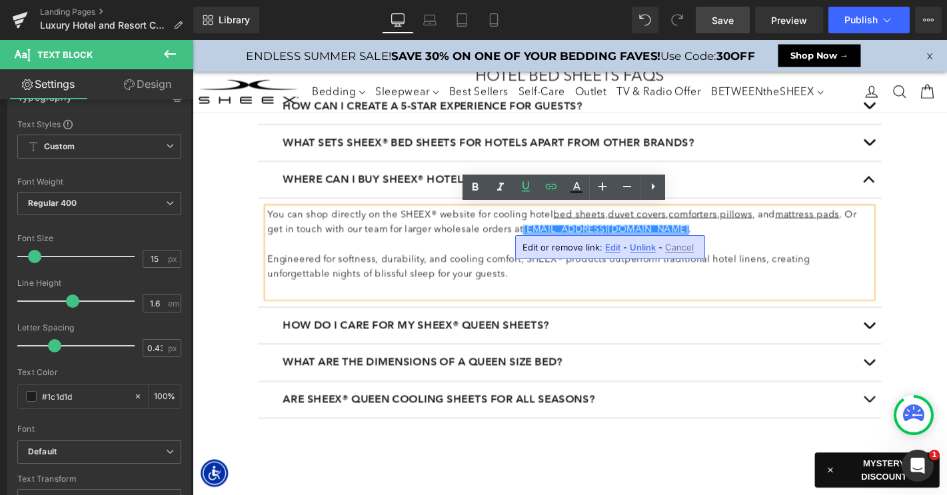
click at [460, 246] on p "You can shop directly on the SHEEX® website for cooling hotel bed sheets , duve…" at bounding box center [595, 235] width 646 height 32
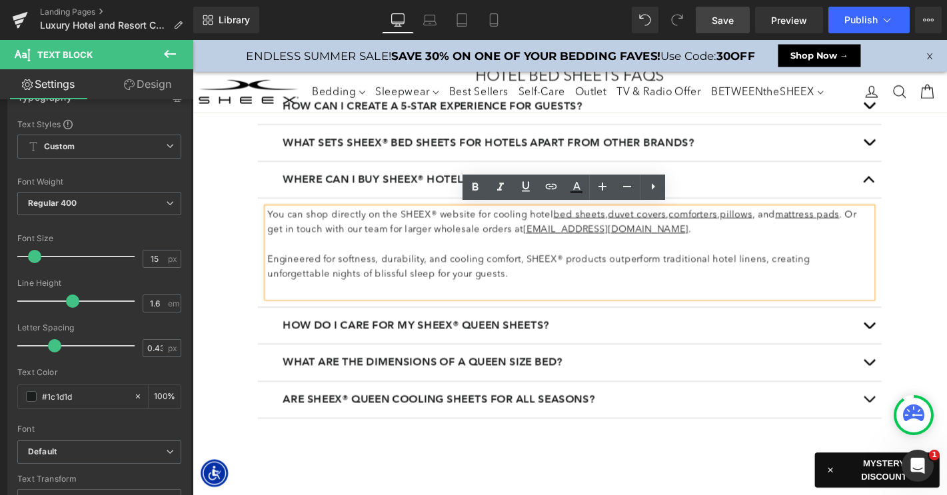
click at [915, 193] on span "button" at bounding box center [915, 193] width 0 height 0
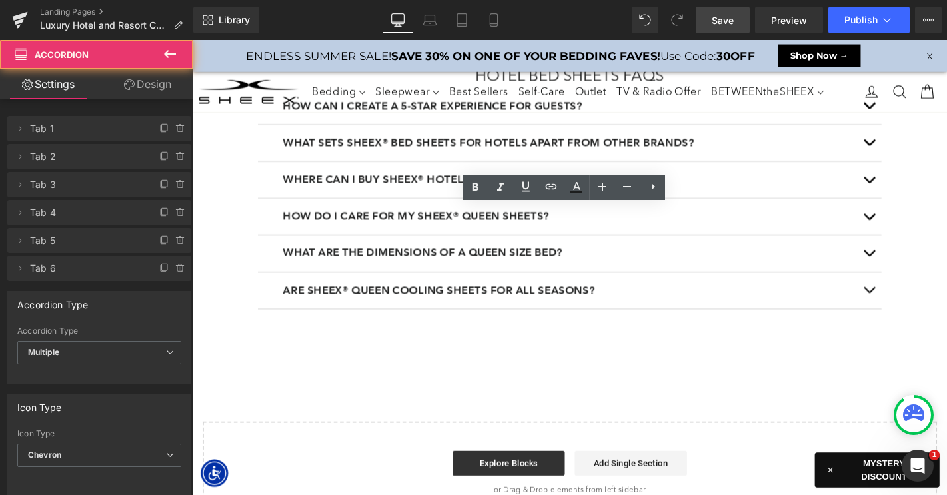
click at [916, 214] on button "button" at bounding box center [915, 228] width 27 height 39
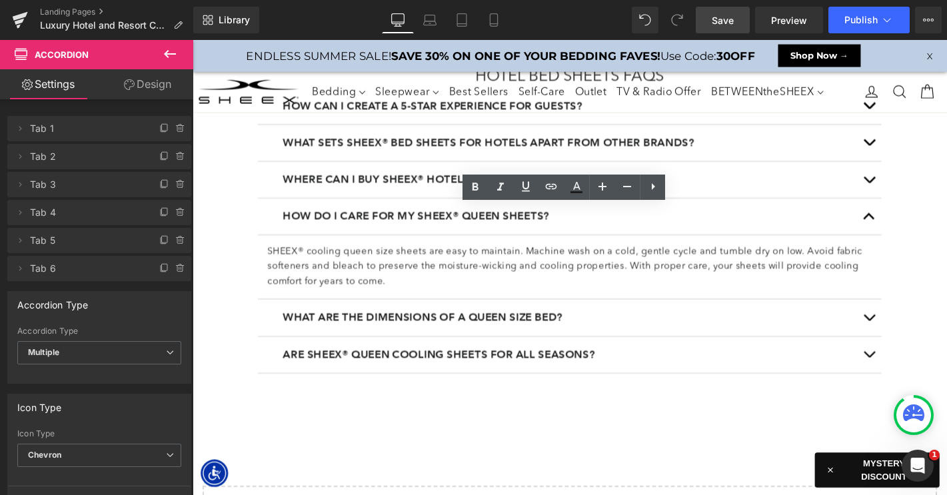
click at [428, 229] on b "How do I care for my SHEEX® queen sheets?" at bounding box center [431, 227] width 284 height 13
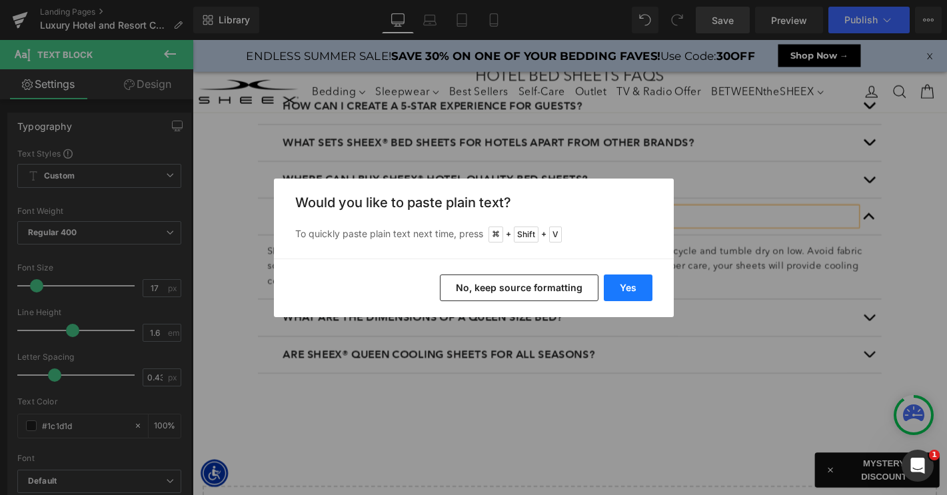
click at [630, 285] on button "Yes" at bounding box center [628, 287] width 49 height 27
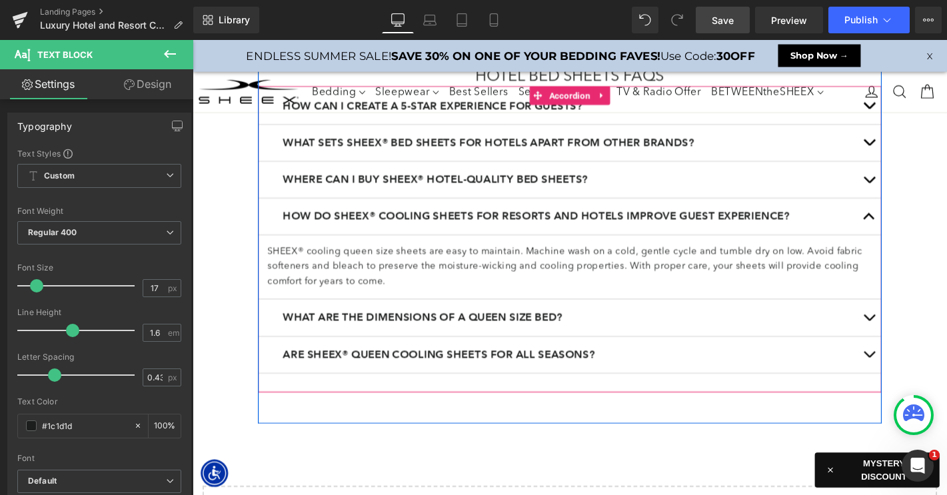
click at [361, 275] on p "SHEEX® cooling queen size sheets are easy to maintain. Machine wash on a cold, …" at bounding box center [595, 283] width 646 height 48
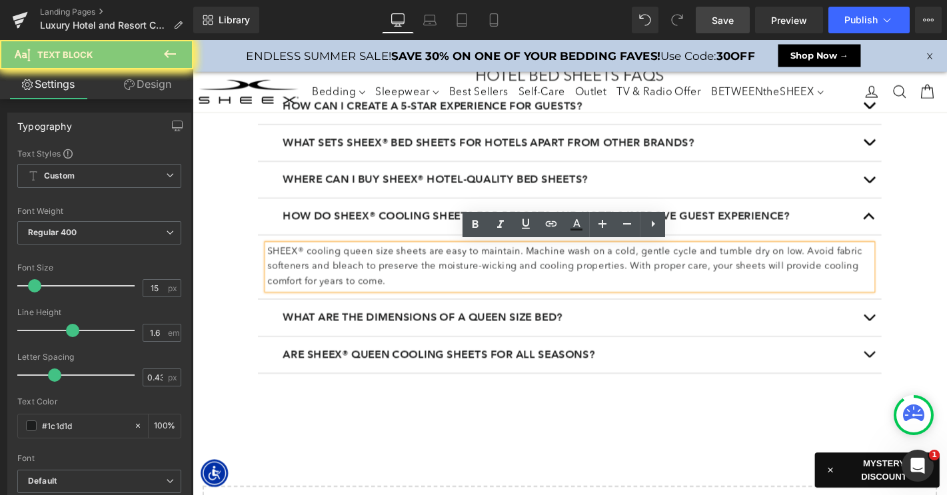
click at [361, 275] on p "SHEEX® cooling queen size sheets are easy to maintain. Machine wash on a cold, …" at bounding box center [595, 283] width 646 height 48
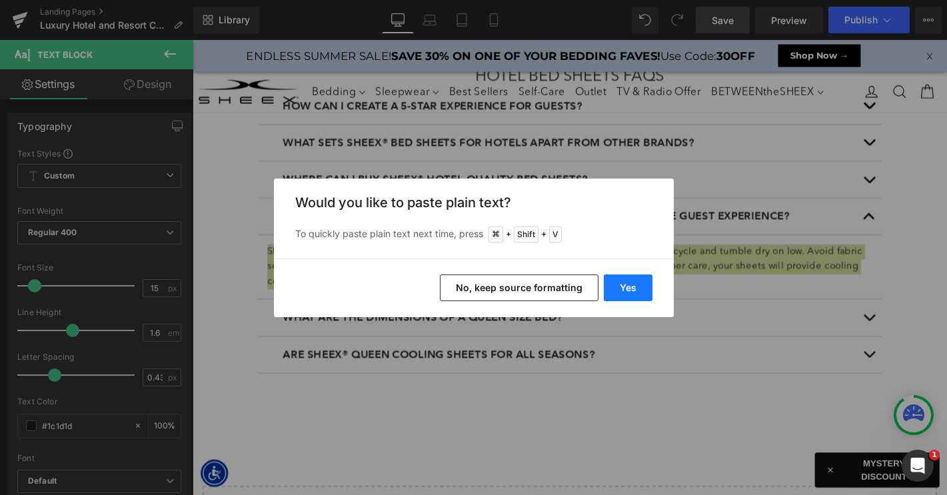
click at [624, 282] on button "Yes" at bounding box center [628, 287] width 49 height 27
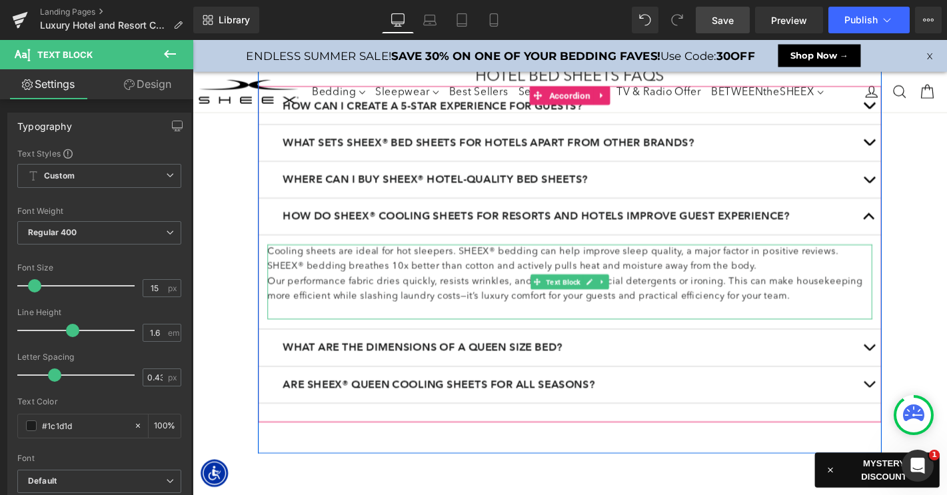
click at [741, 282] on p "Cooling sheets are ideal for hot sleepers. SHEEX® bedding can help improve slee…" at bounding box center [595, 275] width 646 height 32
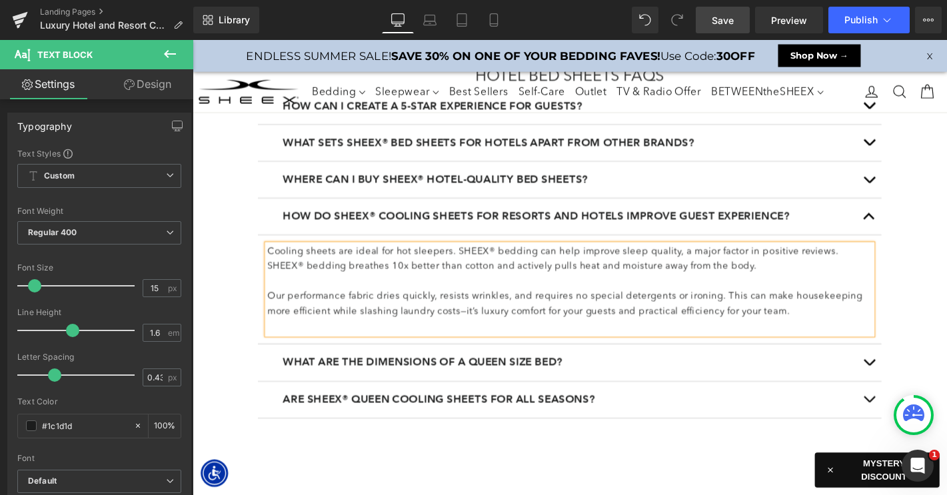
click at [915, 227] on button "button" at bounding box center [915, 228] width 27 height 39
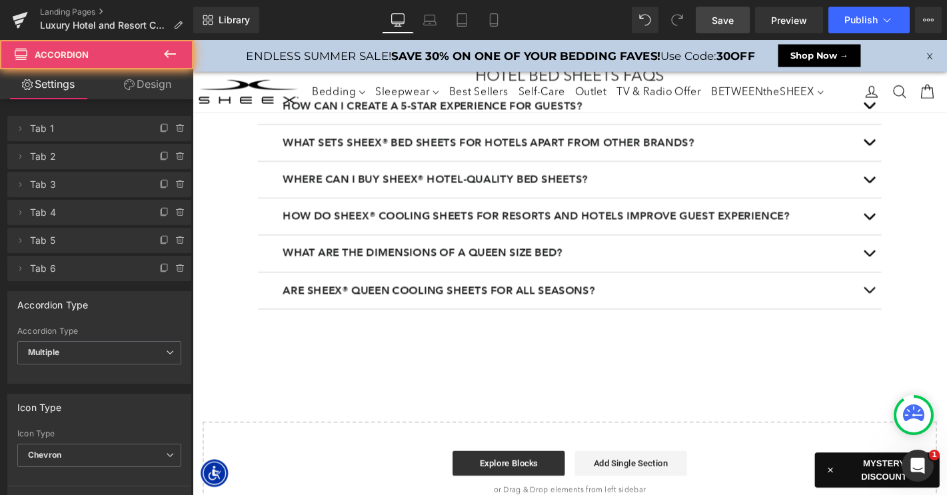
click at [915, 232] on span "button" at bounding box center [915, 232] width 0 height 0
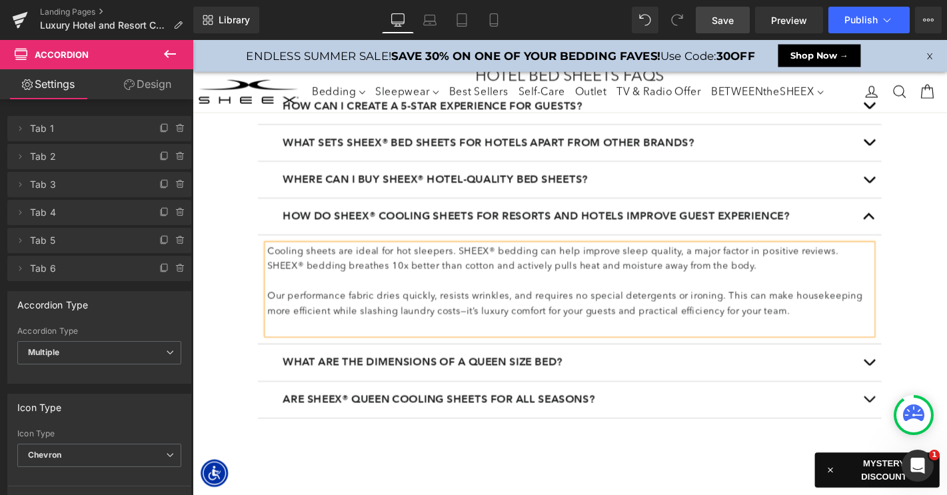
click at [812, 348] on p at bounding box center [595, 346] width 646 height 16
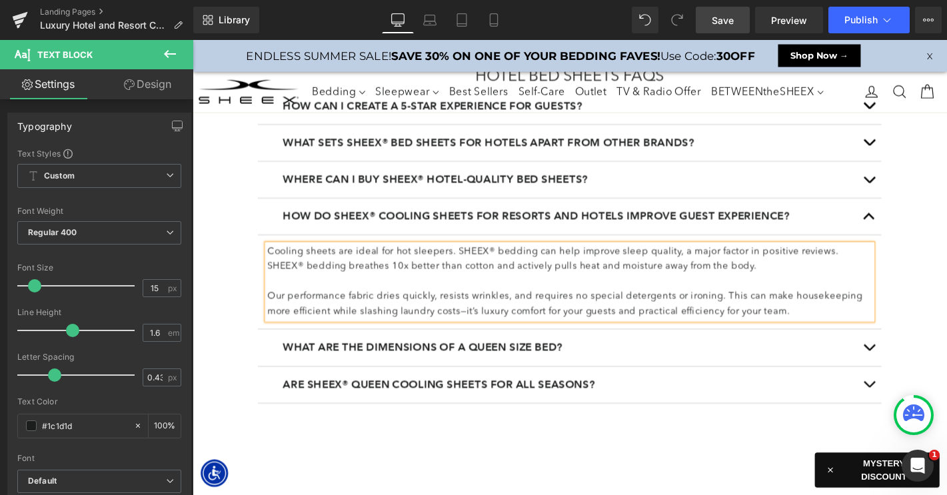
click at [915, 232] on span "button" at bounding box center [915, 232] width 0 height 0
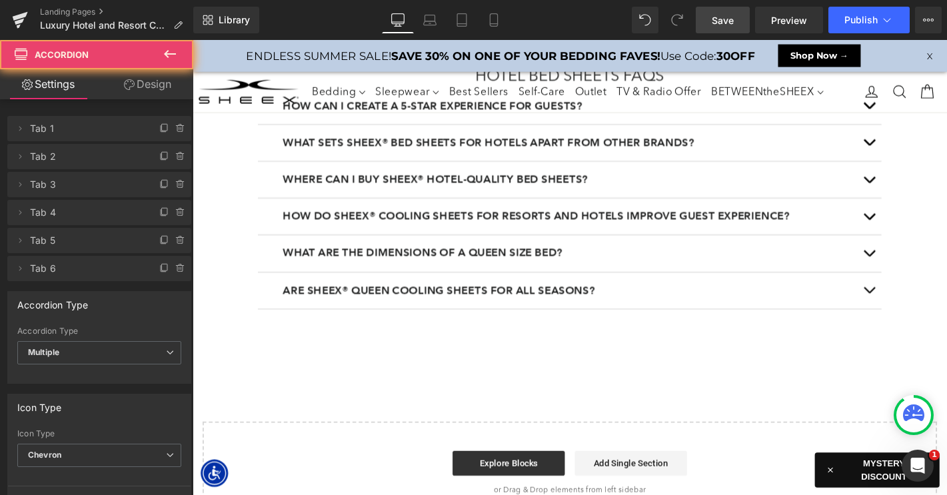
click at [915, 272] on button "button" at bounding box center [915, 268] width 27 height 39
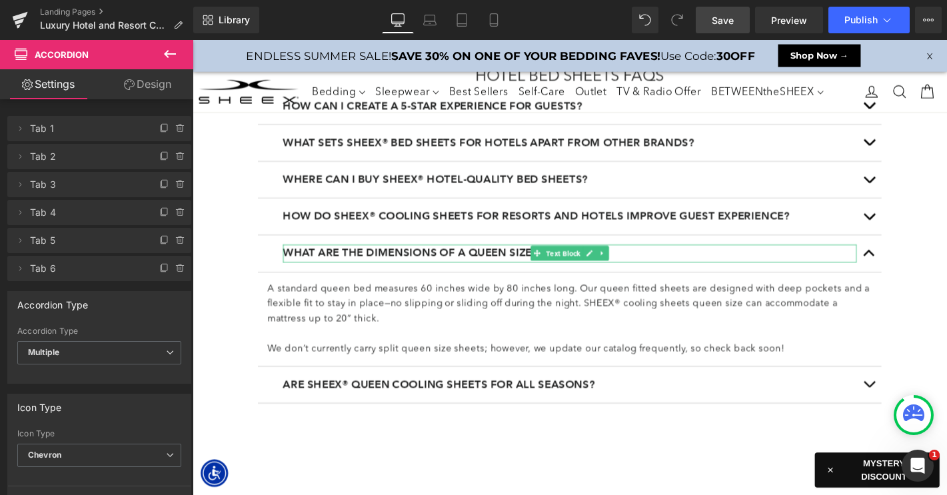
click at [363, 262] on b "What are the dimensions of a queen size bed?" at bounding box center [438, 267] width 299 height 13
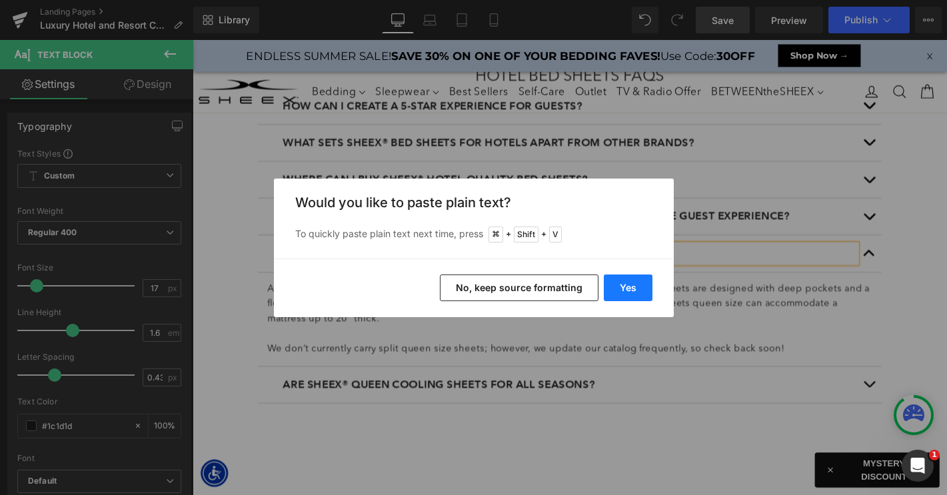
click at [631, 291] on button "Yes" at bounding box center [628, 287] width 49 height 27
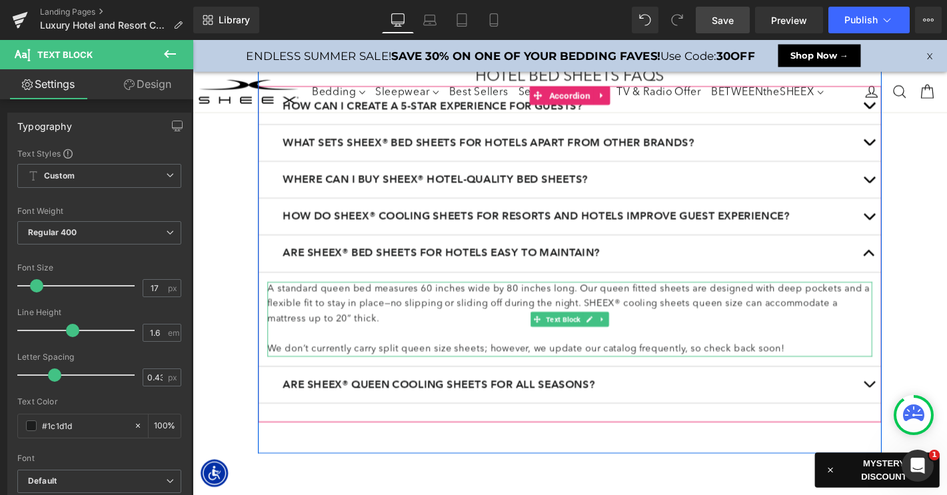
click at [418, 306] on p "A standard queen bed measures 60 inches wide by 80 inches long. Our queen fitte…" at bounding box center [595, 322] width 646 height 48
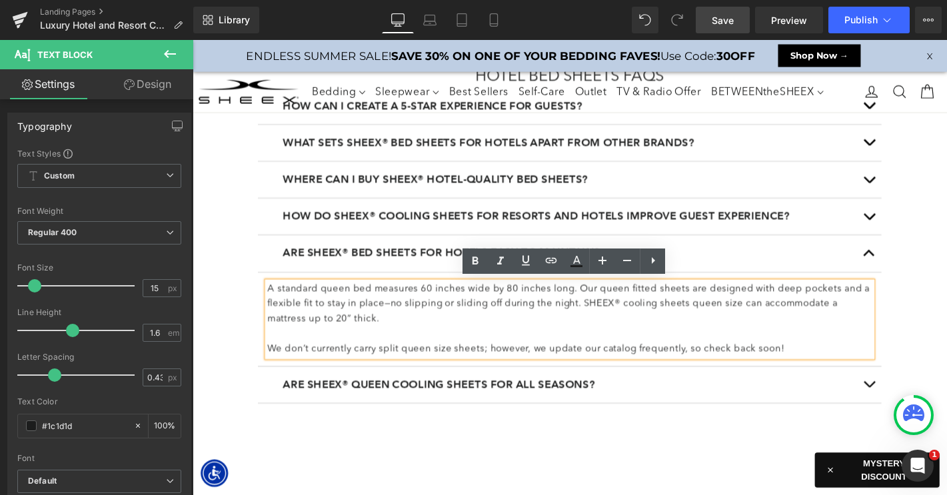
click at [350, 319] on p "A standard queen bed measures 60 inches wide by 80 inches long. Our queen fitte…" at bounding box center [595, 322] width 646 height 48
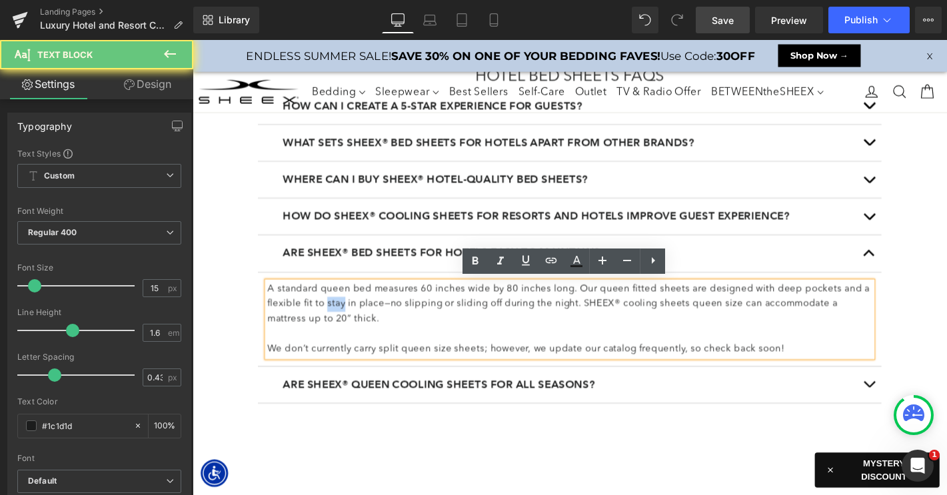
click at [350, 319] on p "A standard queen bed measures 60 inches wide by 80 inches long. Our queen fitte…" at bounding box center [595, 322] width 646 height 48
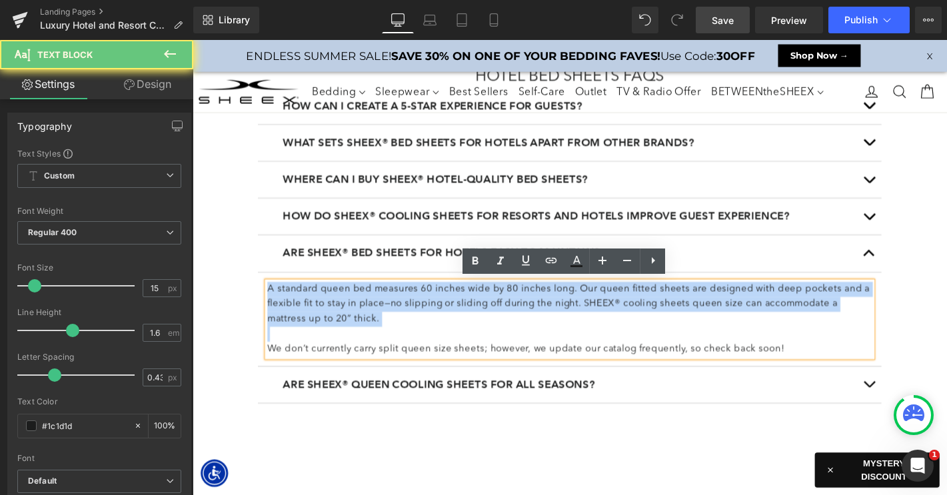
click at [350, 319] on p "A standard queen bed measures 60 inches wide by 80 inches long. Our queen fitte…" at bounding box center [595, 322] width 646 height 48
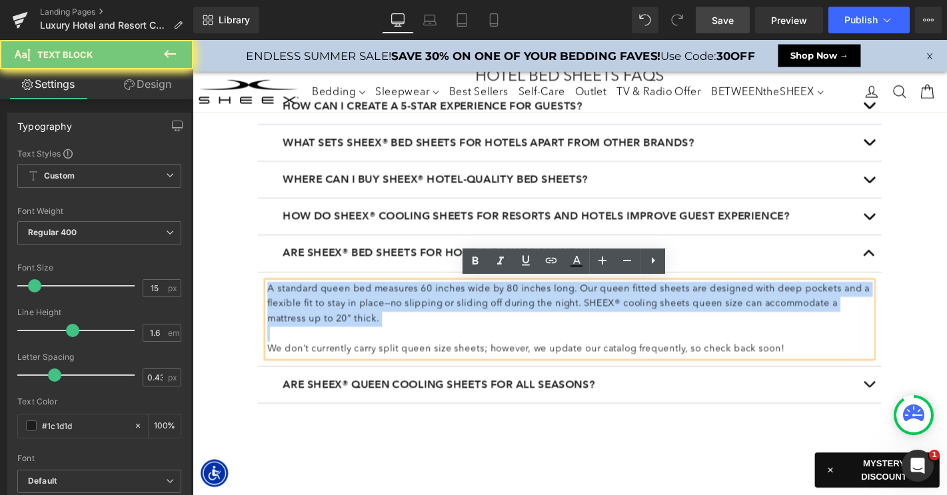
click at [350, 319] on p "A standard queen bed measures 60 inches wide by 80 inches long. Our queen fitte…" at bounding box center [595, 322] width 646 height 48
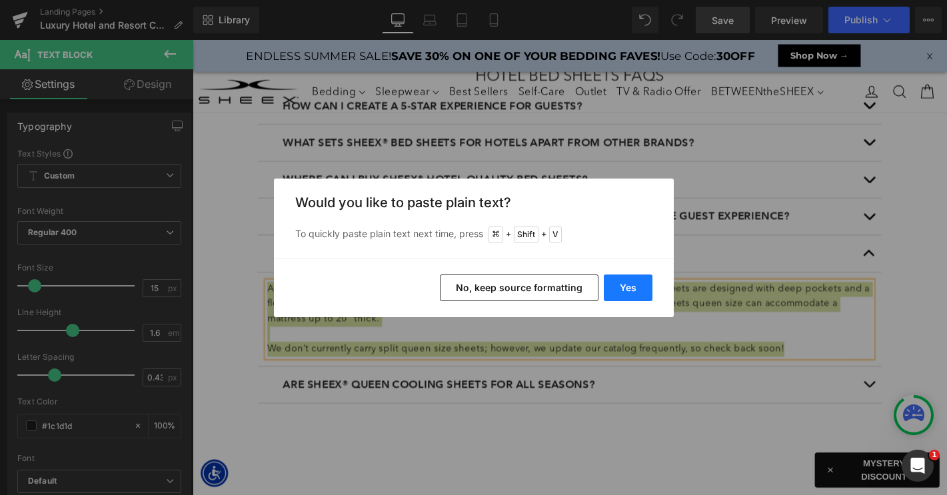
click at [642, 286] on button "Yes" at bounding box center [628, 287] width 49 height 27
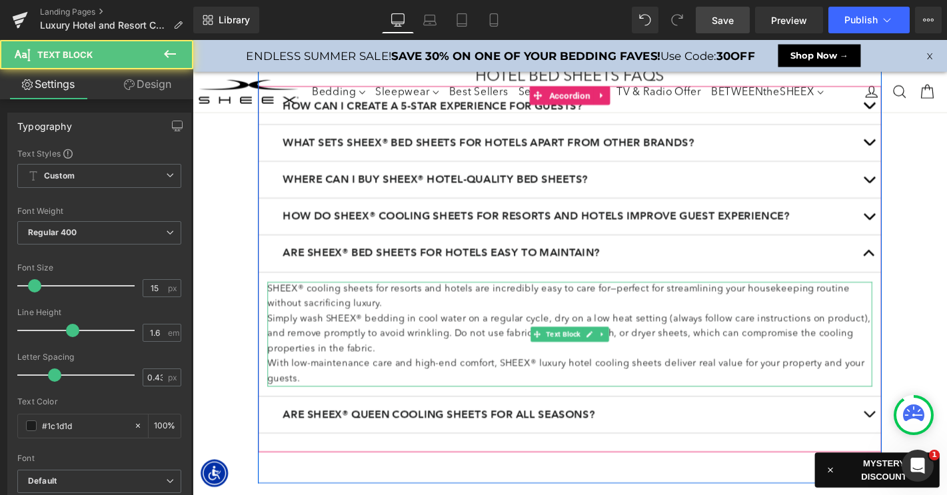
click at [450, 324] on p "SHEEX® cooling sheets for resorts and hotels are incredibly easy to care for—pe…" at bounding box center [595, 314] width 646 height 32
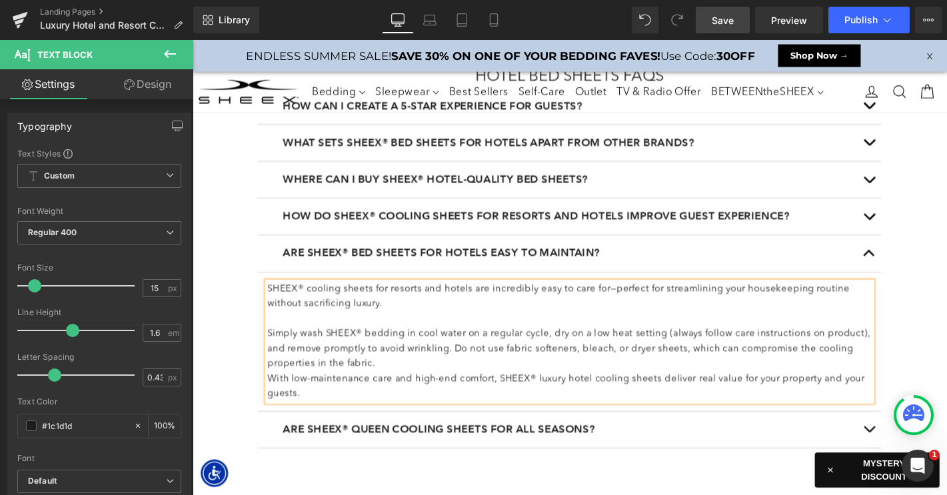
click at [406, 385] on p "Simply wash SHEEX® bedding in cool water on a regular cycle, dry on a low heat …" at bounding box center [595, 370] width 646 height 48
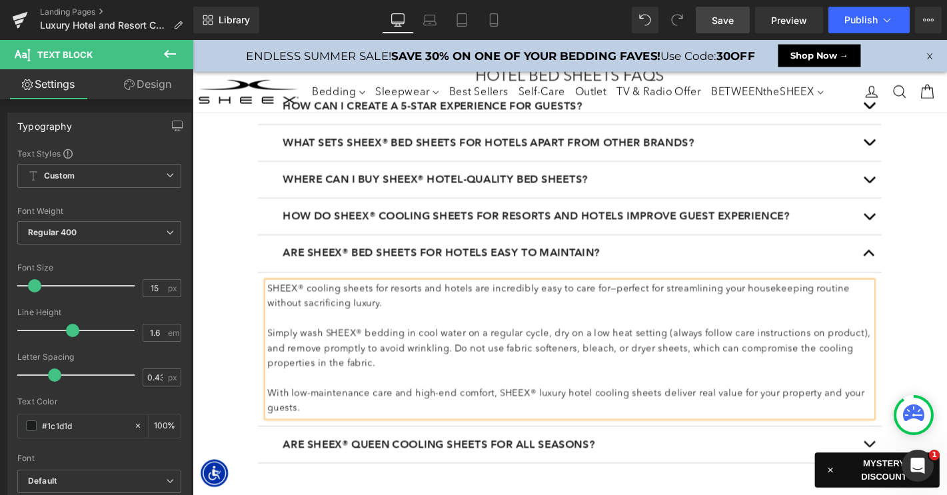
click at [915, 271] on span "button" at bounding box center [915, 271] width 0 height 0
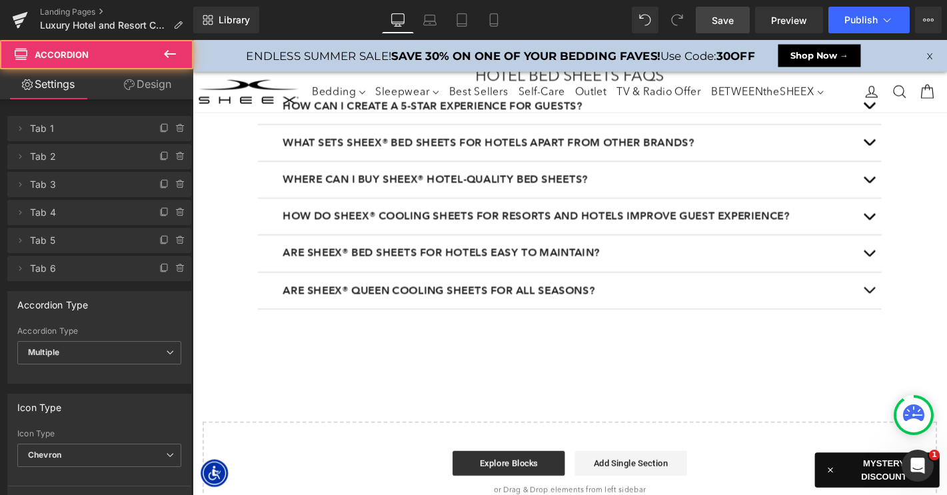
click at [915, 290] on button "button" at bounding box center [915, 307] width 27 height 39
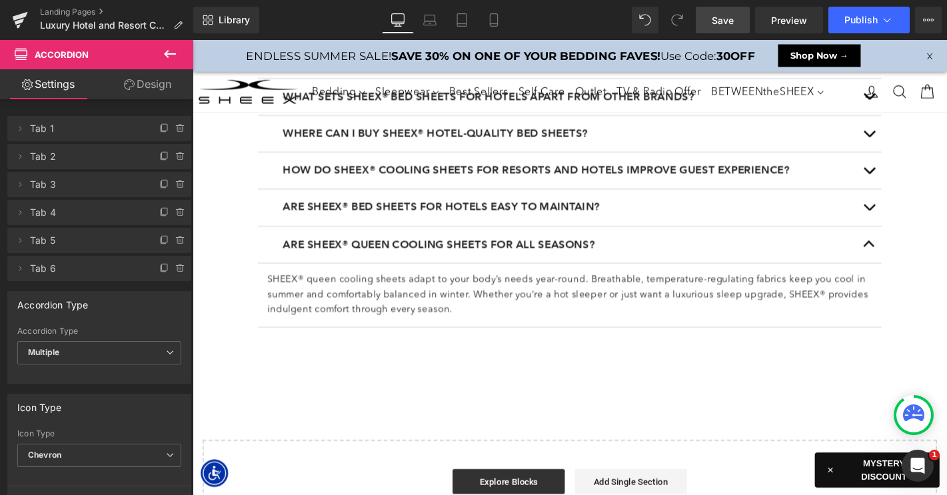
scroll to position [2187, 0]
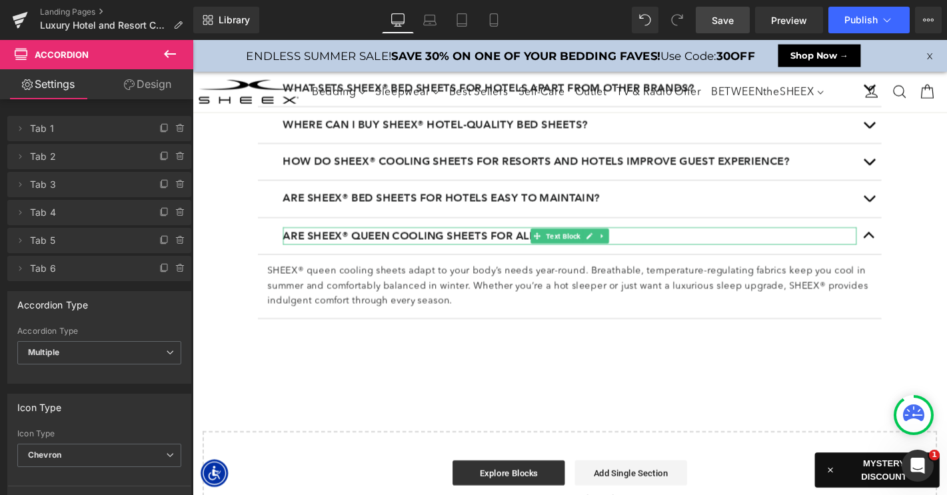
click at [372, 245] on b "Are SHEEX® queen cooling sheets for all seasons?" at bounding box center [455, 248] width 333 height 13
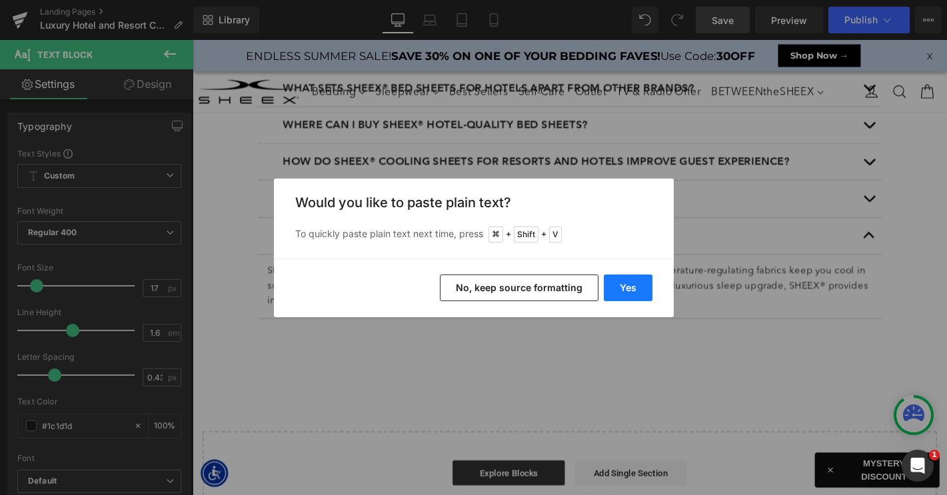
click at [629, 298] on button "Yes" at bounding box center [628, 287] width 49 height 27
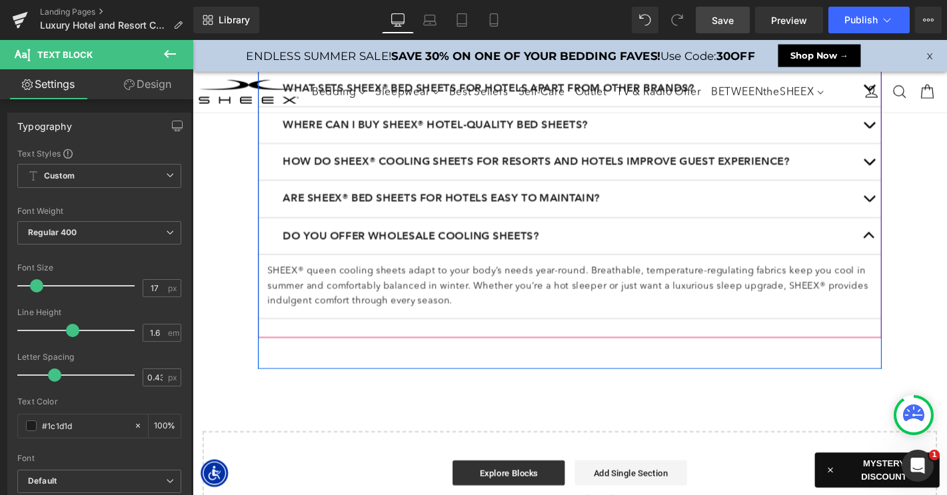
click at [370, 289] on p "SHEEX® queen cooling sheets adapt to your body’s needs year-round. Breathable, …" at bounding box center [595, 303] width 646 height 48
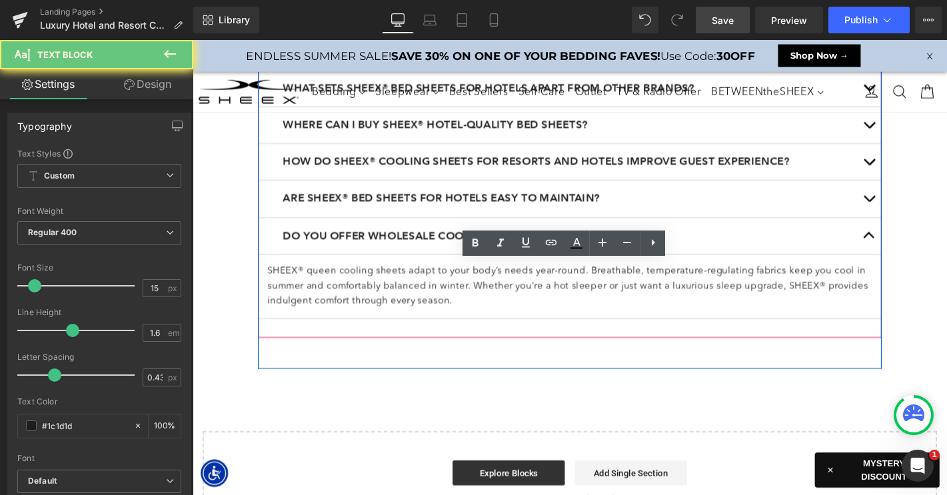
click at [370, 289] on p "SHEEX® queen cooling sheets adapt to your body’s needs year-round. Breathable, …" at bounding box center [595, 303] width 646 height 48
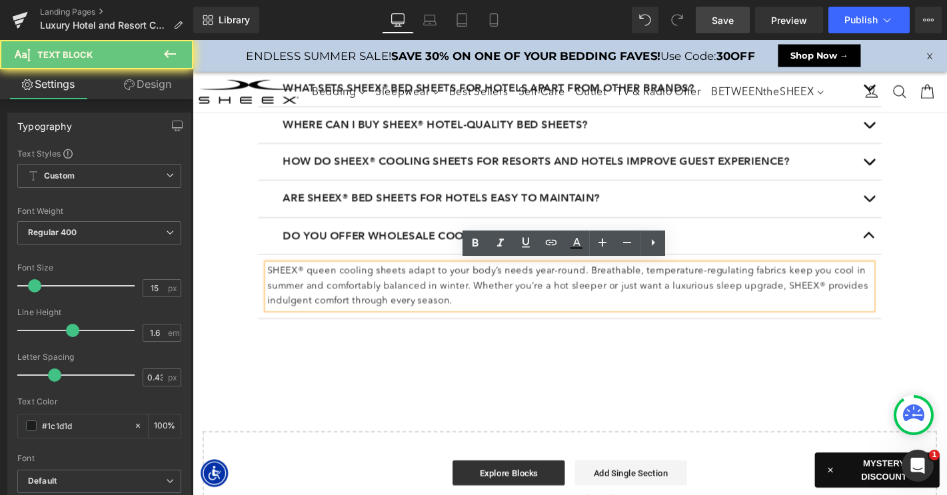
click at [370, 289] on p "SHEEX® queen cooling sheets adapt to your body’s needs year-round. Breathable, …" at bounding box center [595, 303] width 646 height 48
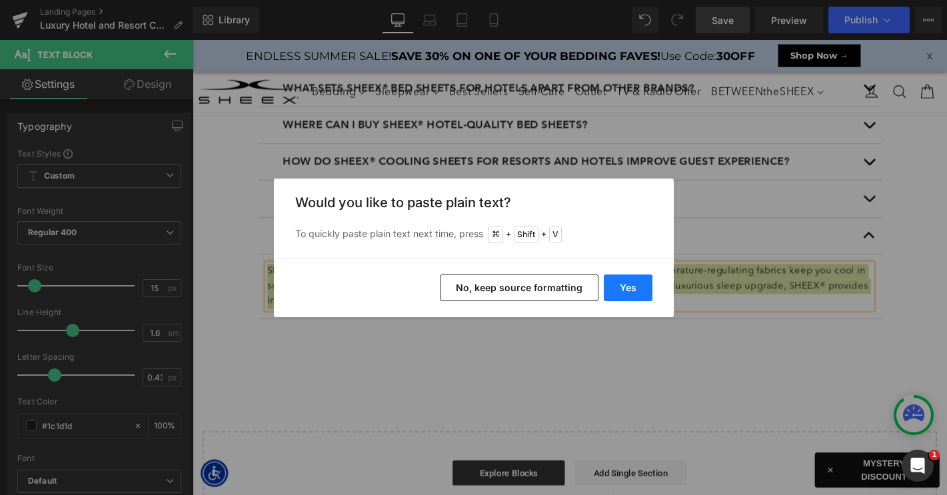
click at [635, 280] on button "Yes" at bounding box center [628, 287] width 49 height 27
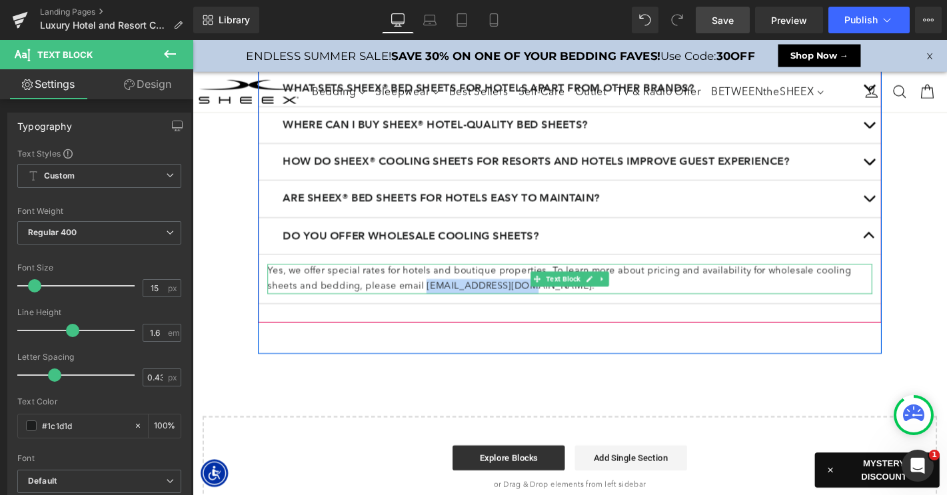
drag, startPoint x: 509, startPoint y: 302, endPoint x: 404, endPoint y: 304, distance: 104.6
click at [404, 304] on p "Yes, we offer special rates for hotels and boutique properties. To learn more a…" at bounding box center [595, 295] width 646 height 32
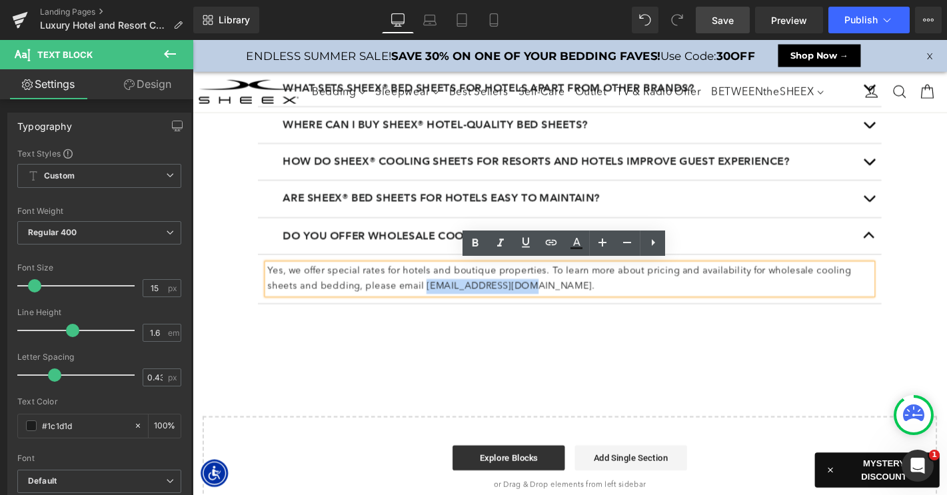
copy p "wholesale@sheex.com"
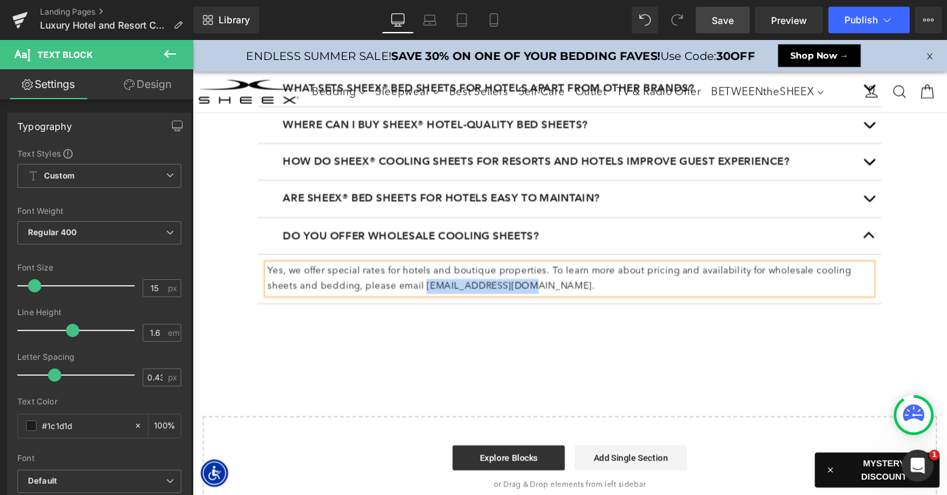
click at [462, 299] on p "Yes, we offer special rates for hotels and boutique properties. To learn more a…" at bounding box center [595, 295] width 646 height 32
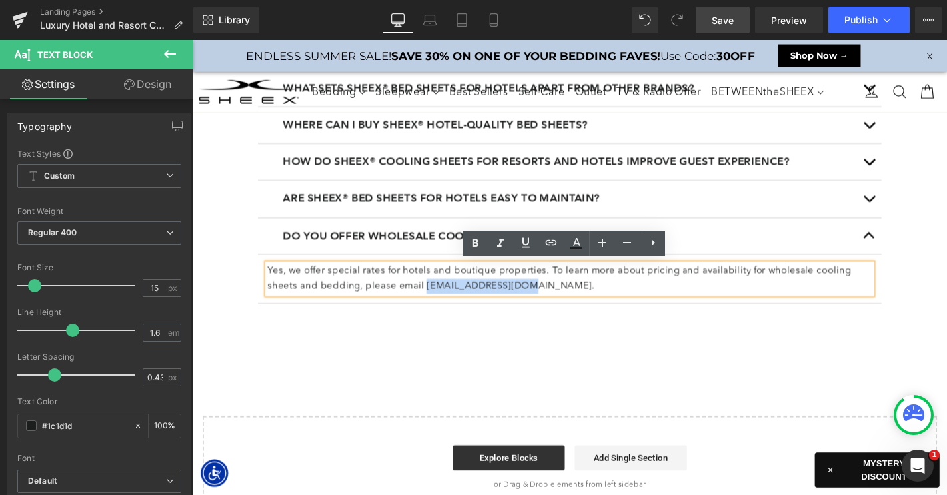
drag, startPoint x: 404, startPoint y: 300, endPoint x: 508, endPoint y: 302, distance: 104.0
click at [508, 302] on p "Yes, we offer special rates for hotels and boutique properties. To learn more a…" at bounding box center [595, 295] width 646 height 32
click at [545, 241] on icon at bounding box center [551, 243] width 16 height 16
click at [495, 309] on input "text" at bounding box center [467, 307] width 205 height 33
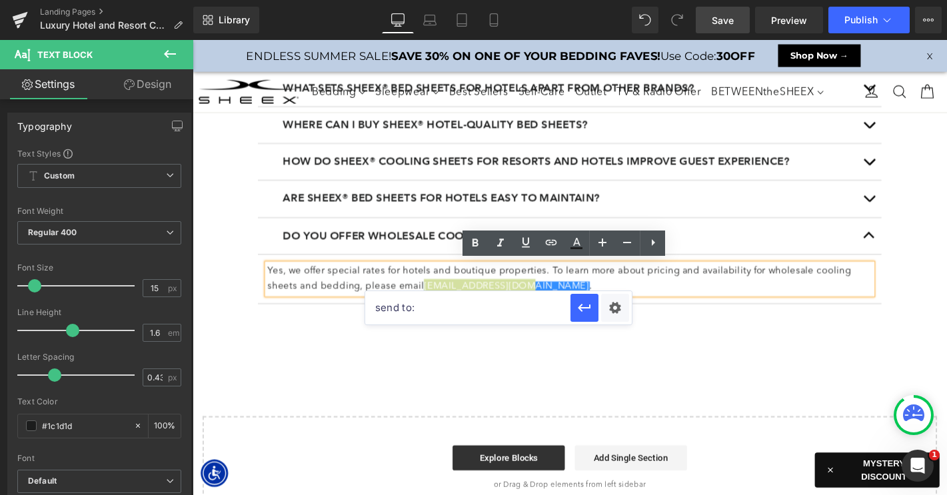
paste input "wholesale@sheex.com"
type input "send to: wholesale@sheex.com"
click at [582, 308] on icon "button" at bounding box center [584, 308] width 13 height 8
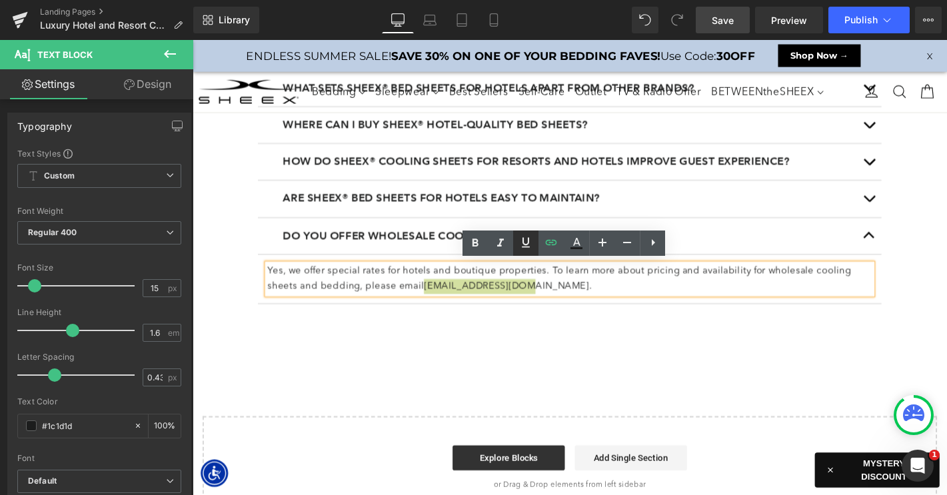
click at [522, 239] on icon at bounding box center [526, 243] width 16 height 16
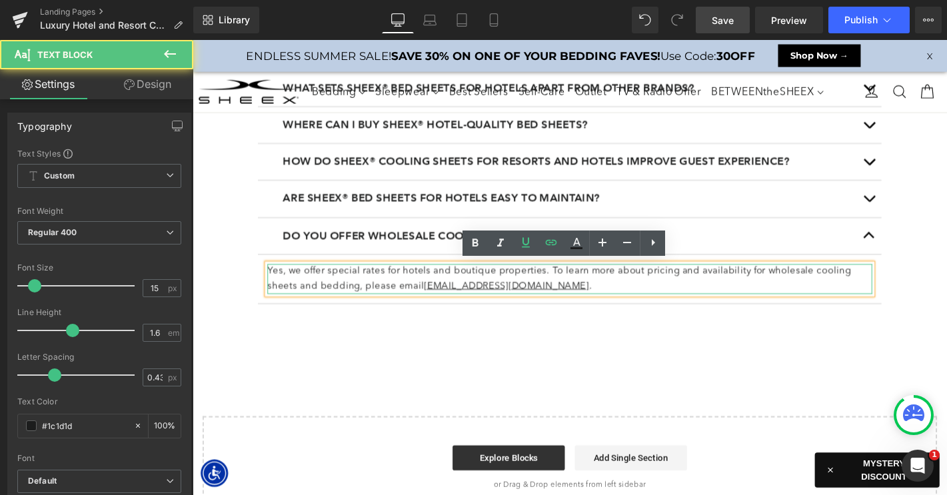
click at [529, 292] on p "Yes, we offer special rates for hotels and boutique properties. To learn more a…" at bounding box center [595, 295] width 646 height 32
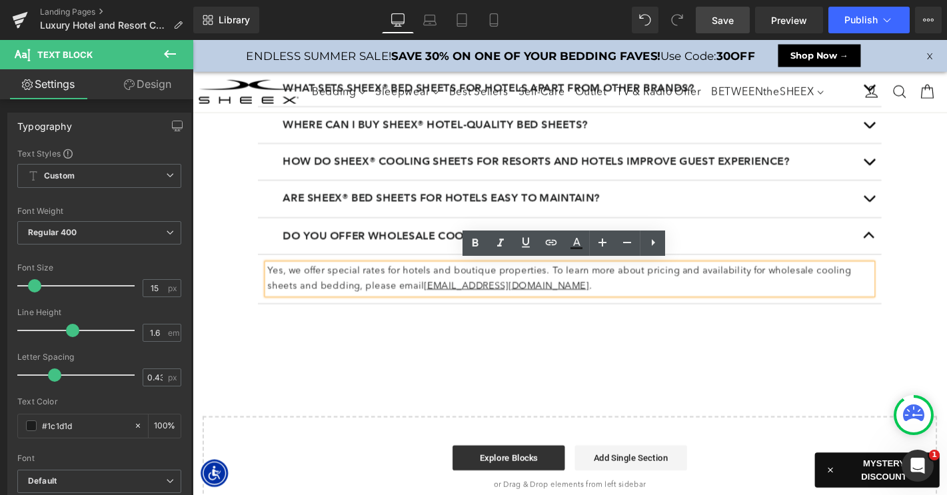
click at [726, 18] on span "Save" at bounding box center [723, 20] width 22 height 14
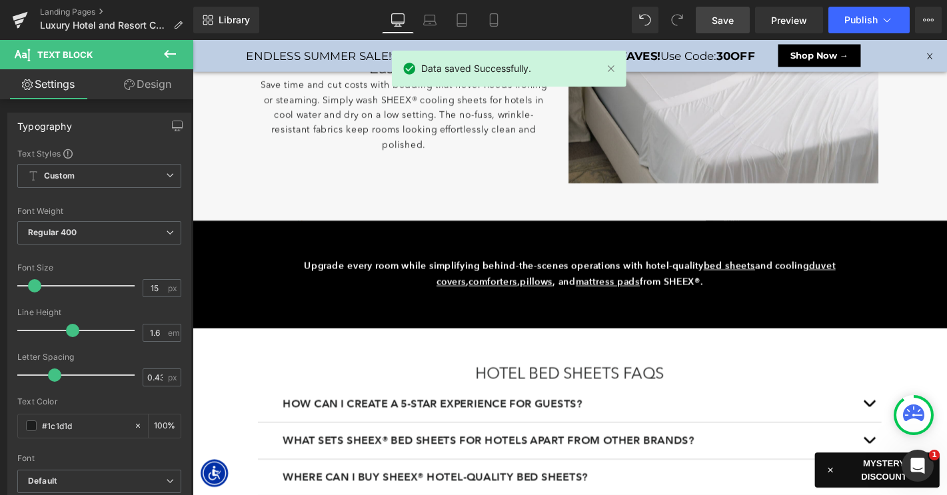
scroll to position [1798, 0]
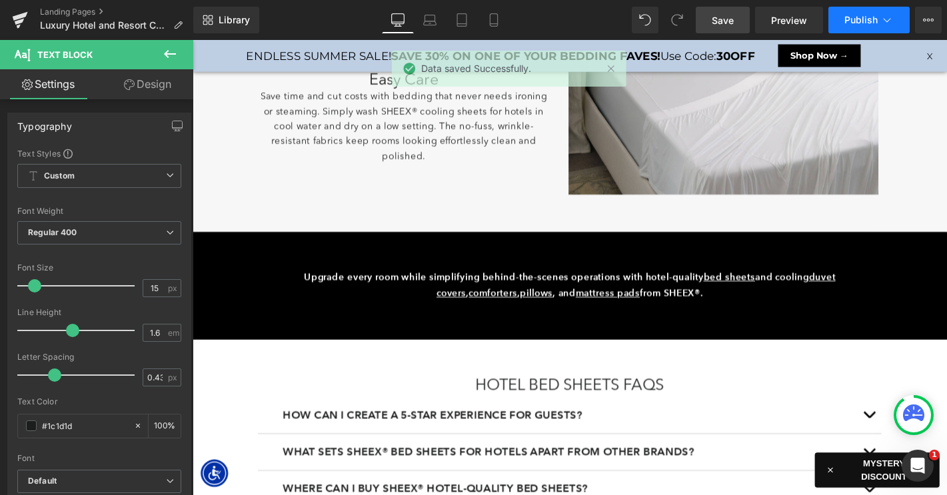
click at [845, 13] on button "Publish" at bounding box center [868, 20] width 81 height 27
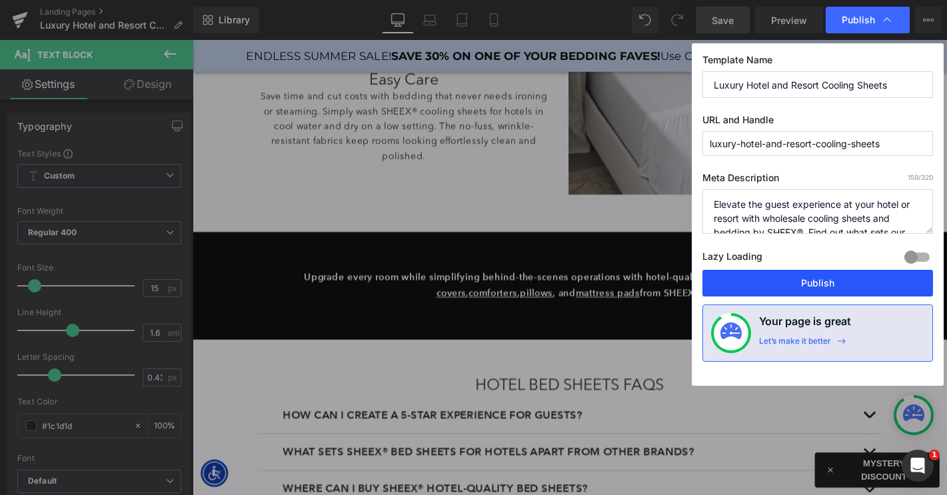
click at [784, 279] on button "Publish" at bounding box center [817, 283] width 231 height 27
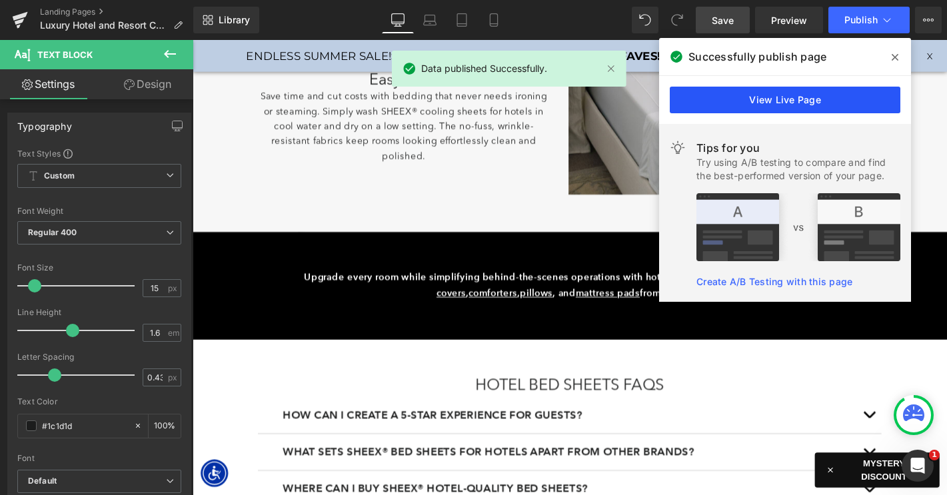
click at [715, 103] on link "View Live Page" at bounding box center [785, 100] width 231 height 27
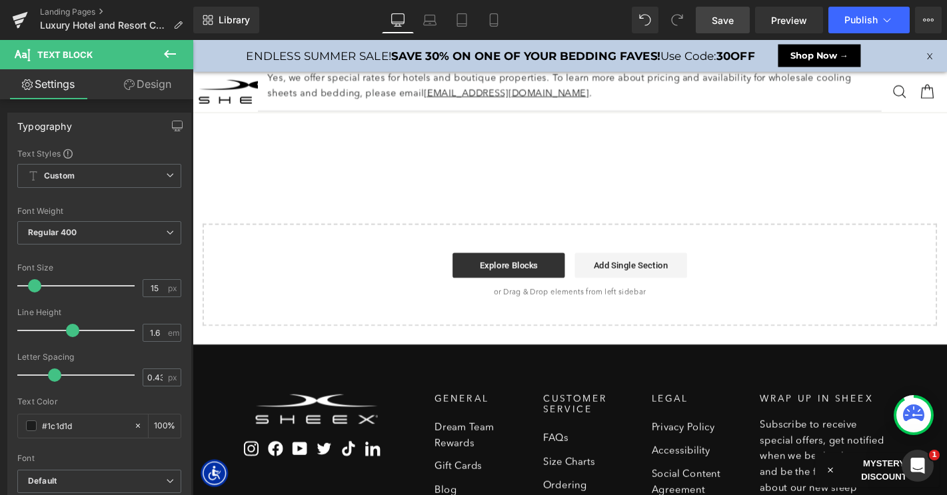
scroll to position [2255, 0]
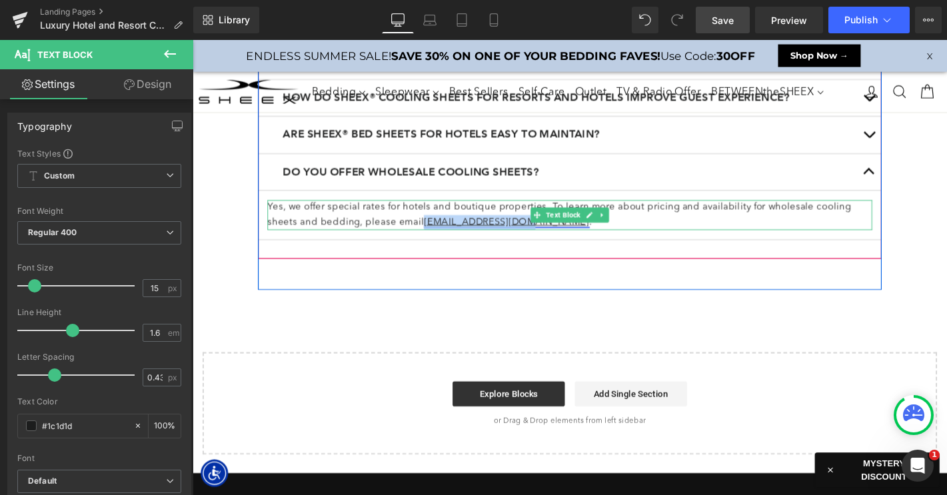
drag, startPoint x: 510, startPoint y: 235, endPoint x: 405, endPoint y: 236, distance: 104.6
click at [440, 236] on link "wholesale@sheex.com" at bounding box center [528, 235] width 177 height 10
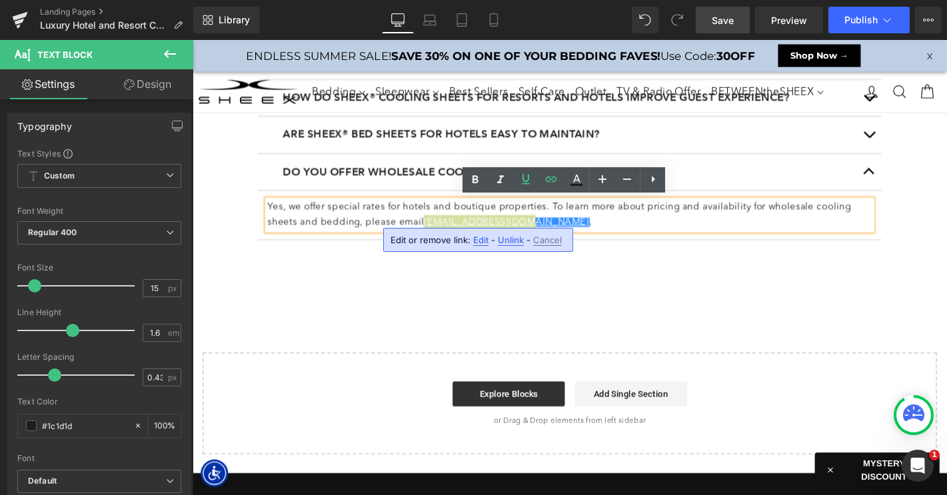
click at [506, 237] on span "Unlink" at bounding box center [511, 240] width 26 height 11
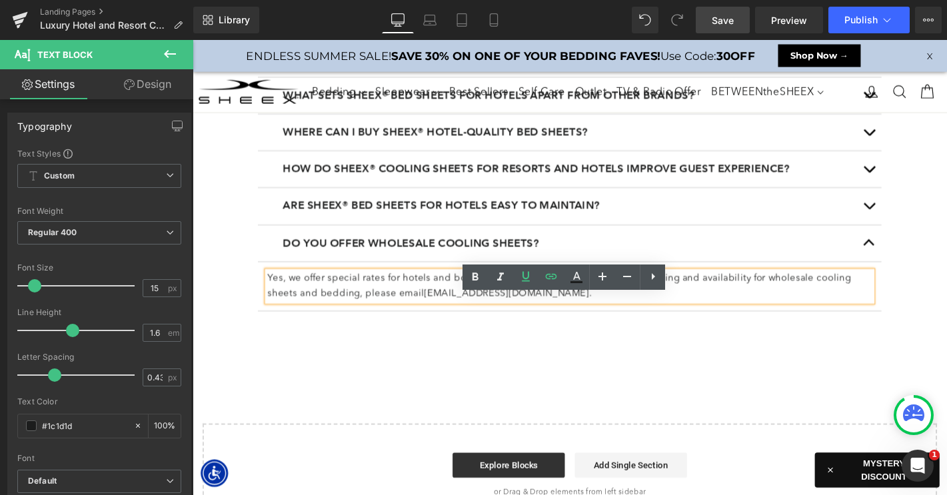
scroll to position [2127, 0]
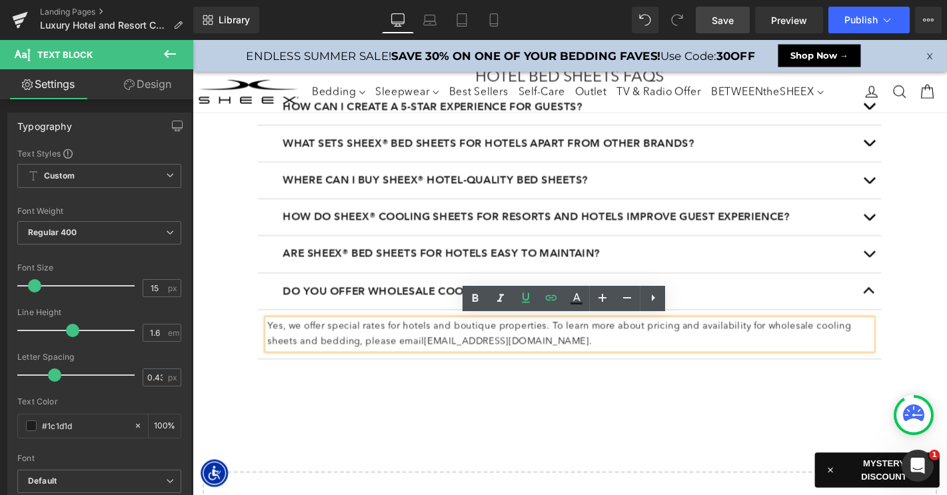
click at [919, 263] on button "button" at bounding box center [915, 268] width 27 height 39
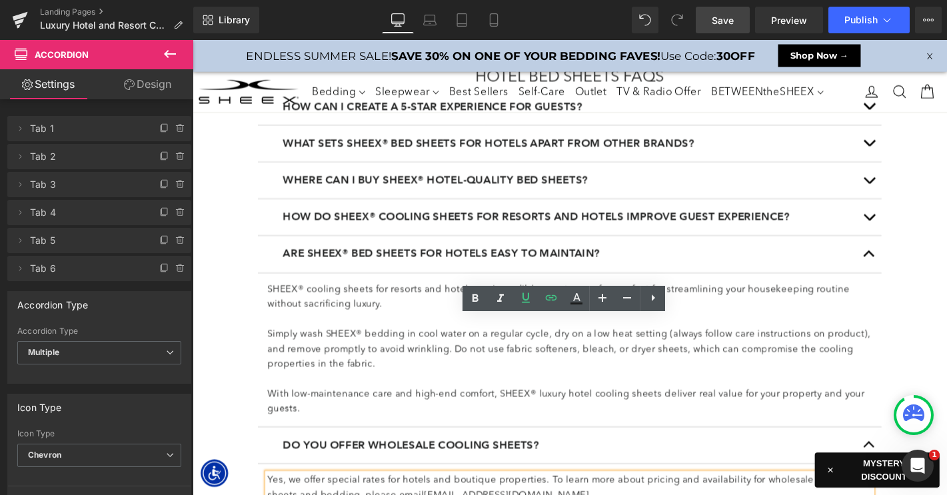
click at [911, 468] on button "button" at bounding box center [915, 473] width 27 height 39
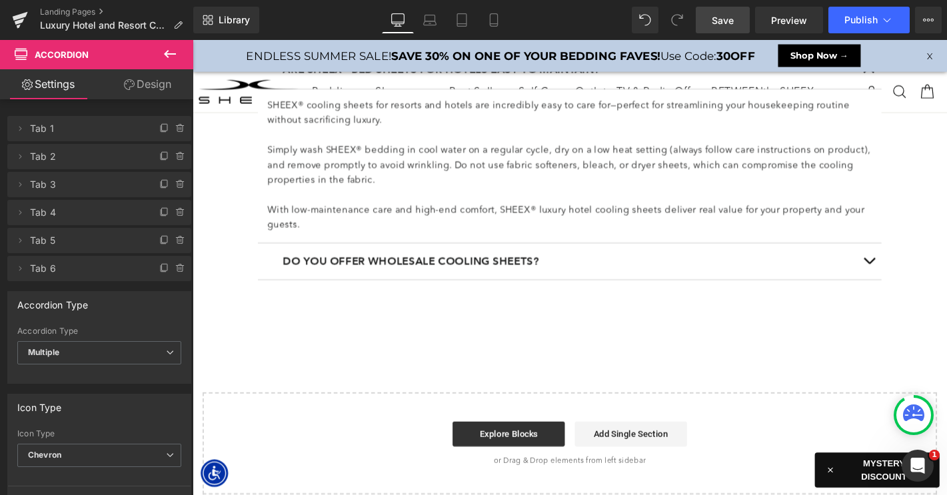
scroll to position [2351, 0]
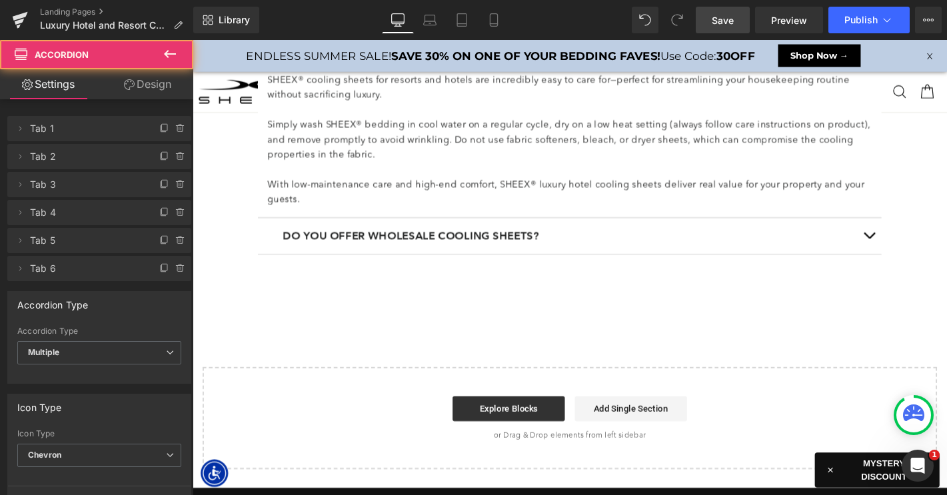
click at [915, 253] on button "button" at bounding box center [915, 250] width 27 height 39
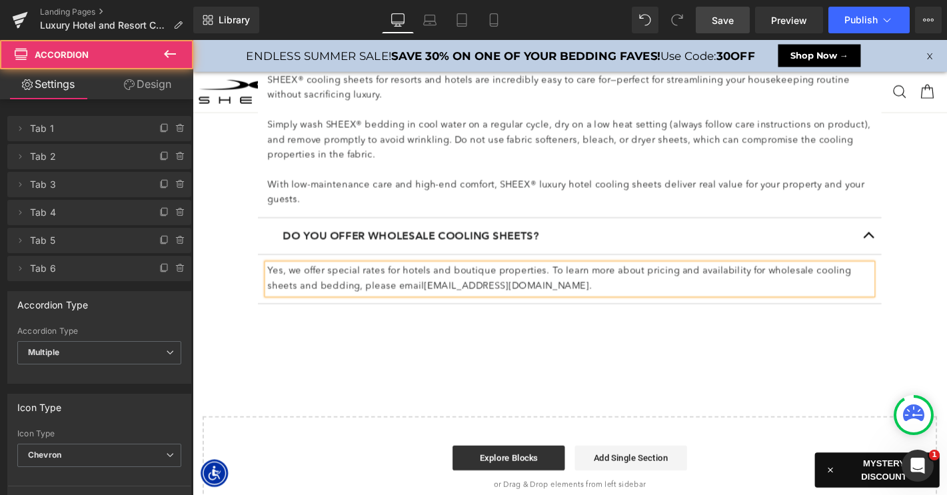
click at [915, 253] on button "button" at bounding box center [915, 250] width 27 height 39
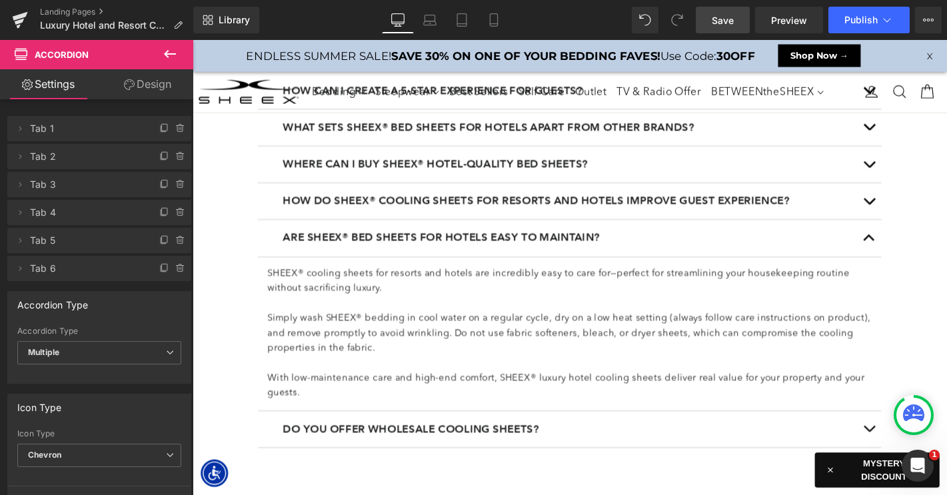
scroll to position [2124, 0]
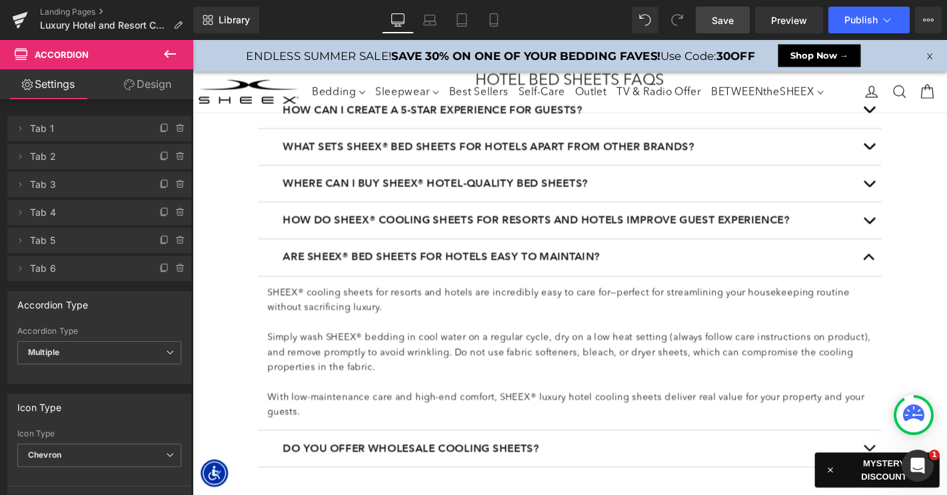
click at [911, 266] on button "button" at bounding box center [915, 272] width 27 height 39
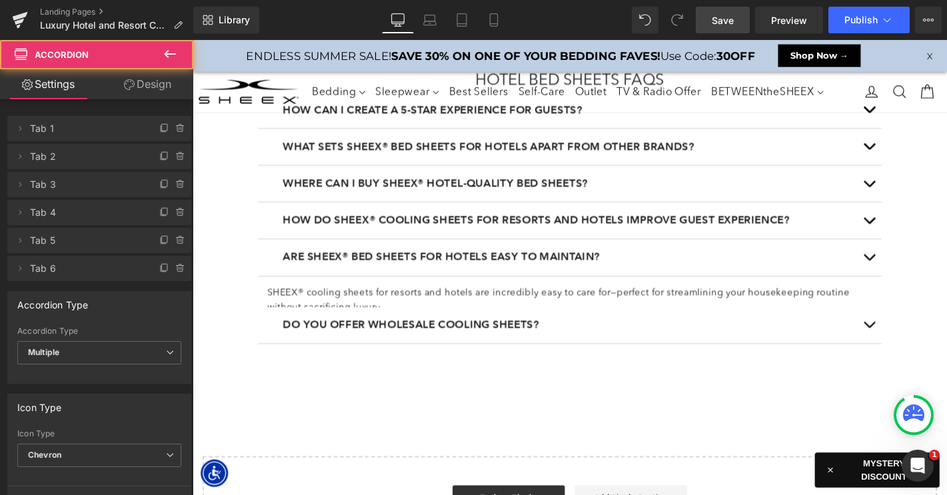
click at [915, 236] on span "button" at bounding box center [915, 236] width 0 height 0
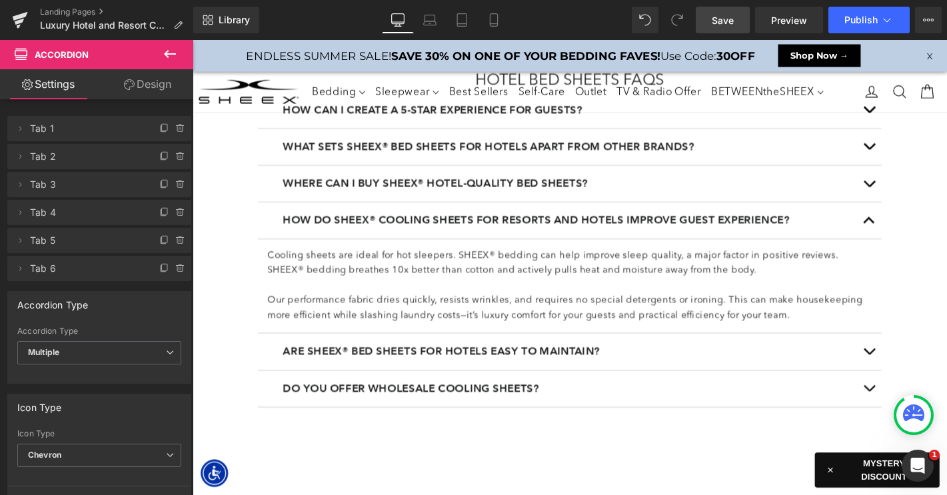
click at [914, 231] on button "button" at bounding box center [915, 232] width 27 height 39
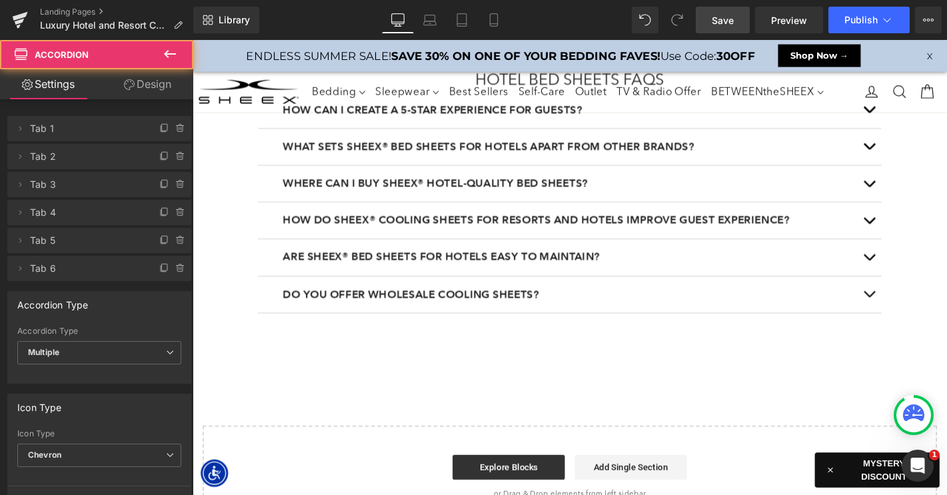
click at [913, 197] on button "button" at bounding box center [915, 193] width 27 height 39
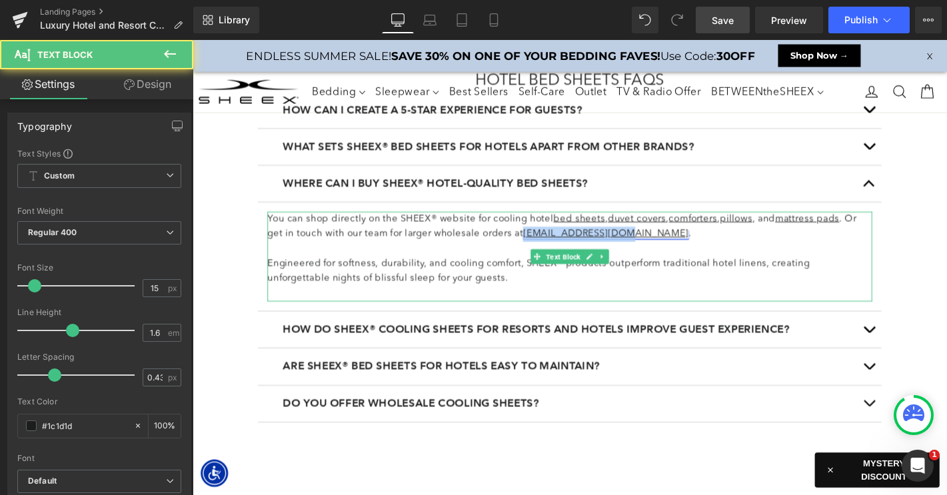
drag, startPoint x: 574, startPoint y: 246, endPoint x: 545, endPoint y: 246, distance: 28.6
click at [545, 246] on p "You can shop directly on the SHEEX® website for cooling hotel bed sheets , duve…" at bounding box center [595, 239] width 646 height 32
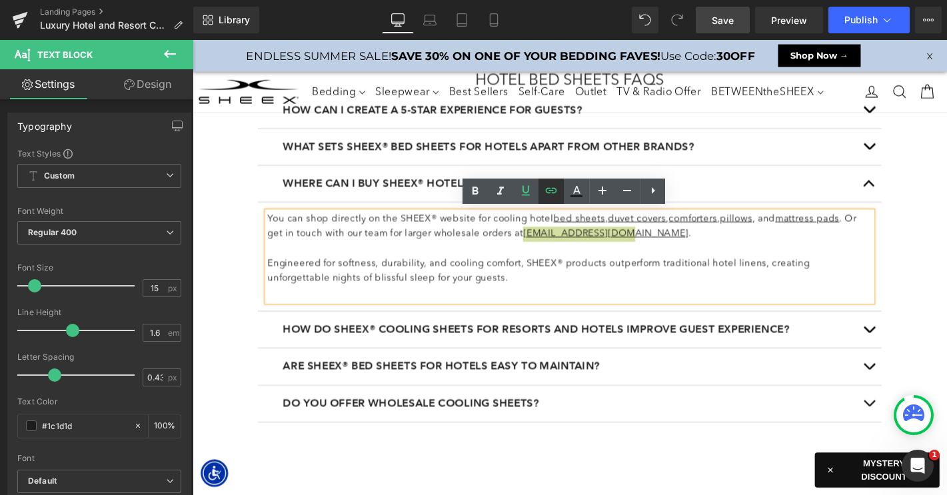
click at [554, 193] on icon at bounding box center [551, 190] width 11 height 5
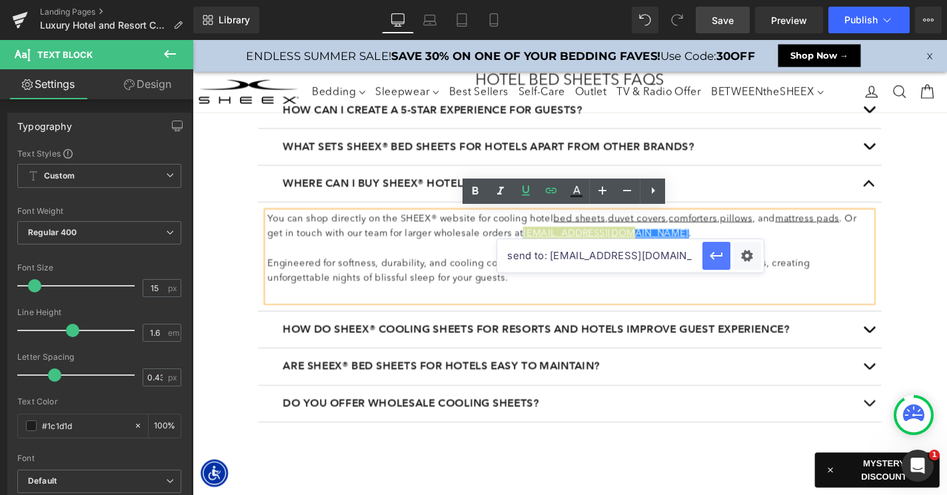
click at [716, 261] on icon "button" at bounding box center [716, 256] width 16 height 16
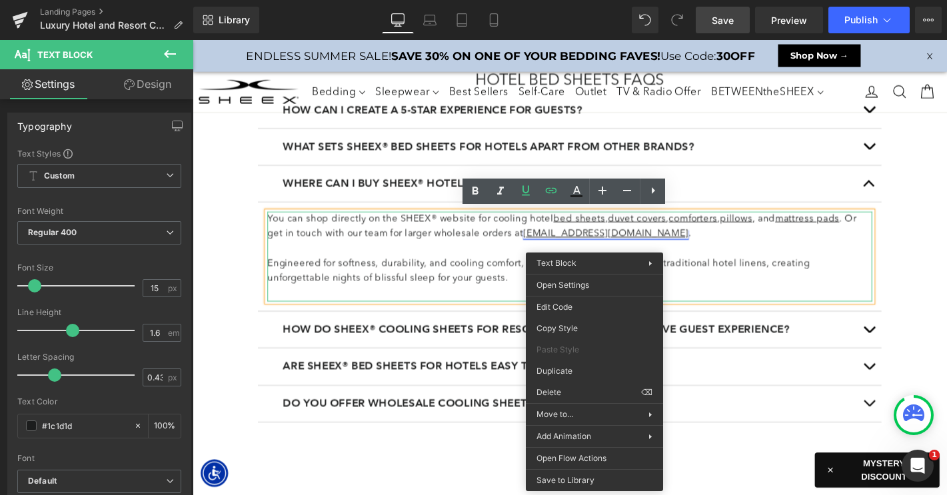
click at [598, 245] on link "wholesale@sheex.com" at bounding box center [634, 247] width 177 height 10
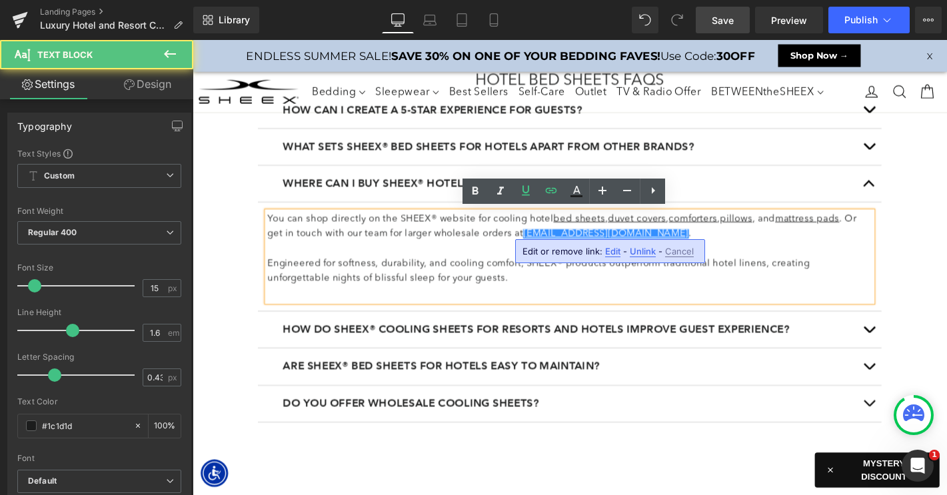
click at [638, 251] on span "Unlink" at bounding box center [643, 251] width 26 height 11
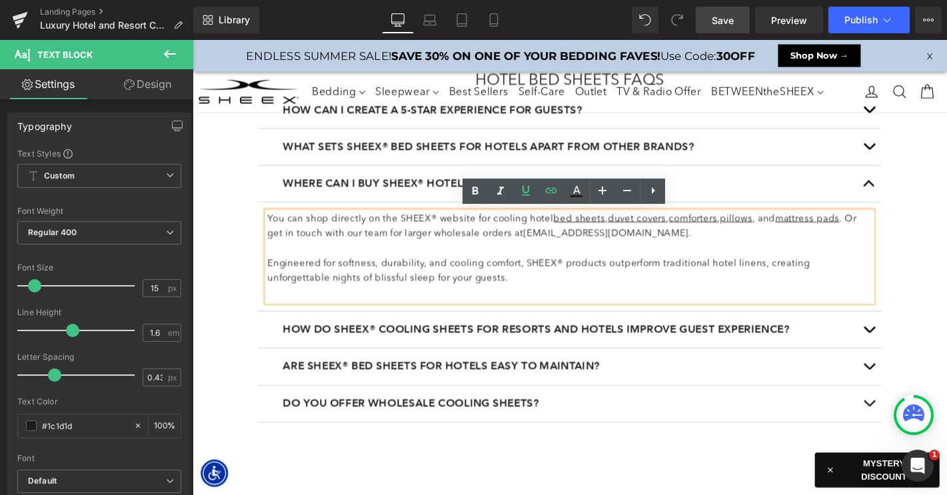
click at [674, 242] on p "You can shop directly on the SHEEX® website for cooling hotel bed sheets , duve…" at bounding box center [595, 239] width 646 height 32
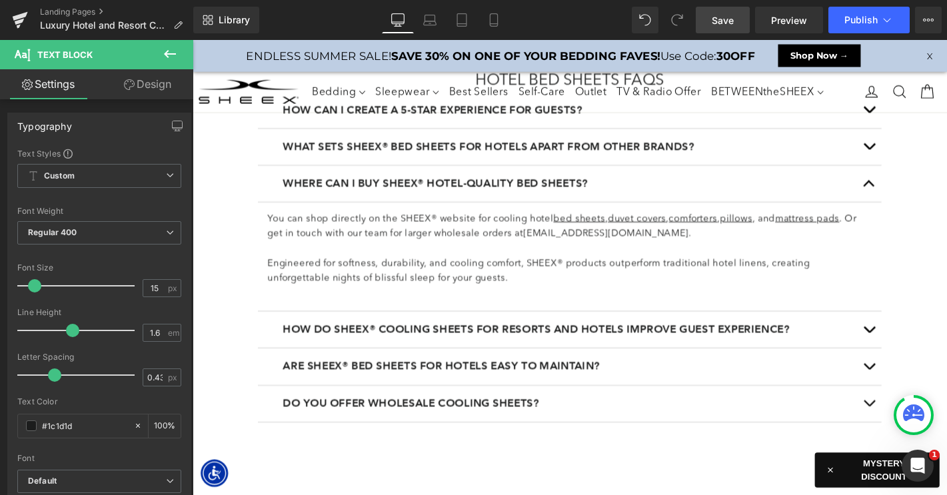
click at [719, 15] on span "Save" at bounding box center [723, 20] width 22 height 14
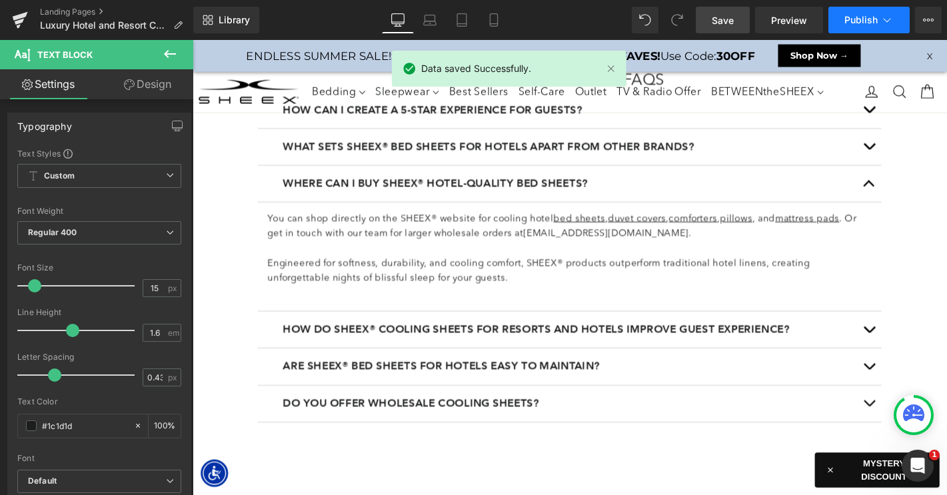
click at [853, 19] on span "Publish" at bounding box center [860, 20] width 33 height 11
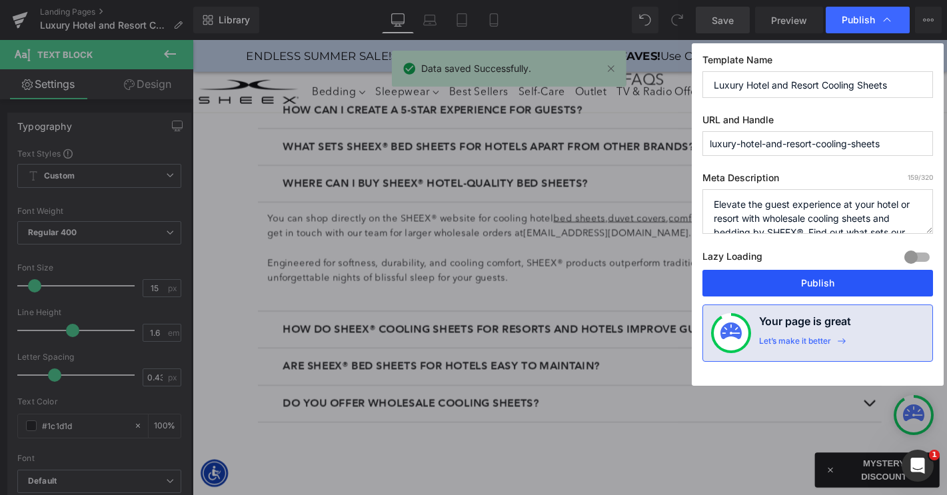
click at [802, 290] on button "Publish" at bounding box center [817, 283] width 231 height 27
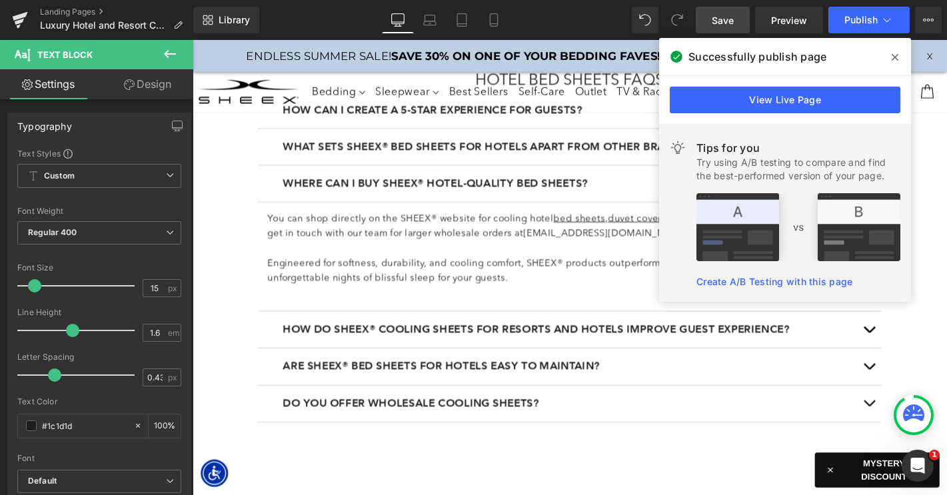
click at [892, 53] on icon at bounding box center [894, 57] width 7 height 11
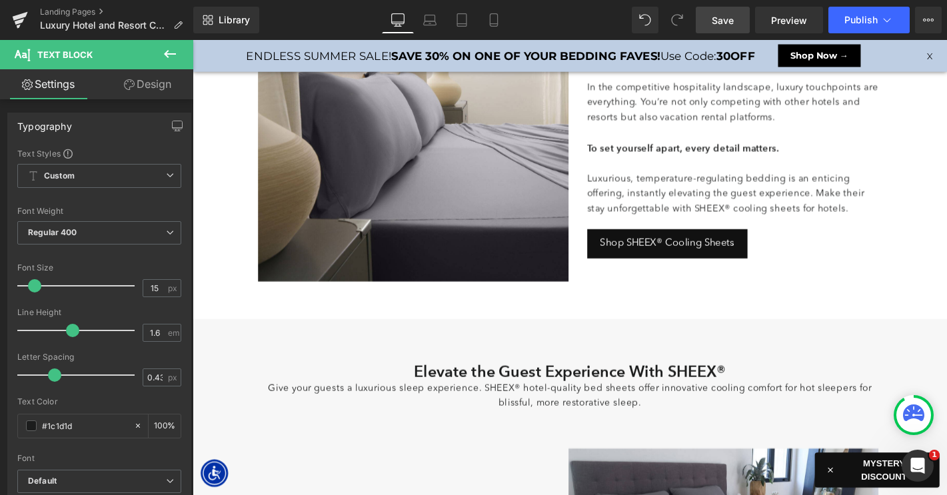
scroll to position [0, 0]
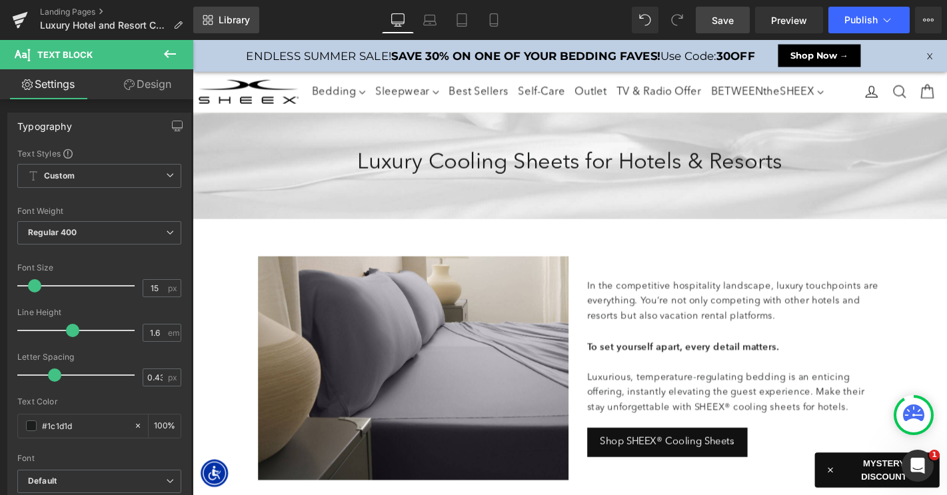
click at [223, 26] on link "Library" at bounding box center [226, 20] width 66 height 27
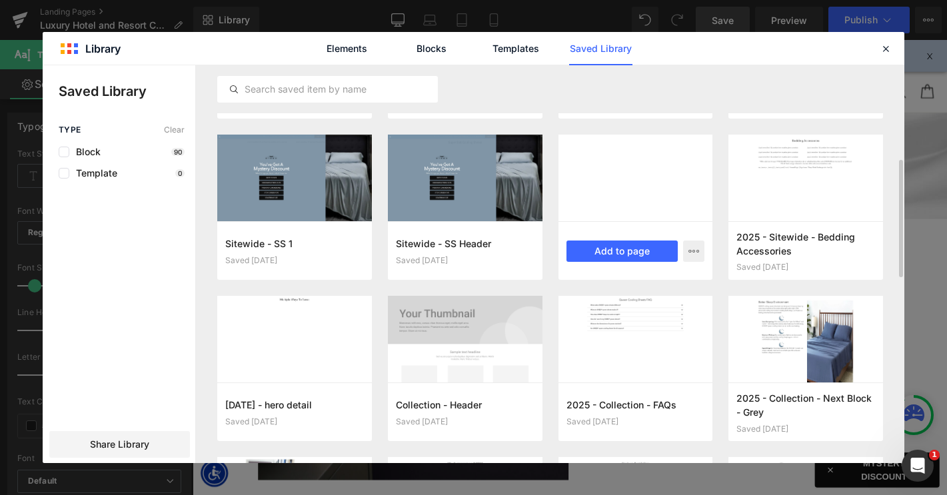
scroll to position [306, 0]
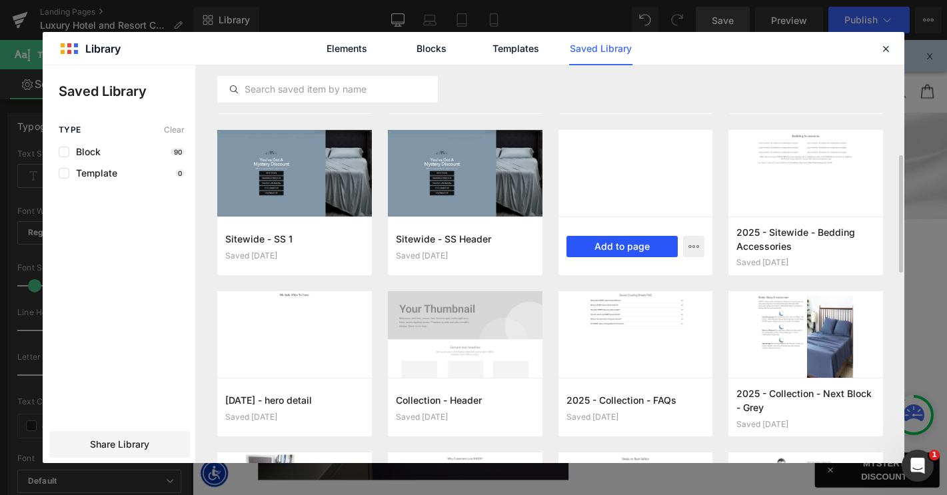
click at [602, 241] on button "Add to page" at bounding box center [622, 246] width 112 height 21
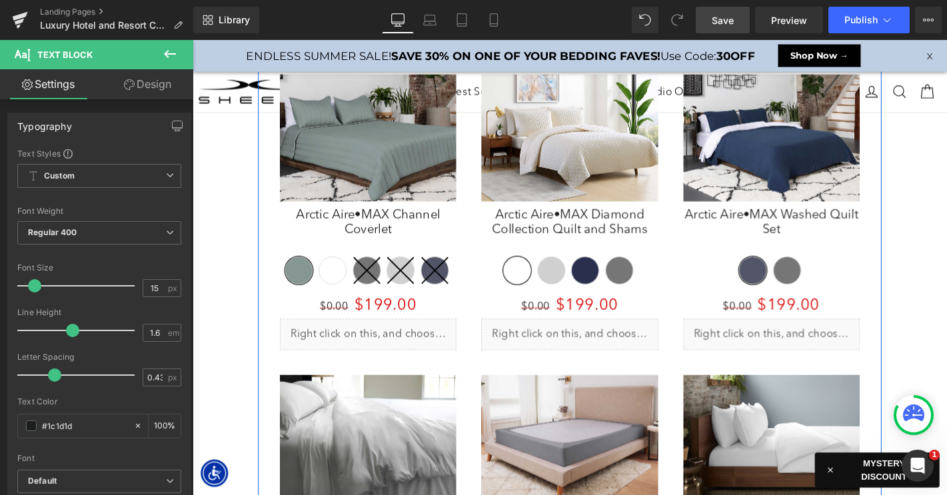
scroll to position [2349, 0]
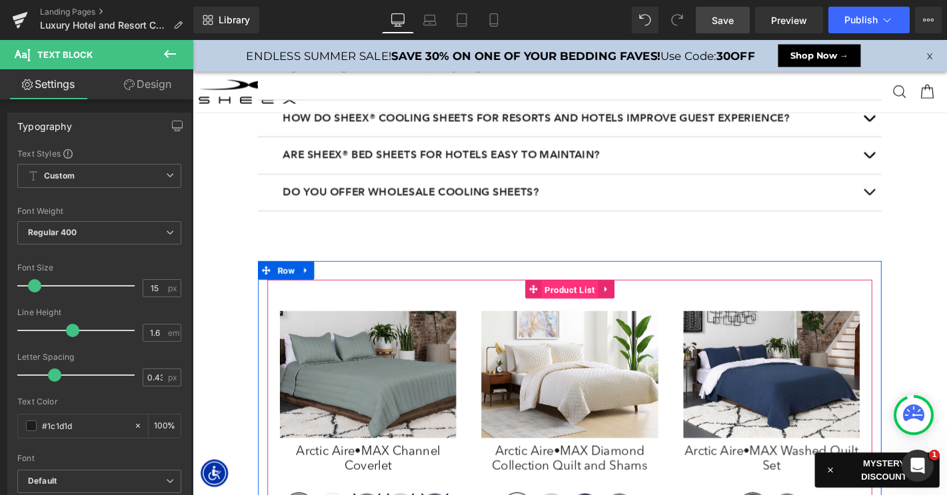
click at [584, 306] on span "Product List" at bounding box center [596, 307] width 61 height 20
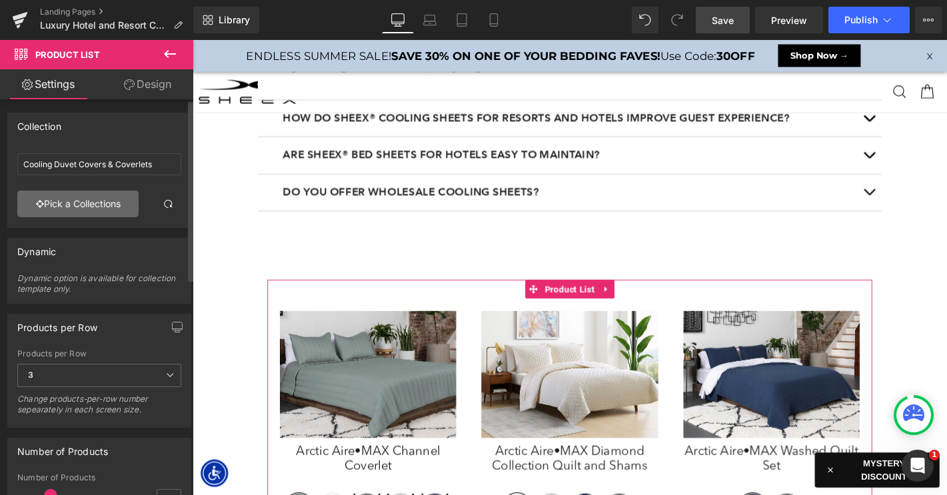
click at [79, 205] on link "Pick a Collections" at bounding box center [77, 204] width 121 height 27
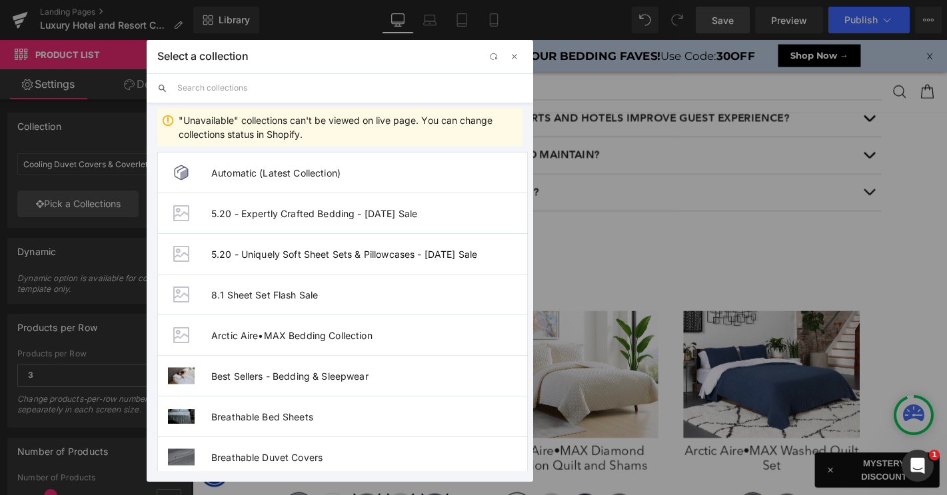
click at [273, 84] on input "text" at bounding box center [349, 87] width 345 height 29
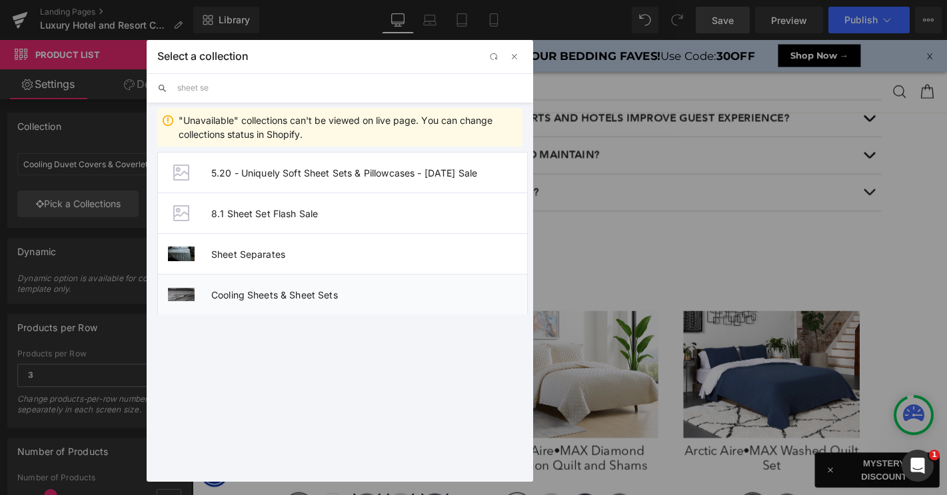
type input "sheet se"
drag, startPoint x: 286, startPoint y: 294, endPoint x: 165, endPoint y: 269, distance: 123.7
click at [286, 294] on span "Cooling Sheets & Sheet Sets" at bounding box center [369, 294] width 316 height 11
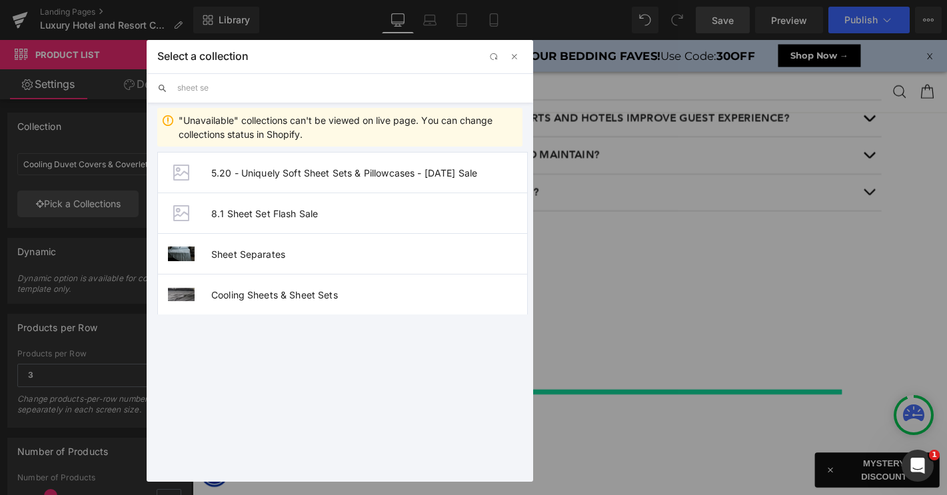
type input "Cooling Sheets & Sheet Sets"
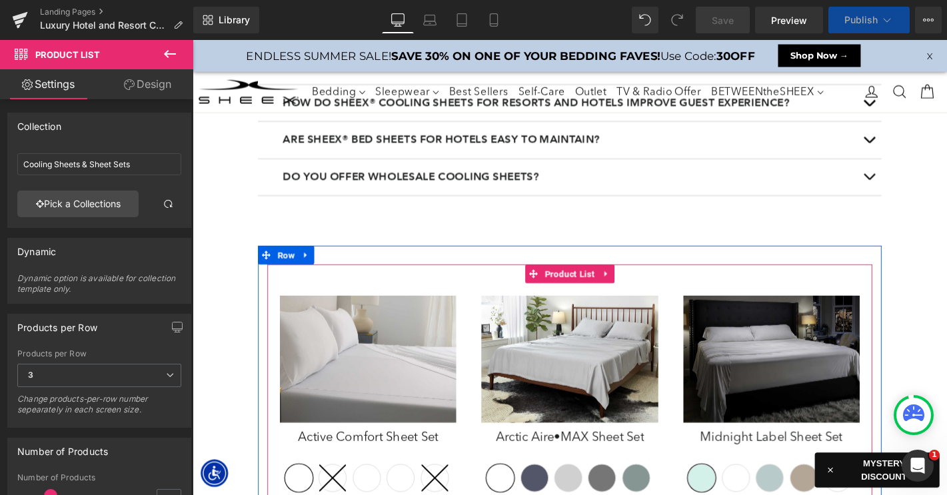
scroll to position [2544, 0]
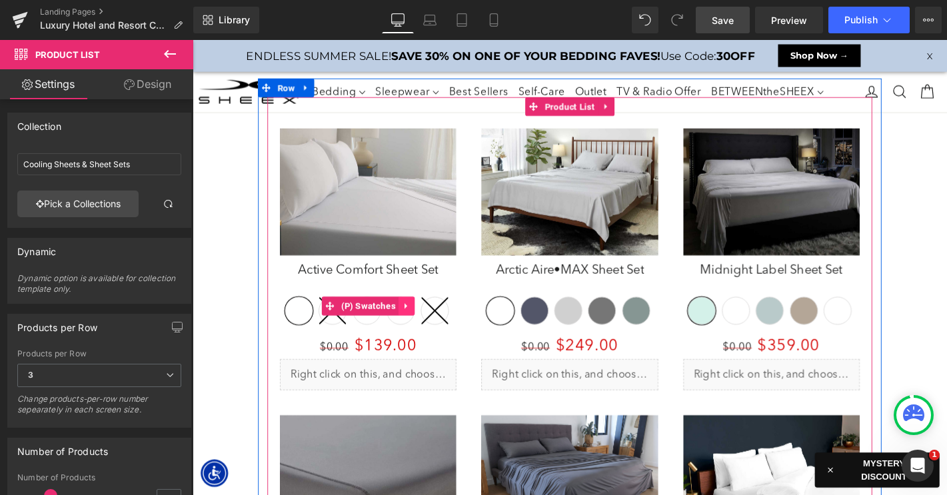
click at [422, 322] on icon at bounding box center [420, 325] width 9 height 10
click at [432, 322] on icon at bounding box center [429, 324] width 9 height 9
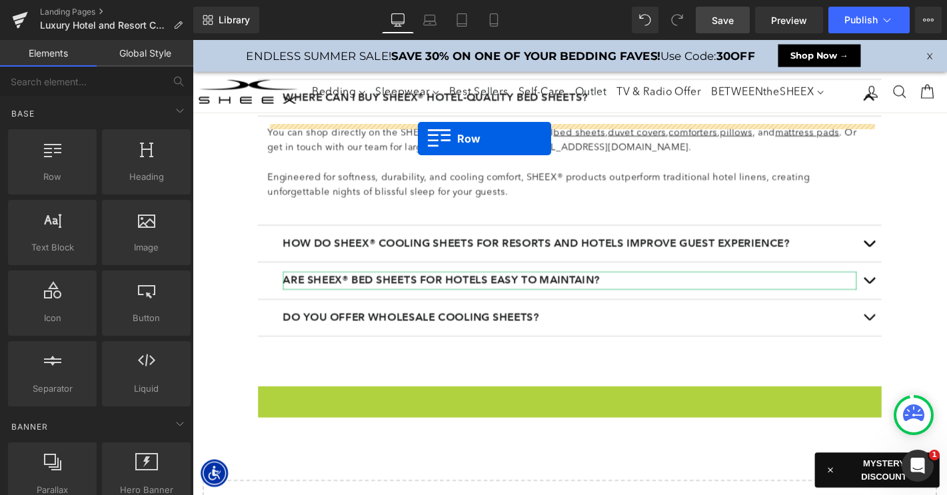
scroll to position [2202, 0]
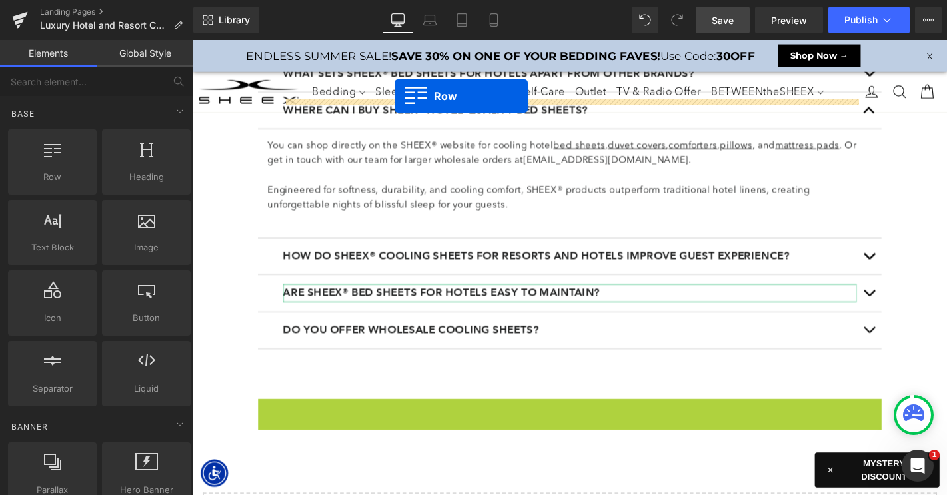
drag, startPoint x: 271, startPoint y: 417, endPoint x: 412, endPoint y: -20, distance: 459.3
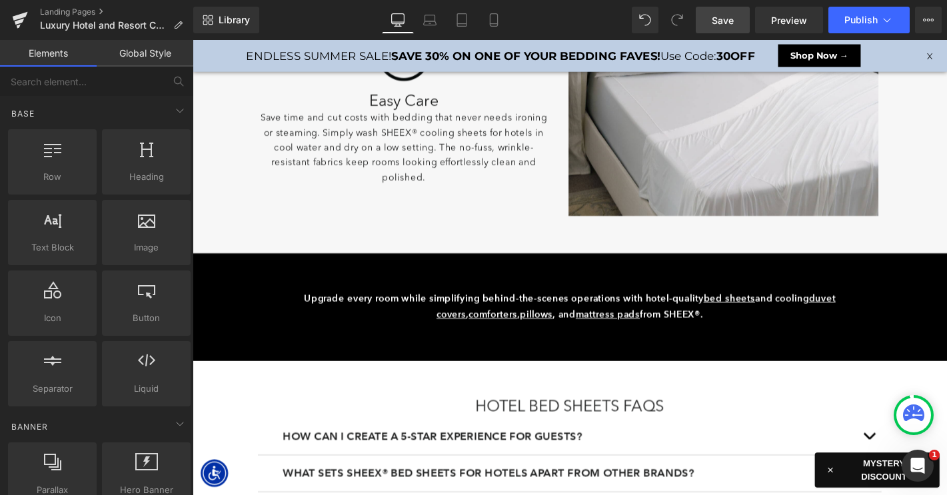
scroll to position [1778, 0]
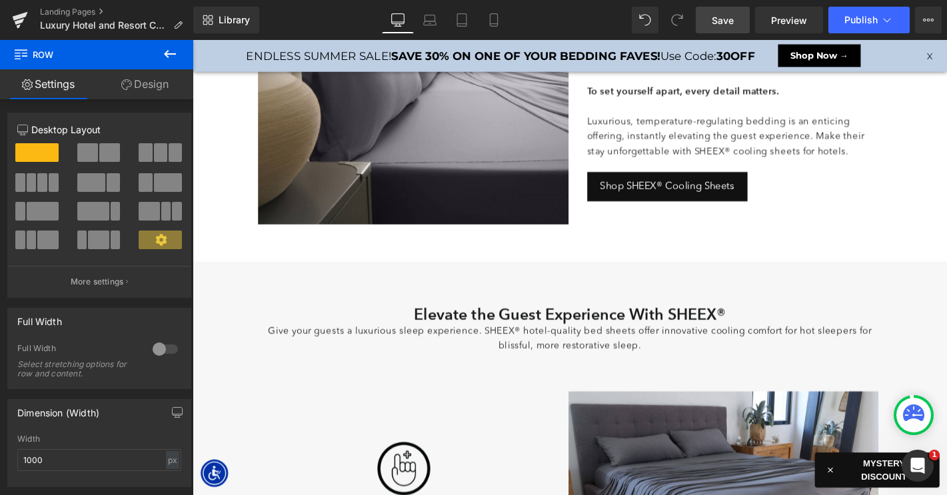
scroll to position [241, 0]
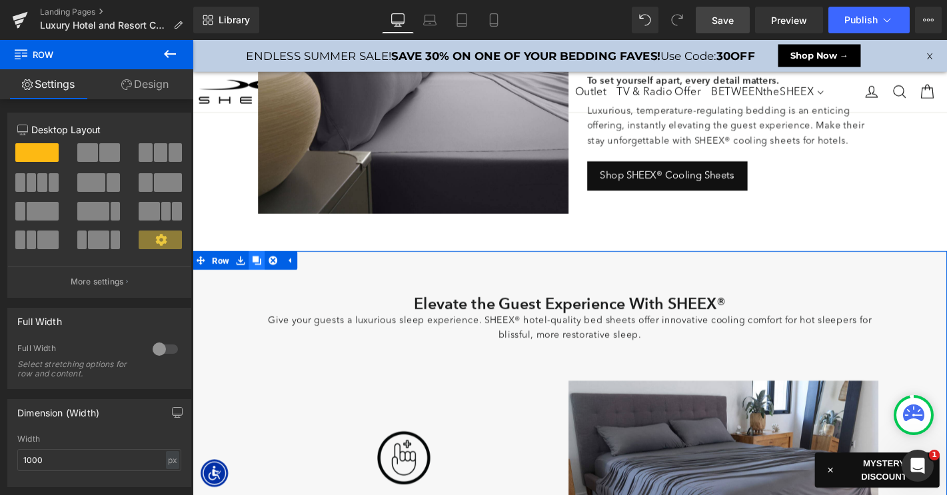
click at [261, 278] on icon at bounding box center [261, 275] width 9 height 9
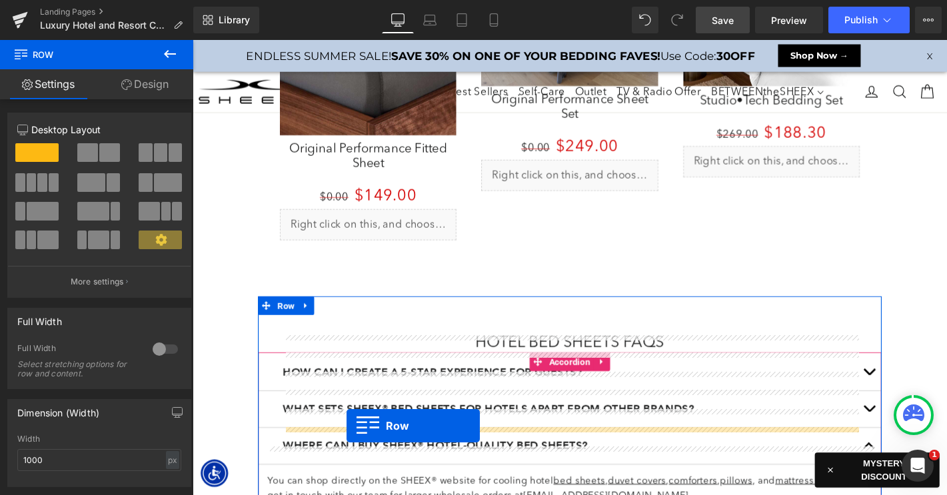
scroll to position [2578, 0]
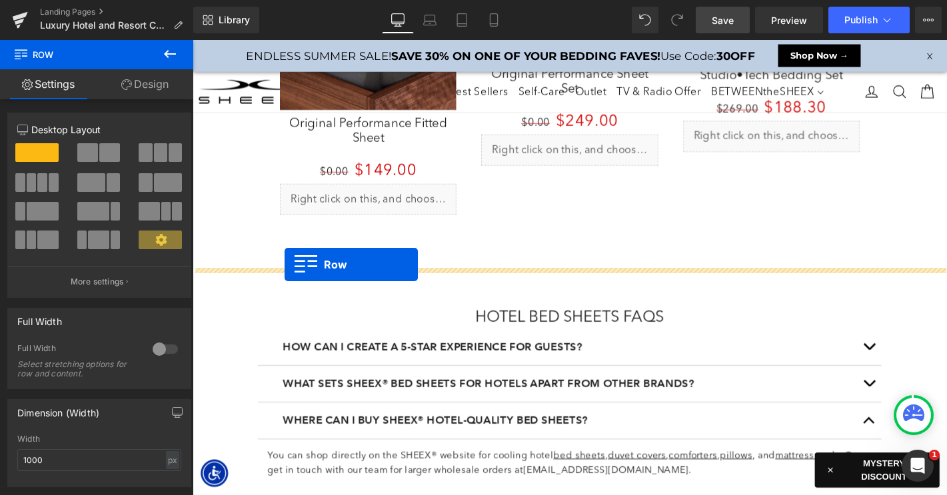
drag, startPoint x: 206, startPoint y: 340, endPoint x: 291, endPoint y: 280, distance: 104.6
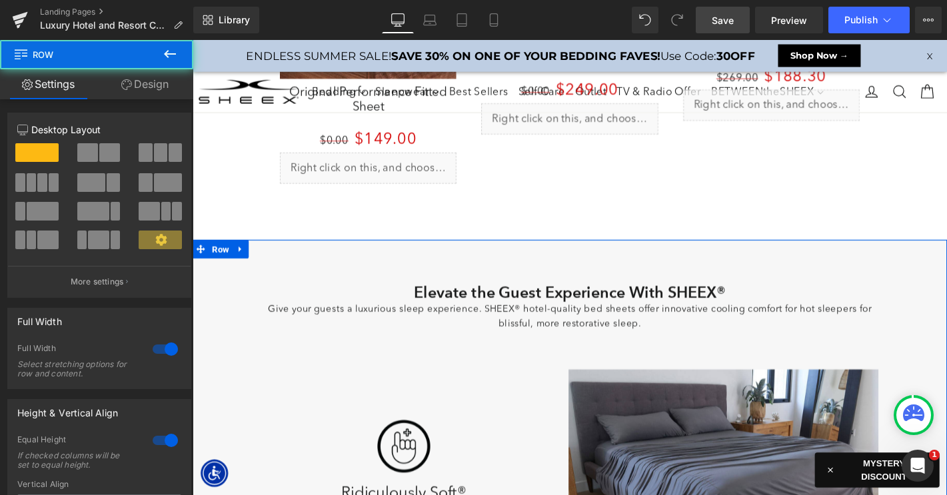
scroll to position [2544, 0]
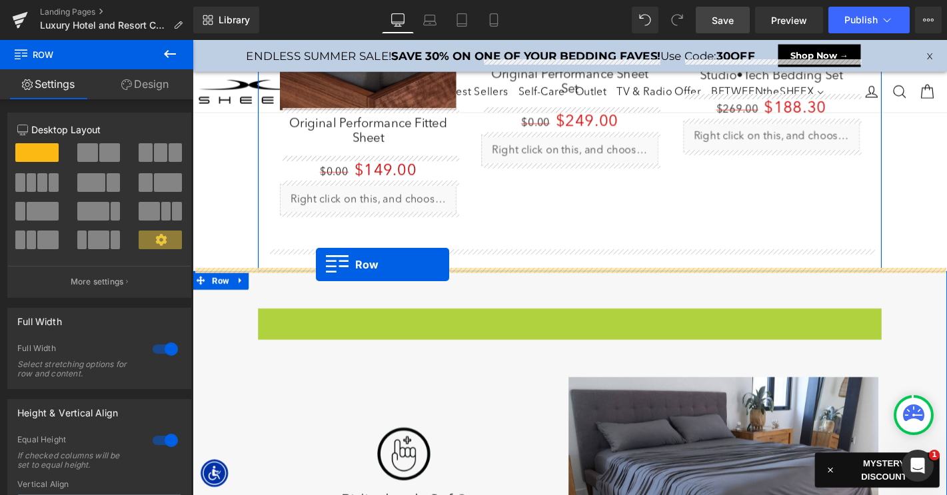
drag, startPoint x: 273, startPoint y: 331, endPoint x: 324, endPoint y: 280, distance: 72.6
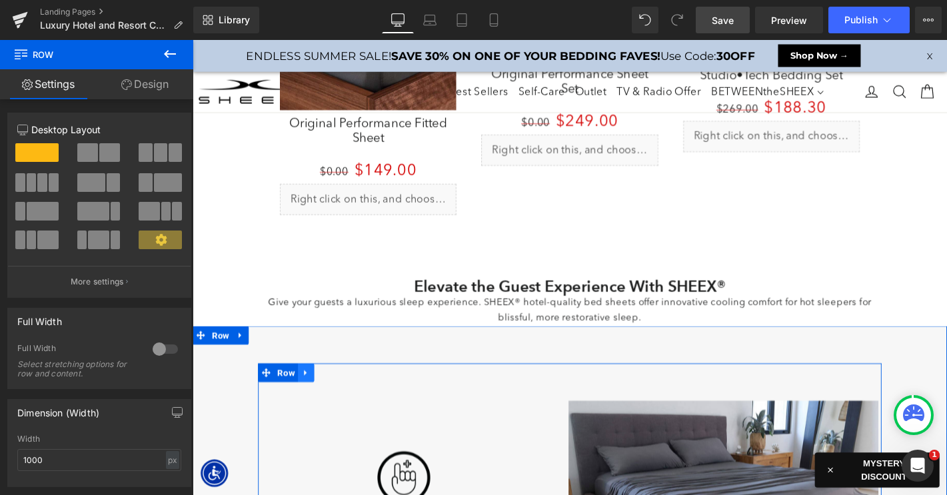
click at [316, 394] on icon at bounding box center [313, 395] width 9 height 10
click at [340, 394] on link at bounding box center [348, 396] width 17 height 20
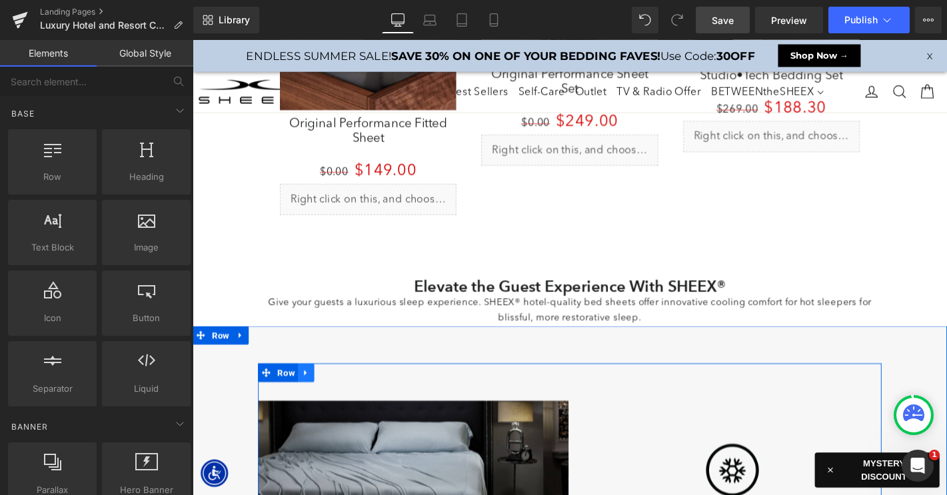
click at [312, 394] on icon at bounding box center [313, 395] width 3 height 6
click at [348, 392] on icon at bounding box center [348, 395] width 9 height 10
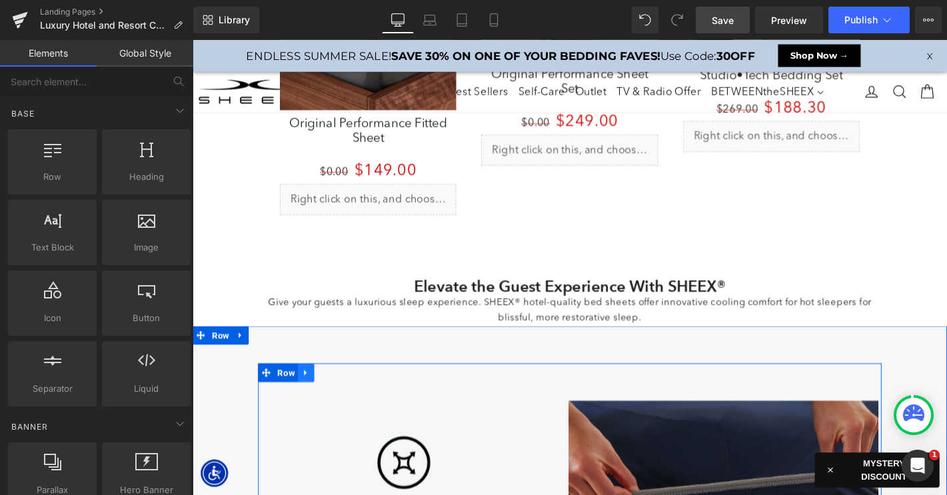
click at [312, 396] on icon at bounding box center [313, 395] width 9 height 10
click at [352, 391] on icon at bounding box center [348, 395] width 9 height 9
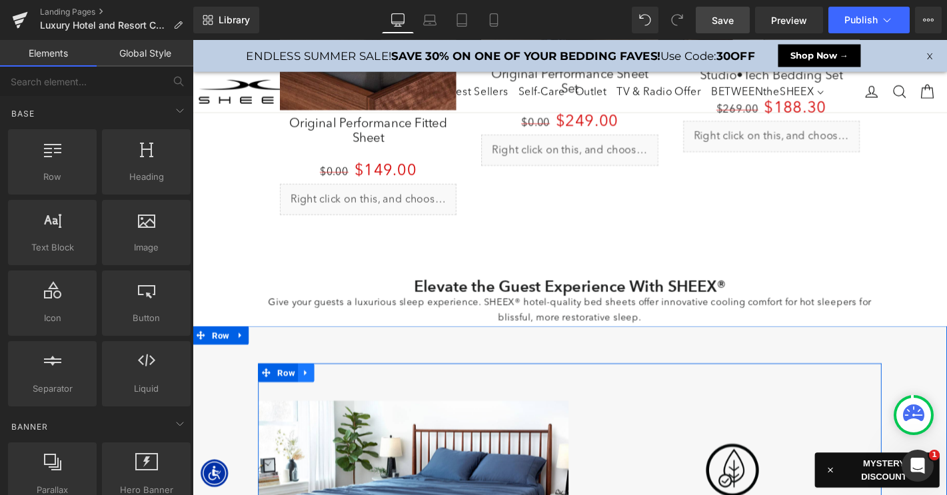
click at [316, 394] on icon at bounding box center [313, 395] width 9 height 10
click at [346, 392] on icon at bounding box center [348, 395] width 9 height 9
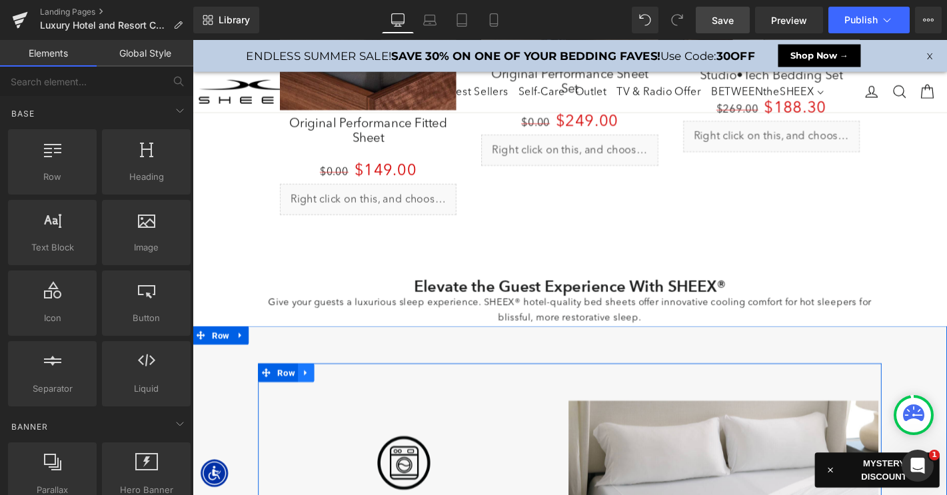
click at [314, 393] on icon at bounding box center [313, 395] width 9 height 10
click at [340, 393] on link at bounding box center [348, 396] width 17 height 20
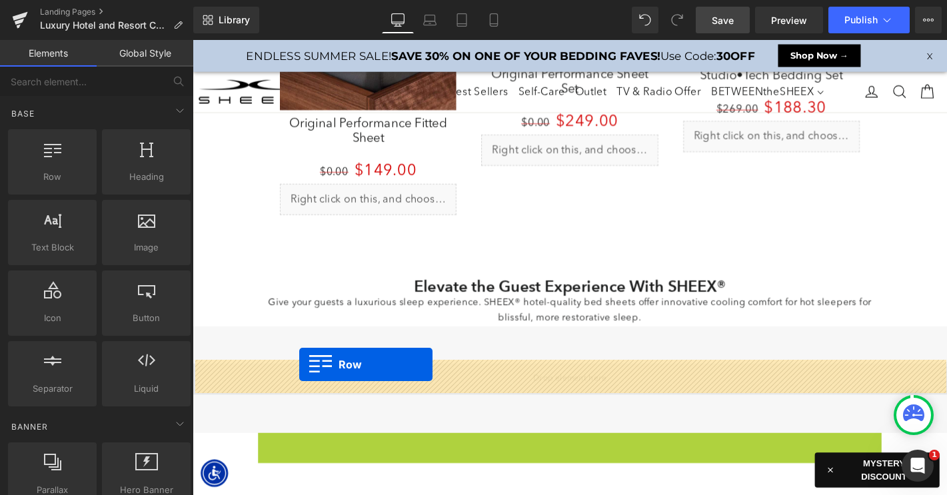
drag, startPoint x: 268, startPoint y: 464, endPoint x: 306, endPoint y: 387, distance: 86.1
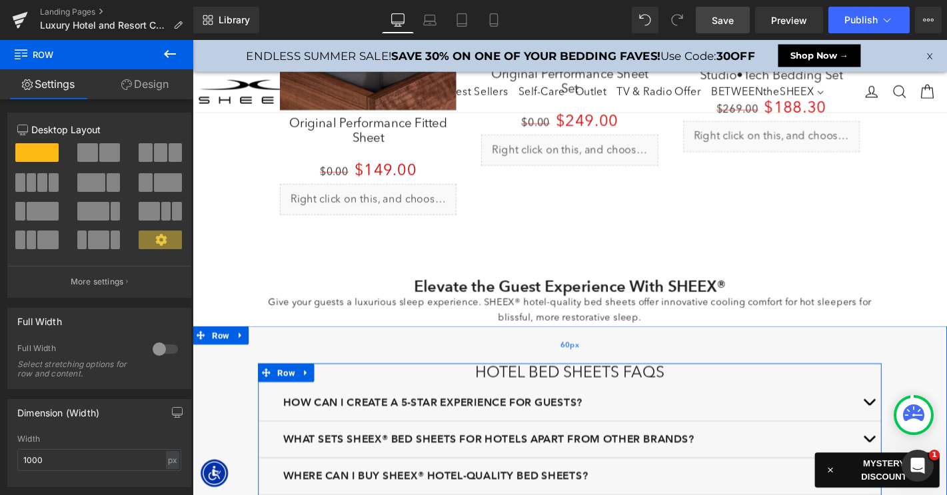
drag, startPoint x: 449, startPoint y: 418, endPoint x: 448, endPoint y: 379, distance: 39.3
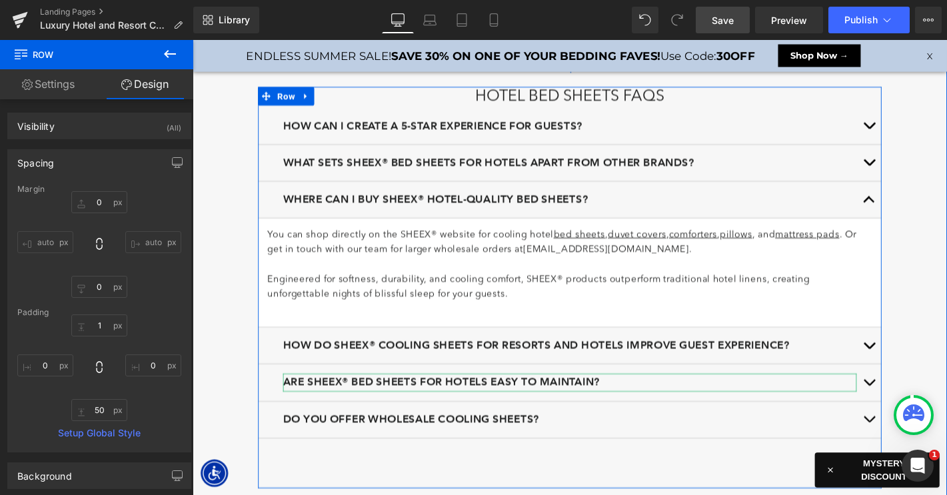
scroll to position [2861, 0]
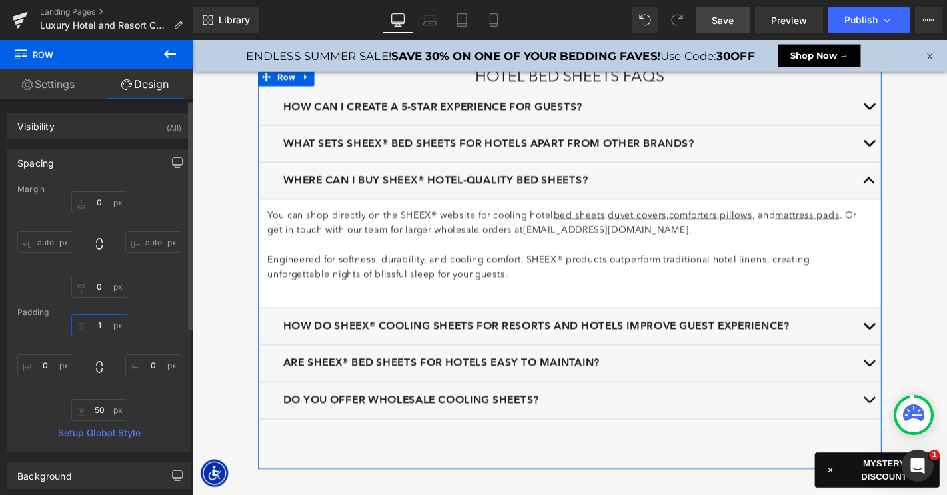
click at [100, 324] on input "1" at bounding box center [99, 325] width 56 height 22
type input "0"
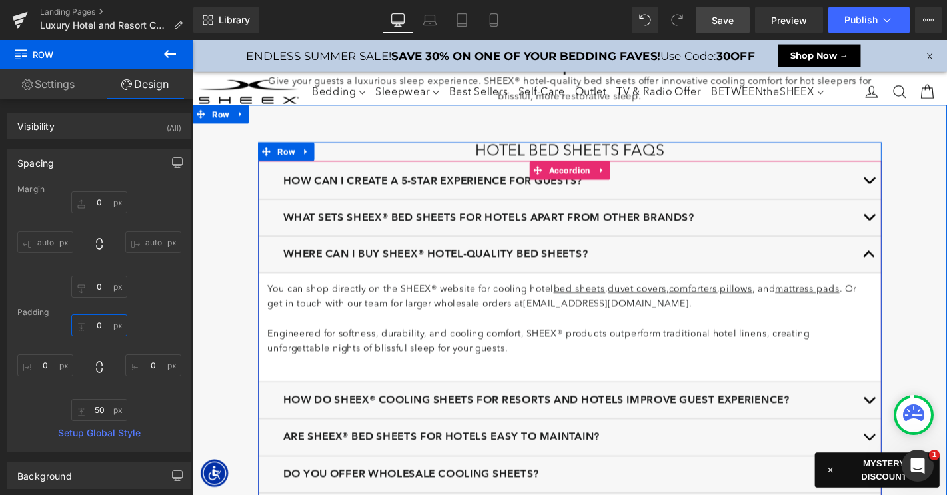
scroll to position [2692, 0]
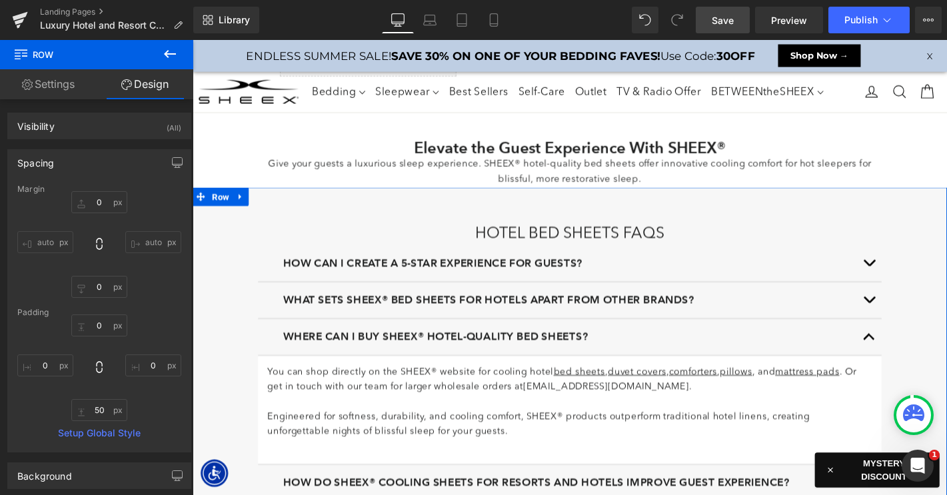
click at [911, 353] on button "button" at bounding box center [915, 357] width 27 height 39
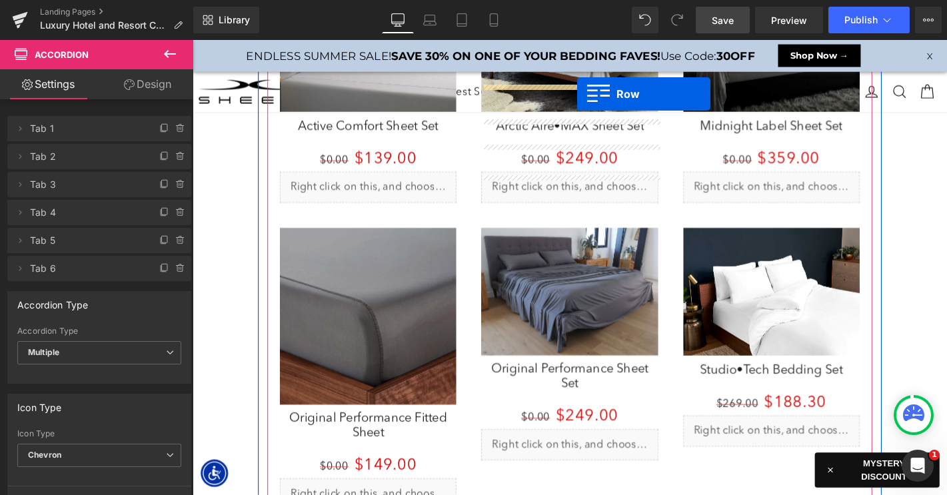
scroll to position [2217, 0]
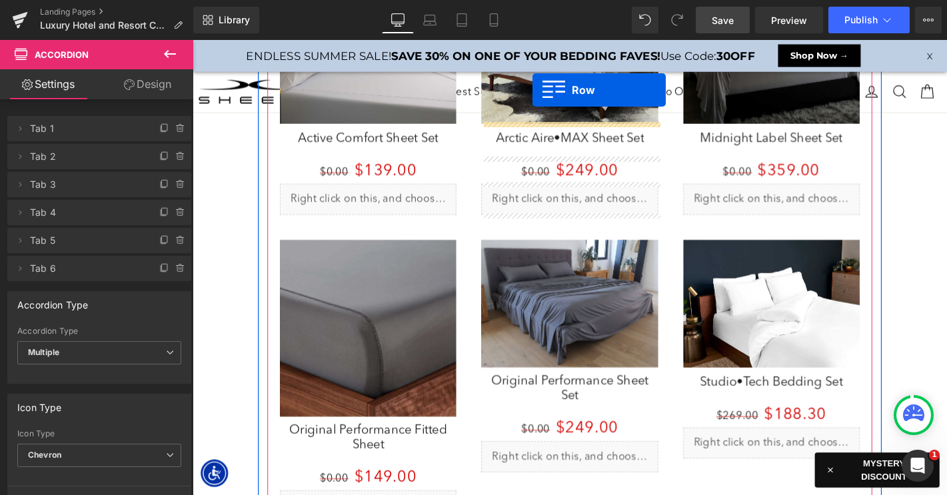
drag, startPoint x: 270, startPoint y: 492, endPoint x: 336, endPoint y: 7, distance: 489.5
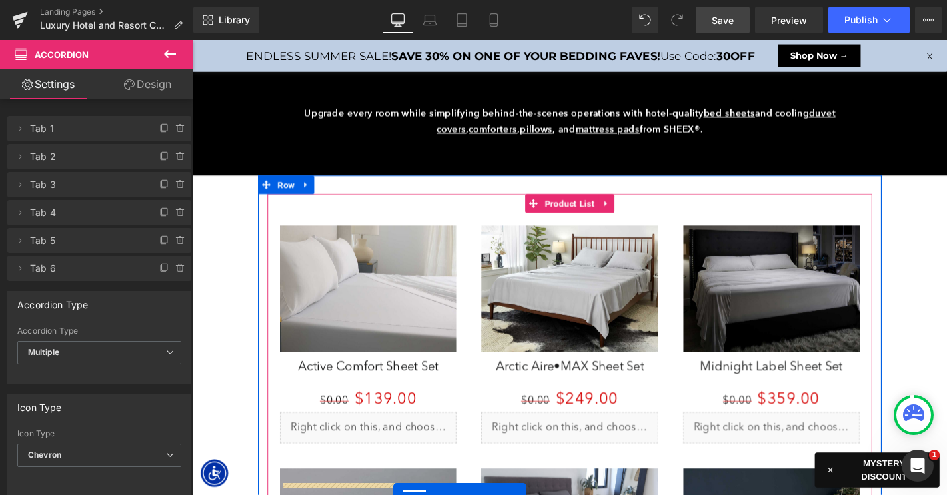
scroll to position [1953, 0]
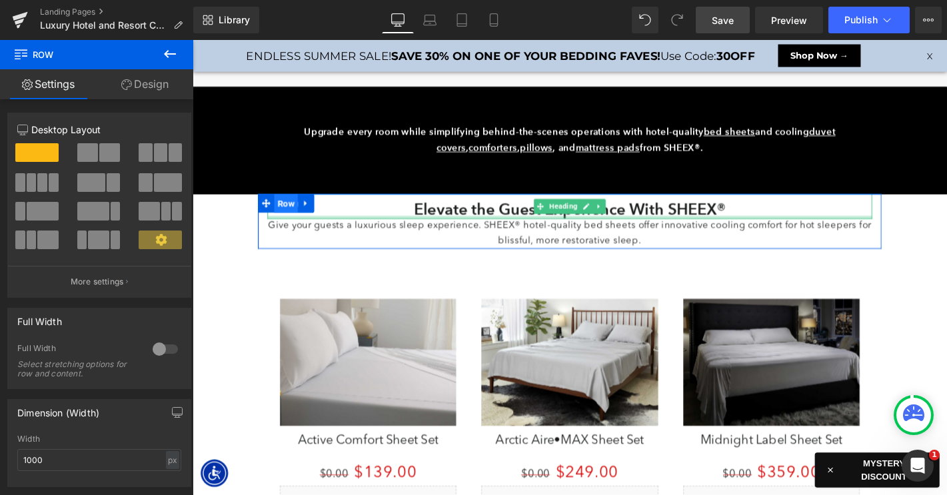
click at [288, 215] on span "Row" at bounding box center [292, 215] width 25 height 20
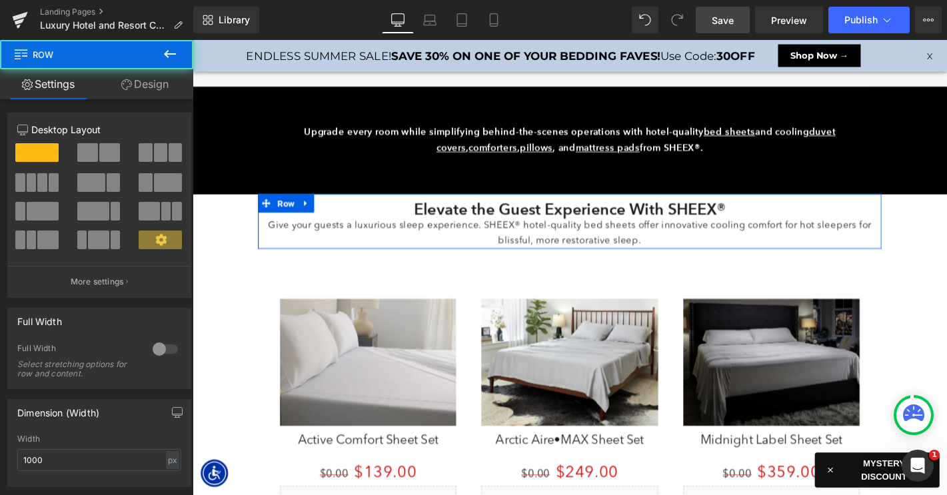
click at [148, 88] on link "Design" at bounding box center [145, 84] width 97 height 30
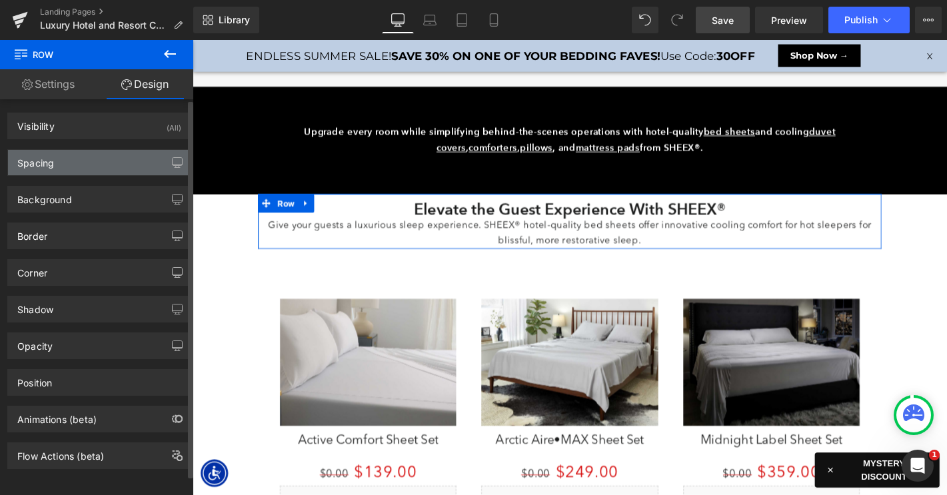
click at [87, 165] on div "Spacing" at bounding box center [99, 162] width 183 height 25
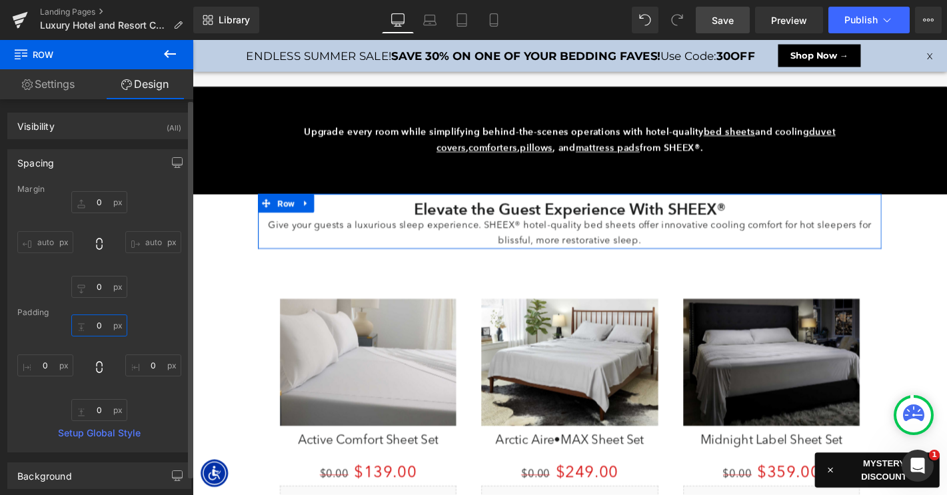
click at [89, 320] on input "0" at bounding box center [99, 325] width 56 height 22
type input "5"
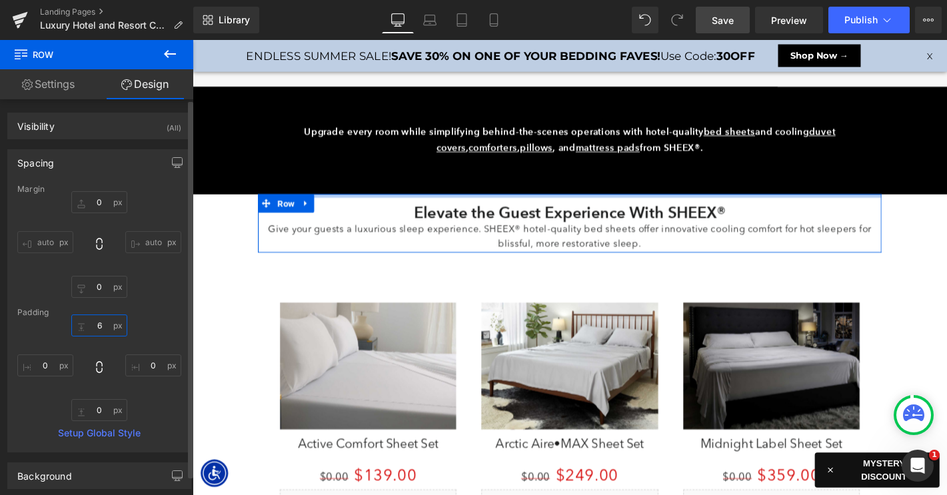
type input "60"
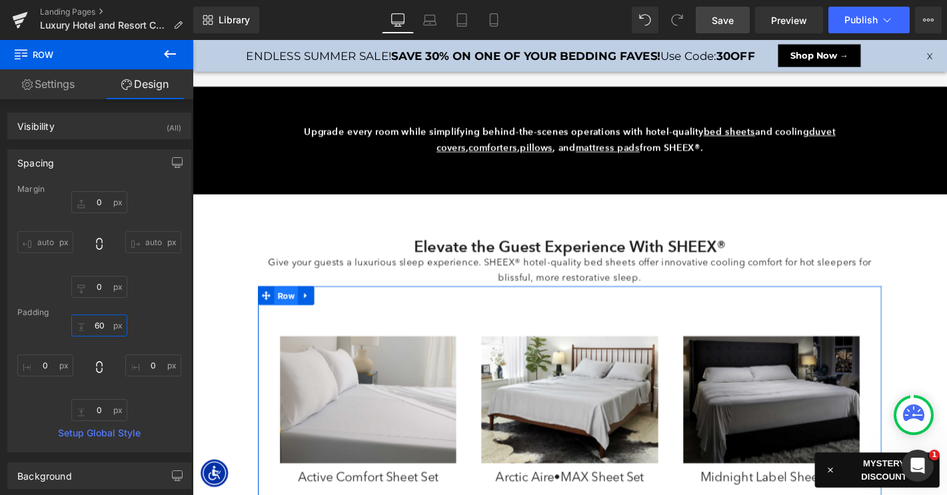
drag, startPoint x: 294, startPoint y: 312, endPoint x: 290, endPoint y: 301, distance: 11.2
click at [294, 312] on span "Row" at bounding box center [292, 313] width 25 height 20
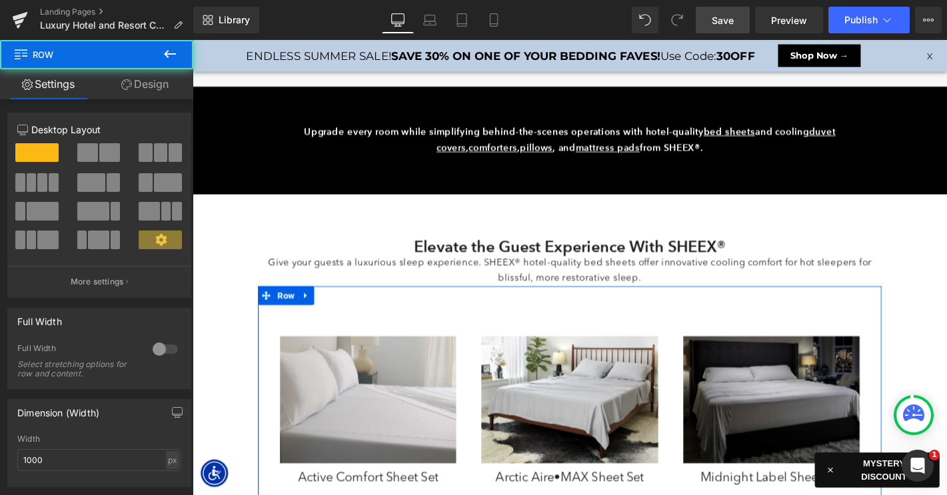
click at [150, 90] on link "Design" at bounding box center [145, 84] width 97 height 30
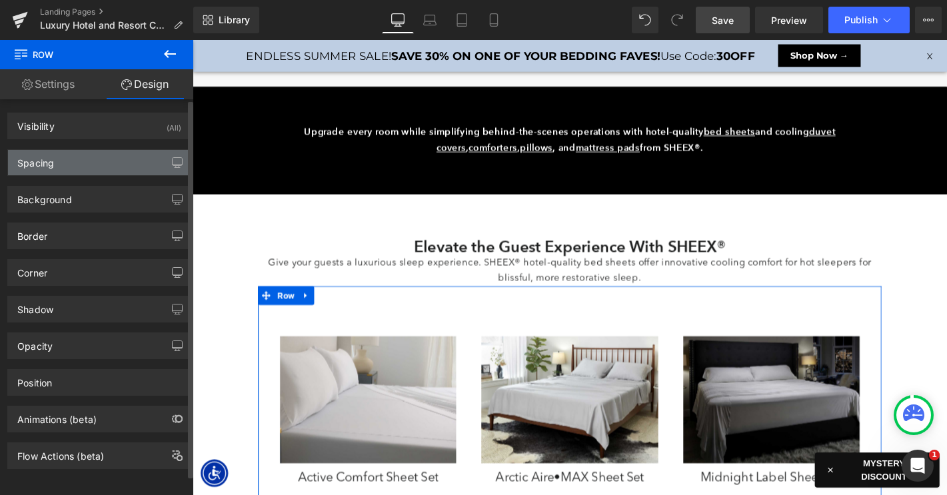
click at [101, 157] on div "Spacing" at bounding box center [99, 162] width 183 height 25
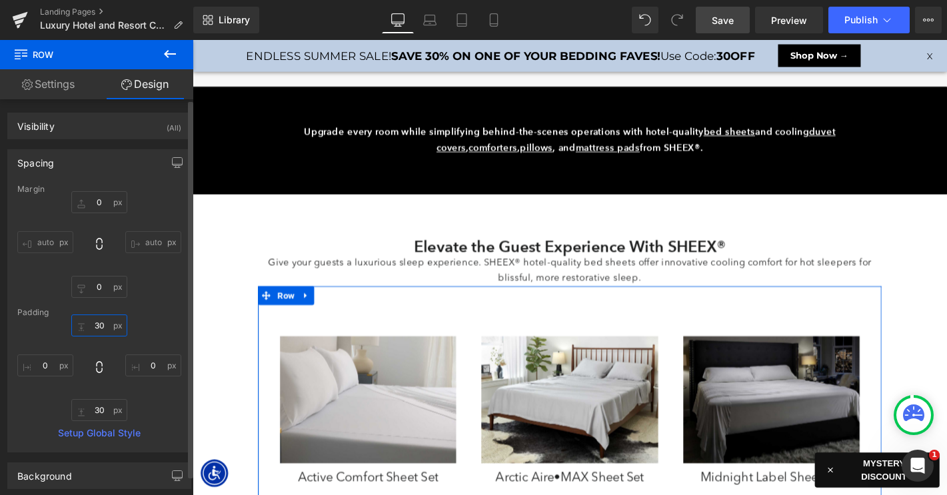
click at [95, 320] on input "30" at bounding box center [99, 325] width 56 height 22
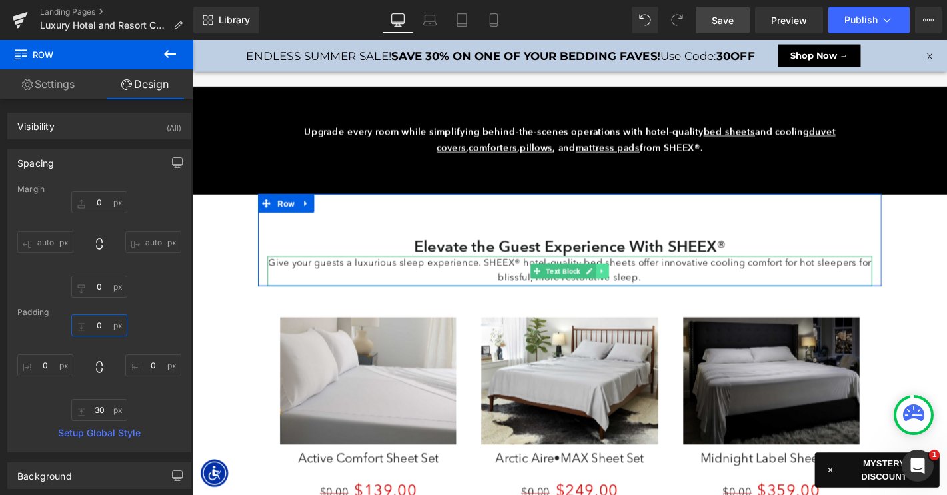
type input "0"
click at [630, 286] on icon at bounding box center [630, 286] width 2 height 5
click at [637, 285] on icon at bounding box center [637, 286] width 7 height 7
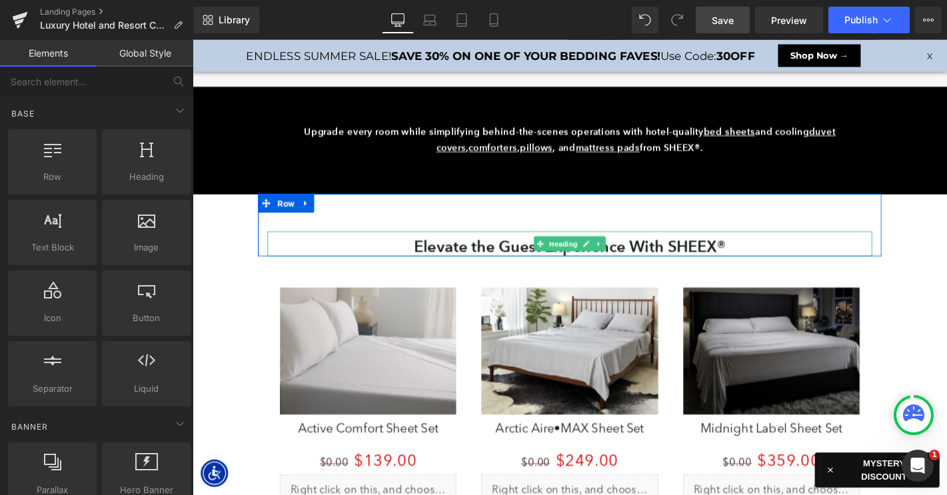
click at [500, 261] on h2 "Elevate the Guest Experience With SHEEX®" at bounding box center [595, 261] width 646 height 20
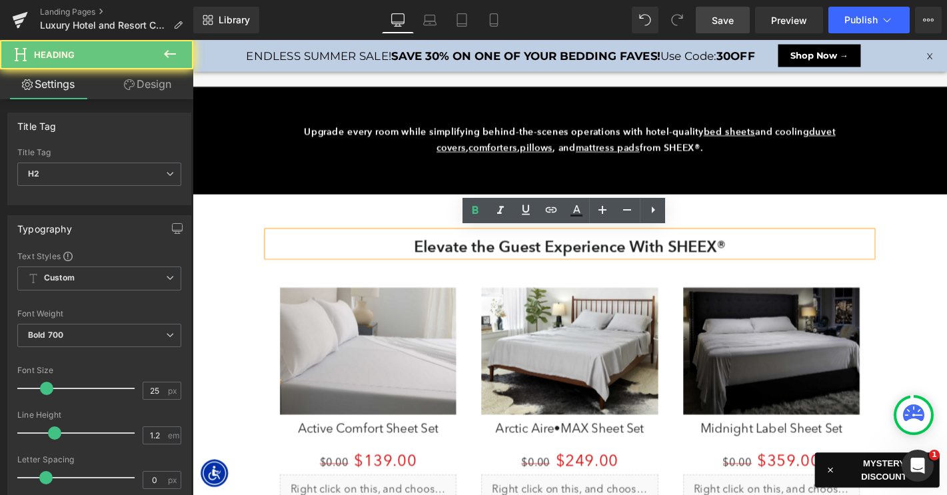
click at [500, 261] on h2 "Elevate the Guest Experience With SHEEX®" at bounding box center [595, 261] width 646 height 20
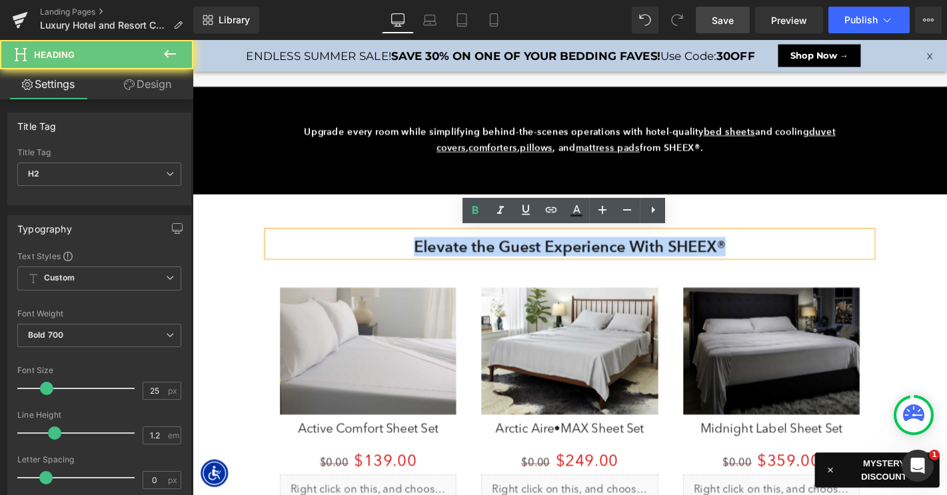
click at [500, 261] on h2 "Elevate the Guest Experience With SHEEX®" at bounding box center [595, 261] width 646 height 20
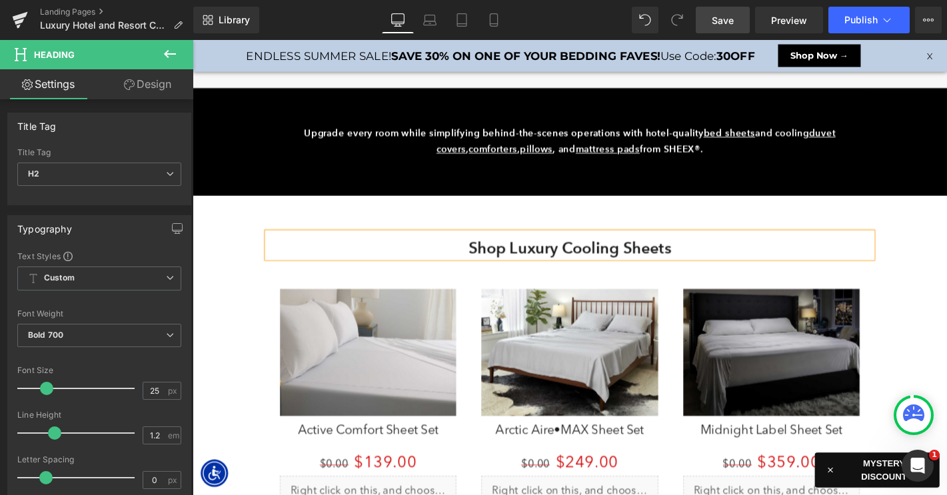
scroll to position [1901, 0]
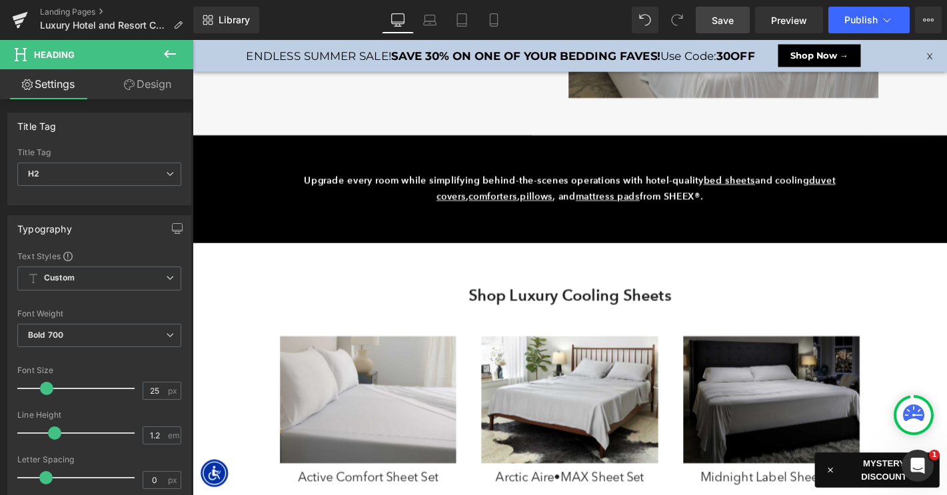
click at [719, 23] on span "Save" at bounding box center [723, 20] width 22 height 14
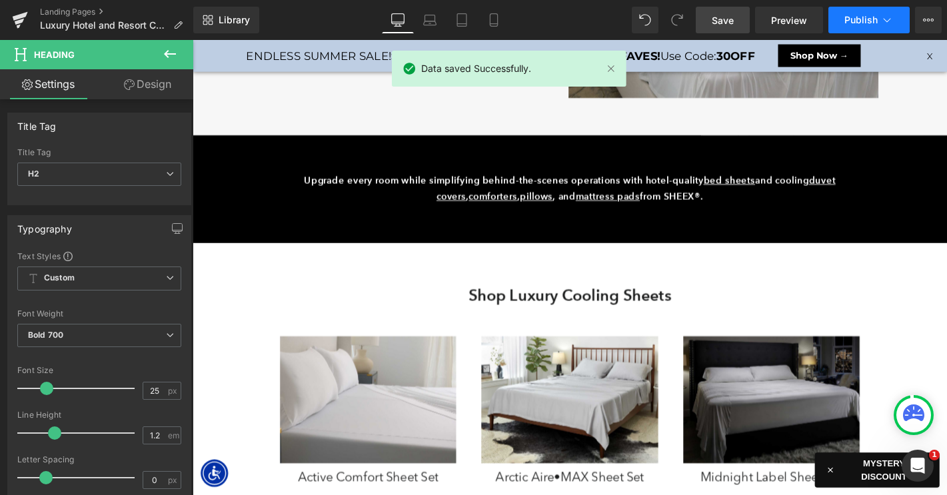
click at [860, 20] on span "Publish" at bounding box center [860, 20] width 33 height 11
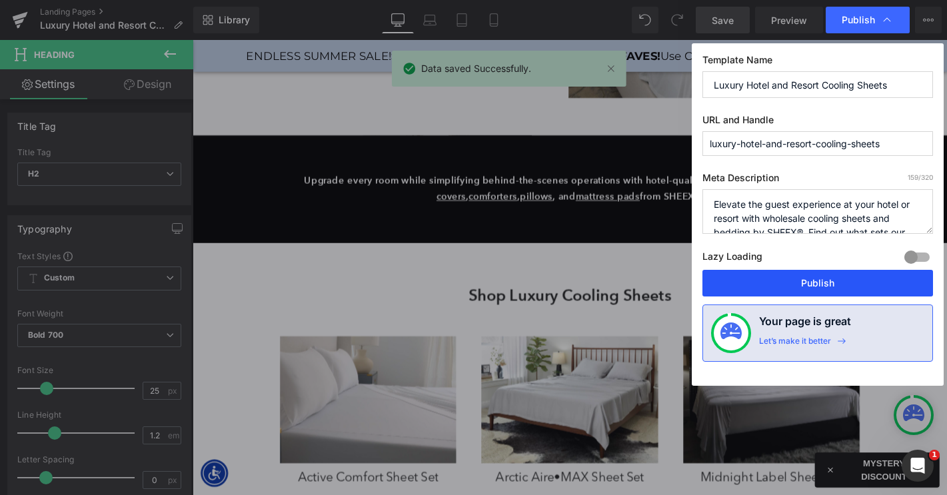
click at [794, 284] on button "Publish" at bounding box center [817, 283] width 231 height 27
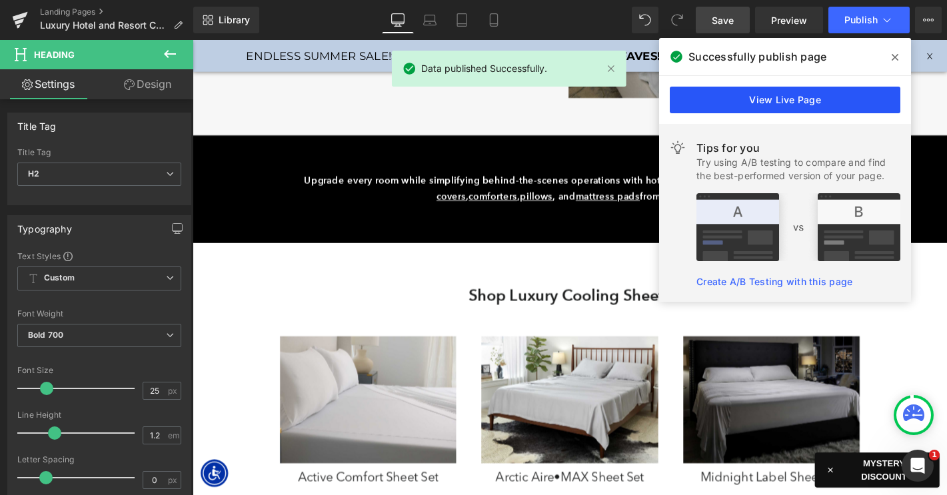
click at [815, 102] on link "View Live Page" at bounding box center [785, 100] width 231 height 27
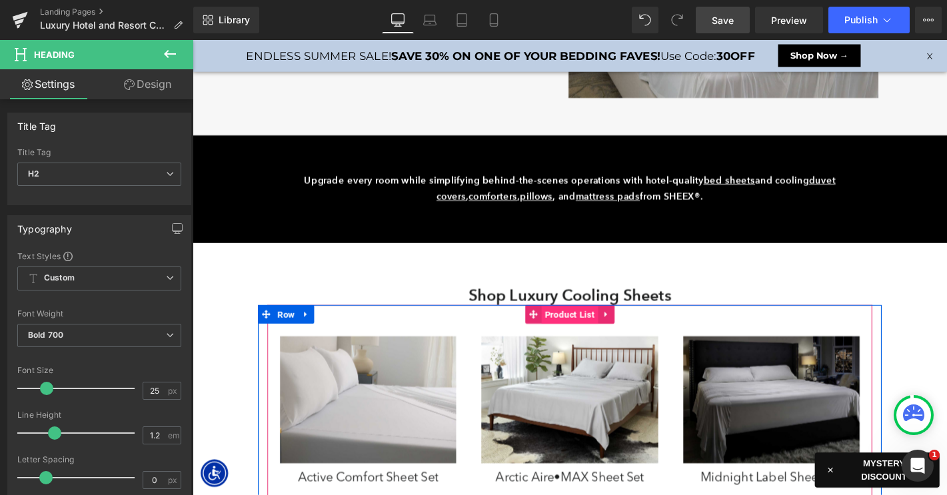
click at [590, 328] on span "Product List" at bounding box center [596, 333] width 61 height 20
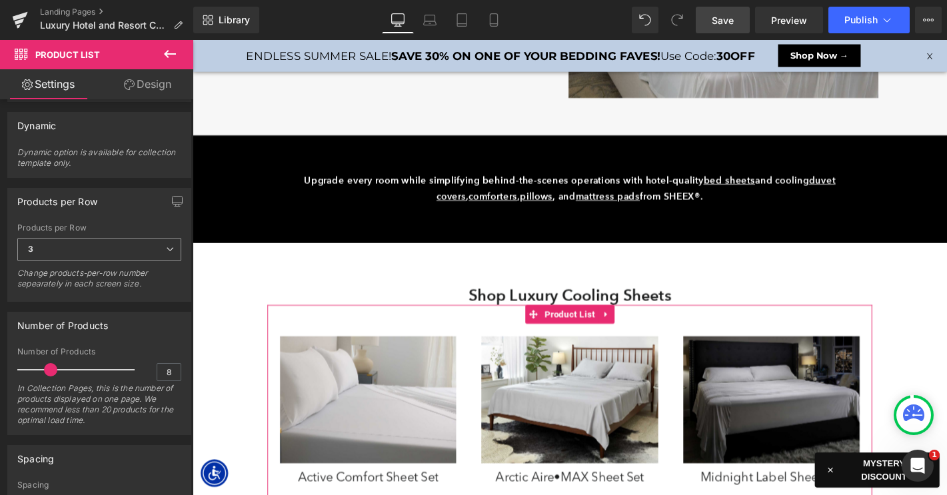
scroll to position [186, 0]
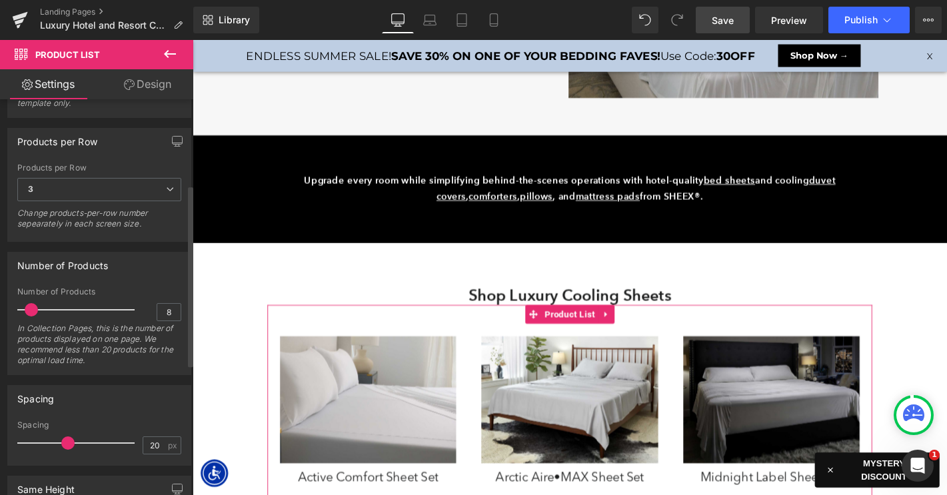
drag, startPoint x: 45, startPoint y: 310, endPoint x: 27, endPoint y: 310, distance: 18.0
click at [27, 310] on span at bounding box center [31, 309] width 13 height 13
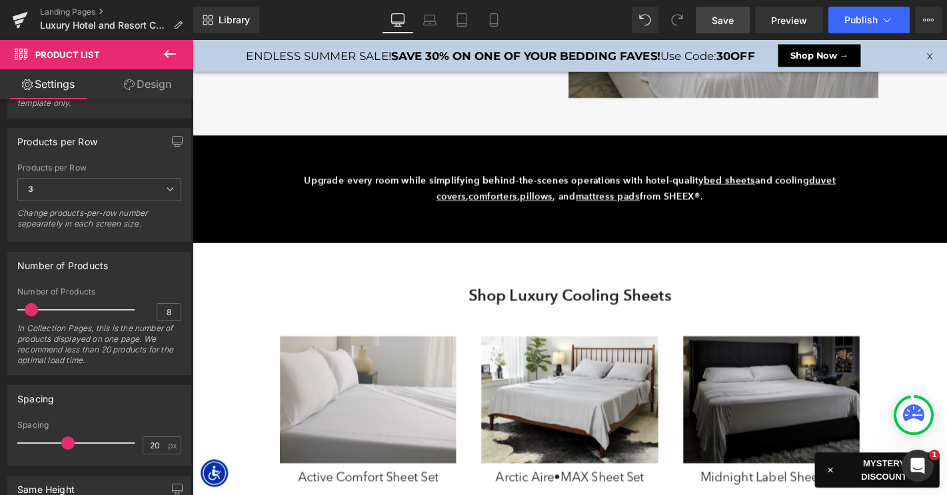
click at [724, 24] on span "Save" at bounding box center [723, 20] width 22 height 14
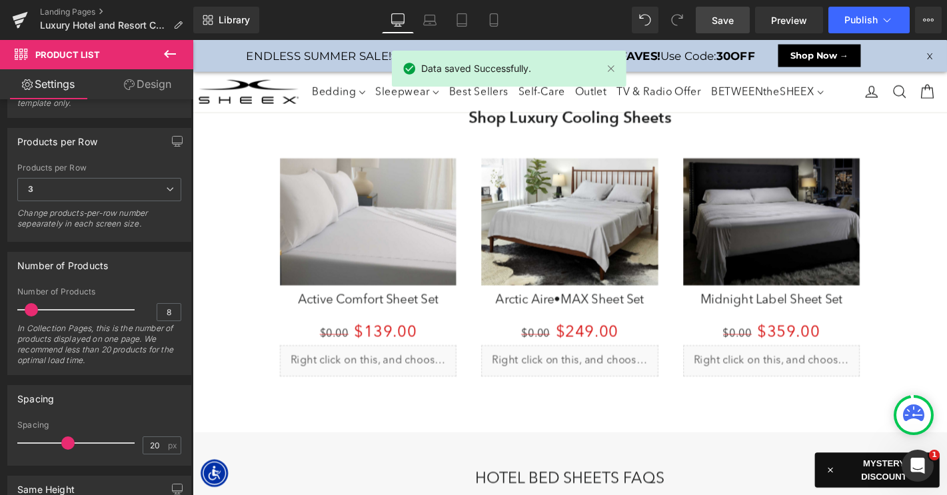
scroll to position [2030, 0]
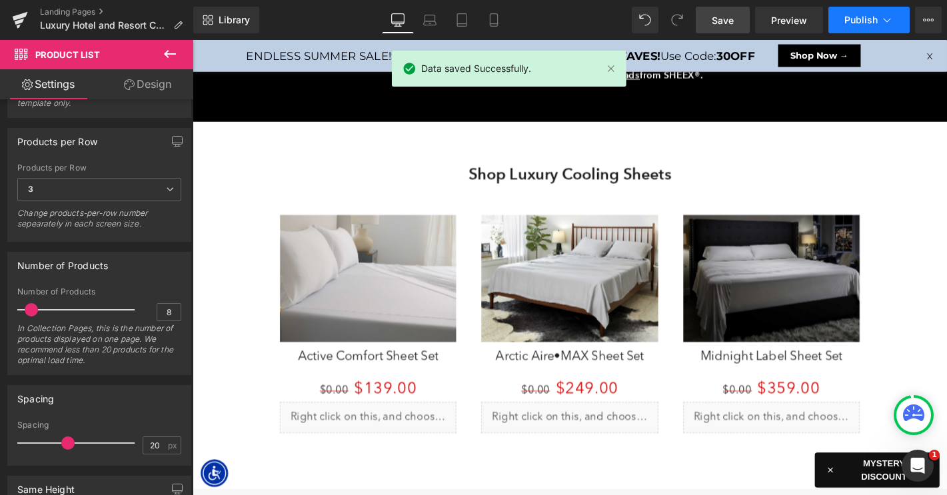
click at [853, 16] on span "Publish" at bounding box center [860, 20] width 33 height 11
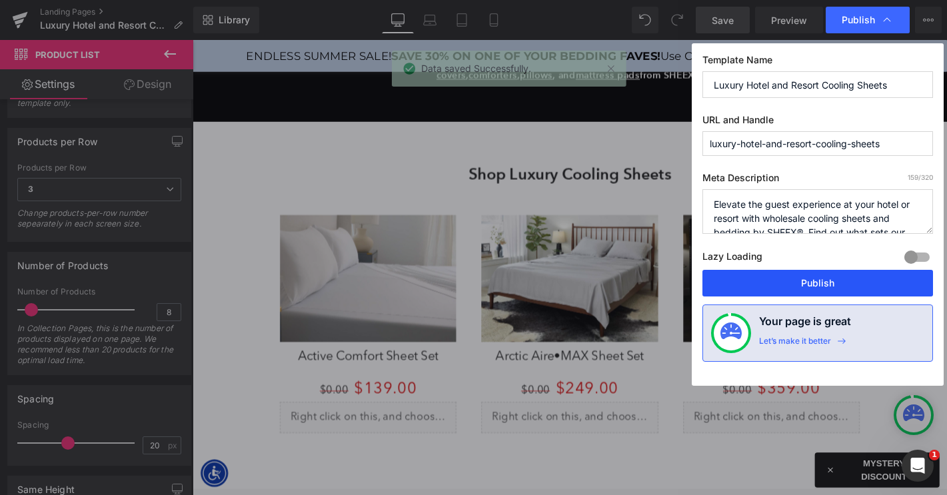
click at [770, 288] on button "Publish" at bounding box center [817, 283] width 231 height 27
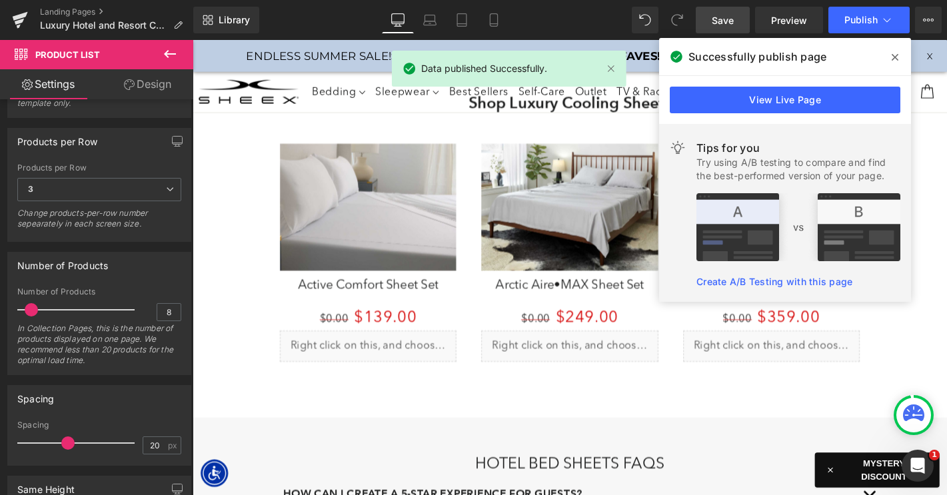
scroll to position [2079, 0]
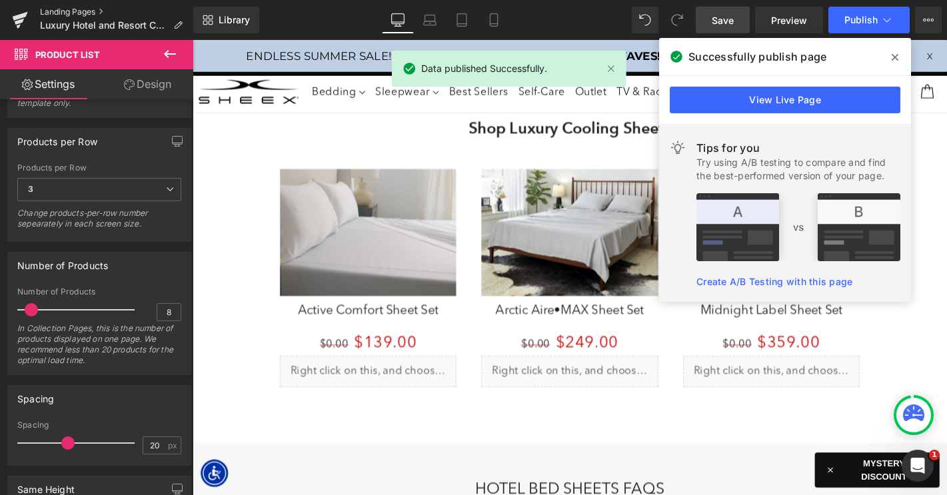
click at [83, 10] on link "Landing Pages" at bounding box center [116, 12] width 153 height 11
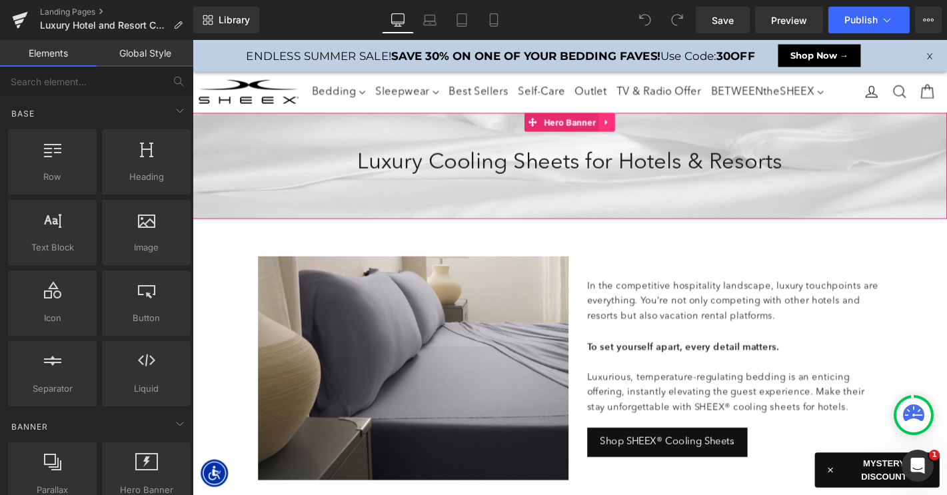
click at [634, 127] on icon at bounding box center [634, 128] width 3 height 6
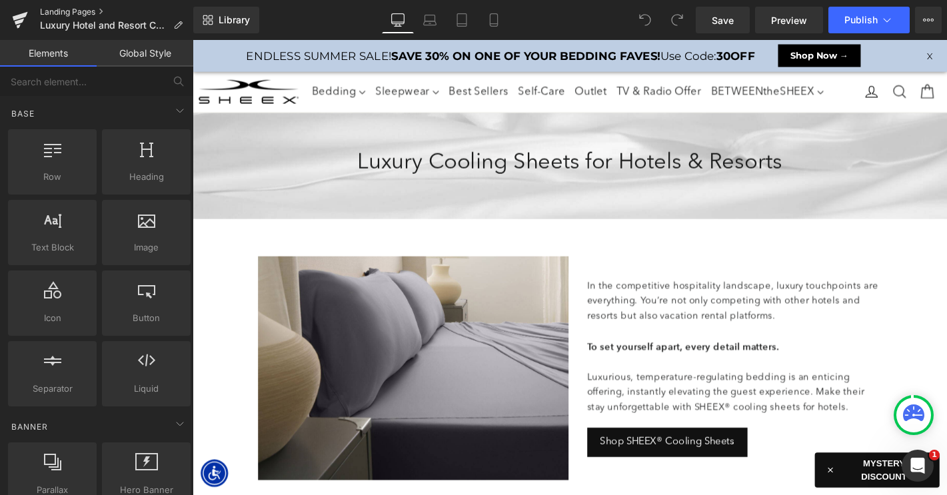
click at [83, 11] on link "Landing Pages" at bounding box center [116, 12] width 153 height 11
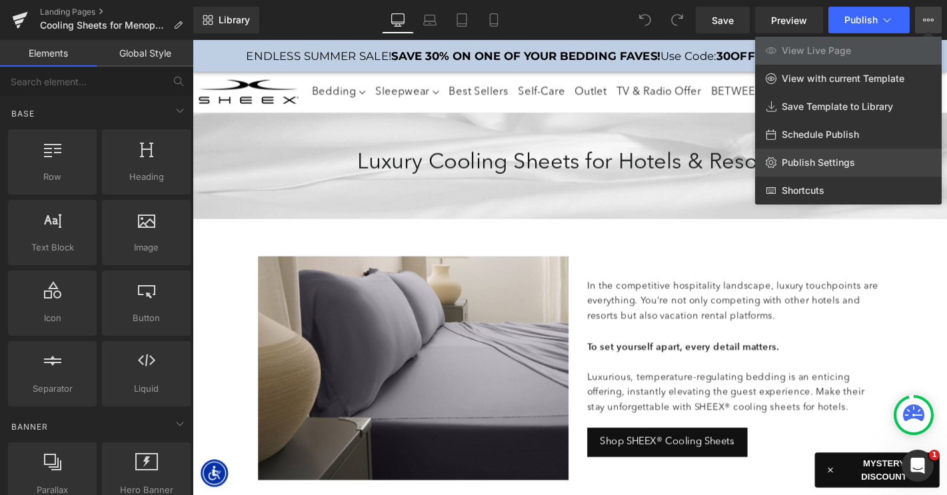
click at [813, 161] on span "Publish Settings" at bounding box center [818, 163] width 73 height 12
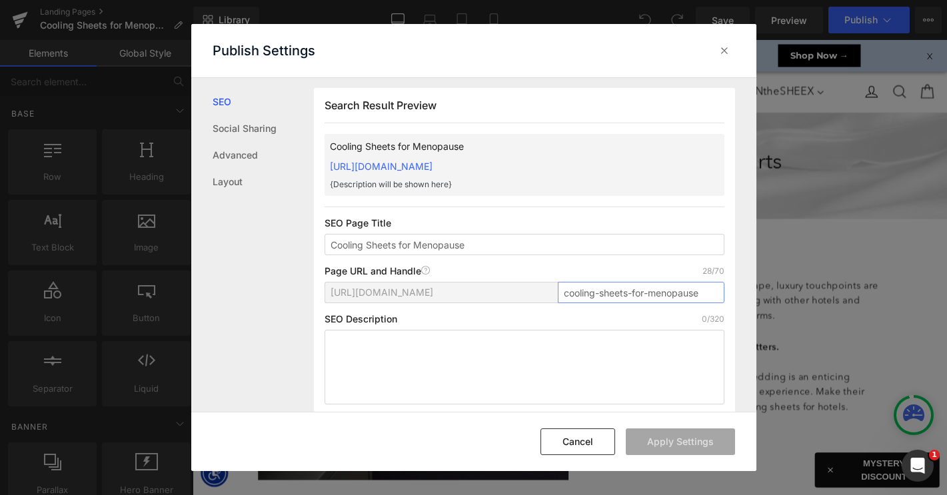
click at [621, 282] on input "cooling-sheets-for-menopause" at bounding box center [641, 292] width 167 height 21
click at [621, 288] on input "cooling-sheets-for-menopause" at bounding box center [641, 292] width 167 height 21
paste input "/"
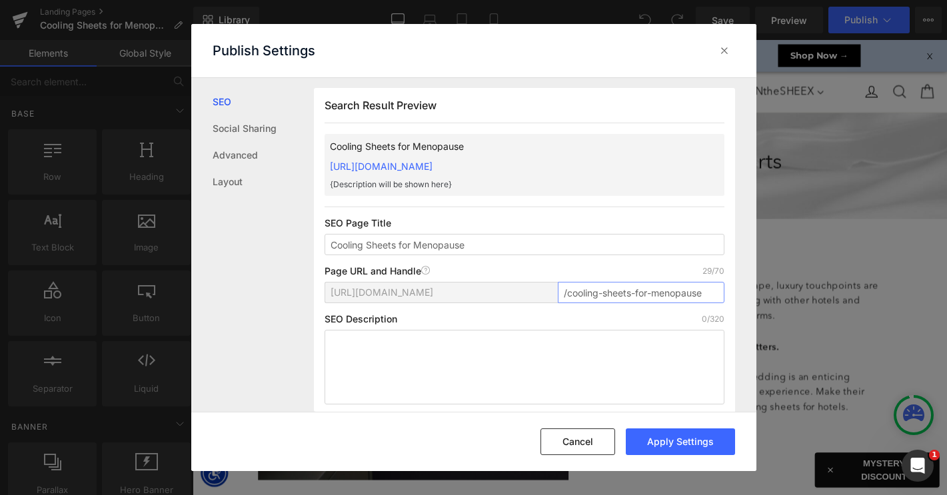
click at [562, 296] on input "/cooling-sheets-for-menopause" at bounding box center [641, 292] width 167 height 21
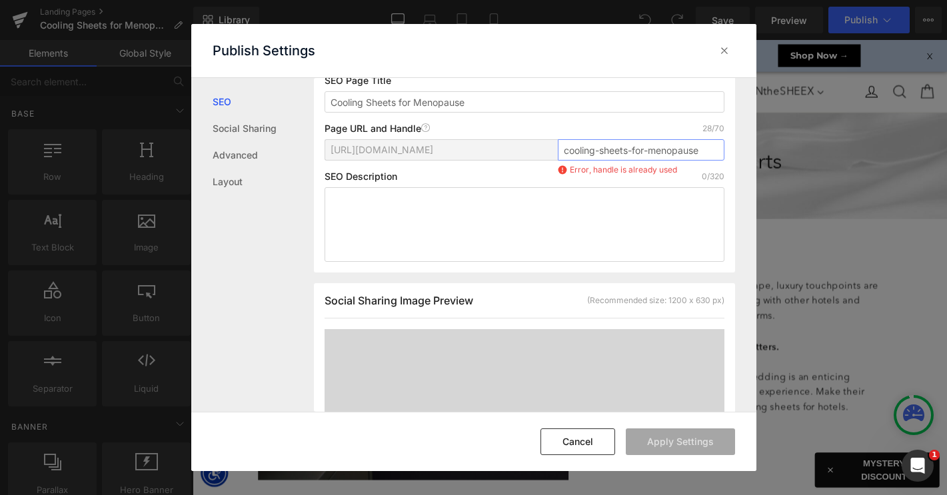
scroll to position [133, 0]
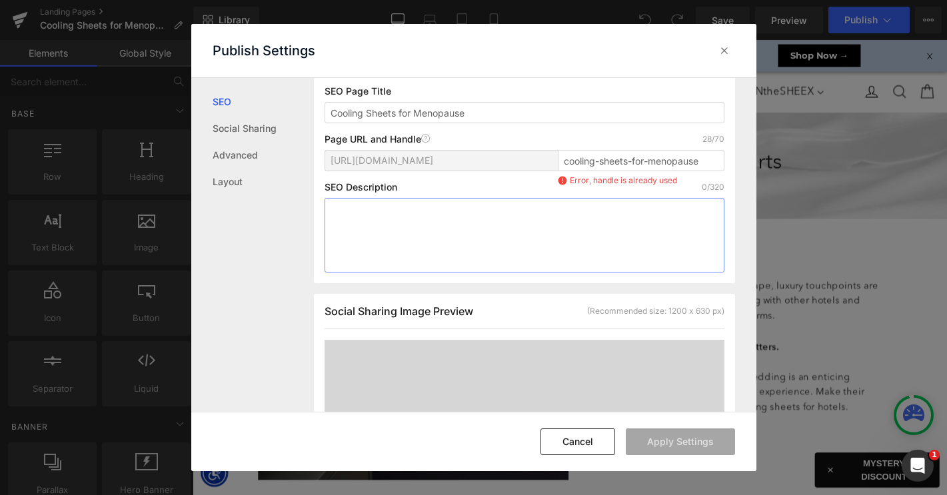
click at [592, 226] on textarea at bounding box center [524, 235] width 400 height 75
drag, startPoint x: 559, startPoint y: 160, endPoint x: 646, endPoint y: 160, distance: 86.6
click at [646, 160] on input "cooling-sheets-for-menopause" at bounding box center [641, 160] width 167 height 21
click at [662, 160] on input "cooling-sheets-for-menopause" at bounding box center [641, 160] width 167 height 21
click at [608, 248] on textarea at bounding box center [524, 235] width 400 height 75
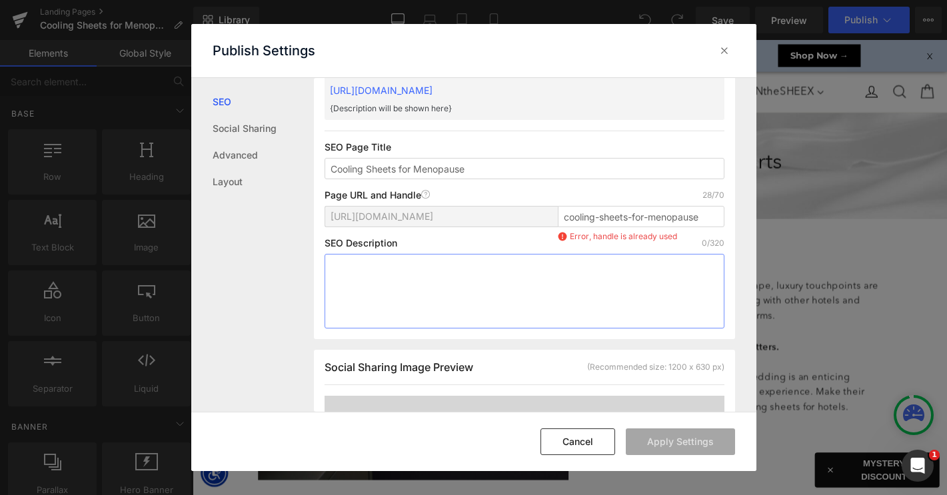
scroll to position [73, 0]
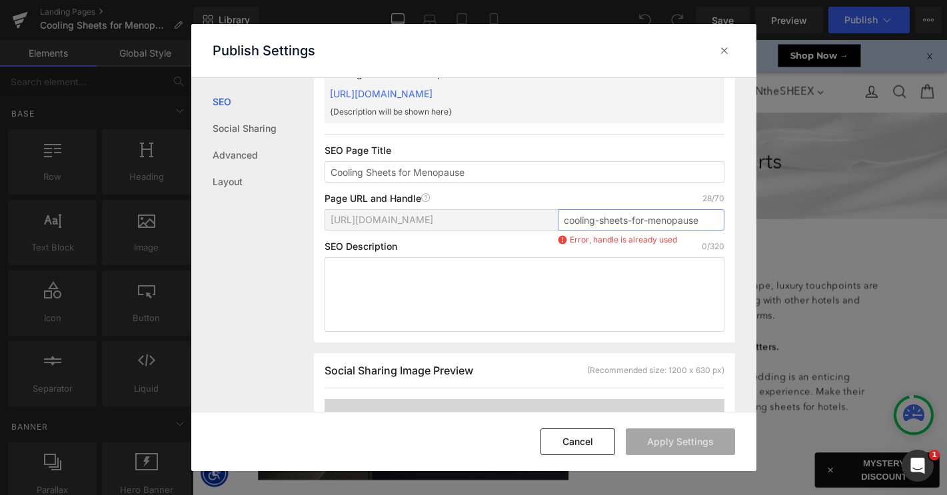
click at [704, 220] on input "cooling-sheets-for-menopause" at bounding box center [641, 219] width 167 height 21
type input "cooling-sheets-for-menopause-1"
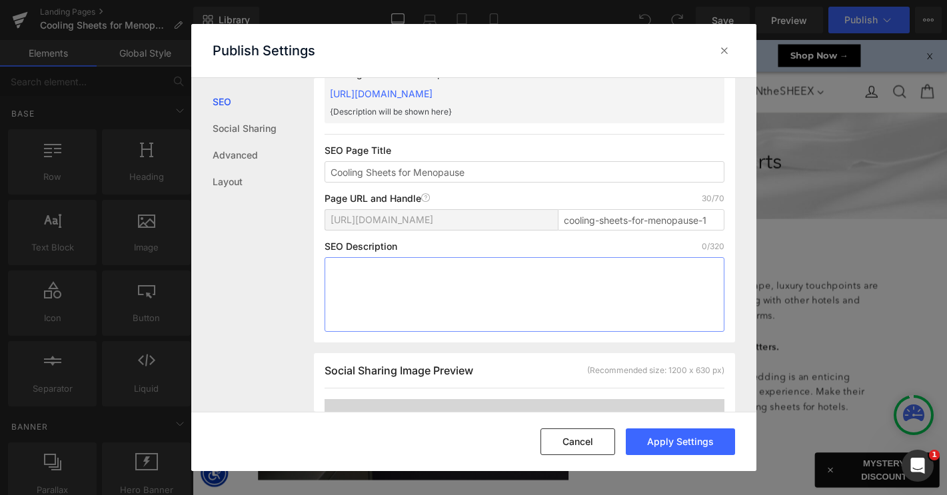
click at [419, 292] on textarea at bounding box center [524, 294] width 400 height 75
paste textarea "Explore how cooling sheets for menopause help you stay cooler at night, prevent…"
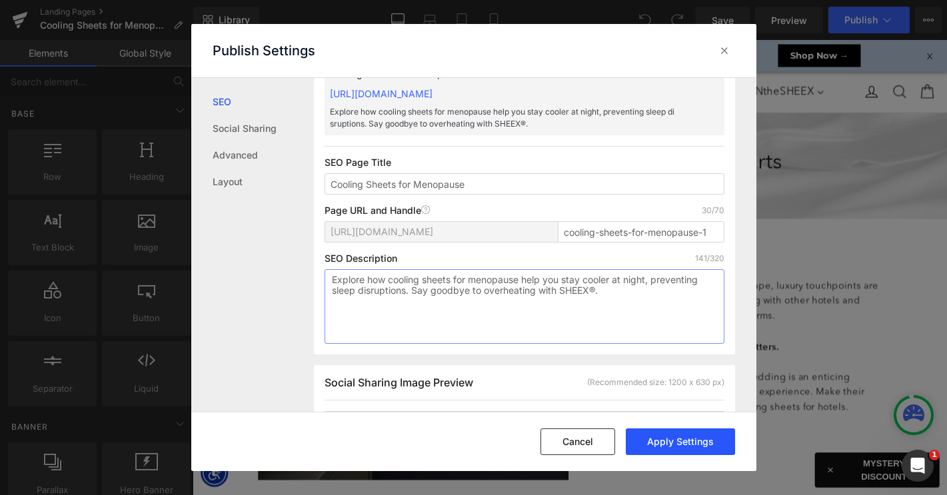
type textarea "Explore how cooling sheets for menopause help you stay cooler at night, prevent…"
click at [678, 443] on button "Apply Settings" at bounding box center [680, 441] width 109 height 27
click at [709, 233] on input "cooling-sheets-for-menopause-1" at bounding box center [641, 231] width 167 height 21
type input "cooling-sheets-for-menopause"
click at [666, 442] on button "Apply Settings" at bounding box center [680, 441] width 109 height 27
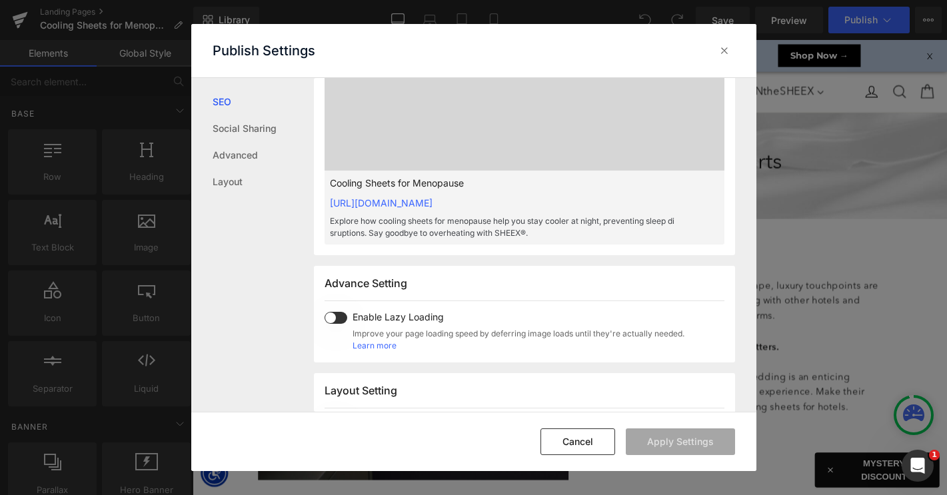
scroll to position [0, 0]
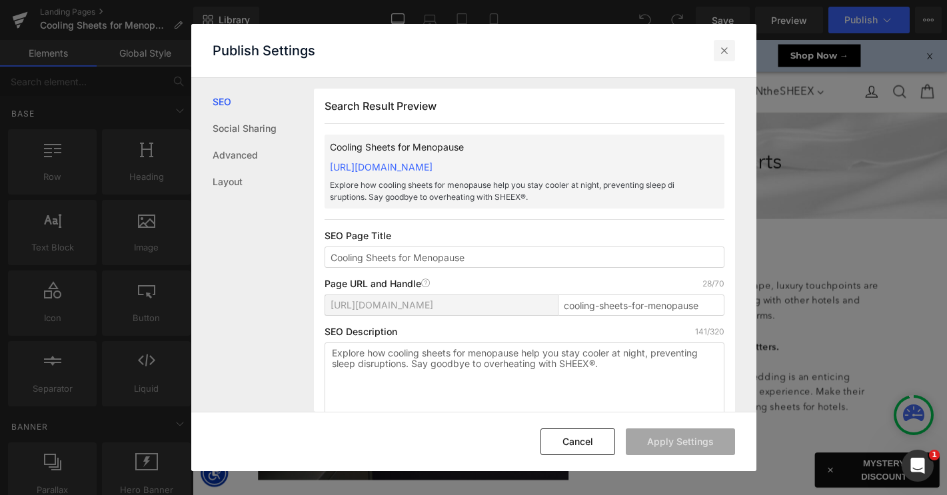
click at [726, 48] on icon at bounding box center [724, 50] width 13 height 13
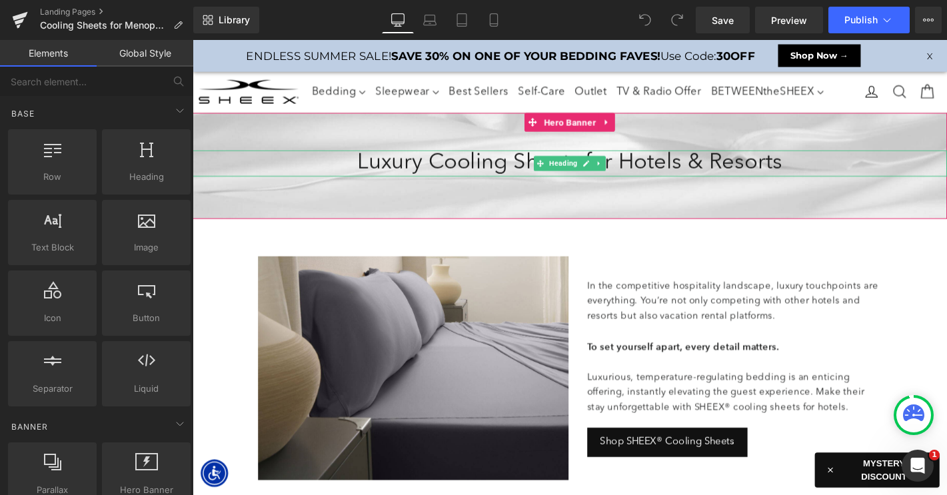
click at [438, 171] on h1 "Luxury Cooling Sheets for Hotels & Resorts" at bounding box center [596, 172] width 806 height 28
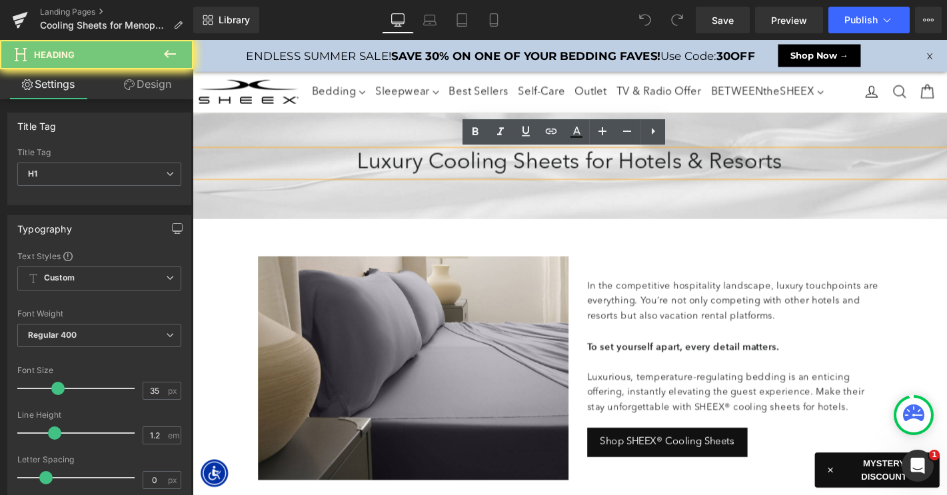
click at [438, 171] on h1 "Luxury Cooling Sheets for Hotels & Resorts" at bounding box center [596, 172] width 806 height 28
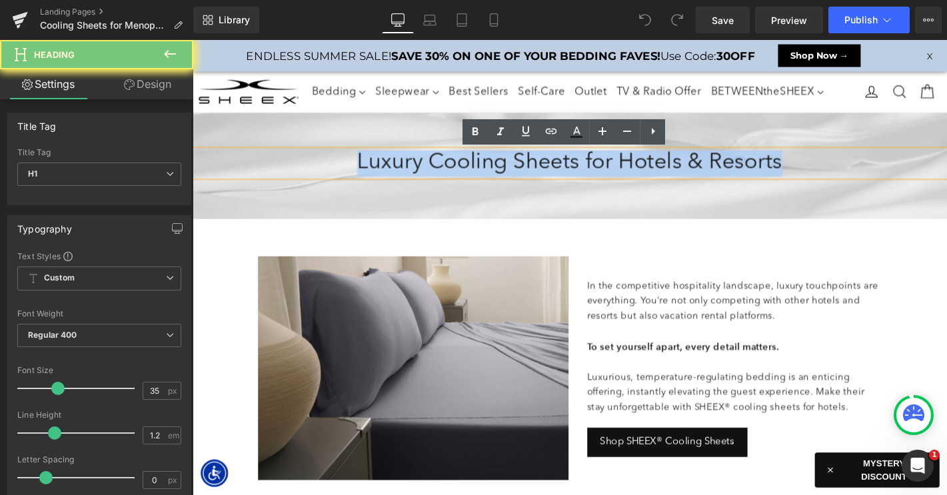
paste div
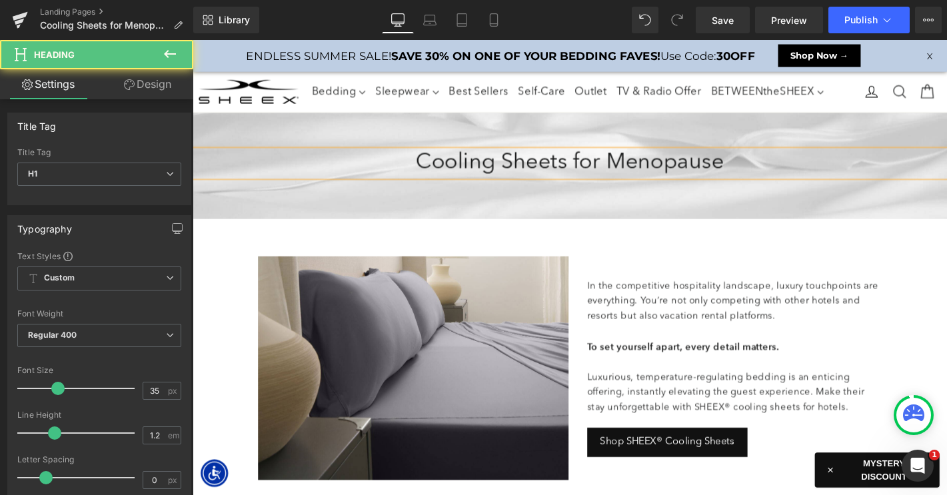
click at [462, 176] on h1 "Cooling Sheets for Menopause" at bounding box center [596, 172] width 806 height 28
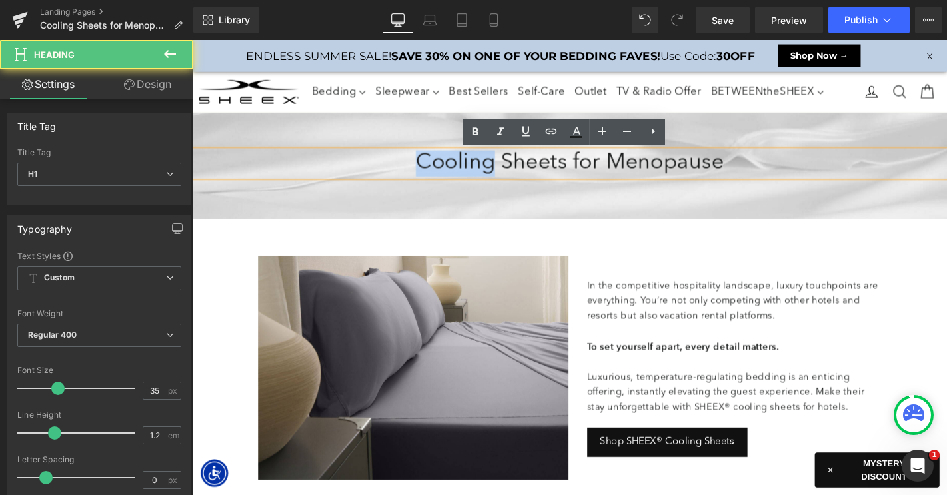
click at [462, 176] on h1 "Cooling Sheets for Menopause" at bounding box center [596, 172] width 806 height 28
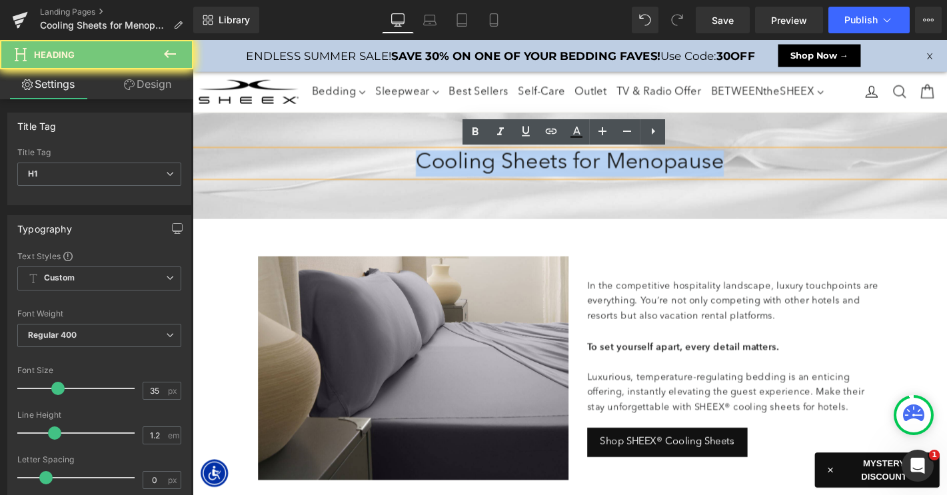
click at [462, 176] on h1 "Cooling Sheets for Menopause" at bounding box center [596, 172] width 806 height 28
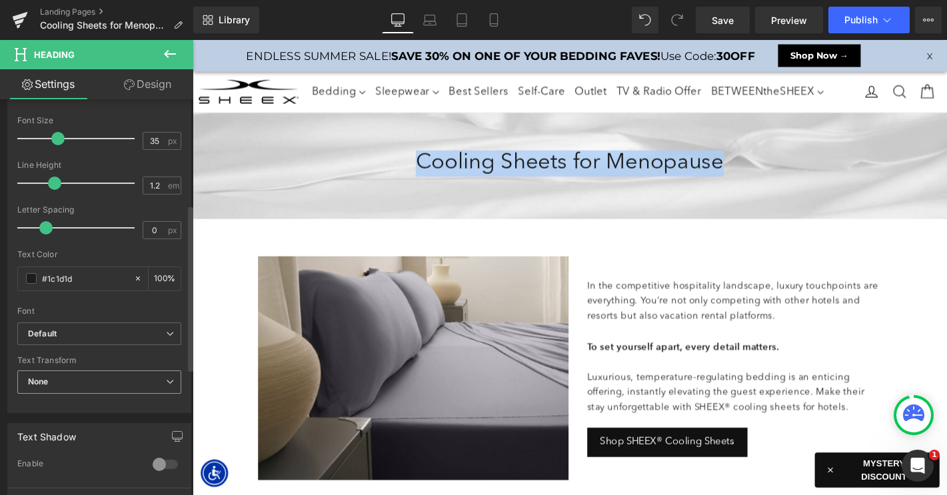
scroll to position [258, 0]
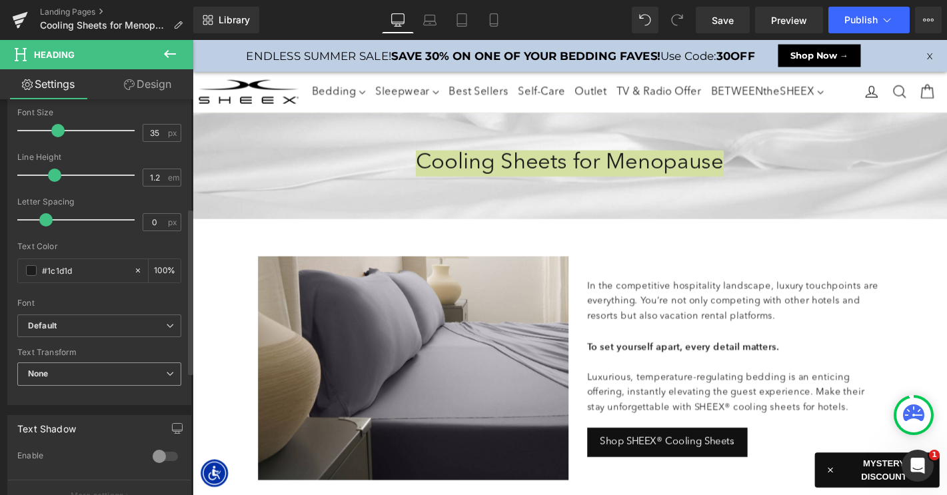
click at [106, 374] on span "None" at bounding box center [99, 373] width 164 height 23
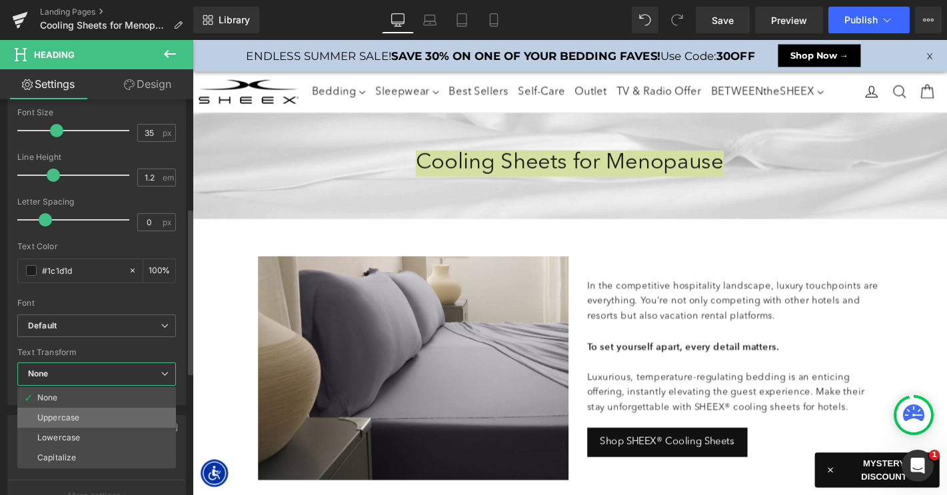
click at [87, 421] on li "Uppercase" at bounding box center [96, 418] width 159 height 20
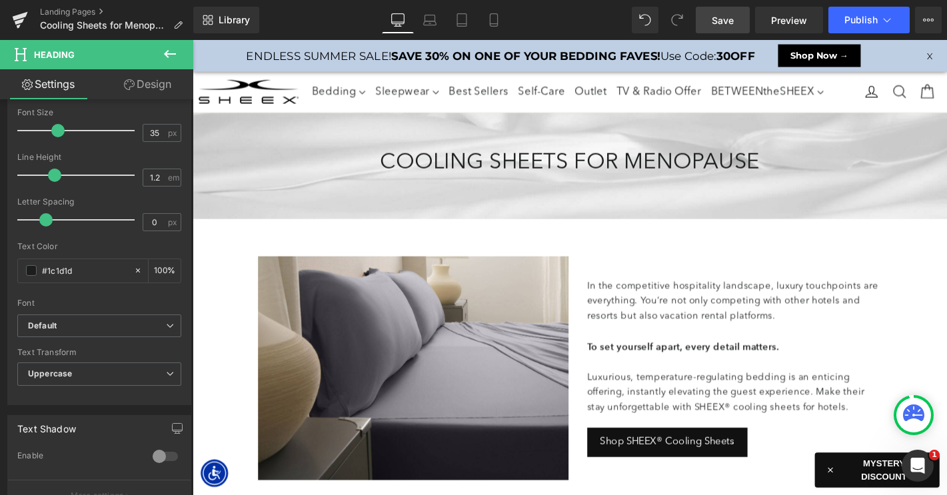
click at [721, 9] on link "Save" at bounding box center [723, 20] width 54 height 27
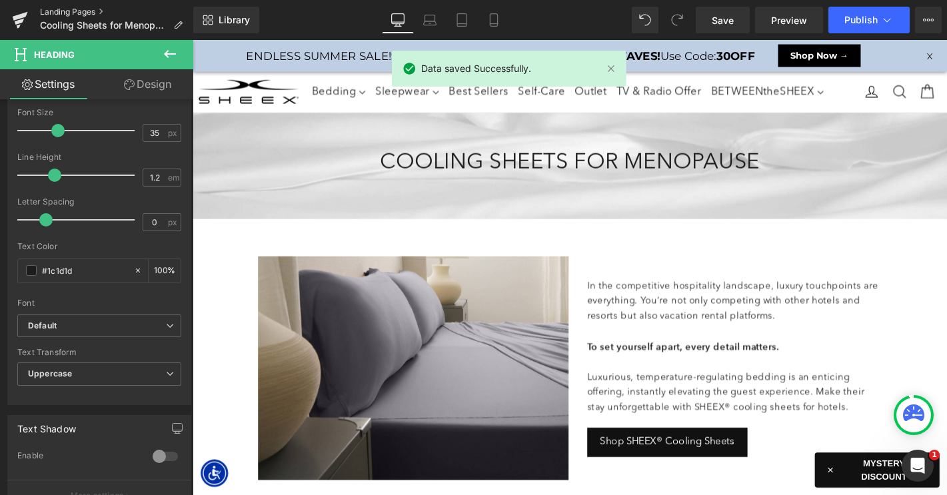
click at [83, 11] on link "Landing Pages" at bounding box center [116, 12] width 153 height 11
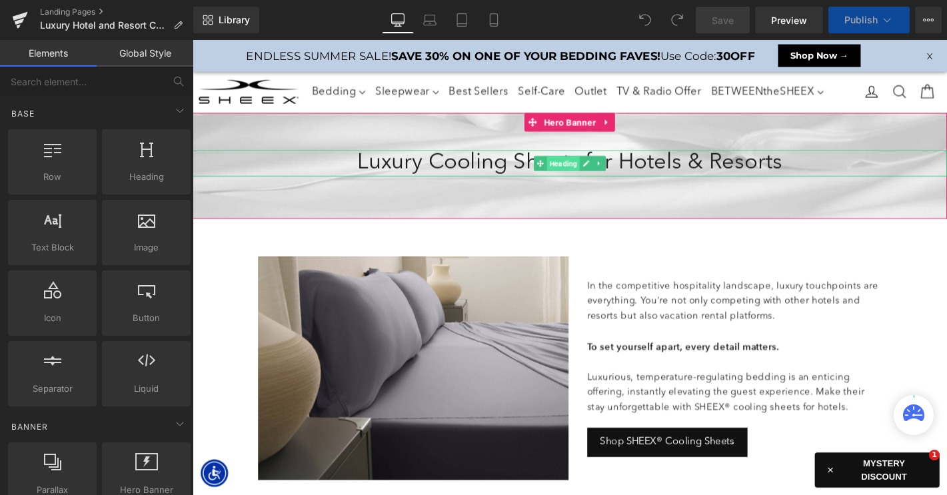
click at [583, 171] on span "Heading" at bounding box center [588, 173] width 35 height 16
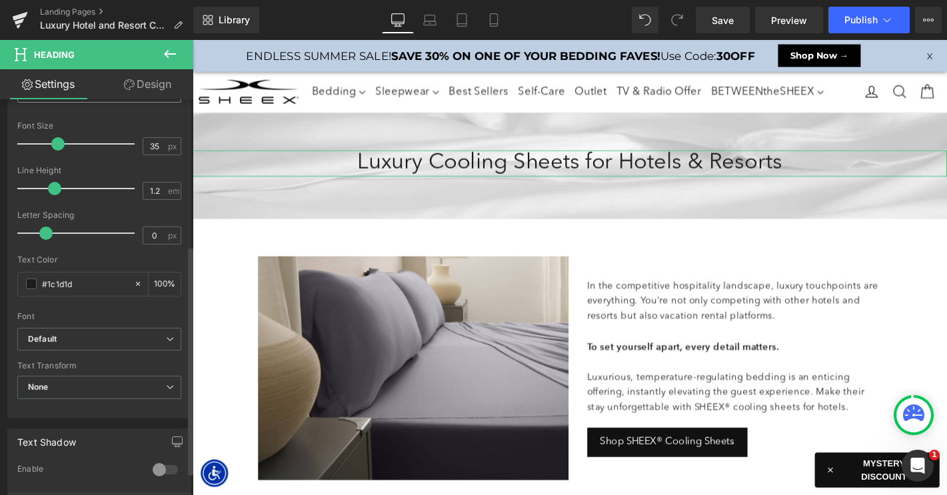
scroll to position [255, 0]
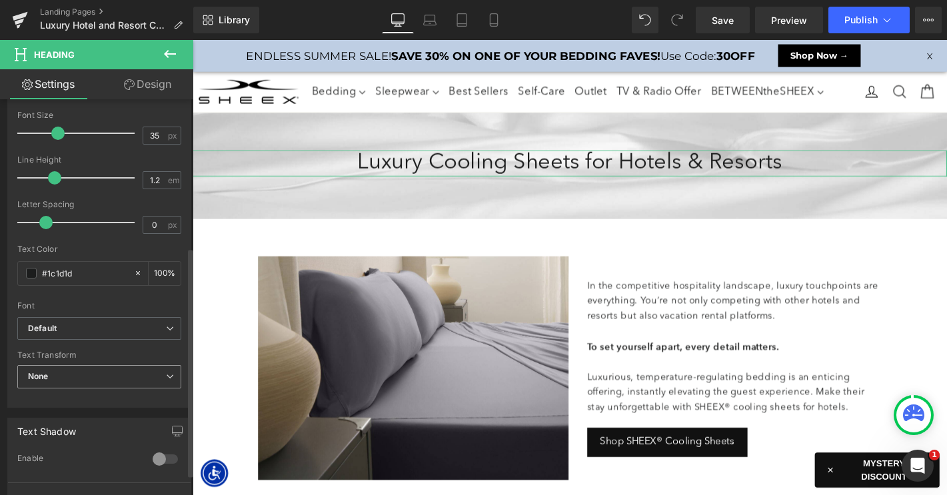
click at [72, 383] on span "None" at bounding box center [99, 376] width 164 height 23
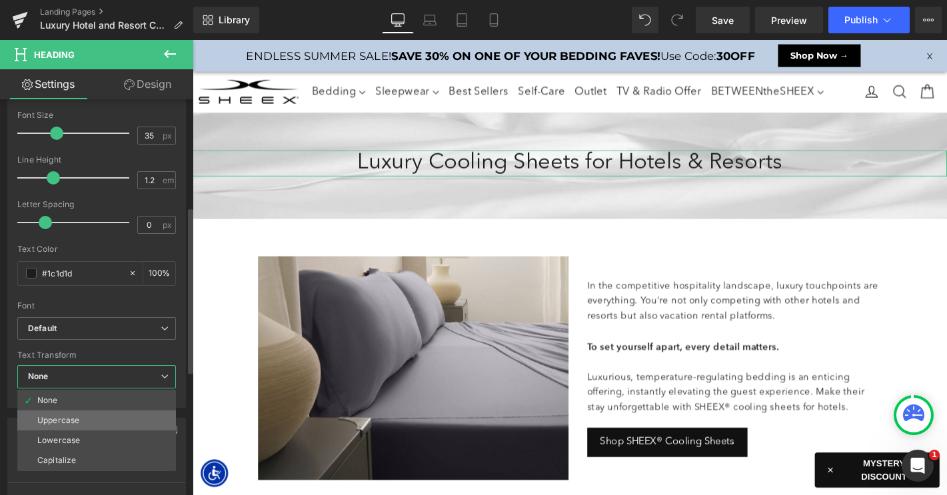
click at [67, 423] on div "Uppercase" at bounding box center [58, 420] width 42 height 9
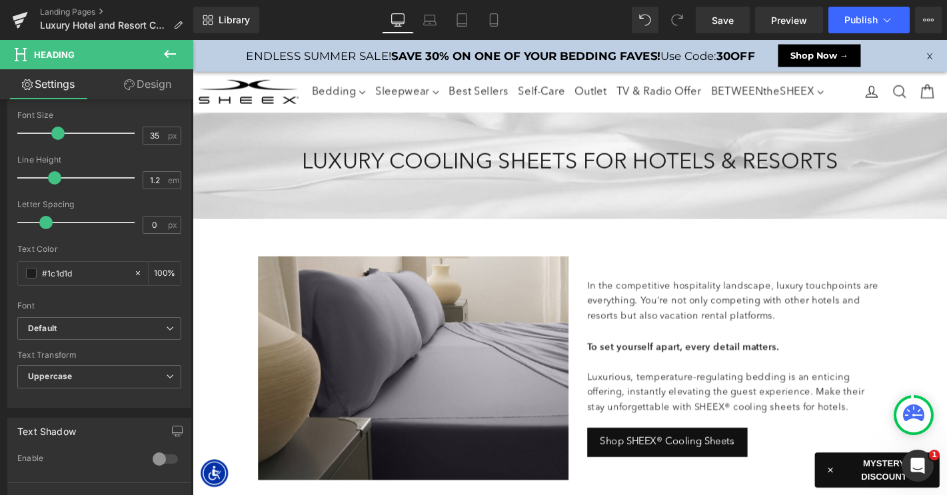
scroll to position [0, 0]
click at [719, 18] on span "Save" at bounding box center [723, 20] width 22 height 14
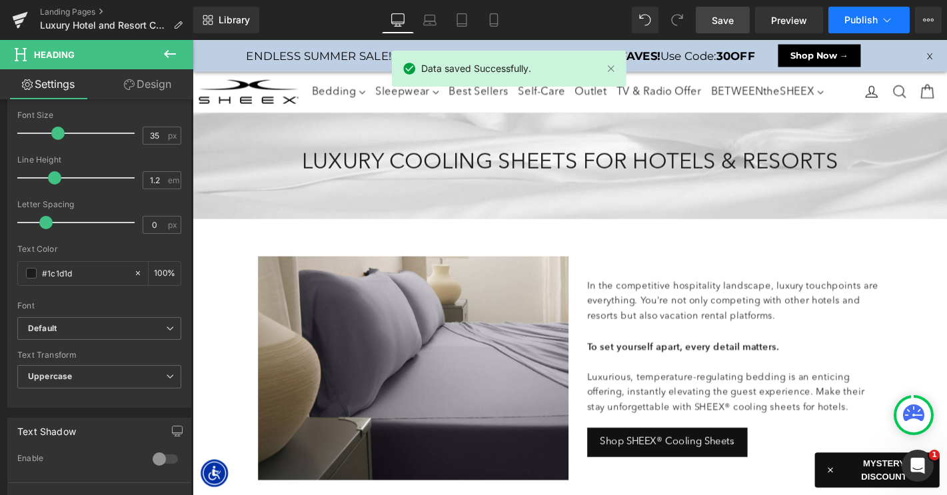
click at [856, 23] on span "Publish" at bounding box center [860, 20] width 33 height 11
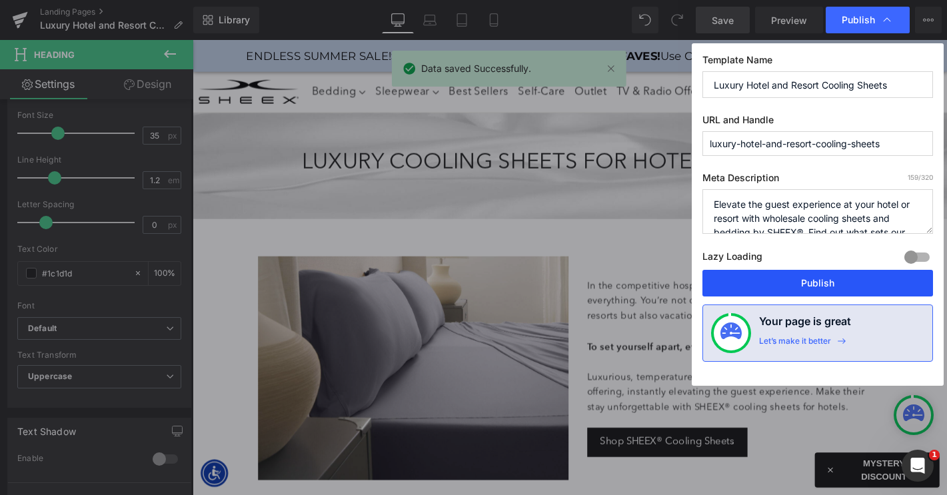
click at [786, 286] on button "Publish" at bounding box center [817, 283] width 231 height 27
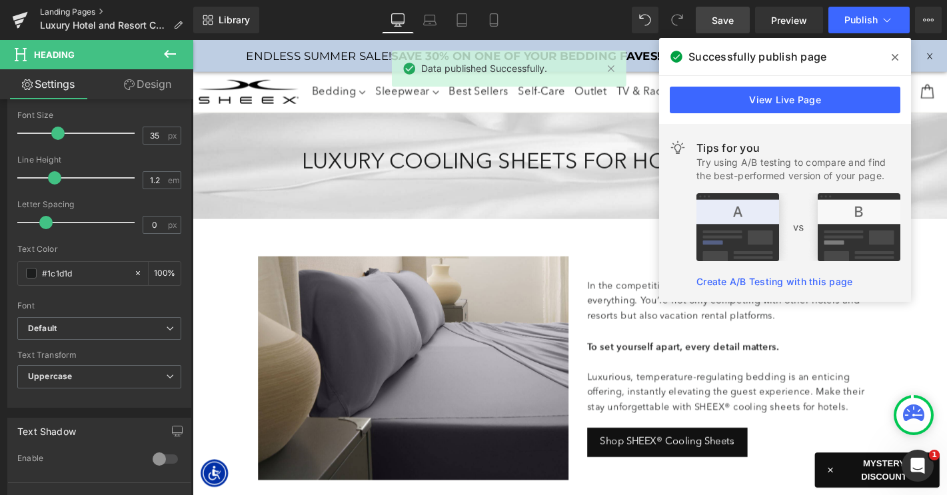
click at [83, 11] on link "Landing Pages" at bounding box center [116, 12] width 153 height 11
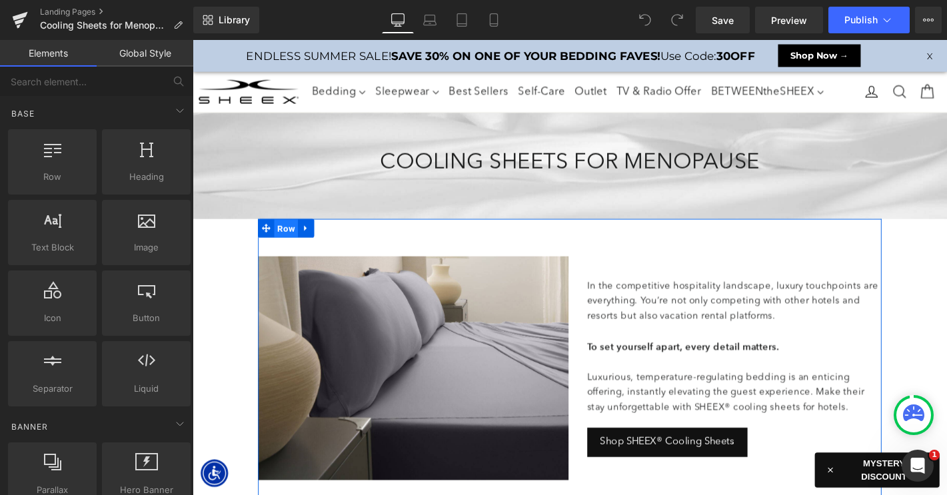
click at [290, 242] on span "Row" at bounding box center [292, 242] width 25 height 20
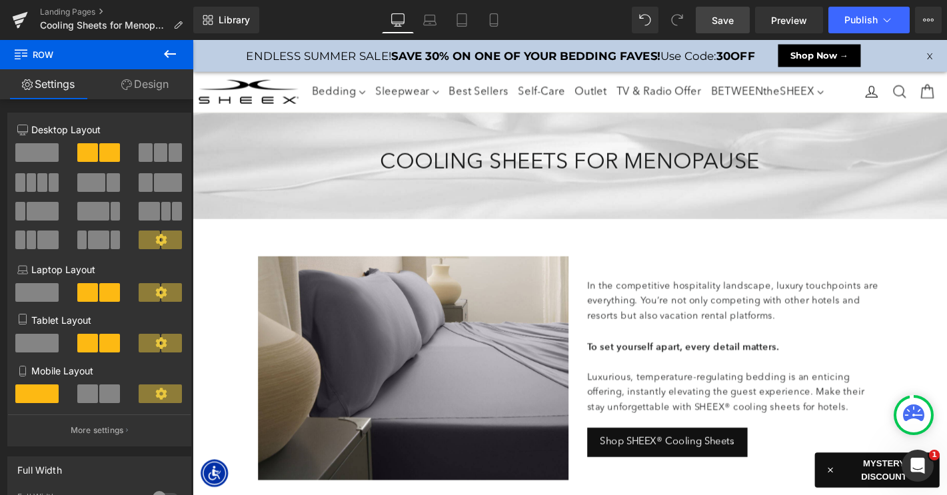
click at [718, 20] on span "Save" at bounding box center [723, 20] width 22 height 14
